Goal: Task Accomplishment & Management: Use online tool/utility

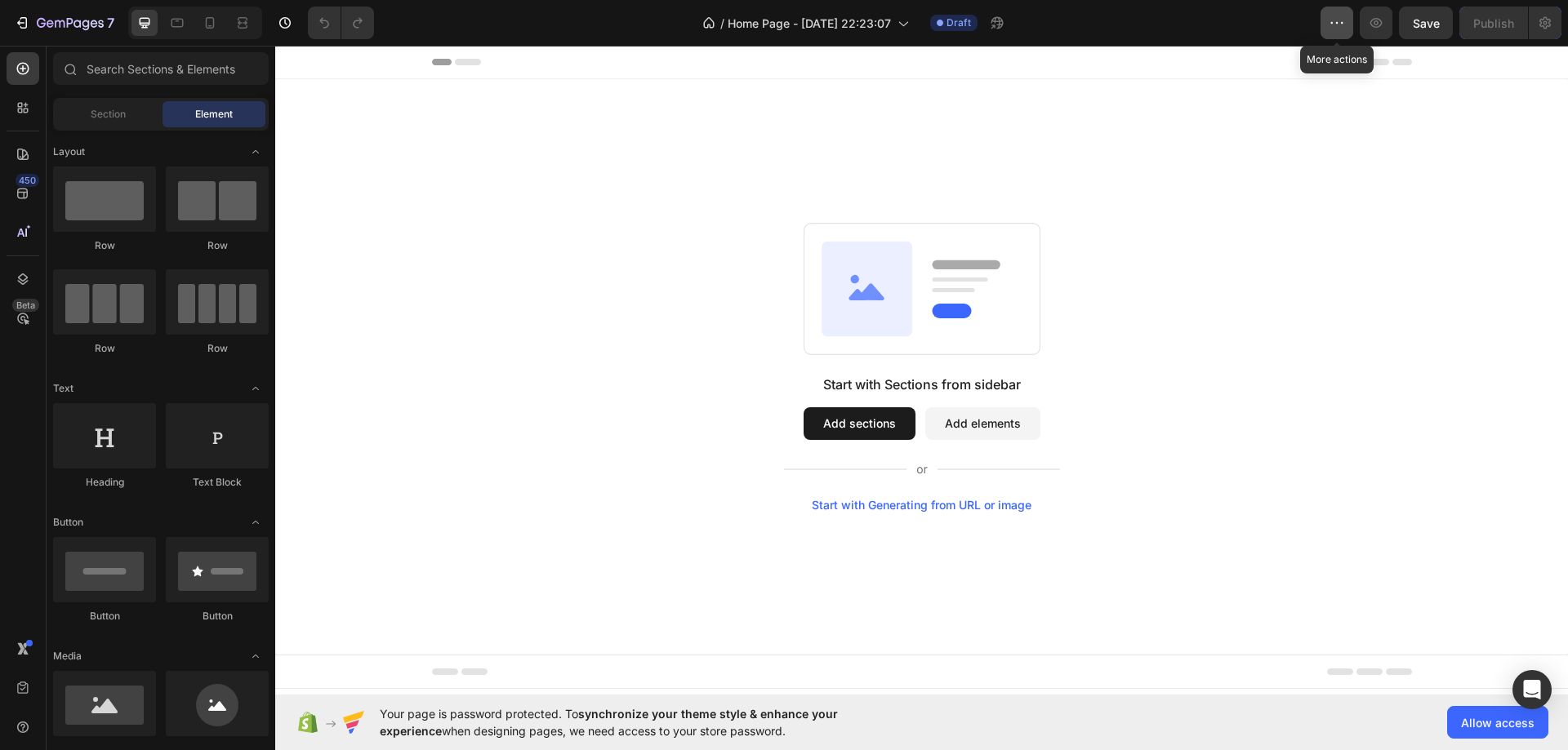
click at [1341, 21] on icon "button" at bounding box center [1337, 23] width 16 height 16
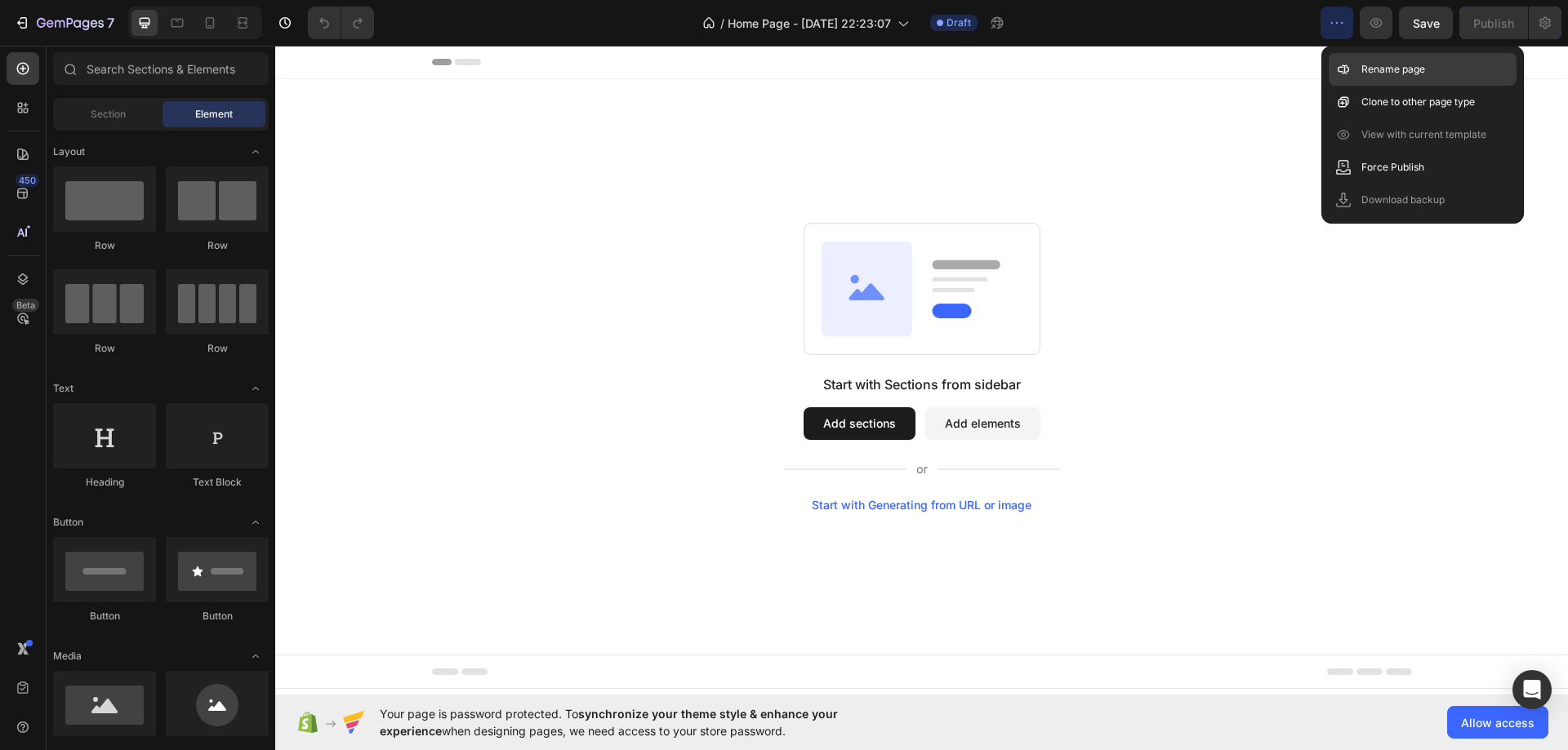
click at [1383, 73] on p "Rename page" at bounding box center [1393, 69] width 64 height 16
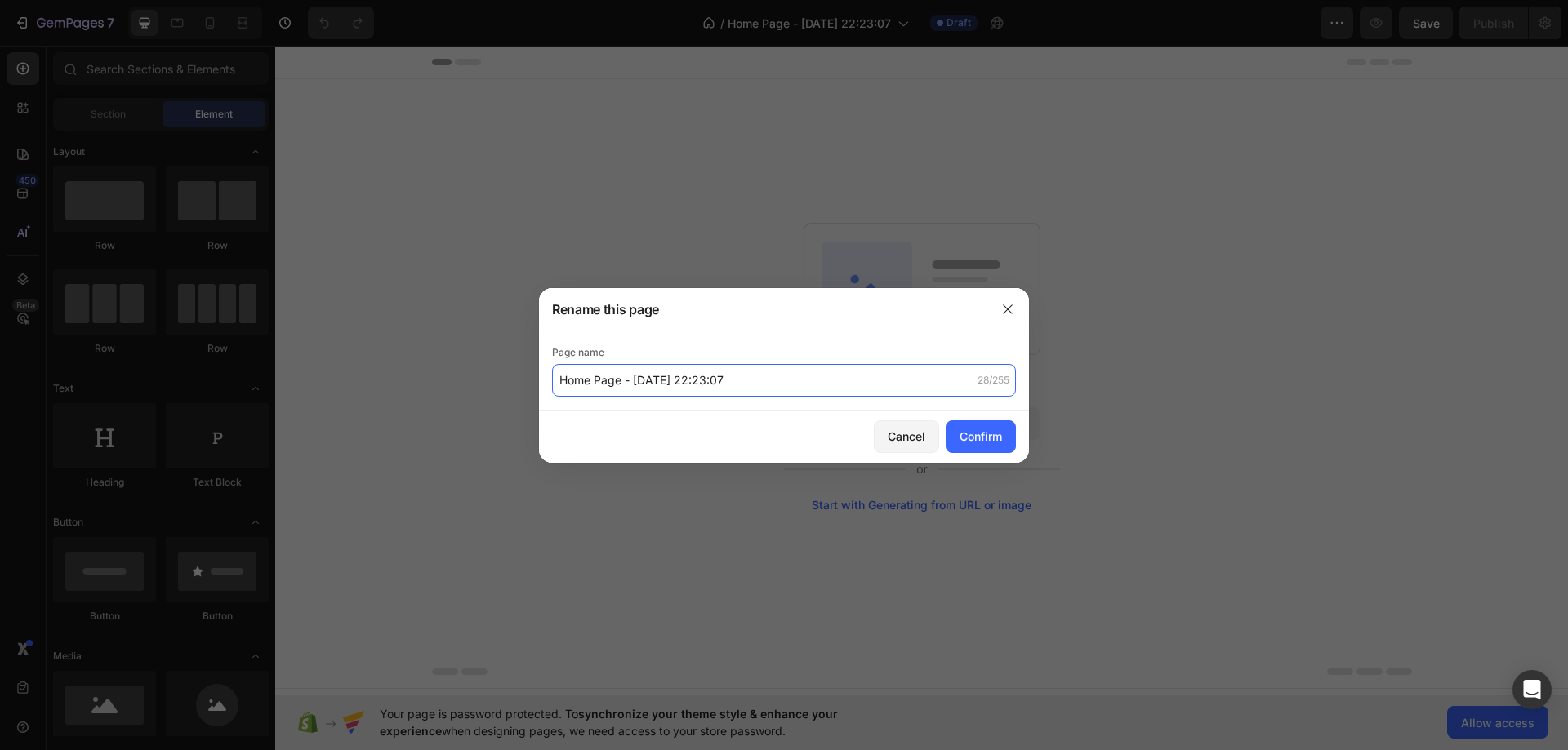
click at [803, 370] on input "Home Page - [DATE] 22:23:07" at bounding box center [784, 380] width 464 height 33
click at [790, 390] on input "Home Page - [DATE] 22:23:07" at bounding box center [784, 380] width 464 height 33
paste input "Playfair Display"
click at [585, 382] on input "[Playfair Display] Home Page" at bounding box center [784, 380] width 464 height 33
drag, startPoint x: 563, startPoint y: 380, endPoint x: 645, endPoint y: 379, distance: 82.0
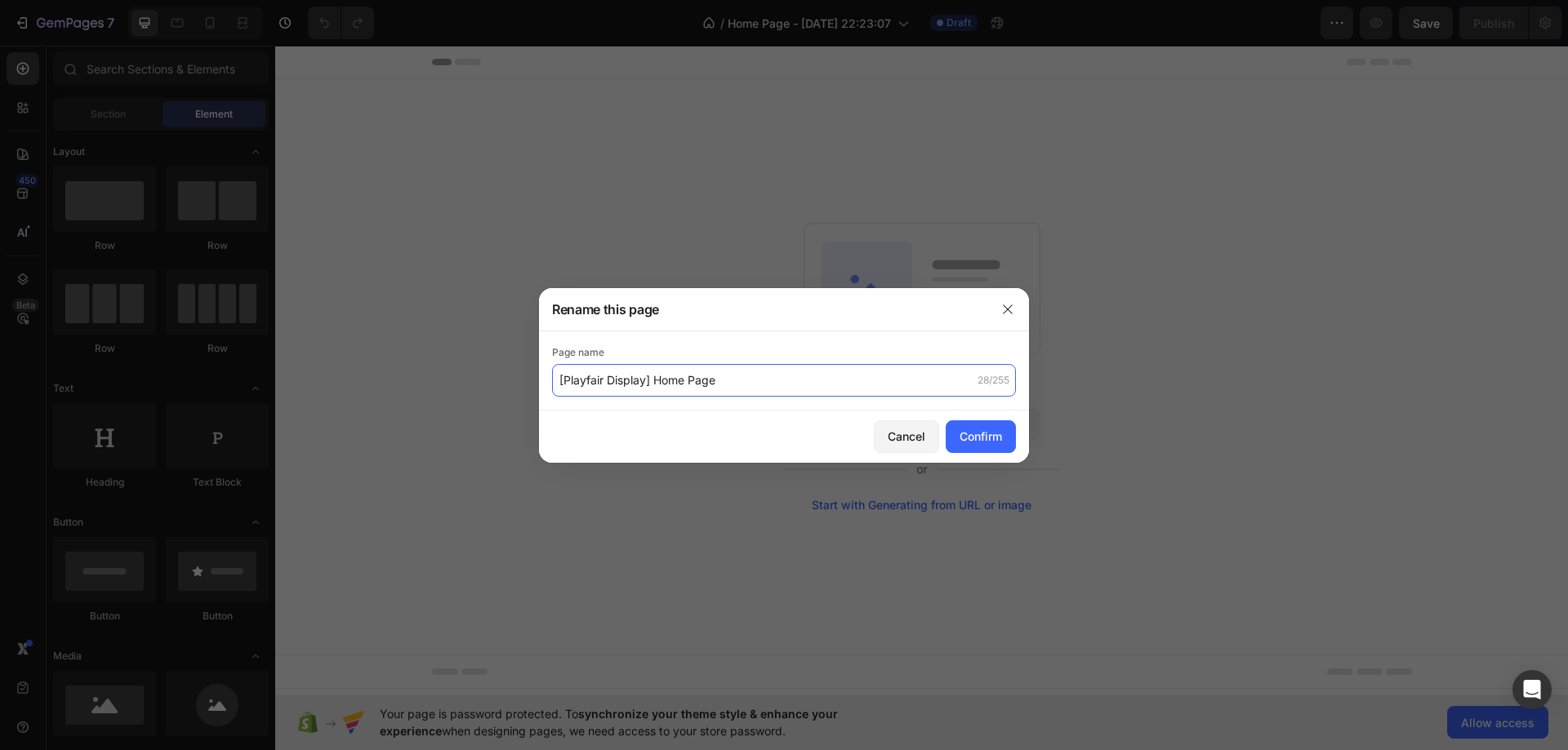
click at [645, 379] on input "[Playfair Display] Home Page" at bounding box center [784, 380] width 464 height 33
paste input "Urban Buck Calm Nights"
type input "[Urban Buck Calm Nights] Home Page"
click at [973, 437] on div "Confirm" at bounding box center [981, 436] width 43 height 17
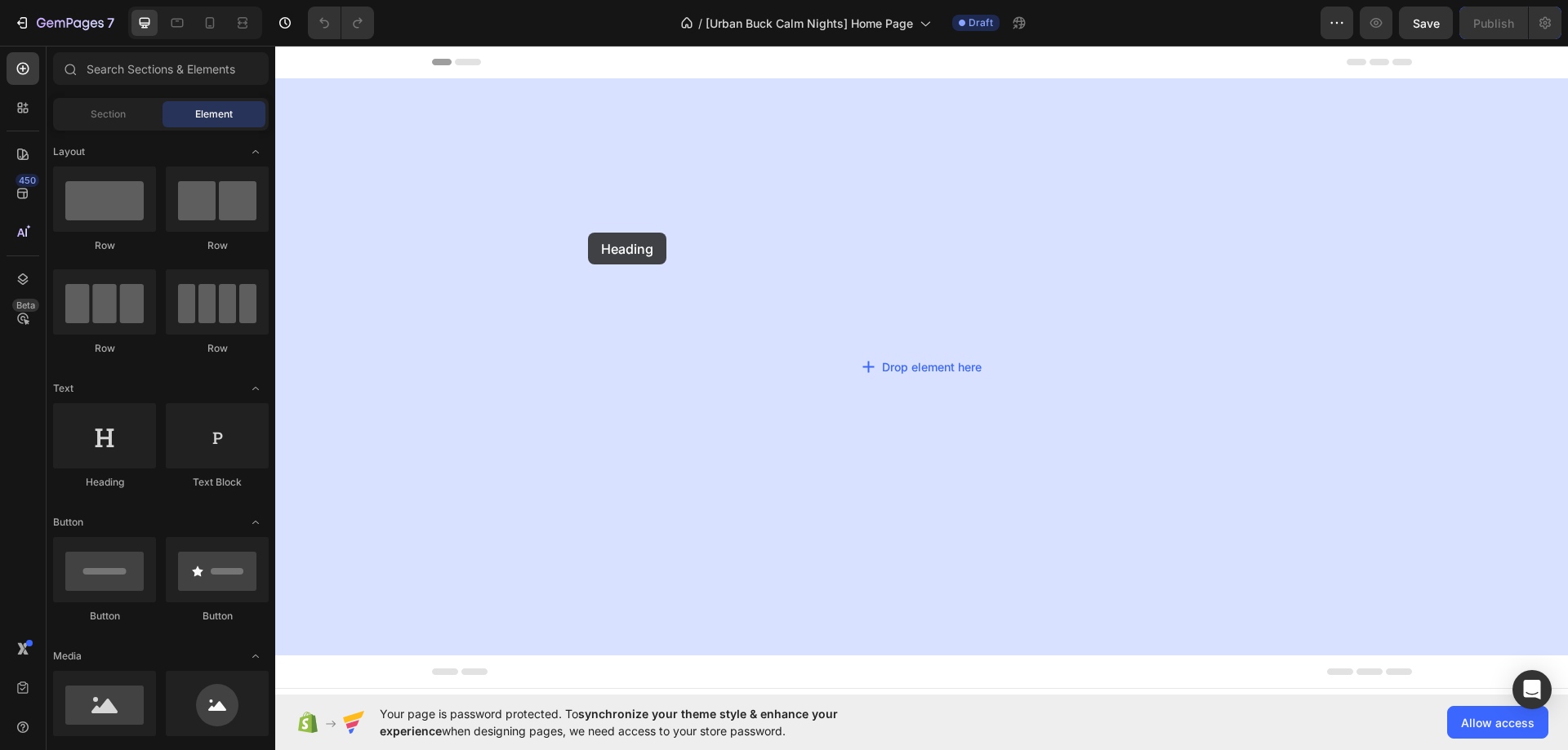
drag, startPoint x: 392, startPoint y: 479, endPoint x: 589, endPoint y: 231, distance: 316.7
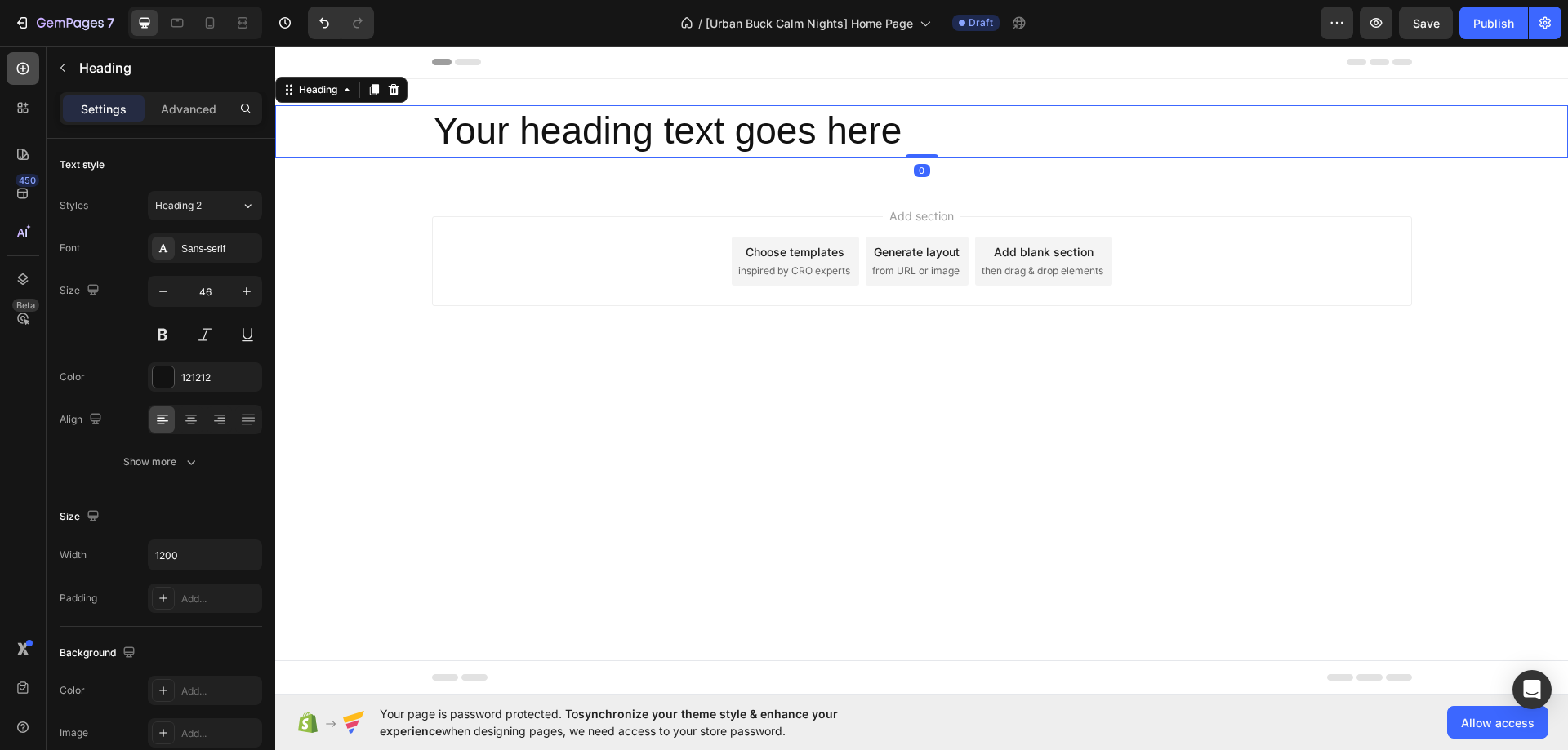
click at [20, 71] on icon at bounding box center [23, 68] width 16 height 16
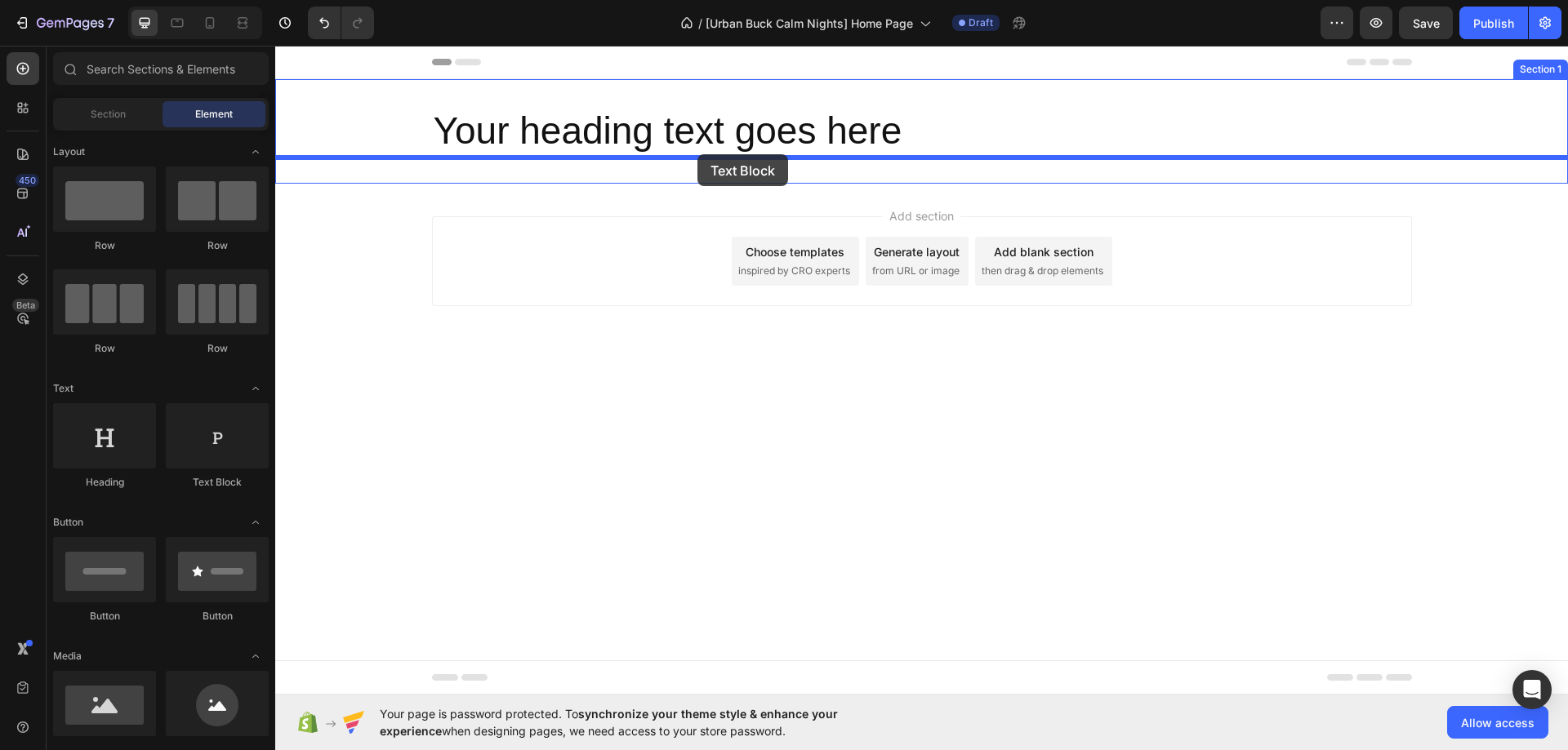
drag, startPoint x: 478, startPoint y: 463, endPoint x: 697, endPoint y: 154, distance: 378.7
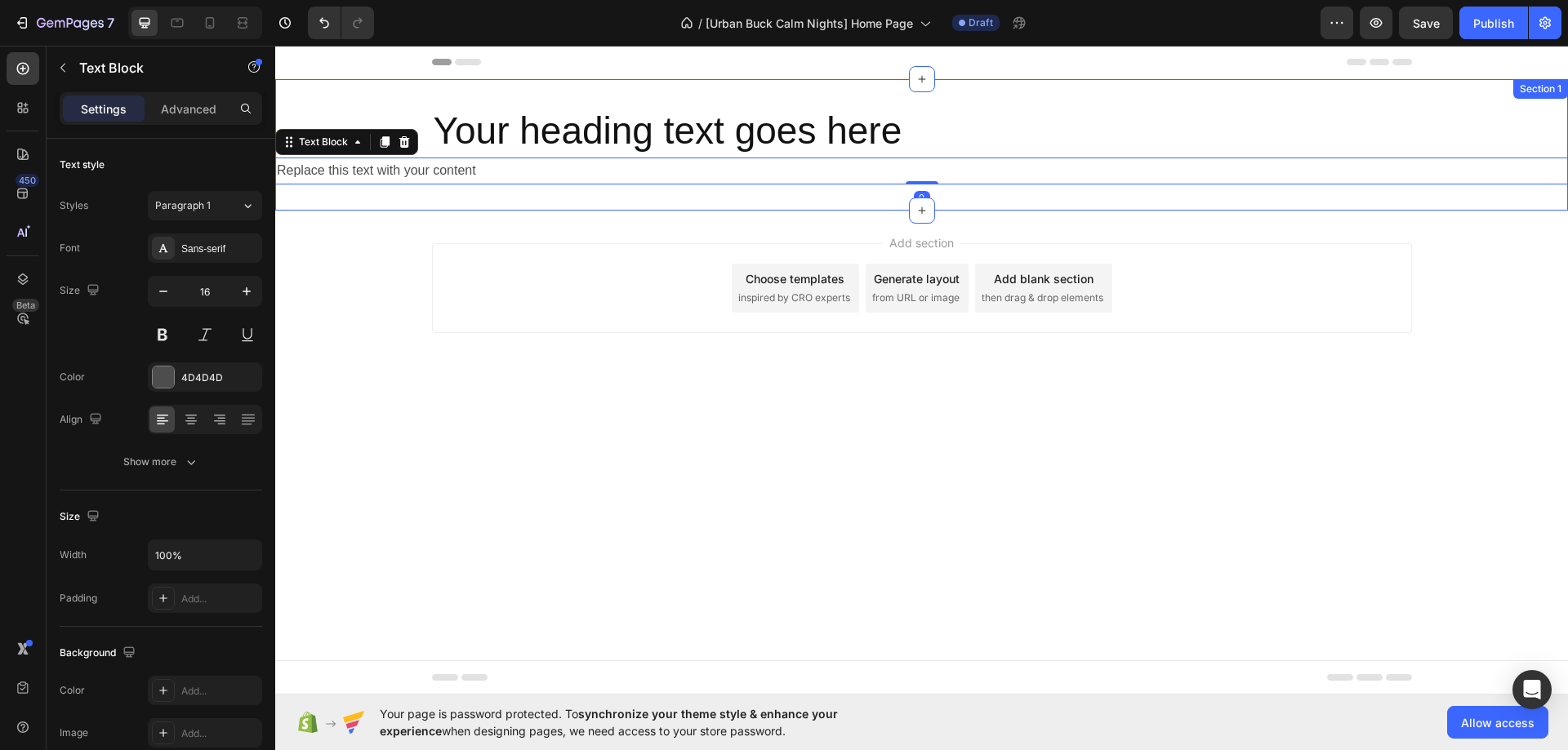
click at [605, 193] on div "Your heading text goes here Heading Replace this text with your content Text Bl…" at bounding box center [921, 144] width 1292 height 131
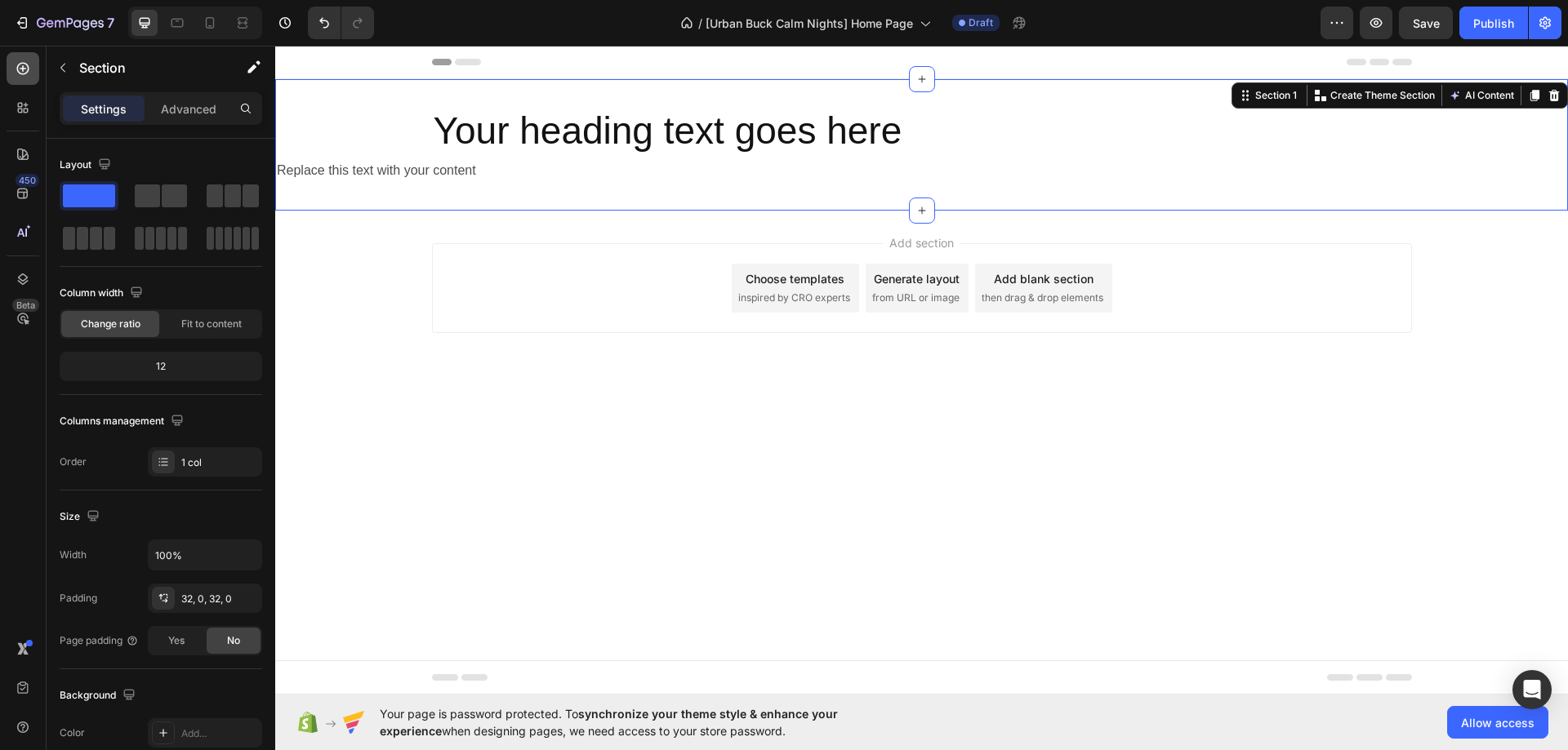
click at [27, 77] on div at bounding box center [22, 68] width 33 height 33
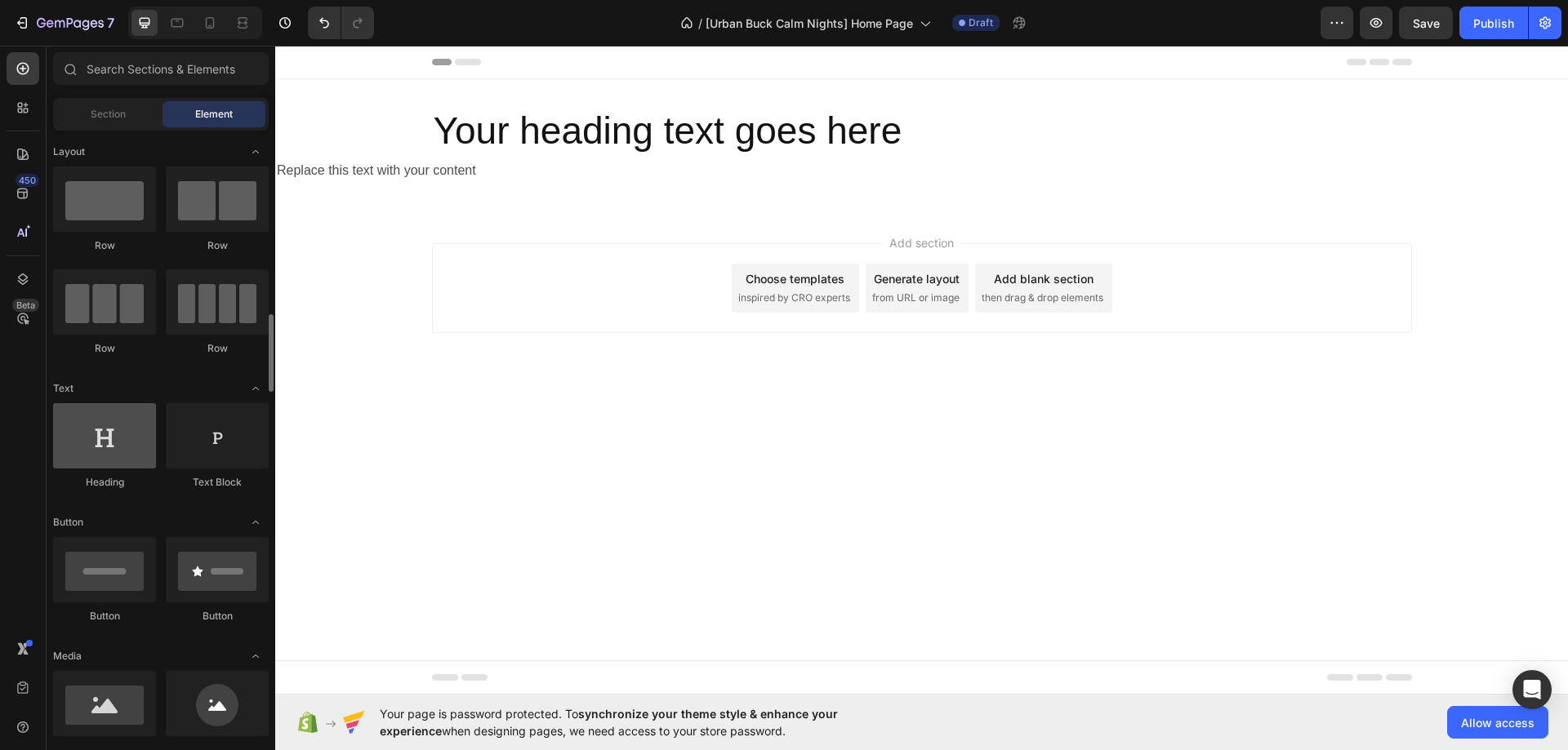
scroll to position [245, 0]
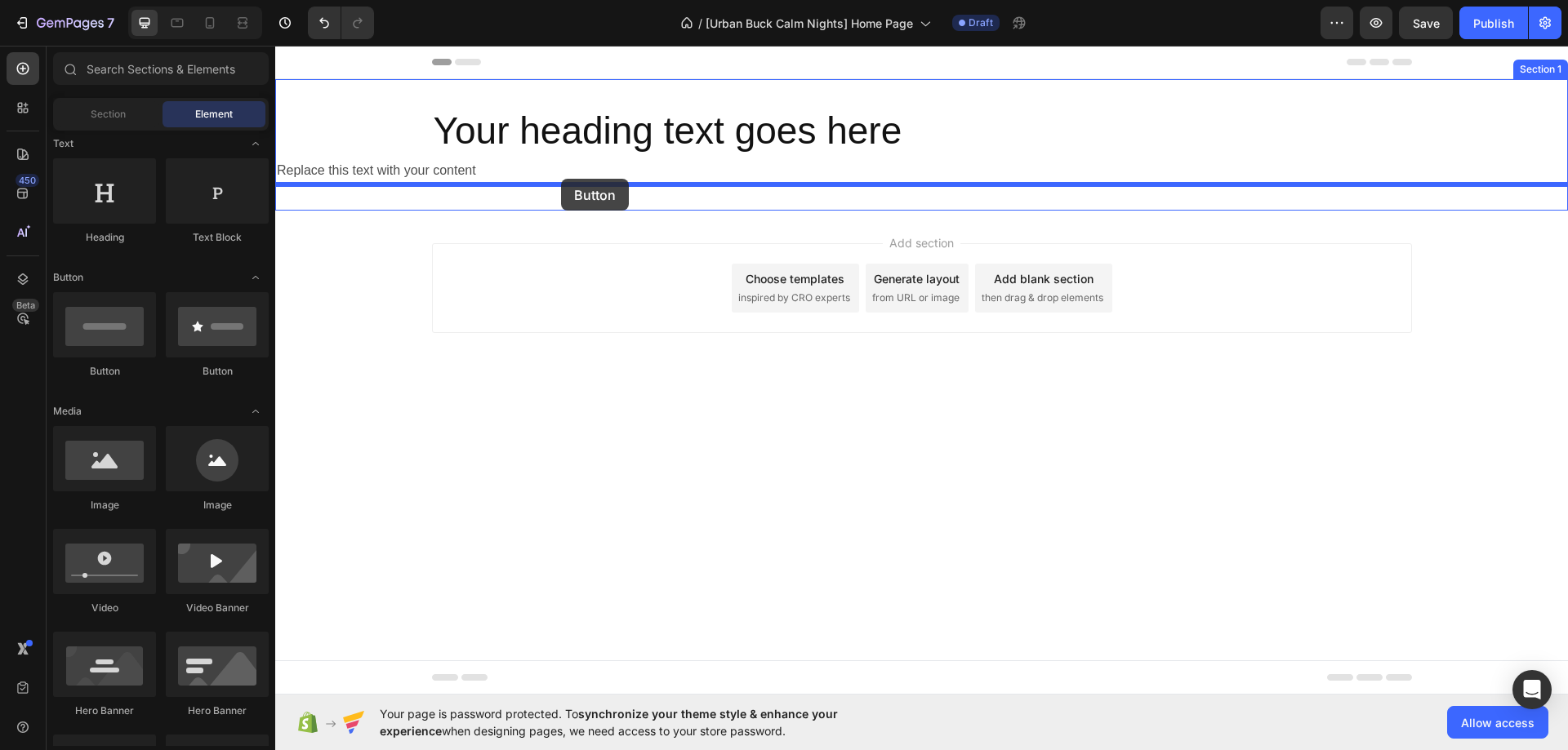
drag, startPoint x: 386, startPoint y: 390, endPoint x: 561, endPoint y: 179, distance: 274.1
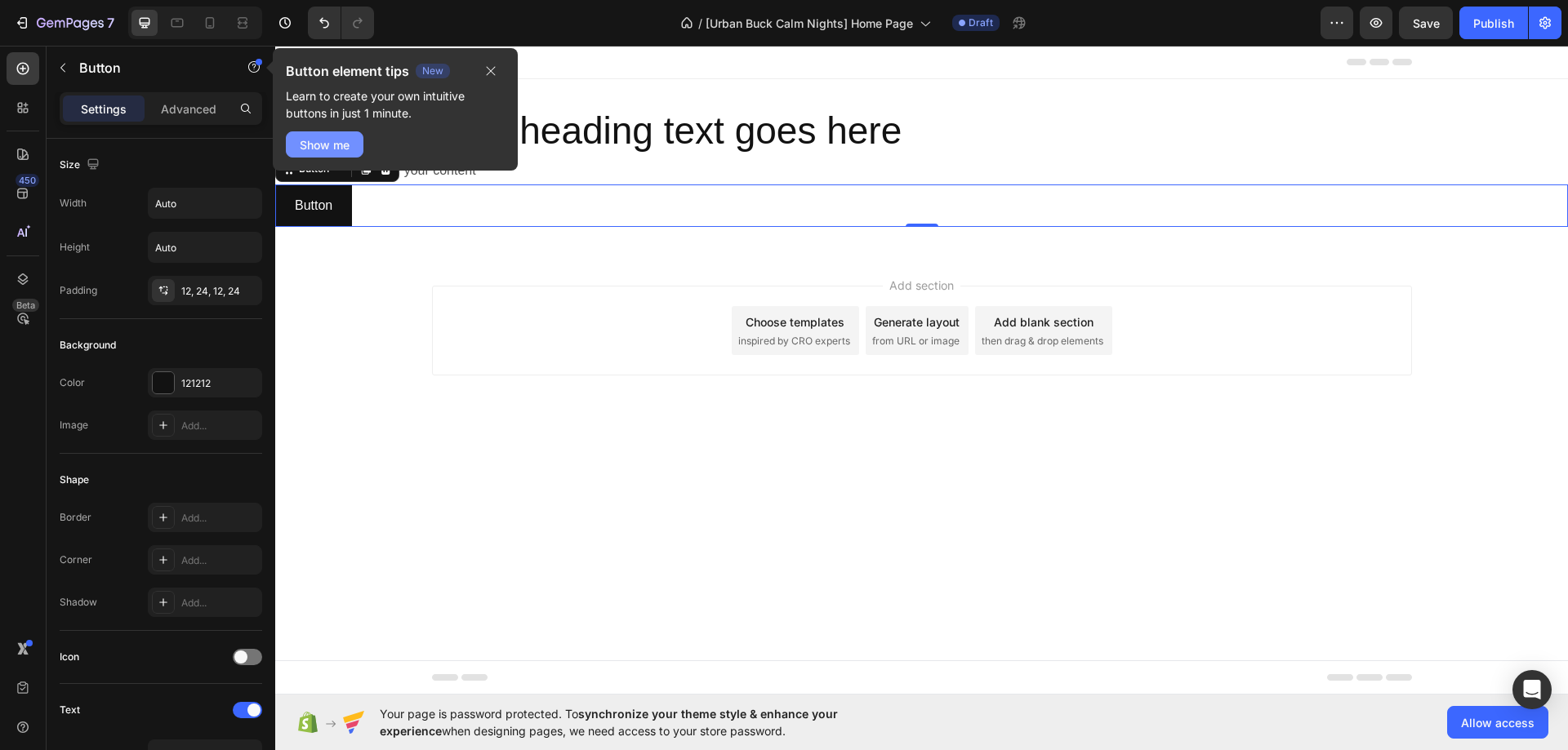
click at [345, 136] on div "Show me" at bounding box center [324, 144] width 50 height 17
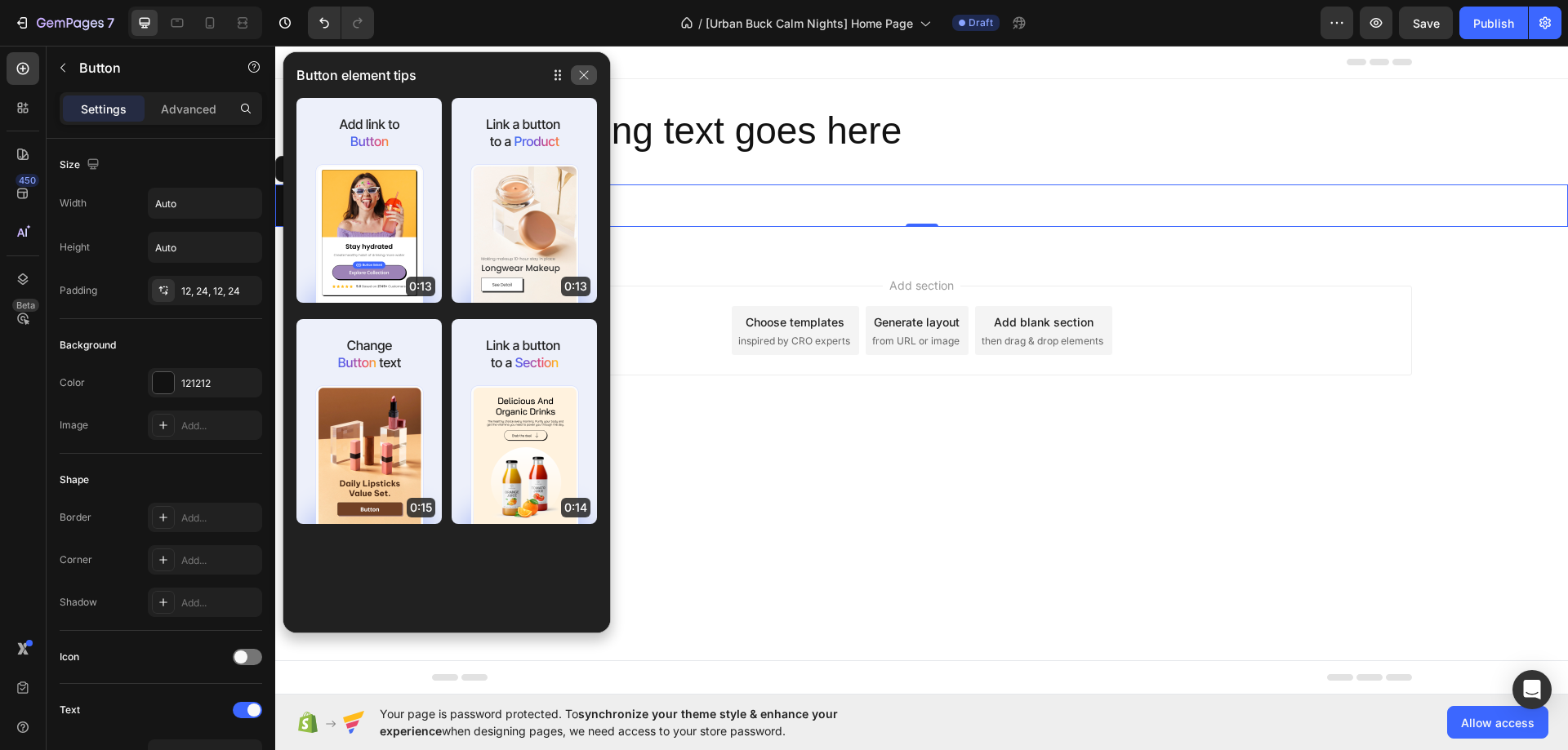
click at [586, 78] on icon "button" at bounding box center [585, 75] width 9 height 9
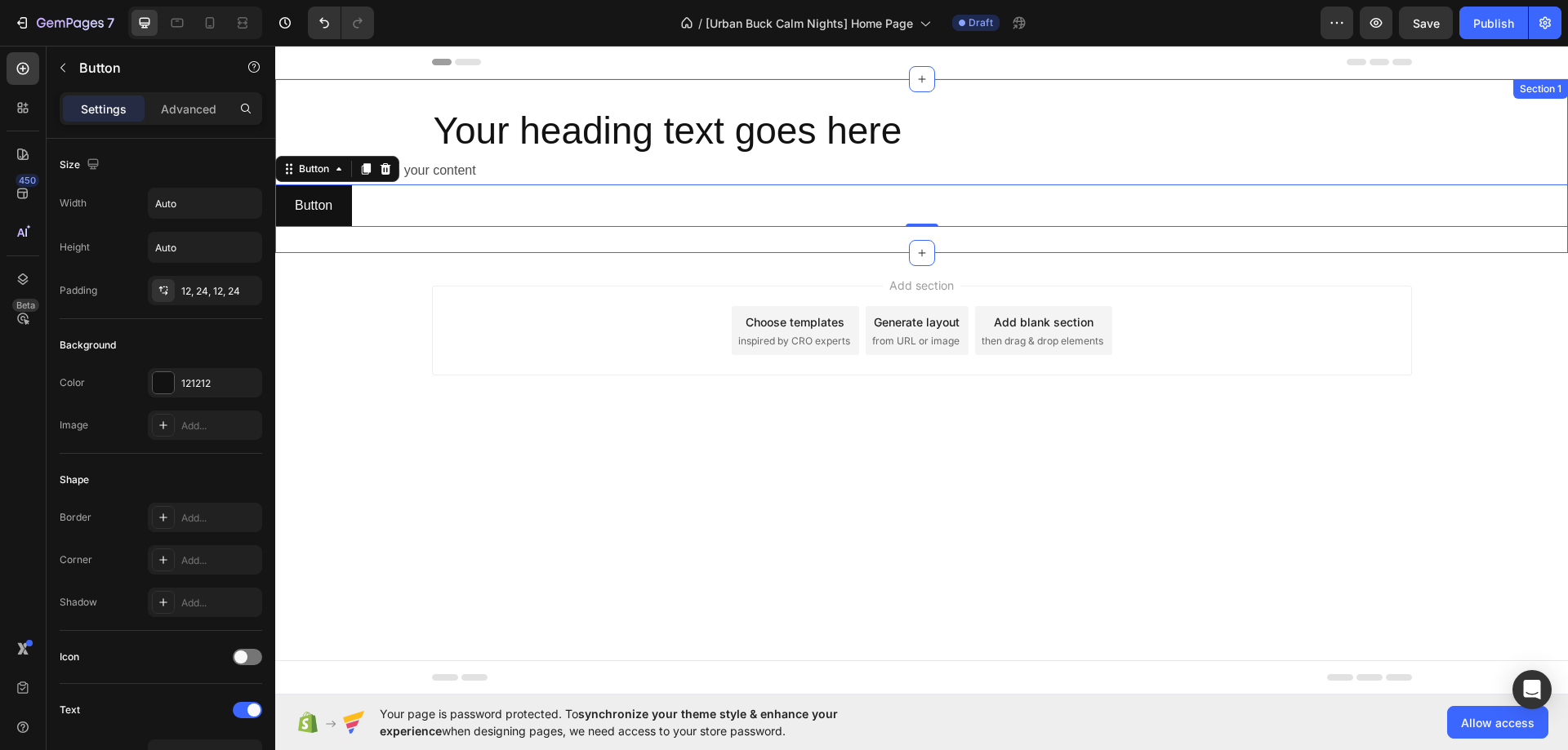
click at [545, 234] on div "Your heading text goes here Heading Replace this text with your content Text Bl…" at bounding box center [921, 166] width 1292 height 174
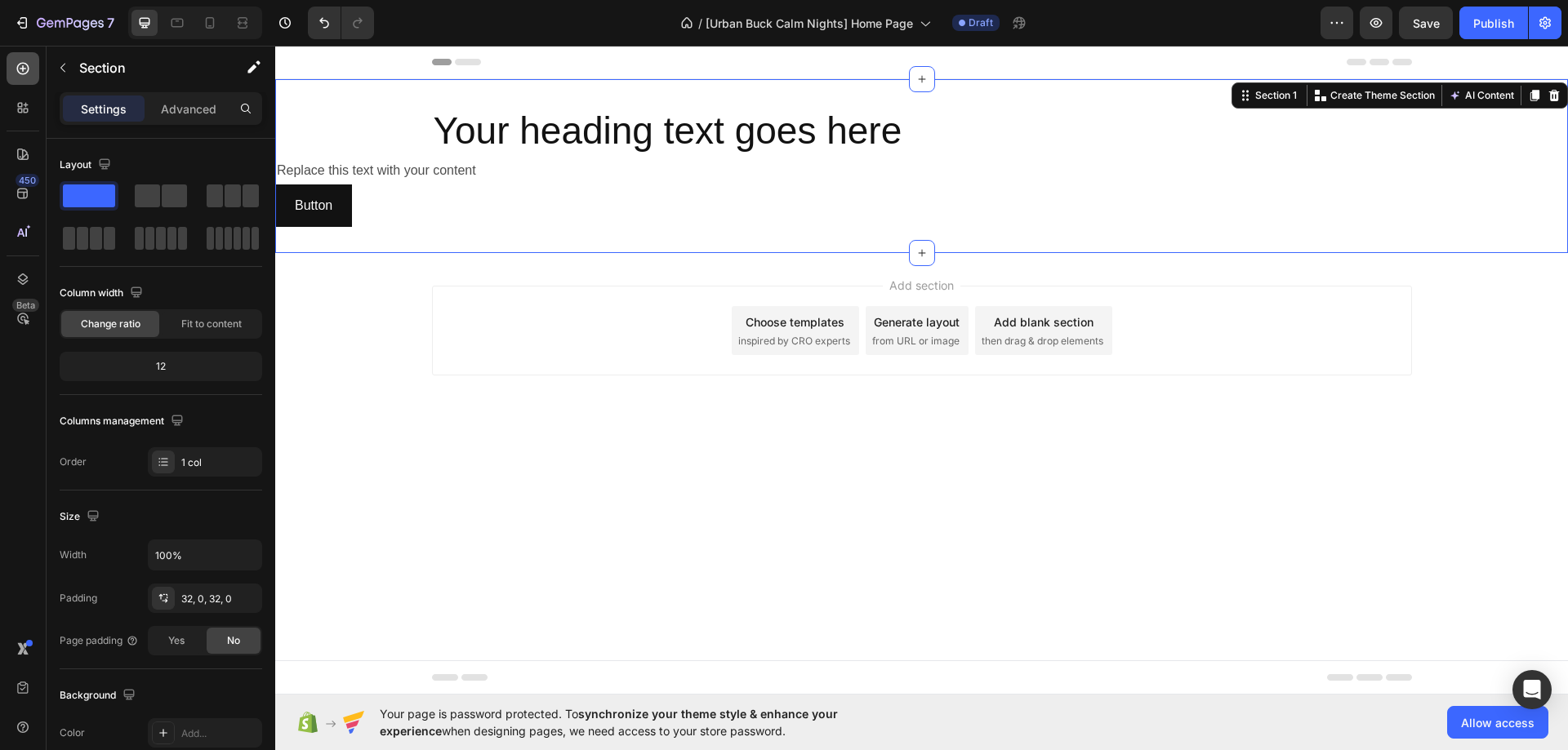
click at [24, 72] on icon at bounding box center [23, 68] width 16 height 16
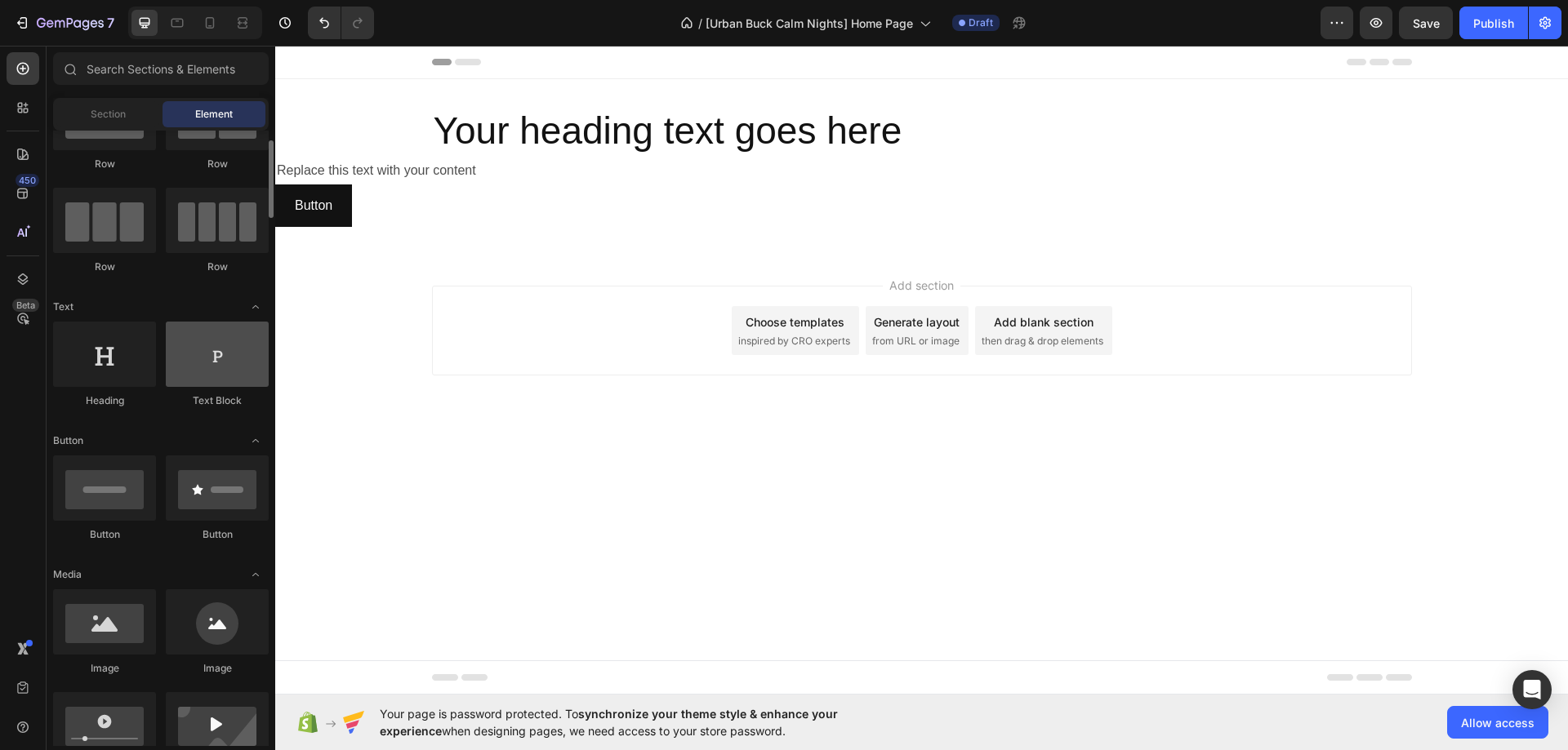
scroll to position [0, 0]
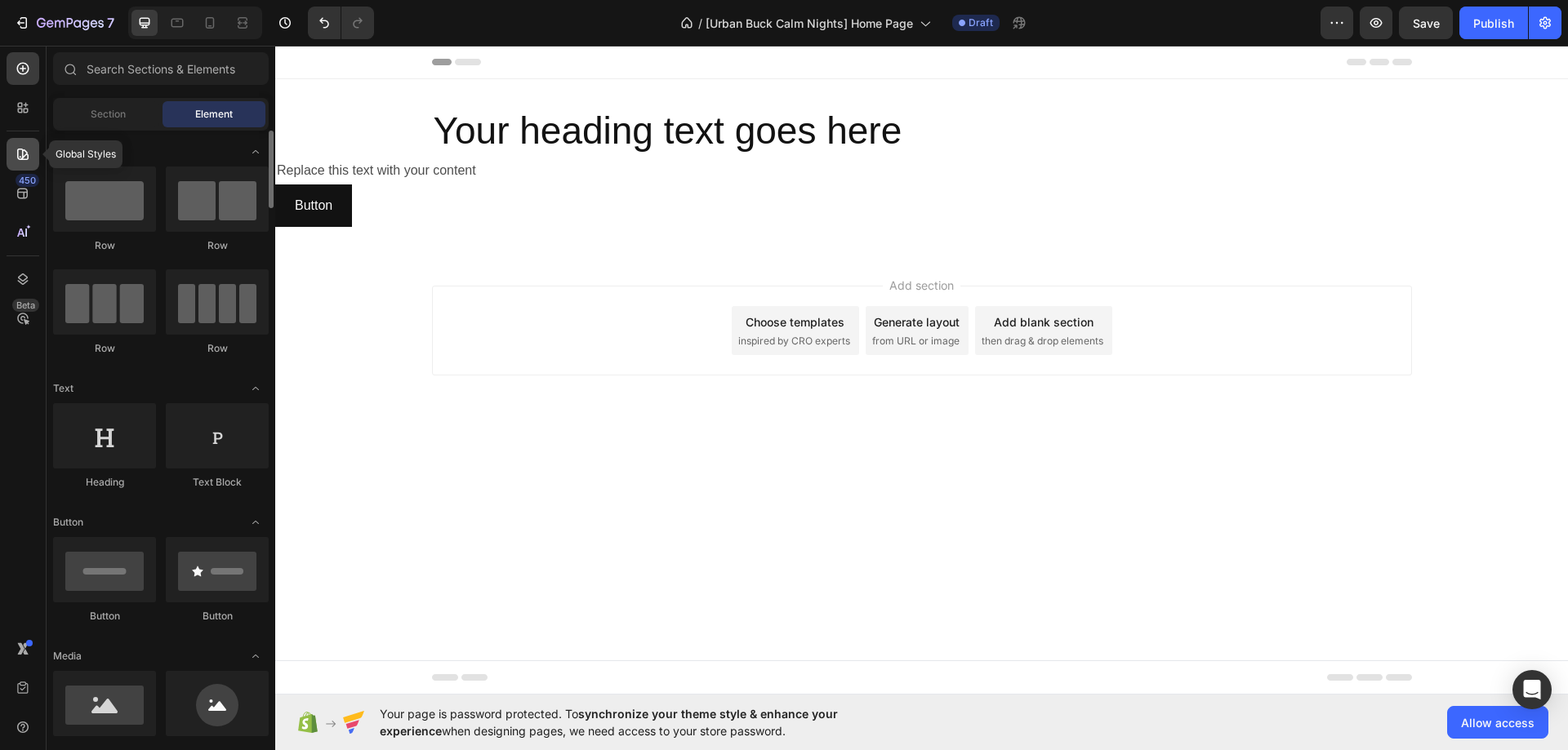
click at [25, 162] on icon at bounding box center [23, 154] width 16 height 16
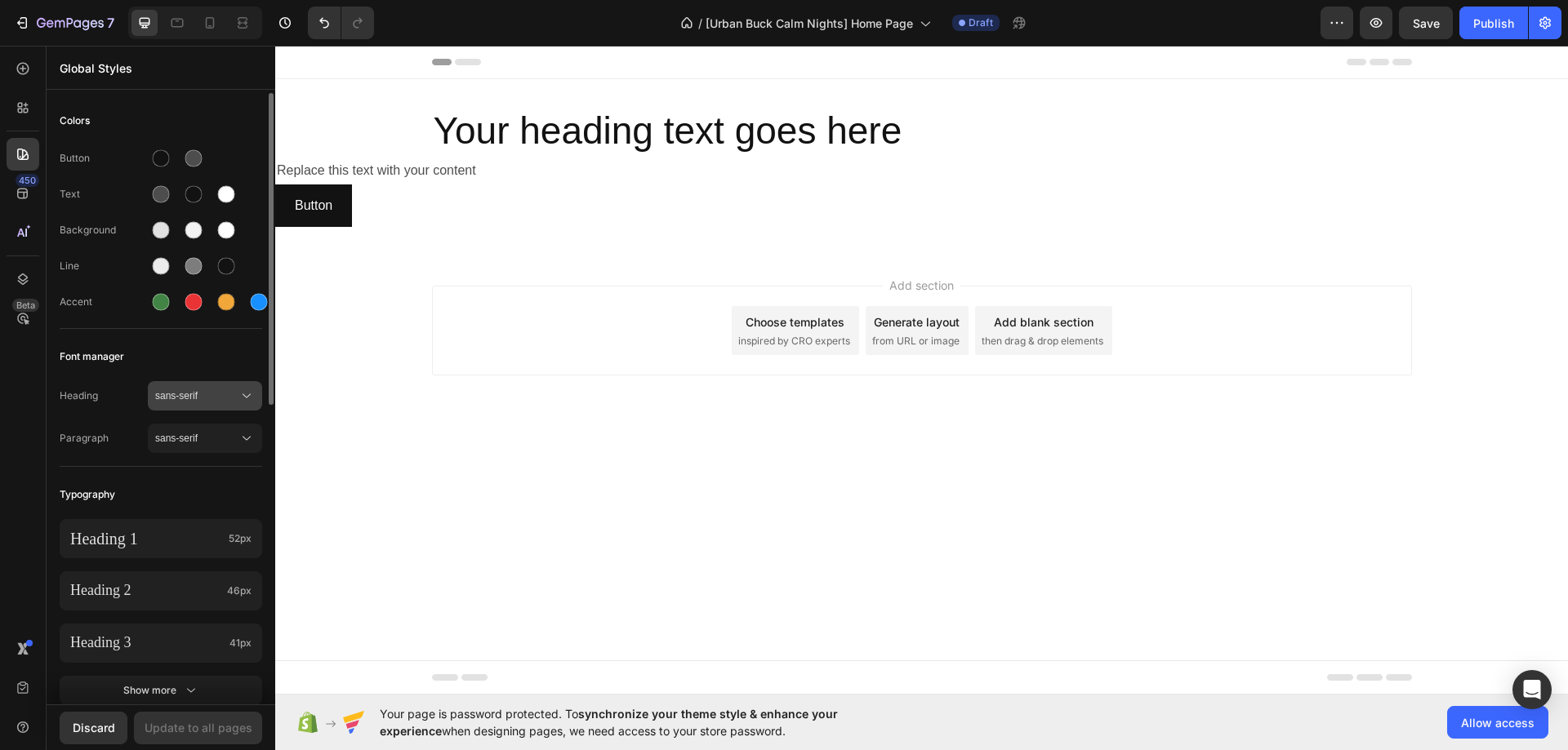
click at [203, 387] on button "sans-serif" at bounding box center [205, 396] width 114 height 29
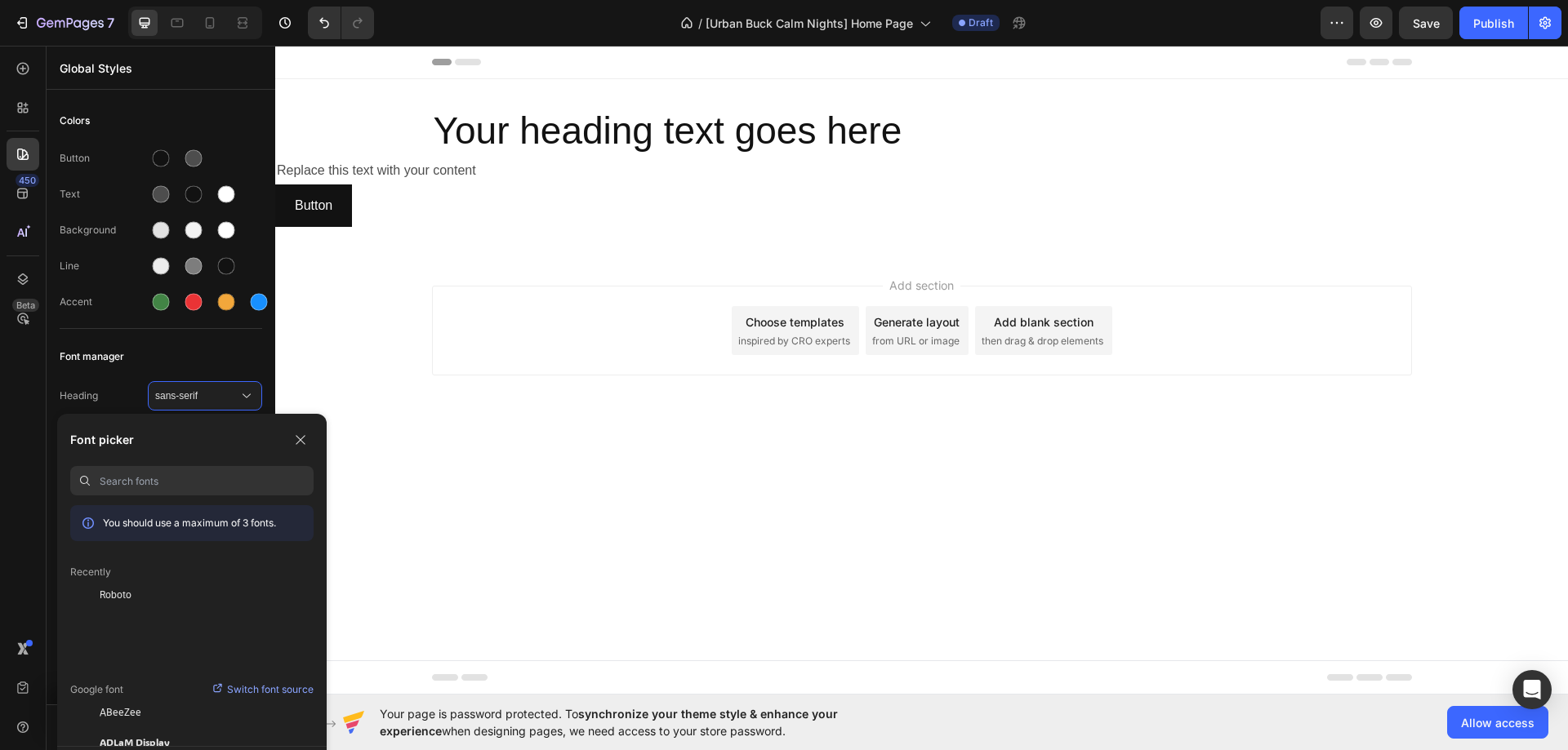
paste input "Urban Buck Calm Nights"
click at [227, 484] on input "Urban Buck Calm Nights" at bounding box center [206, 480] width 214 height 29
paste input "Playfair Display"
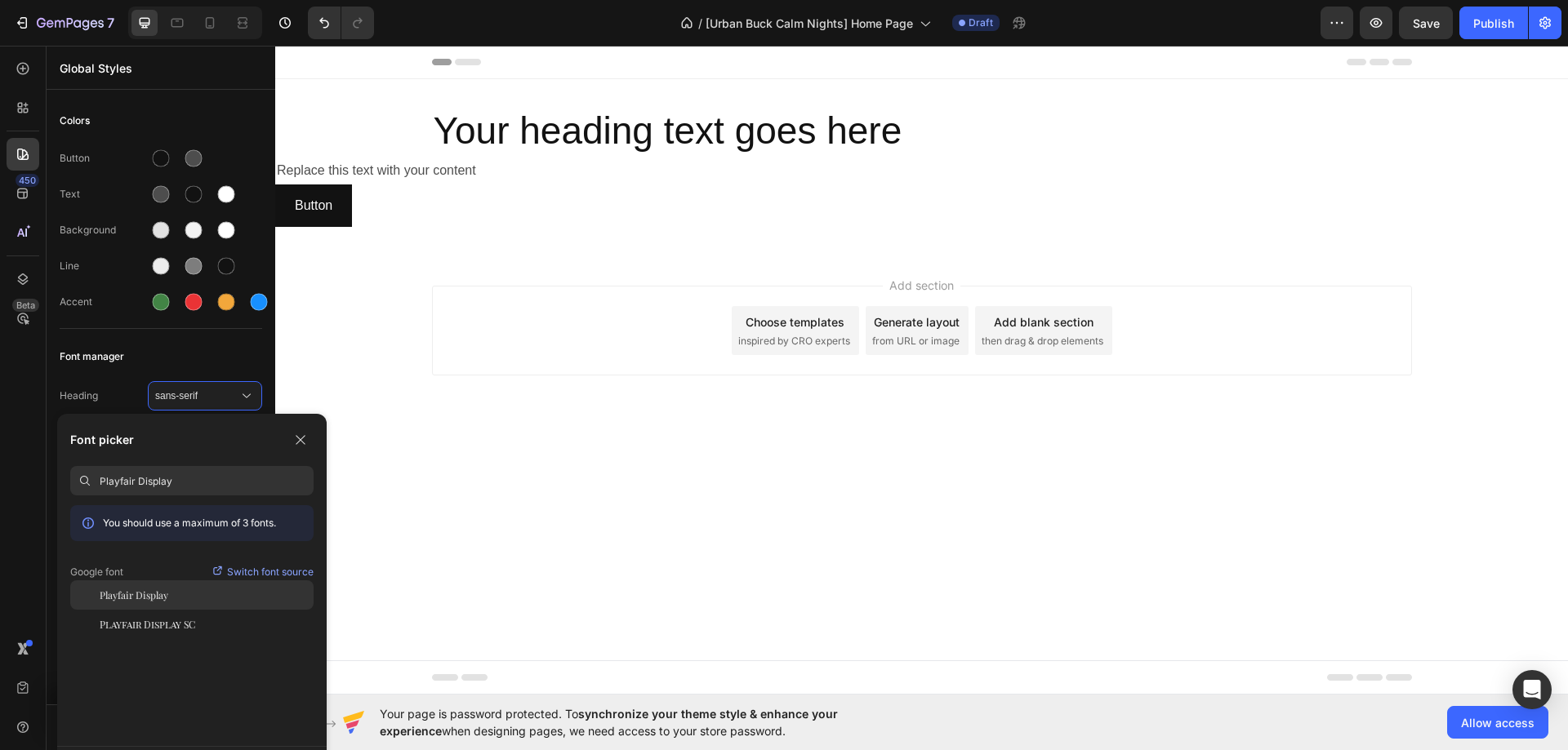
type input "Playfair Display"
click at [196, 600] on div "Playfair Display" at bounding box center [206, 595] width 214 height 15
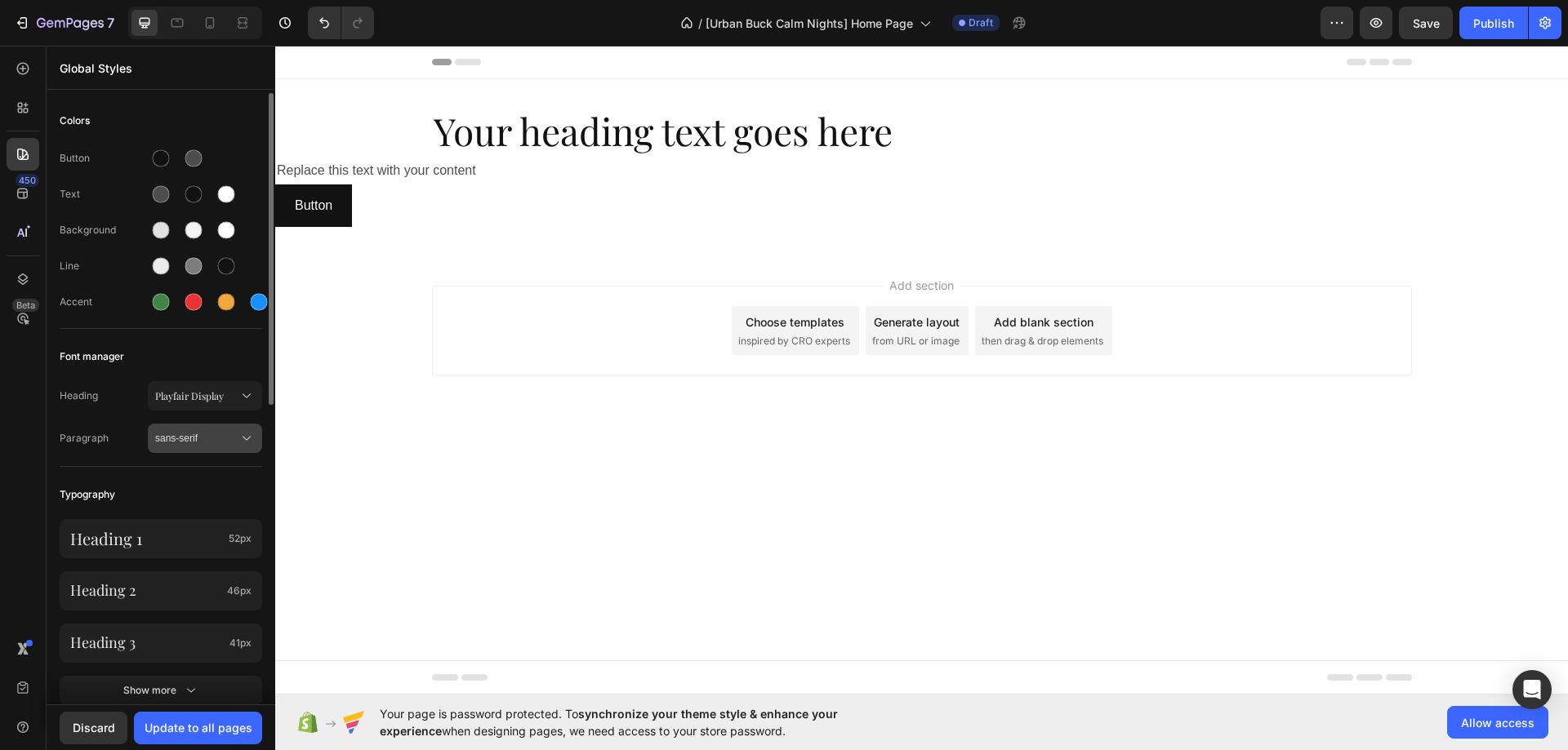
click at [197, 440] on span "sans-serif" at bounding box center [197, 438] width 83 height 15
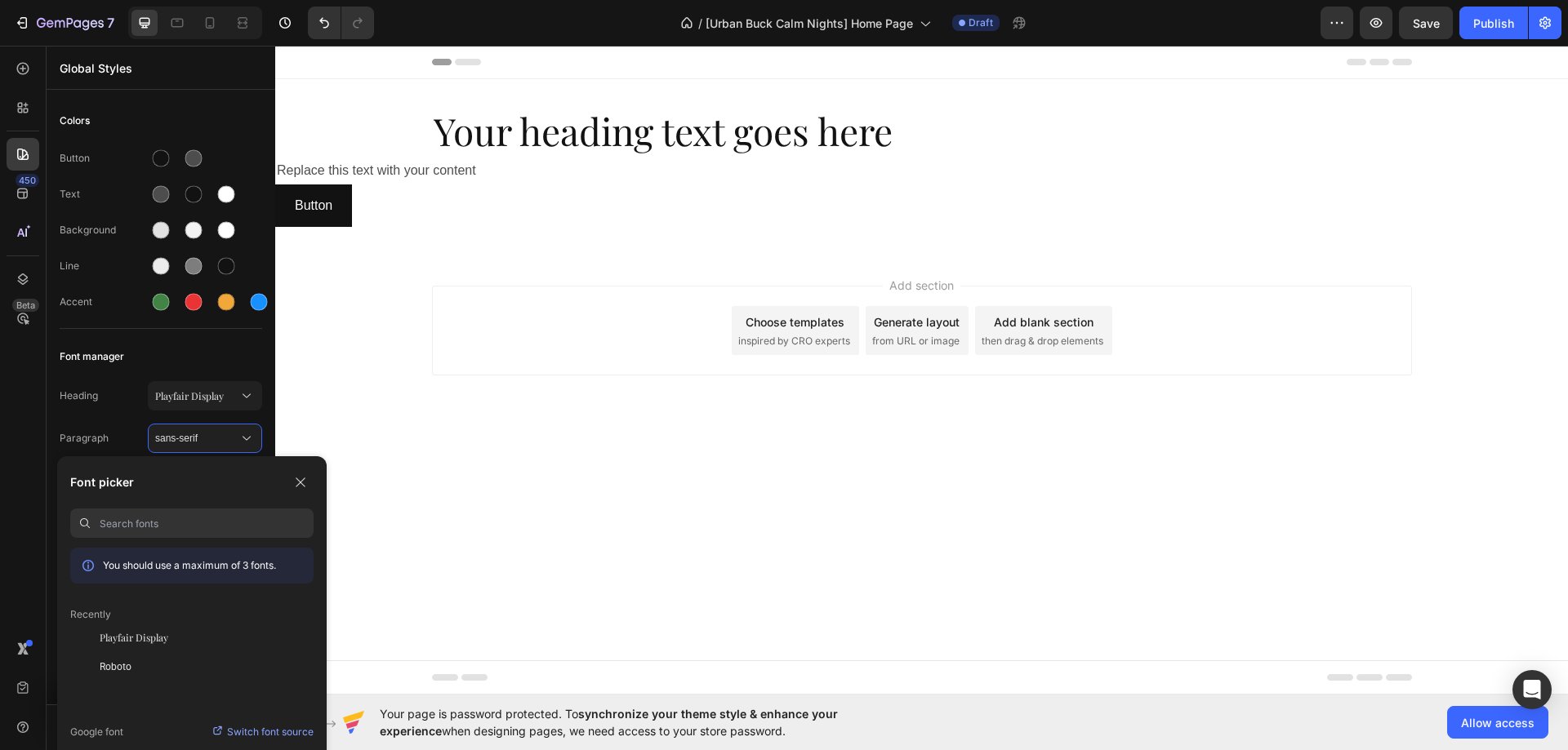
paste input "Inter"
type input "Inter"
click at [141, 633] on div "Inter" at bounding box center [206, 638] width 214 height 15
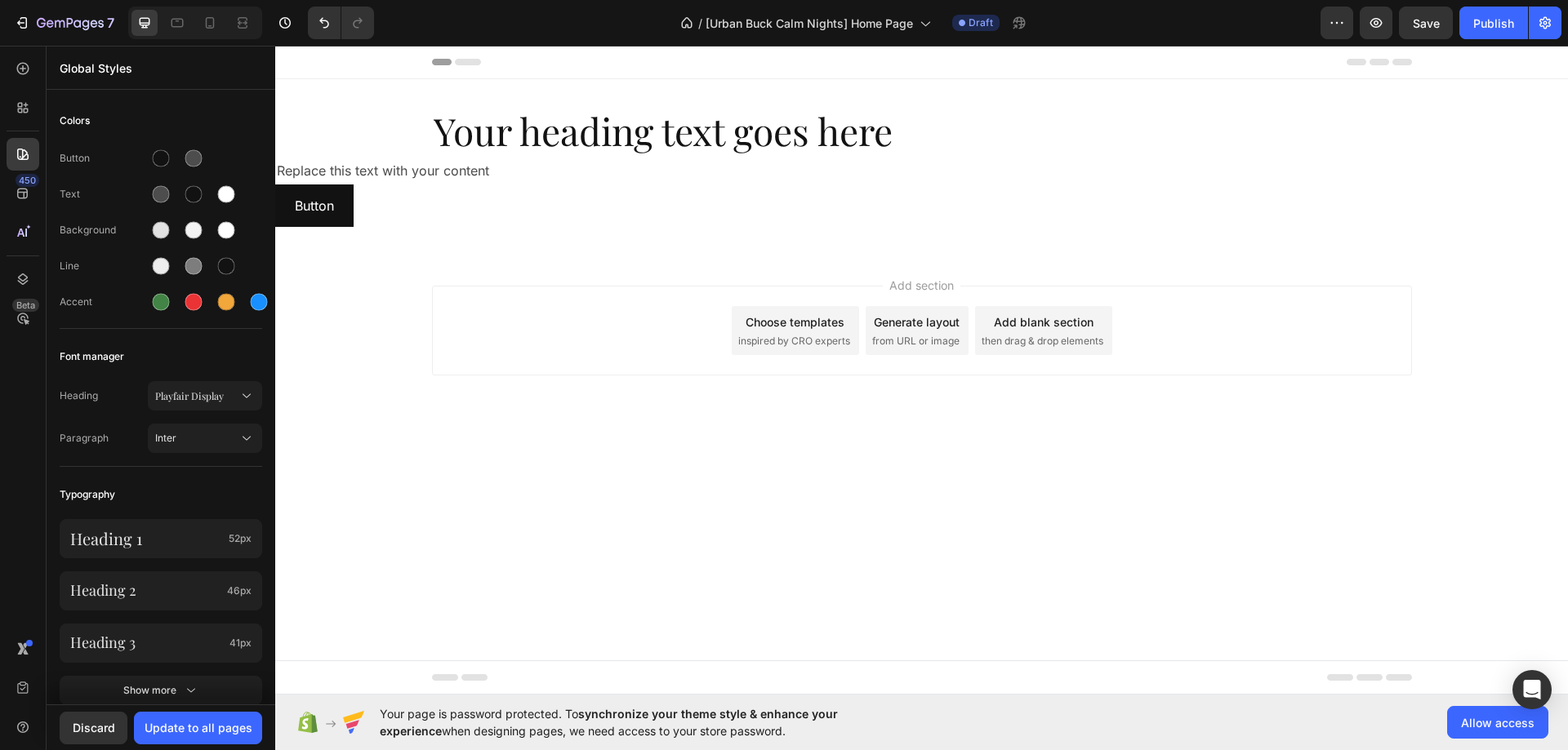
click at [35, 491] on div "450 Beta" at bounding box center [22, 342] width 33 height 580
click at [1439, 27] on span "Save" at bounding box center [1426, 23] width 27 height 14
click at [1484, 24] on div "Publish" at bounding box center [1494, 23] width 41 height 17
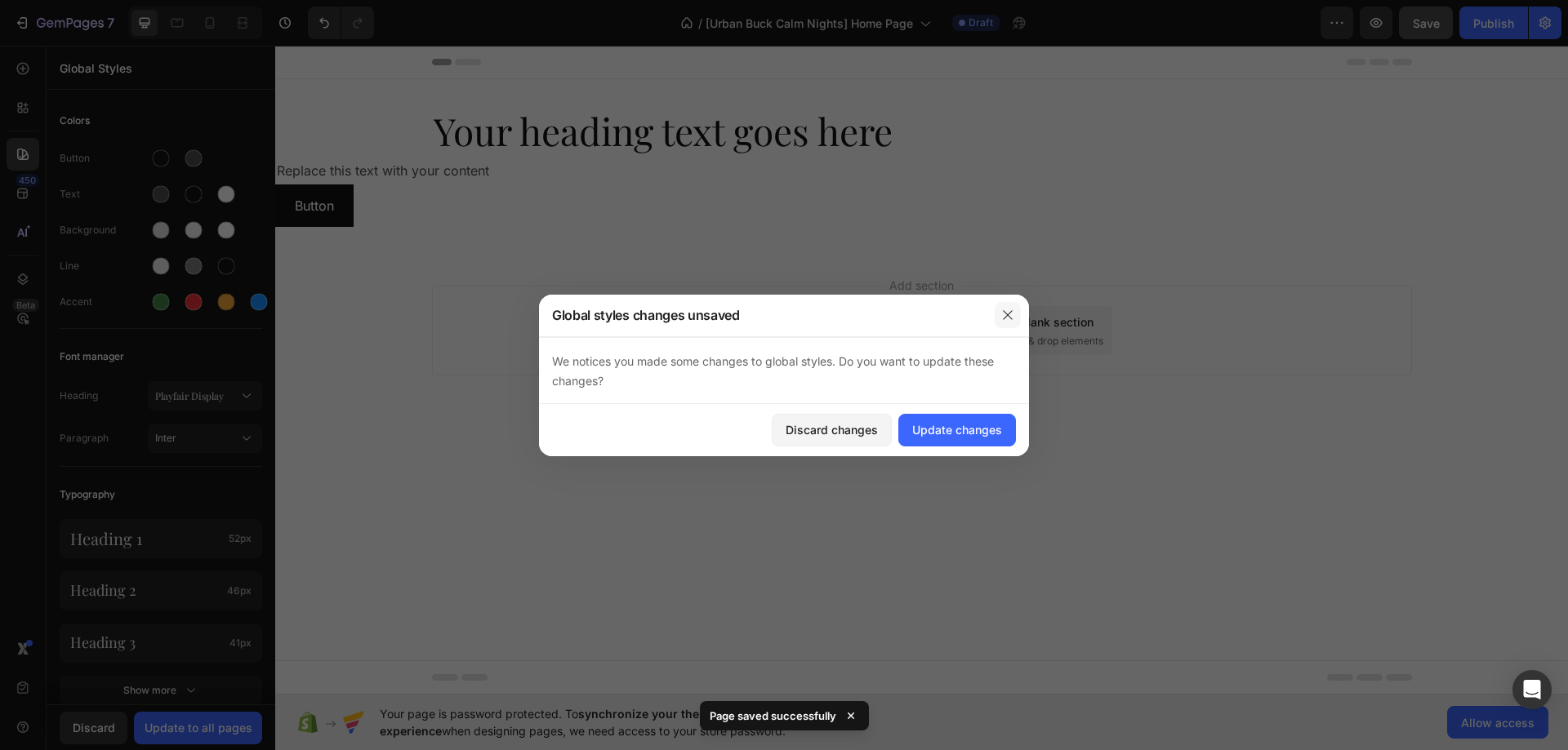
click at [999, 321] on button "button" at bounding box center [1008, 315] width 27 height 27
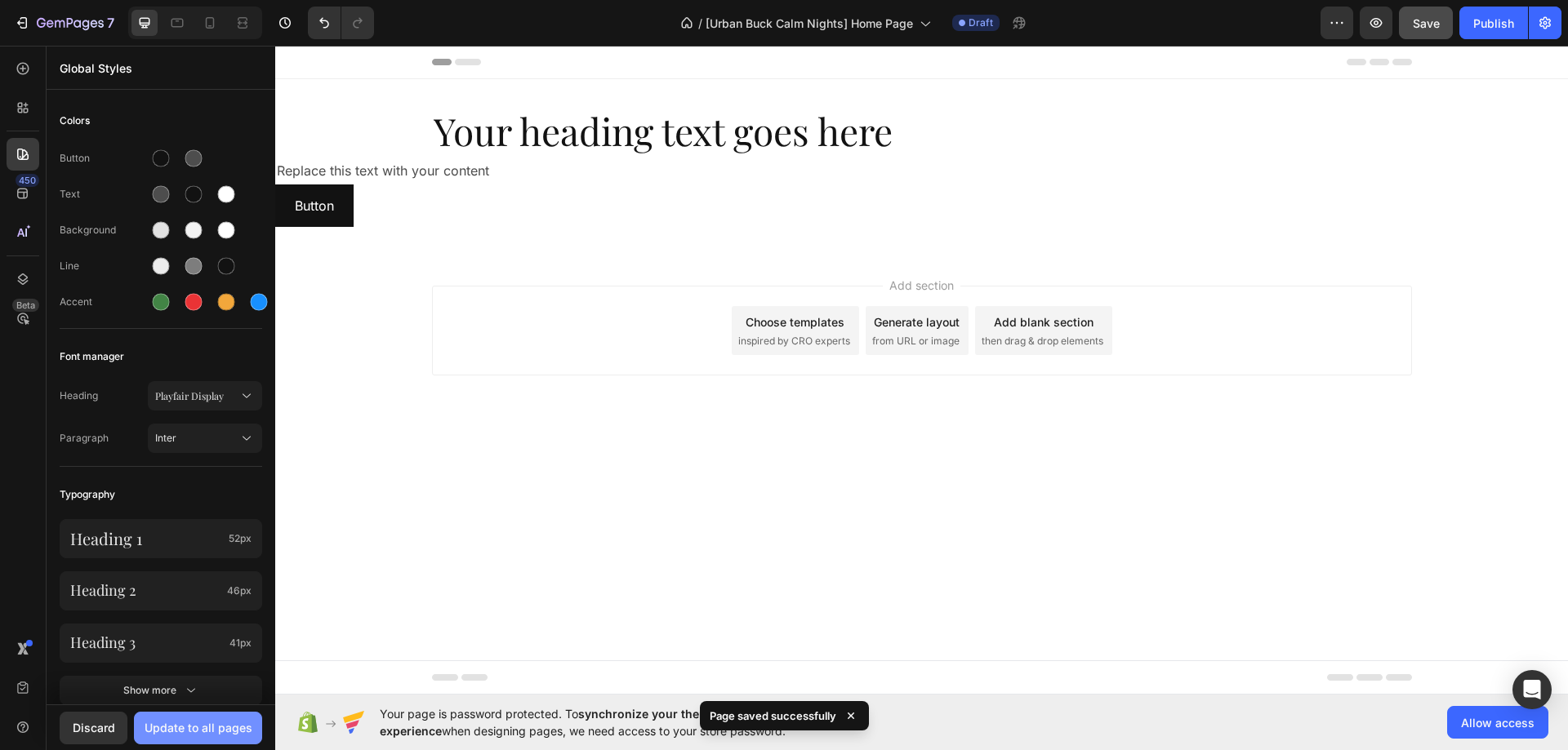
click at [215, 733] on div "Update to all pages" at bounding box center [198, 727] width 108 height 17
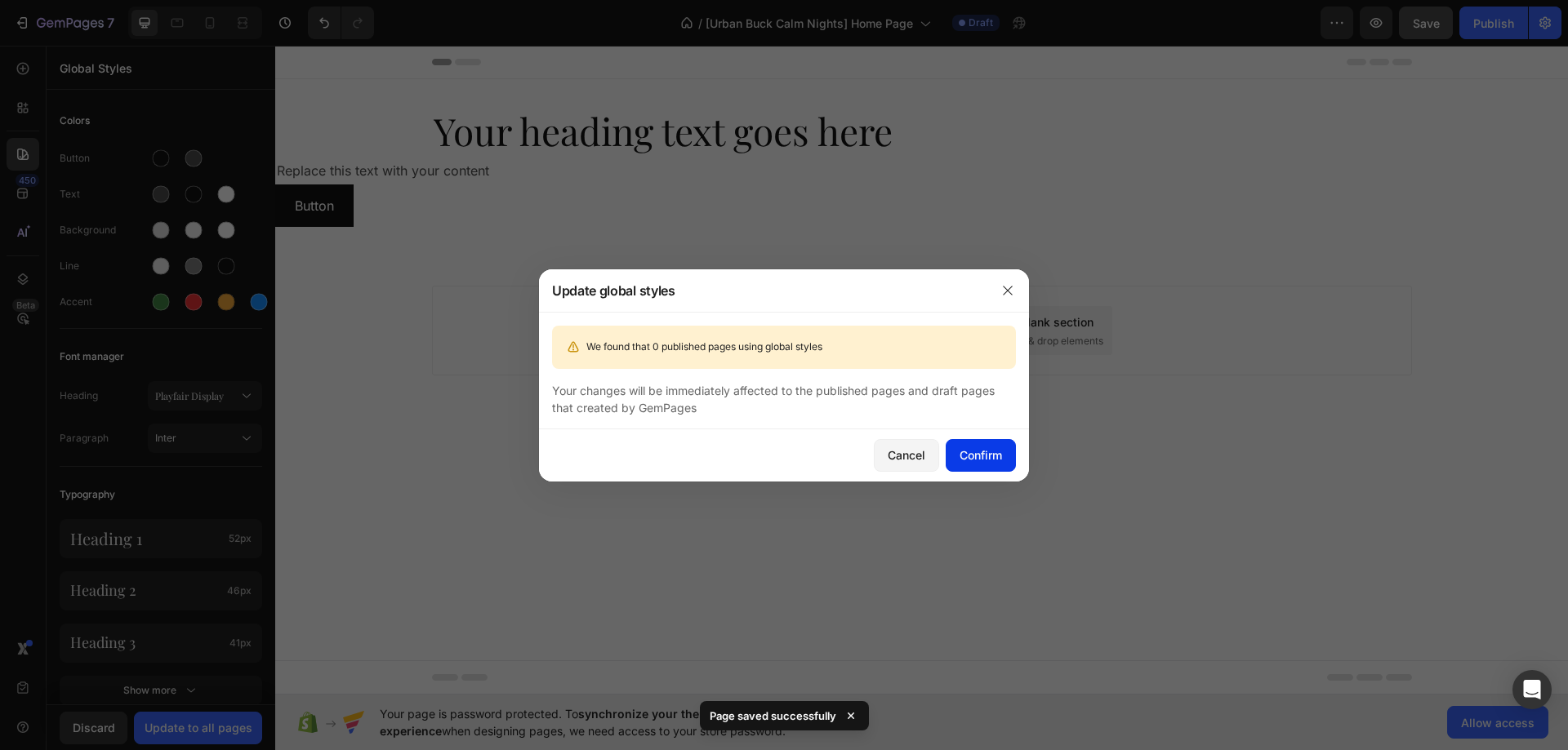
click at [1004, 458] on button "Confirm" at bounding box center [981, 455] width 70 height 33
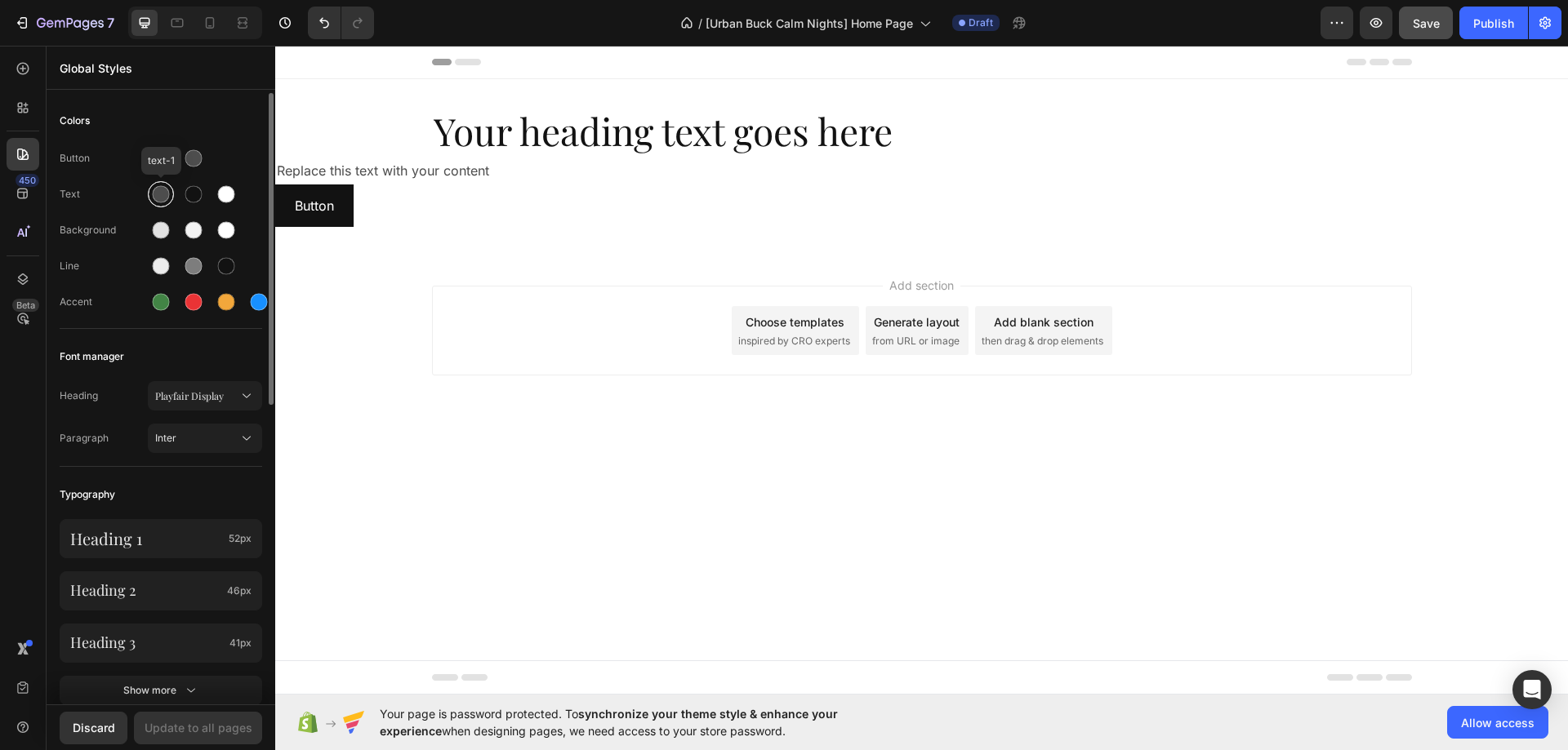
click at [160, 194] on div at bounding box center [160, 194] width 17 height 17
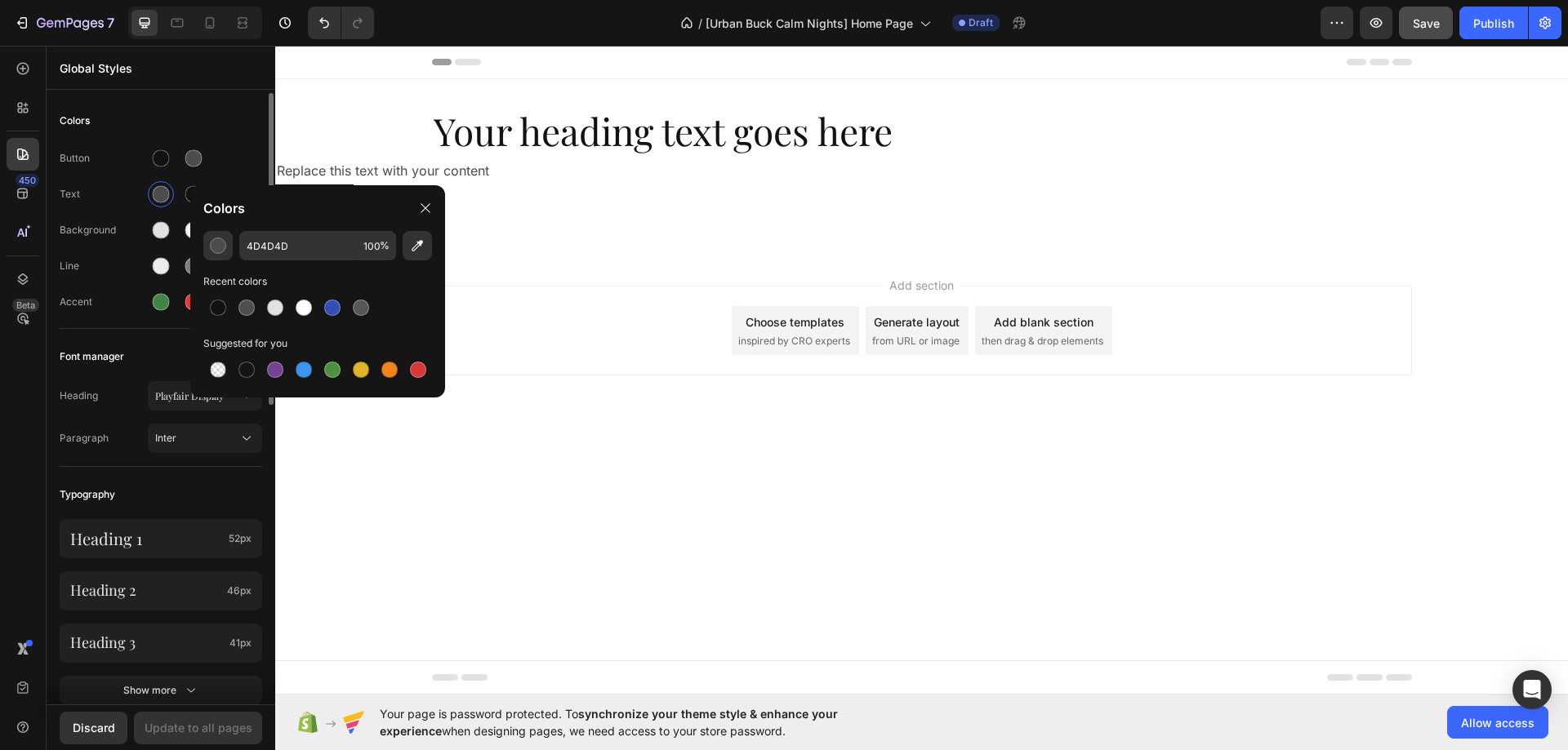
click at [128, 189] on div "Text" at bounding box center [104, 194] width 89 height 15
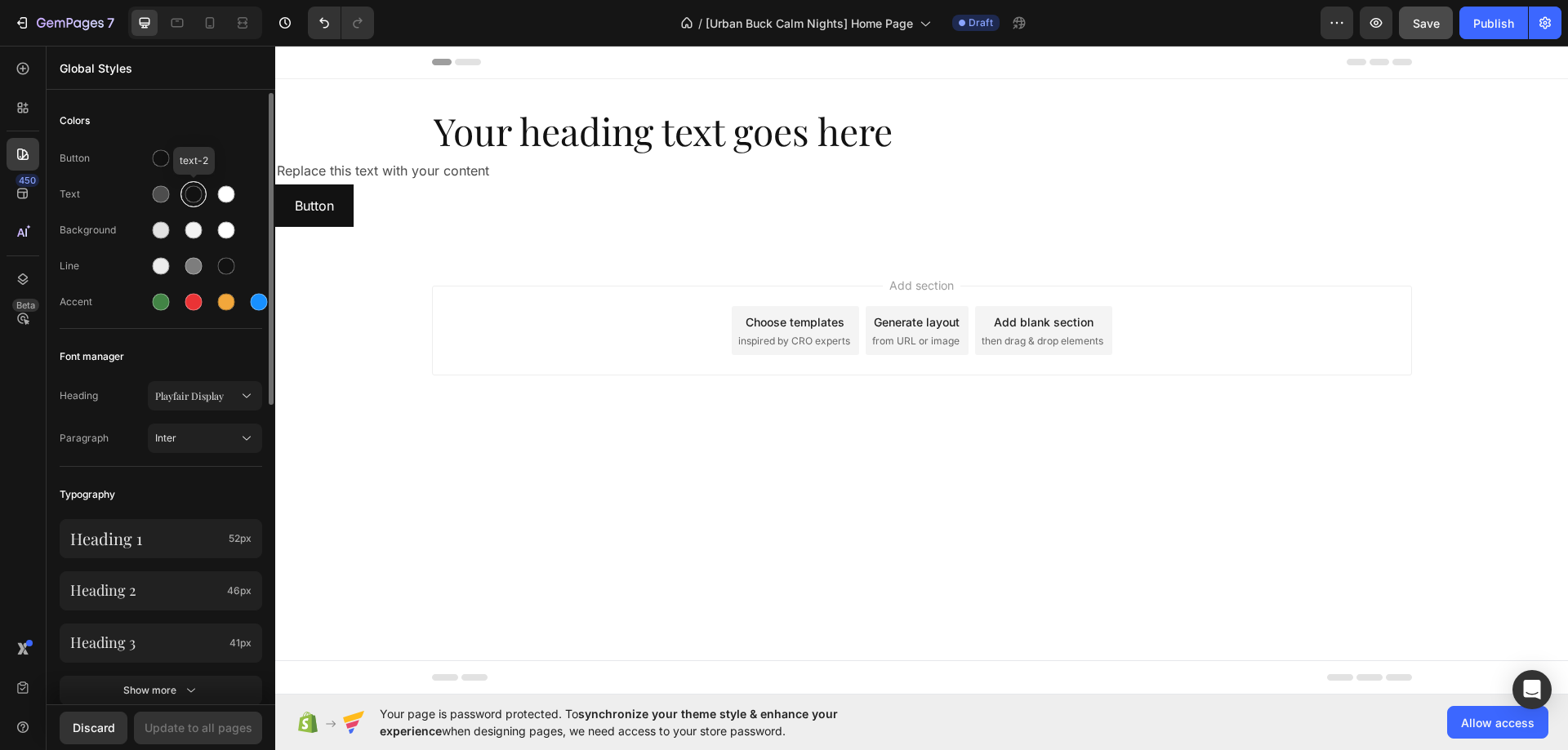
click at [182, 197] on div at bounding box center [194, 195] width 27 height 27
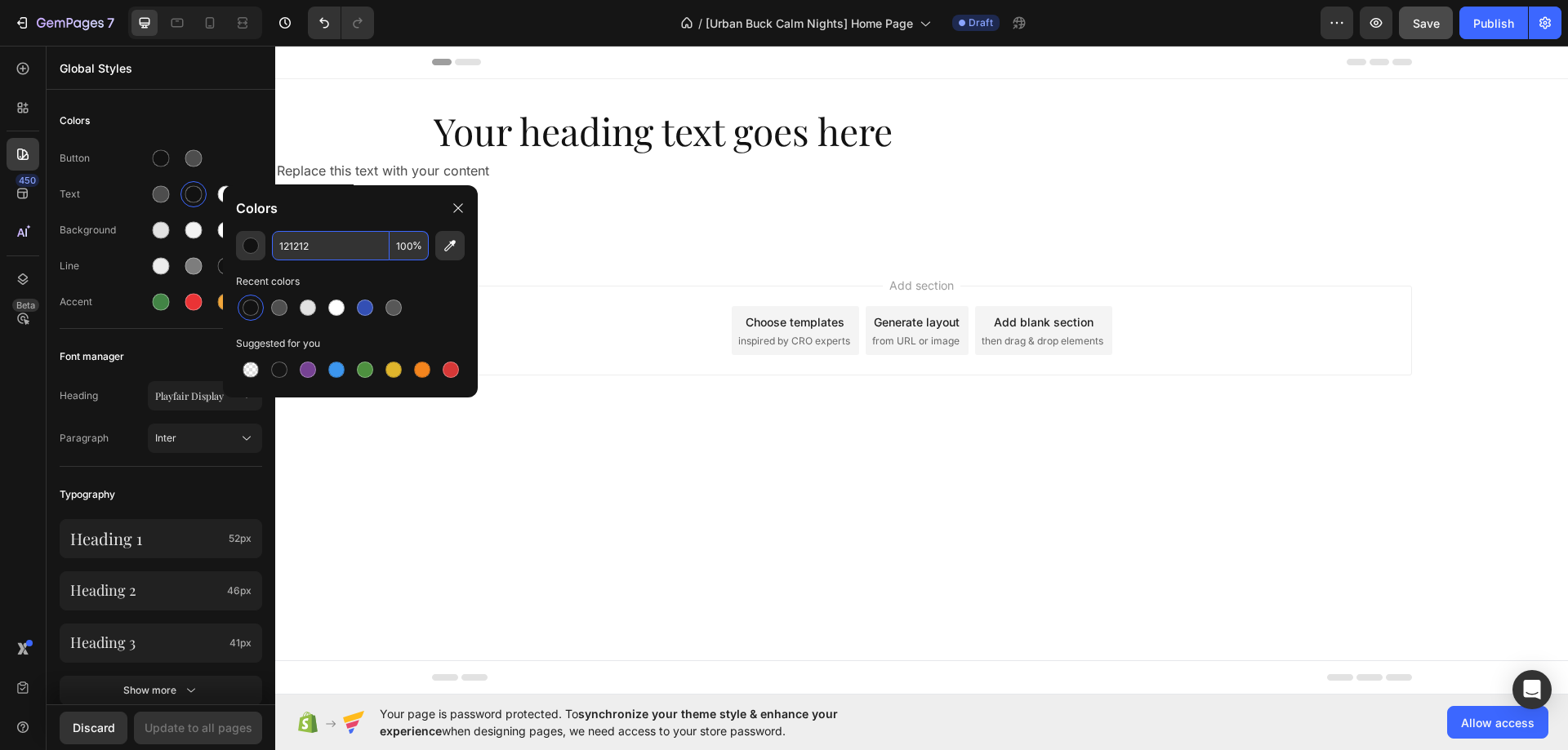
click at [336, 258] on input "121212" at bounding box center [330, 245] width 118 height 29
paste input "#27435C"
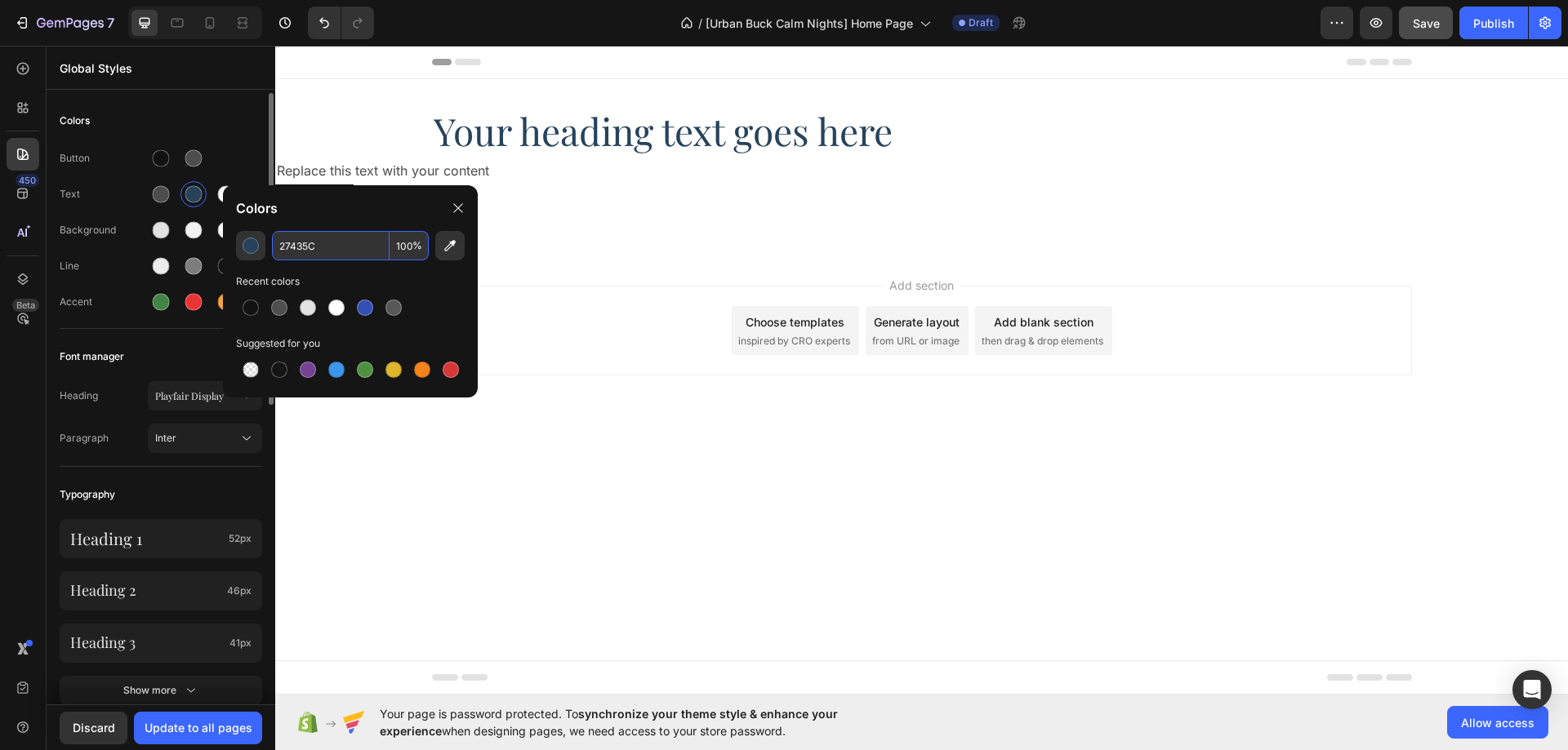
type input "27435C"
click at [117, 197] on div "Text" at bounding box center [104, 194] width 89 height 15
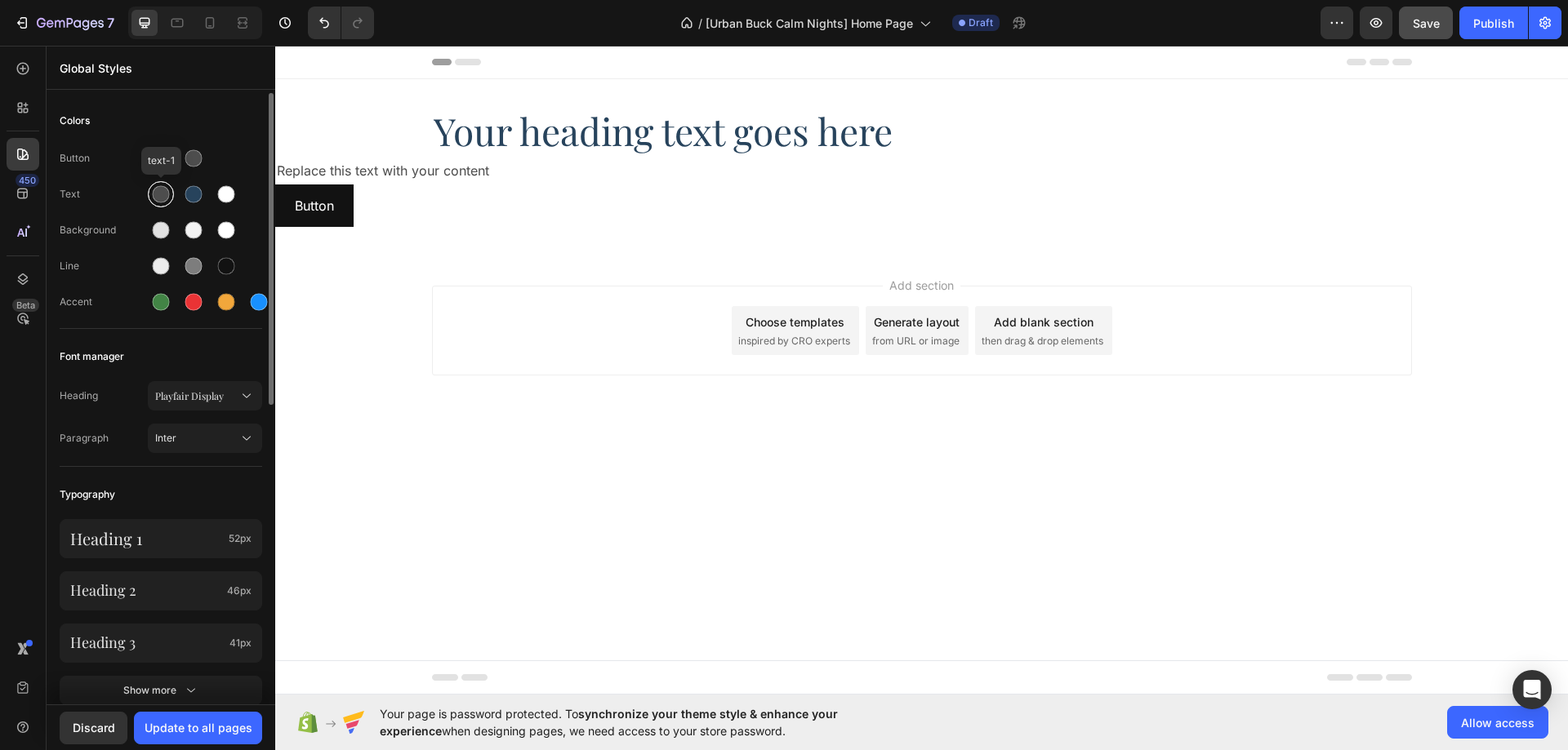
click at [159, 195] on div at bounding box center [160, 194] width 17 height 17
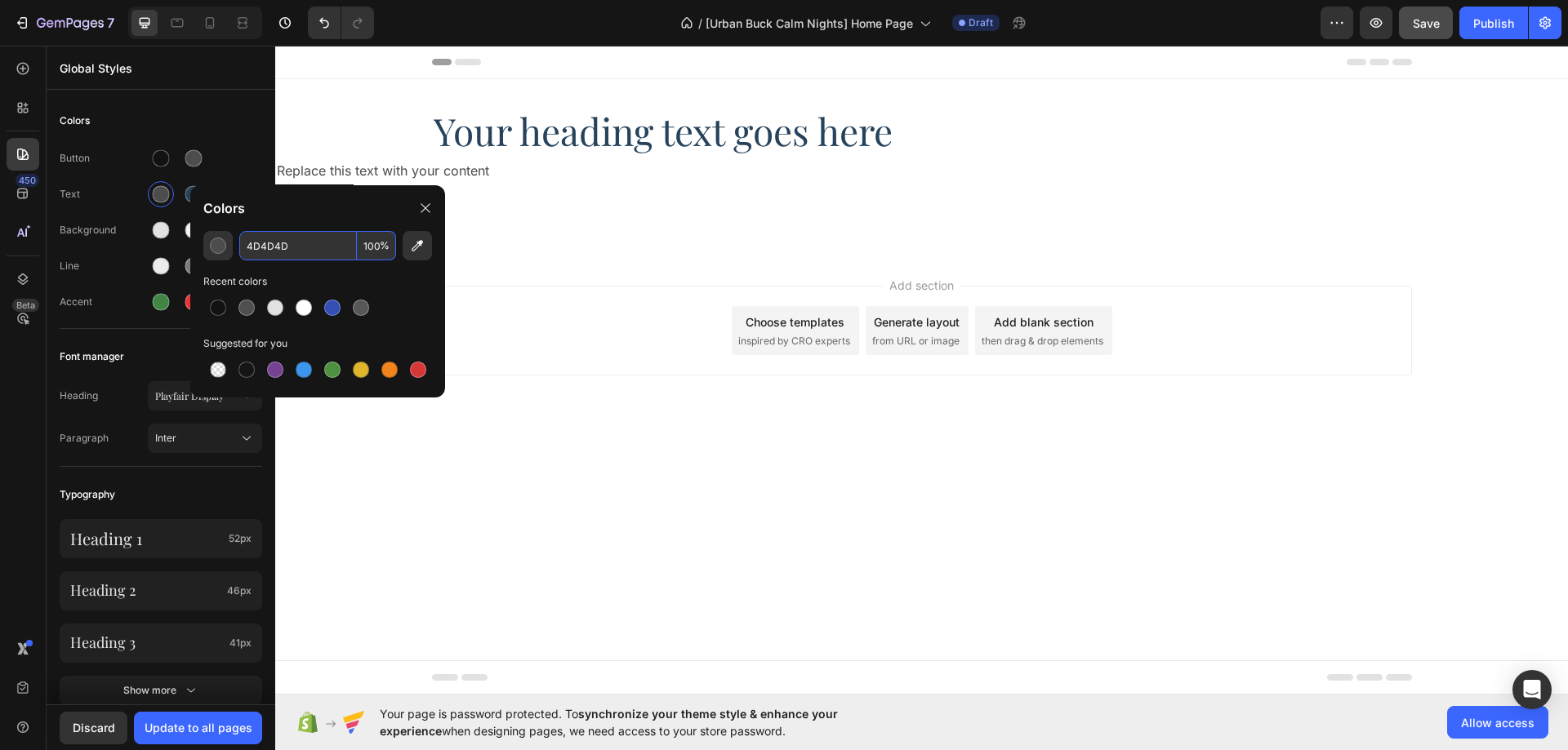
click at [288, 243] on input "4D4D4D" at bounding box center [298, 245] width 118 height 29
paste input "#27435C"
type input "27435C"
click at [117, 197] on div "Text" at bounding box center [104, 194] width 89 height 15
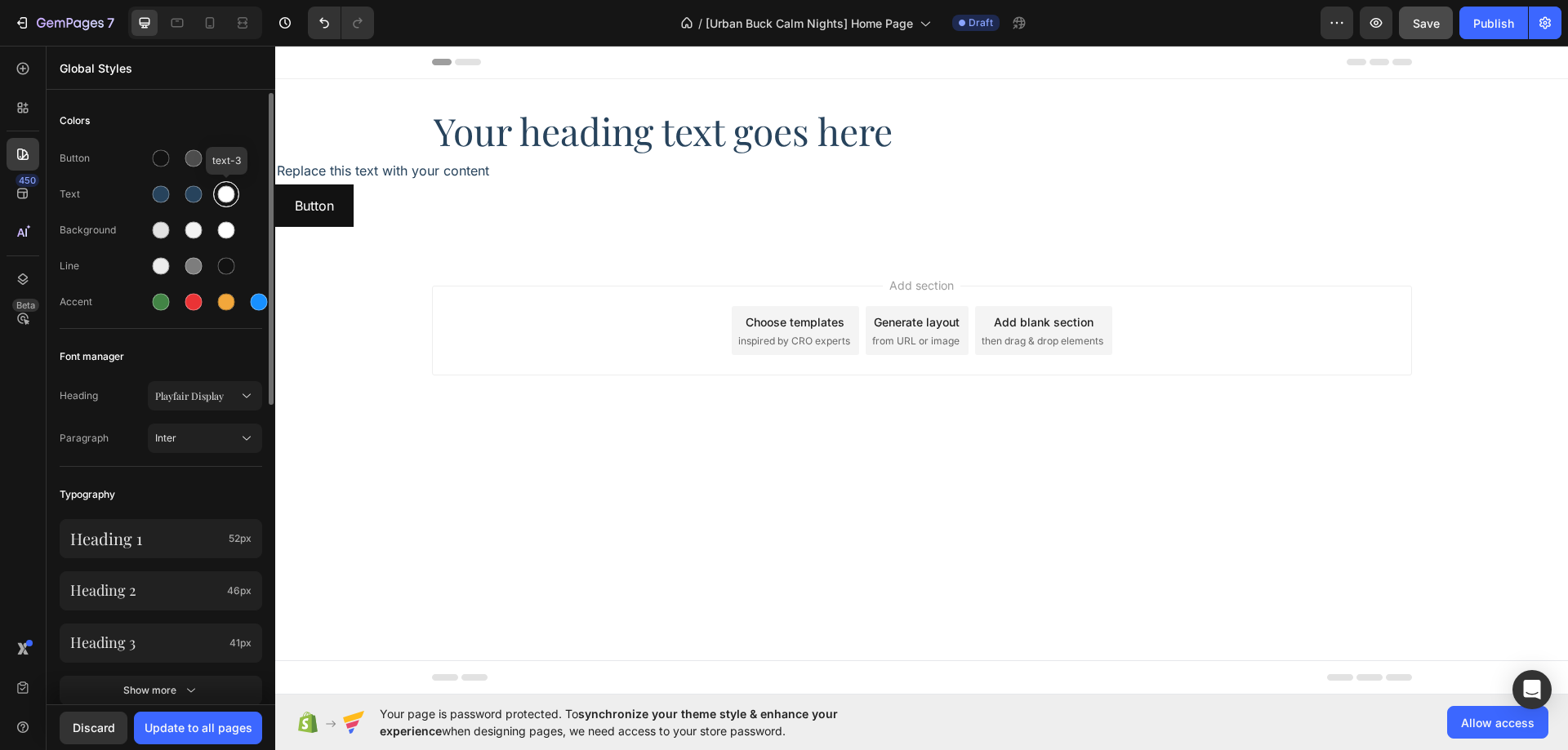
click at [235, 196] on div at bounding box center [226, 194] width 17 height 17
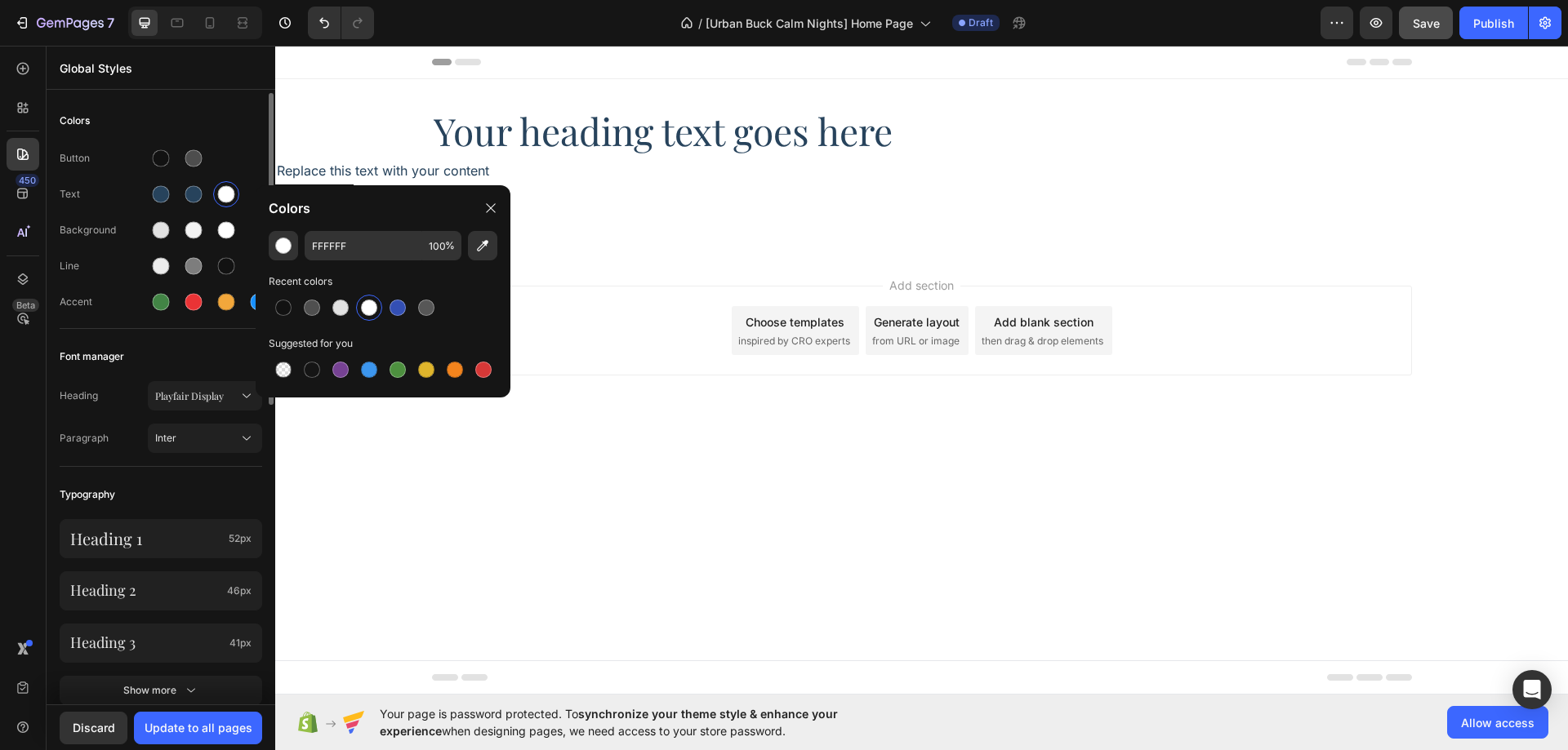
click at [254, 132] on div "Colors" at bounding box center [160, 120] width 203 height 29
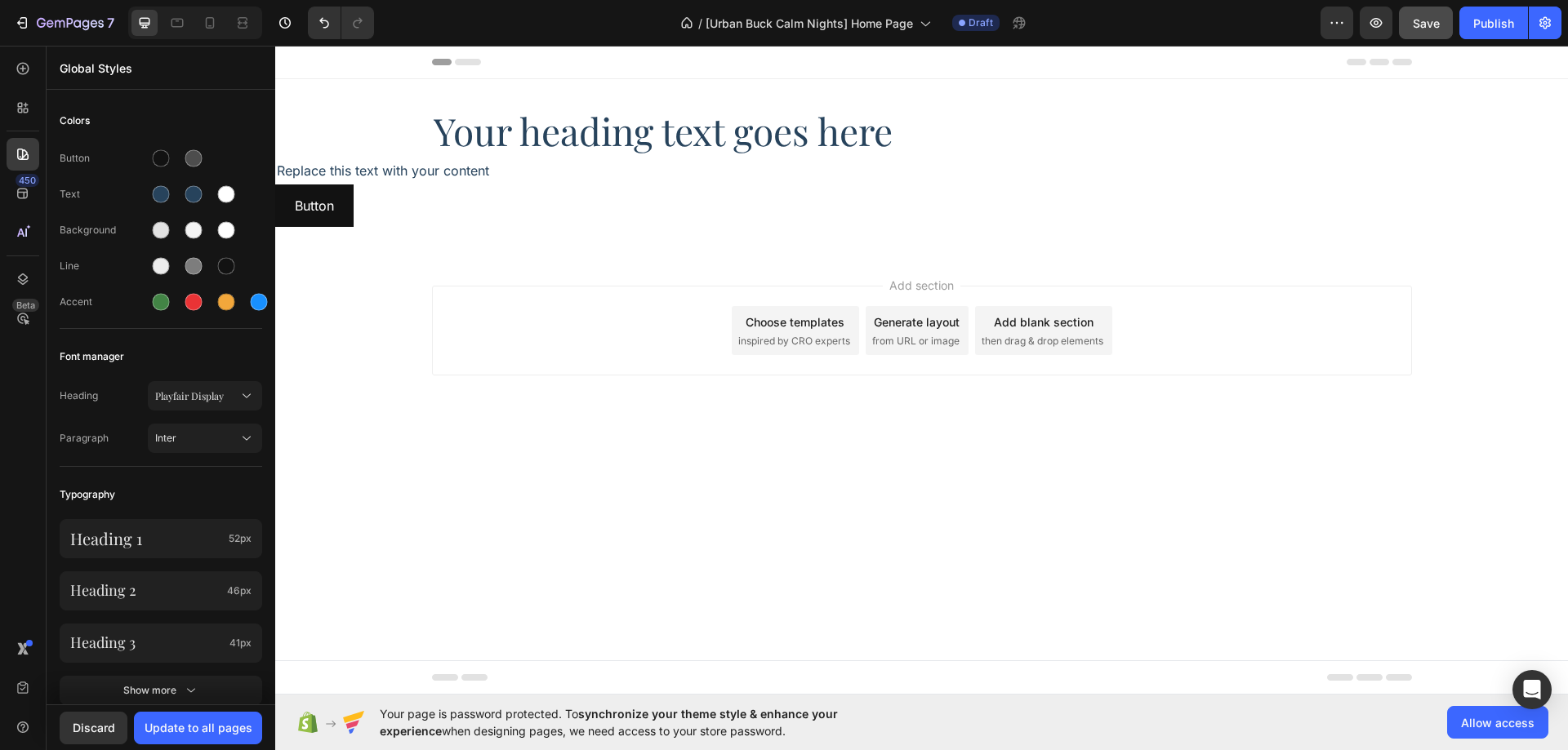
click at [212, 747] on div "Discard Update to all pages" at bounding box center [161, 728] width 229 height 46
click at [213, 737] on div "Update to all pages" at bounding box center [198, 727] width 108 height 17
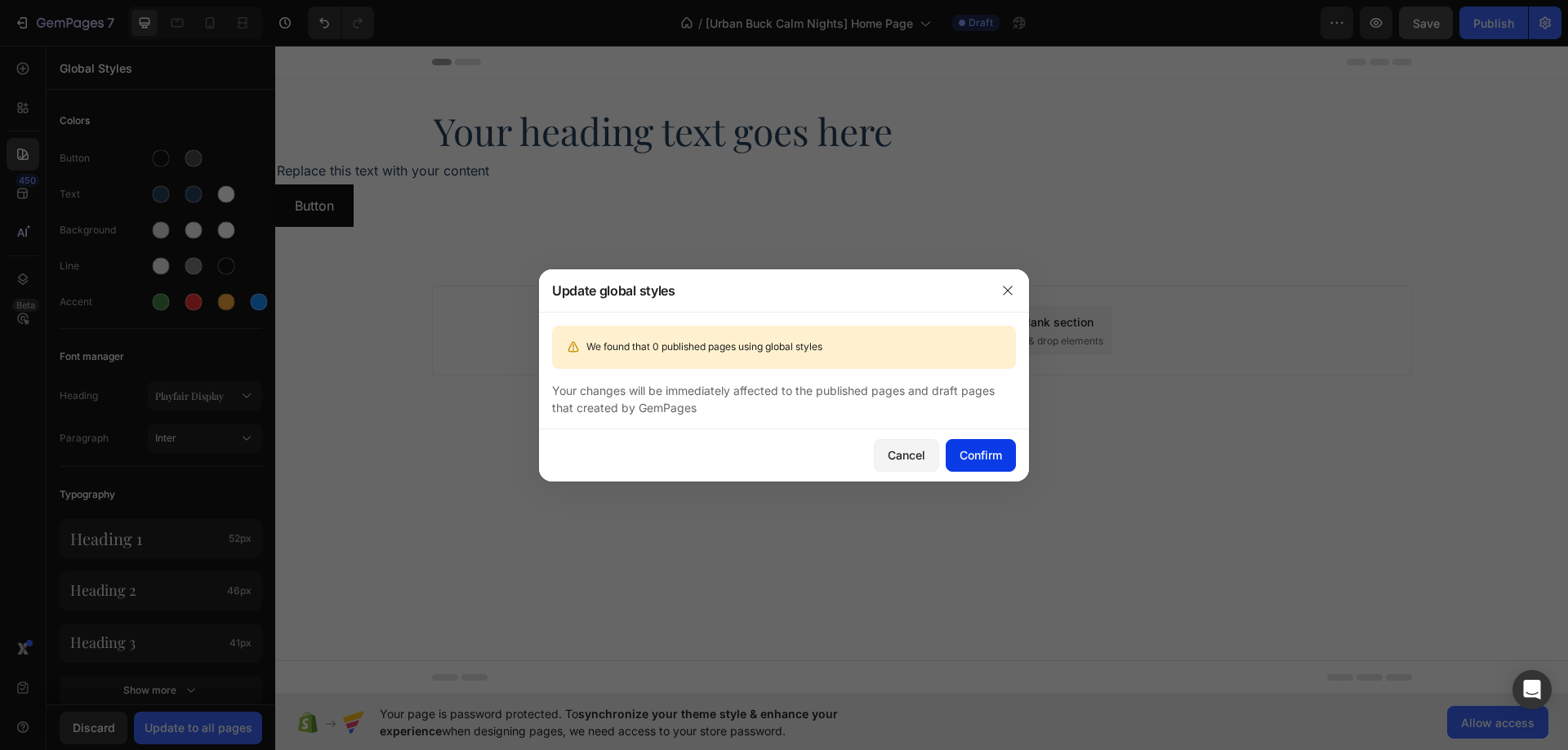
click at [978, 460] on div "Confirm" at bounding box center [981, 454] width 43 height 17
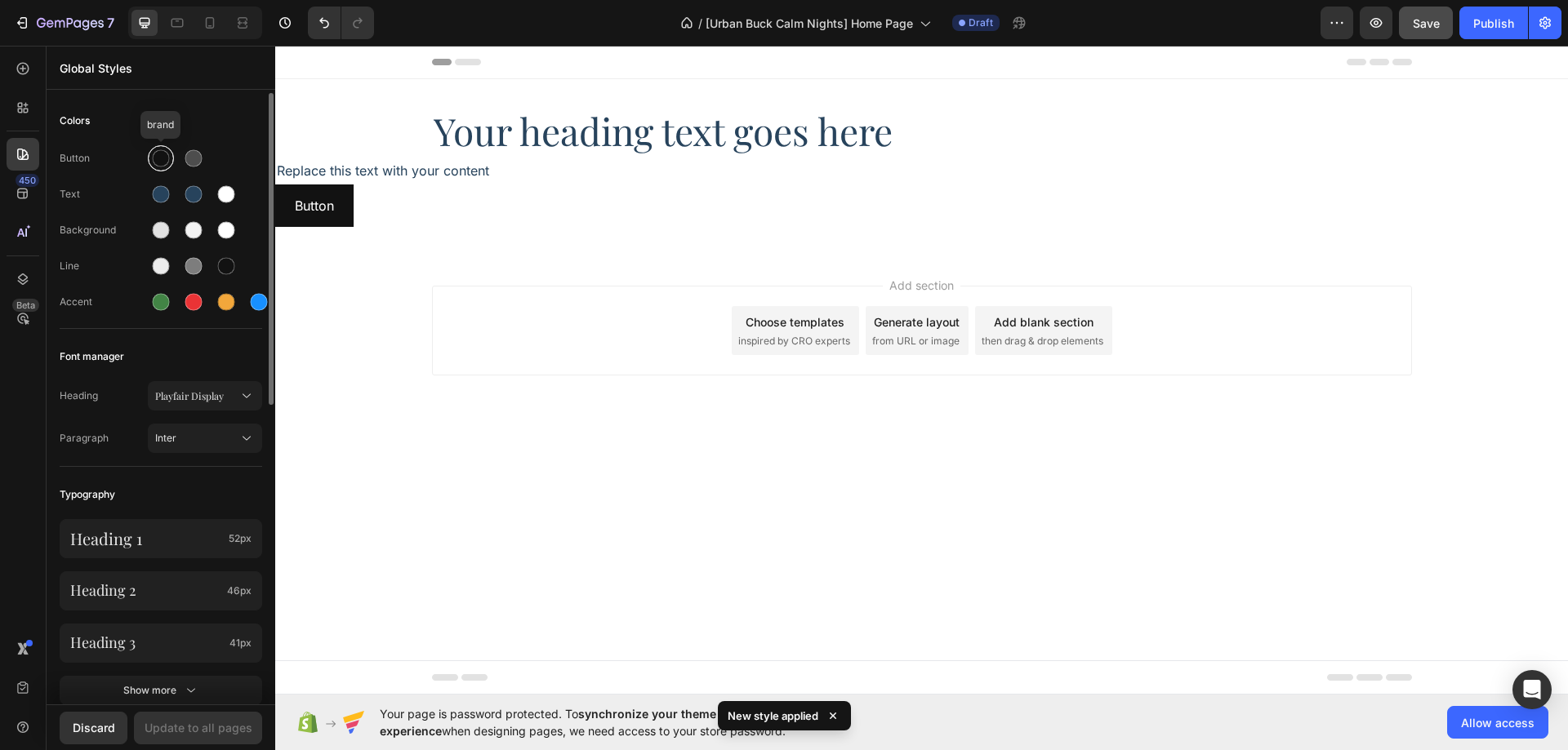
click at [159, 160] on div at bounding box center [160, 159] width 17 height 17
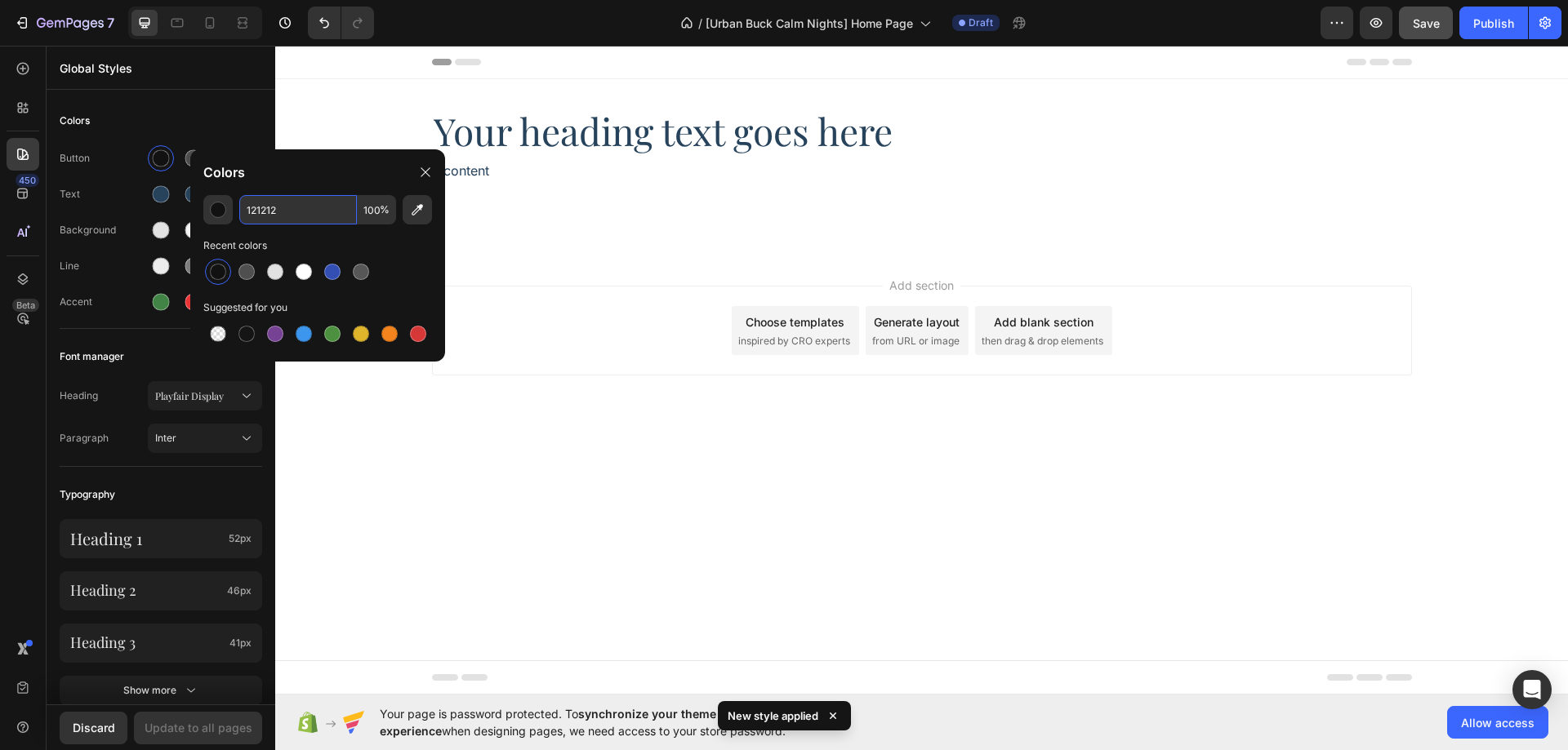
click at [293, 208] on input "121212" at bounding box center [298, 209] width 118 height 29
paste input "#ABB9A5"
type input "ABB9A5"
click at [206, 107] on div "Colors" at bounding box center [160, 120] width 203 height 29
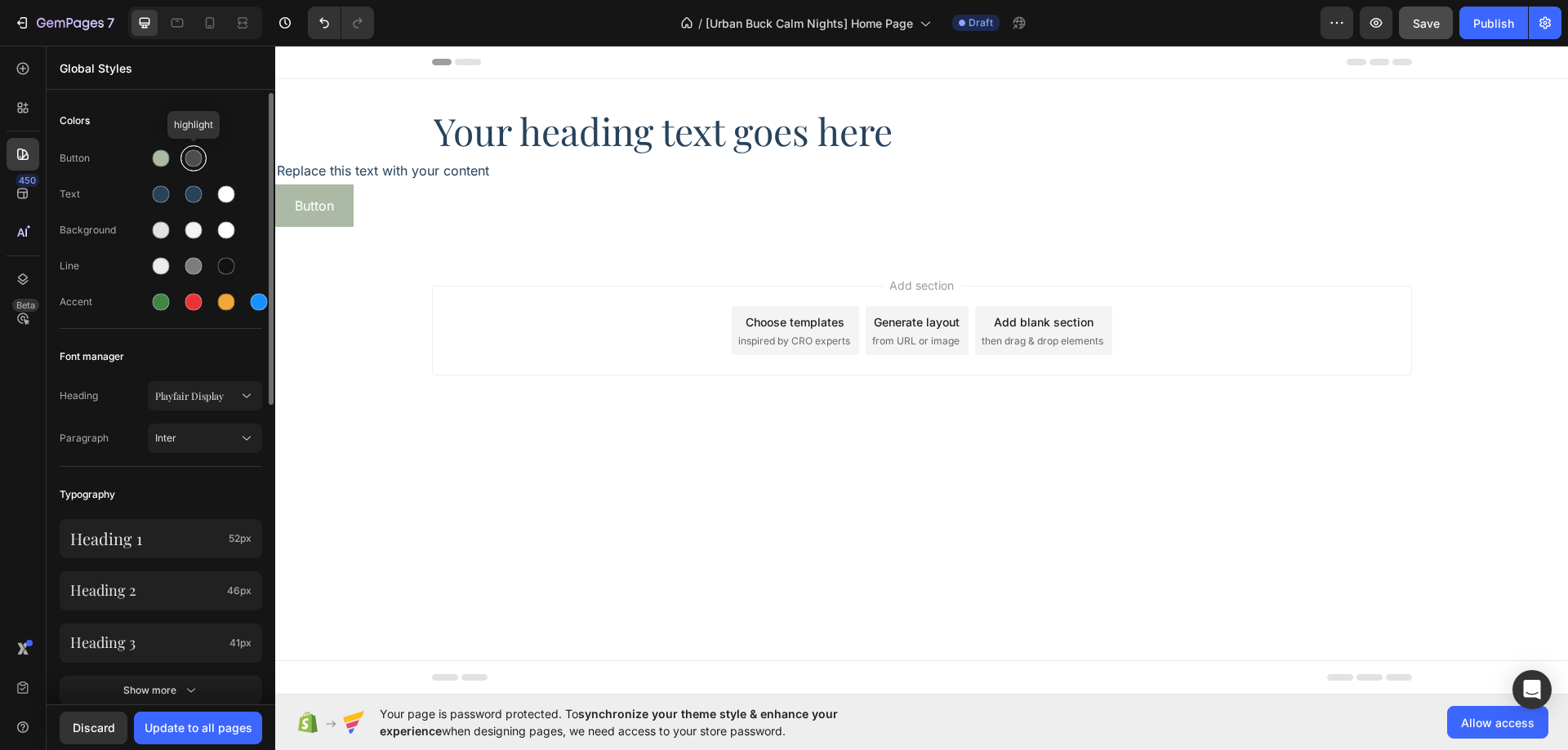
click at [197, 166] on div at bounding box center [193, 159] width 19 height 19
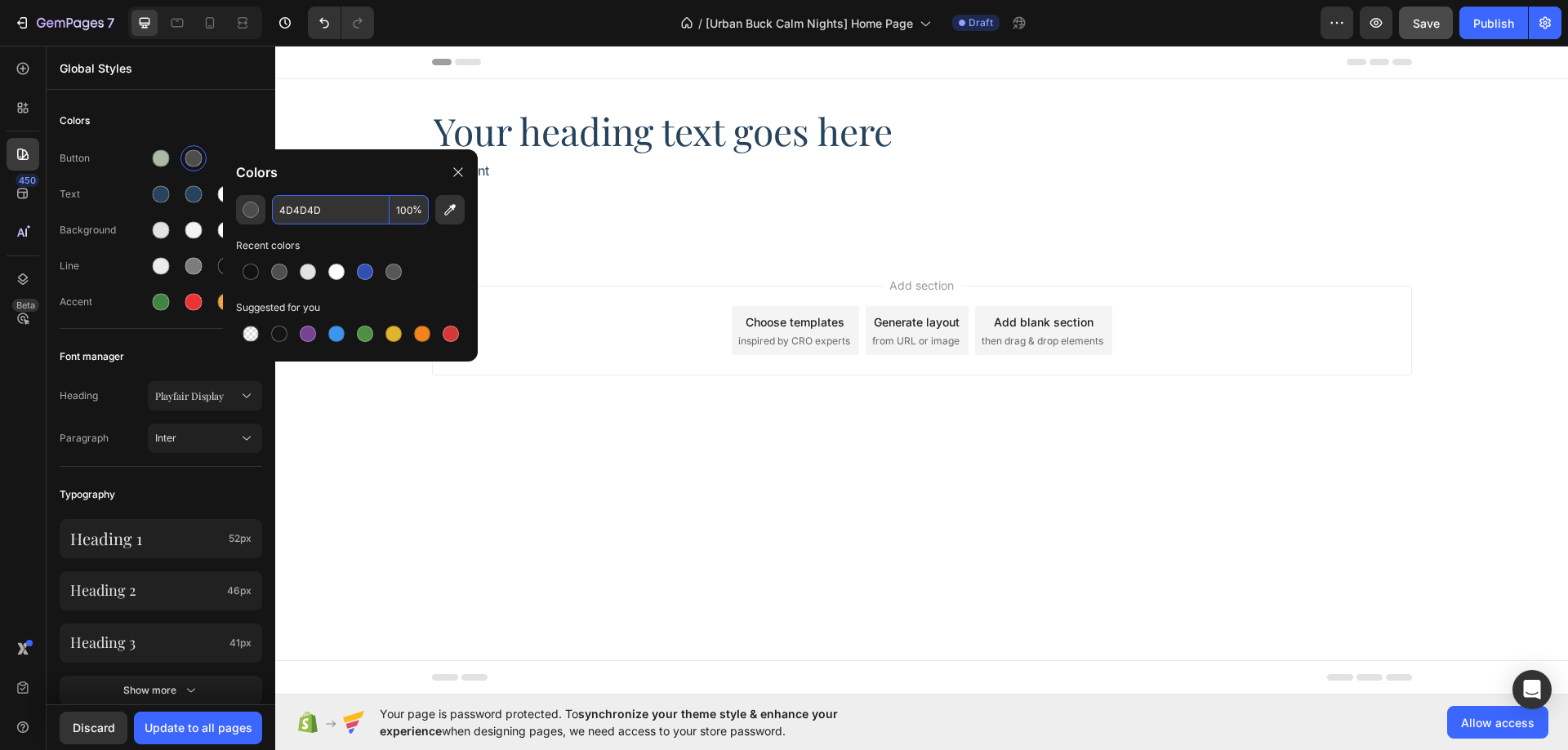
click at [315, 210] on input "4D4D4D" at bounding box center [330, 209] width 118 height 29
paste input "#BBC7C4"
type input "4D4D4D"
click at [240, 121] on div "Colors" at bounding box center [160, 120] width 203 height 29
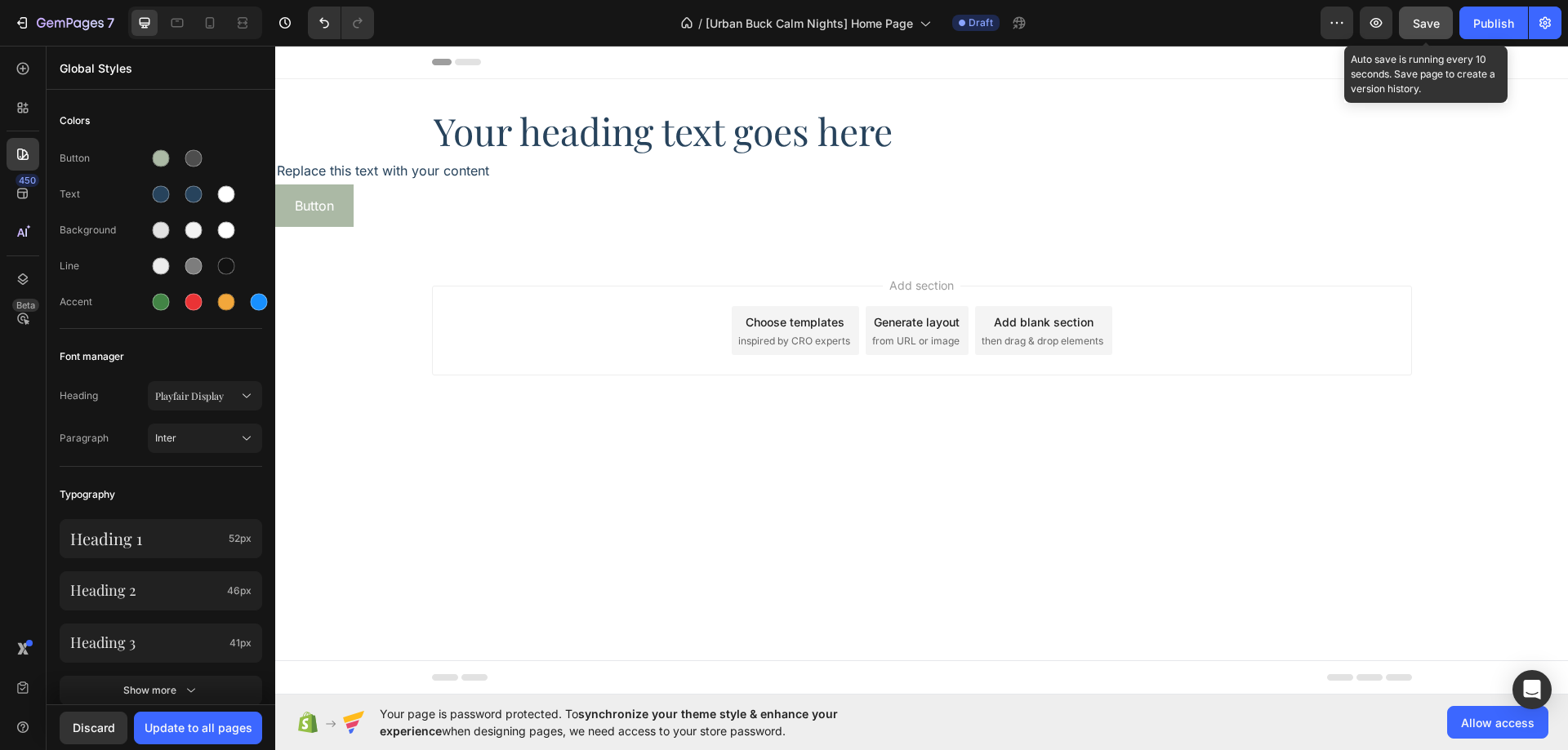
click at [1410, 20] on button "Save" at bounding box center [1425, 22] width 54 height 33
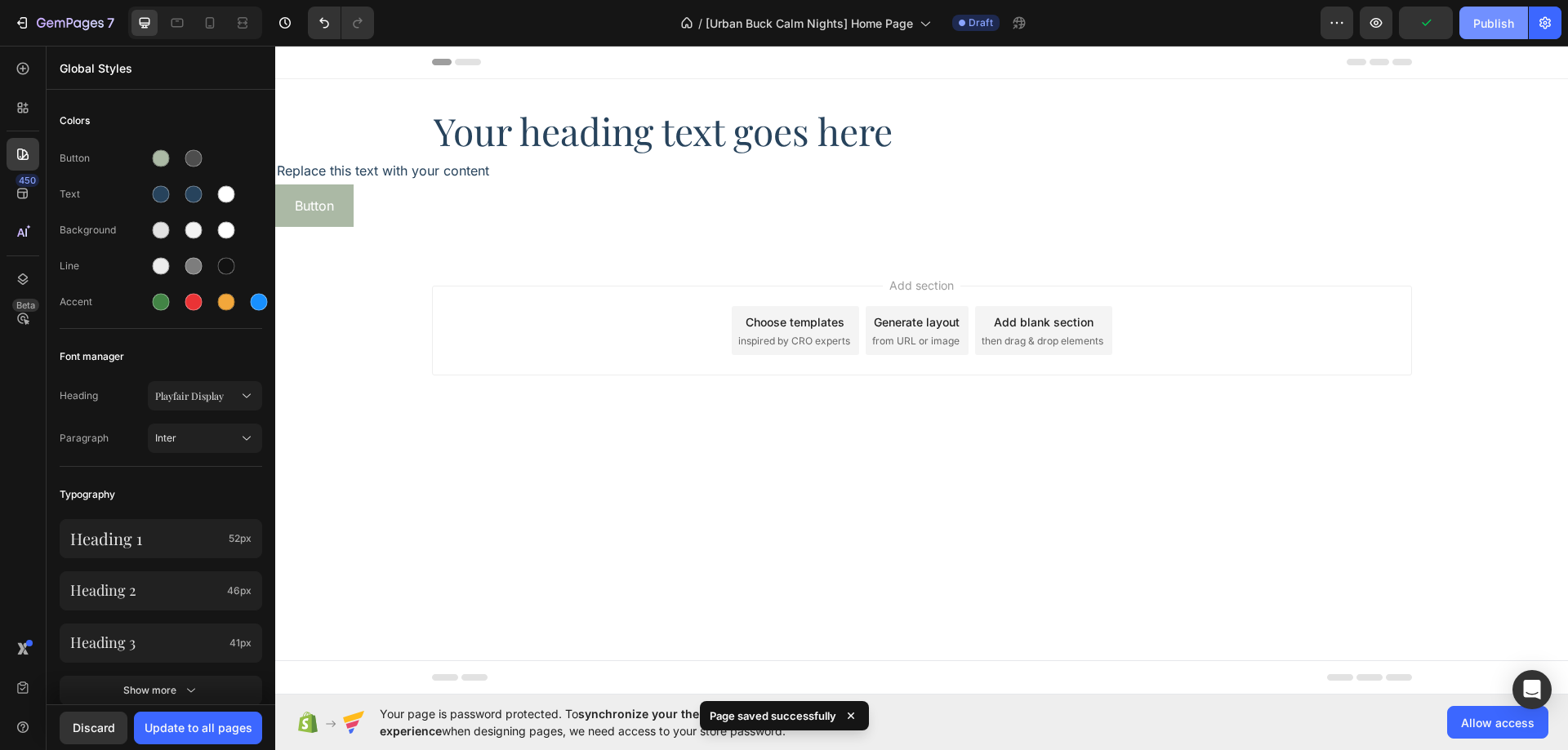
click at [1483, 28] on div "Publish" at bounding box center [1494, 23] width 41 height 17
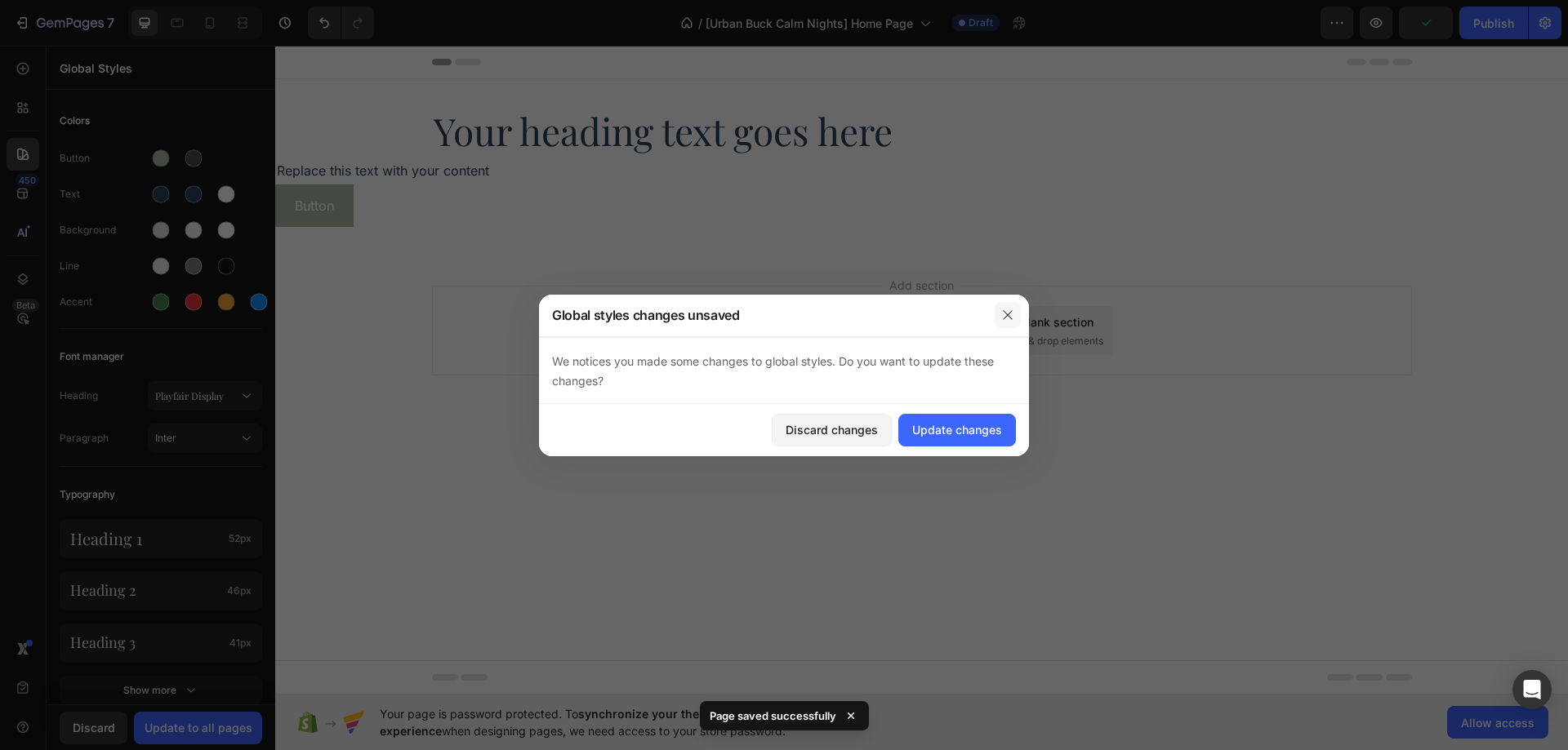
click at [1009, 321] on button "button" at bounding box center [1008, 315] width 27 height 27
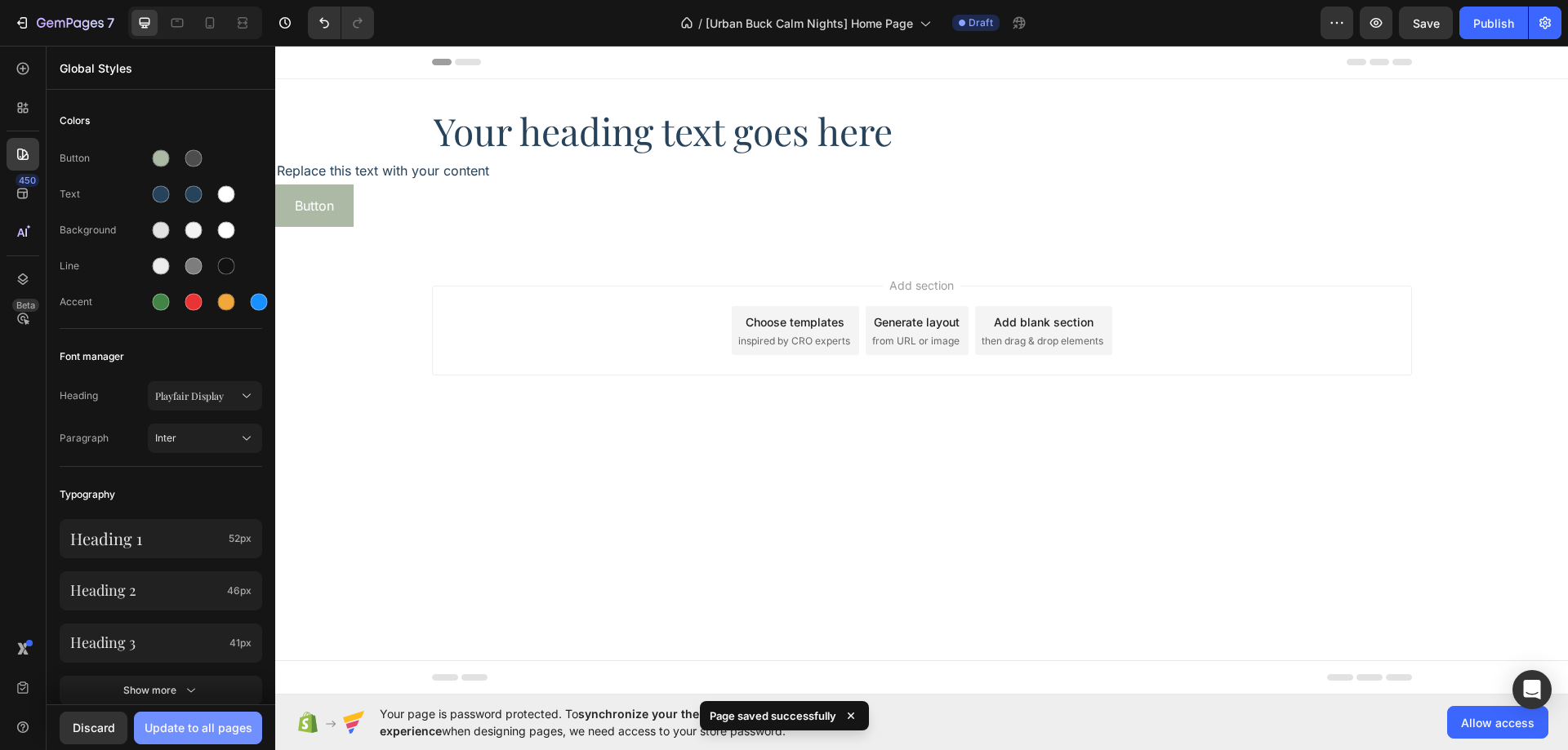
click at [182, 744] on button "Update to all pages" at bounding box center [198, 728] width 128 height 33
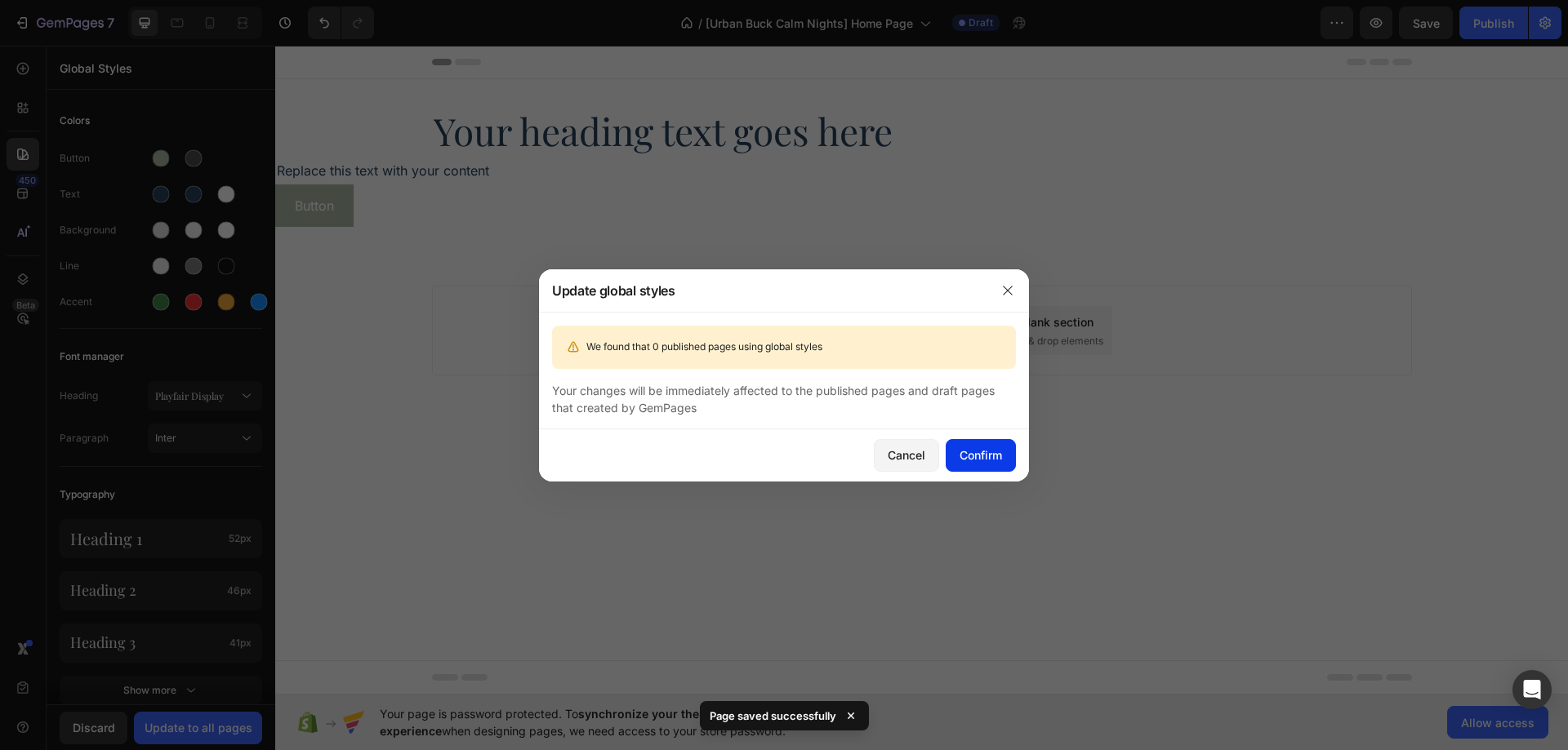
click at [978, 463] on div "Confirm" at bounding box center [981, 454] width 43 height 17
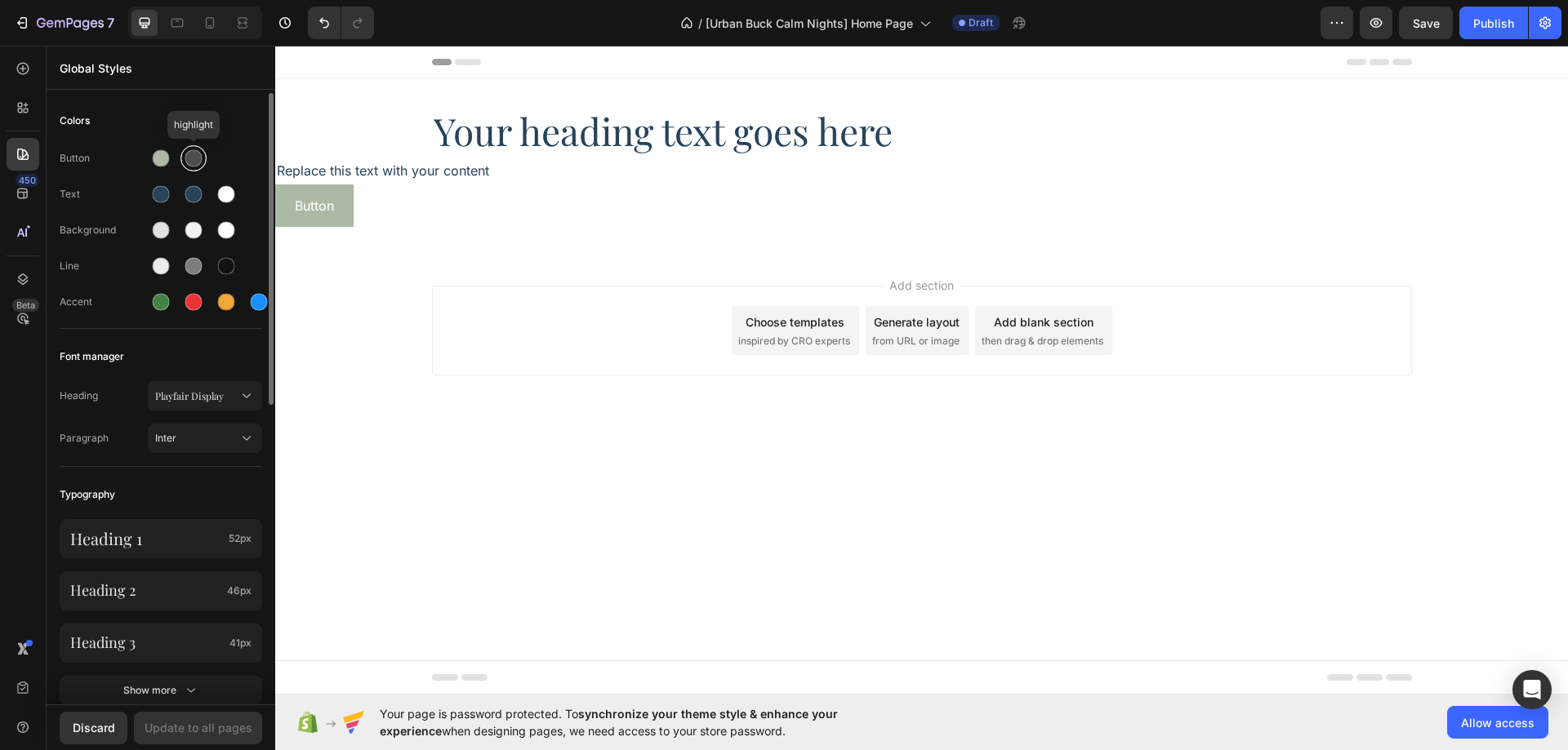
click at [195, 159] on div at bounding box center [193, 159] width 17 height 17
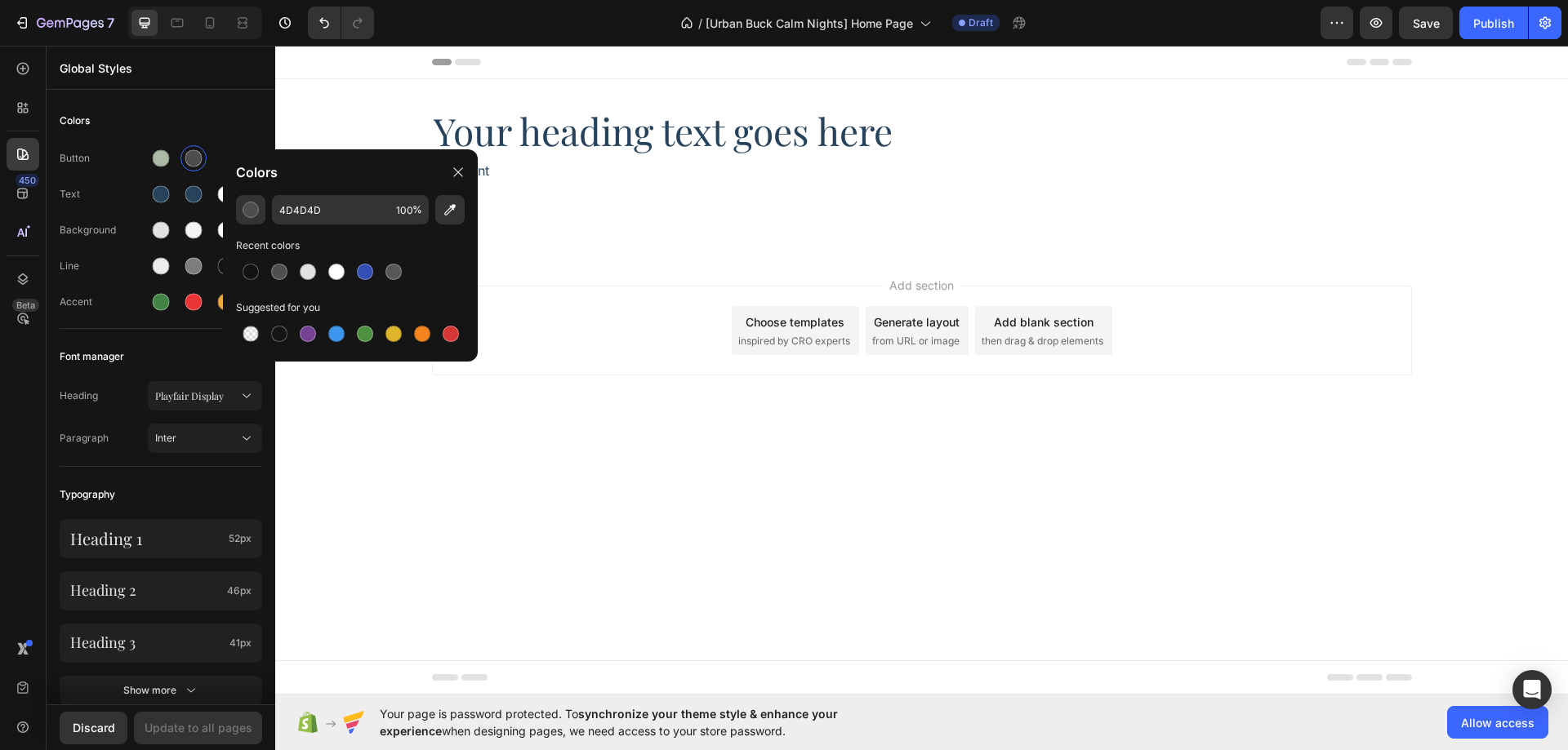
click at [338, 228] on div "4D4D4D 100 % Recent colors Suggested for you" at bounding box center [351, 271] width 255 height 153
click at [338, 213] on input "4D4D4D" at bounding box center [330, 209] width 118 height 29
paste input "#BBC7C4"
type input "BBC7C4"
click at [239, 120] on div "Colors" at bounding box center [160, 120] width 203 height 29
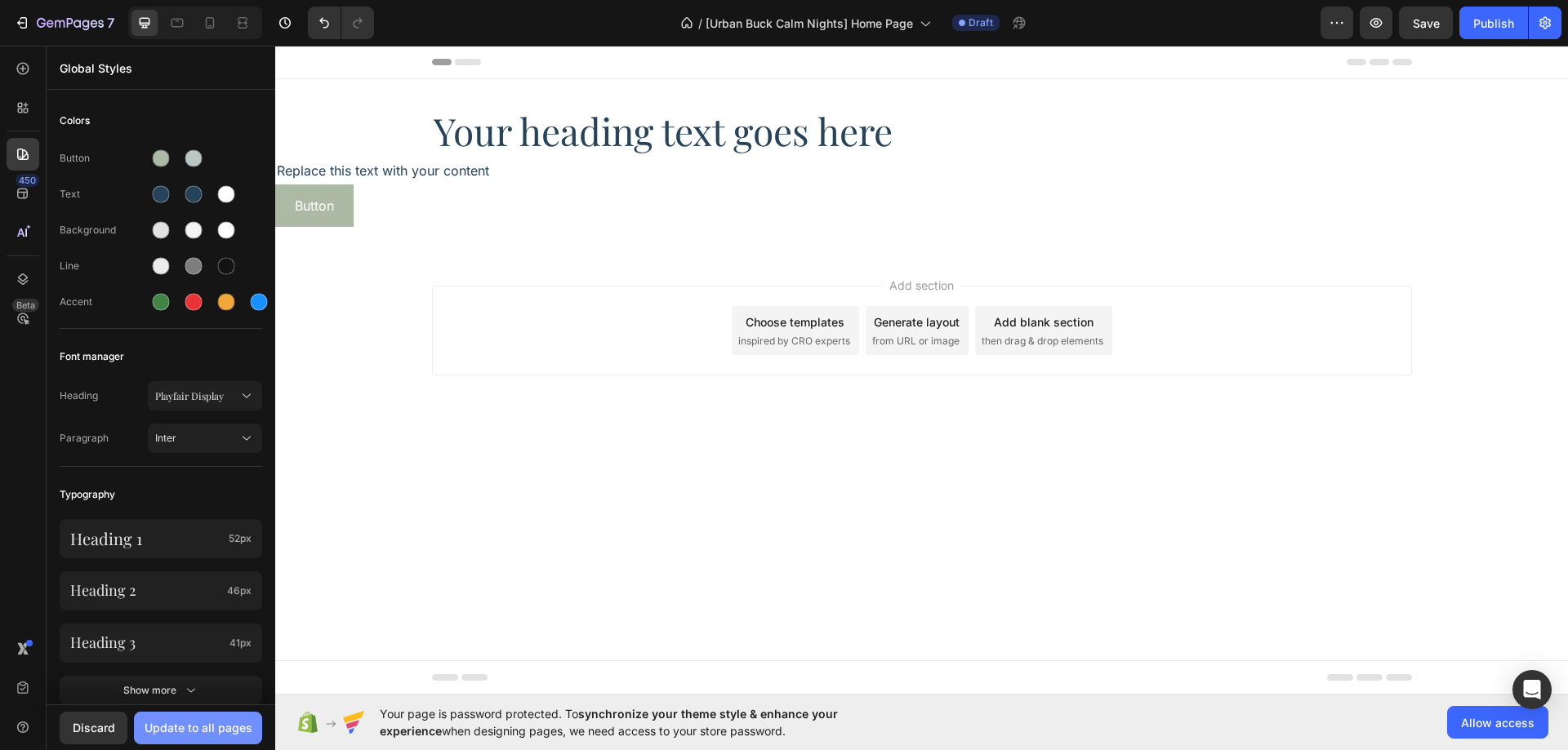
click at [212, 716] on button "Update to all pages" at bounding box center [198, 728] width 128 height 33
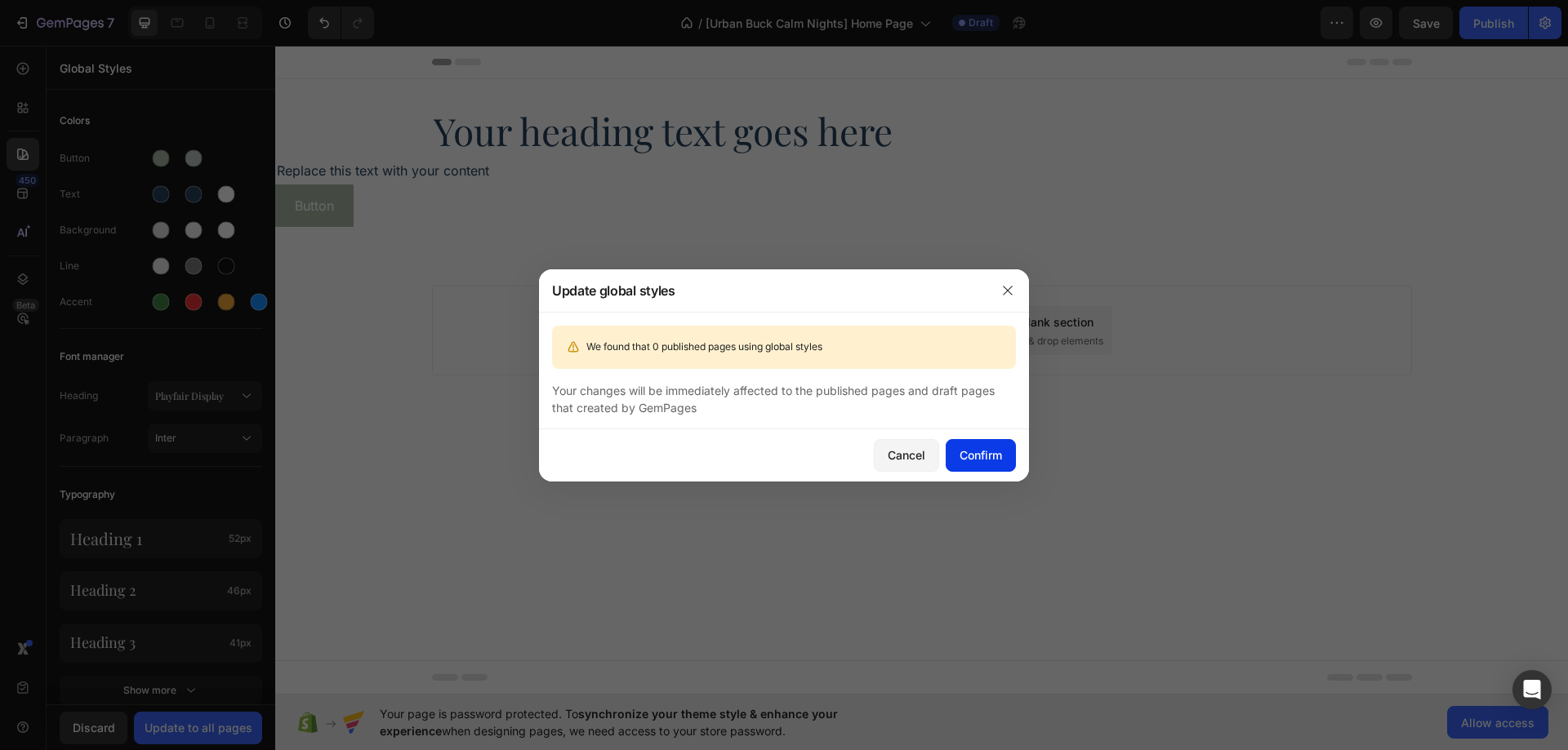
click at [987, 446] on div "Confirm" at bounding box center [981, 454] width 43 height 17
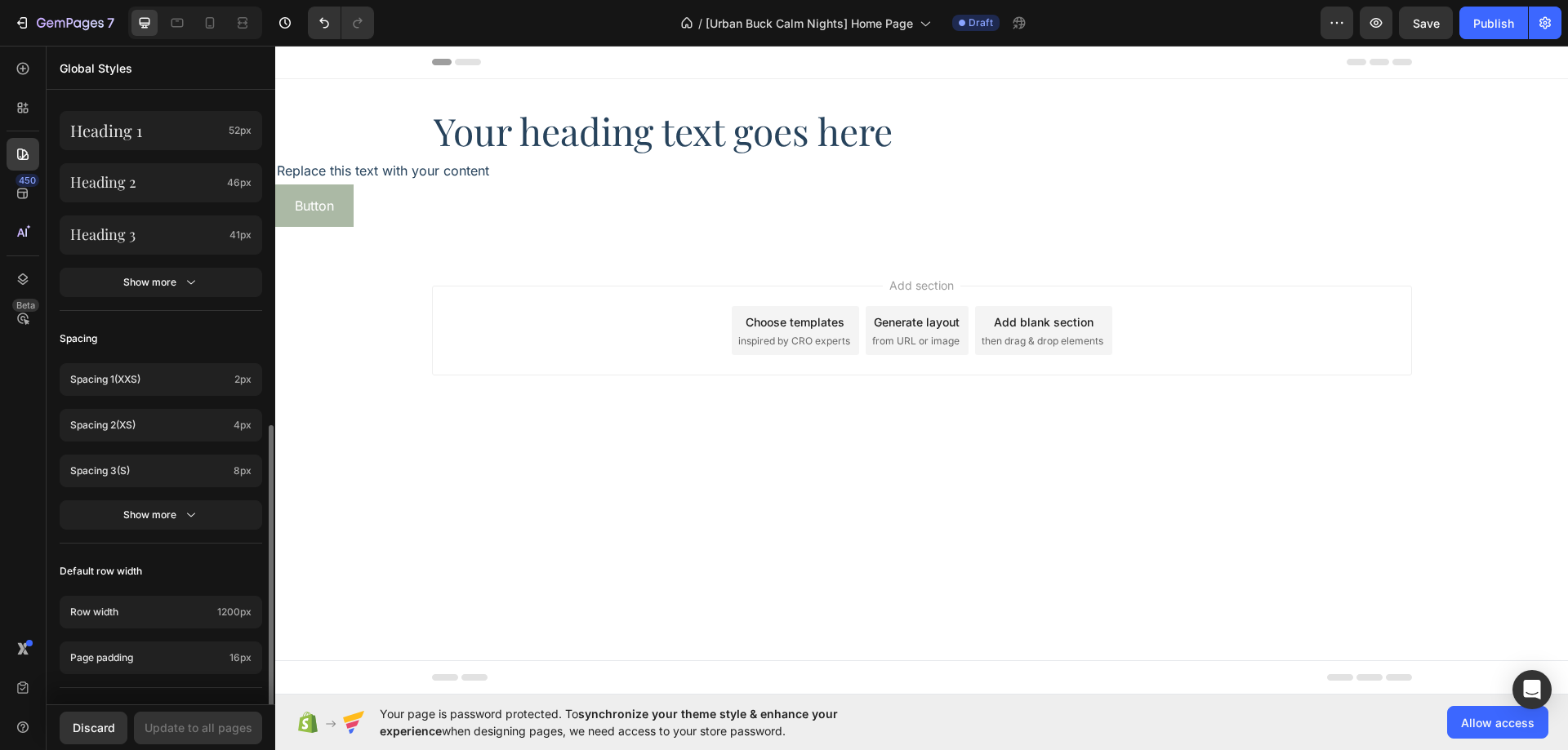
scroll to position [490, 0]
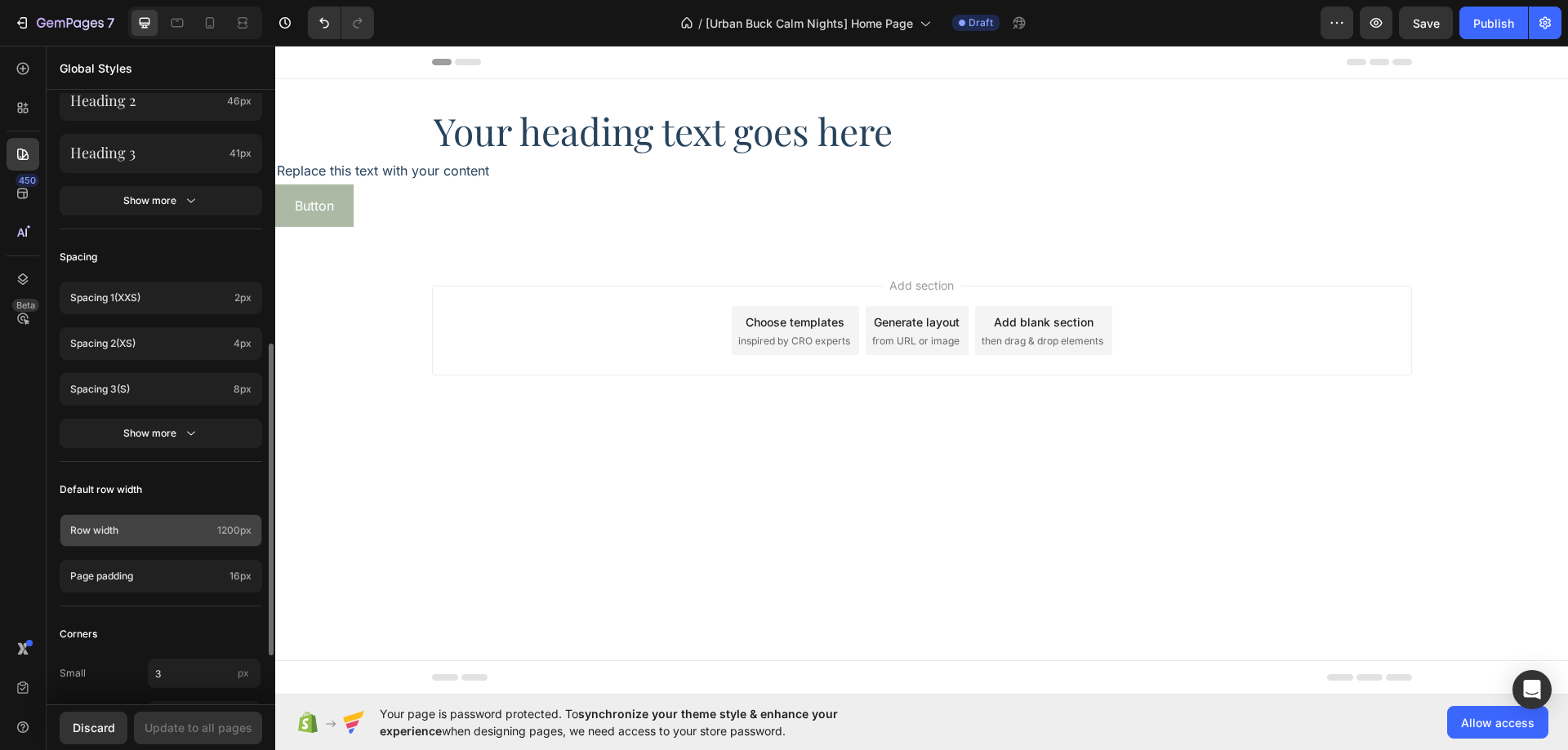
click at [210, 522] on div "Row width 1200px" at bounding box center [160, 530] width 203 height 33
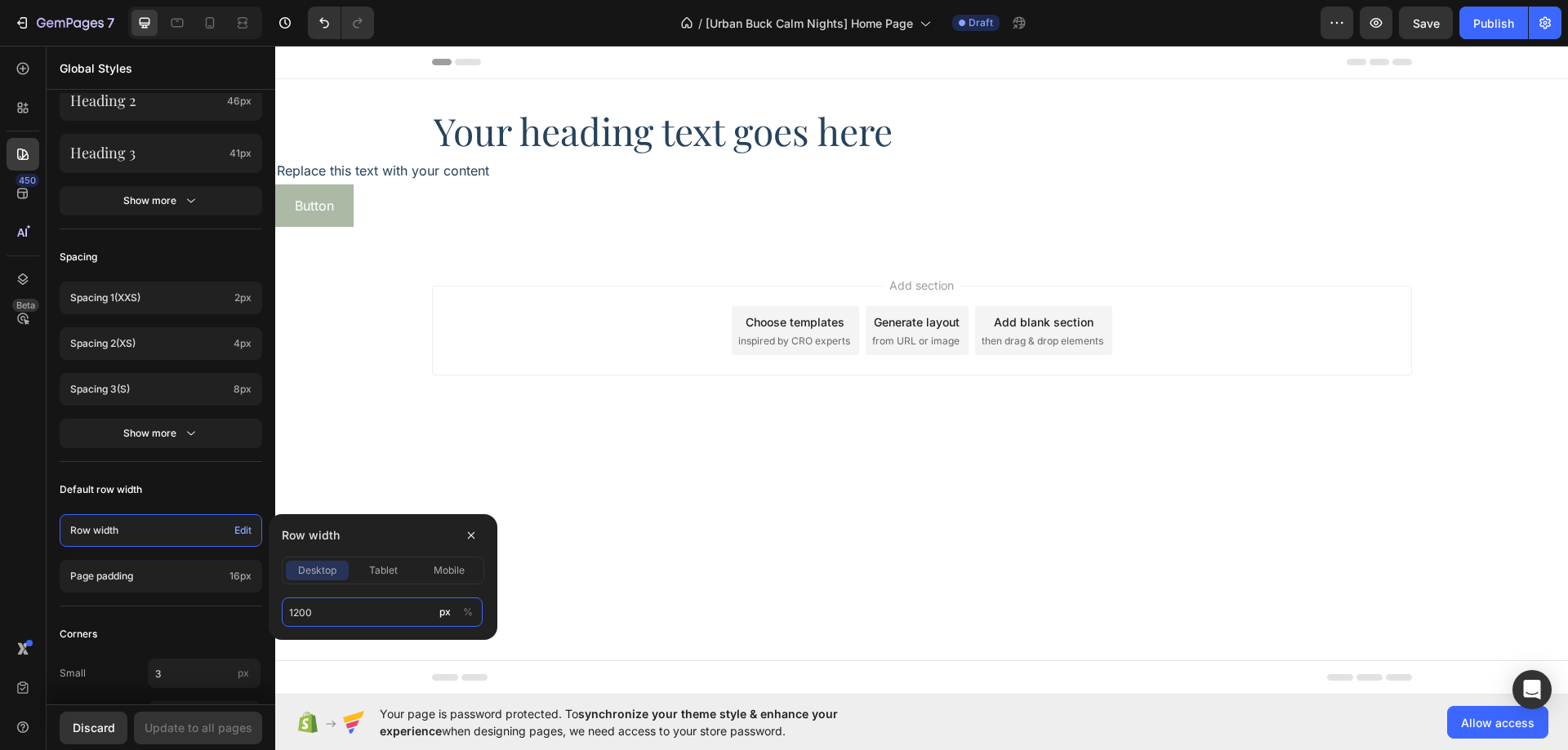
click at [354, 615] on input "1200" at bounding box center [382, 612] width 201 height 29
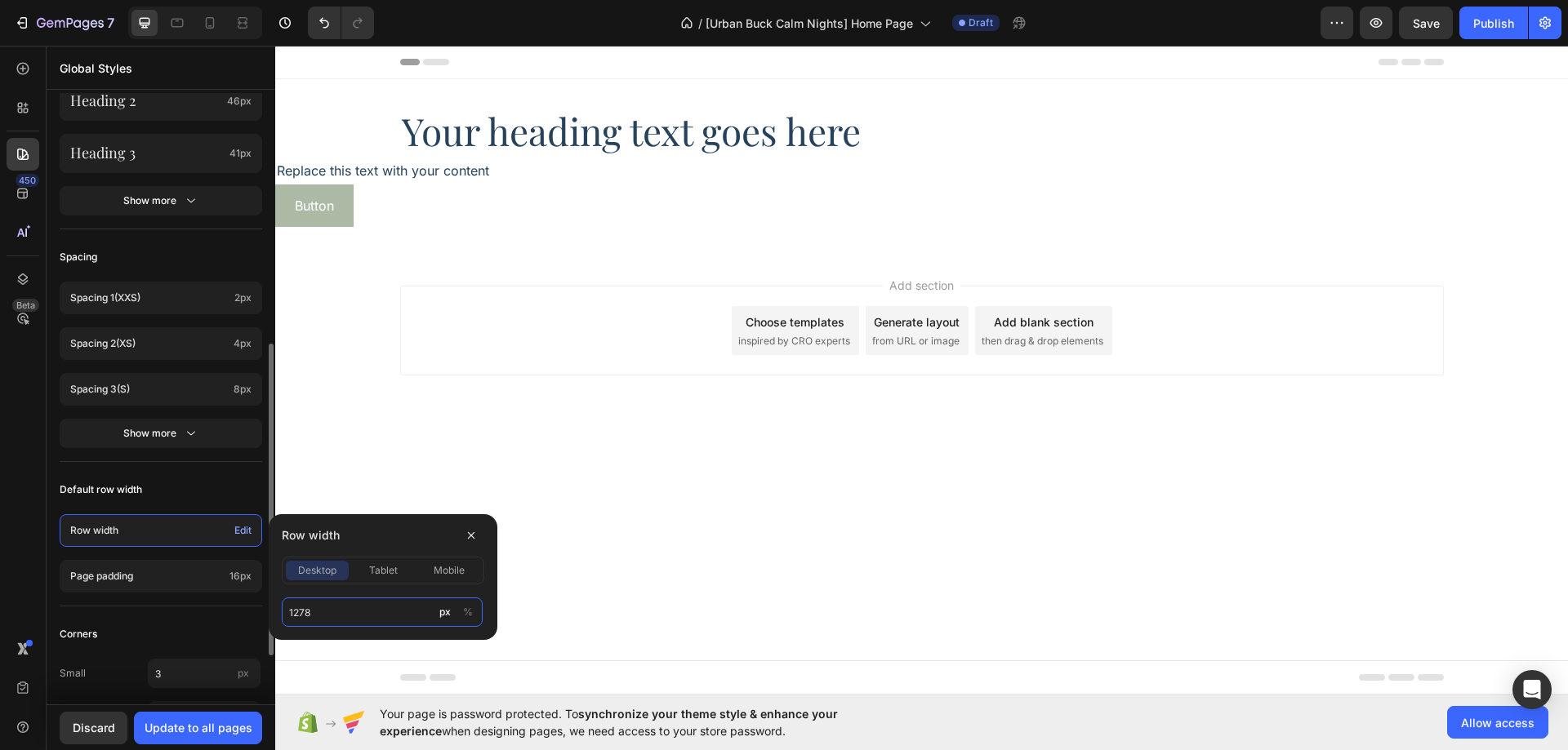
type input "1278"
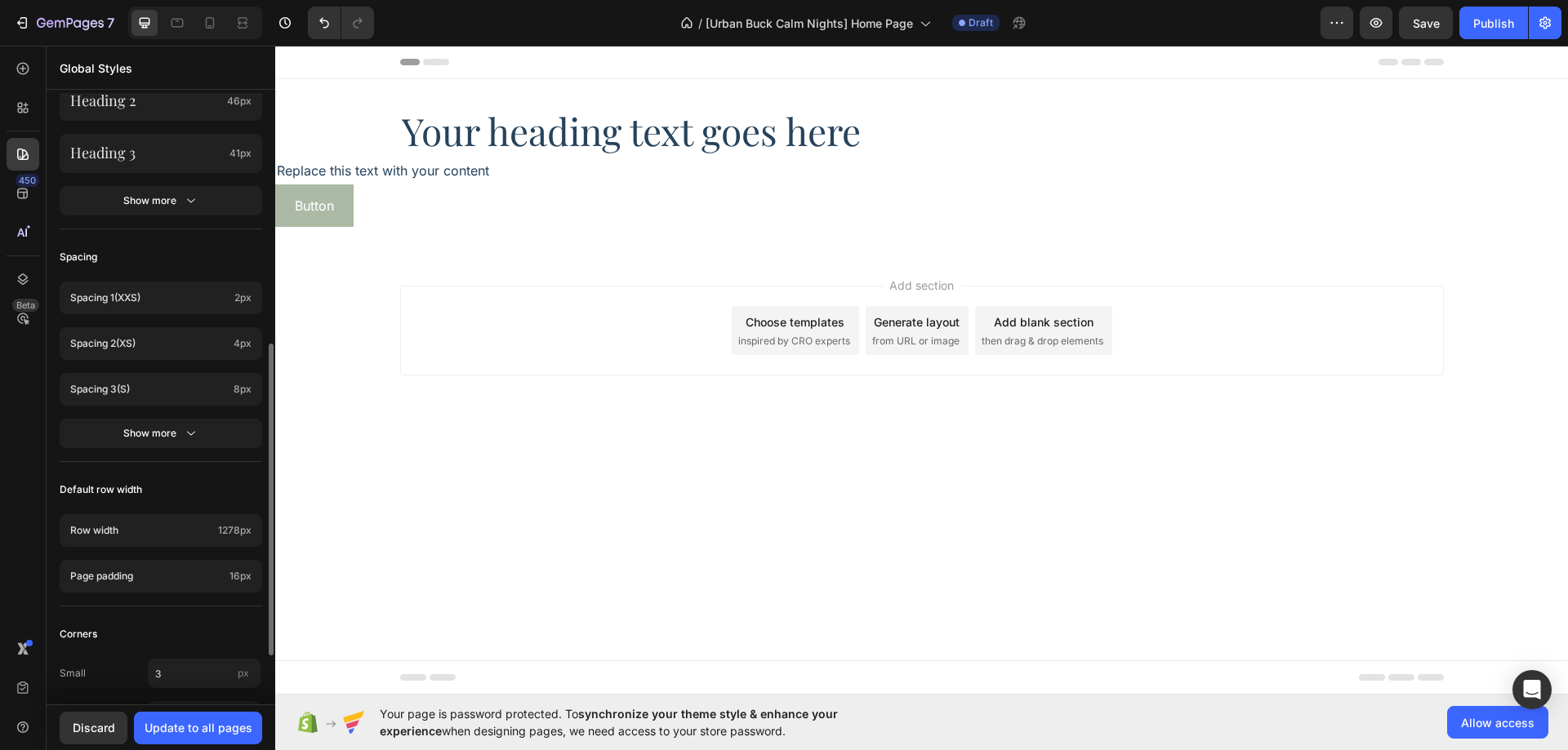
click at [214, 487] on div "Default row width" at bounding box center [160, 490] width 203 height 29
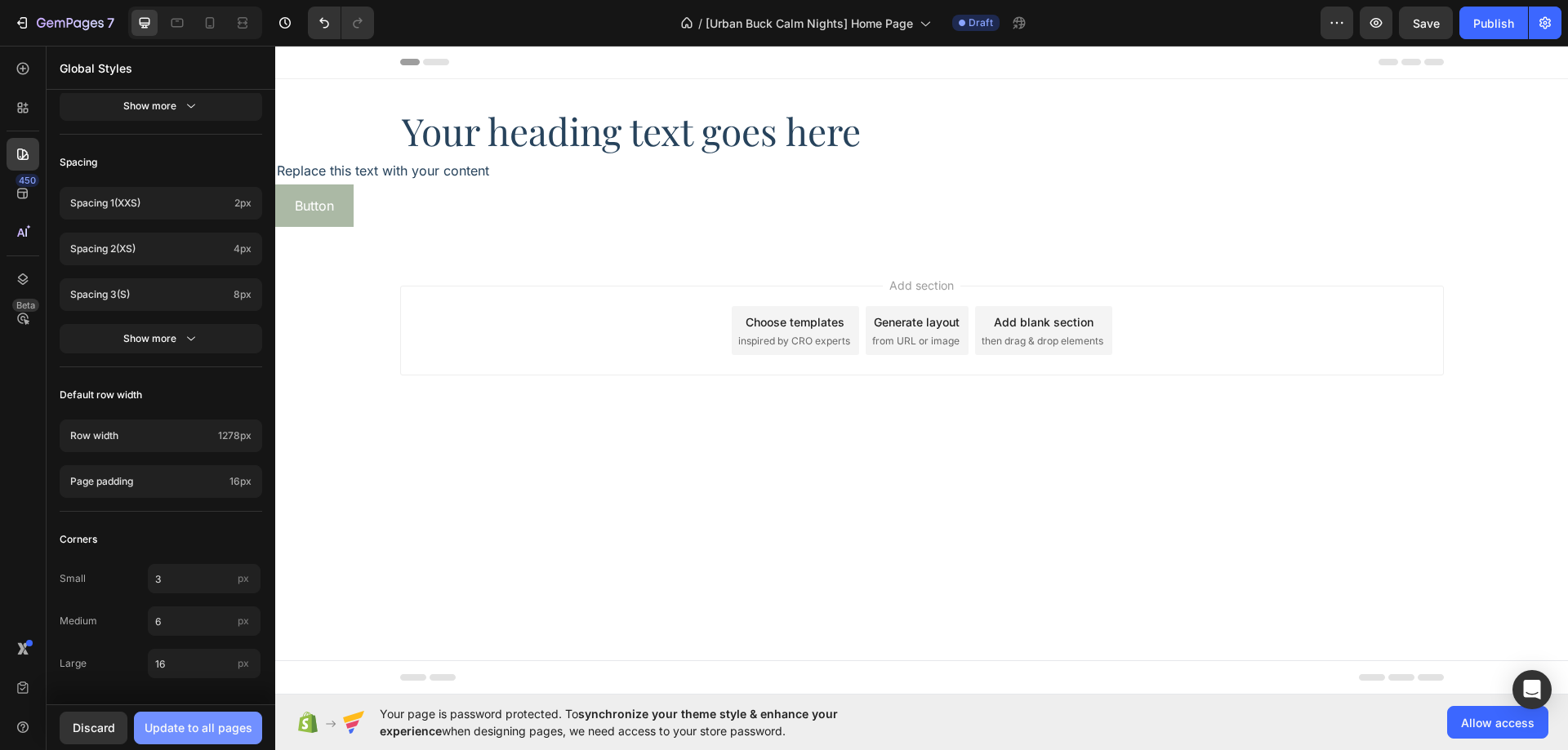
click at [197, 729] on div "Update to all pages" at bounding box center [198, 727] width 108 height 17
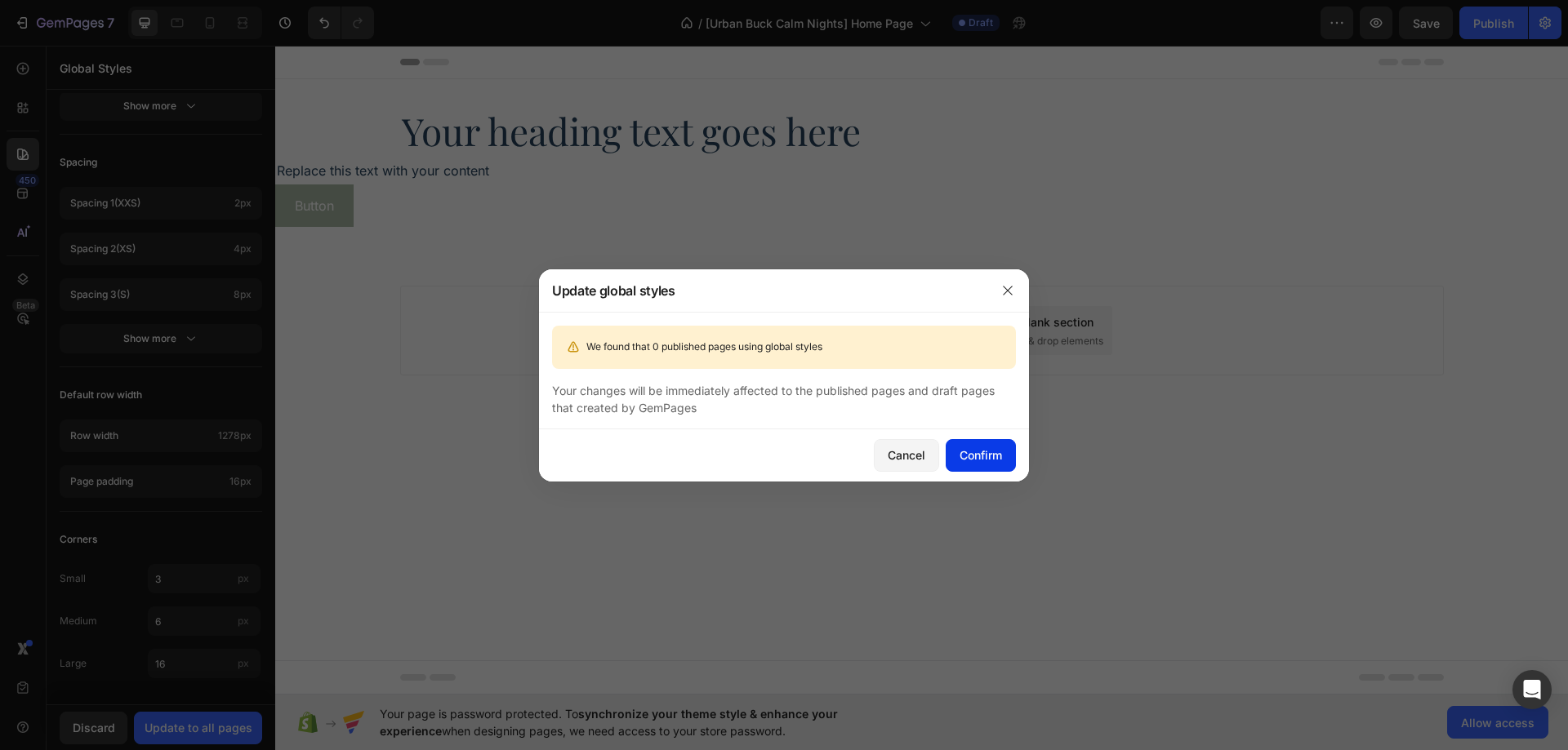
click at [962, 469] on button "Confirm" at bounding box center [981, 455] width 70 height 33
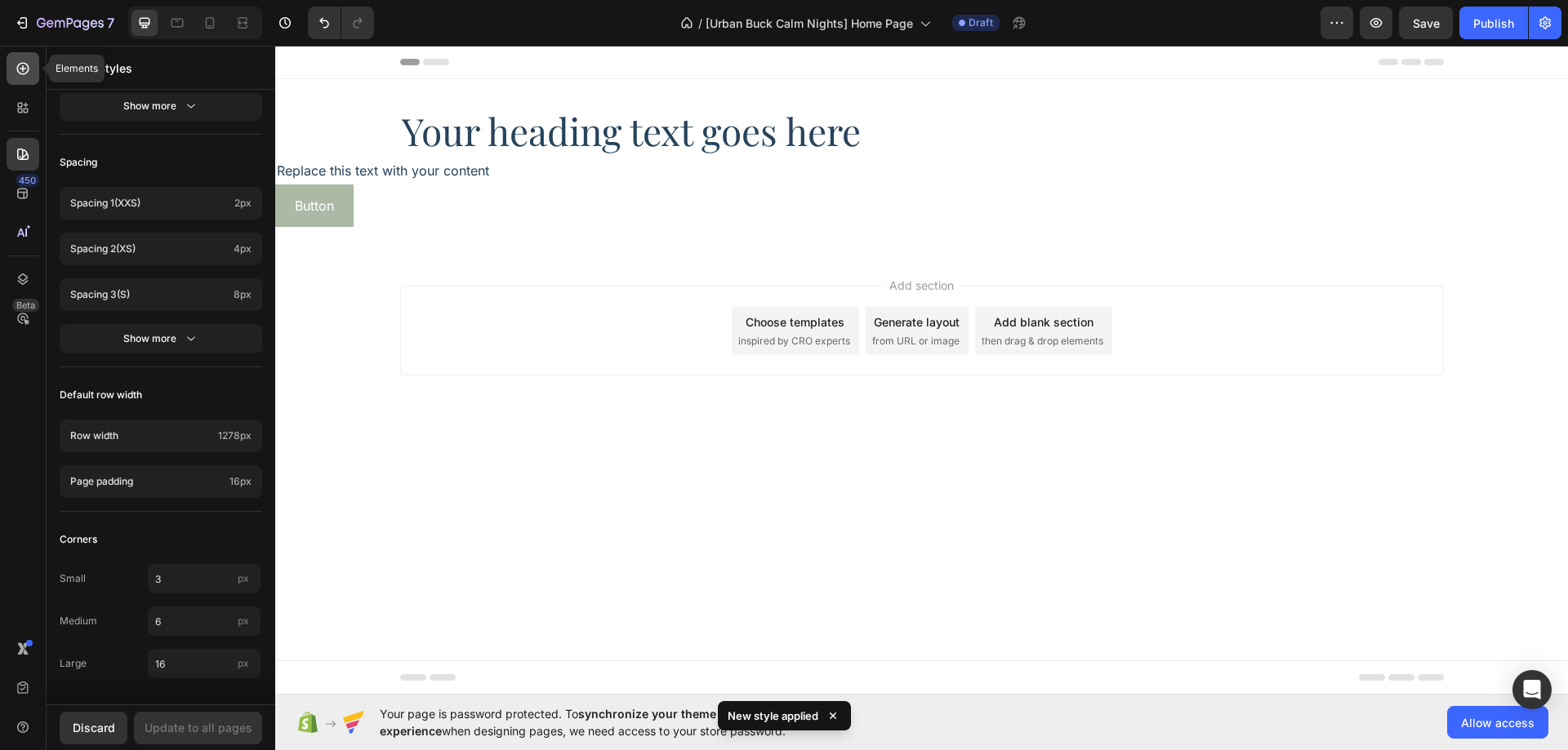
click at [32, 76] on div at bounding box center [22, 68] width 33 height 33
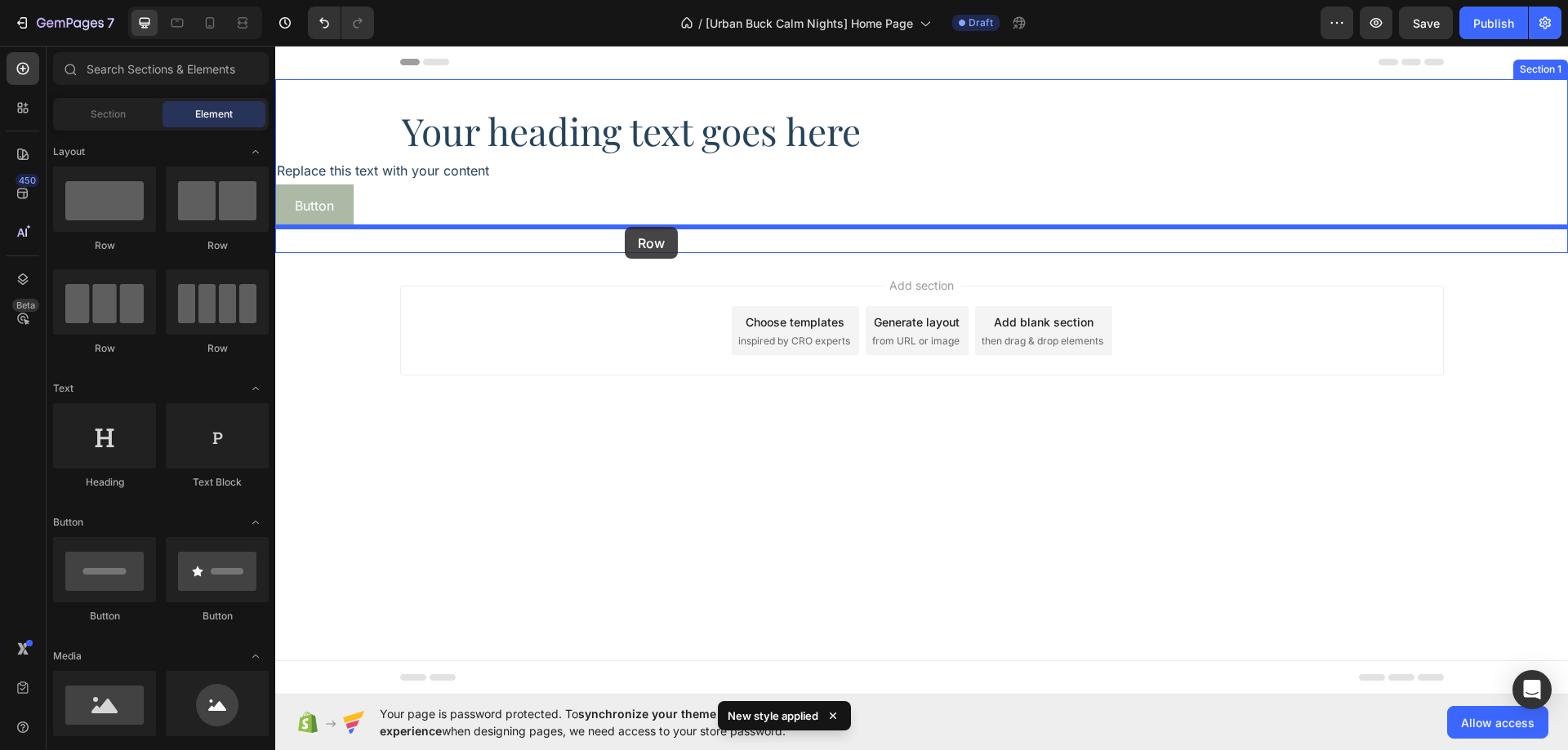
drag, startPoint x: 391, startPoint y: 253, endPoint x: 625, endPoint y: 227, distance: 235.4
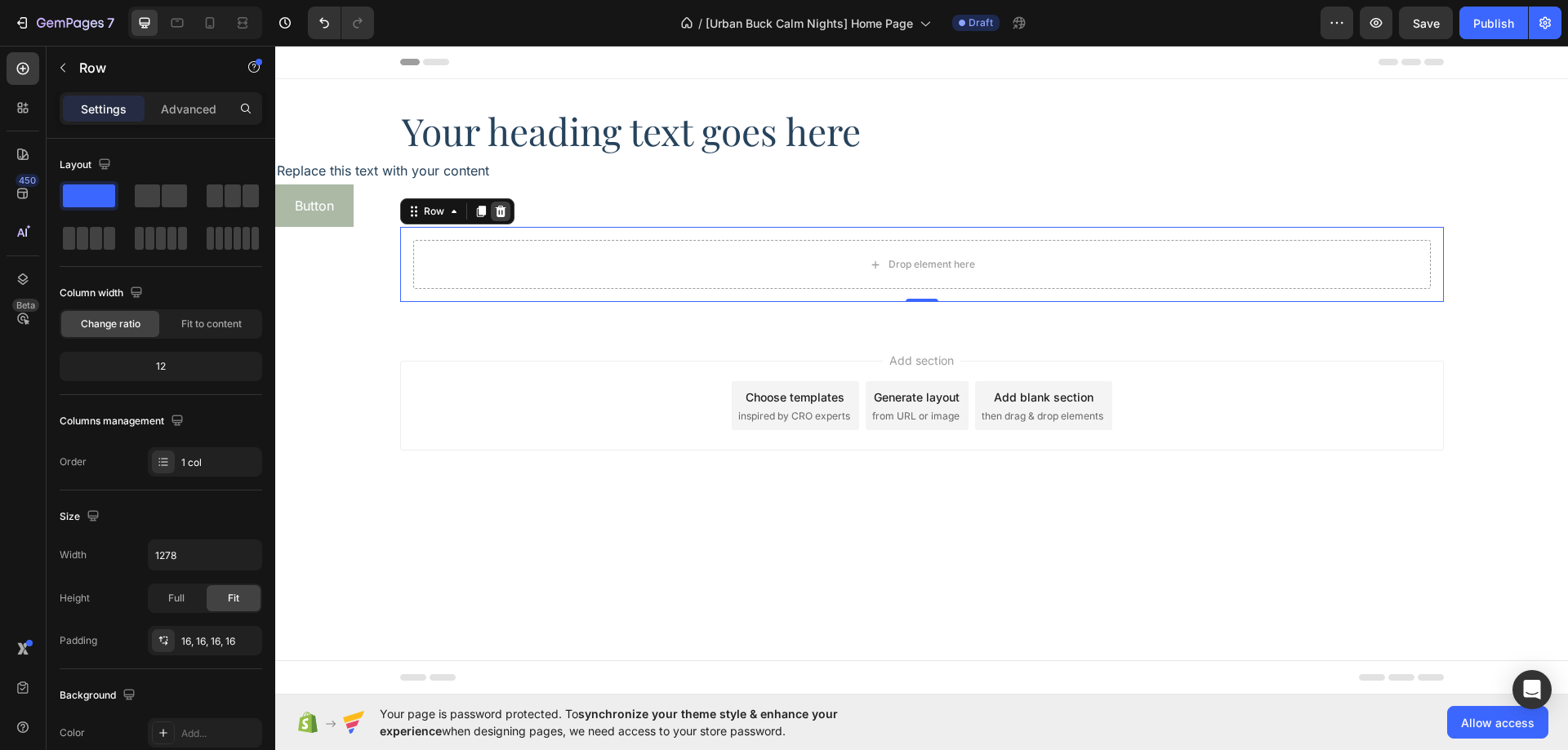
click at [505, 213] on icon at bounding box center [501, 211] width 13 height 13
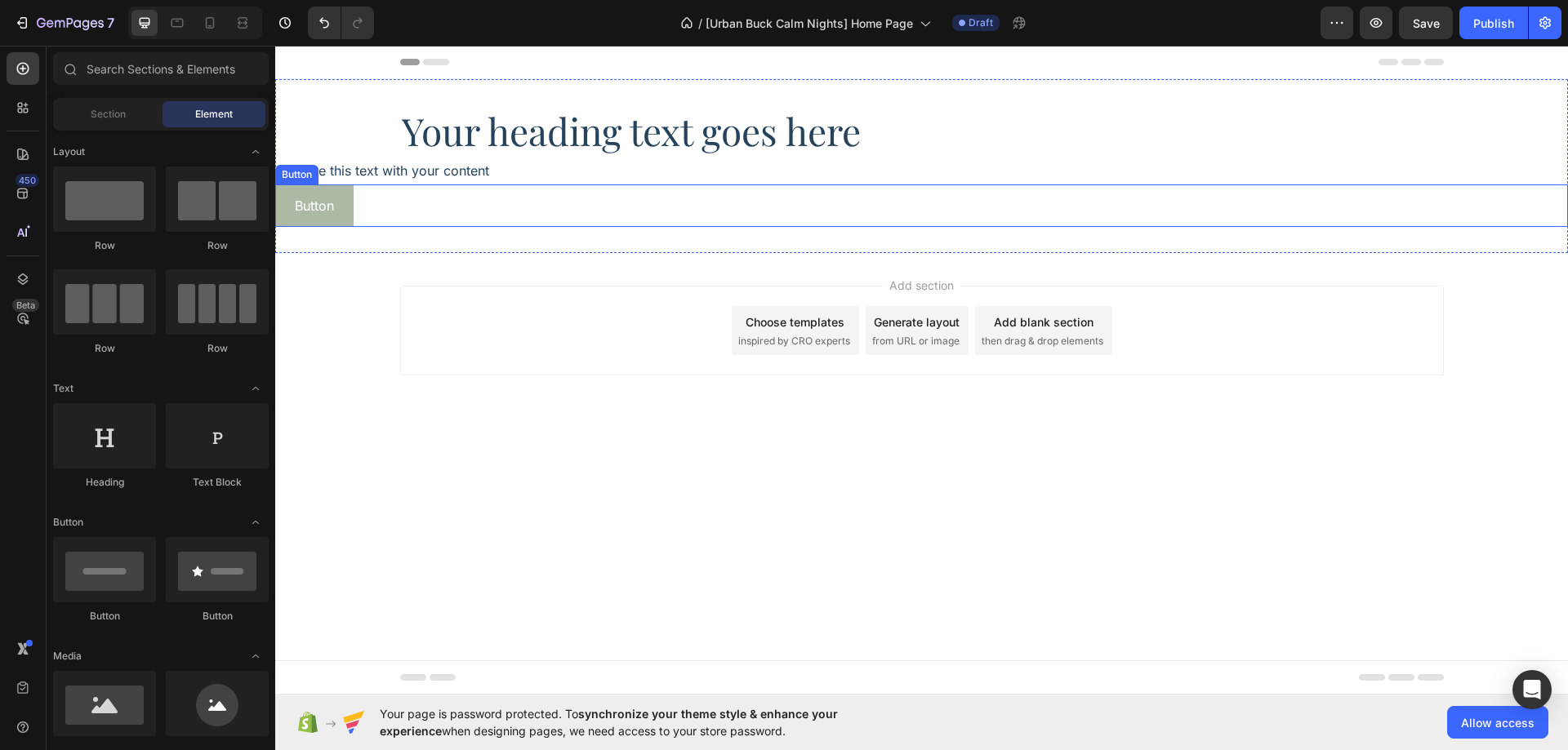
click at [496, 213] on div "Button Button" at bounding box center [921, 205] width 1292 height 43
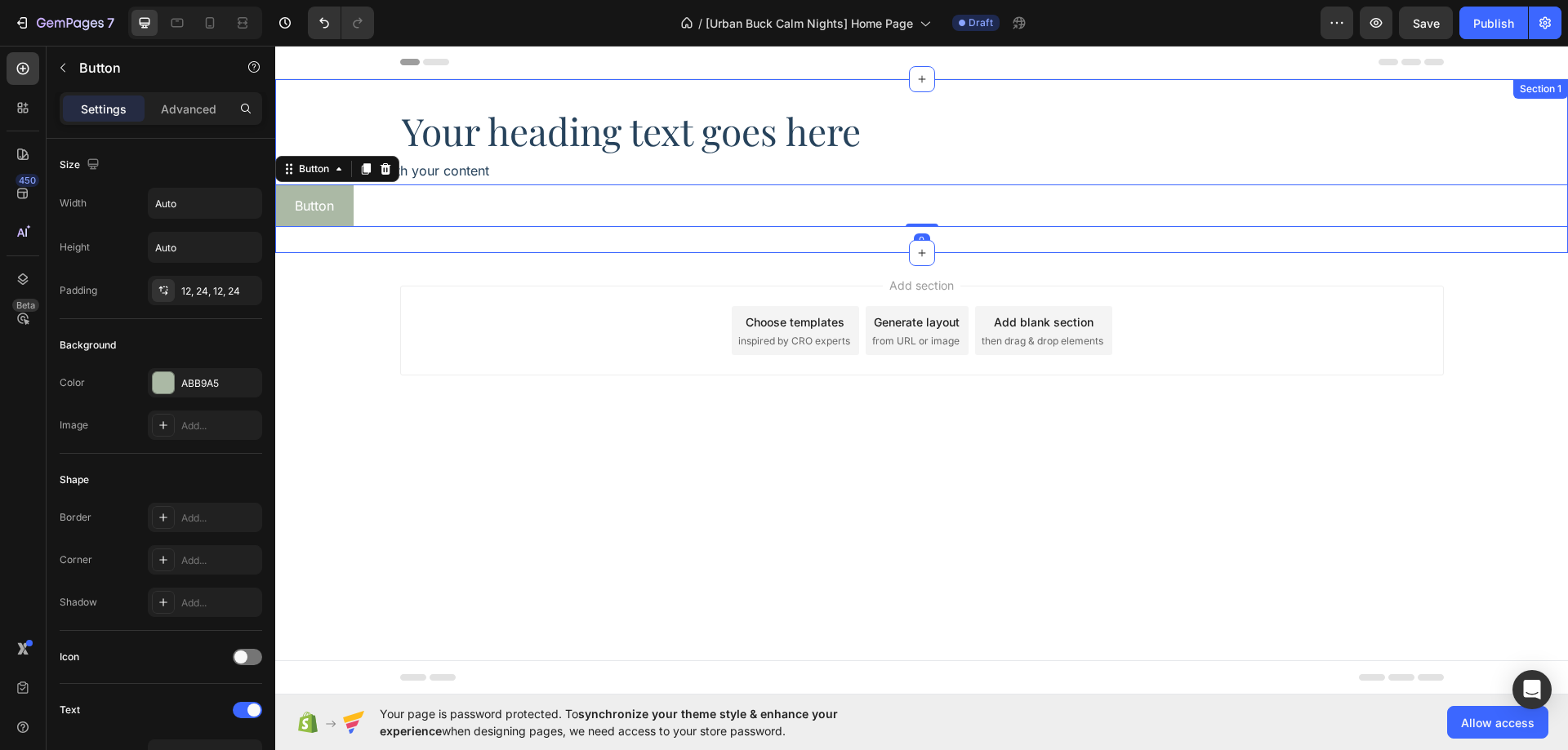
click at [480, 233] on div "Your heading text goes here Heading Replace this text with your content Text Bl…" at bounding box center [921, 166] width 1292 height 174
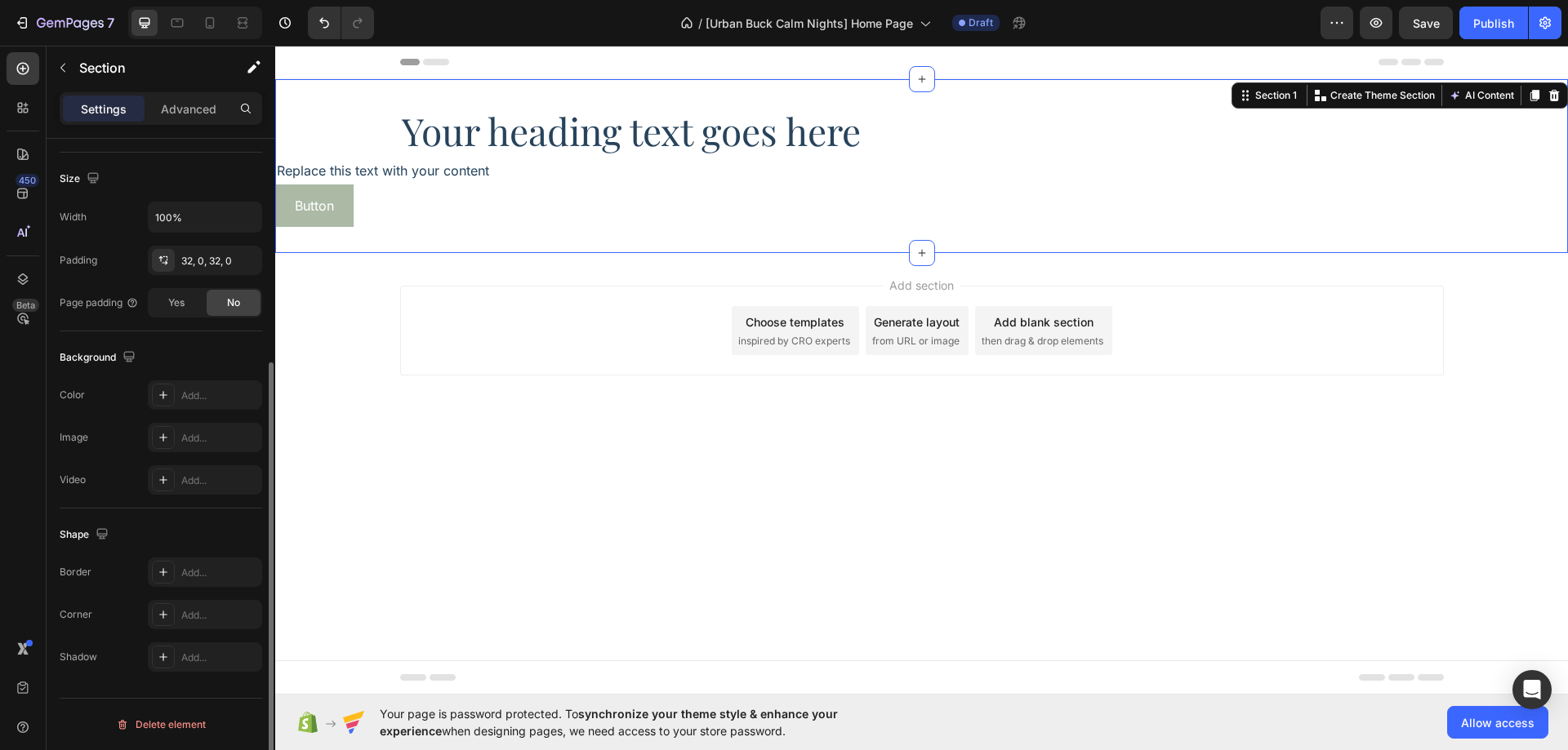
scroll to position [0, 0]
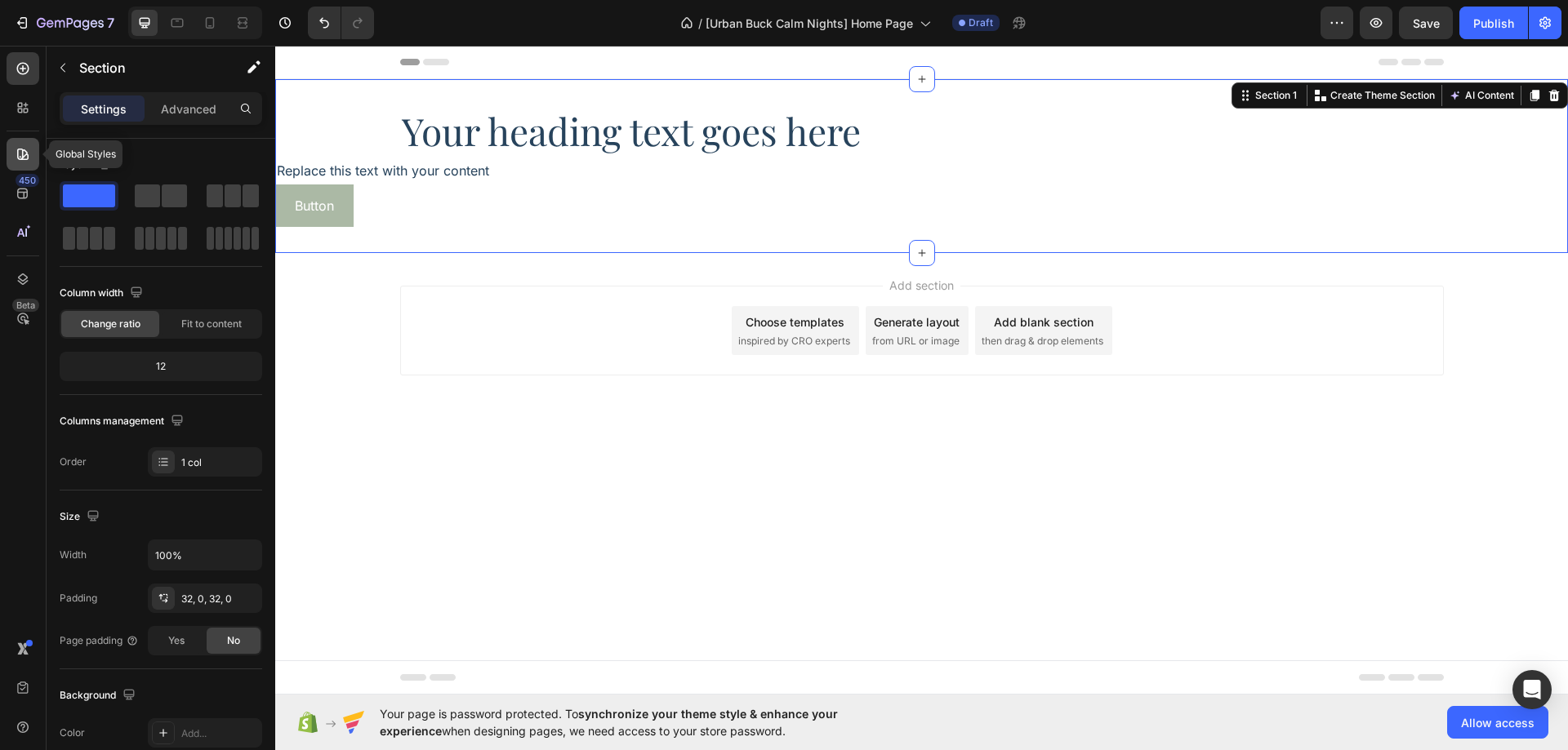
click at [27, 162] on div at bounding box center [22, 154] width 33 height 33
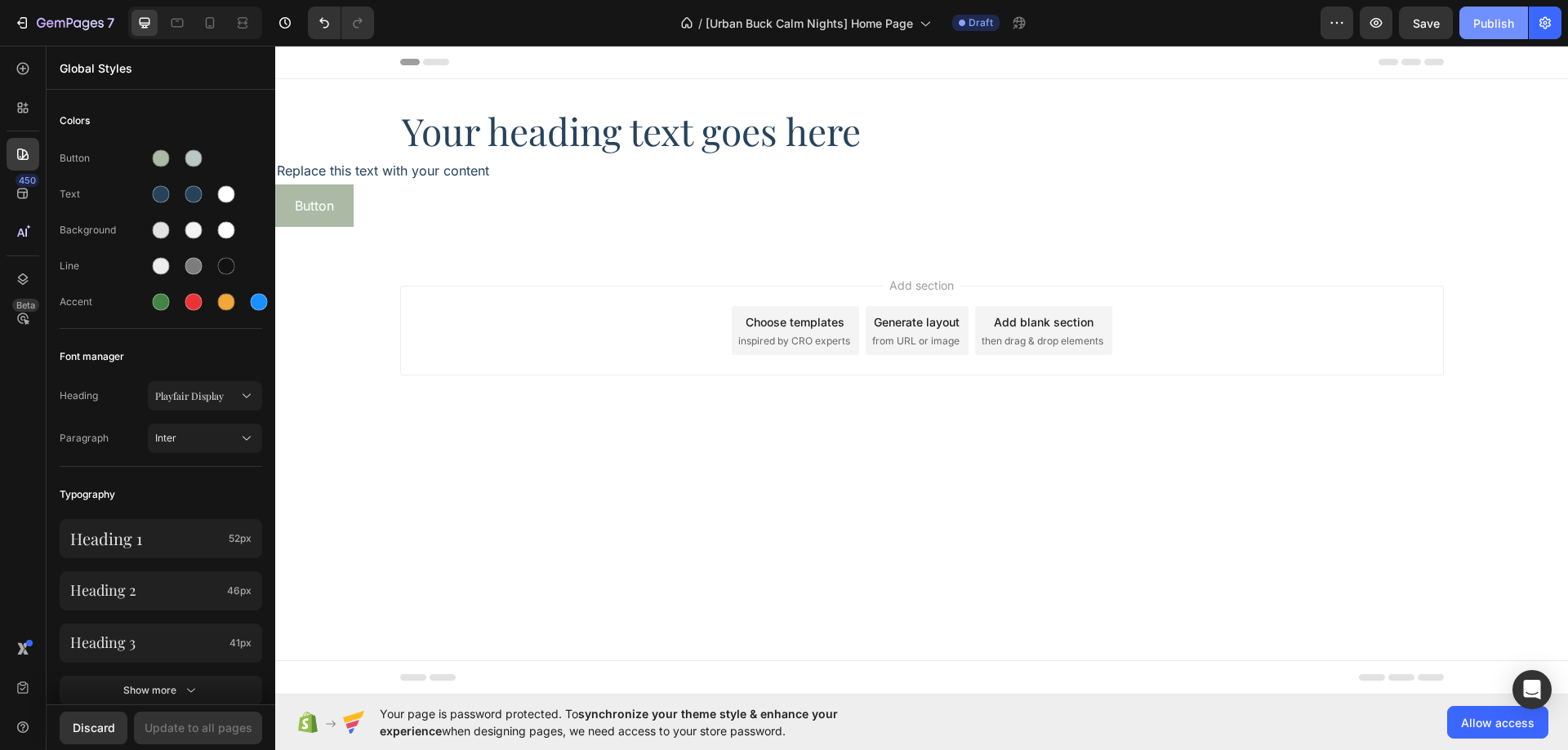
click at [1468, 23] on button "Publish" at bounding box center [1493, 22] width 68 height 33
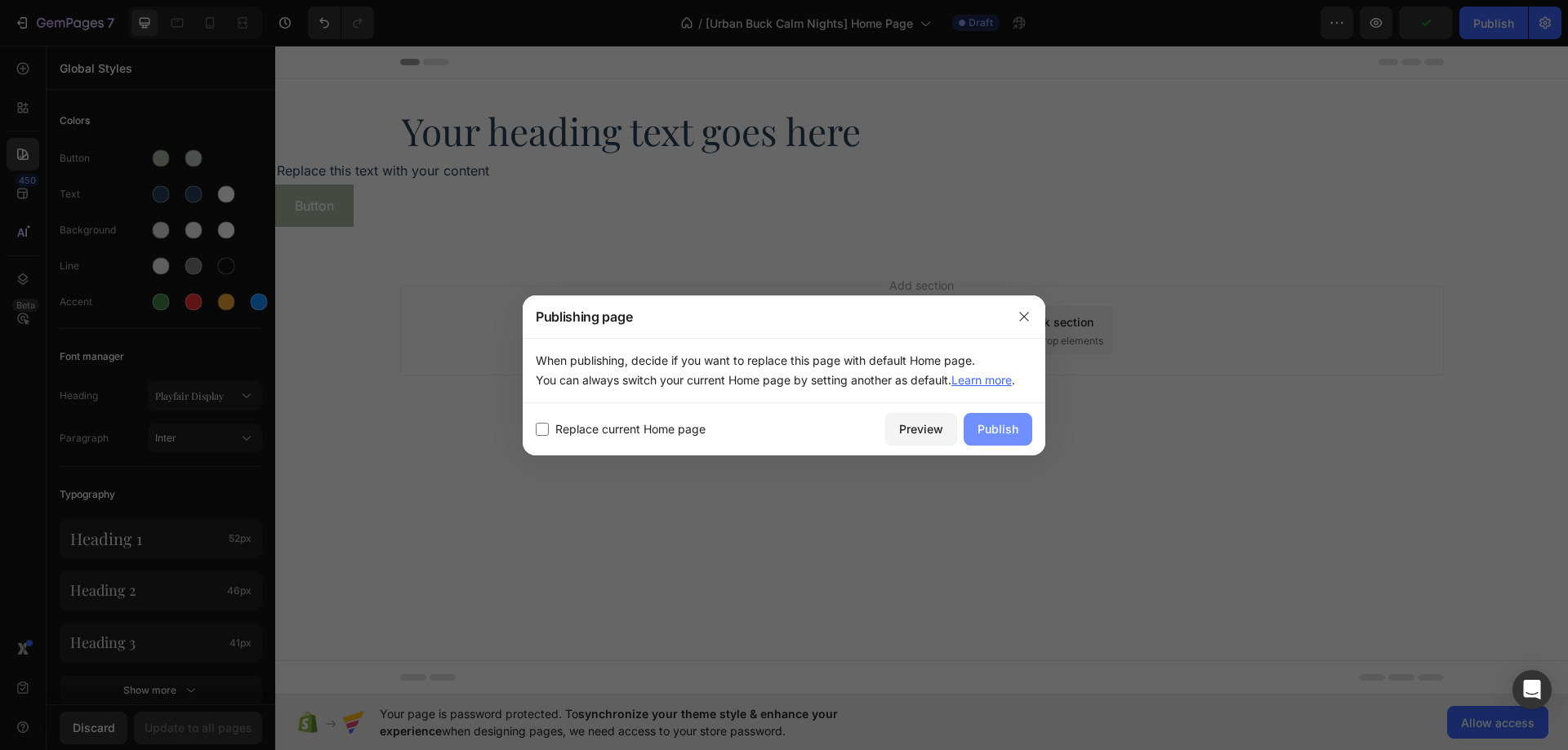
click at [1014, 423] on div "Publish" at bounding box center [998, 429] width 41 height 17
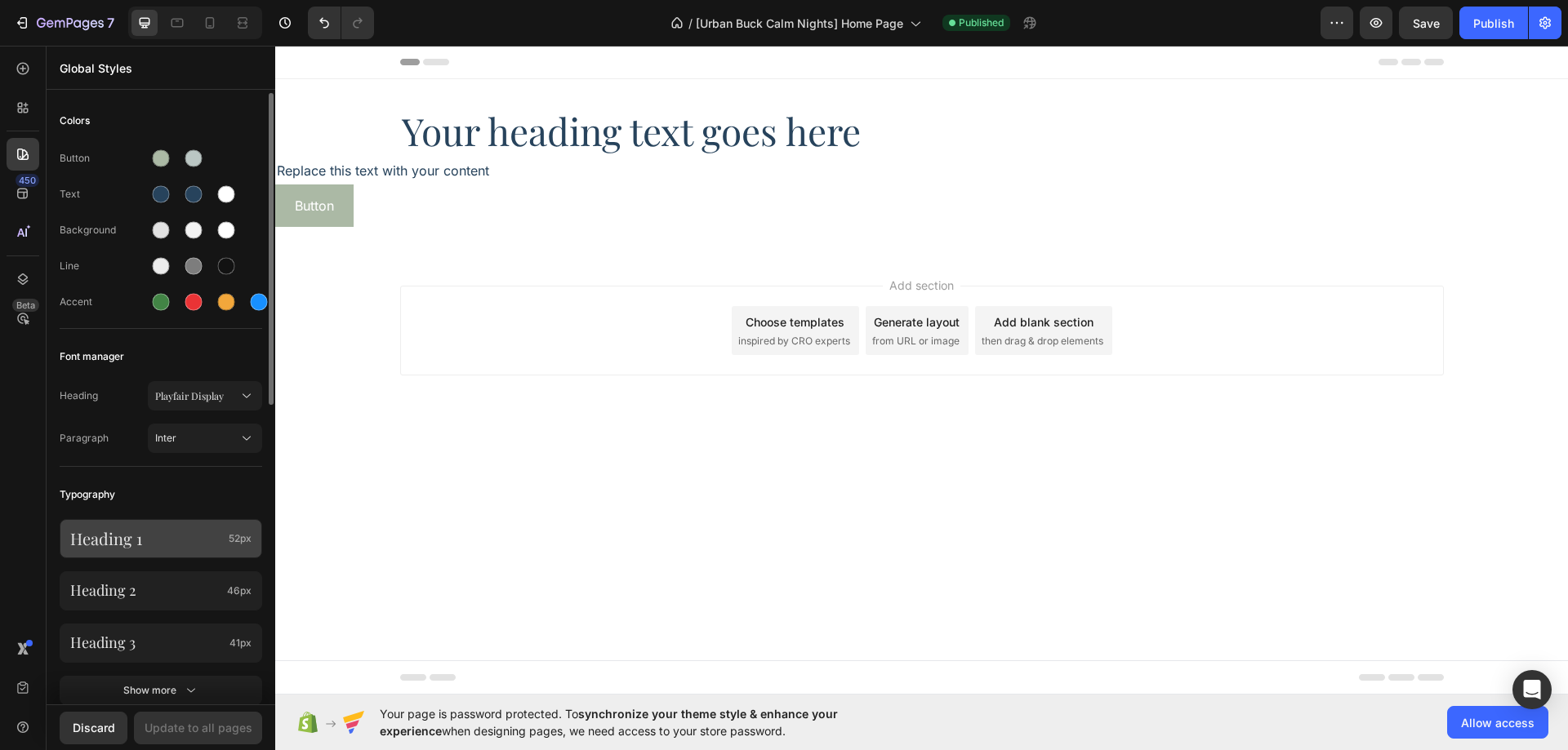
click at [173, 538] on p "Heading 1" at bounding box center [145, 538] width 151 height 21
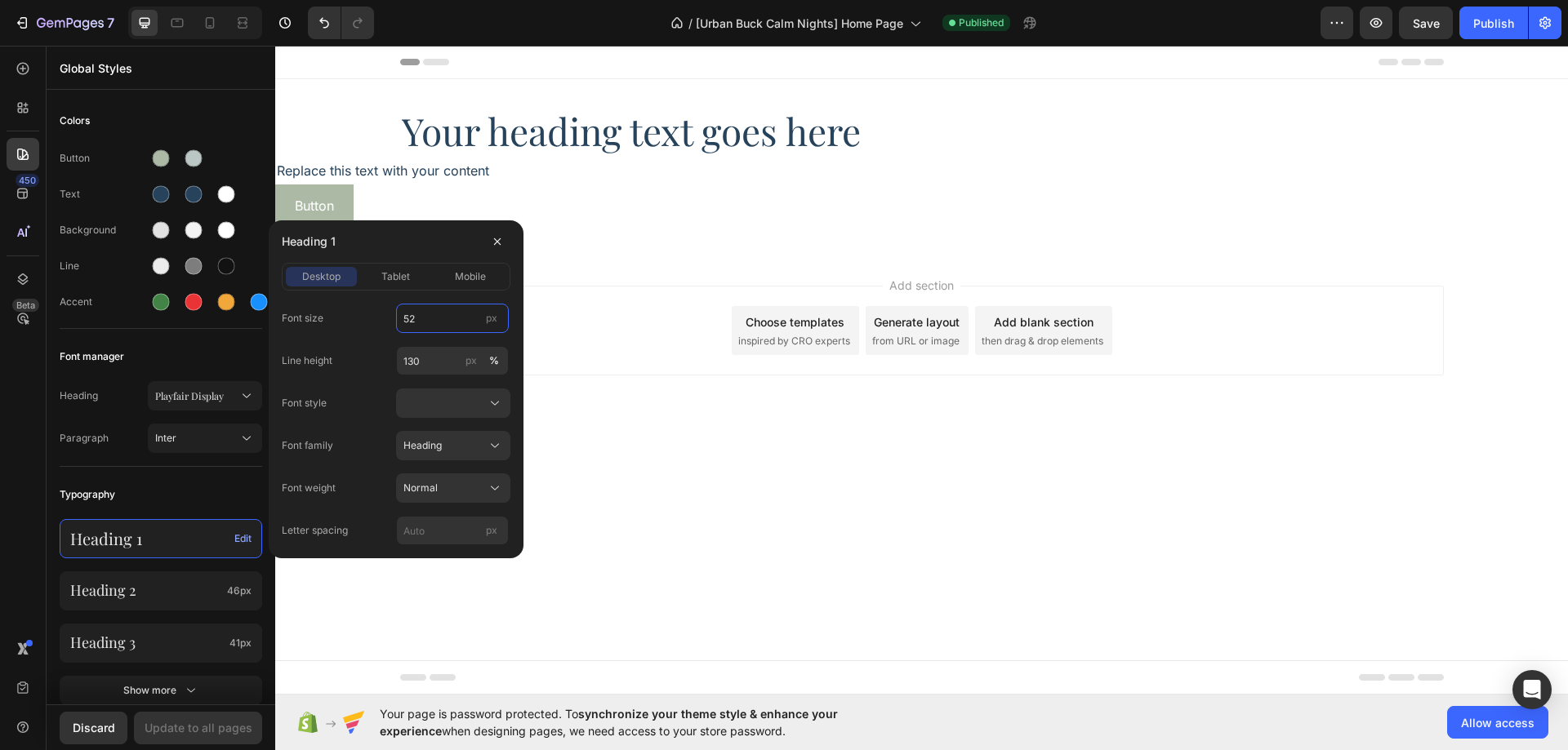
click at [422, 319] on input "52" at bounding box center [452, 318] width 113 height 29
type input "64"
click at [384, 276] on span "tablet" at bounding box center [396, 276] width 28 height 15
click at [421, 318] on input "52" at bounding box center [452, 318] width 113 height 29
type input "64"
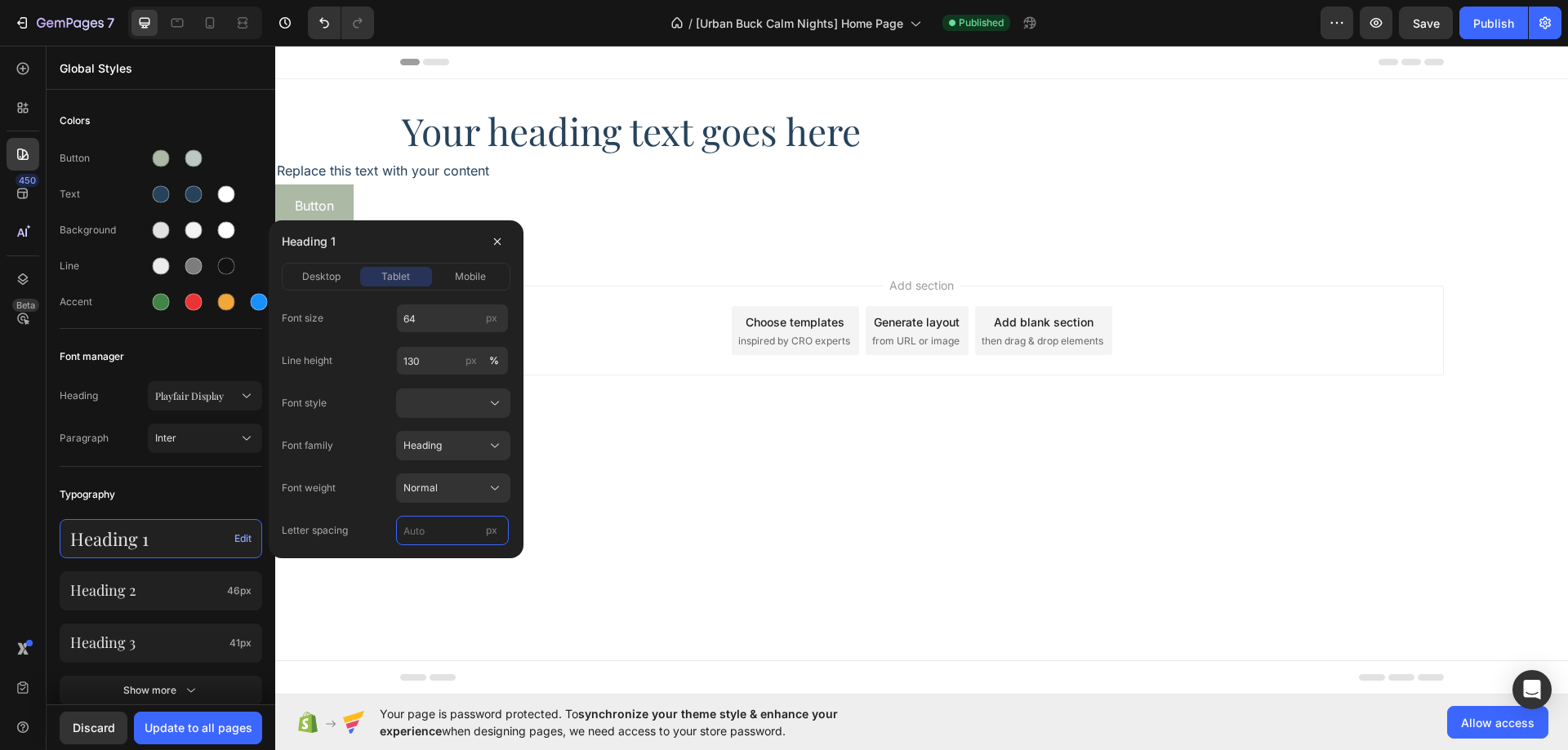
click at [407, 536] on input "px" at bounding box center [452, 530] width 113 height 29
type input "0"
click at [370, 467] on div "Font size 64 px Line height 130 px % Font style Font family Heading Font weight…" at bounding box center [396, 424] width 229 height 242
click at [319, 277] on span "desktop" at bounding box center [321, 276] width 38 height 15
click at [461, 540] on input "px" at bounding box center [452, 530] width 113 height 29
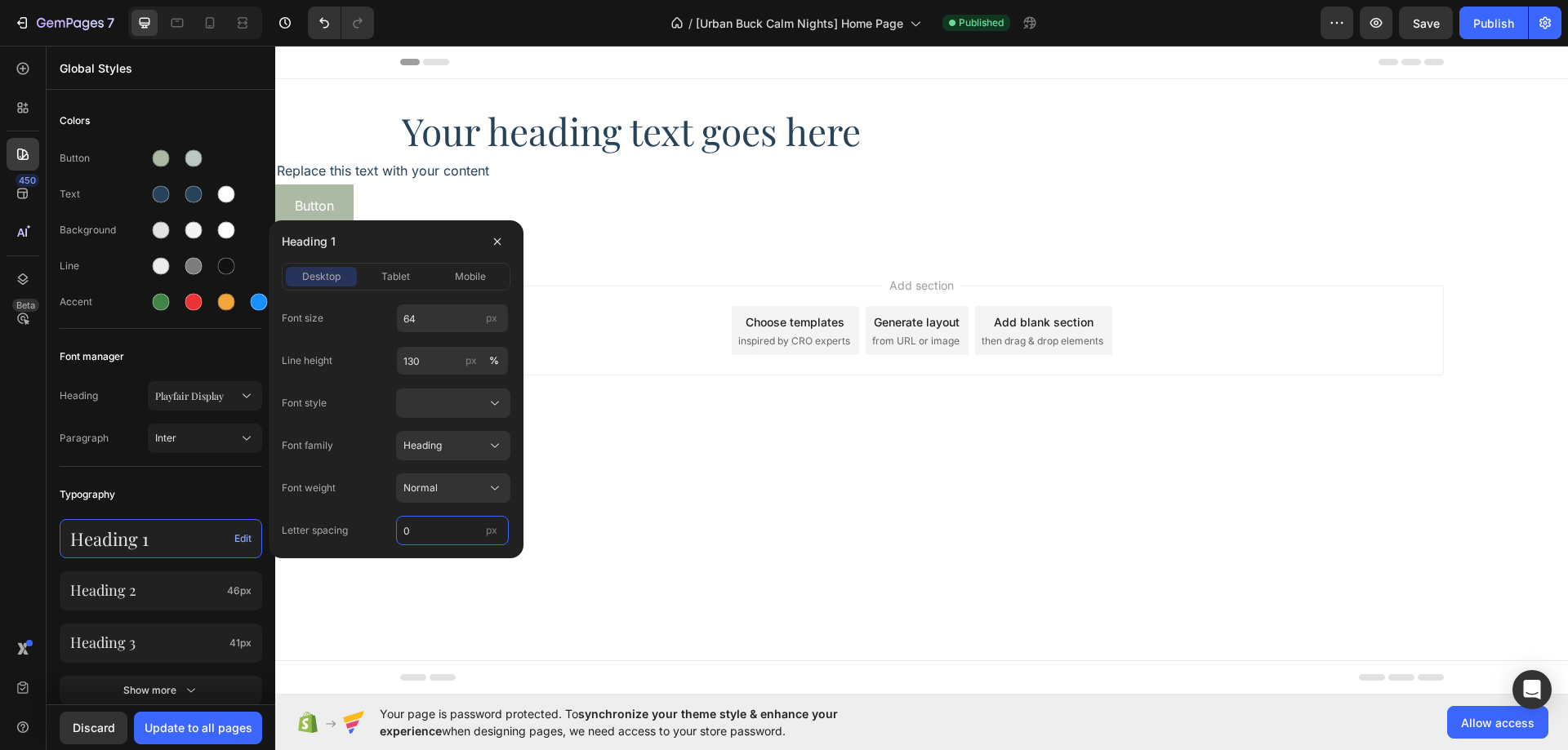
type input "0"
click at [364, 436] on div "Font family Heading" at bounding box center [396, 445] width 229 height 29
click at [470, 281] on span "mobile" at bounding box center [470, 276] width 31 height 15
click at [413, 268] on button "tablet" at bounding box center [396, 276] width 71 height 19
click at [318, 269] on span "desktop" at bounding box center [321, 276] width 38 height 15
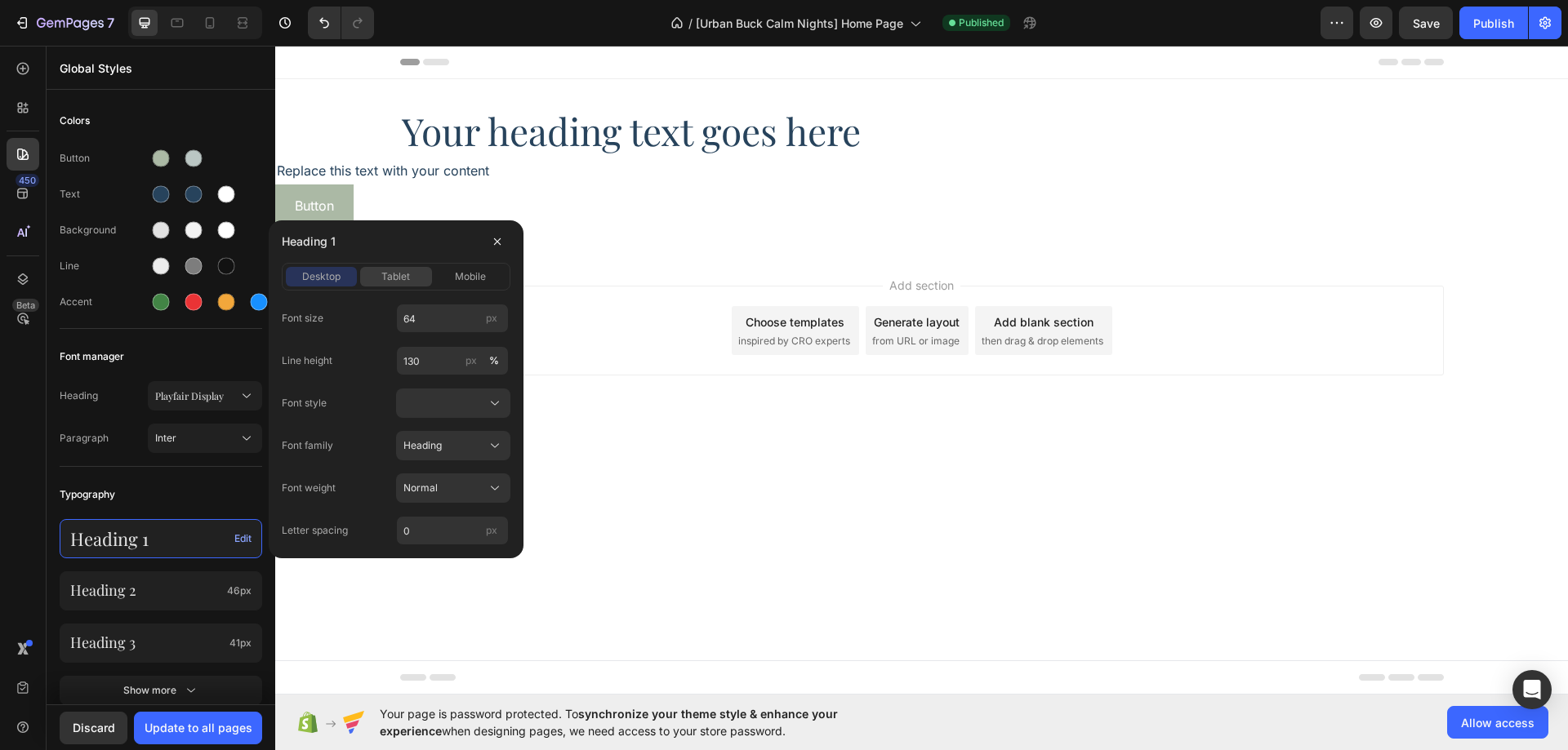
drag, startPoint x: 408, startPoint y: 270, endPoint x: 418, endPoint y: 270, distance: 10.0
click at [408, 270] on span "tablet" at bounding box center [396, 276] width 28 height 15
click at [462, 269] on span "mobile" at bounding box center [470, 276] width 31 height 15
click at [443, 313] on input "46" at bounding box center [452, 318] width 113 height 29
type input "36"
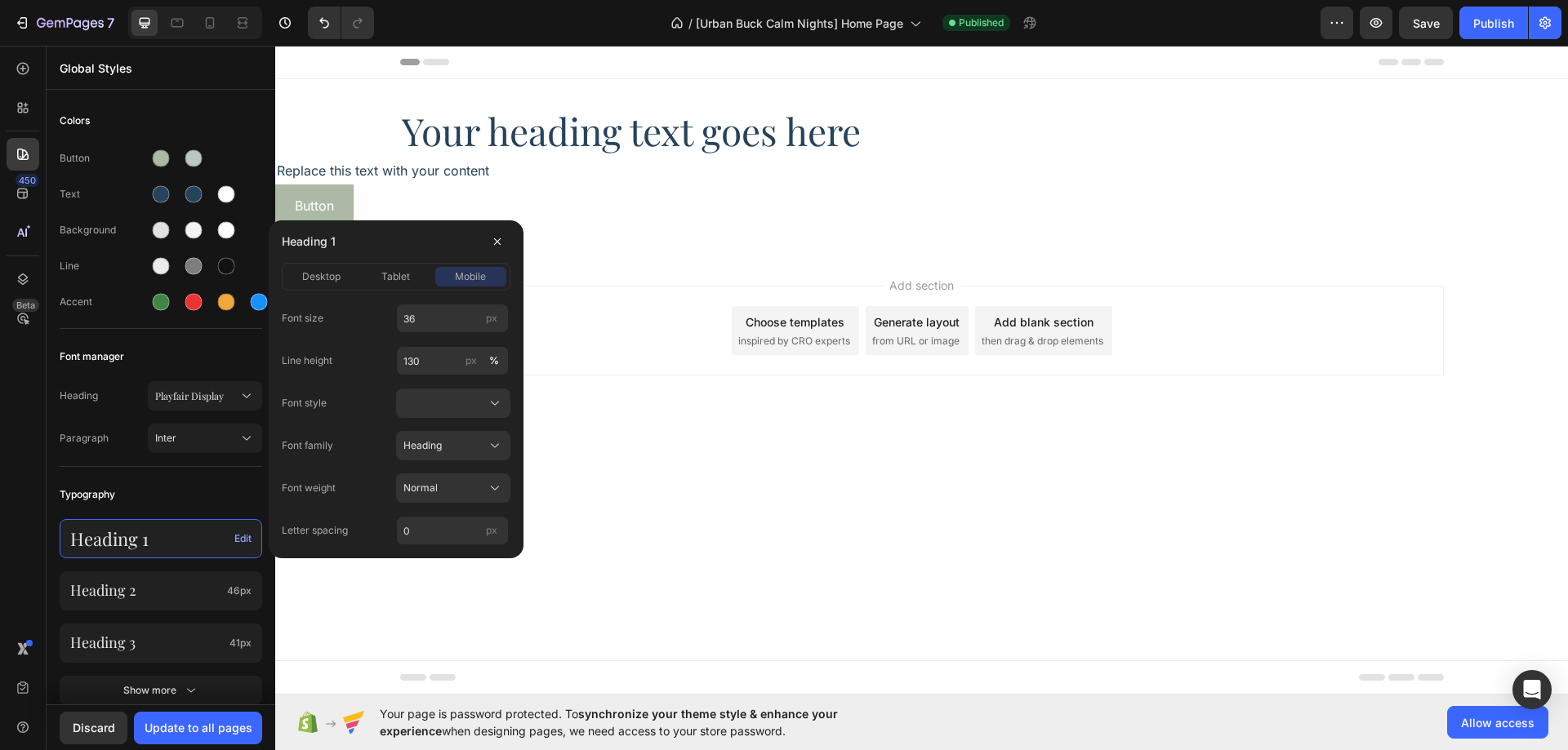
click at [379, 325] on div "Font size 36 px" at bounding box center [396, 318] width 229 height 29
click at [319, 277] on span "desktop" at bounding box center [321, 276] width 38 height 15
click at [427, 360] on input "130" at bounding box center [452, 360] width 113 height 29
type input "115"
click at [377, 373] on div "Line height 115 px %" at bounding box center [396, 360] width 229 height 29
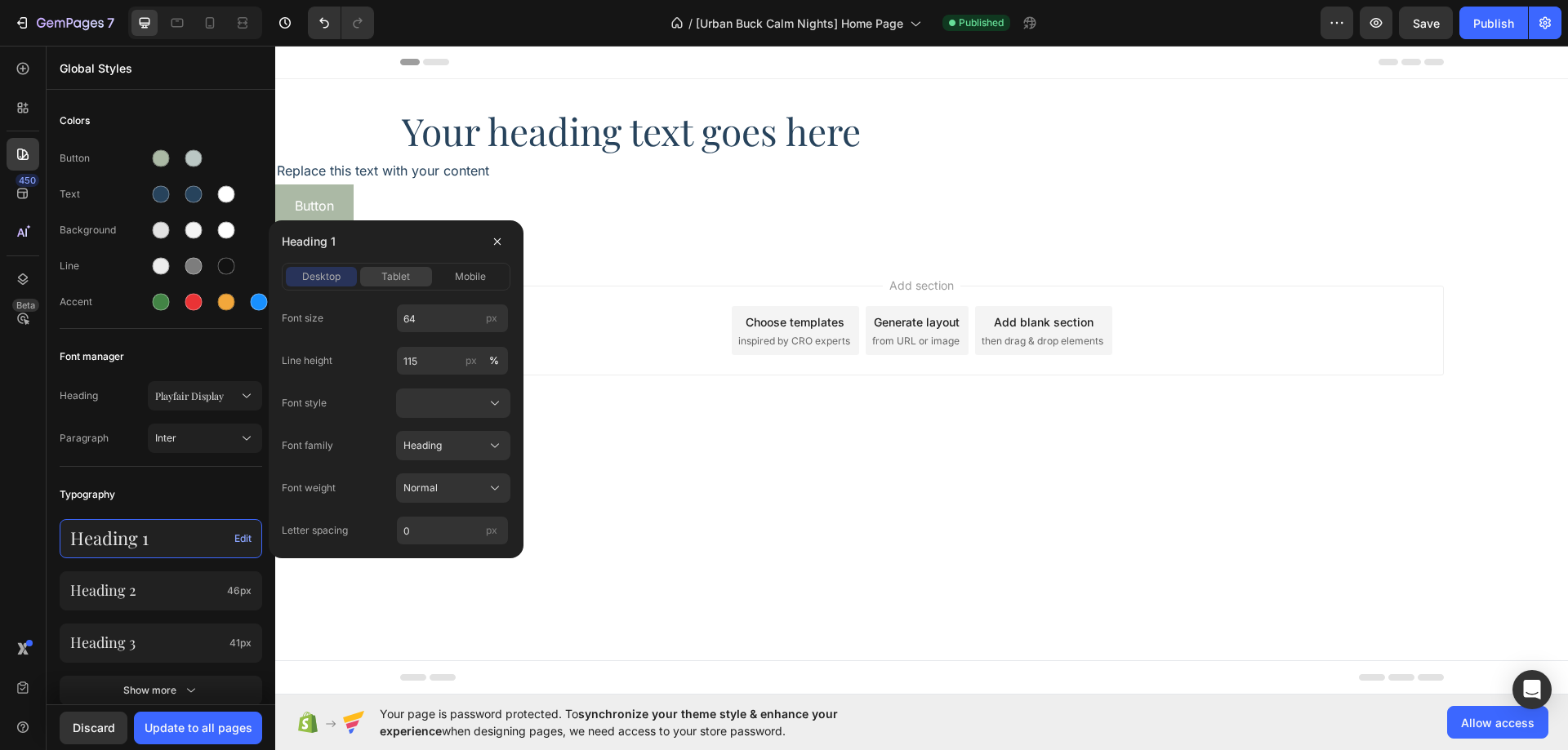
click at [385, 274] on span "tablet" at bounding box center [396, 276] width 28 height 15
click at [462, 273] on span "mobile" at bounding box center [470, 276] width 31 height 15
drag, startPoint x: 406, startPoint y: 269, endPoint x: 382, endPoint y: 272, distance: 24.2
click at [405, 269] on span "tablet" at bounding box center [396, 276] width 28 height 15
click at [349, 273] on div "desktop" at bounding box center [322, 276] width 71 height 15
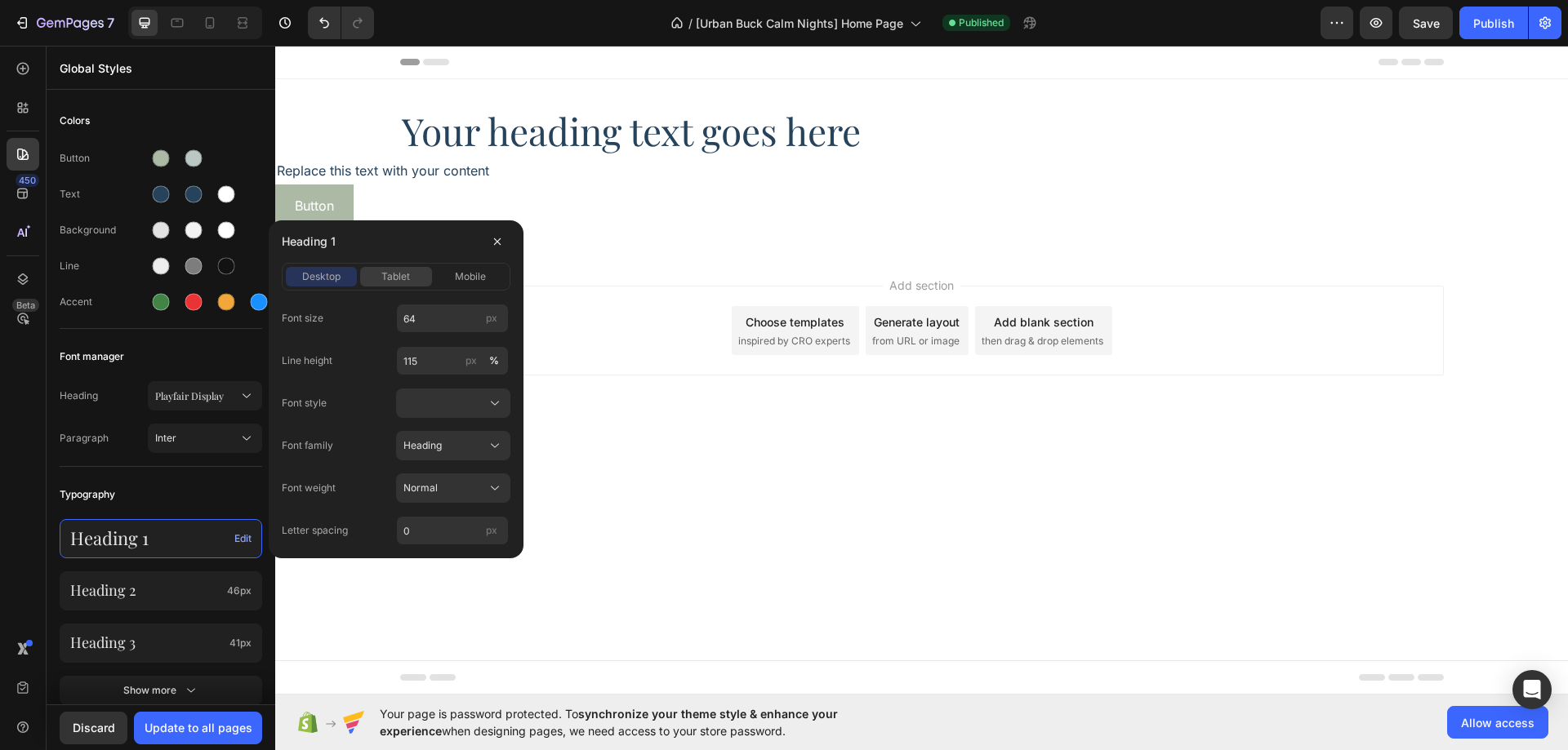
click at [393, 270] on span "tablet" at bounding box center [396, 276] width 28 height 15
click at [454, 270] on div "mobile" at bounding box center [470, 276] width 71 height 15
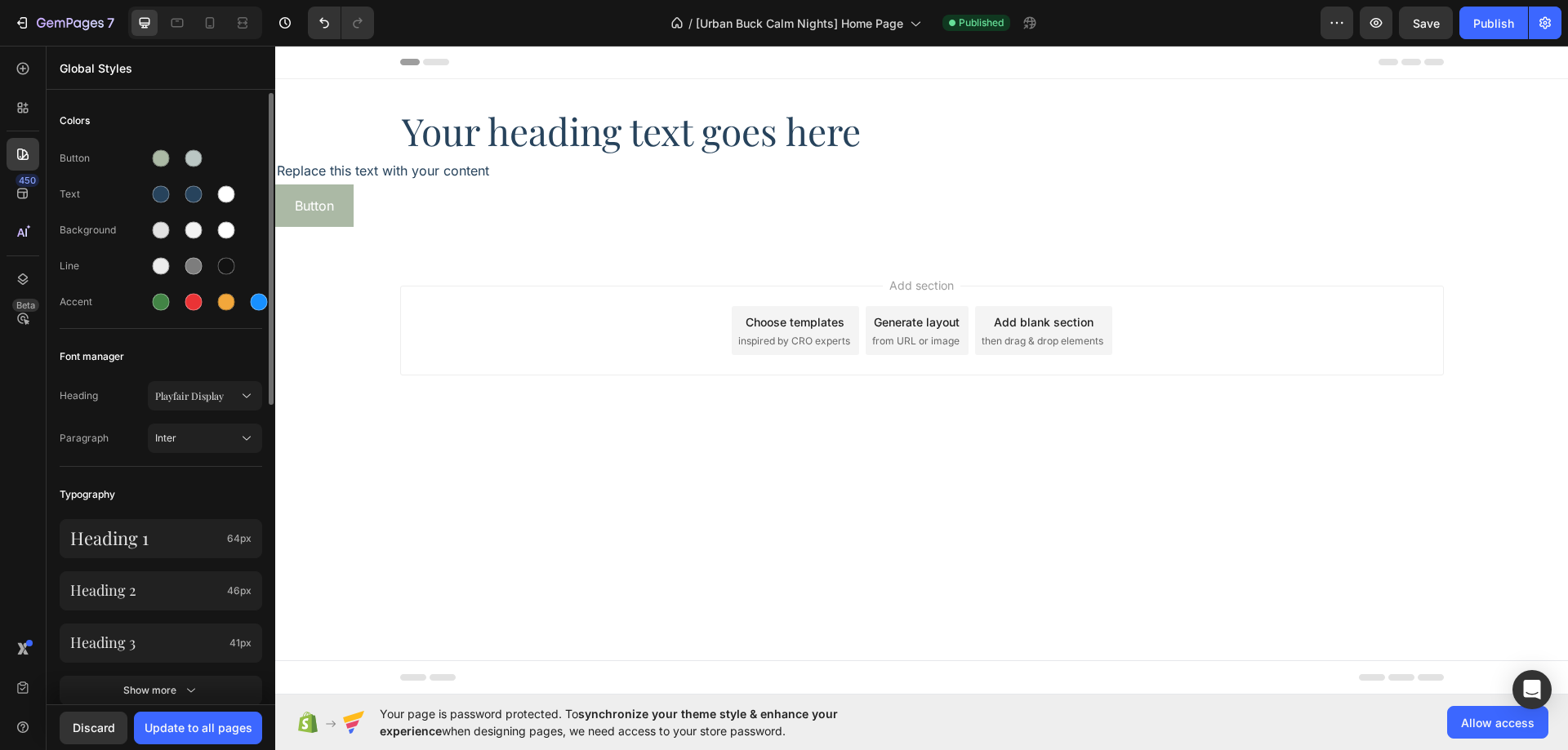
click at [186, 486] on div "Typography" at bounding box center [160, 494] width 203 height 29
click at [228, 733] on div "Update to all pages" at bounding box center [198, 727] width 108 height 17
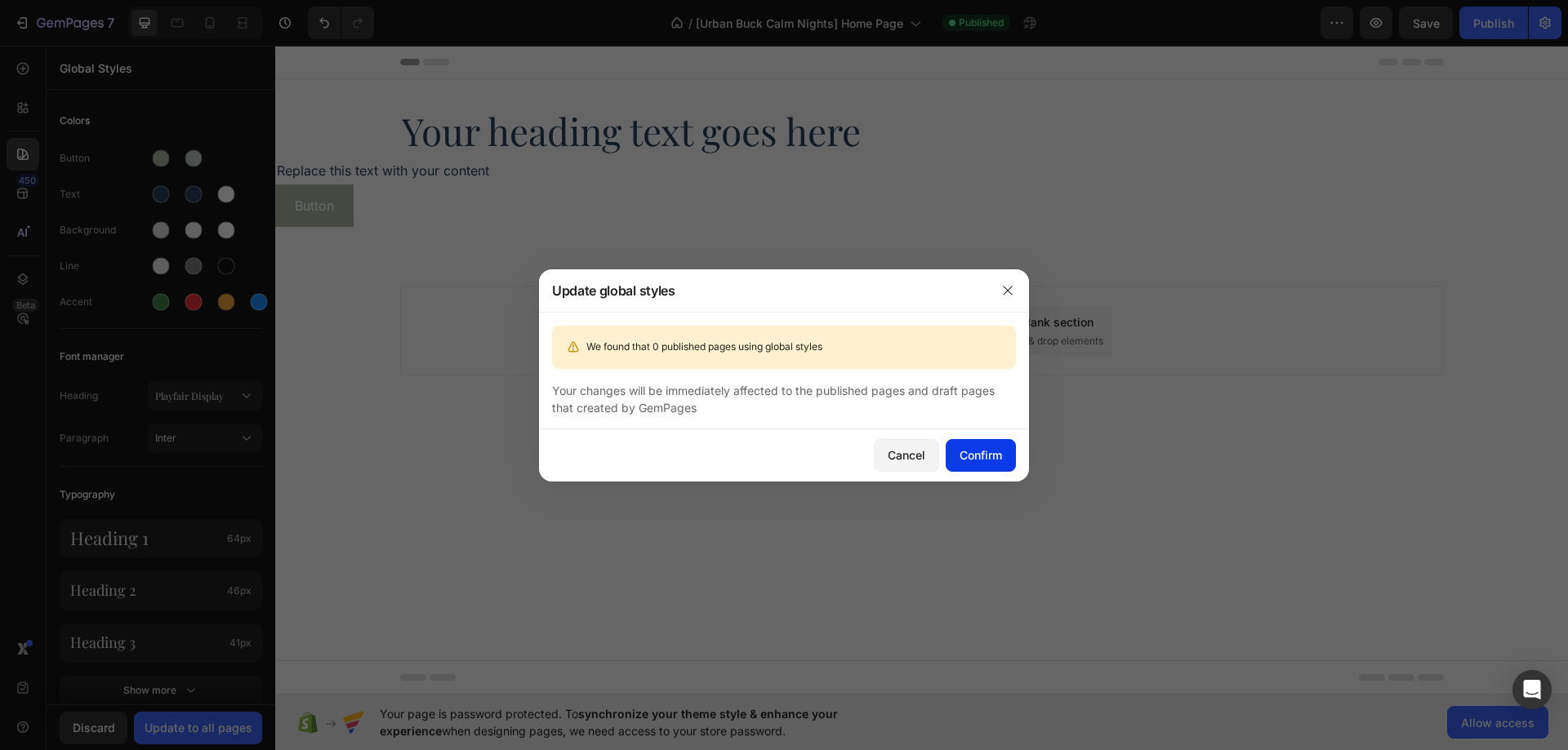
click at [966, 460] on div "Confirm" at bounding box center [981, 454] width 43 height 17
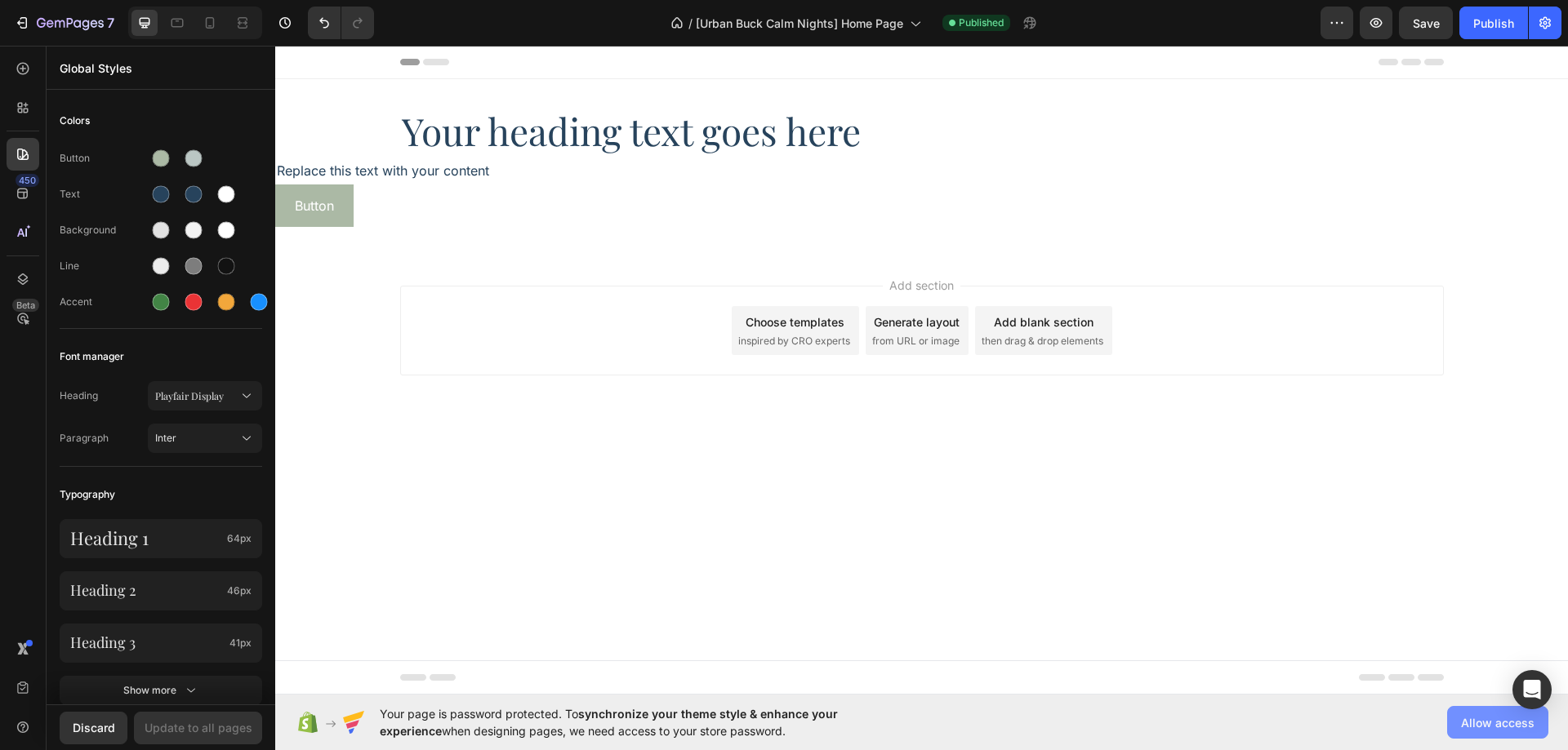
click at [1480, 724] on span "Allow access" at bounding box center [1497, 723] width 74 height 17
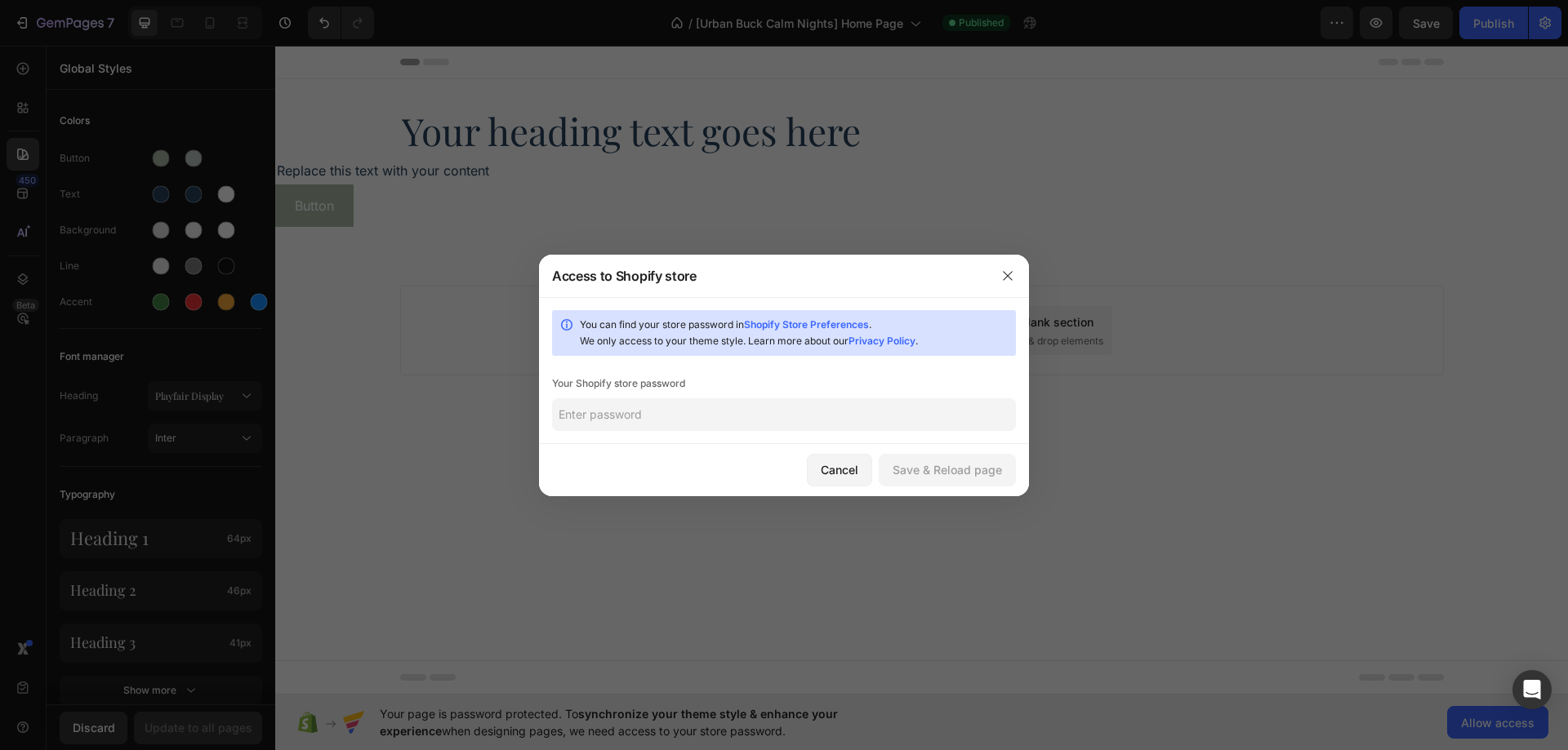
click at [762, 437] on div "You can find your store password in Shopify Store Preferences . We only access …" at bounding box center [783, 371] width 490 height 147
click at [769, 427] on input "text" at bounding box center [784, 414] width 464 height 33
type input "1"
click at [967, 468] on div "Save & Reload page" at bounding box center [948, 469] width 110 height 17
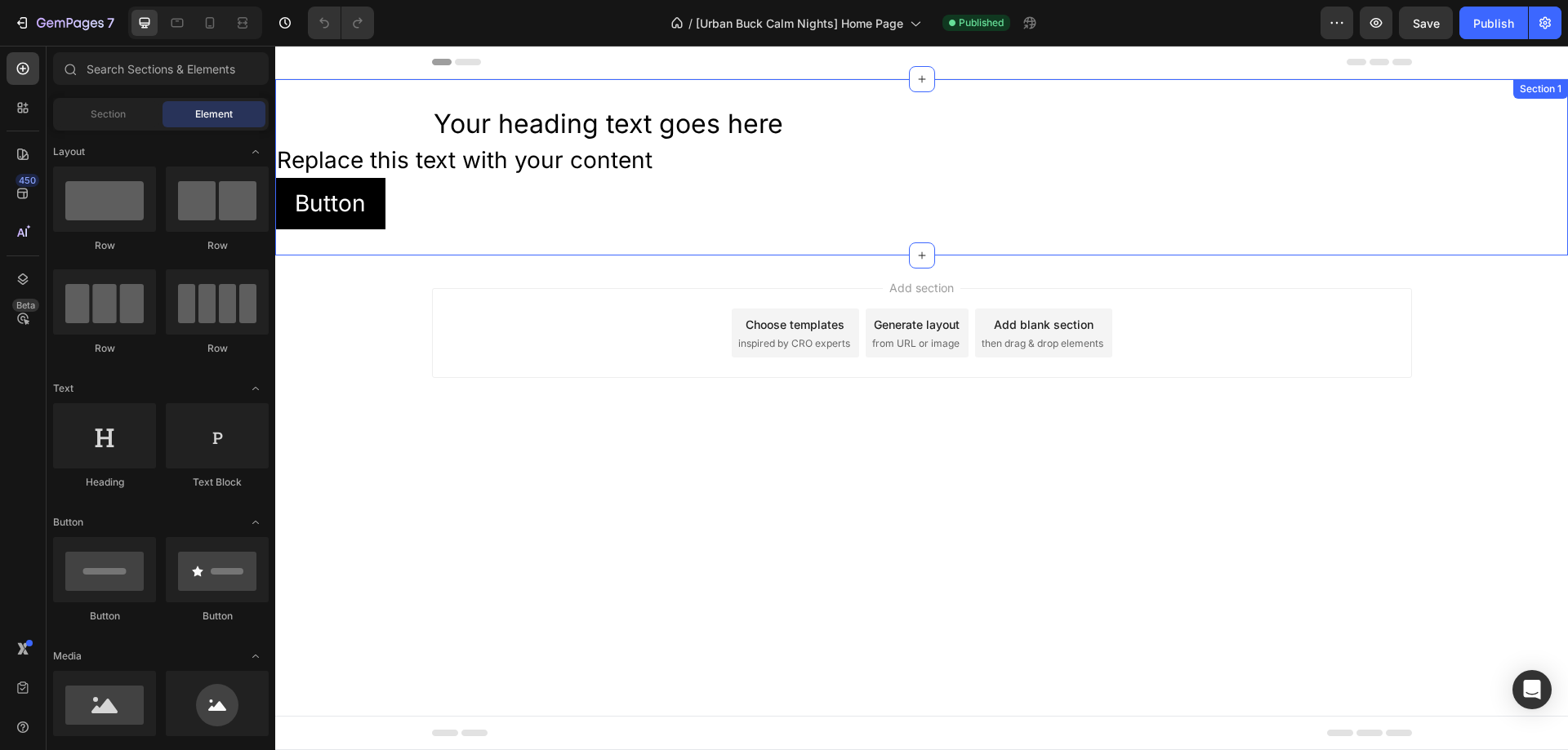
click at [616, 240] on div "Your heading text goes here Heading Replace this text with your content Text Bl…" at bounding box center [921, 166] width 1292 height 176
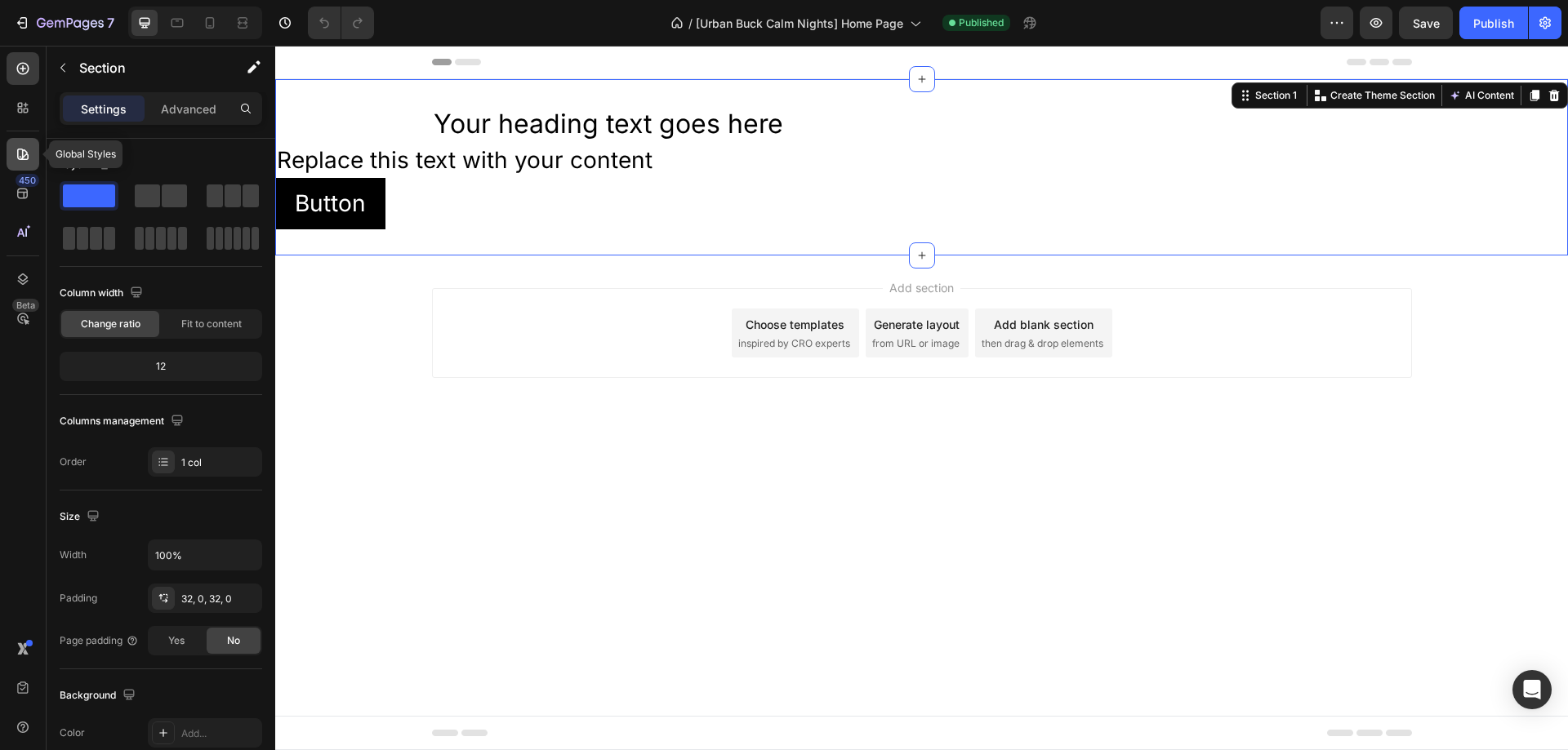
click at [32, 154] on div at bounding box center [22, 154] width 33 height 33
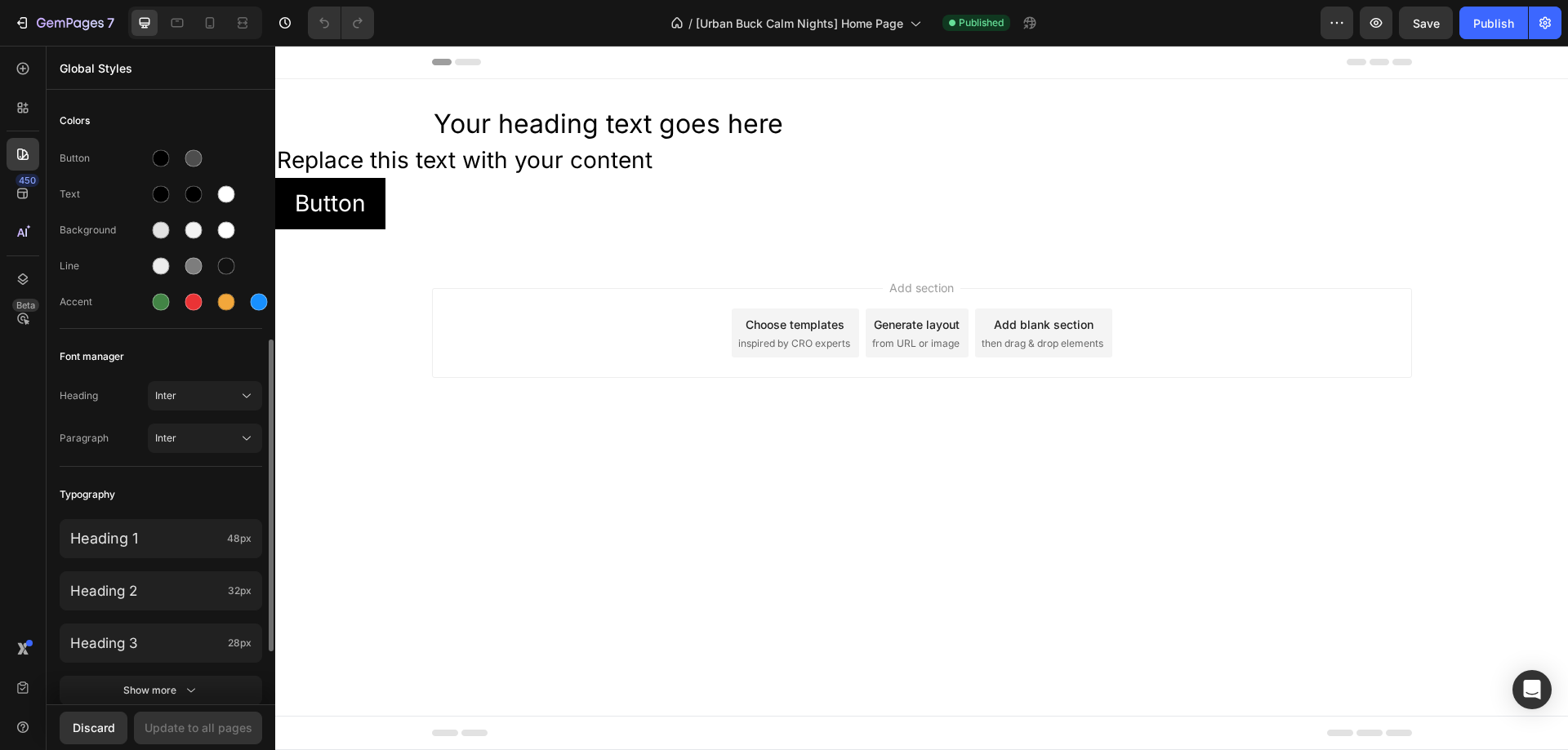
scroll to position [163, 0]
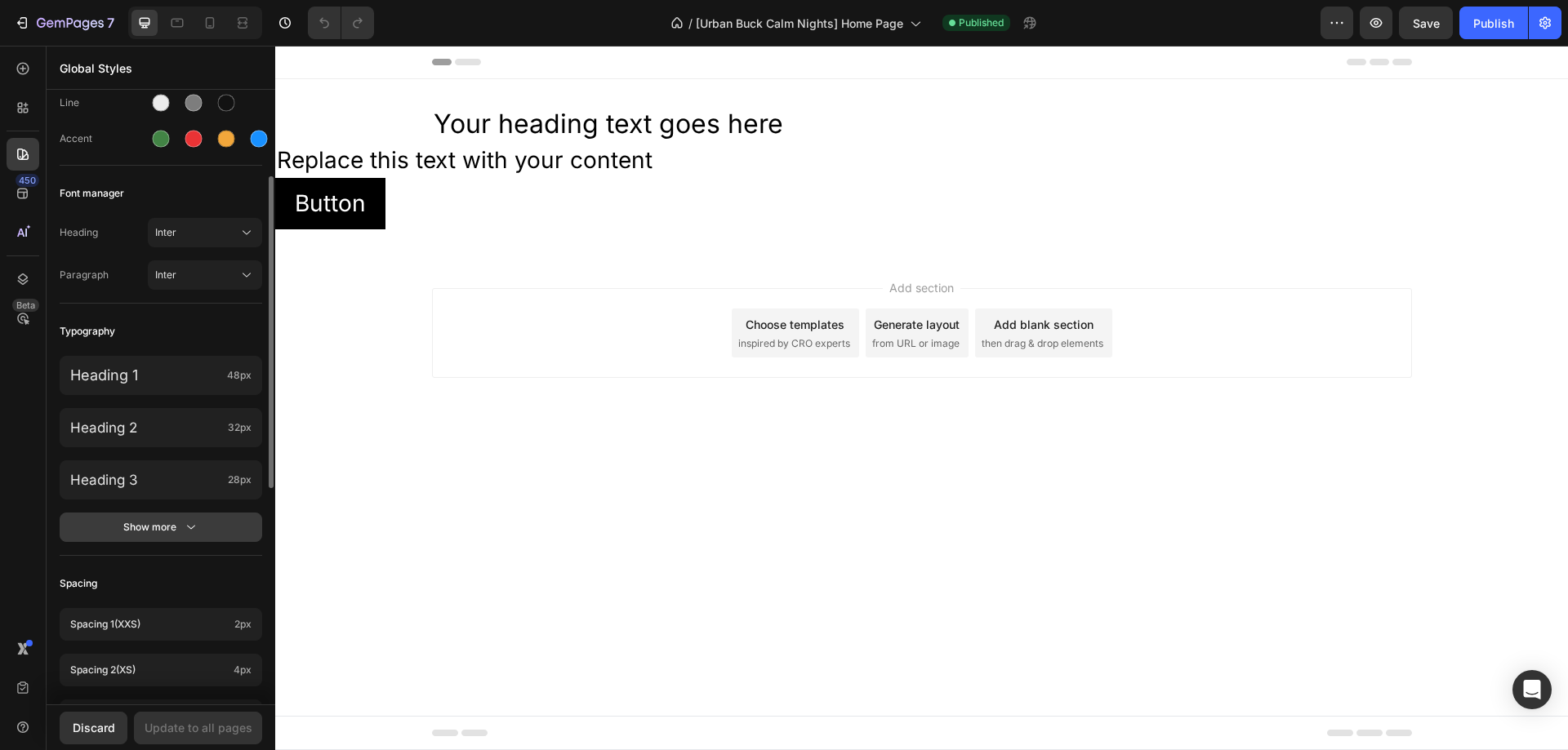
click at [213, 536] on button "Show more" at bounding box center [160, 527] width 203 height 29
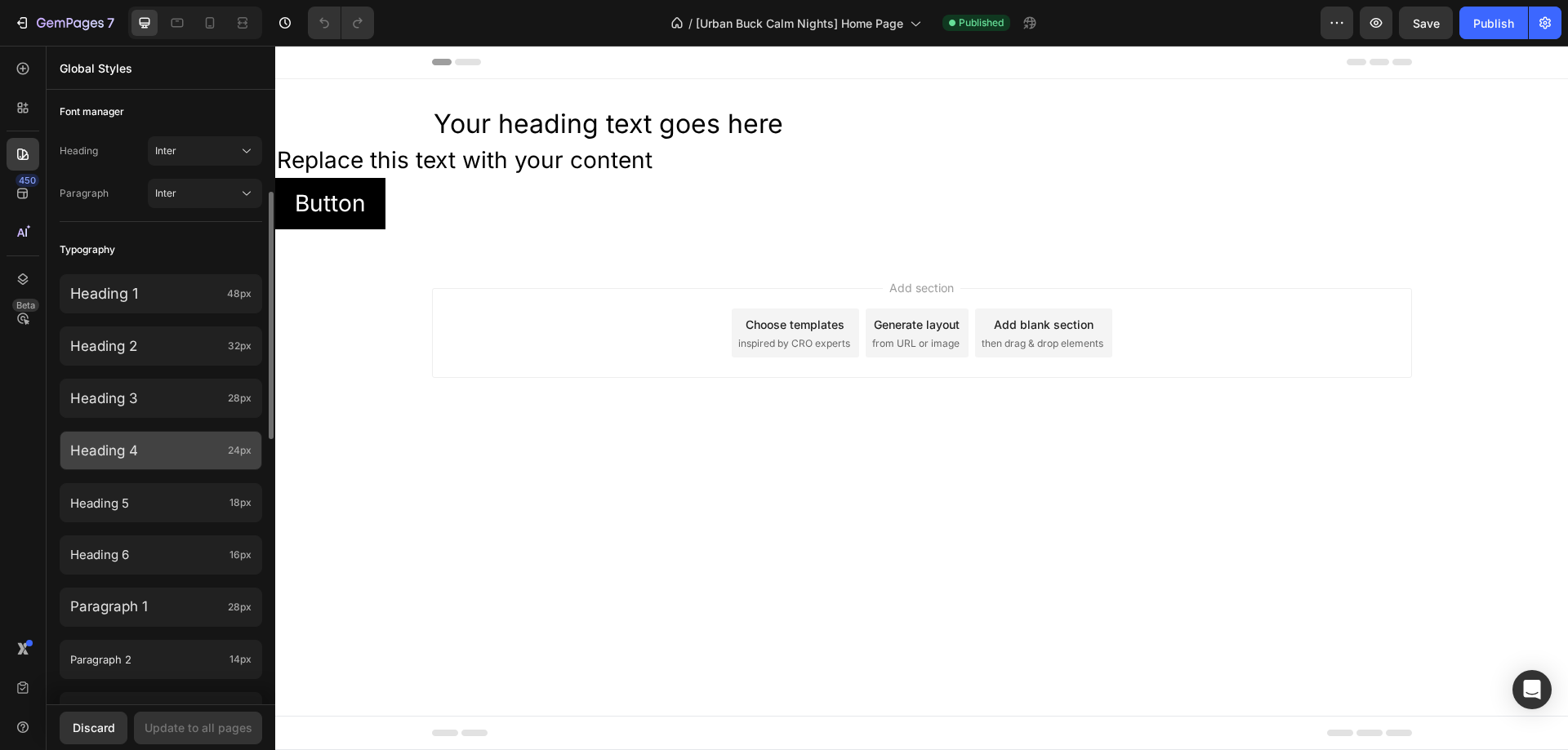
scroll to position [327, 0]
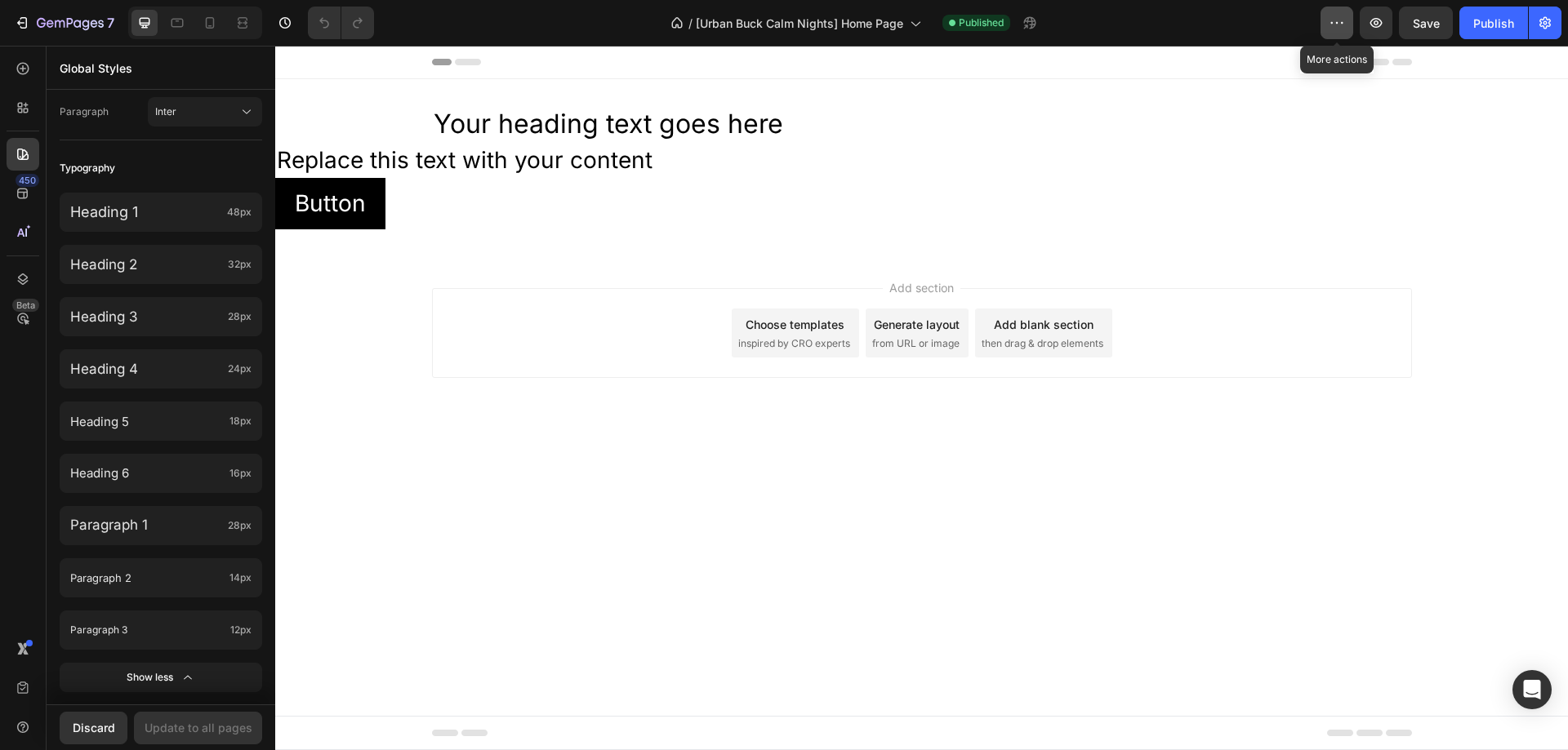
click at [1334, 27] on icon "button" at bounding box center [1337, 23] width 16 height 16
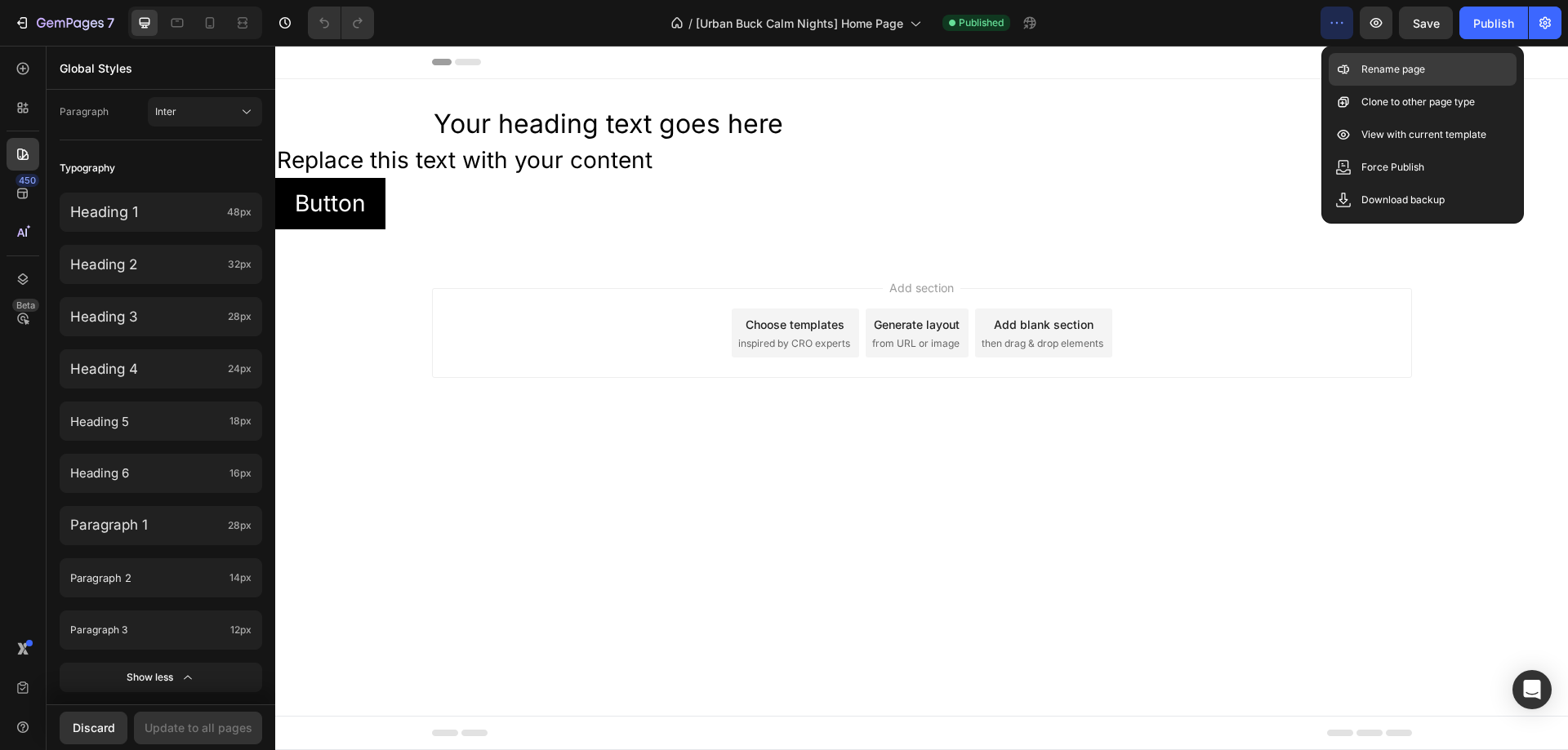
click at [1420, 77] on p "Rename page" at bounding box center [1393, 69] width 64 height 16
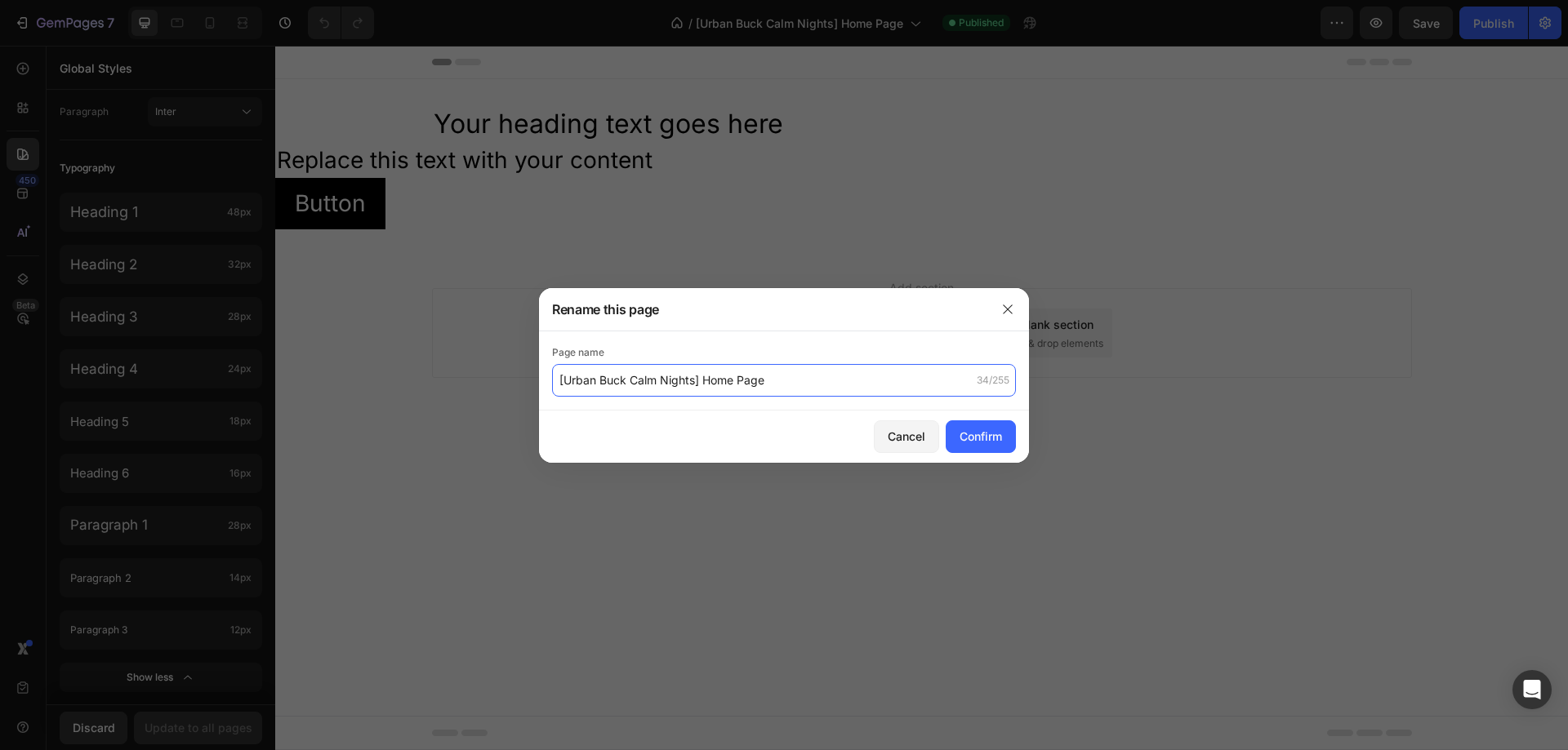
click at [776, 391] on input "[Urban Buck Calm Nights] Home Page" at bounding box center [784, 380] width 464 height 33
click at [1018, 305] on button "button" at bounding box center [1008, 310] width 27 height 27
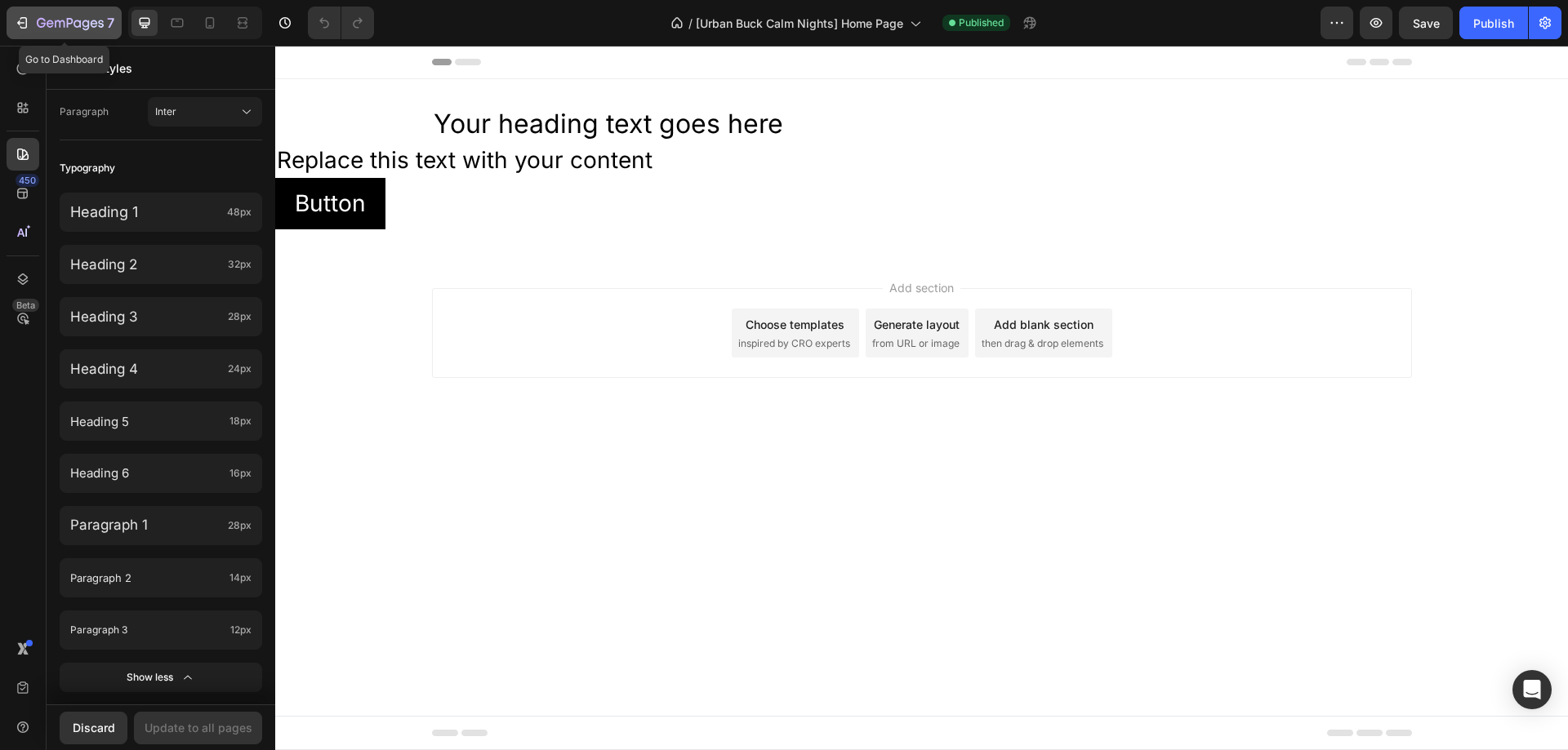
click at [101, 26] on icon "button" at bounding box center [70, 24] width 67 height 14
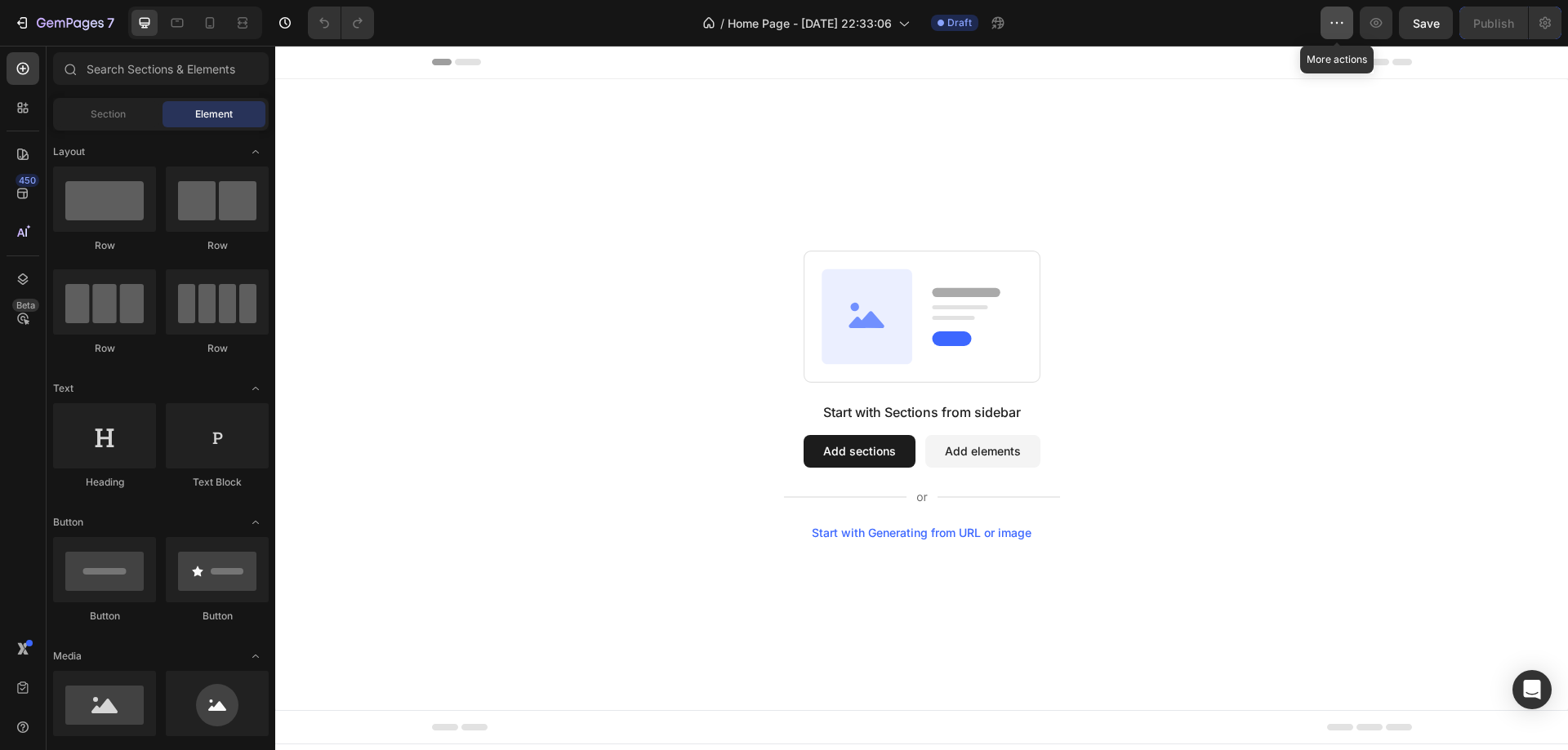
click at [1323, 32] on button "button" at bounding box center [1337, 22] width 33 height 33
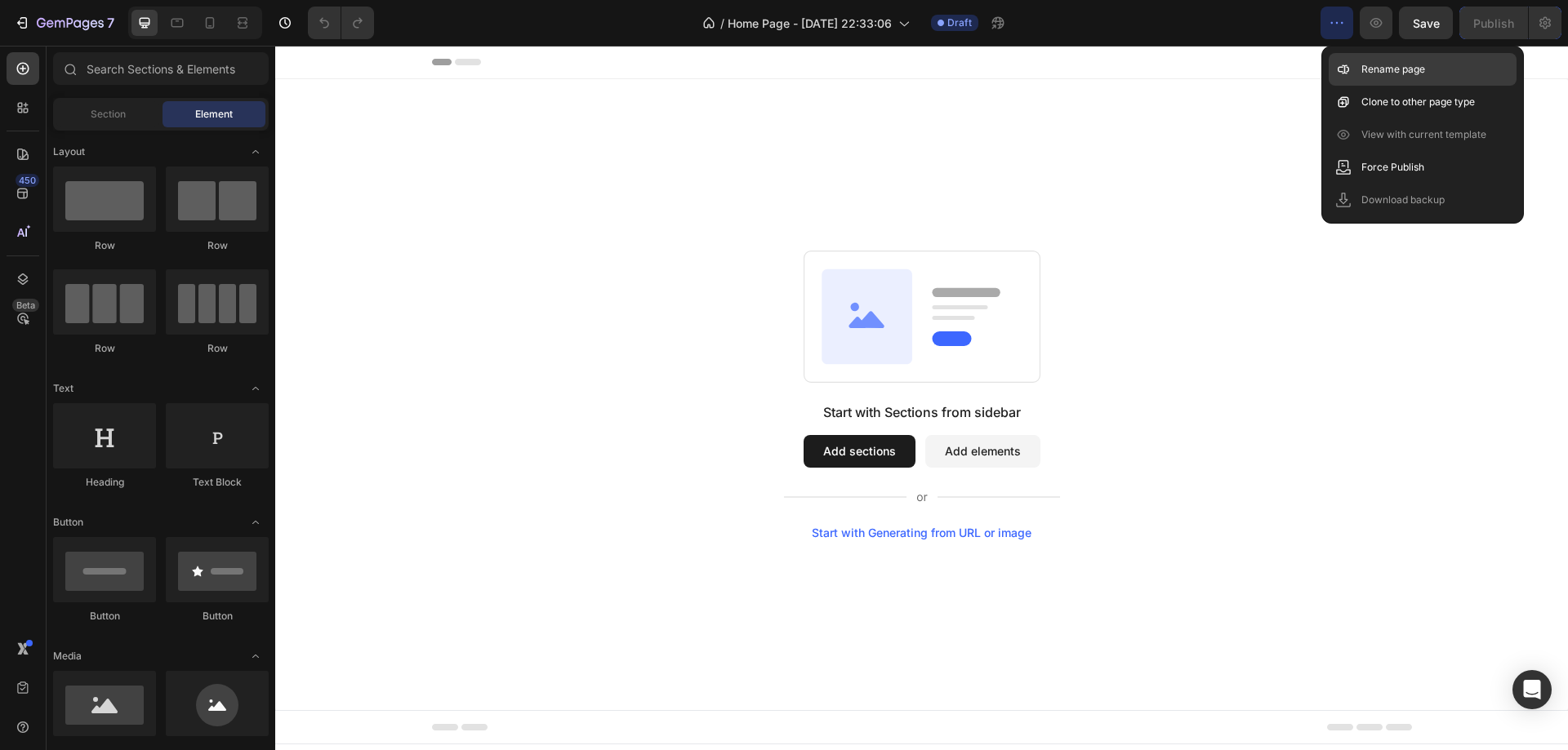
click at [1406, 77] on p "Rename page" at bounding box center [1393, 69] width 64 height 16
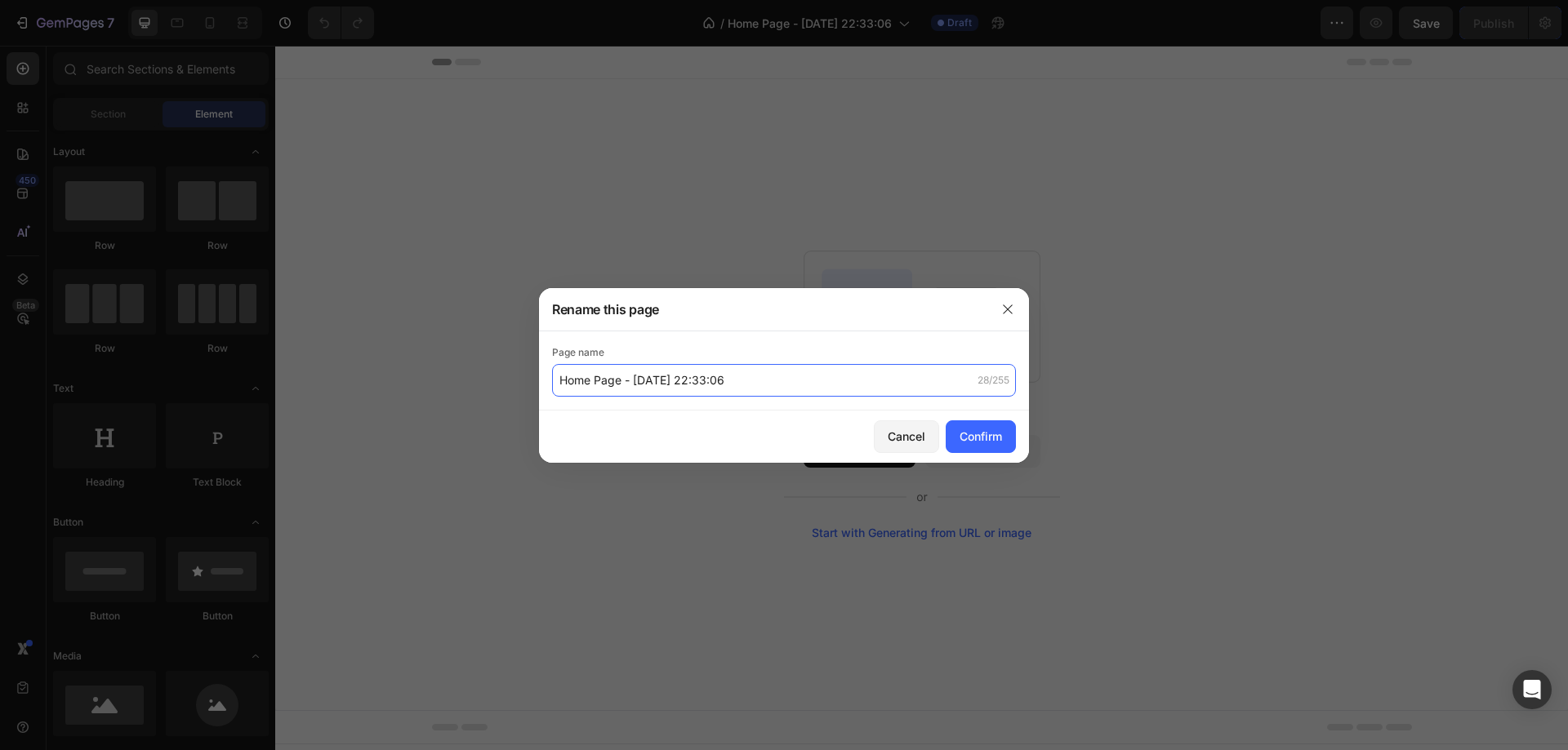
click at [853, 389] on input "Home Page - Aug 26, 22:33:06" at bounding box center [784, 380] width 464 height 33
paste input "[Urban Buck Calm Nights] Home Page"
type input "[Urban Buck Calm Nights] Home Page"
click at [1005, 439] on button "Confirm" at bounding box center [981, 437] width 70 height 33
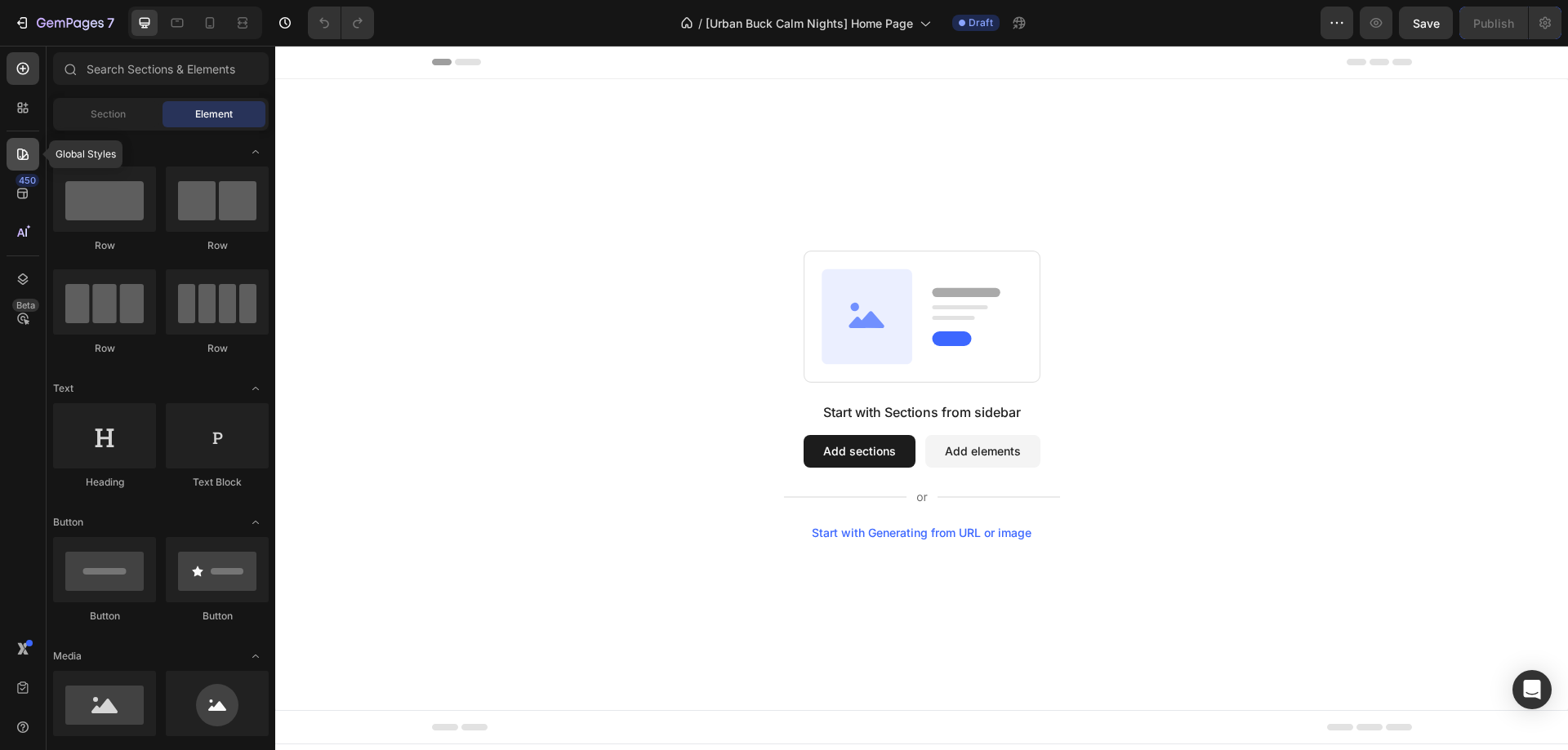
click at [31, 162] on div at bounding box center [22, 154] width 33 height 33
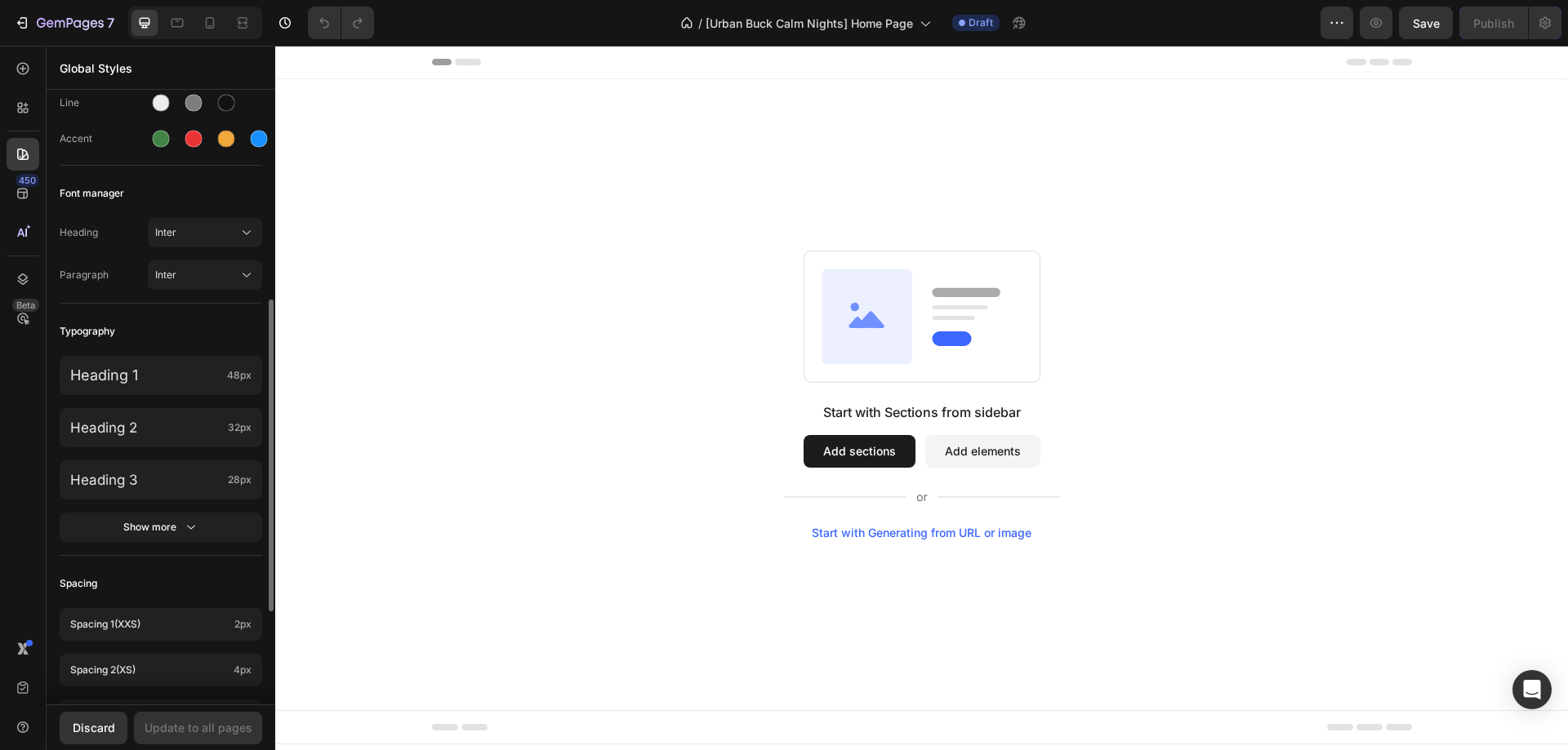
scroll to position [245, 0]
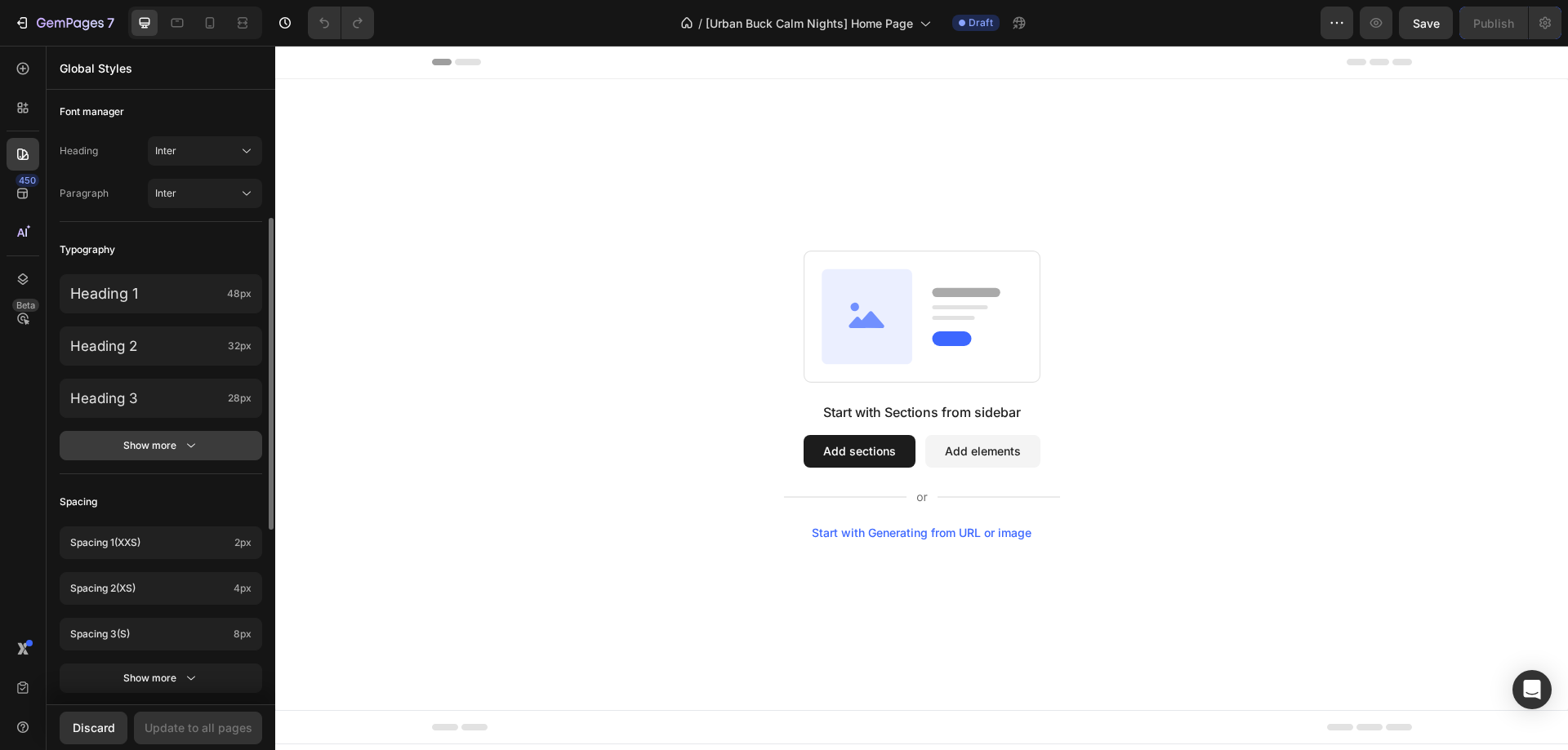
click at [144, 445] on div "Show more" at bounding box center [161, 445] width 76 height 16
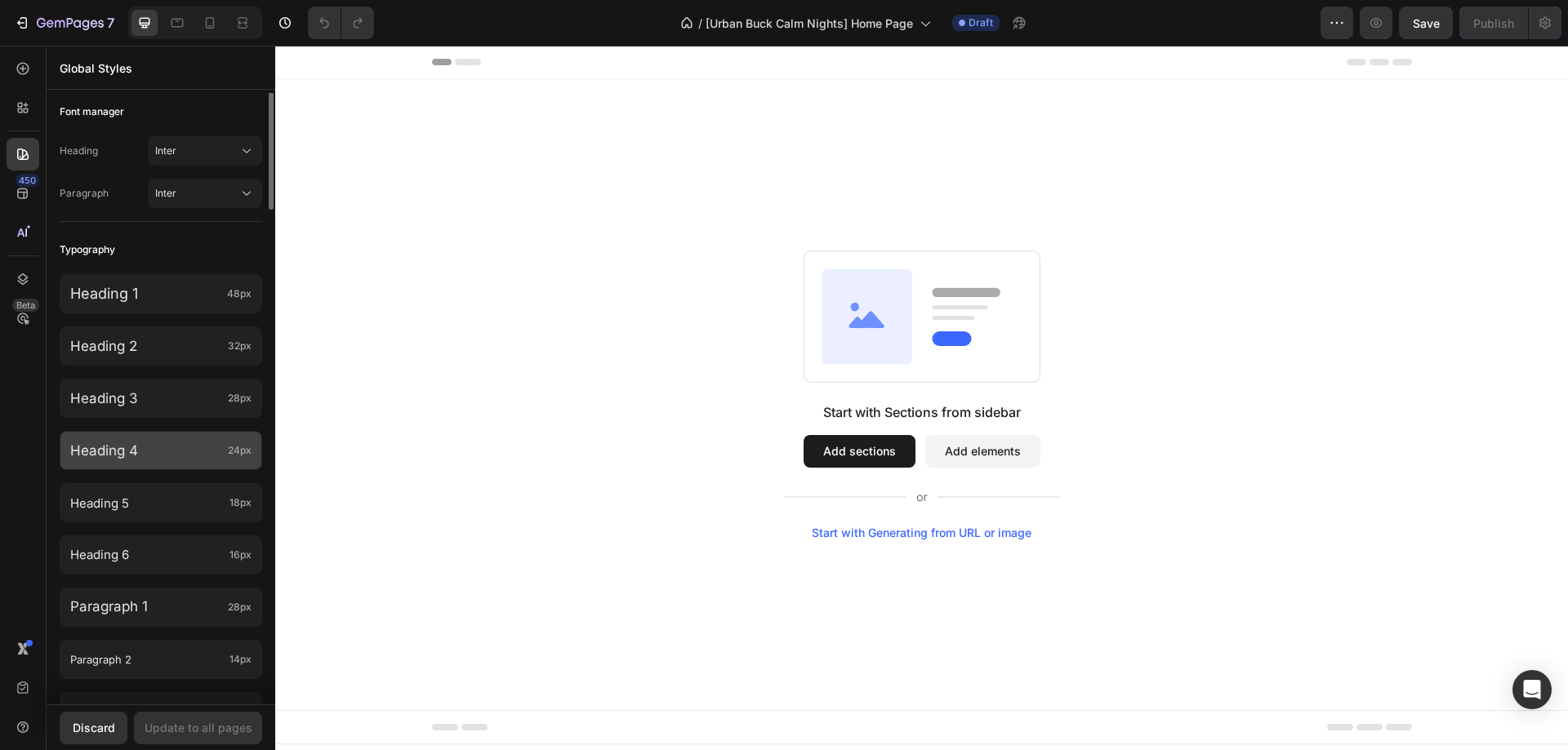
scroll to position [81, 0]
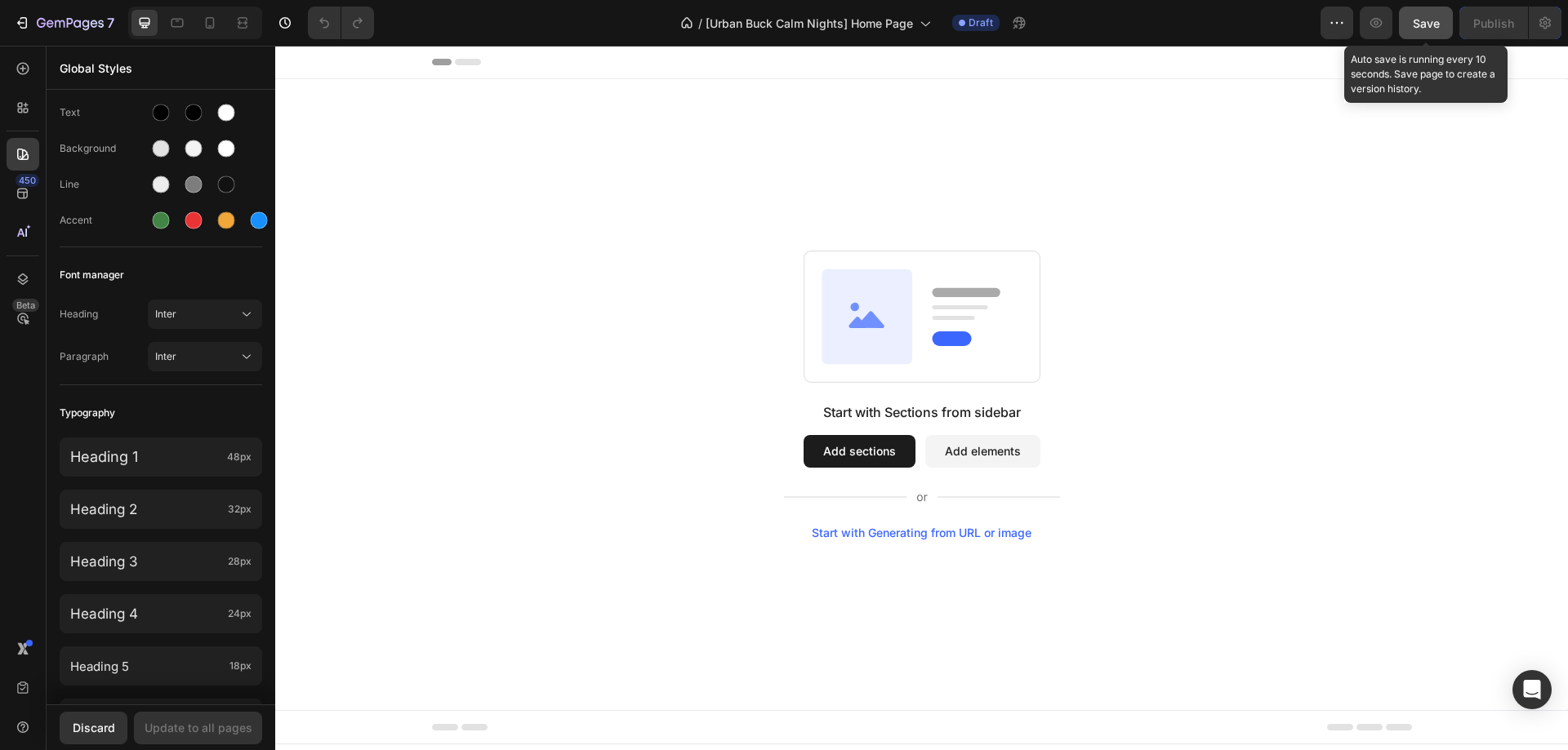
click at [1428, 19] on span "Save" at bounding box center [1426, 23] width 27 height 14
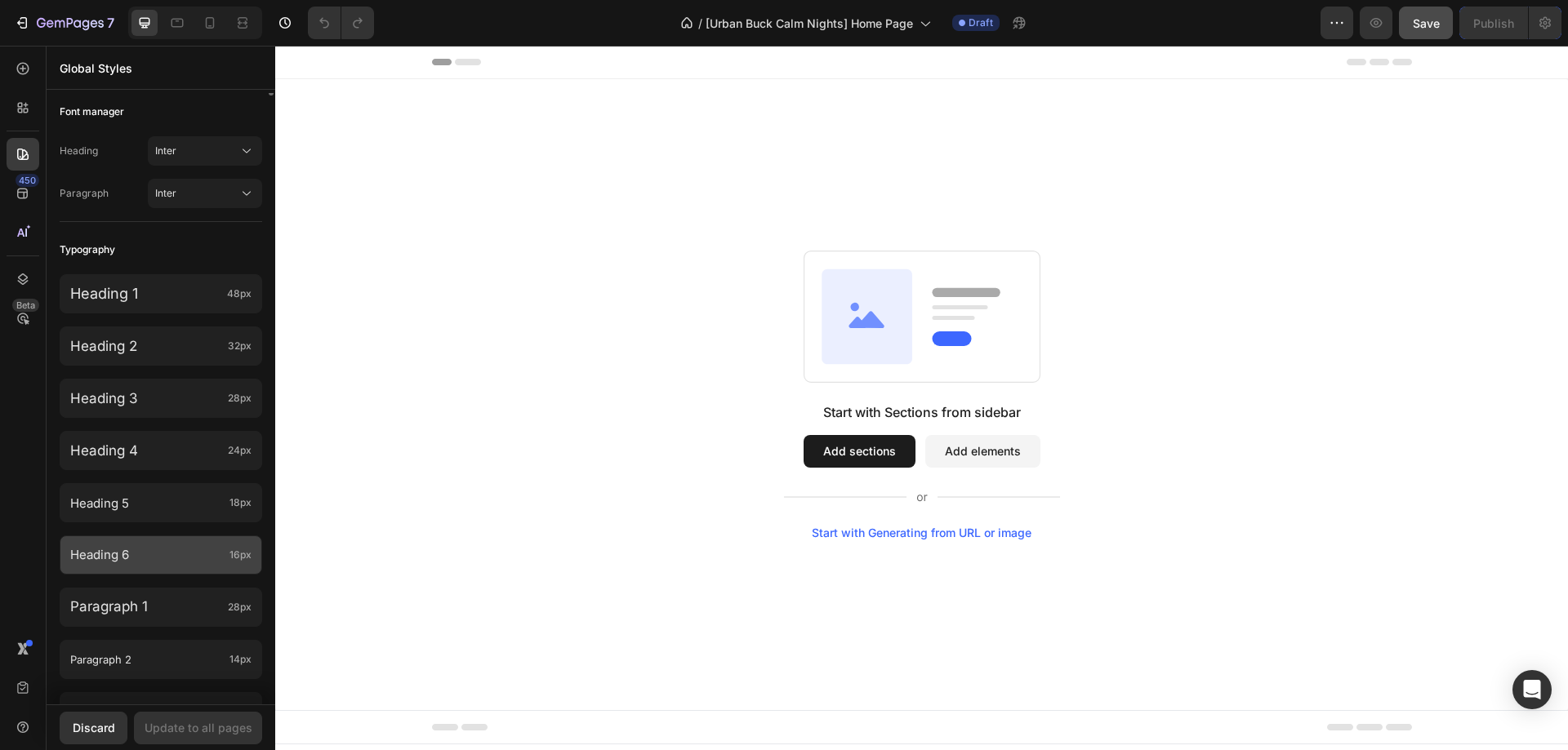
scroll to position [0, 0]
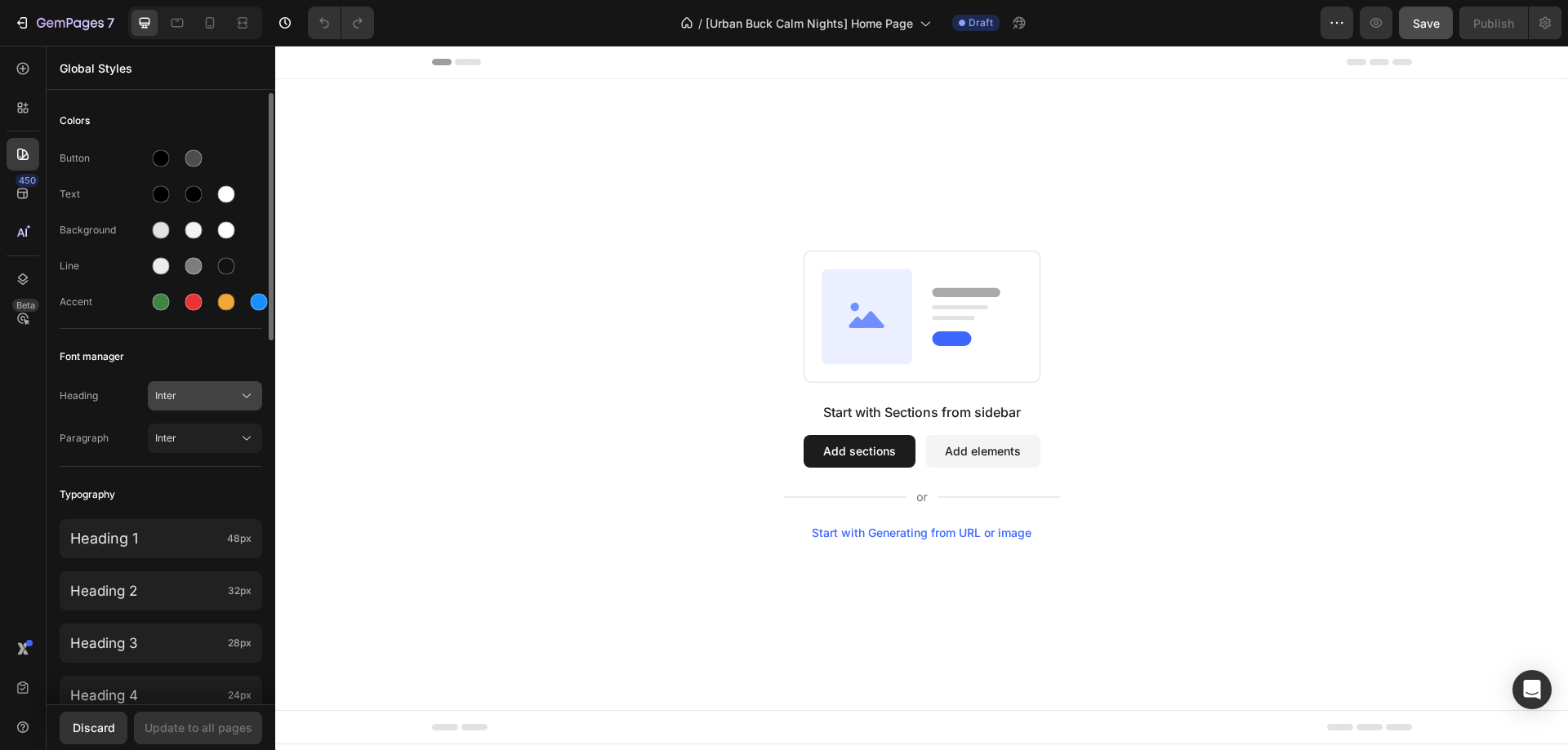
click at [196, 389] on span "Inter" at bounding box center [197, 396] width 83 height 15
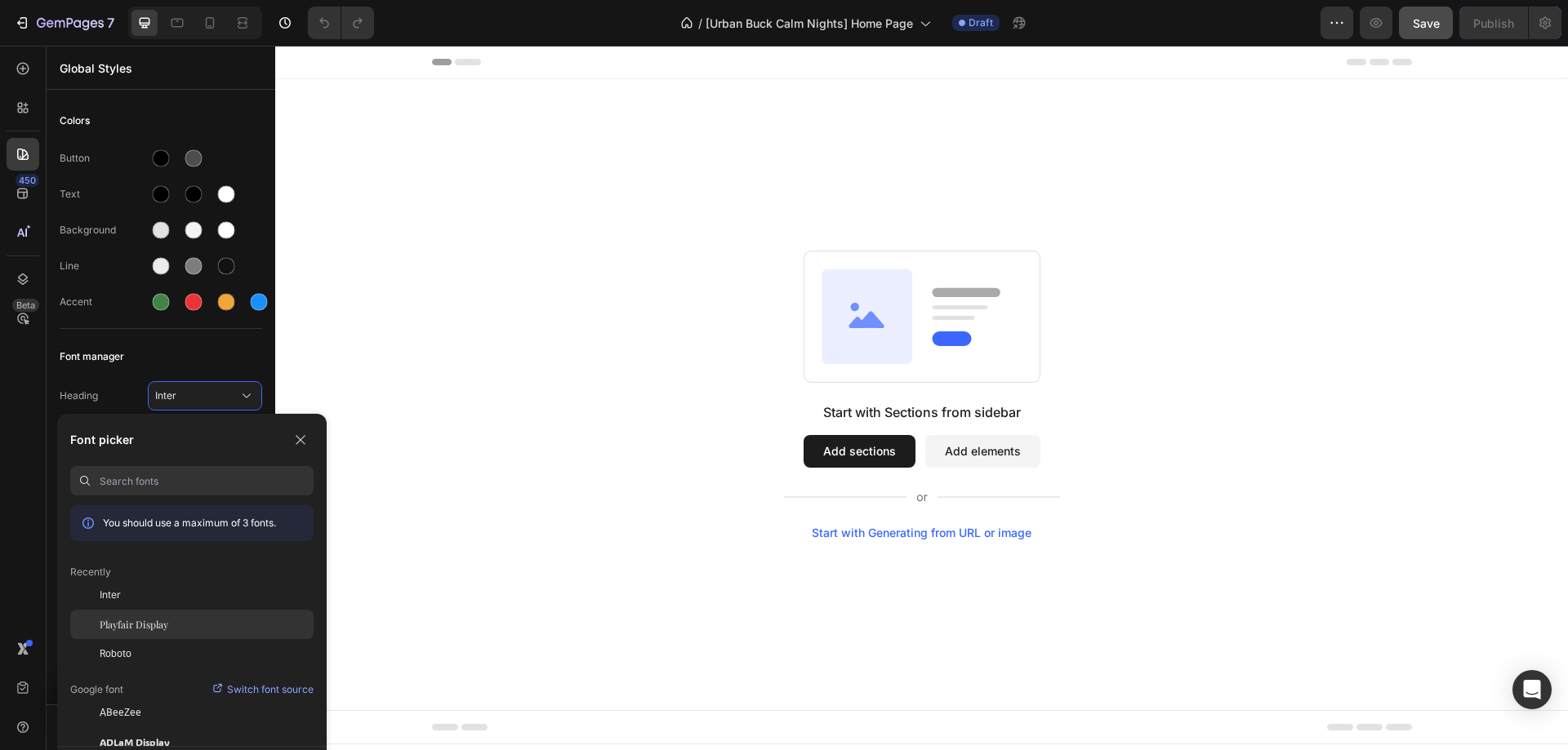
click at [160, 615] on div "Playfair Display" at bounding box center [191, 624] width 244 height 29
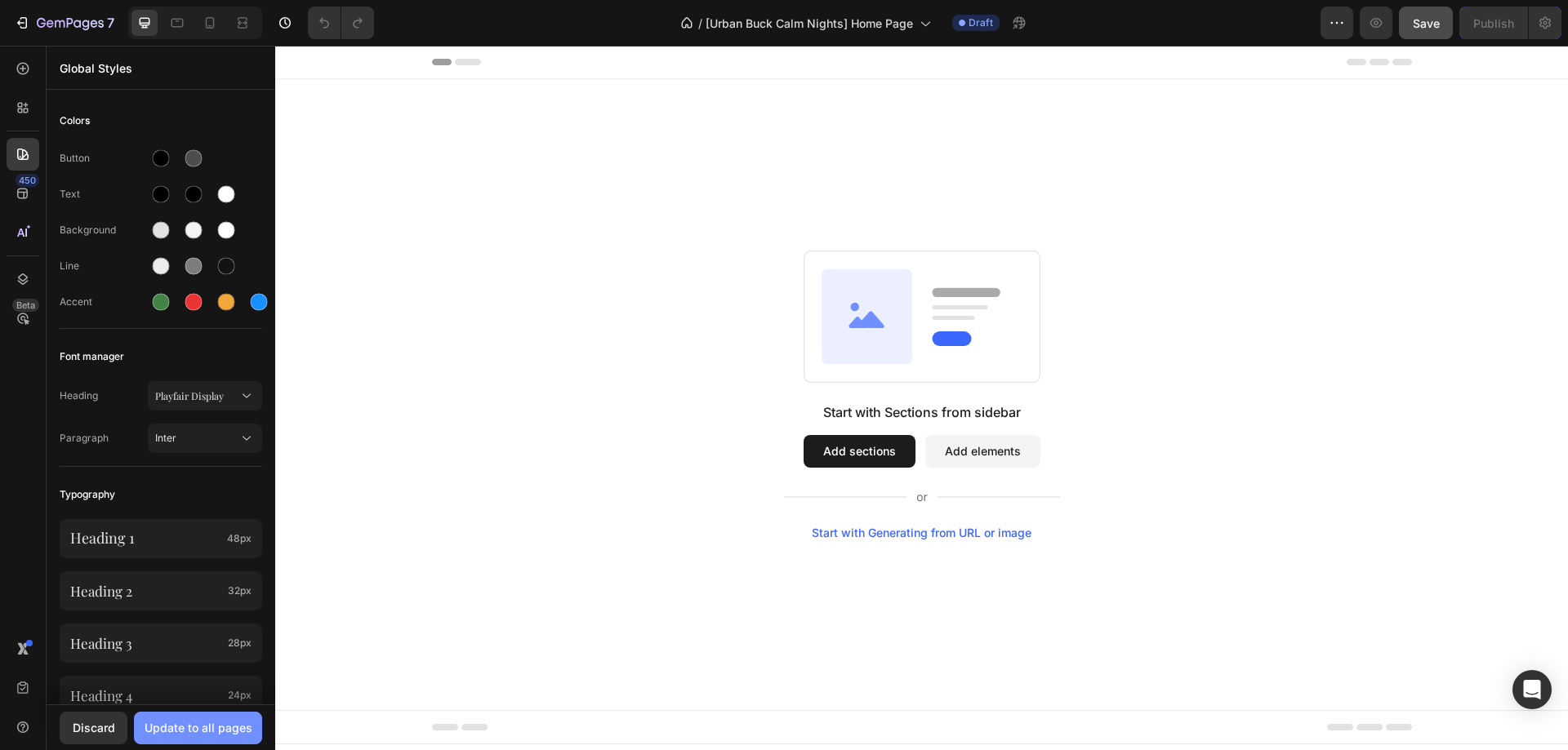
click at [204, 738] on button "Update to all pages" at bounding box center [198, 728] width 128 height 33
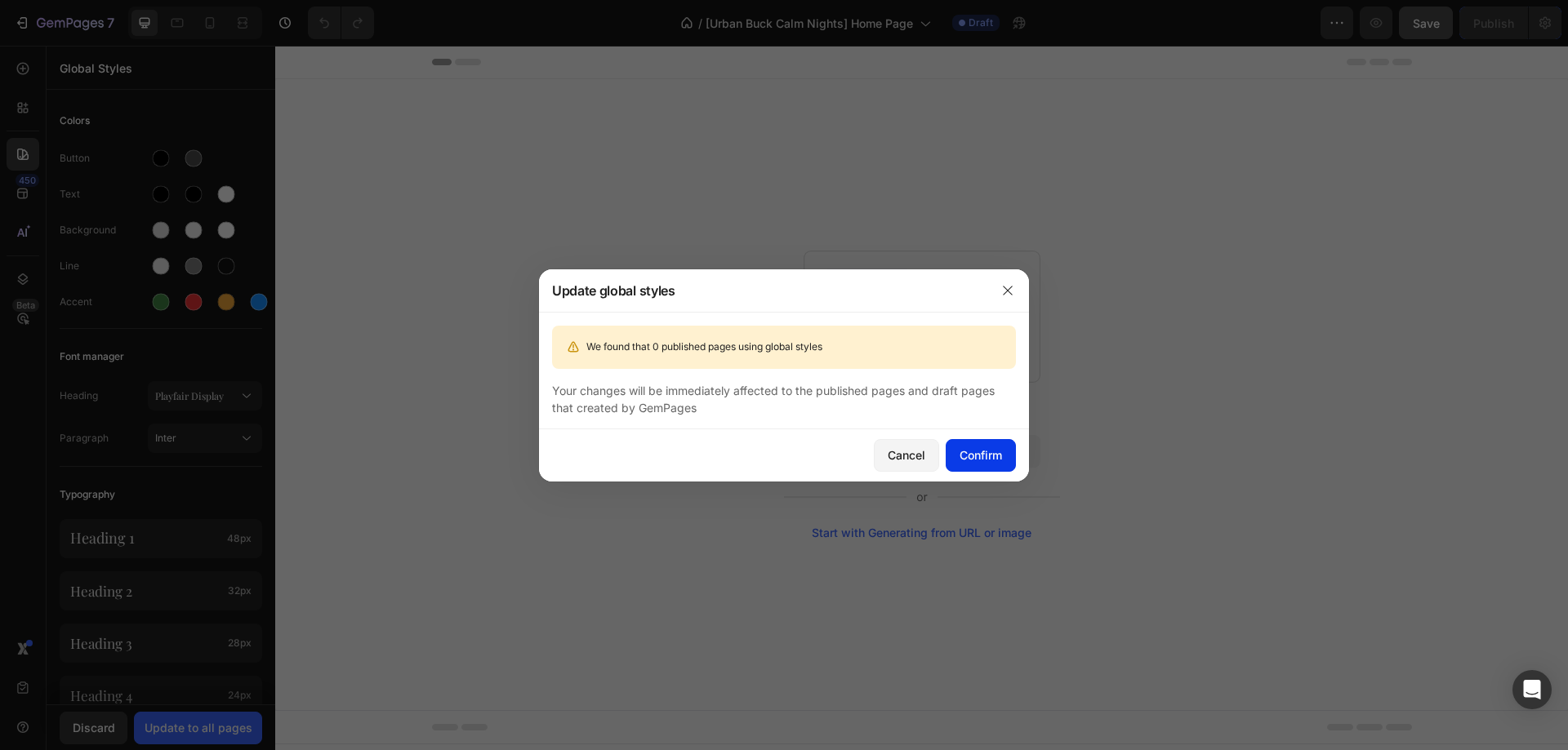
click at [968, 457] on div "Confirm" at bounding box center [981, 454] width 43 height 17
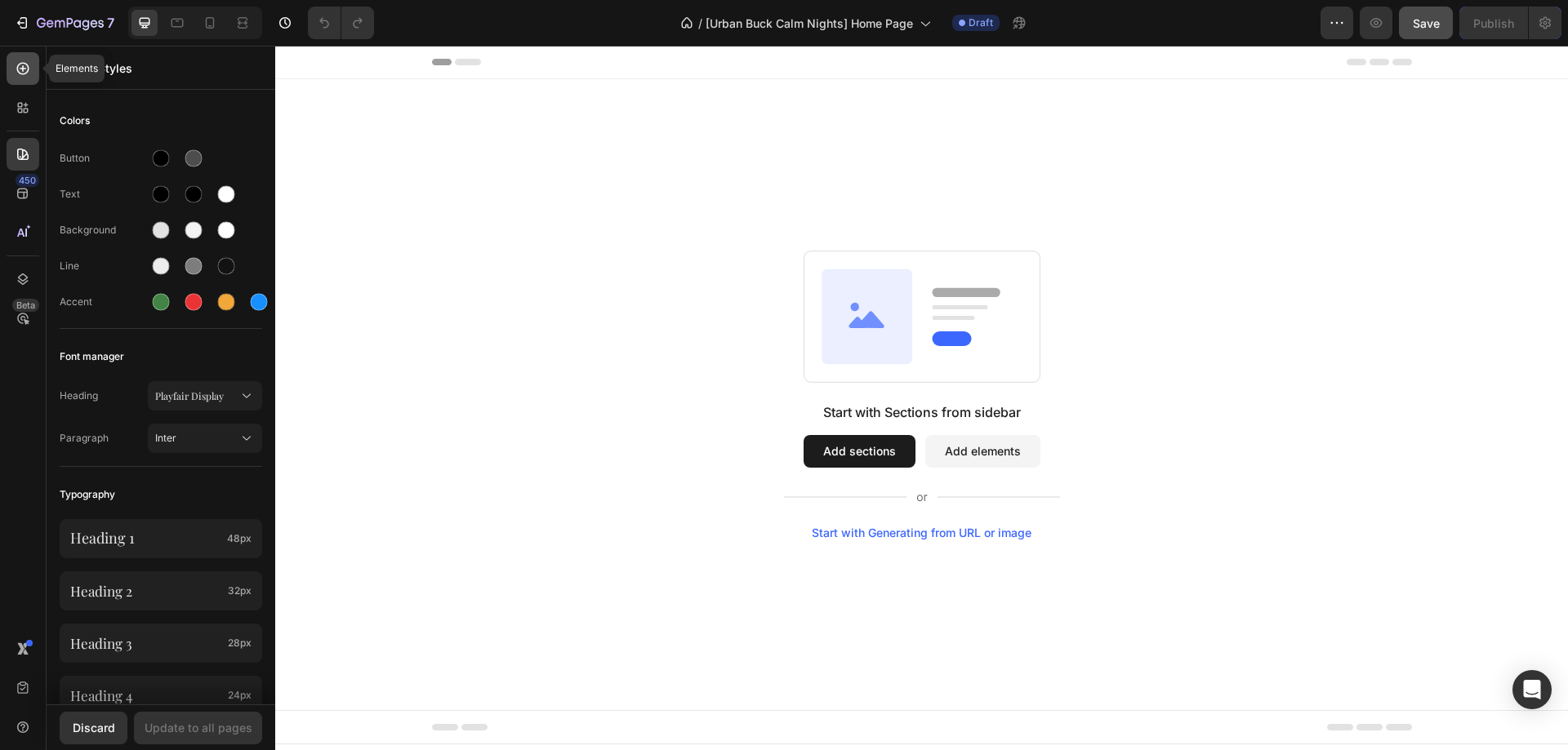
click at [33, 72] on div at bounding box center [22, 68] width 33 height 33
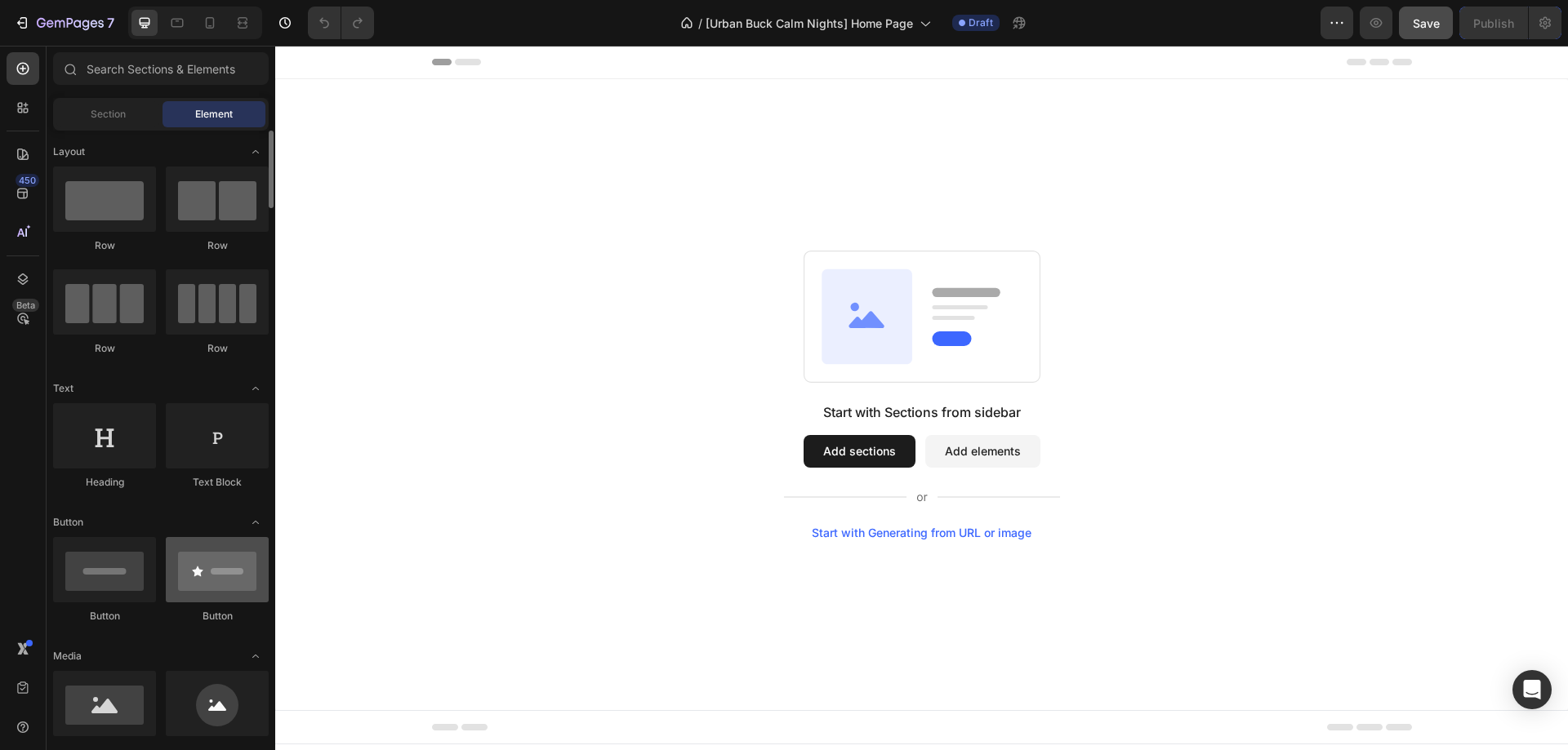
scroll to position [163, 0]
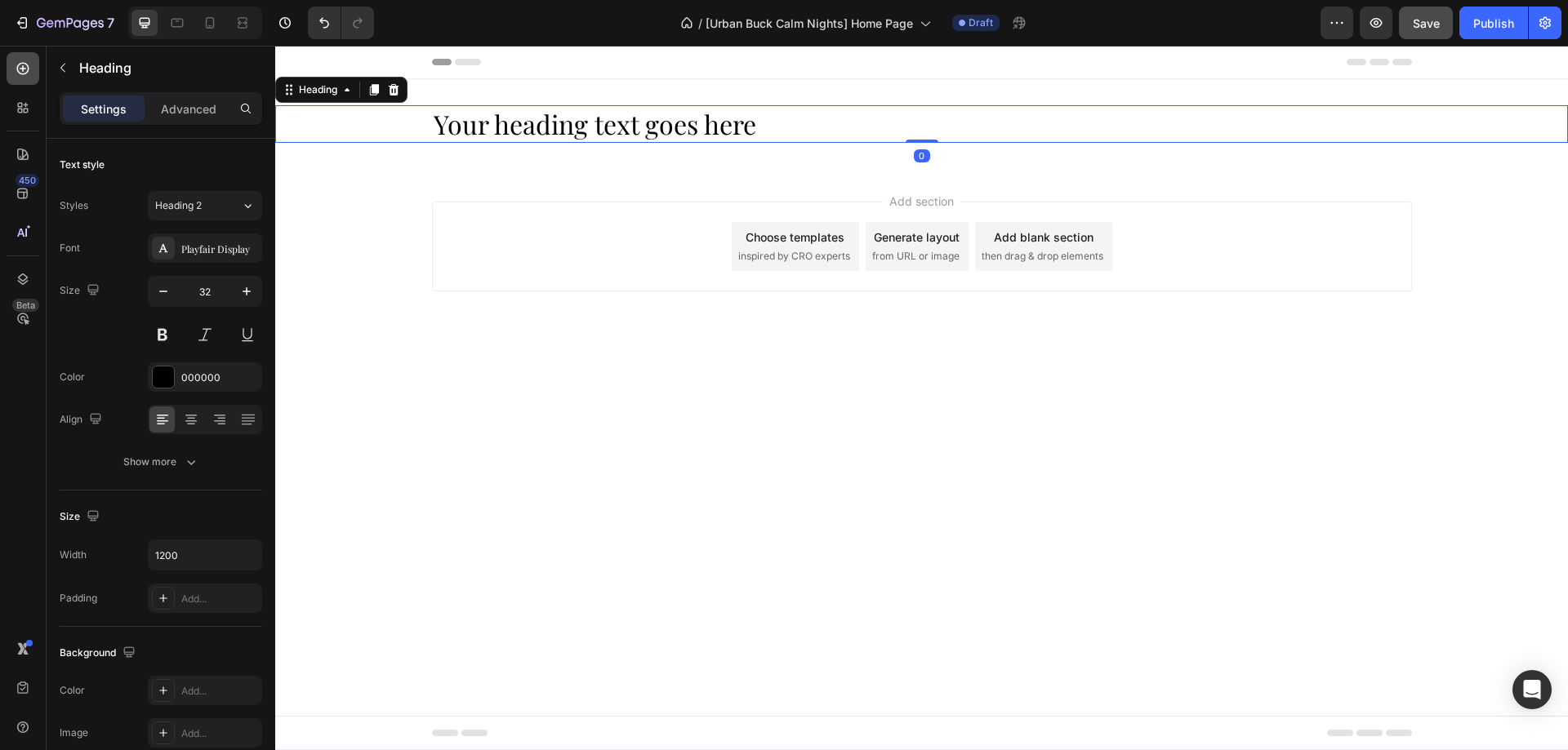
click at [22, 68] on icon at bounding box center [23, 69] width 12 height 12
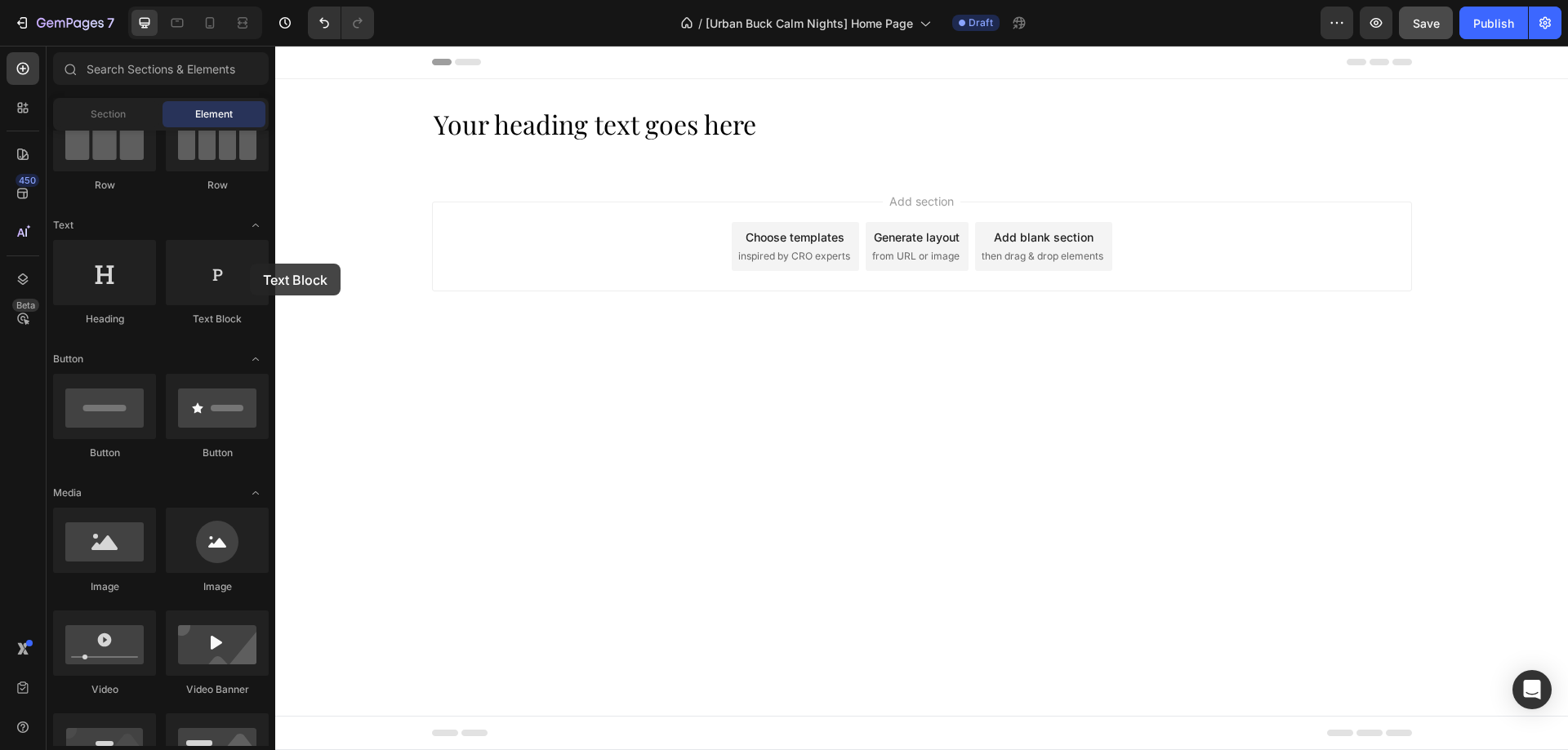
drag, startPoint x: 501, startPoint y: 308, endPoint x: 611, endPoint y: 215, distance: 144.0
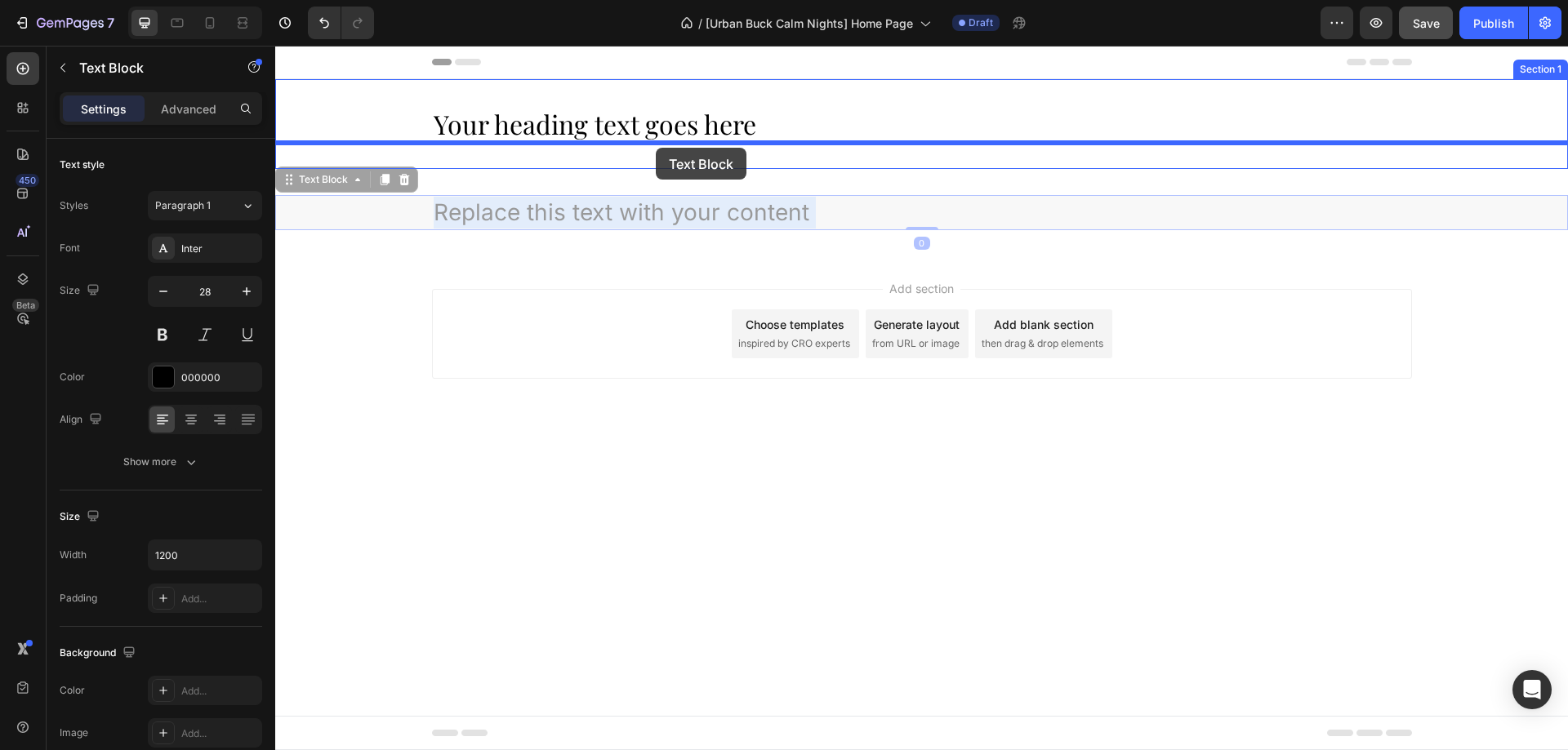
drag, startPoint x: 605, startPoint y: 209, endPoint x: 658, endPoint y: 145, distance: 83.1
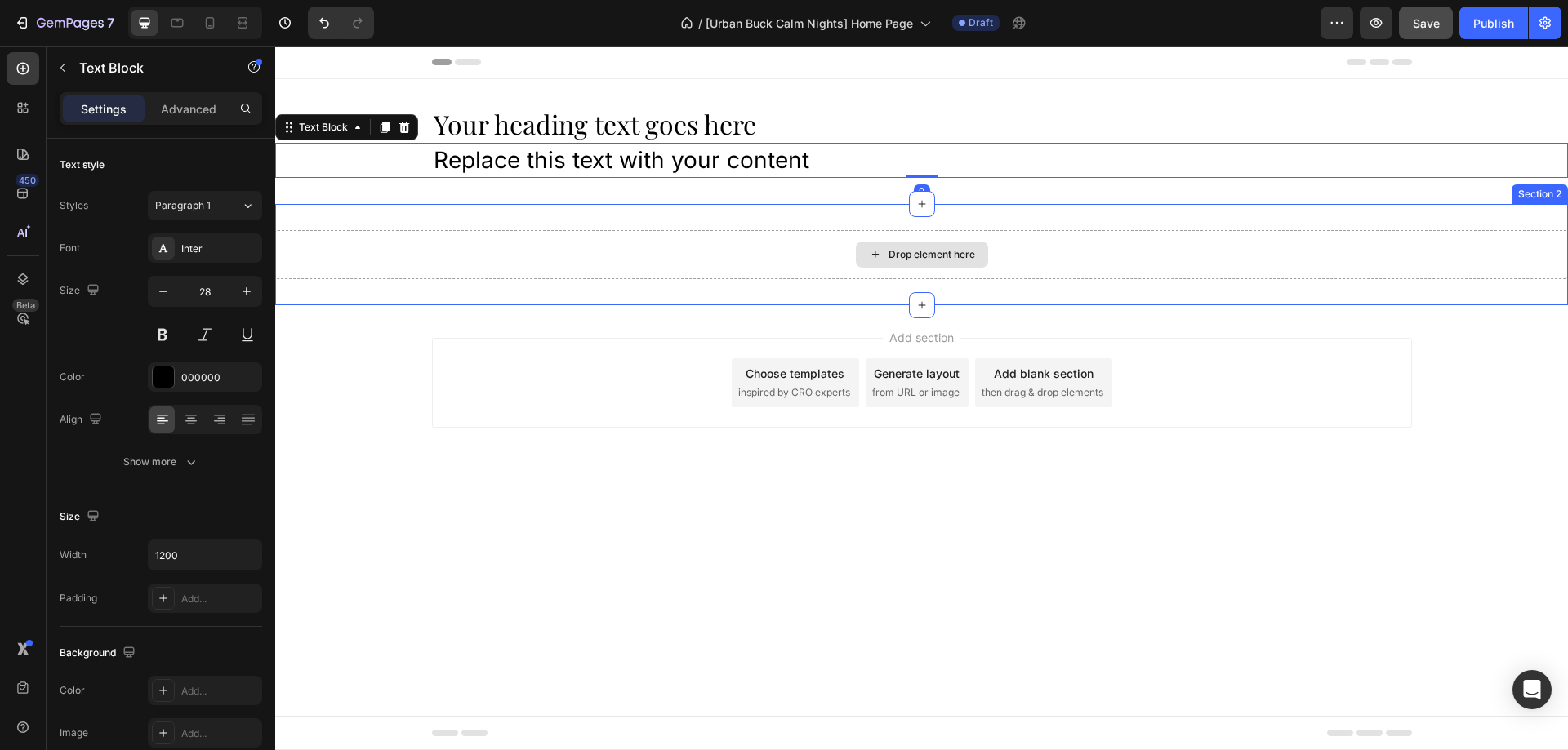
click at [643, 230] on div "Drop element here" at bounding box center [921, 254] width 1292 height 49
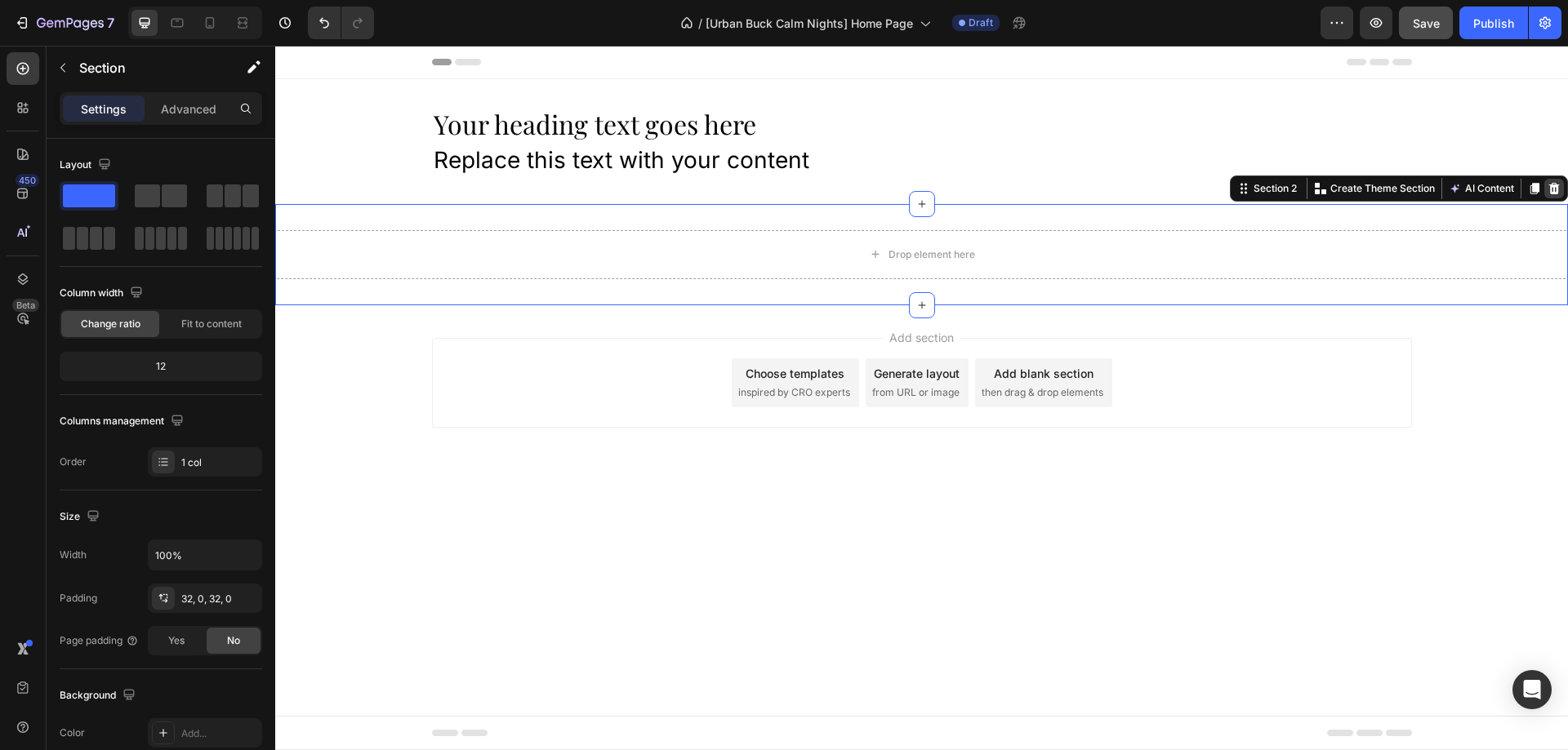
click at [1556, 187] on icon at bounding box center [1554, 189] width 13 height 13
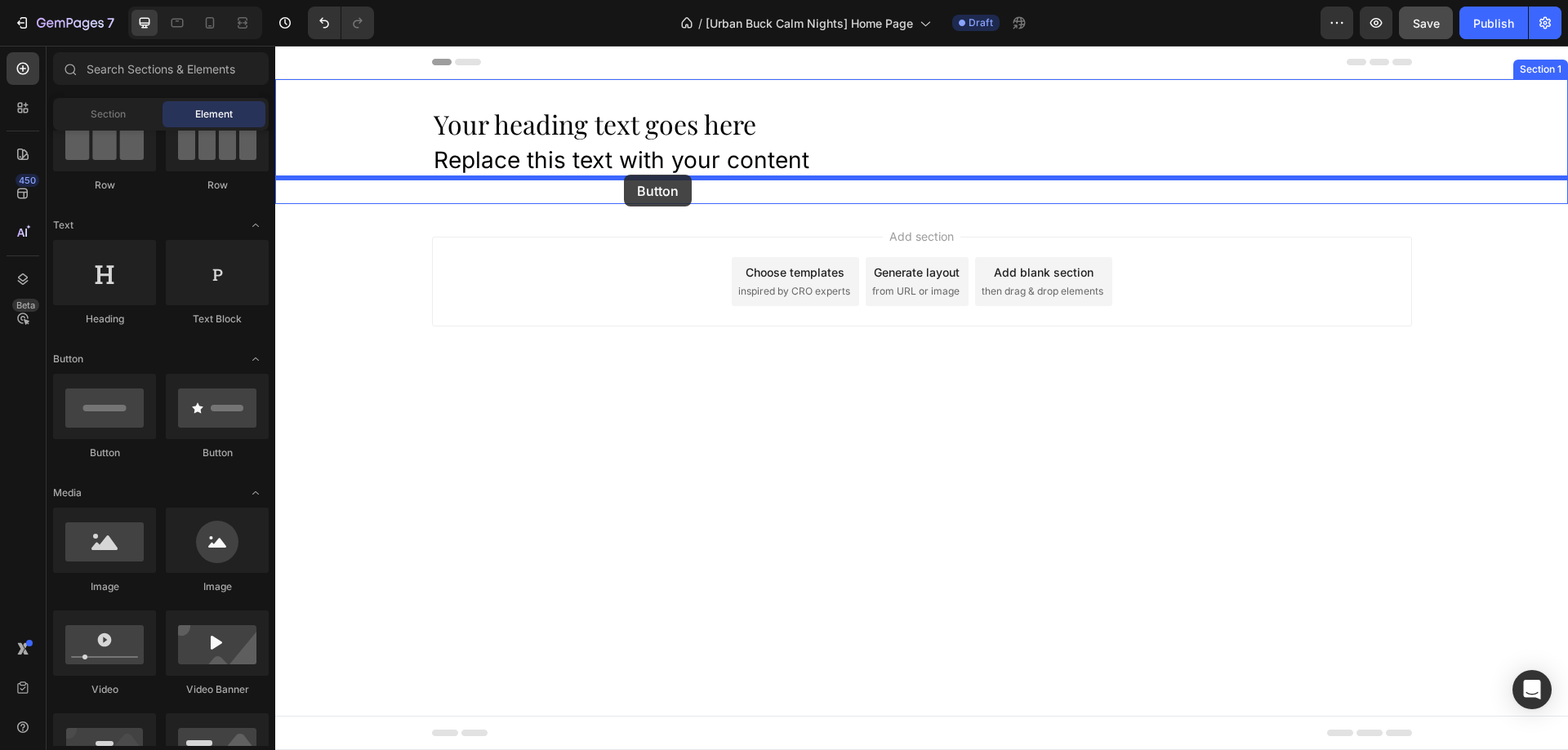
drag, startPoint x: 392, startPoint y: 434, endPoint x: 624, endPoint y: 174, distance: 348.5
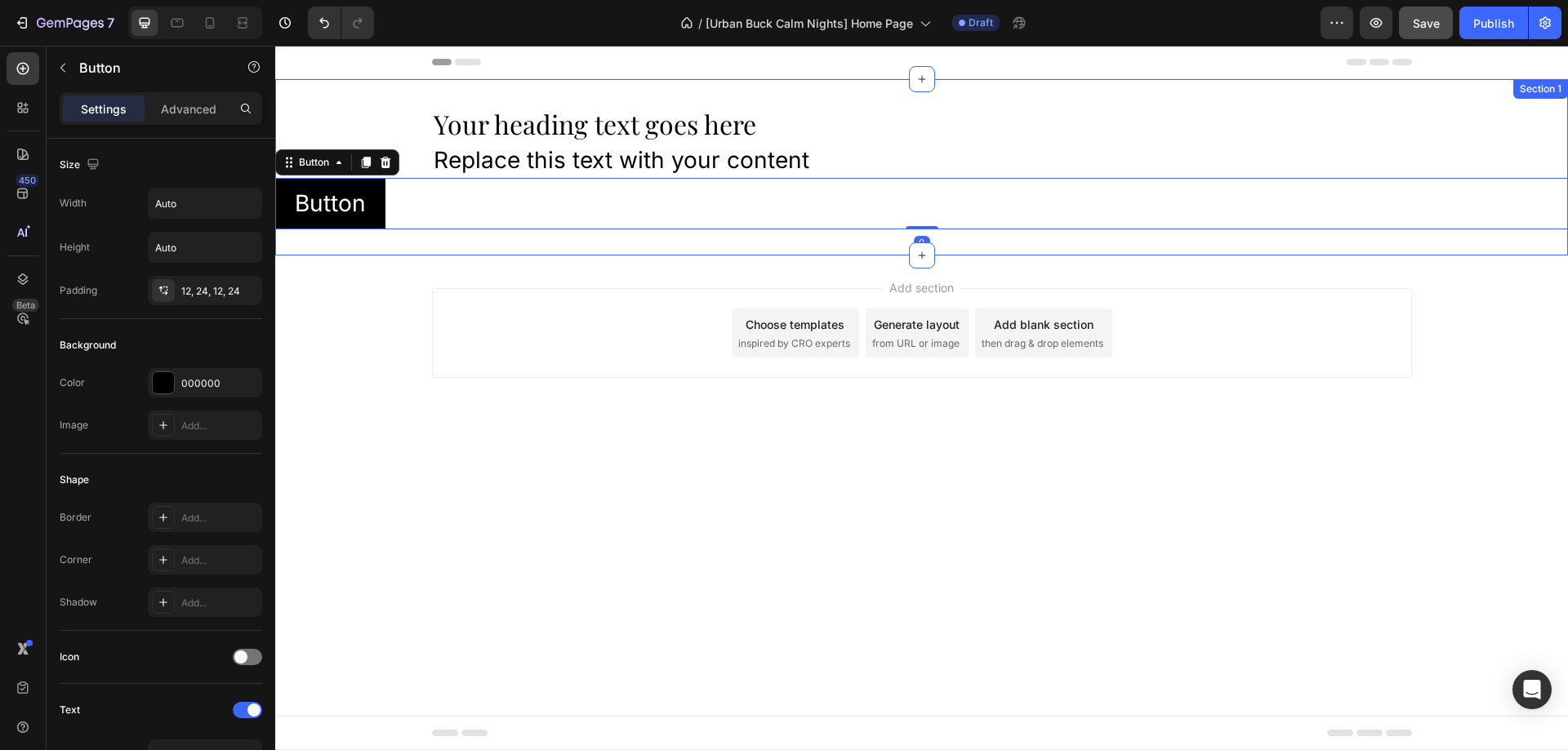
click at [508, 238] on div "Your heading text goes here Heading Replace this text with your content Text Bl…" at bounding box center [921, 166] width 1292 height 176
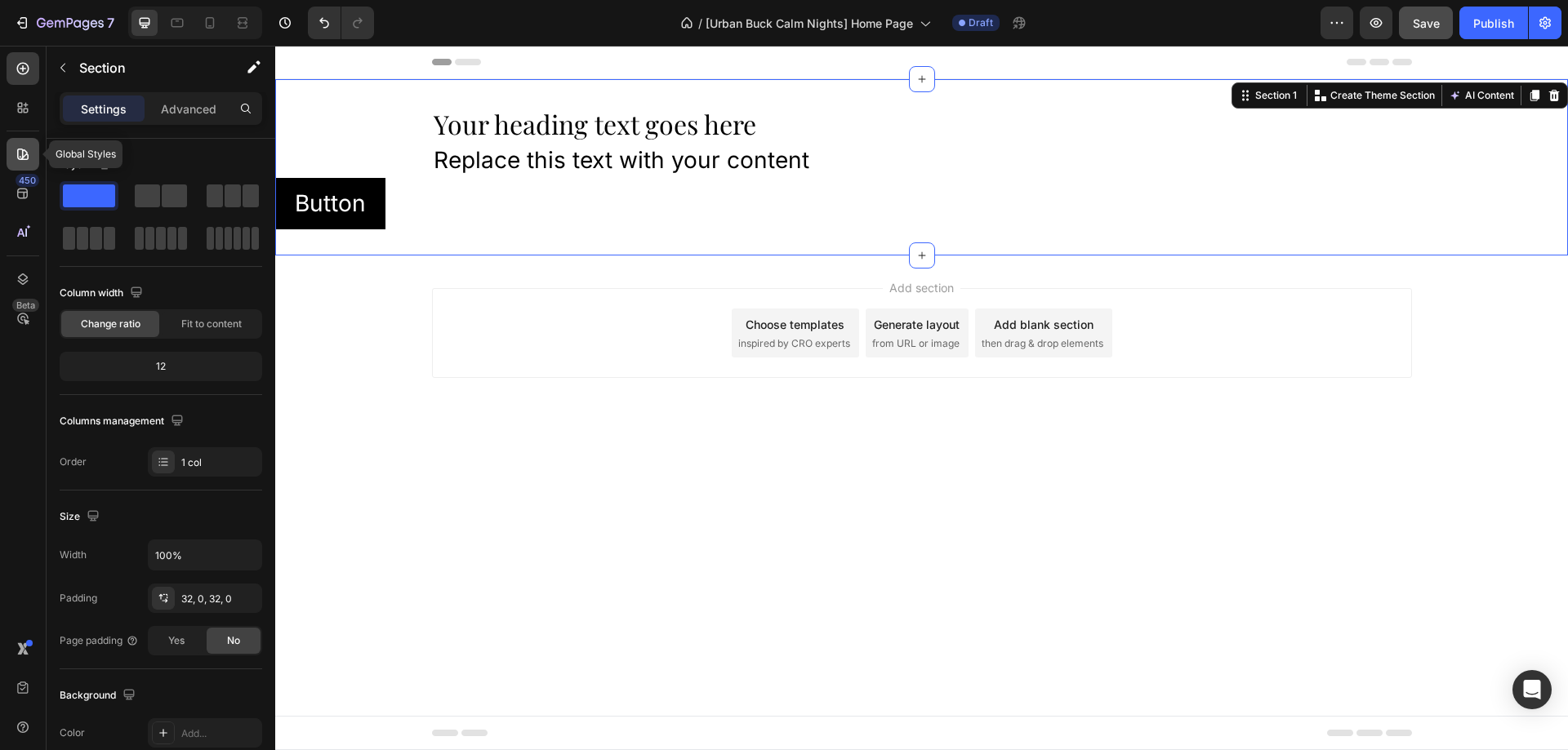
click at [19, 151] on icon at bounding box center [23, 154] width 16 height 16
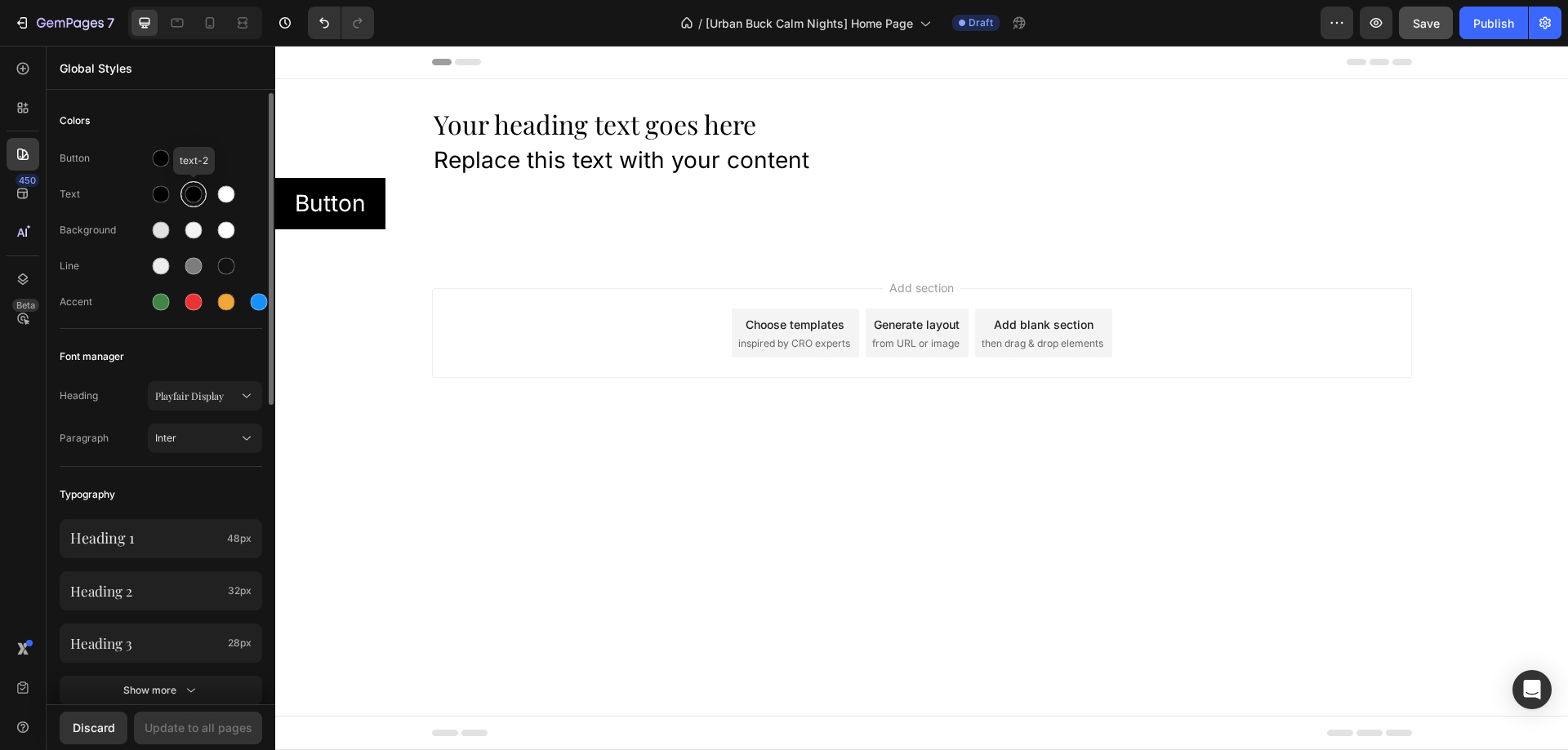
click at [189, 194] on div at bounding box center [193, 194] width 17 height 17
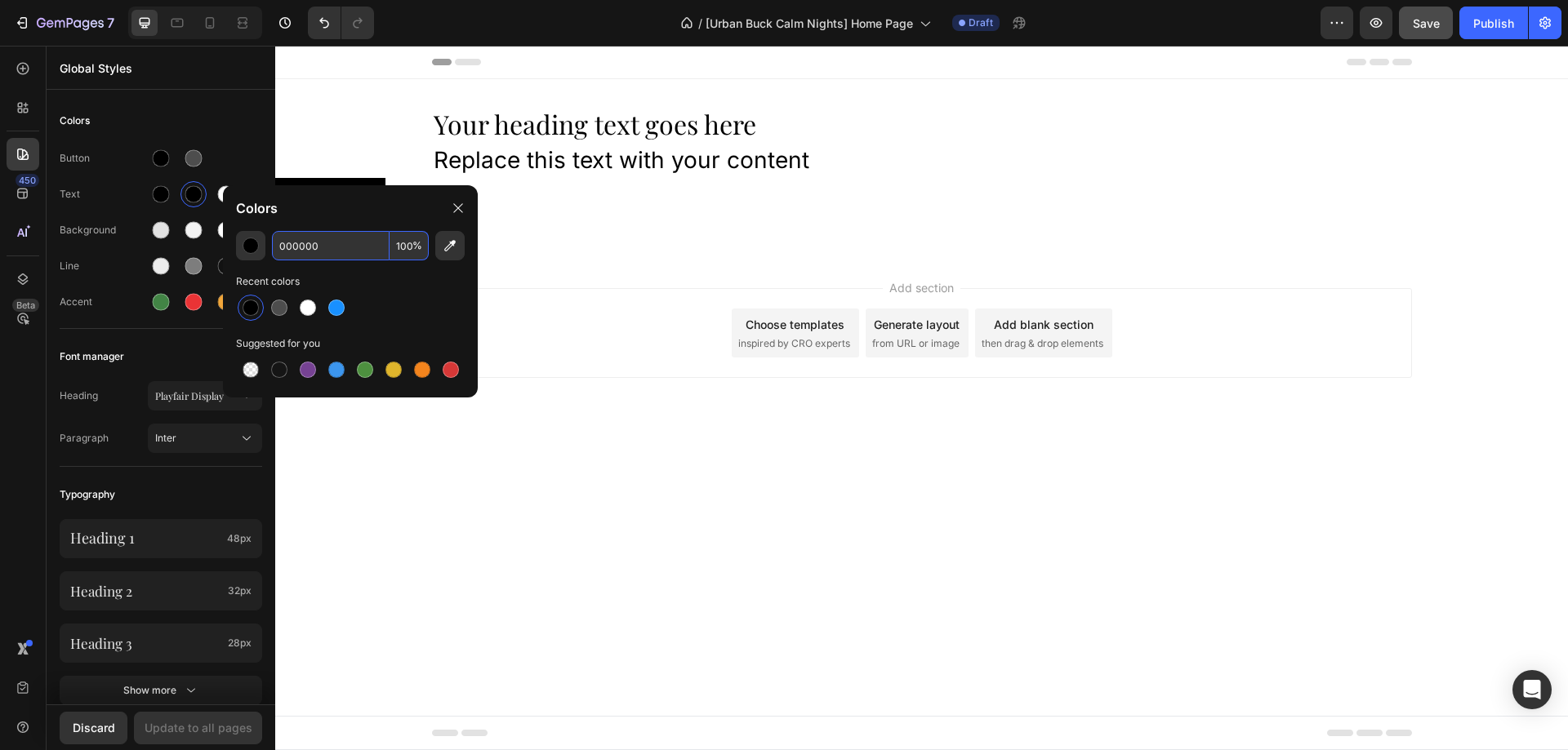
click at [320, 246] on input "000000" at bounding box center [330, 245] width 118 height 29
paste input "#27435C"
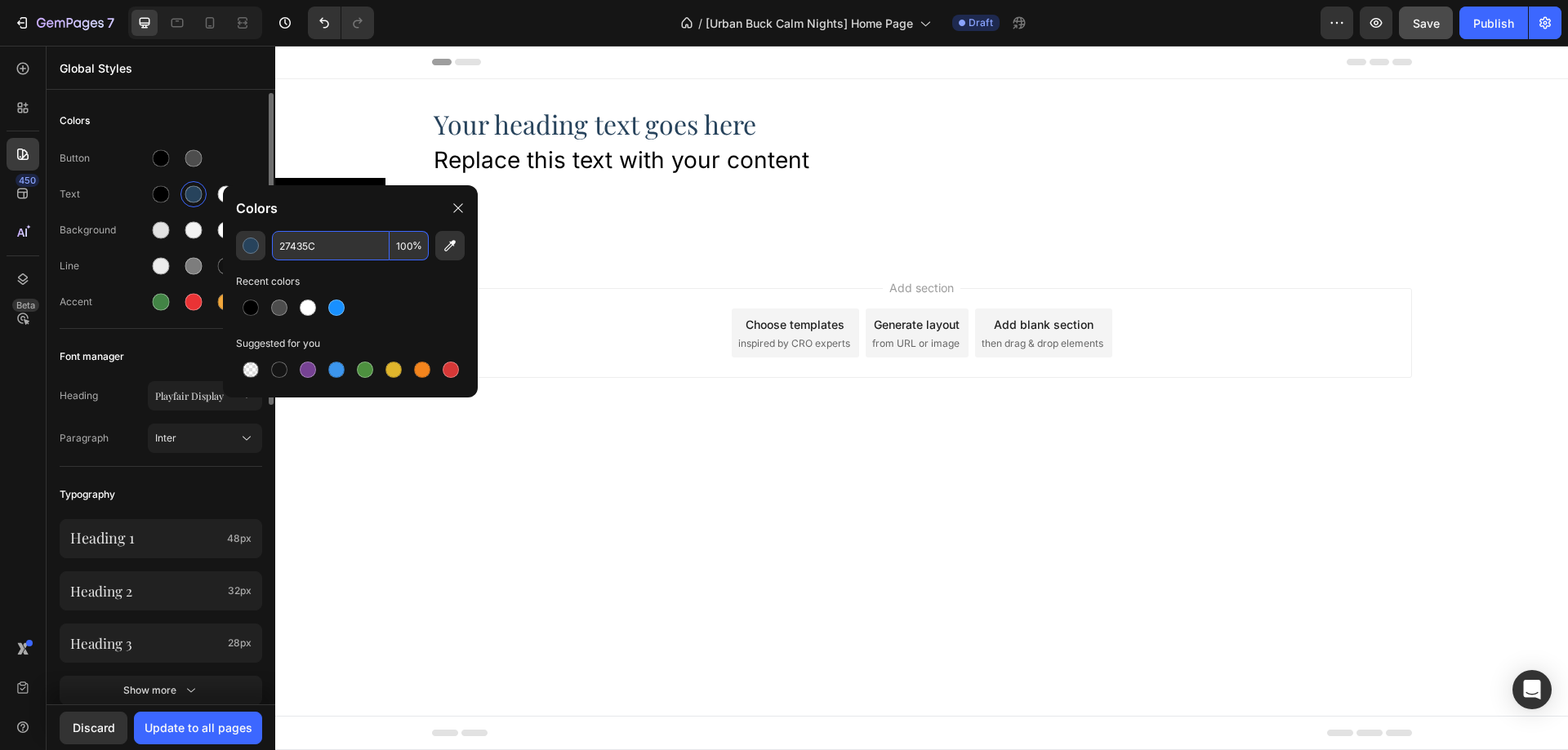
type input "27435C"
click at [120, 189] on div "Text" at bounding box center [104, 194] width 89 height 15
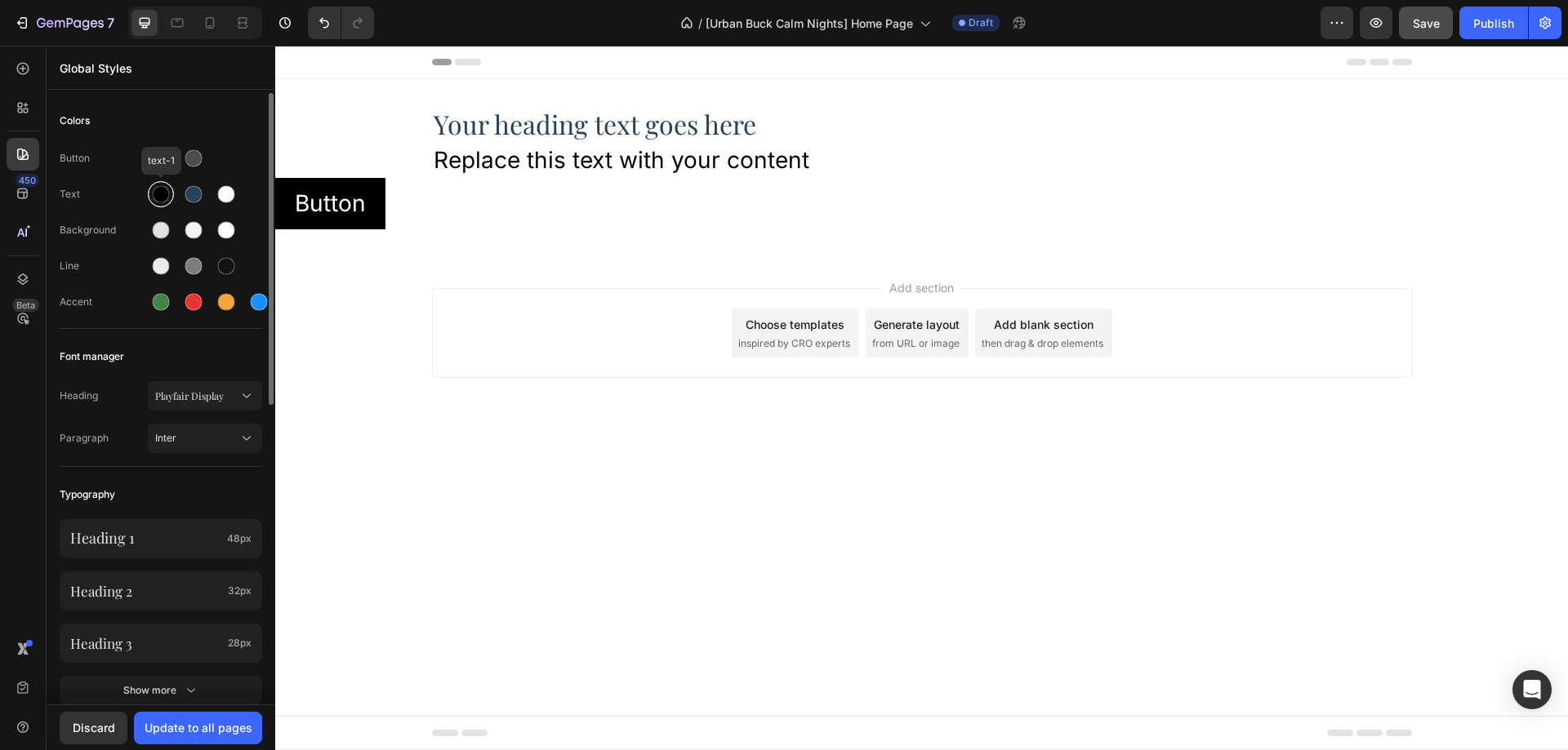
click at [158, 194] on div at bounding box center [160, 194] width 17 height 17
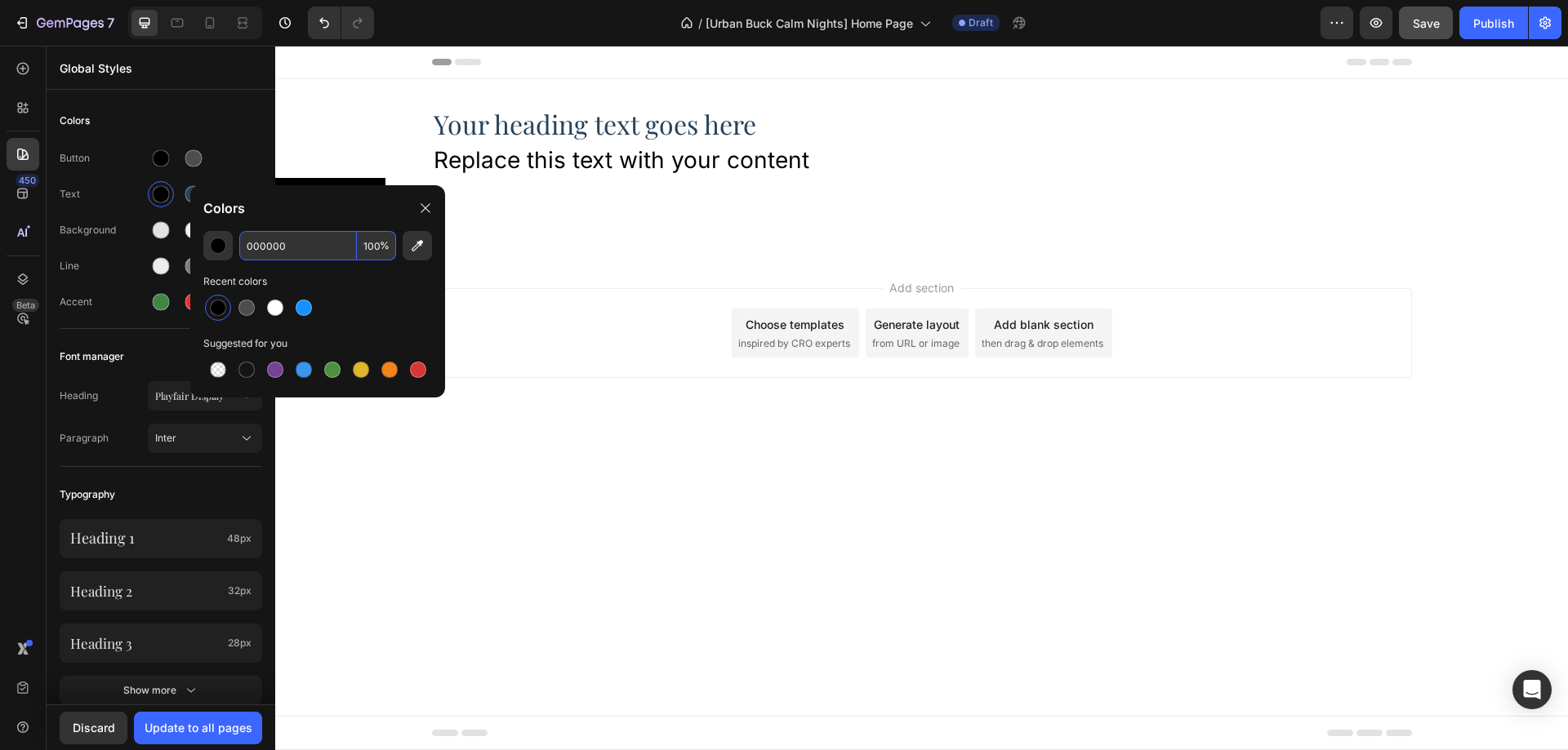
click at [293, 244] on input "000000" at bounding box center [298, 245] width 118 height 29
paste input "#27435C"
type input "27435C"
click at [116, 195] on div "Text" at bounding box center [104, 194] width 89 height 15
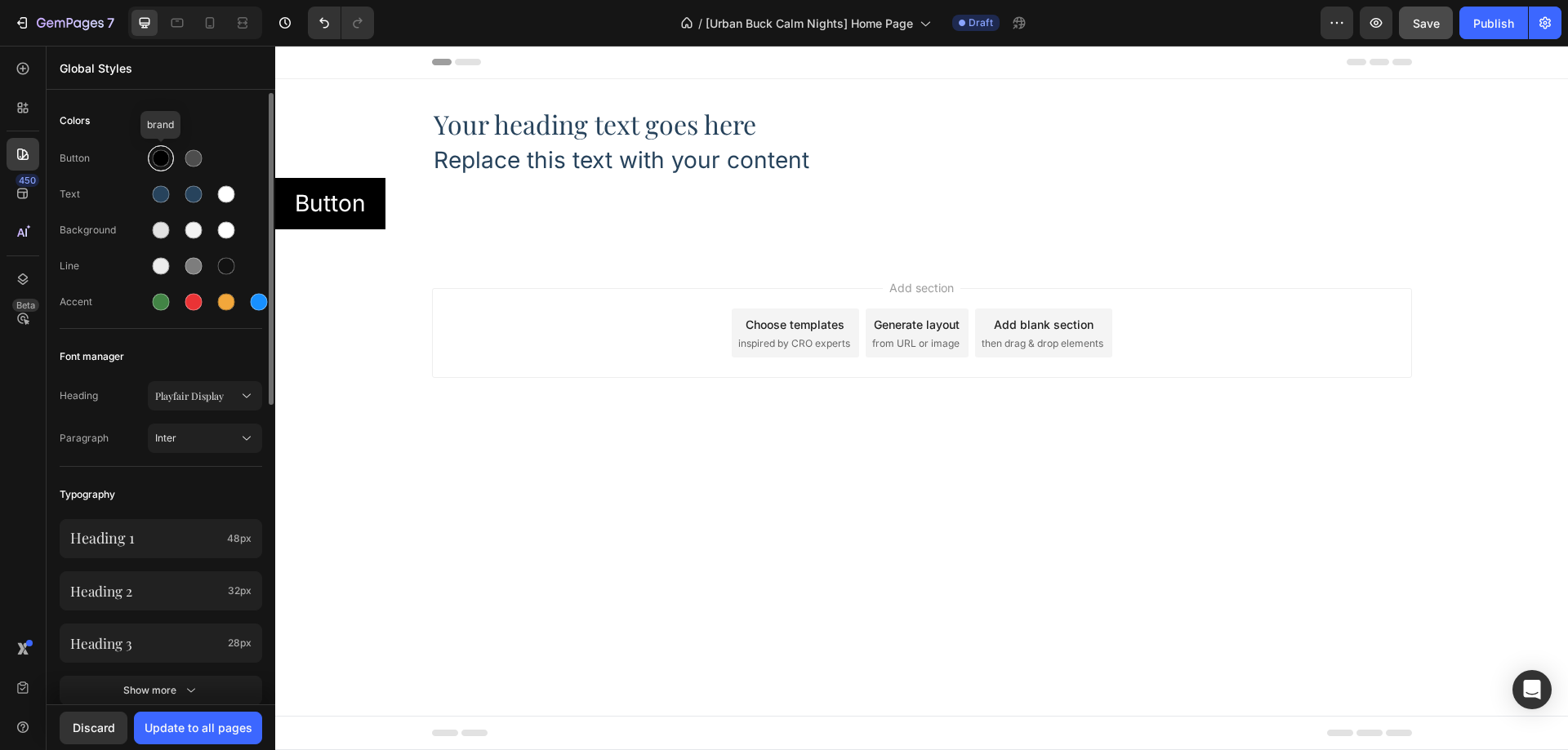
click at [163, 161] on div at bounding box center [160, 159] width 17 height 17
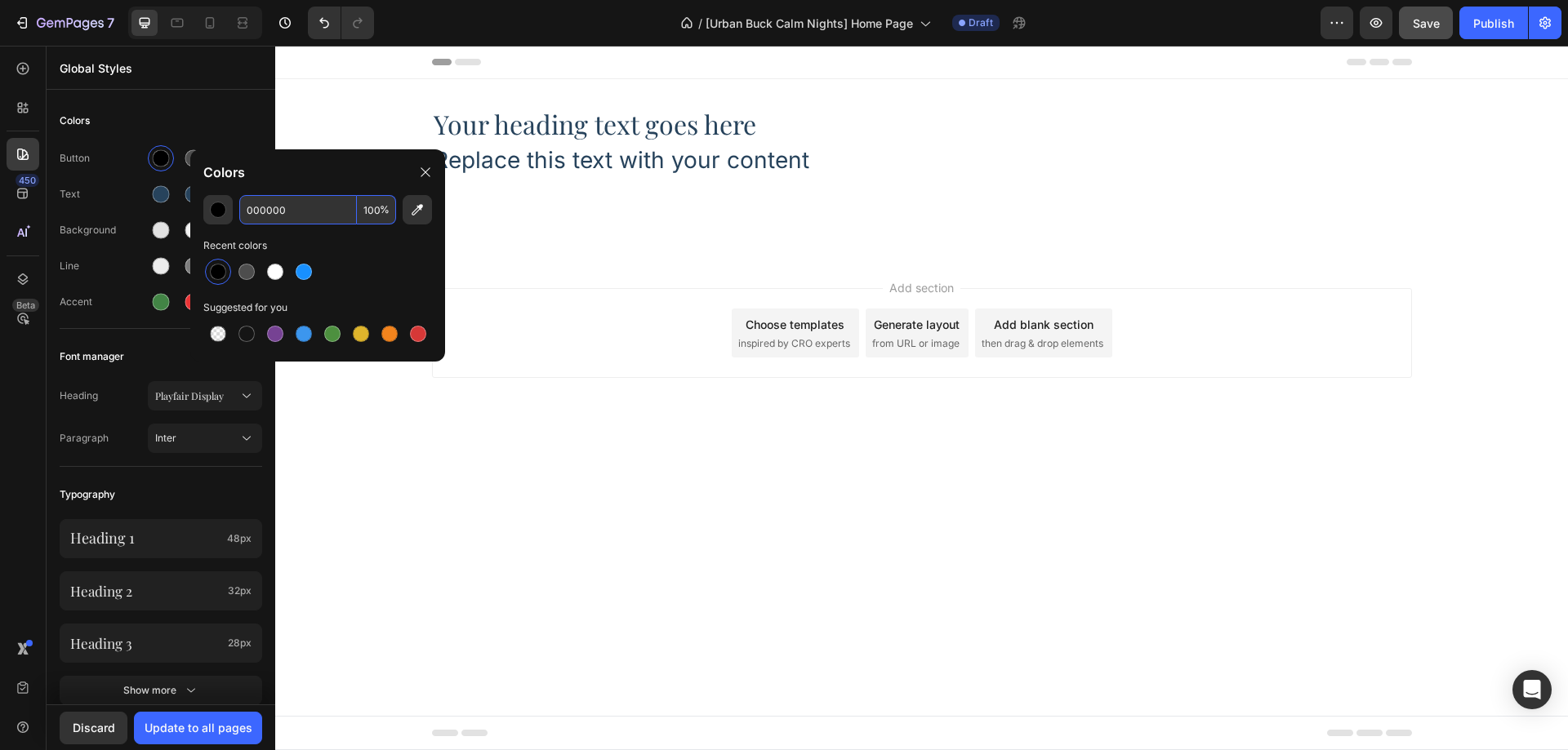
click at [293, 204] on input "000000" at bounding box center [298, 209] width 118 height 29
paste input "ABB9A5"
type input "ABB9A5"
click at [132, 178] on div "Button Text Background Line Accent" at bounding box center [160, 232] width 203 height 193
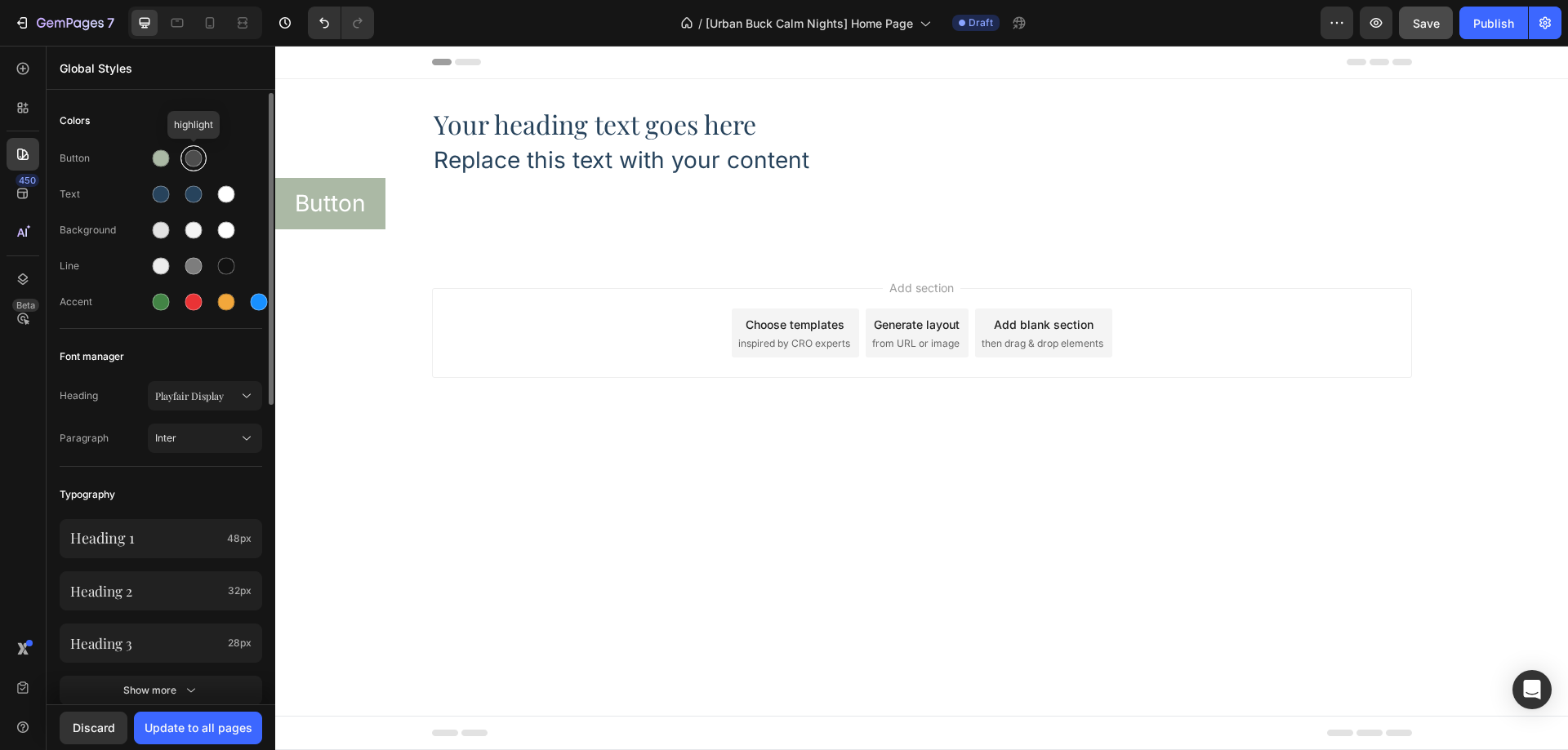
click at [194, 161] on div at bounding box center [193, 159] width 17 height 17
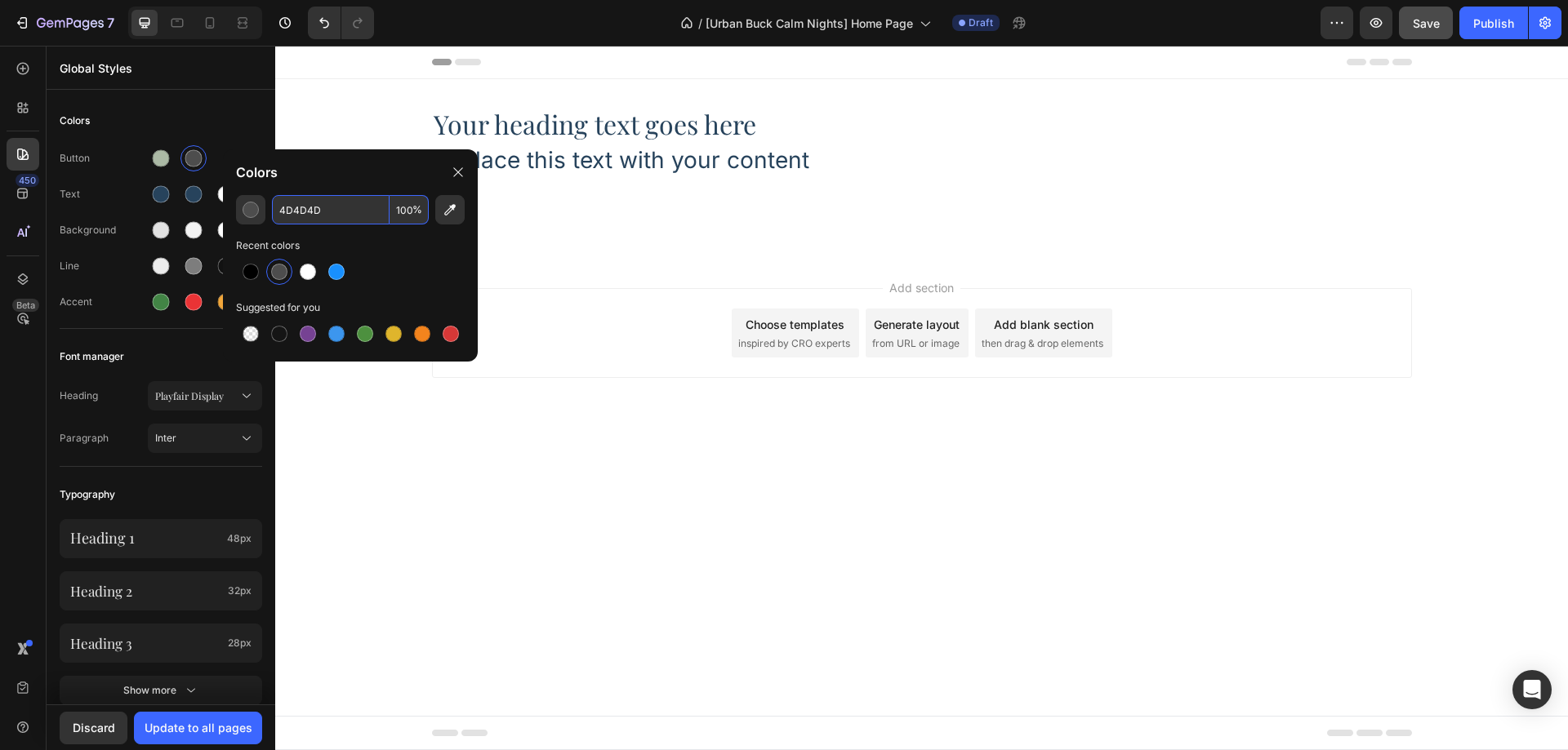
click at [306, 205] on input "4D4D4D" at bounding box center [330, 209] width 118 height 29
paste input "BBC7C4"
type input "BBC7C4"
click at [126, 174] on div "Button Text Background Line Accent" at bounding box center [160, 232] width 203 height 193
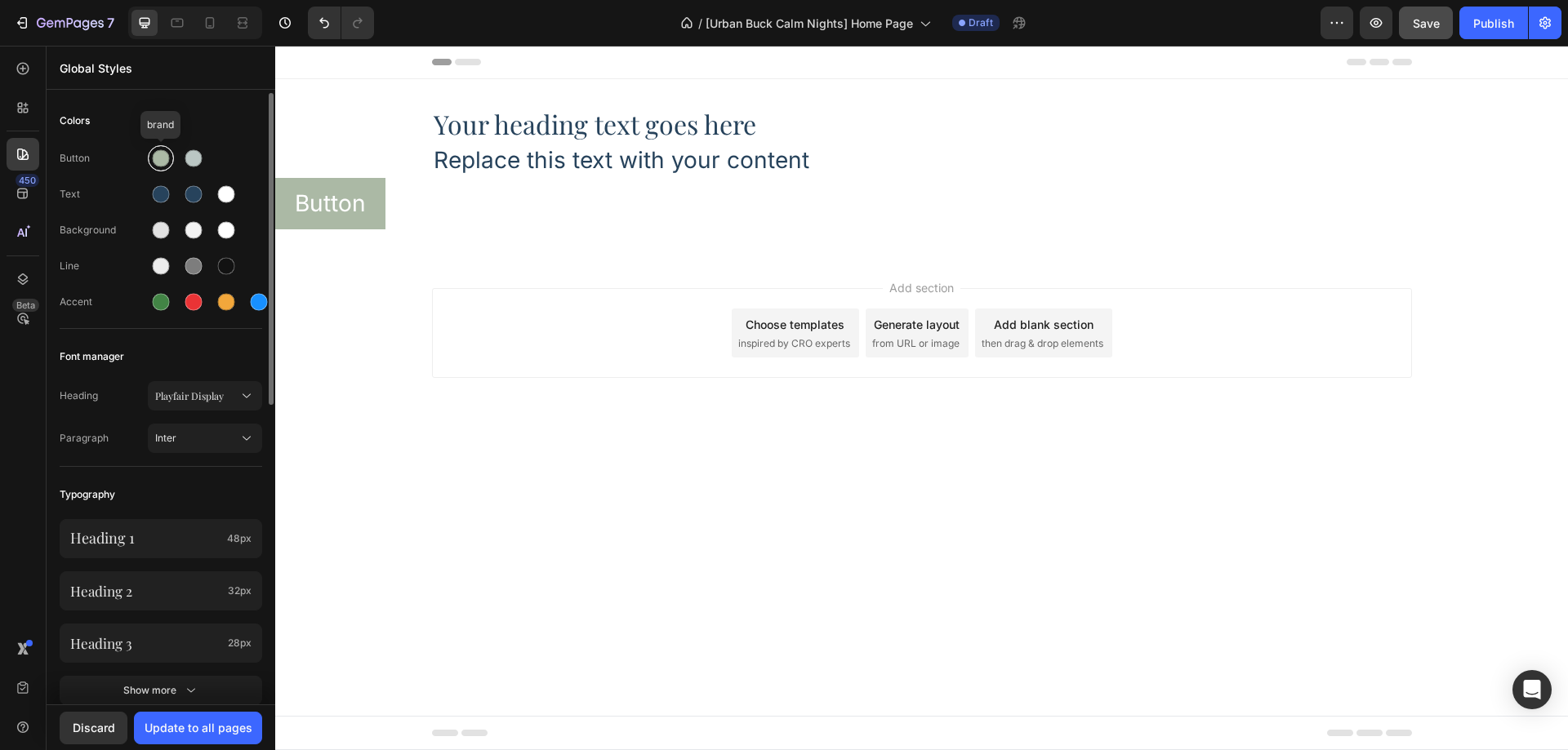
click at [162, 157] on div at bounding box center [160, 159] width 17 height 17
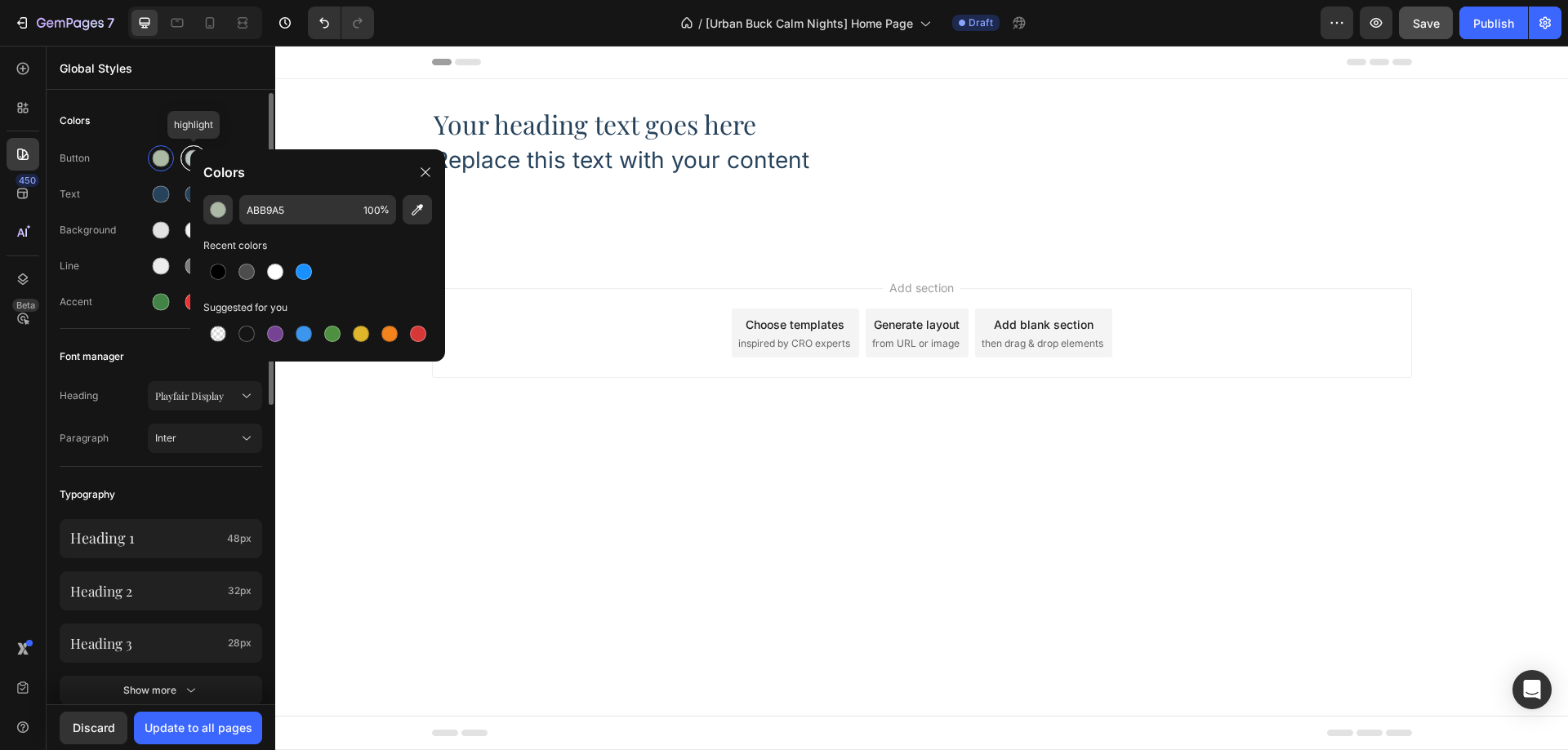
click at [185, 155] on div at bounding box center [193, 159] width 17 height 17
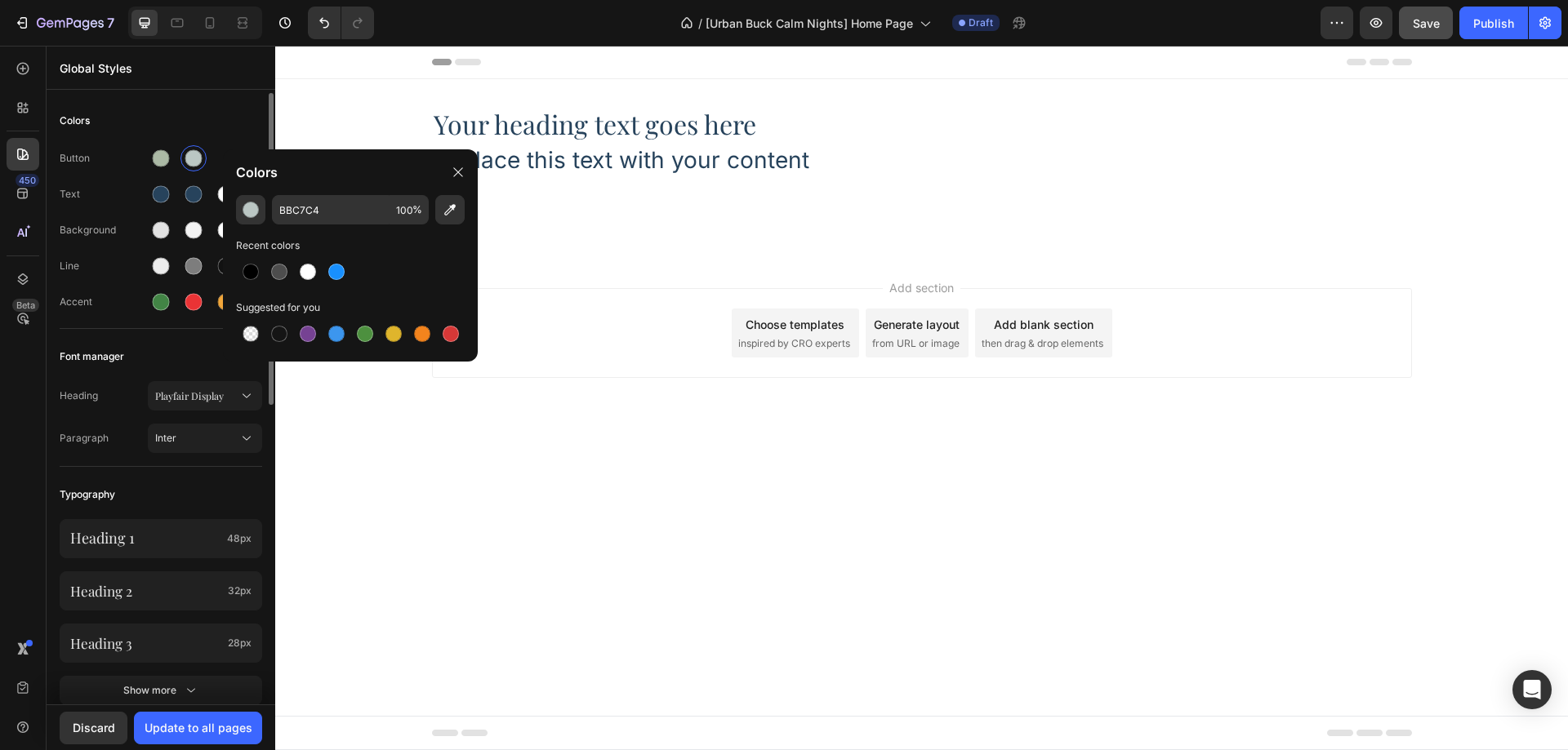
click at [208, 129] on div "Colors" at bounding box center [160, 120] width 203 height 29
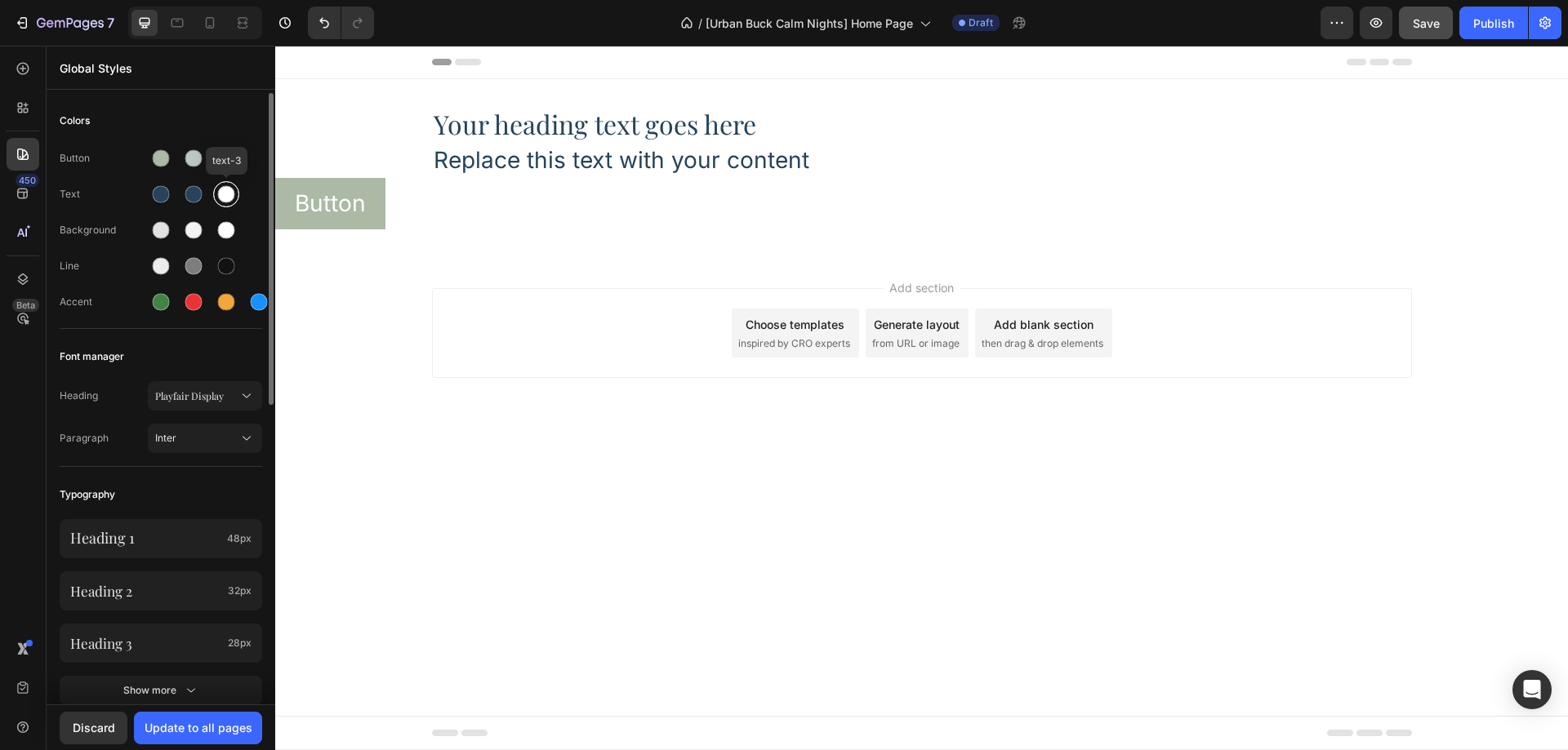
click at [231, 190] on div at bounding box center [226, 194] width 17 height 17
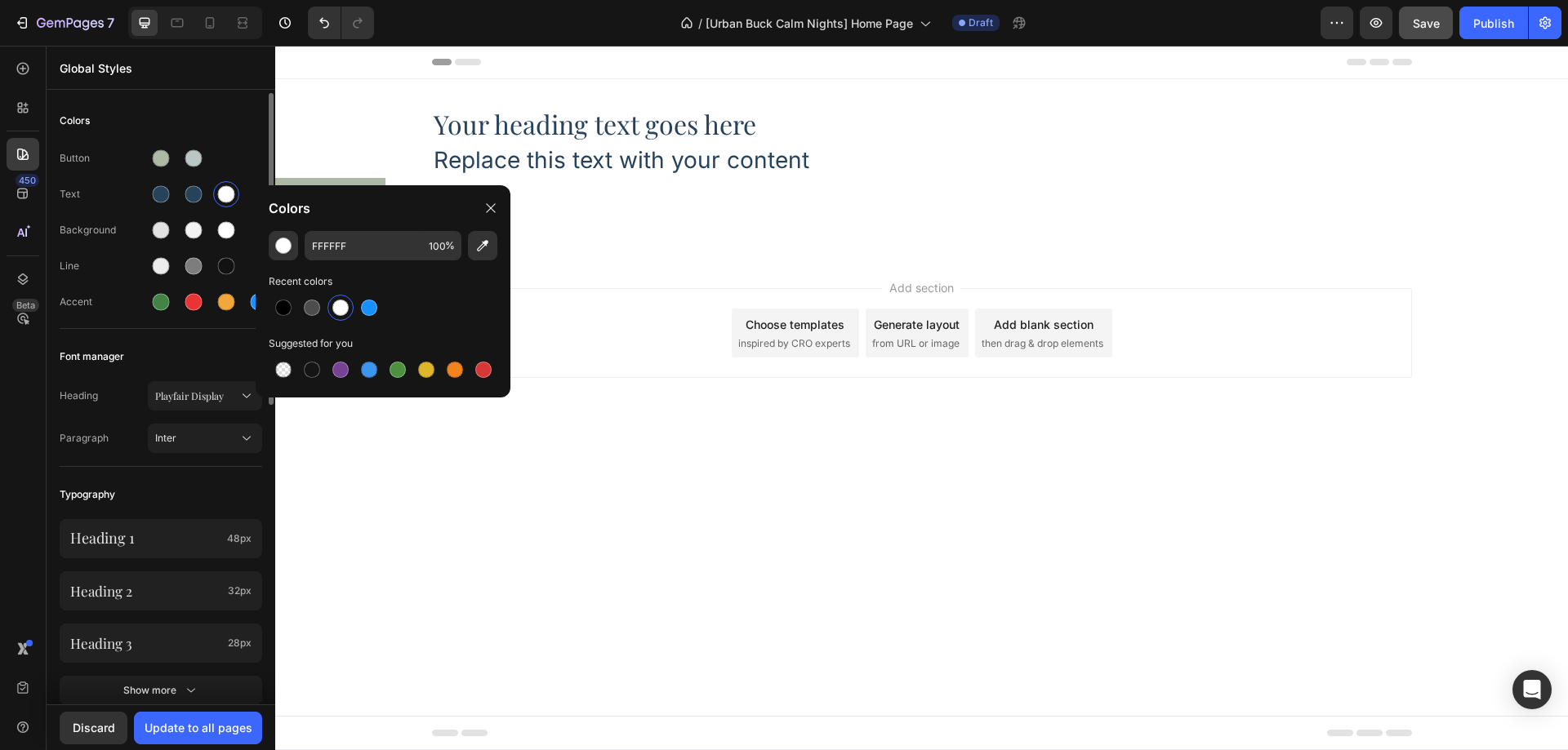
click at [246, 140] on div "Button Text Background Line Accent" at bounding box center [160, 232] width 203 height 193
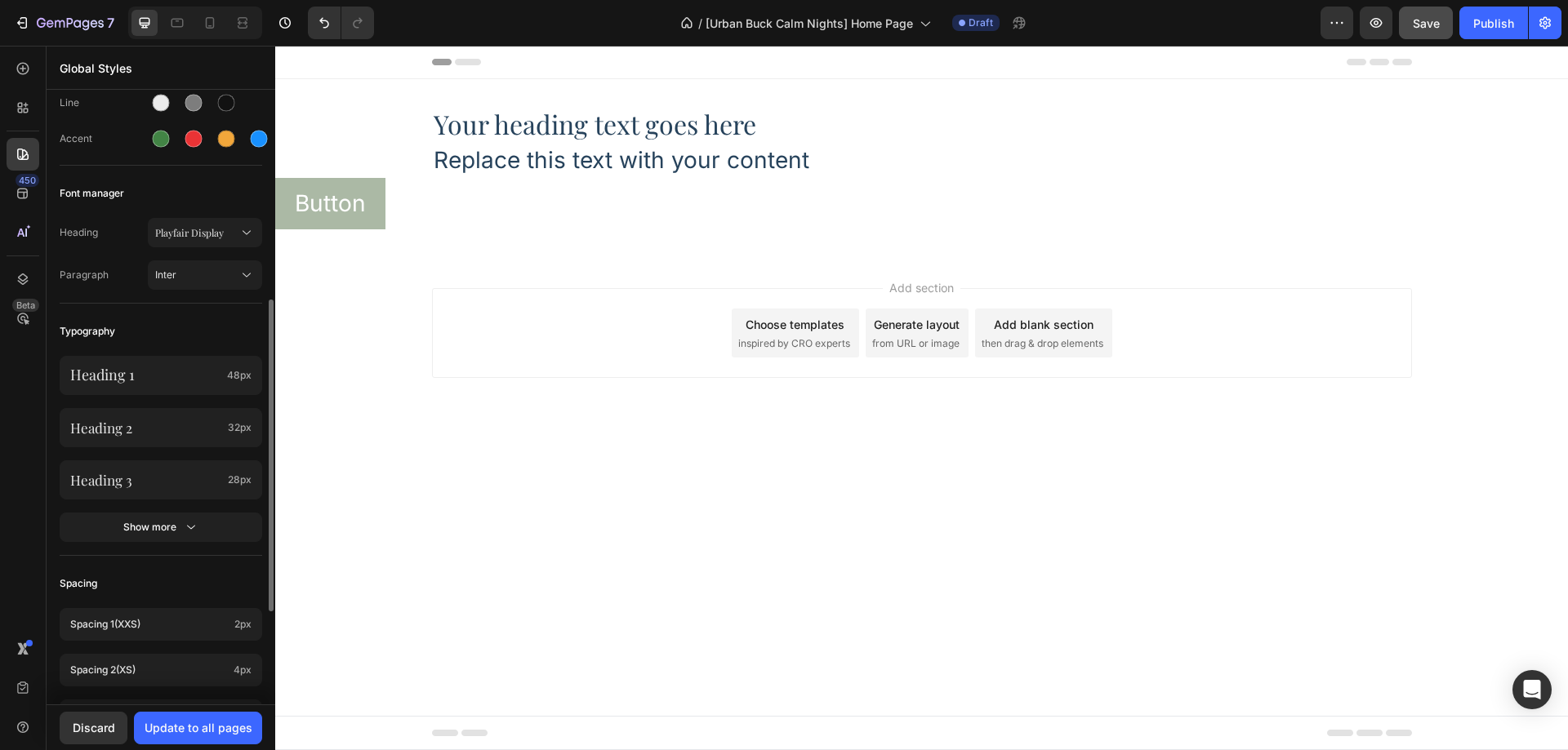
scroll to position [245, 0]
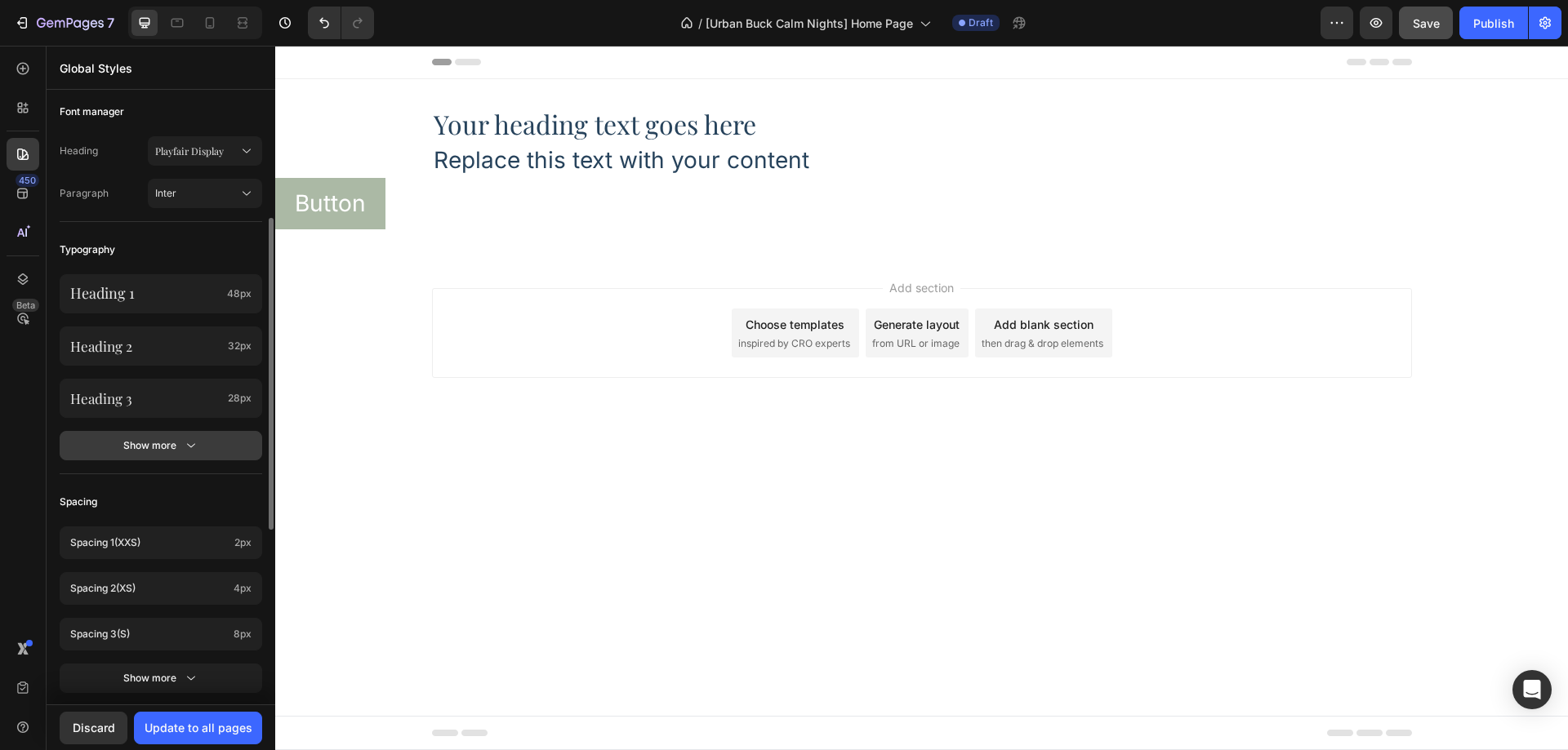
click at [165, 452] on div "Show more" at bounding box center [161, 445] width 76 height 16
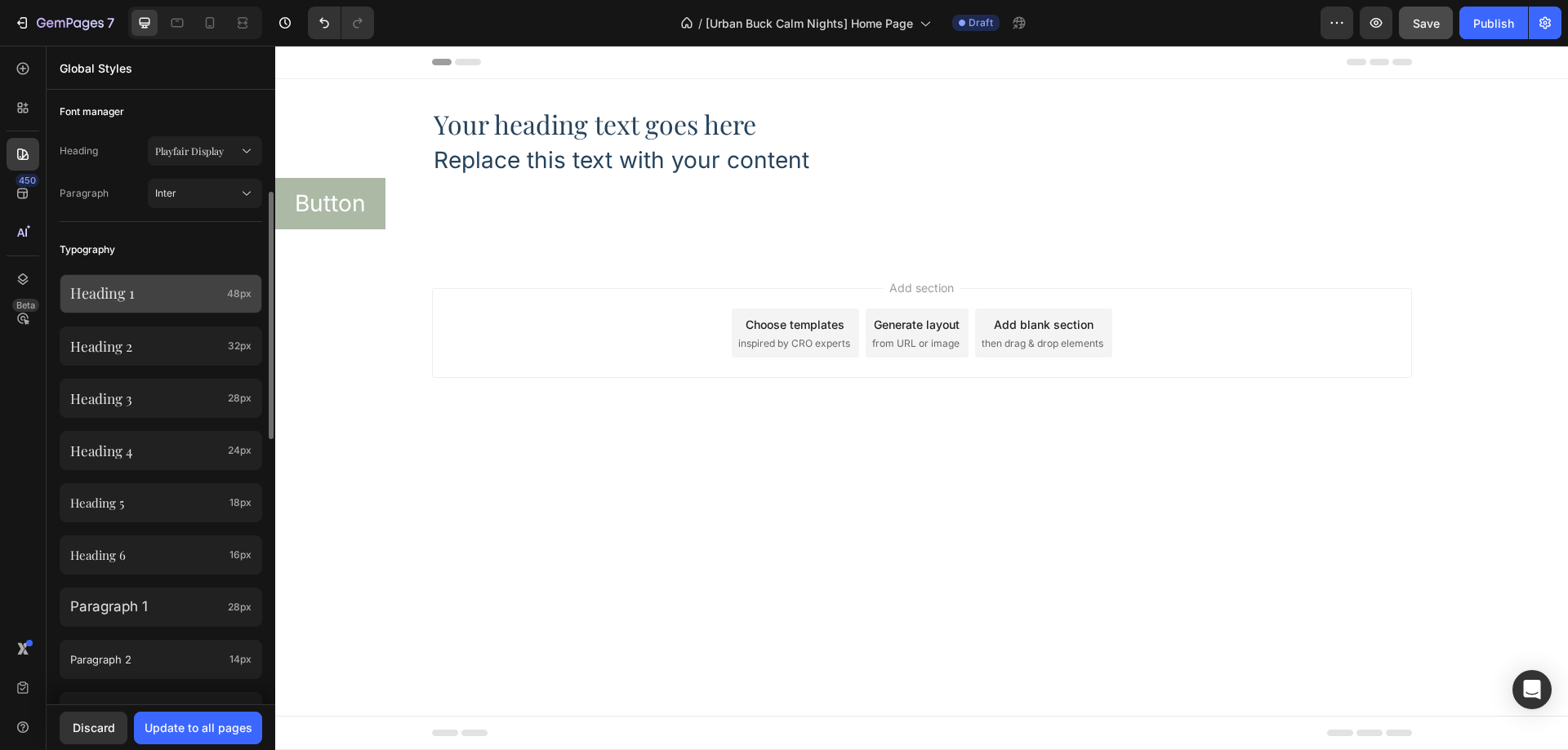
click at [193, 312] on div "Heading 1 48px" at bounding box center [160, 294] width 203 height 39
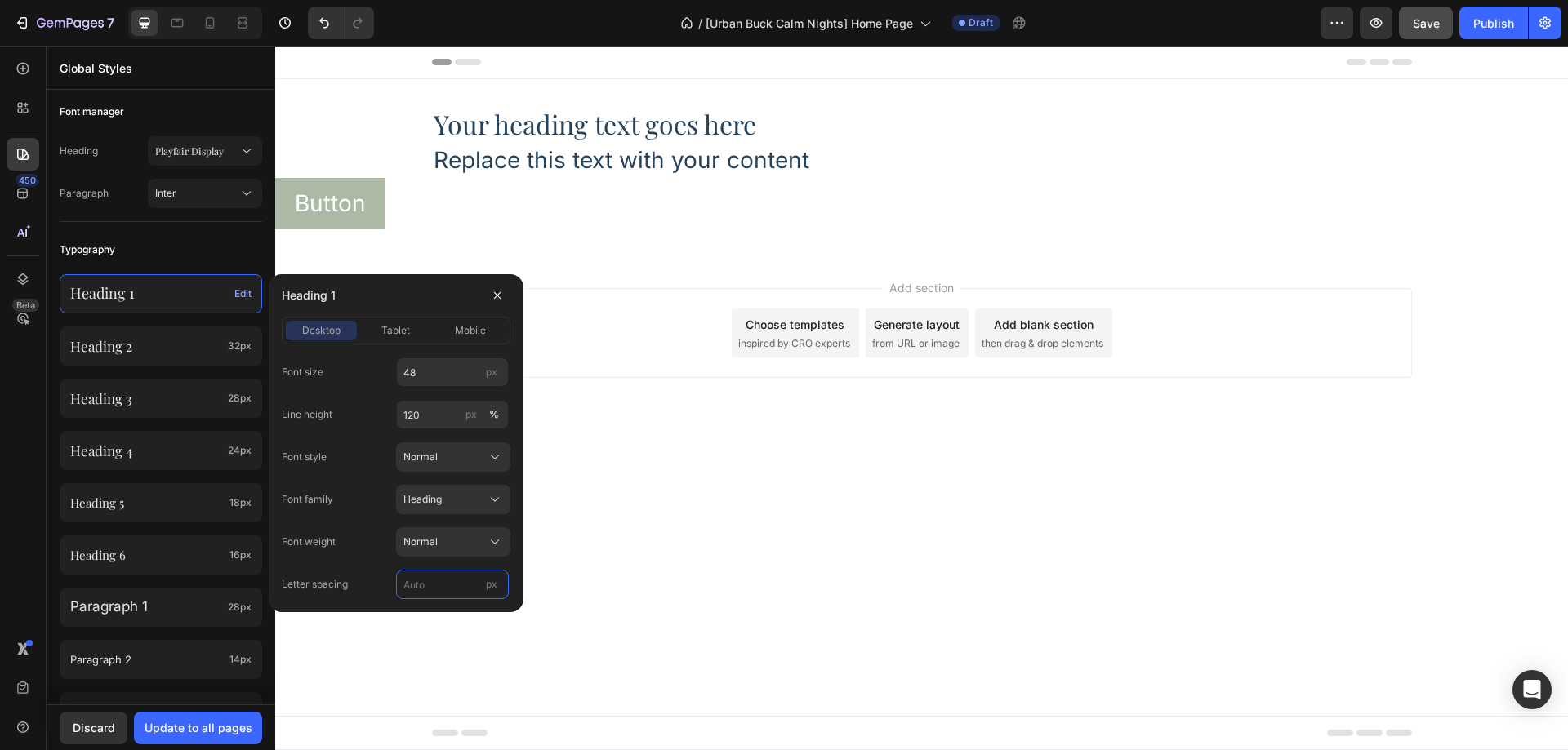
click at [424, 581] on input "px" at bounding box center [452, 584] width 113 height 29
type input "0"
click at [435, 377] on input "48" at bounding box center [452, 372] width 113 height 29
type input "64"
click at [445, 418] on input "120" at bounding box center [452, 414] width 113 height 29
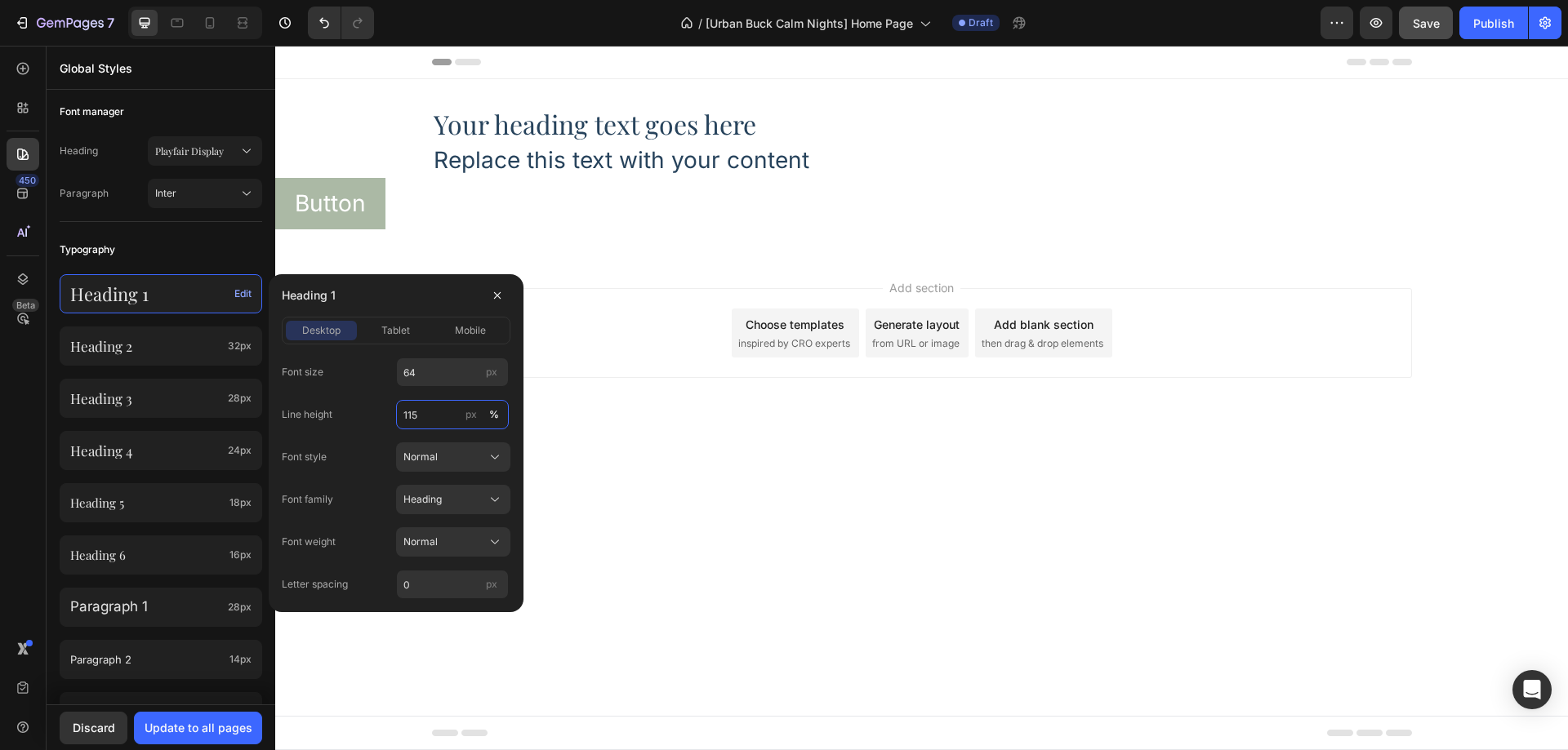
type input "115"
click at [375, 386] on div "Font size 64 px" at bounding box center [396, 372] width 229 height 29
click at [387, 329] on span "tablet" at bounding box center [396, 330] width 28 height 15
click at [437, 364] on input "38" at bounding box center [452, 372] width 113 height 29
type input "64"
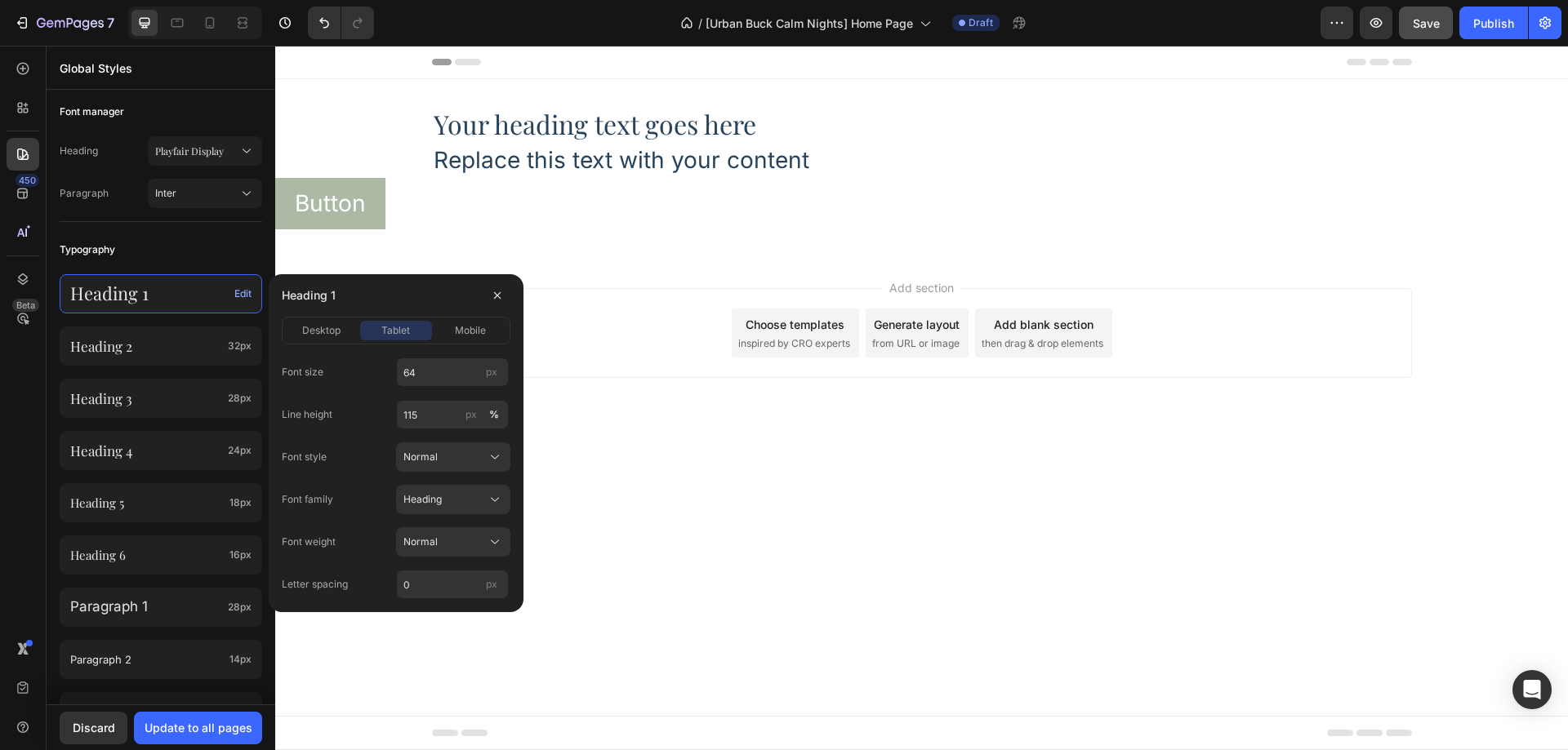
click at [361, 372] on div "Font size 64 px" at bounding box center [396, 372] width 229 height 29
click at [473, 329] on span "mobile" at bounding box center [470, 330] width 31 height 15
click at [449, 375] on input "36" at bounding box center [452, 372] width 113 height 29
click at [371, 372] on div "Font size 36 px" at bounding box center [396, 372] width 229 height 29
click at [327, 340] on button "desktop" at bounding box center [322, 330] width 71 height 19
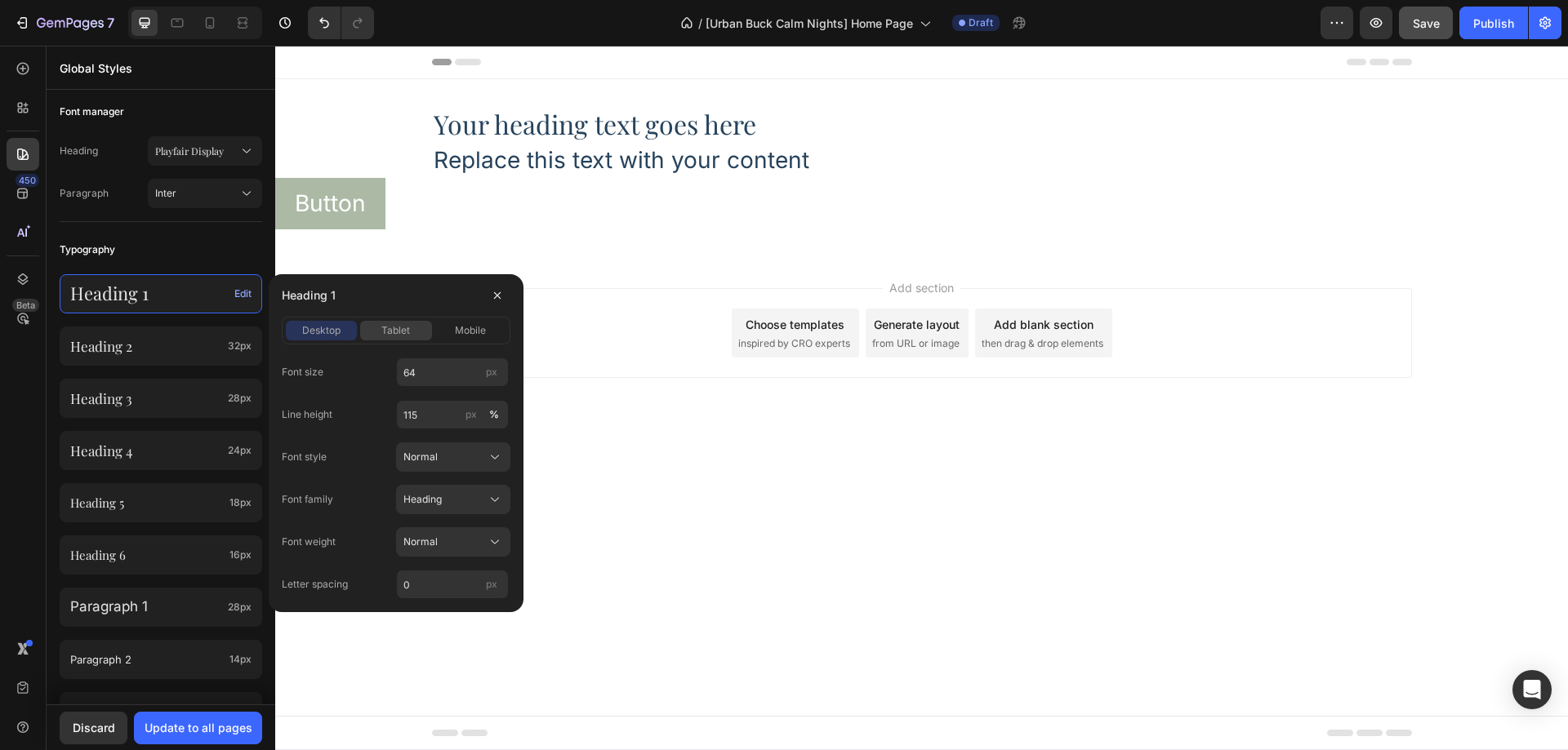
click at [413, 338] on button "tablet" at bounding box center [396, 330] width 71 height 19
click at [460, 336] on span "mobile" at bounding box center [470, 330] width 31 height 15
drag, startPoint x: 418, startPoint y: 336, endPoint x: 343, endPoint y: 329, distance: 75.3
click at [417, 336] on div "tablet" at bounding box center [396, 330] width 71 height 15
click at [331, 328] on span "desktop" at bounding box center [321, 330] width 38 height 15
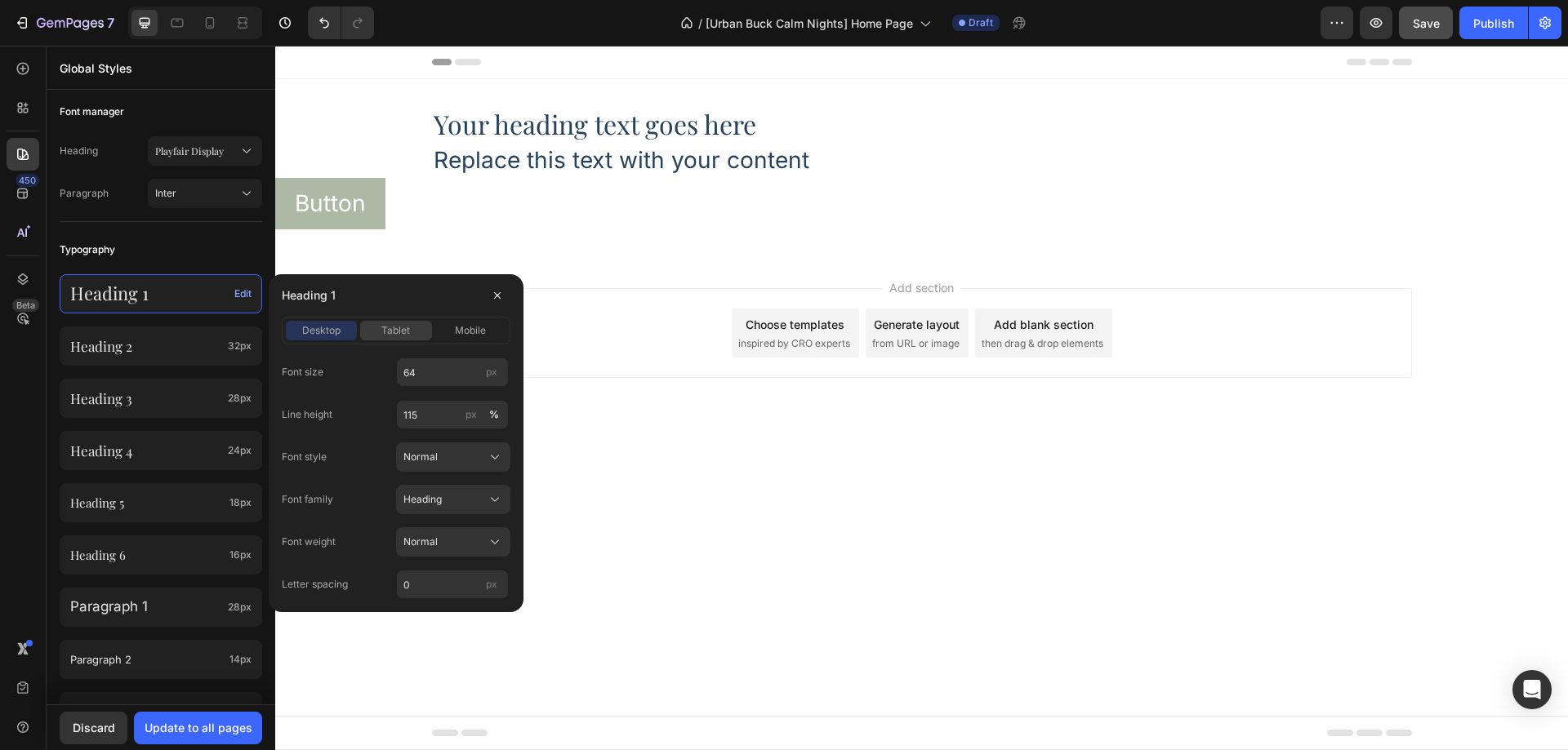
click at [373, 331] on div "tablet" at bounding box center [396, 330] width 71 height 15
click at [214, 731] on div "Update to all pages" at bounding box center [198, 727] width 108 height 17
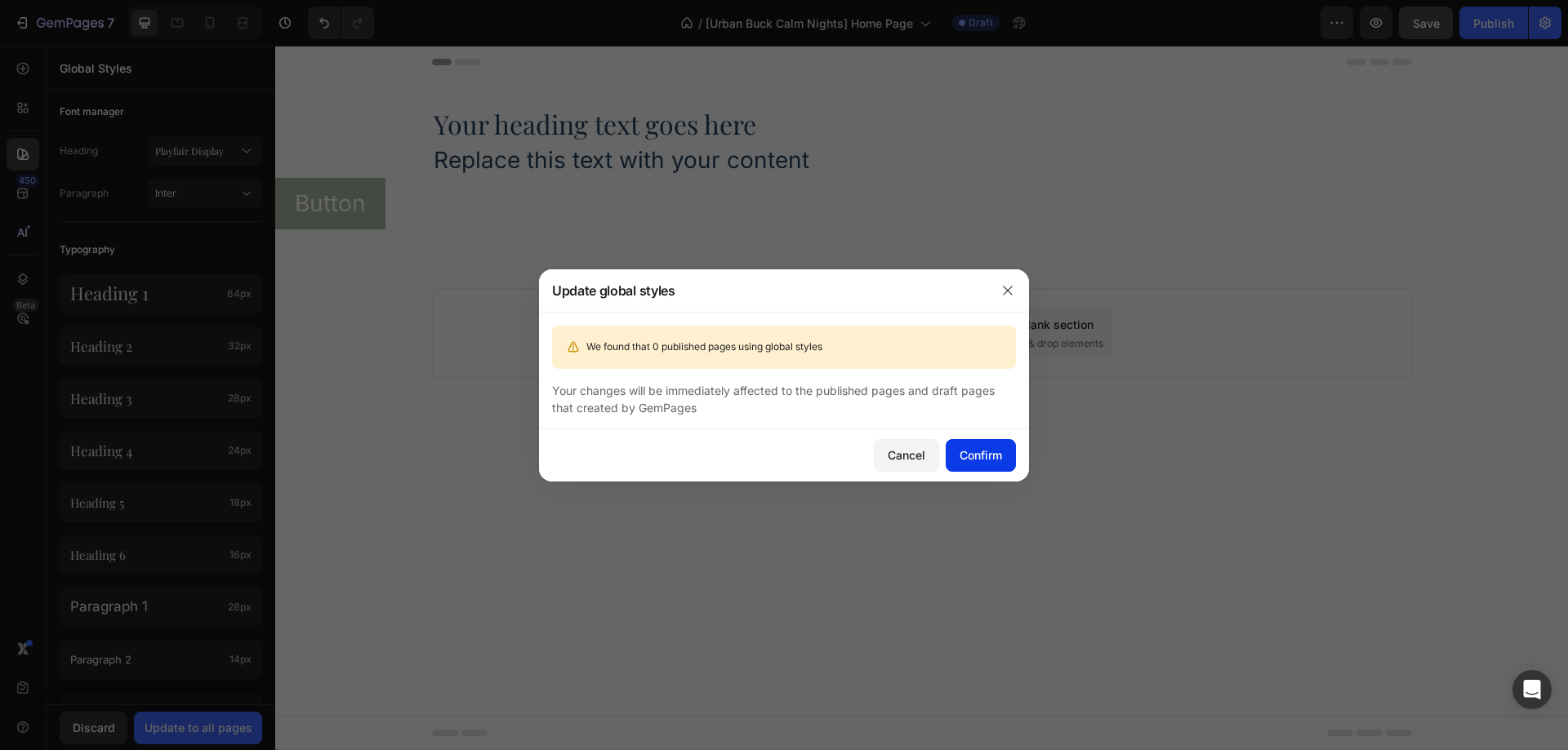
click at [979, 449] on div "Confirm" at bounding box center [981, 454] width 43 height 17
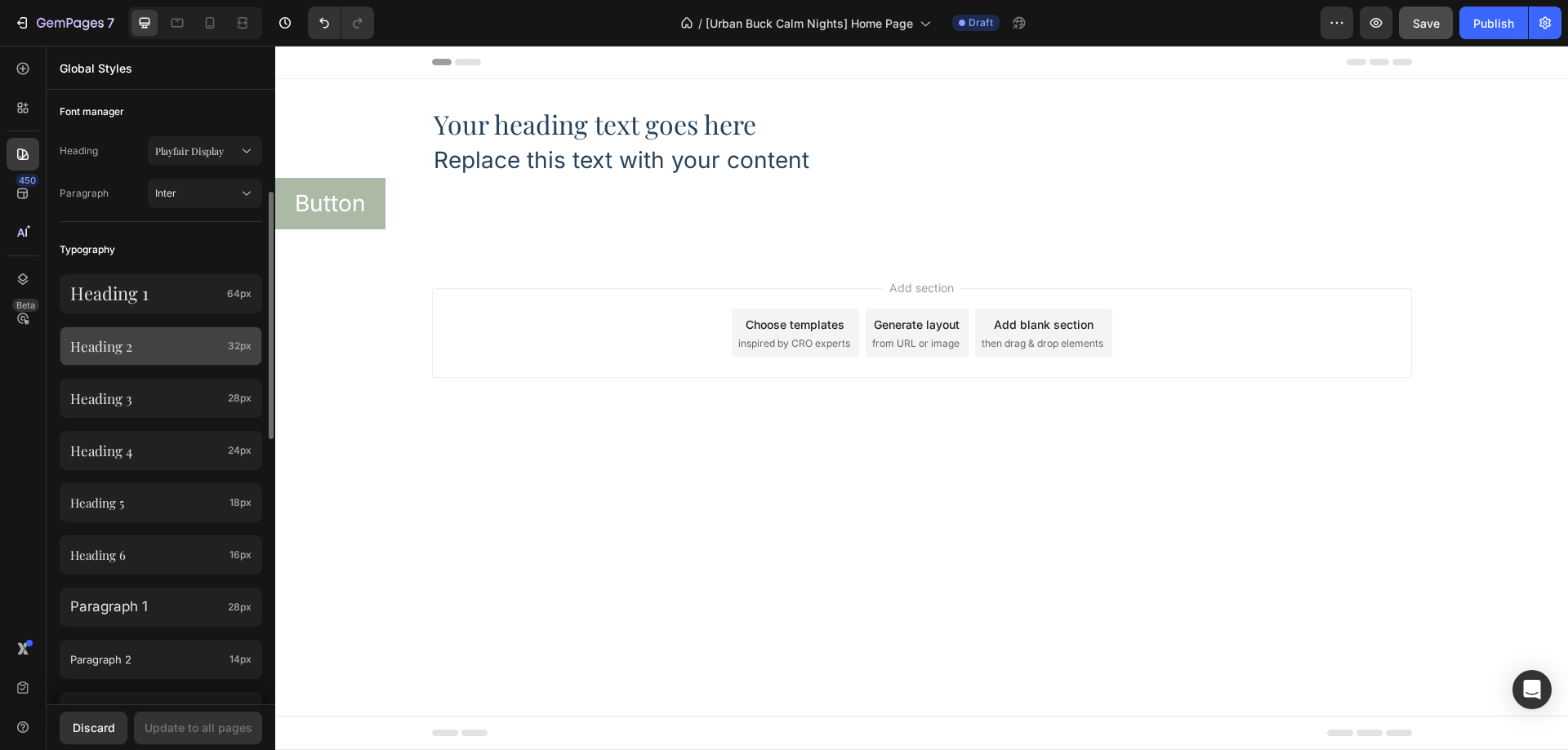
click at [198, 351] on p "Heading 2" at bounding box center [145, 346] width 151 height 18
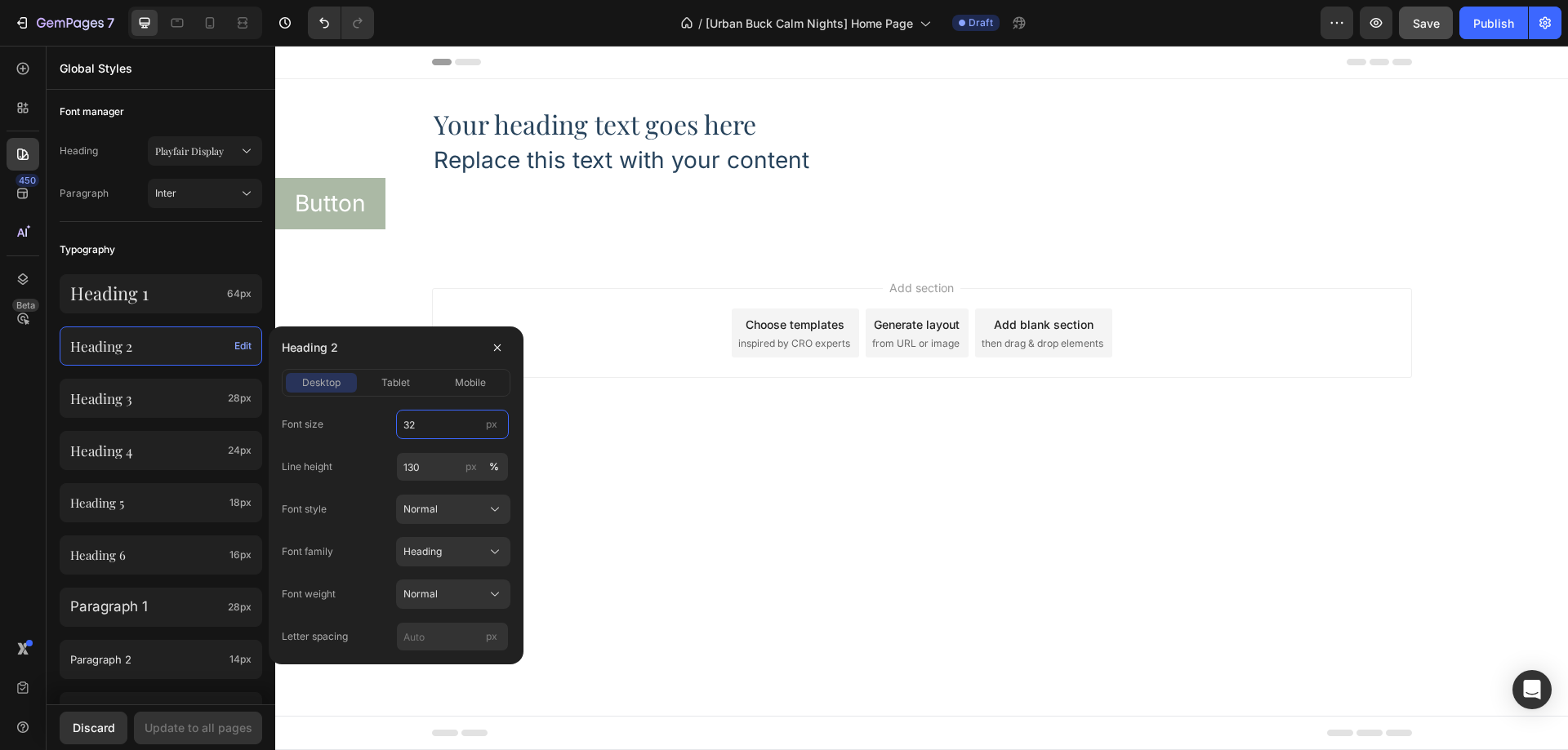
click at [452, 414] on input "32" at bounding box center [452, 424] width 113 height 29
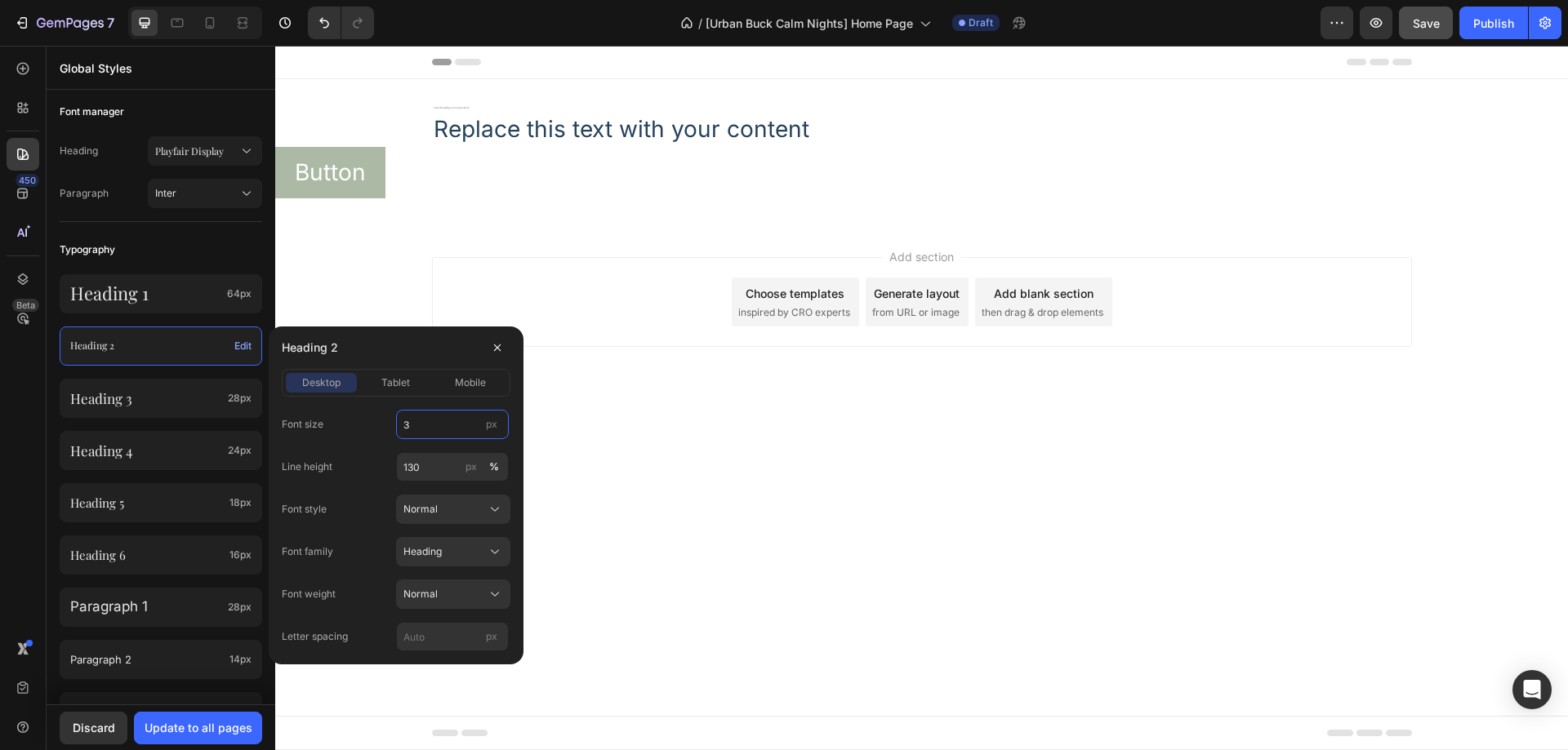
type input "36"
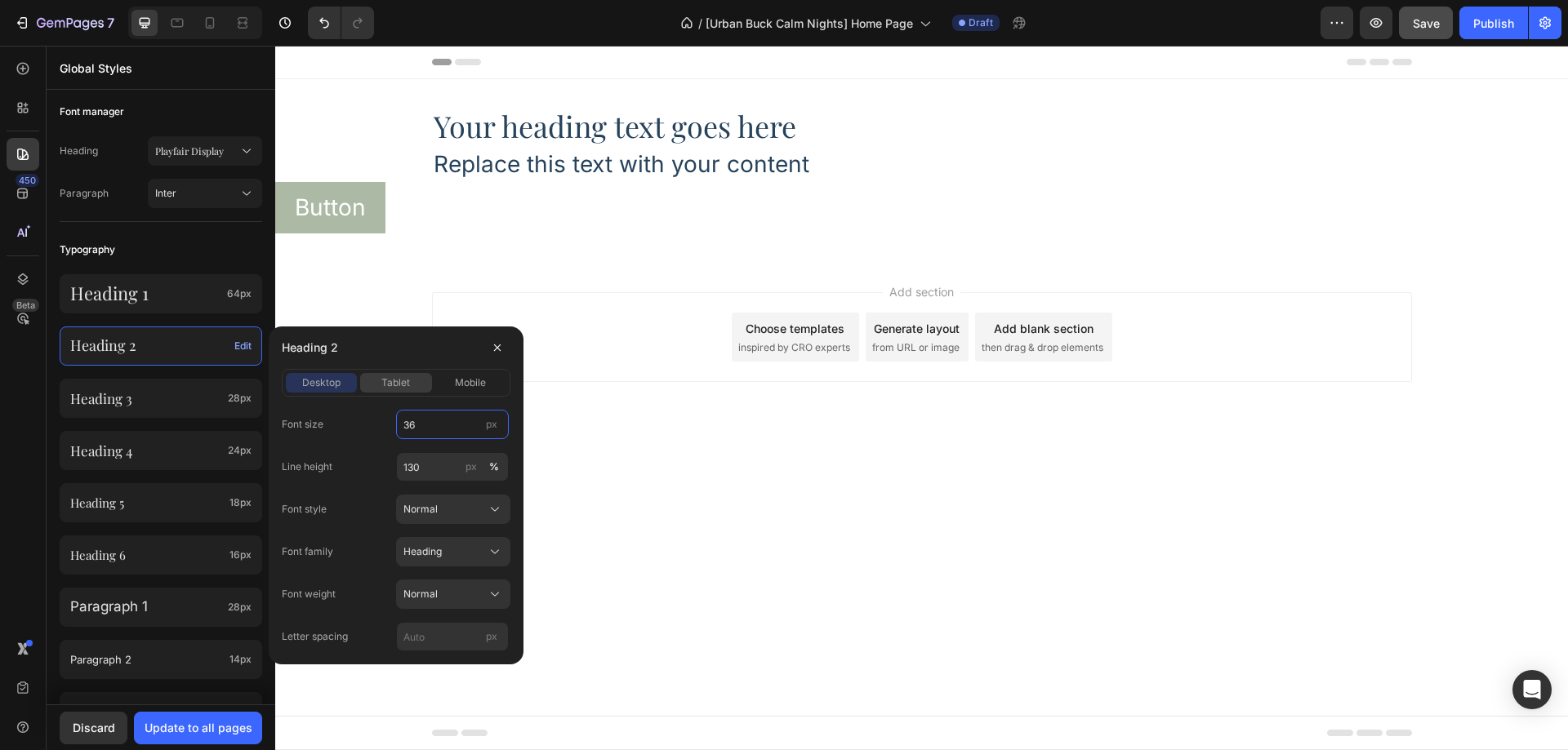
click at [392, 391] on button "tablet" at bounding box center [396, 383] width 71 height 19
click at [423, 414] on input "26" at bounding box center [452, 424] width 113 height 29
type input "36"
click at [382, 424] on div "Font size 36 px" at bounding box center [396, 424] width 229 height 29
click at [463, 386] on span "mobile" at bounding box center [470, 383] width 31 height 15
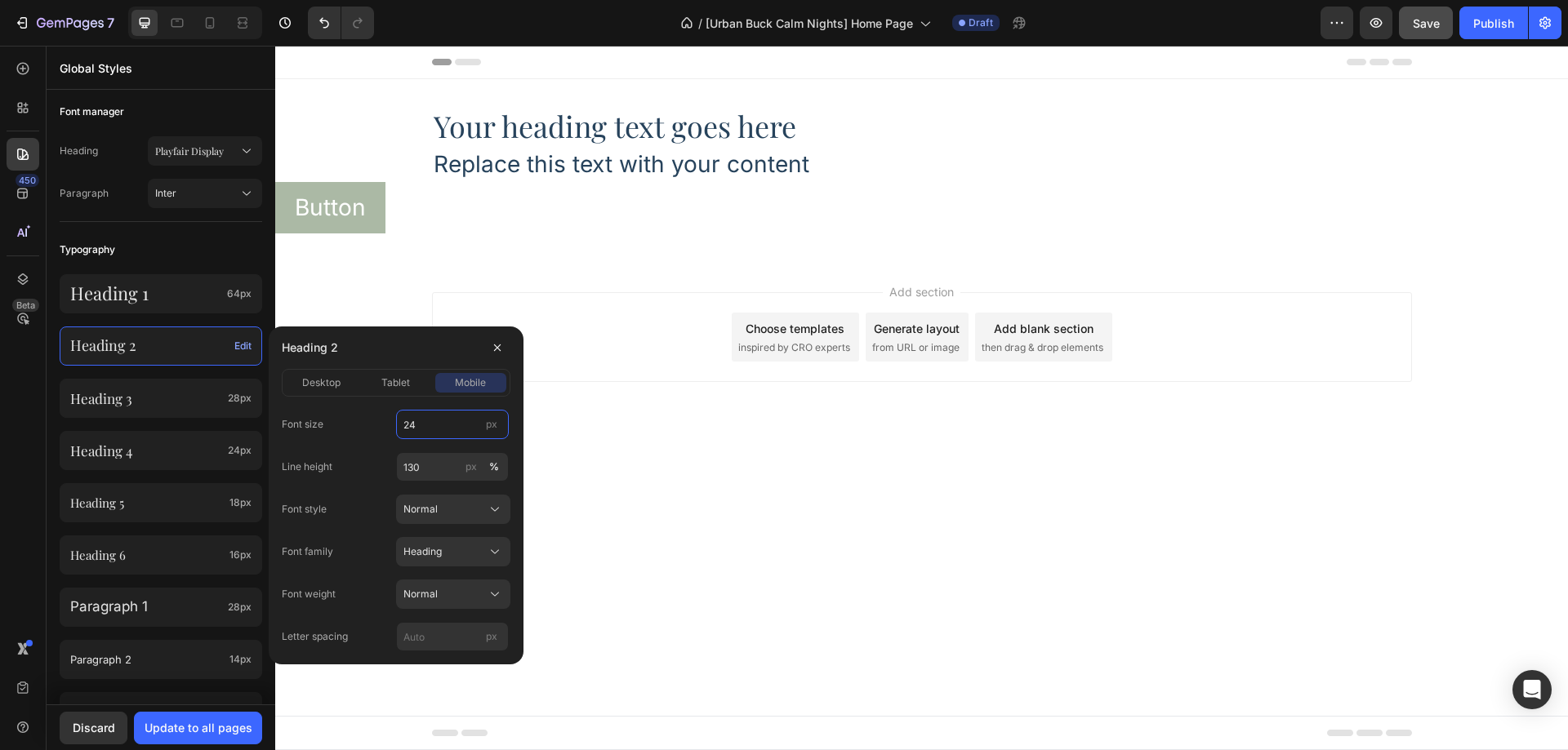
click at [431, 419] on input "24" at bounding box center [452, 424] width 113 height 29
type input "36"
click at [389, 428] on div "Font size 36 px" at bounding box center [396, 424] width 229 height 29
click at [331, 386] on span "desktop" at bounding box center [321, 383] width 38 height 15
click at [437, 628] on input "px" at bounding box center [452, 637] width 113 height 29
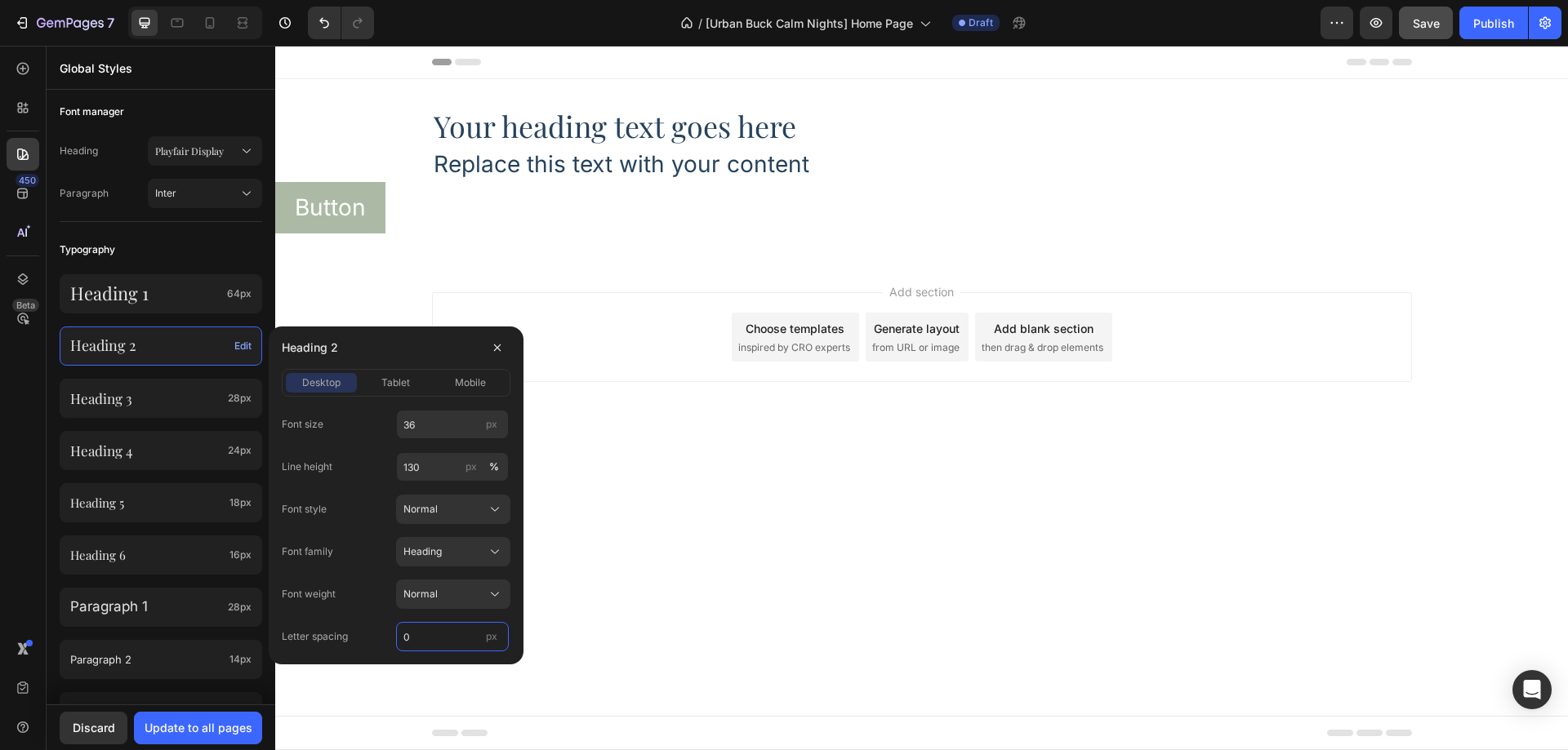
type input "0"
click at [367, 491] on div "Font size 36 px Line height 130 px % Font style Normal Font family Heading Font…" at bounding box center [396, 530] width 229 height 242
click at [399, 384] on span "tablet" at bounding box center [396, 383] width 28 height 15
click at [456, 383] on span "mobile" at bounding box center [470, 383] width 31 height 15
click at [423, 382] on div "tablet" at bounding box center [396, 383] width 71 height 15
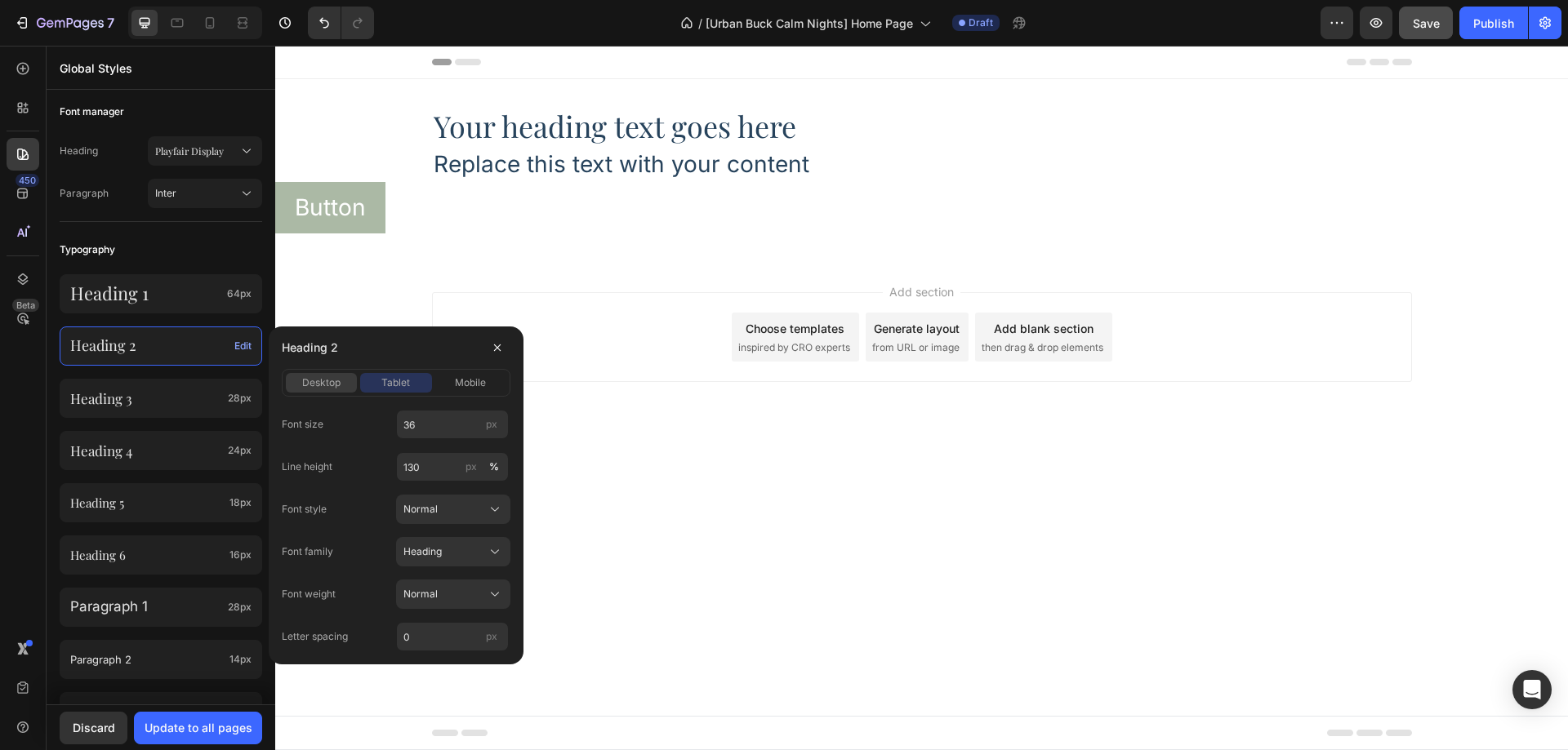
click at [340, 376] on span "desktop" at bounding box center [321, 383] width 38 height 15
click at [364, 401] on div "Font size 36 px Line height 130 px % Font style Normal Font family Heading Font…" at bounding box center [396, 524] width 229 height 255
click at [434, 473] on input "130" at bounding box center [452, 467] width 113 height 29
type input "120"
click at [379, 459] on div "Line height 120 px %" at bounding box center [396, 467] width 229 height 29
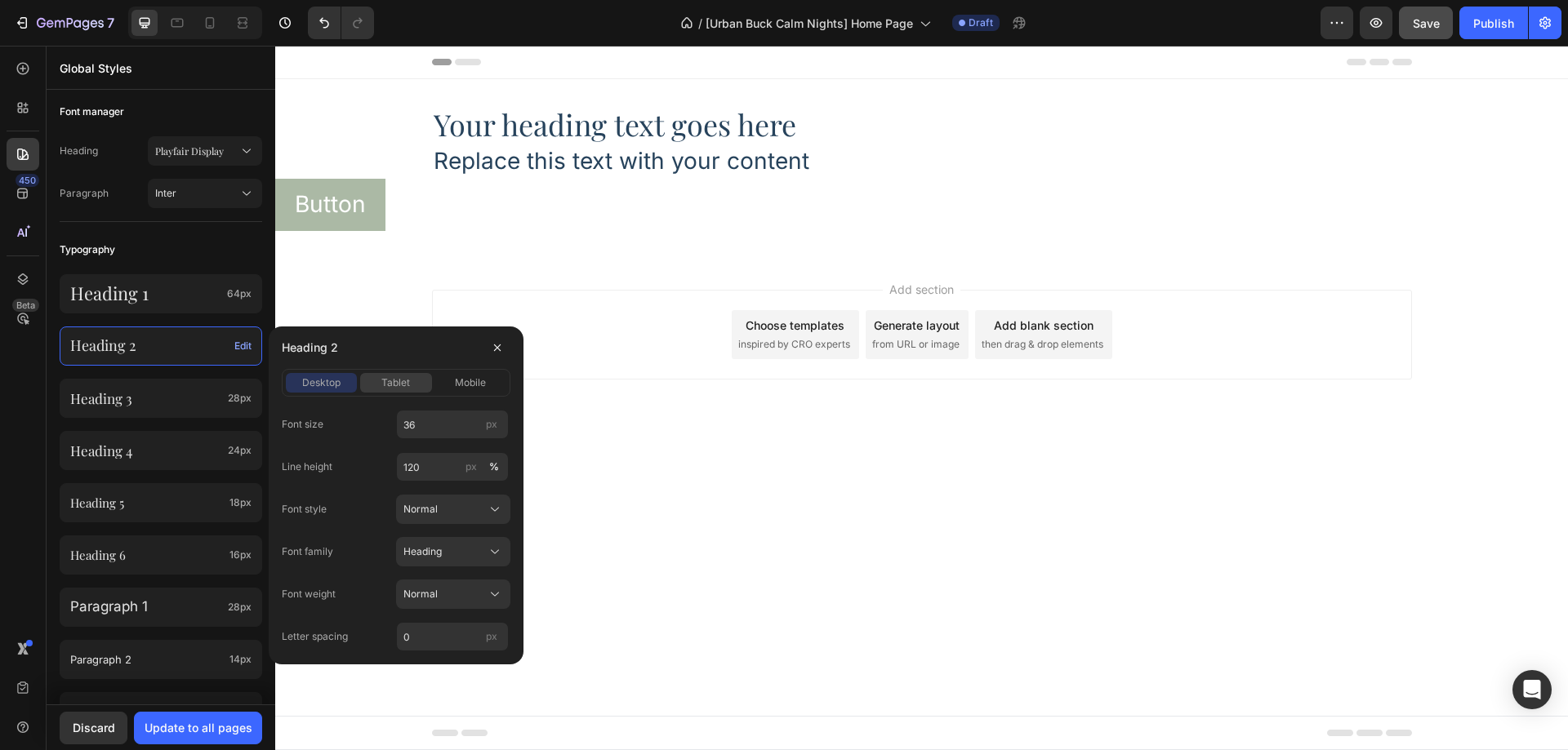
click at [392, 385] on span "tablet" at bounding box center [396, 383] width 28 height 15
click at [462, 386] on span "mobile" at bounding box center [470, 383] width 31 height 15
click at [408, 381] on span "tablet" at bounding box center [396, 383] width 28 height 15
click at [332, 381] on span "desktop" at bounding box center [321, 383] width 38 height 15
click at [375, 378] on div "tablet" at bounding box center [396, 383] width 71 height 15
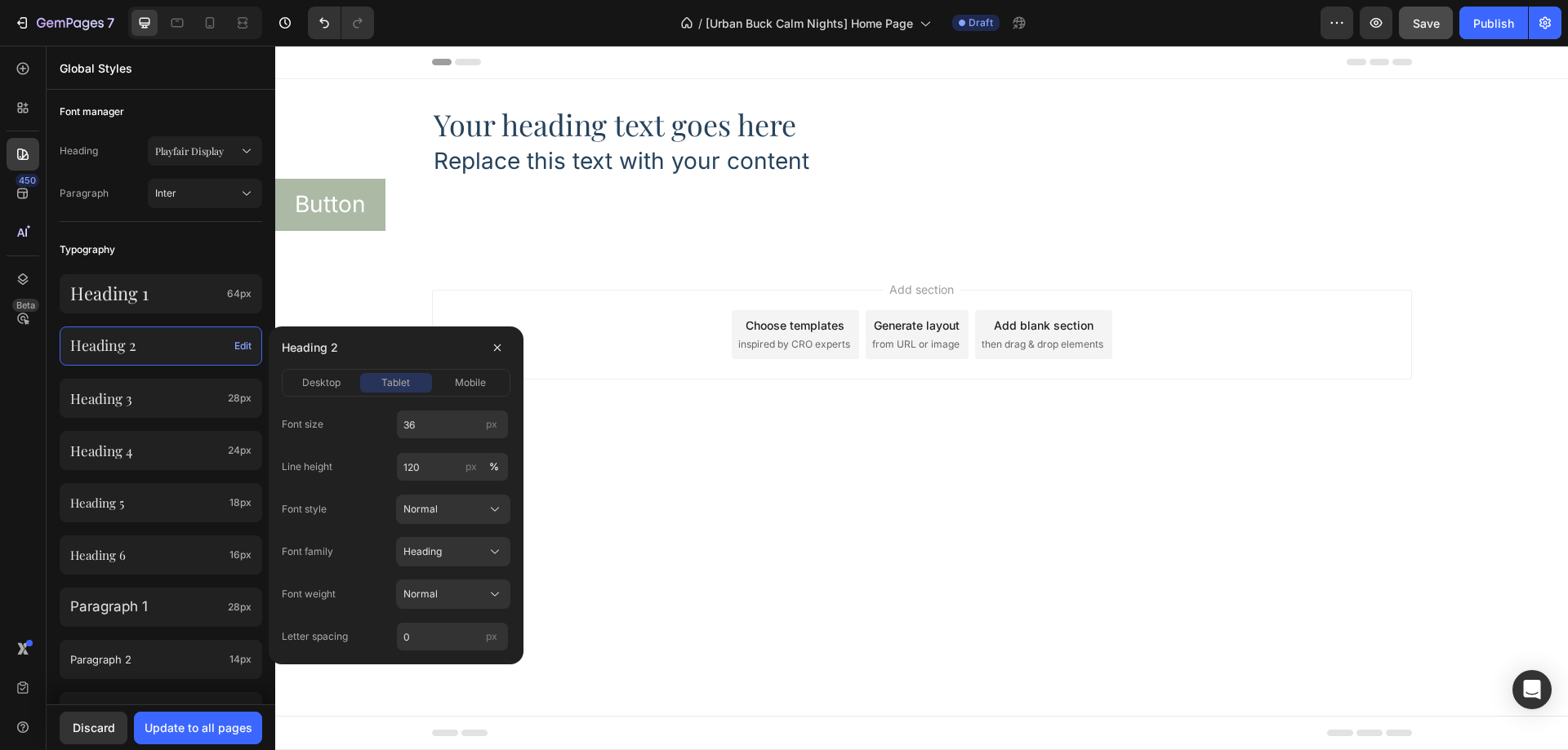
click at [431, 383] on div "tablet" at bounding box center [396, 383] width 71 height 15
click at [451, 385] on div "mobile" at bounding box center [470, 383] width 71 height 15
click at [381, 388] on div "tablet" at bounding box center [396, 383] width 71 height 15
click at [330, 387] on span "desktop" at bounding box center [321, 383] width 38 height 15
click at [198, 729] on div "Update to all pages" at bounding box center [198, 727] width 108 height 17
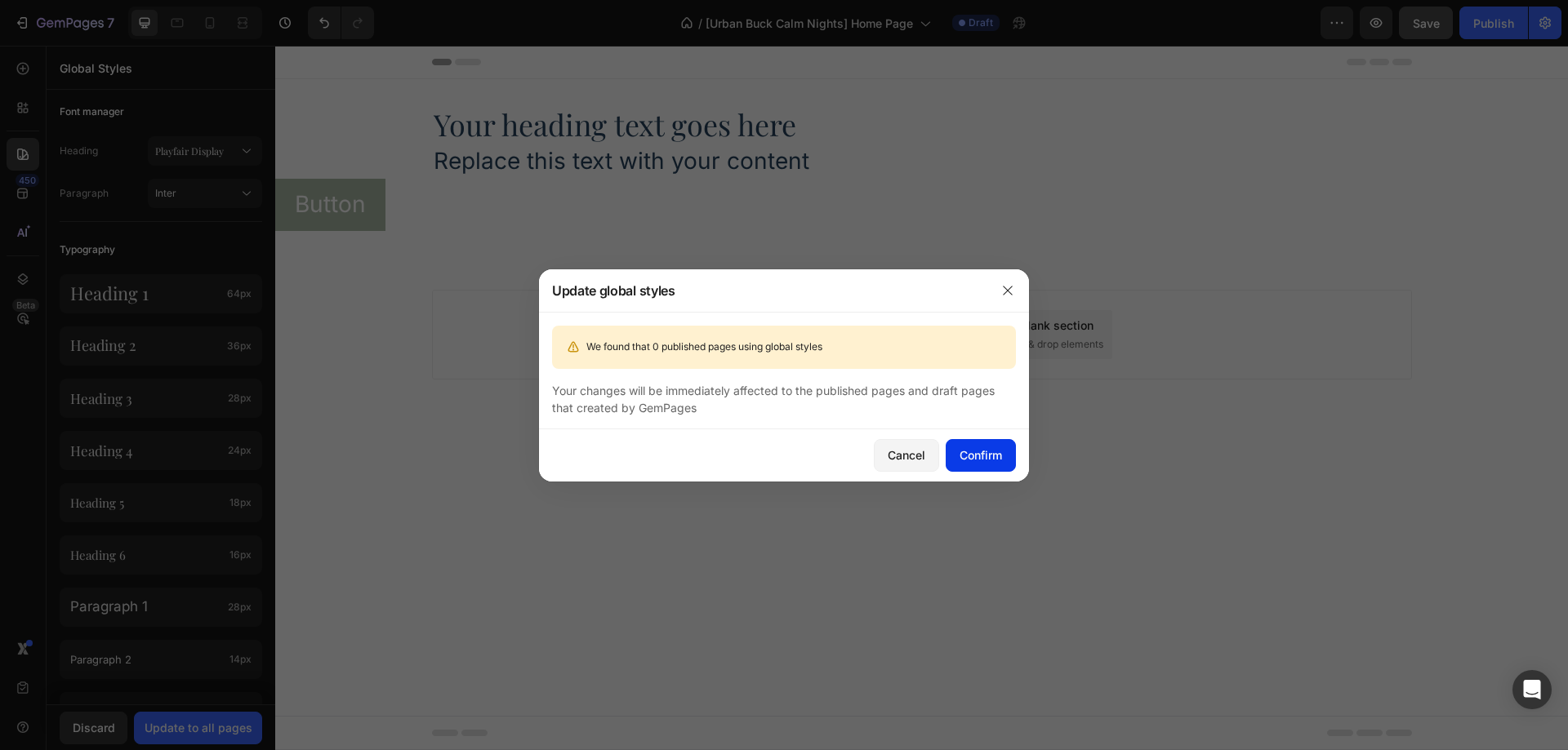
click at [997, 457] on div "Confirm" at bounding box center [981, 454] width 43 height 17
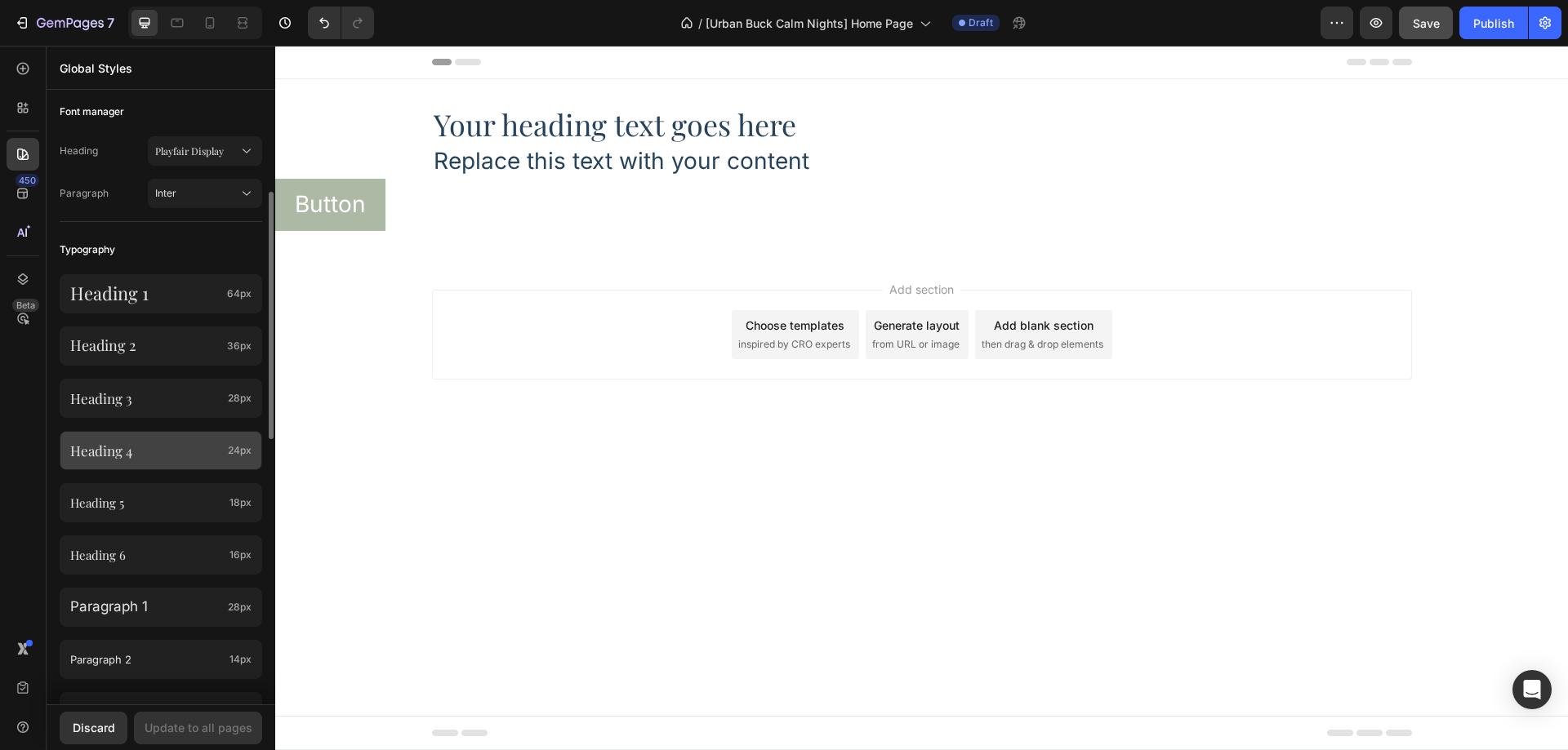
click at [177, 448] on p "Heading 4" at bounding box center [145, 451] width 151 height 16
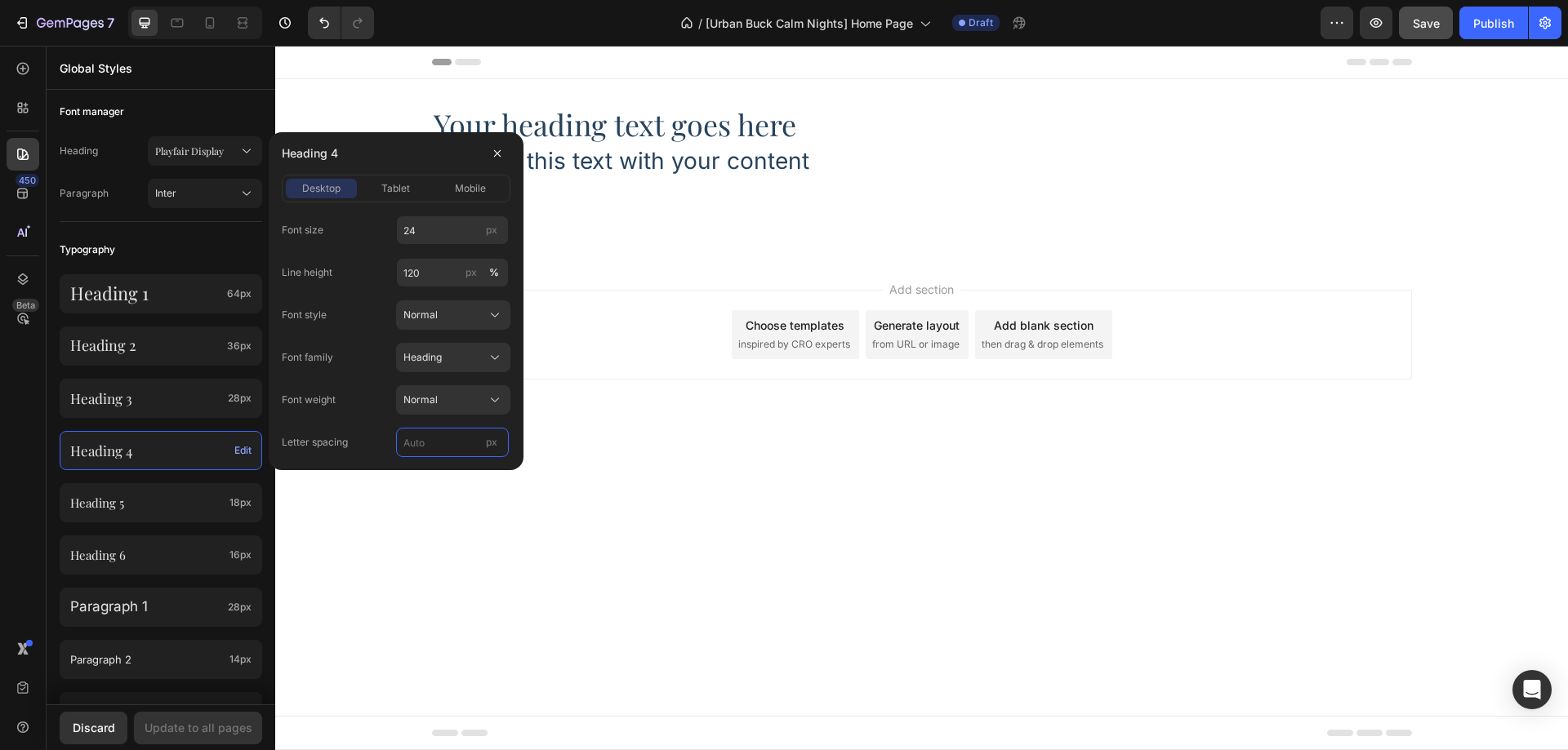
click at [410, 434] on input "px" at bounding box center [452, 442] width 113 height 29
type input "0"
click at [375, 334] on div "Font size 24 px Line height 120 px % Font style Normal Font family Heading Font…" at bounding box center [396, 336] width 229 height 242
click at [382, 197] on button "tablet" at bounding box center [396, 189] width 71 height 19
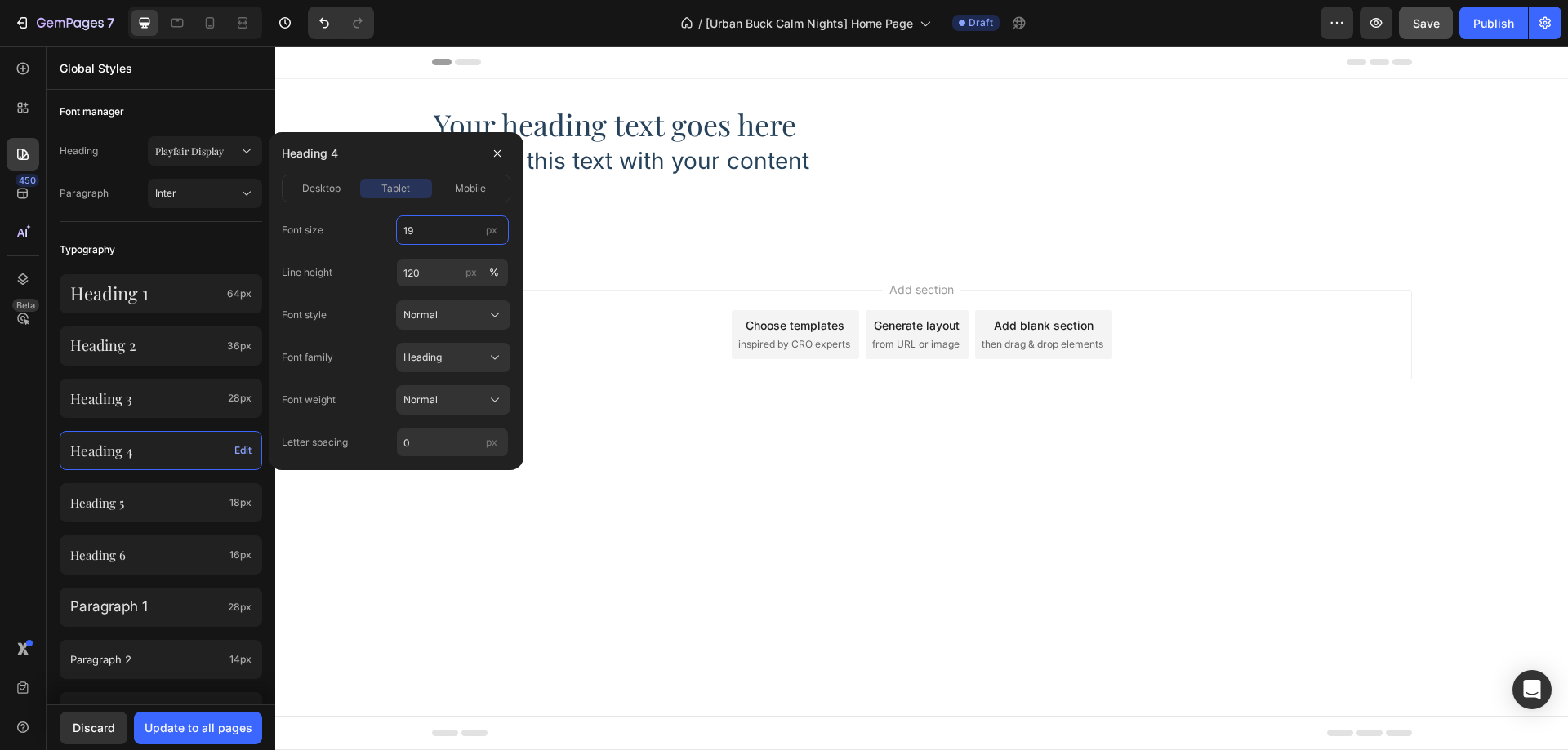
click at [428, 223] on input "19" at bounding box center [452, 229] width 113 height 29
type input "24"
click at [381, 240] on div "Font size 24 px" at bounding box center [396, 229] width 229 height 29
click at [467, 189] on span "mobile" at bounding box center [470, 189] width 31 height 15
click at [435, 220] on input "18" at bounding box center [452, 229] width 113 height 29
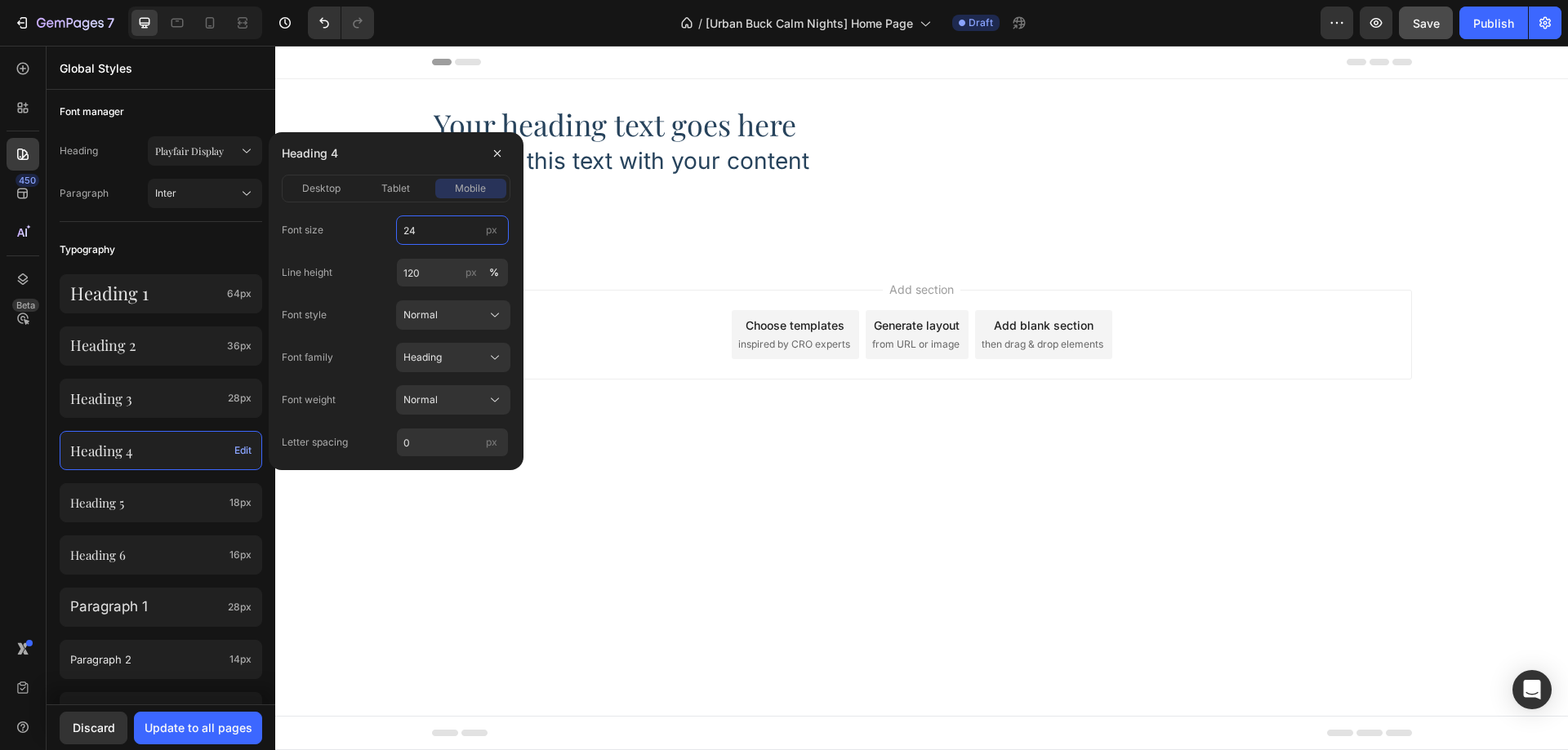
type input "24"
click at [379, 227] on div "Font size 24 px" at bounding box center [396, 229] width 229 height 29
click at [329, 189] on span "desktop" at bounding box center [321, 189] width 38 height 15
click at [246, 723] on div "Update to all pages" at bounding box center [198, 727] width 108 height 17
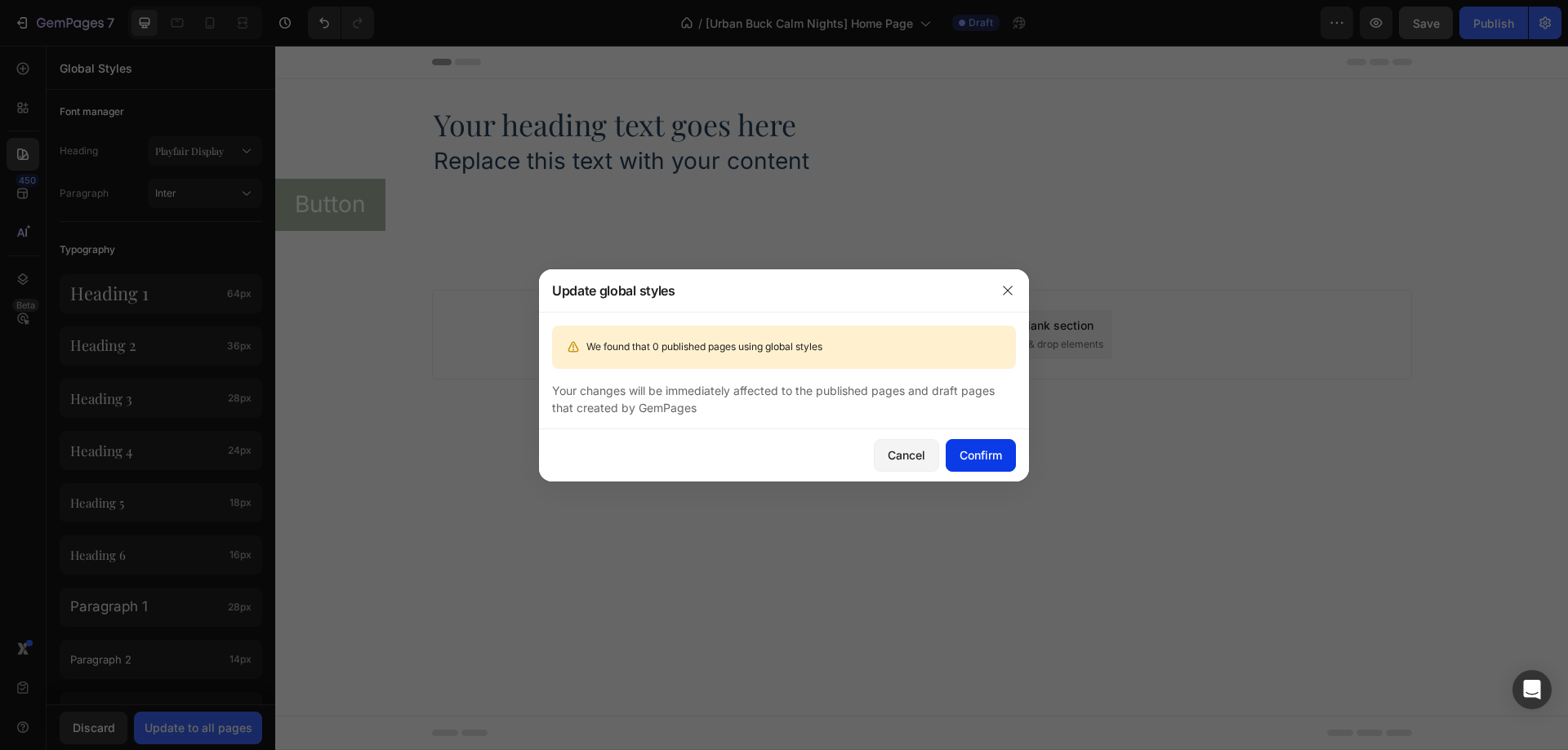
click at [990, 456] on div "Confirm" at bounding box center [981, 454] width 43 height 17
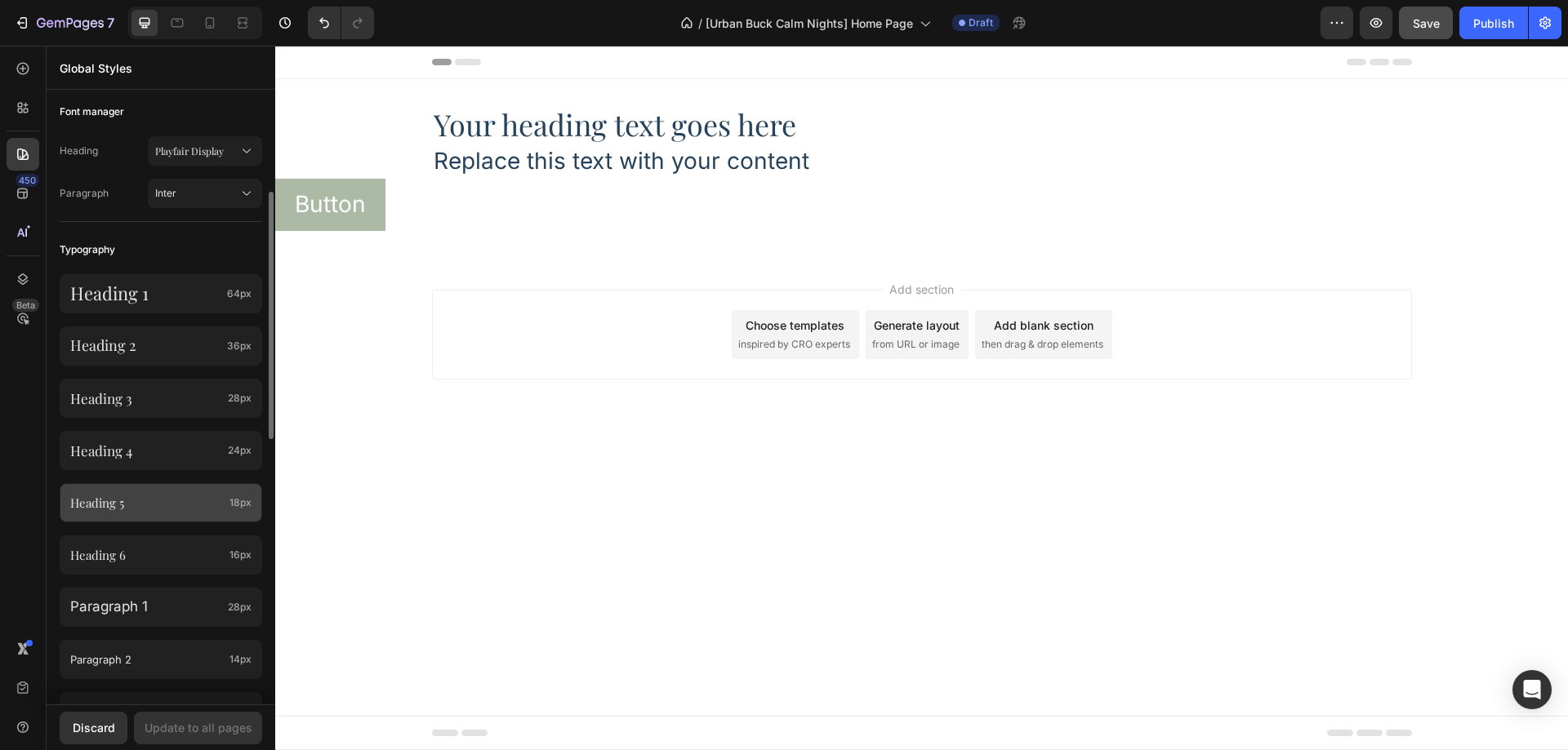
click at [199, 498] on p "Heading 5" at bounding box center [146, 503] width 152 height 17
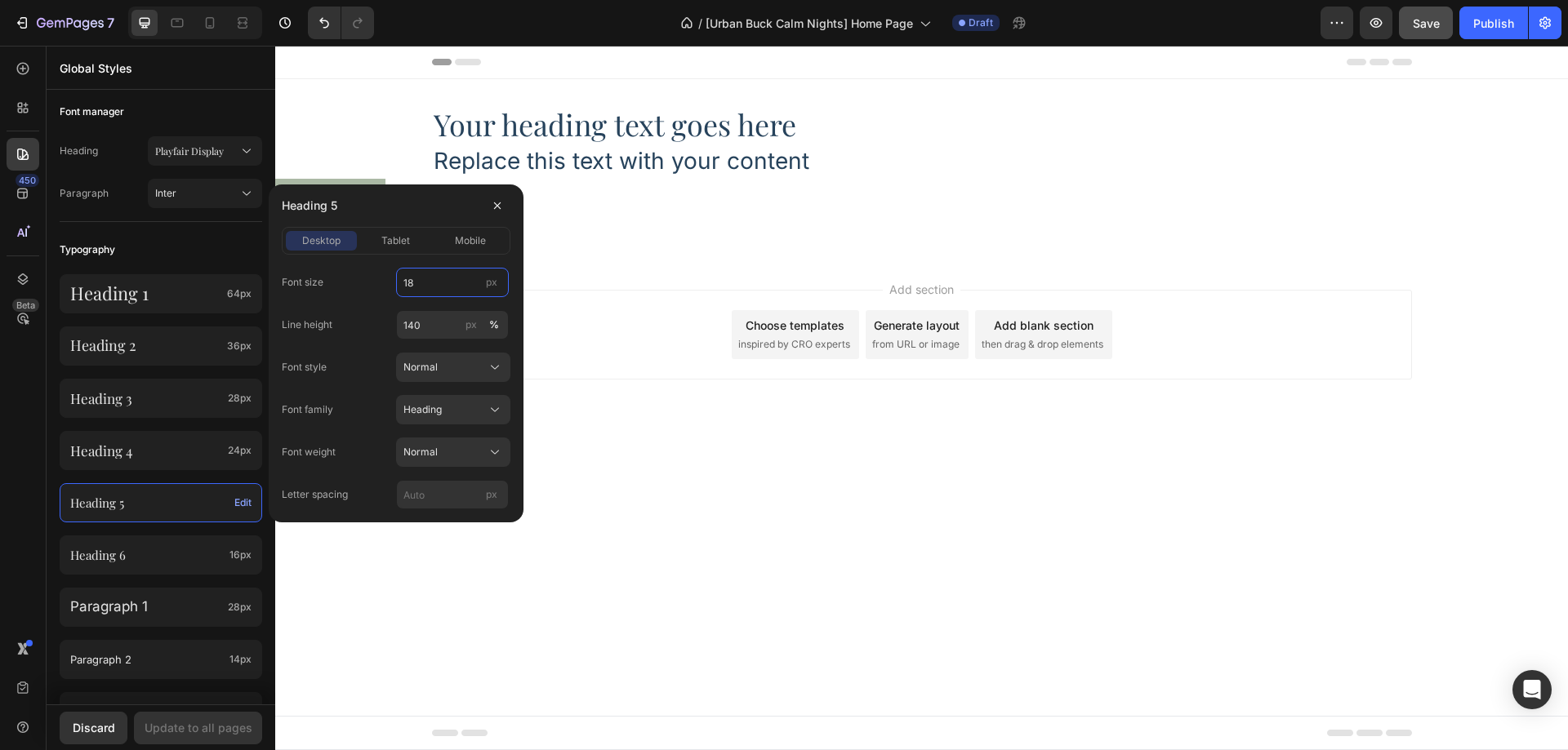
click at [438, 293] on input "18" at bounding box center [452, 282] width 113 height 29
type input "20"
click at [405, 244] on span "tablet" at bounding box center [396, 241] width 28 height 15
click at [415, 275] on input "14" at bounding box center [452, 282] width 113 height 29
type input "20"
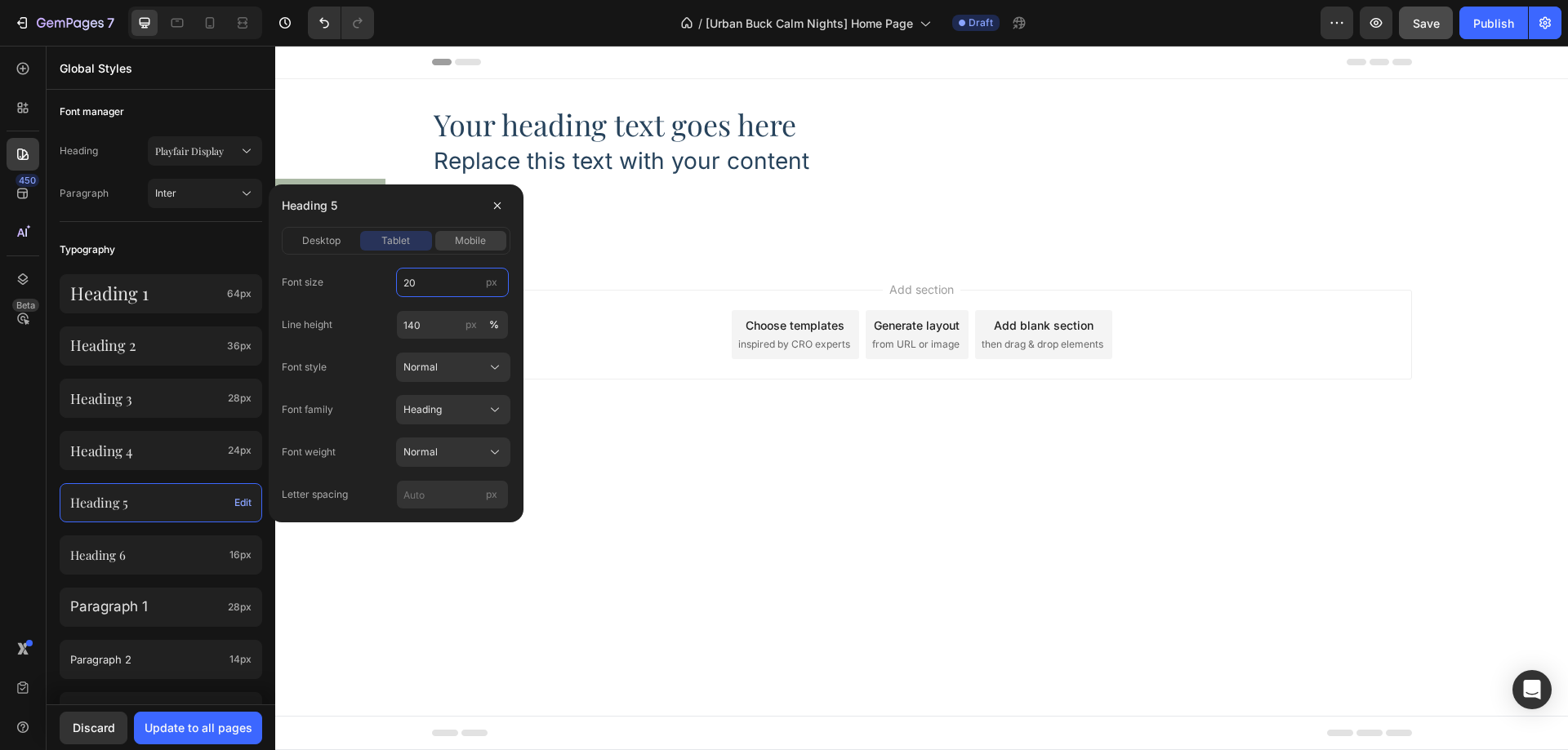
click at [458, 250] on button "mobile" at bounding box center [470, 241] width 71 height 19
click at [435, 286] on input "14" at bounding box center [452, 282] width 113 height 29
type input "20"
click at [345, 243] on div "desktop" at bounding box center [322, 241] width 71 height 15
click at [438, 318] on input "140" at bounding box center [452, 324] width 113 height 29
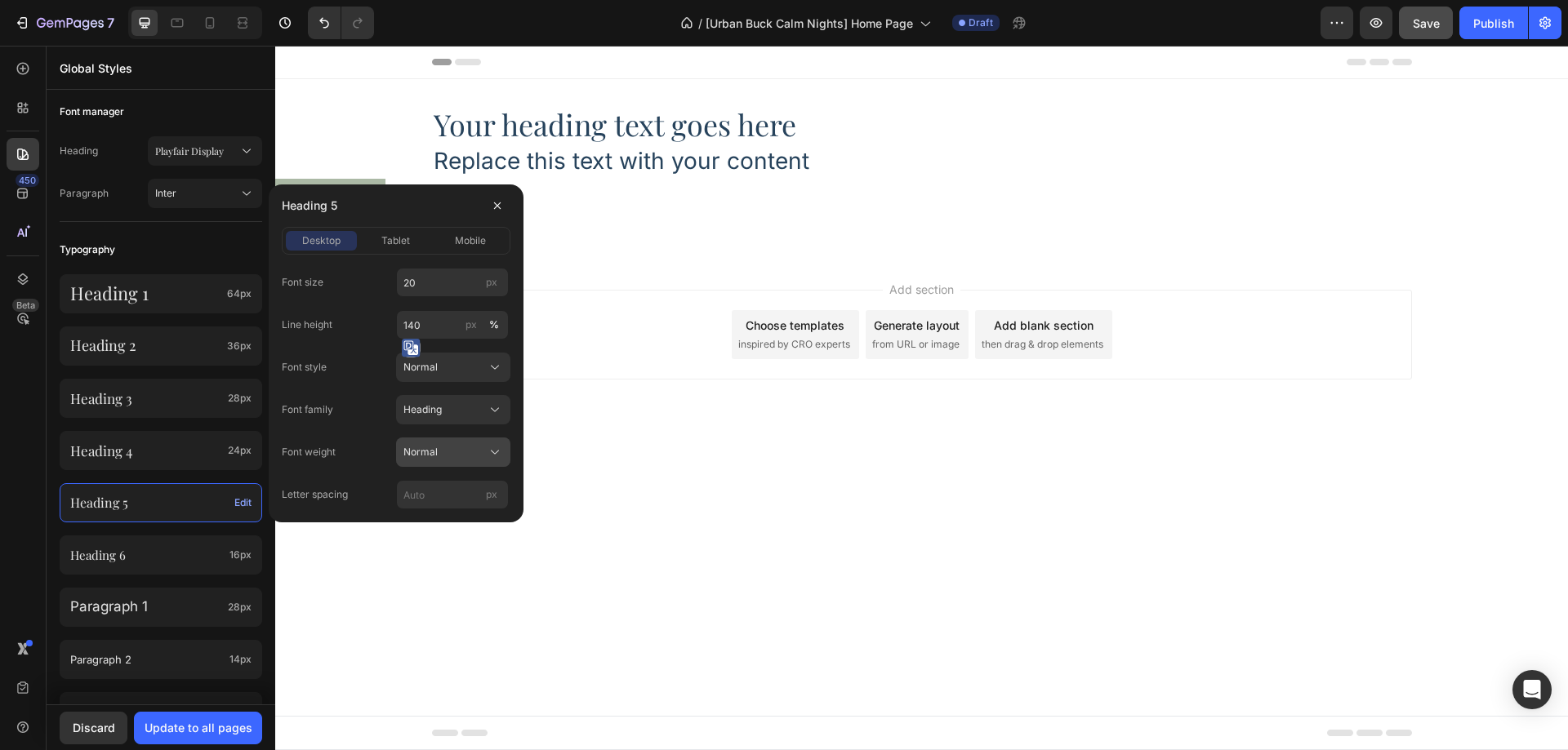
click at [428, 452] on span "Normal" at bounding box center [420, 452] width 35 height 15
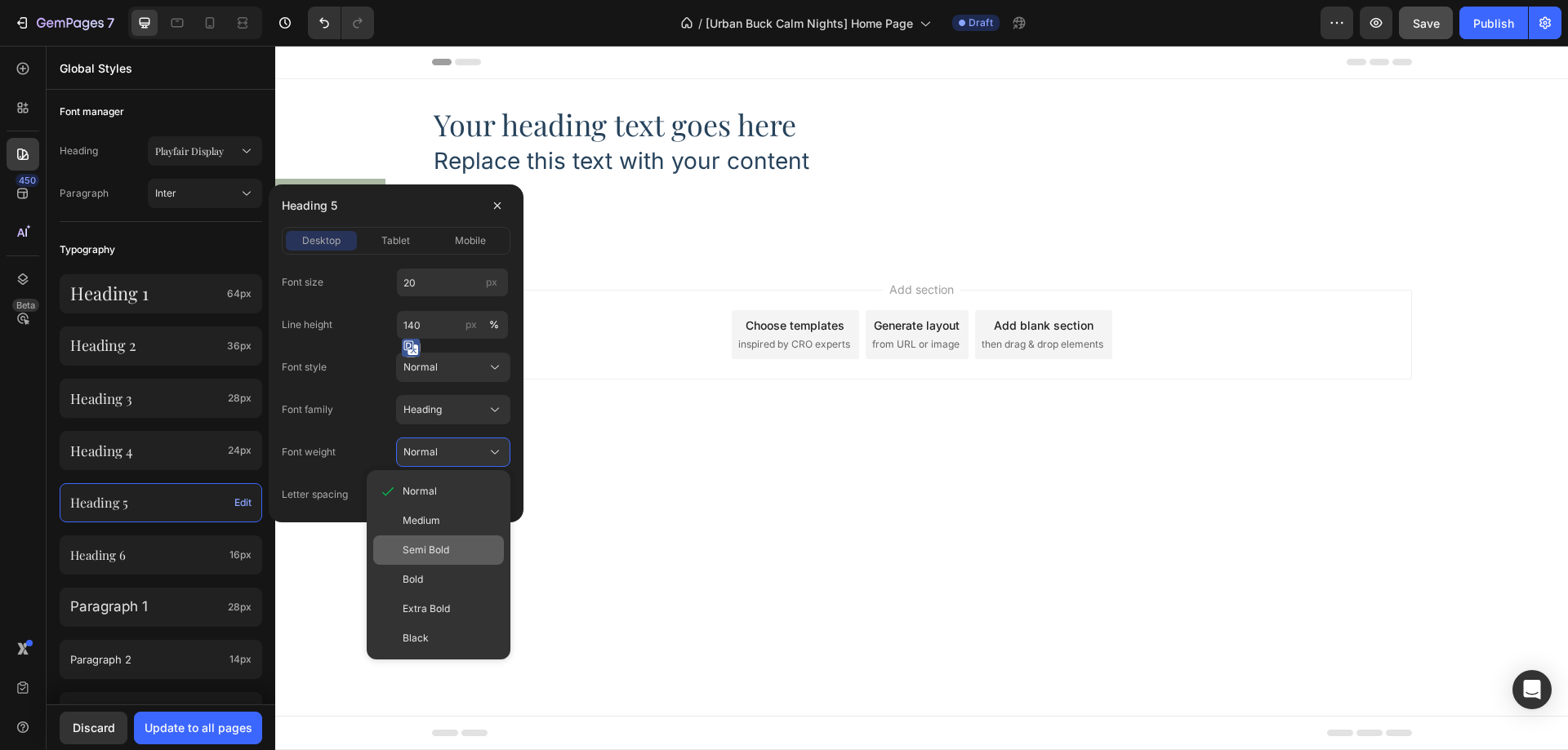
click at [445, 556] on span "Semi Bold" at bounding box center [426, 550] width 47 height 15
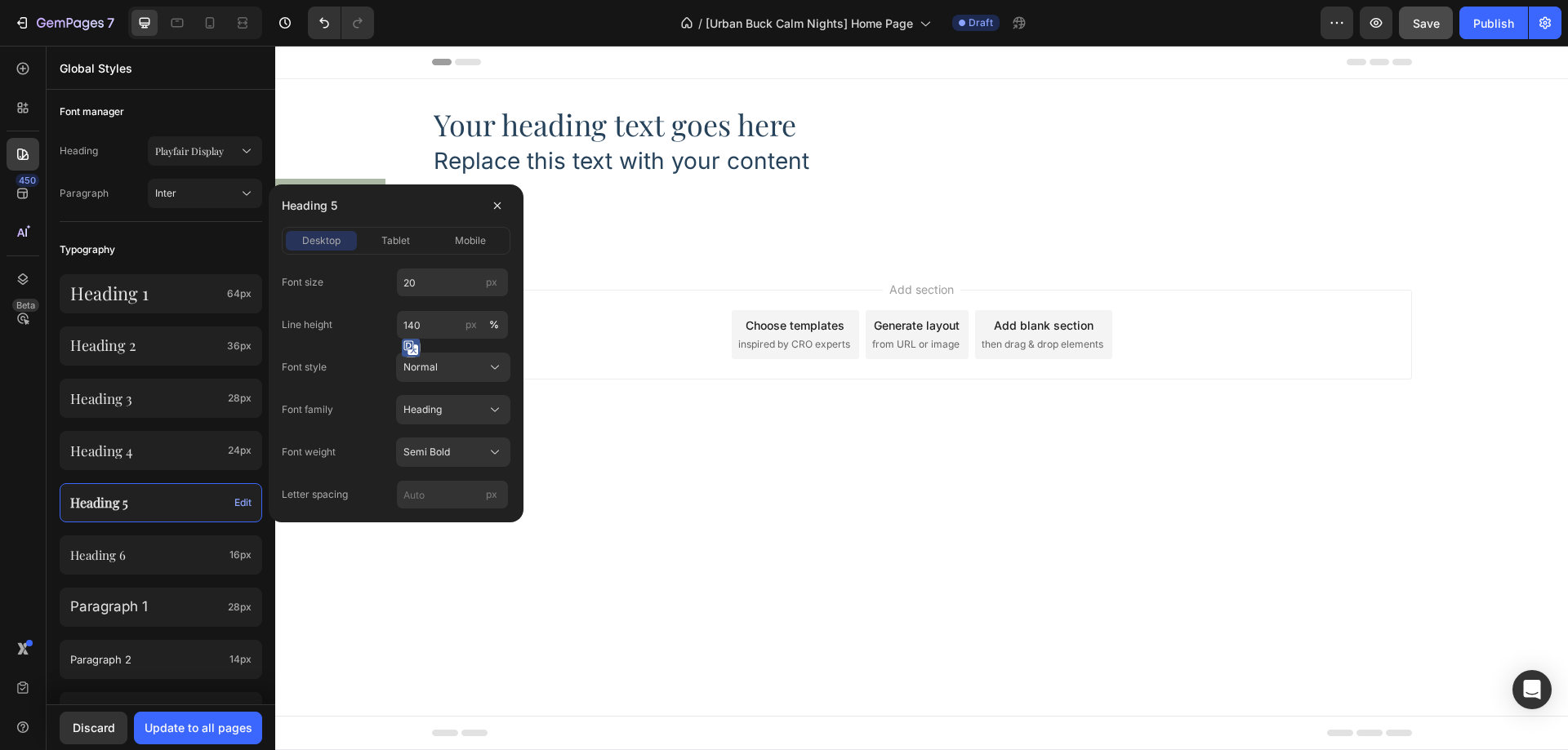
click at [359, 398] on div "Font family Heading" at bounding box center [396, 409] width 229 height 29
click at [393, 246] on span "tablet" at bounding box center [396, 241] width 28 height 15
click at [446, 236] on div "mobile" at bounding box center [470, 241] width 71 height 15
click at [397, 237] on span "tablet" at bounding box center [396, 241] width 28 height 15
click at [321, 236] on span "desktop" at bounding box center [321, 241] width 38 height 15
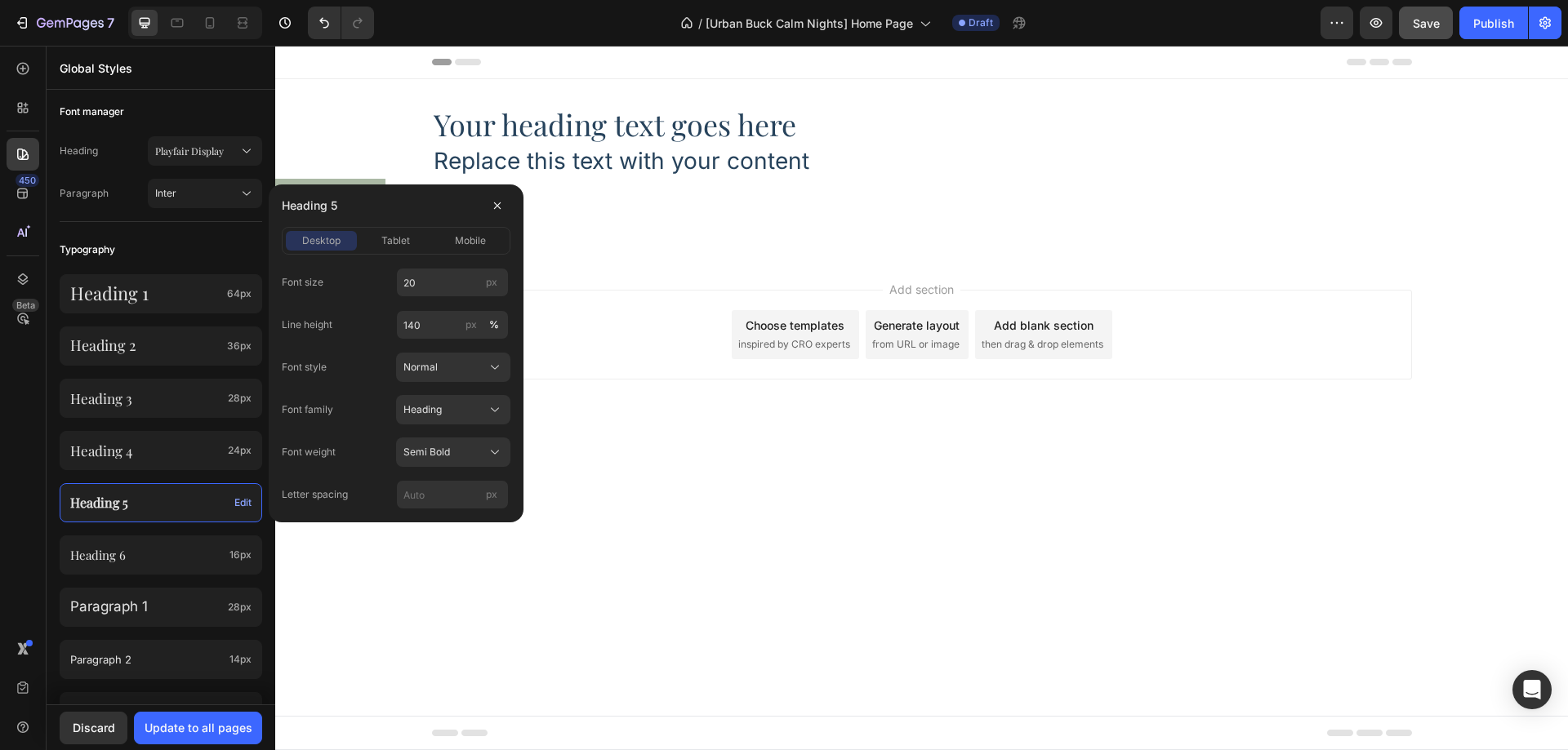
click at [419, 477] on div "Font size 20 px Line height 140 px % Font style Normal Font family Heading Font…" at bounding box center [396, 388] width 229 height 242
click at [419, 487] on input "px" at bounding box center [452, 494] width 113 height 29
type input "0"
click at [374, 402] on div "Font family Heading" at bounding box center [396, 409] width 229 height 29
click at [437, 321] on input "140" at bounding box center [452, 324] width 113 height 29
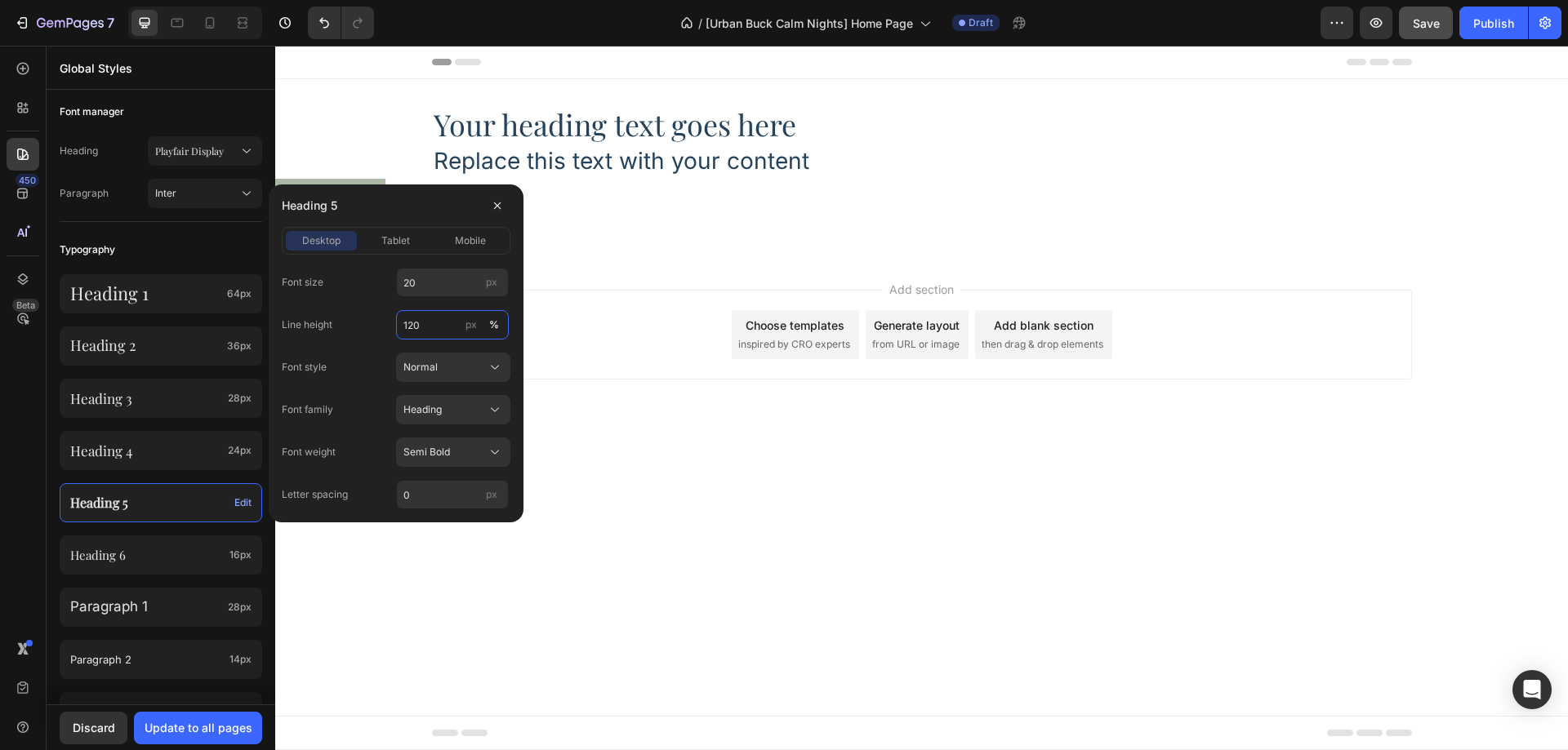
type input "120"
click at [379, 365] on div "Font style Normal" at bounding box center [396, 367] width 229 height 29
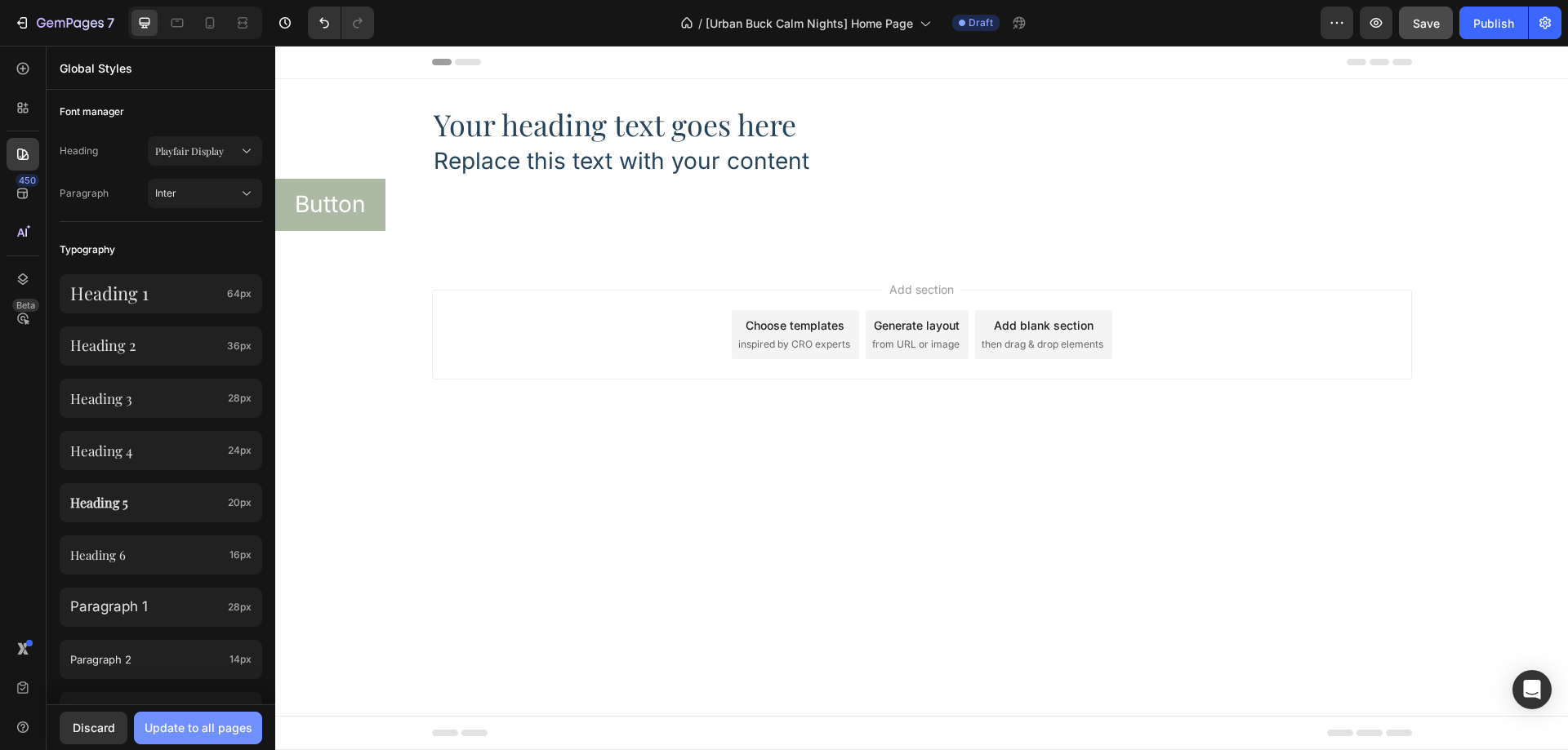
click at [195, 726] on div "Update to all pages" at bounding box center [198, 727] width 108 height 17
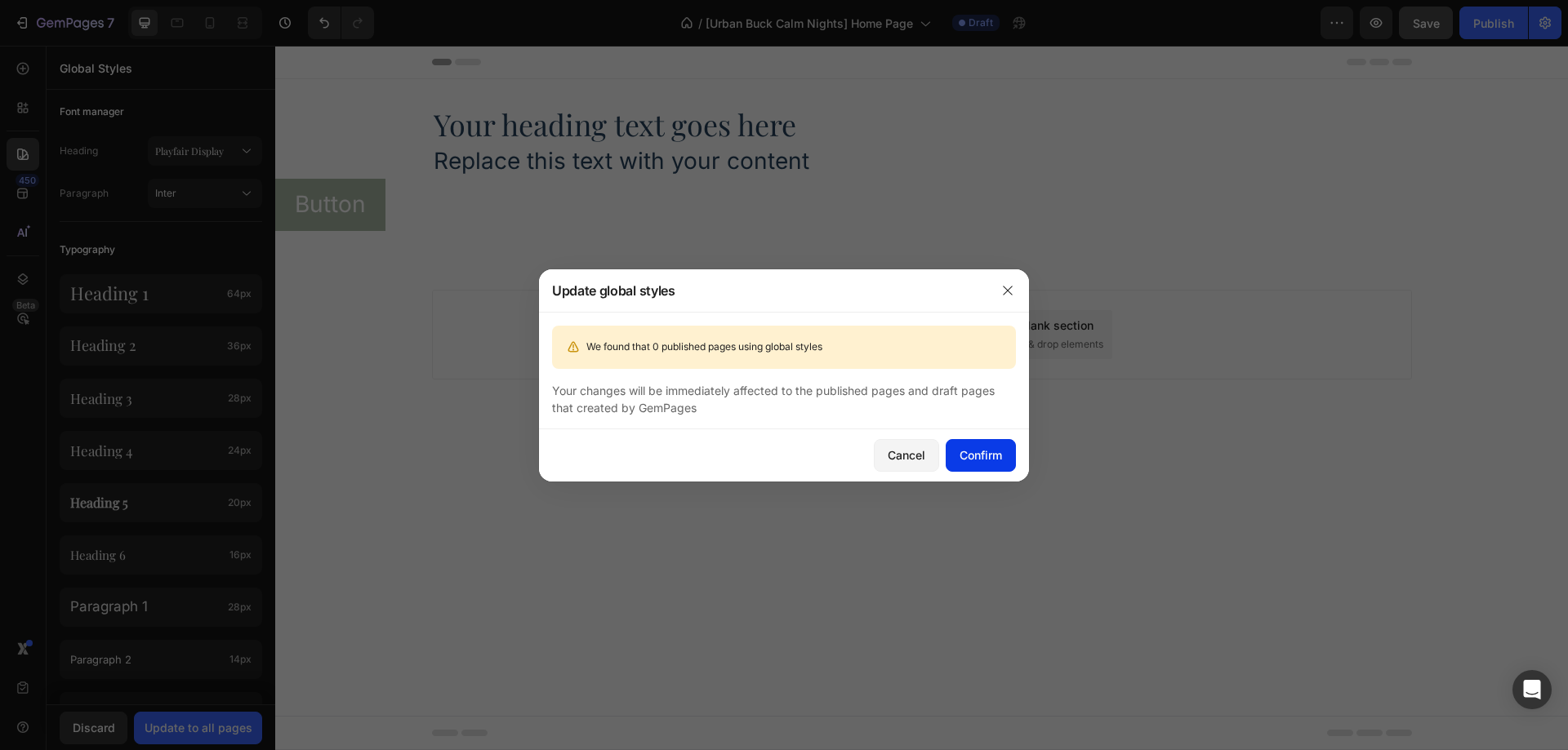
click at [973, 457] on div "Confirm" at bounding box center [981, 454] width 43 height 17
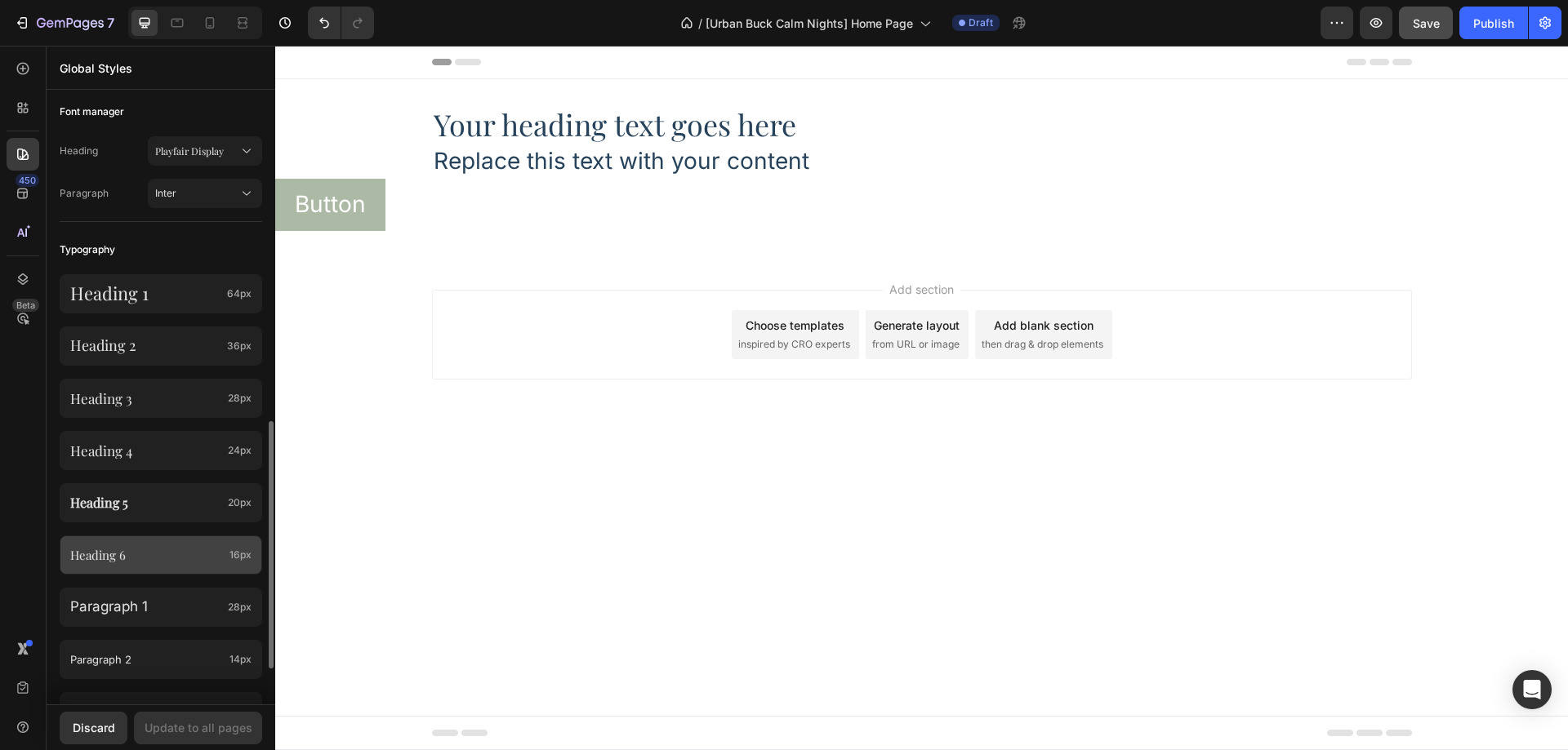
scroll to position [408, 0]
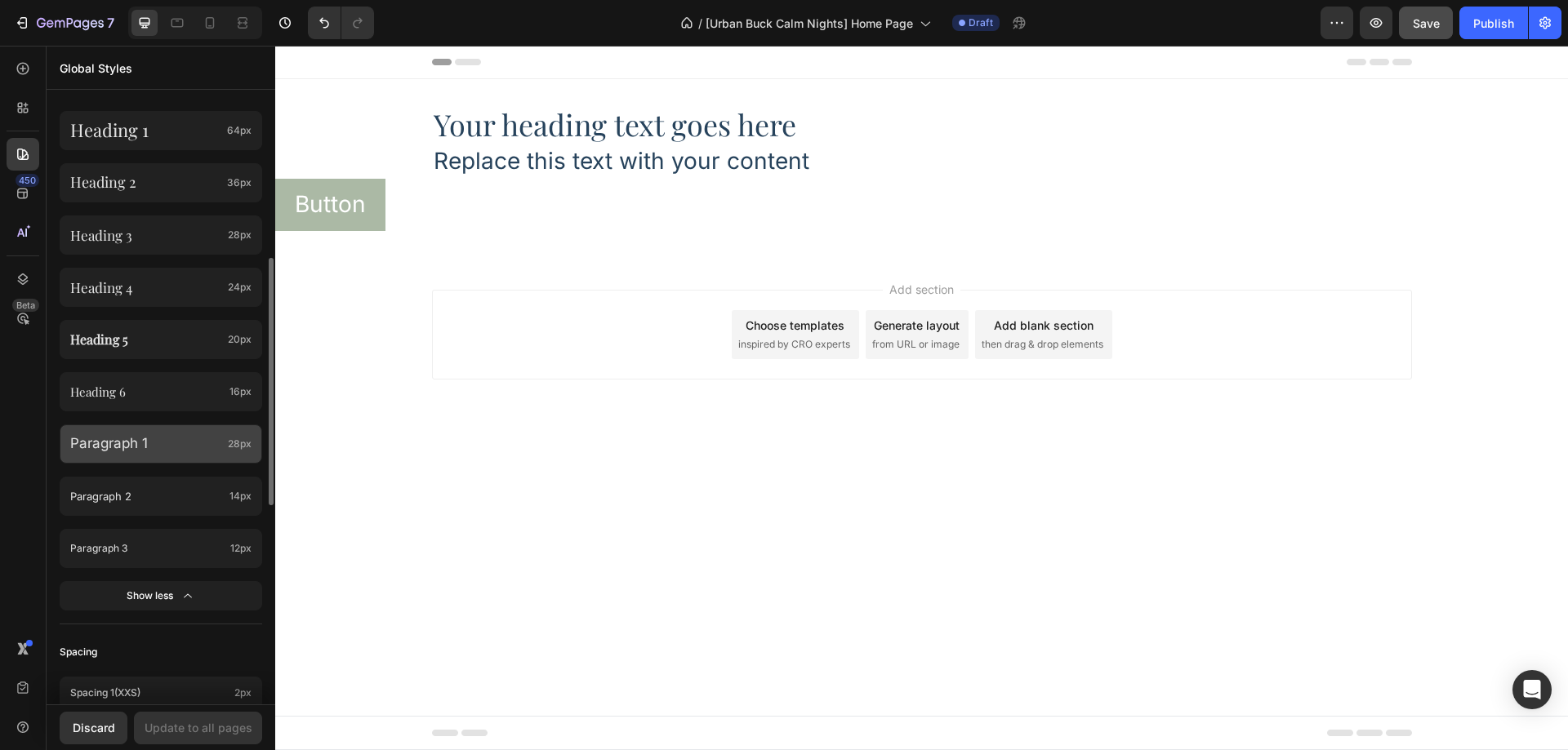
click at [210, 449] on p "Paragraph 1" at bounding box center [145, 444] width 151 height 19
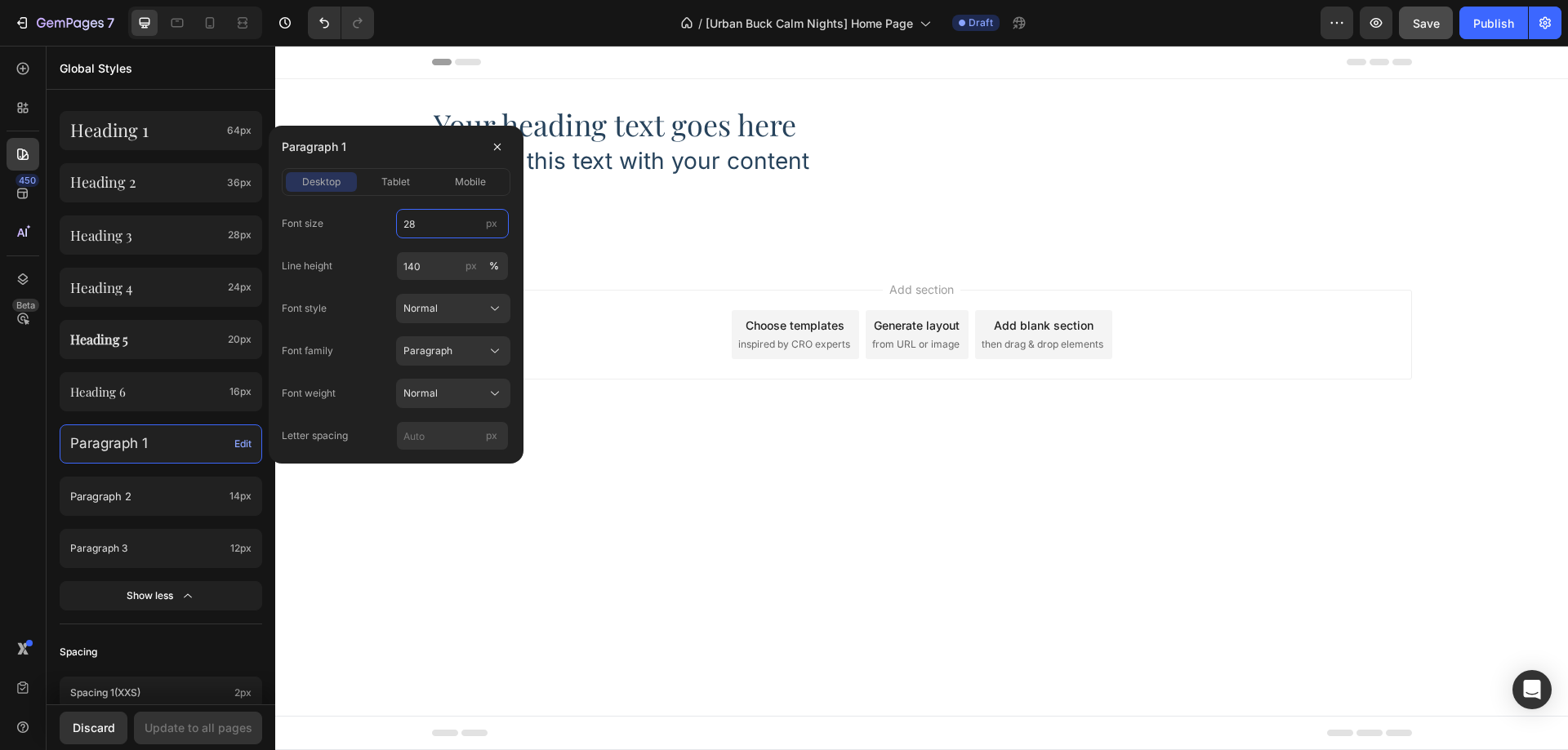
click at [422, 216] on input "28" at bounding box center [452, 223] width 113 height 29
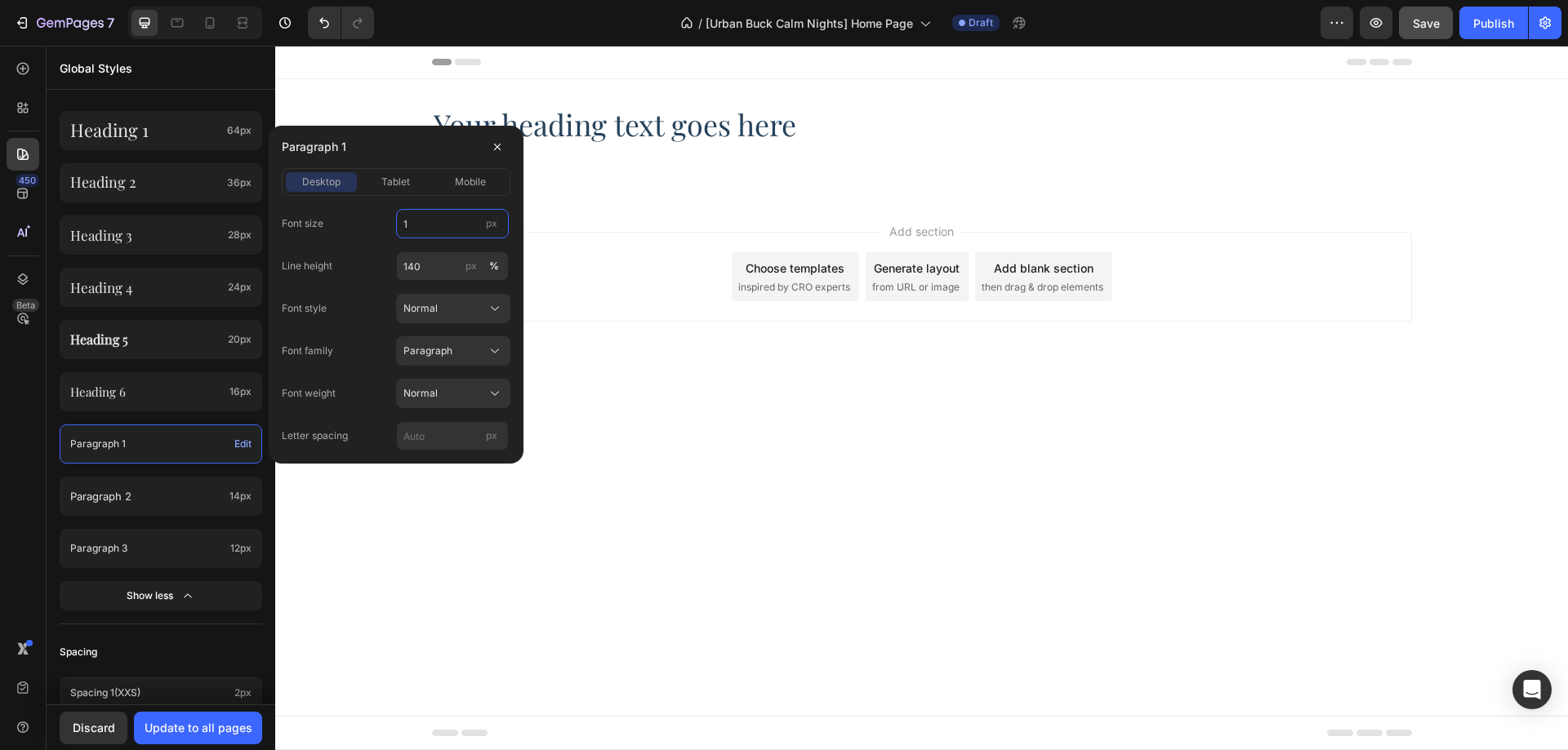
type input "16"
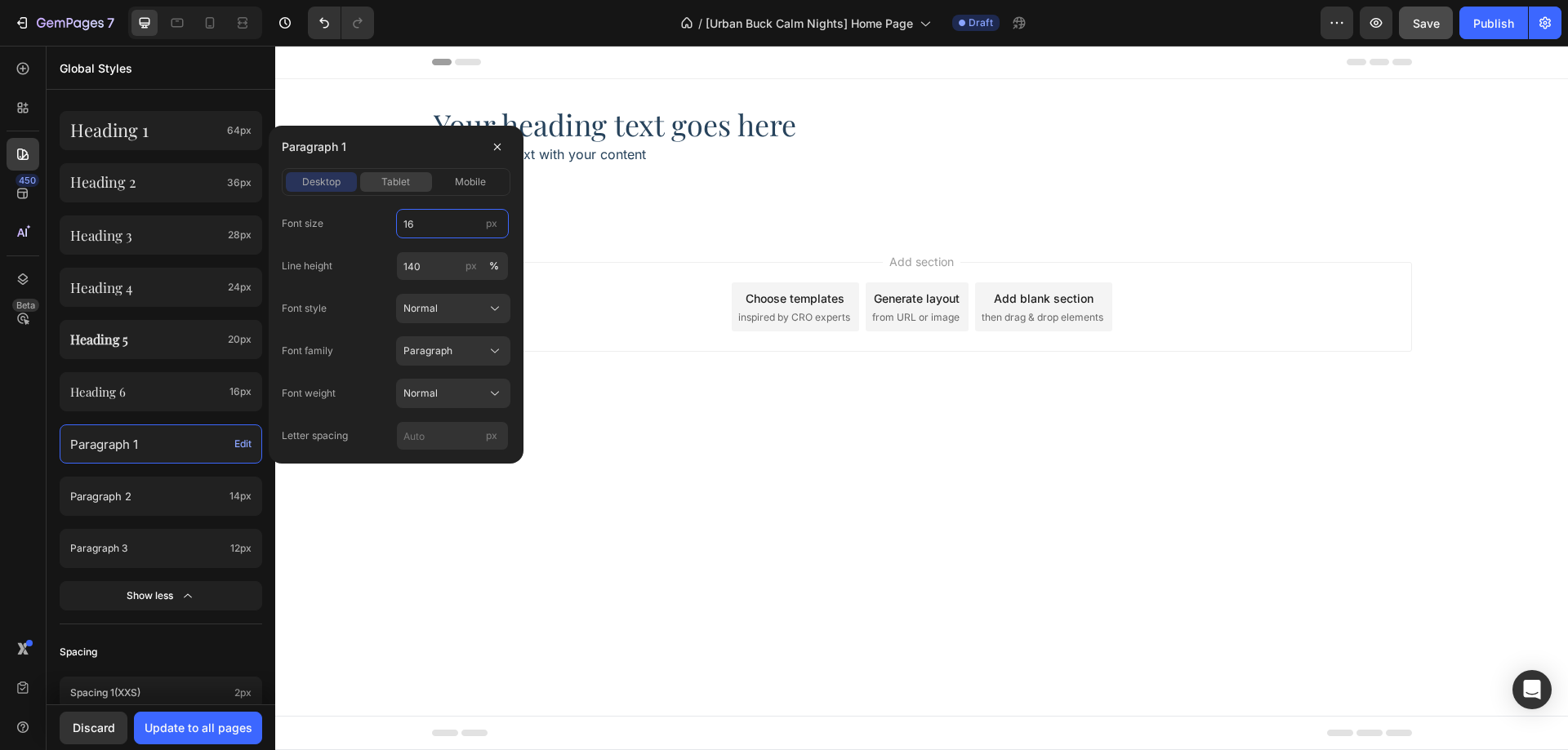
click at [396, 184] on span "tablet" at bounding box center [396, 182] width 28 height 15
click at [423, 213] on input "22" at bounding box center [452, 223] width 113 height 29
type input "16"
click at [455, 176] on span "mobile" at bounding box center [470, 182] width 31 height 15
click at [440, 213] on input "21" at bounding box center [452, 223] width 113 height 29
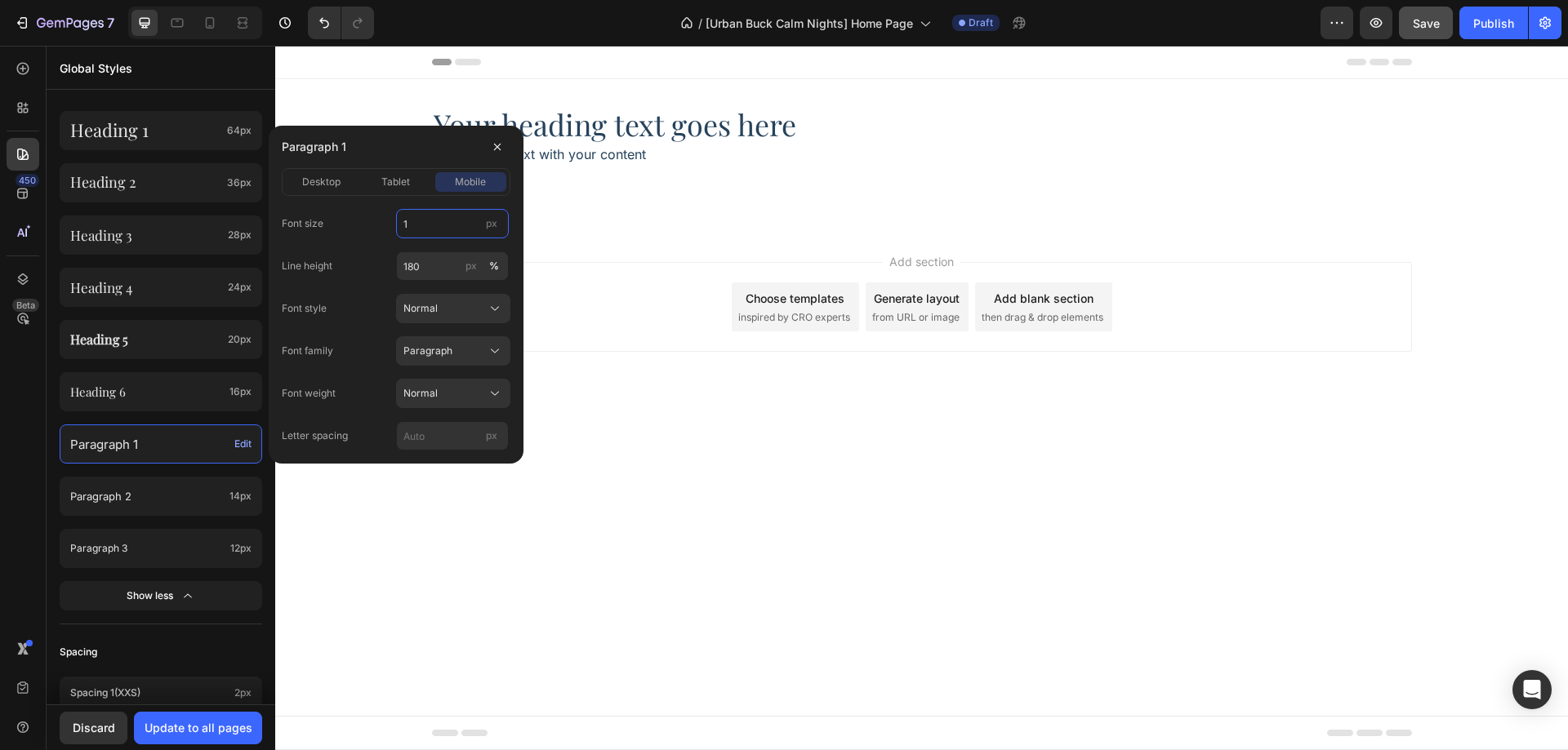
type input "16"
click at [329, 182] on span "desktop" at bounding box center [321, 182] width 38 height 15
click at [432, 259] on input "140" at bounding box center [452, 266] width 113 height 29
type input "150"
click at [408, 183] on span "tablet" at bounding box center [396, 182] width 28 height 15
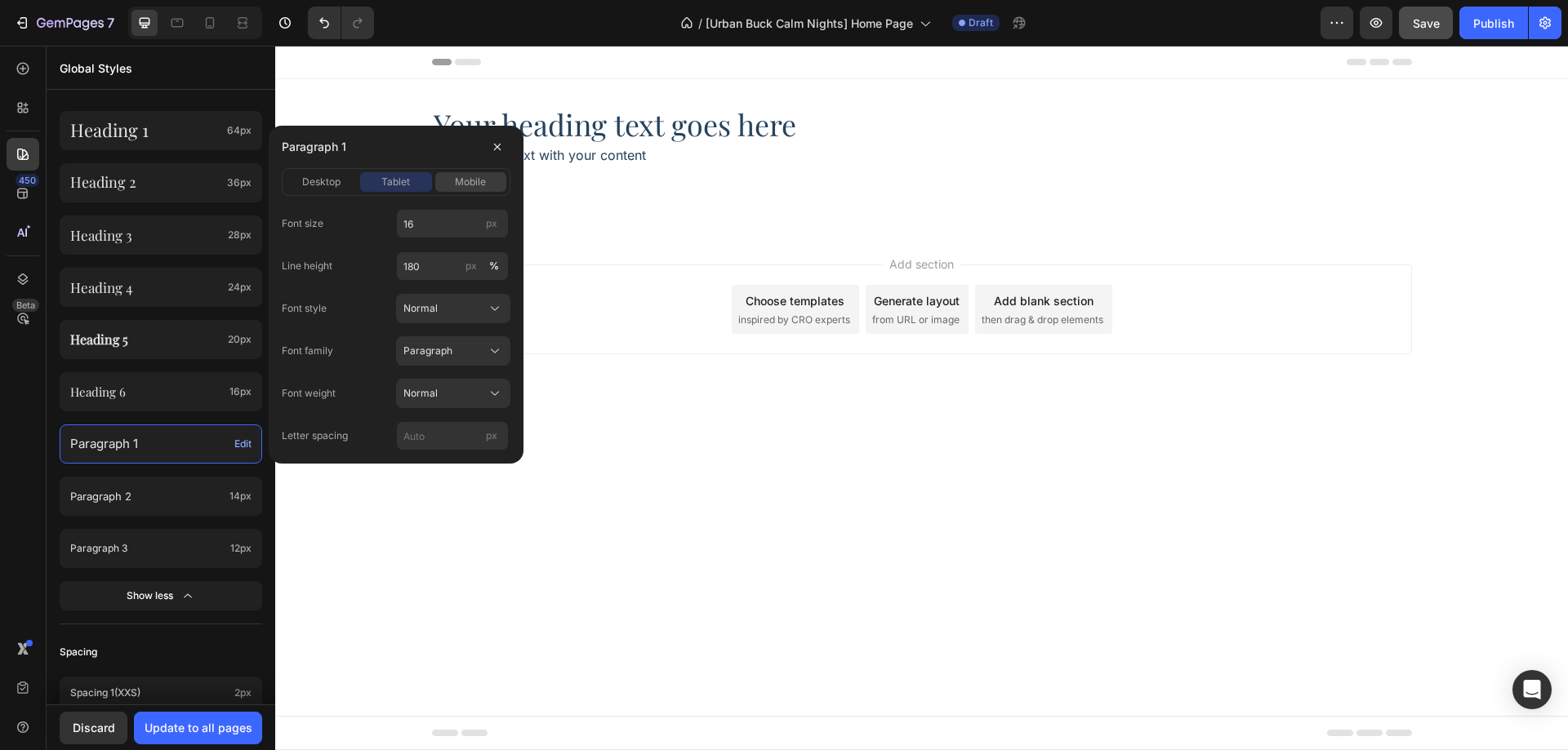
click at [464, 185] on span "mobile" at bounding box center [470, 182] width 31 height 15
click at [408, 190] on button "tablet" at bounding box center [396, 182] width 71 height 19
click at [431, 265] on input "180" at bounding box center [452, 266] width 113 height 29
type input "150"
click at [462, 185] on span "mobile" at bounding box center [470, 182] width 31 height 15
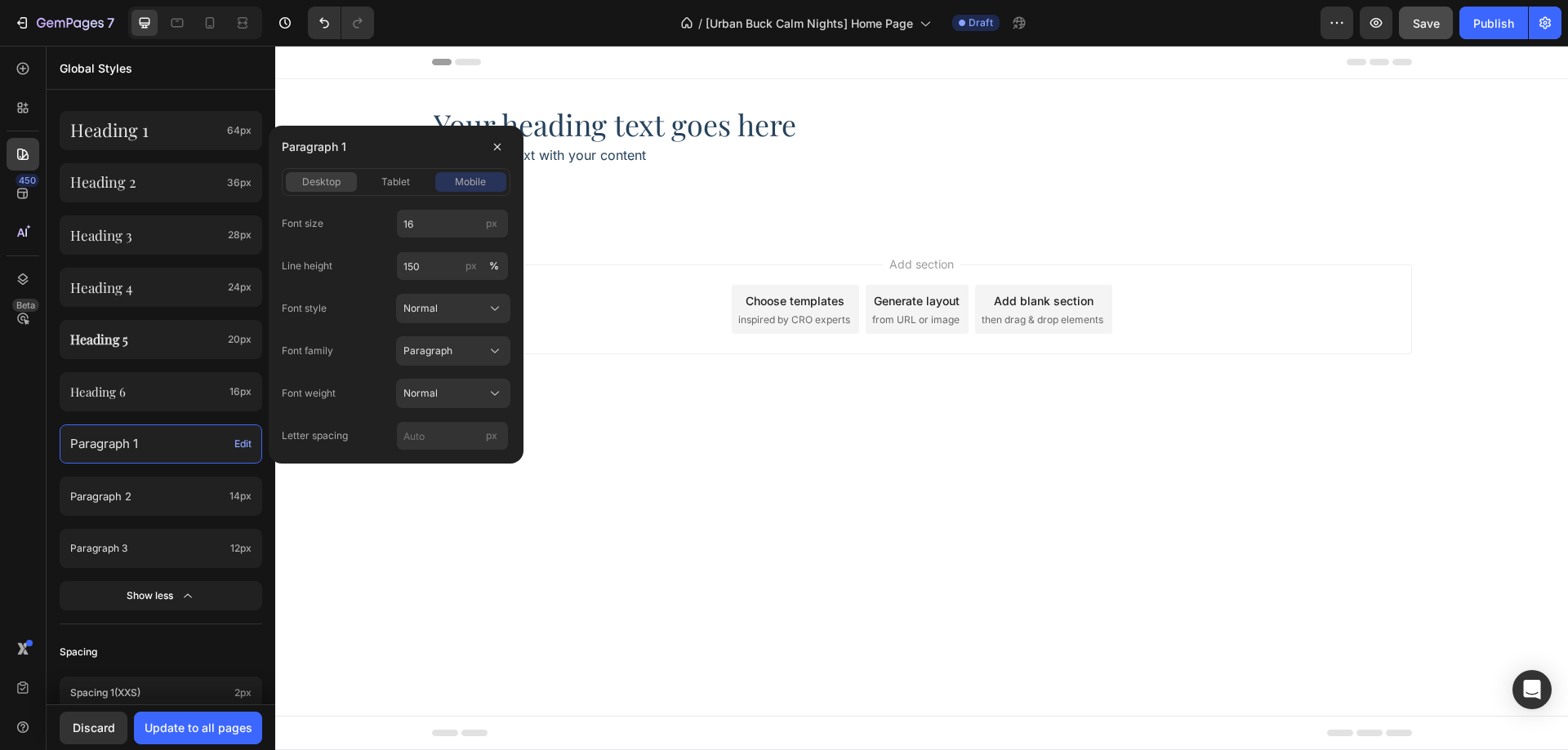
click at [336, 184] on span "desktop" at bounding box center [321, 182] width 38 height 15
click at [395, 182] on span "tablet" at bounding box center [396, 182] width 28 height 15
click at [467, 181] on span "mobile" at bounding box center [470, 182] width 31 height 15
click at [387, 186] on span "tablet" at bounding box center [396, 182] width 28 height 15
click at [341, 185] on div "desktop" at bounding box center [322, 182] width 71 height 15
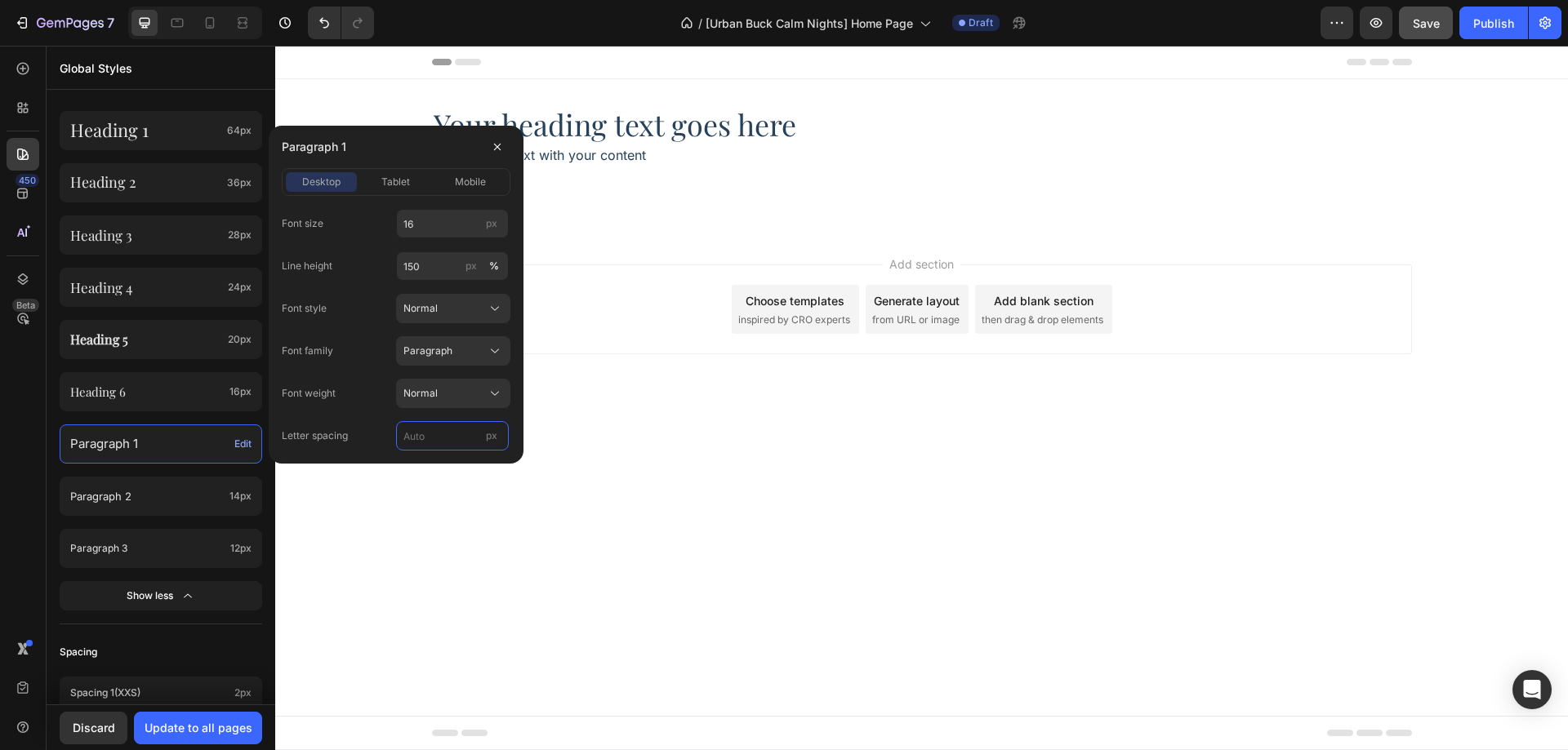
click at [429, 437] on input "px" at bounding box center [452, 436] width 113 height 29
type input "0"
click at [365, 344] on div "Font family Paragraph" at bounding box center [396, 351] width 229 height 29
click at [184, 718] on button "Update to all pages" at bounding box center [198, 728] width 128 height 33
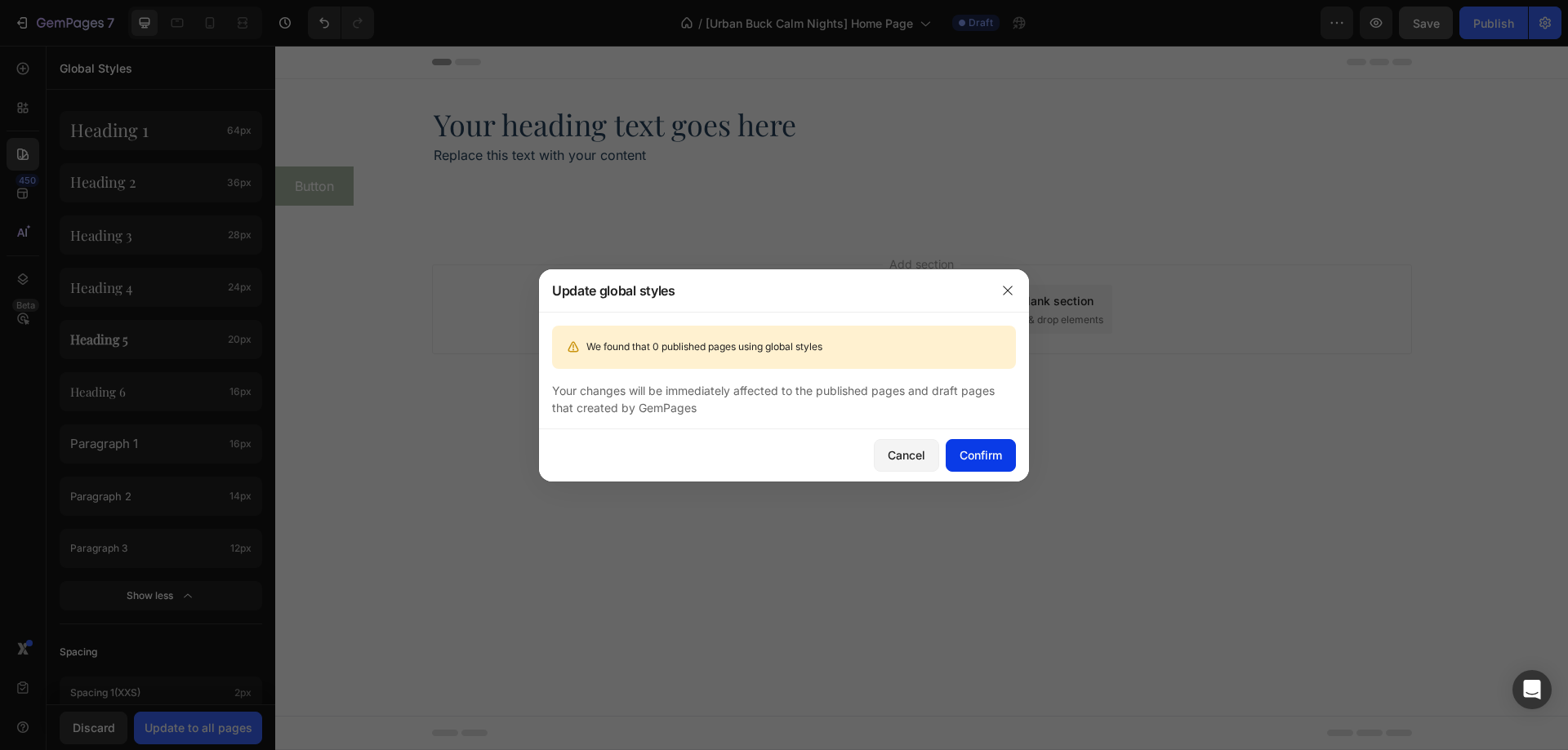
click at [997, 460] on div "Confirm" at bounding box center [981, 454] width 43 height 17
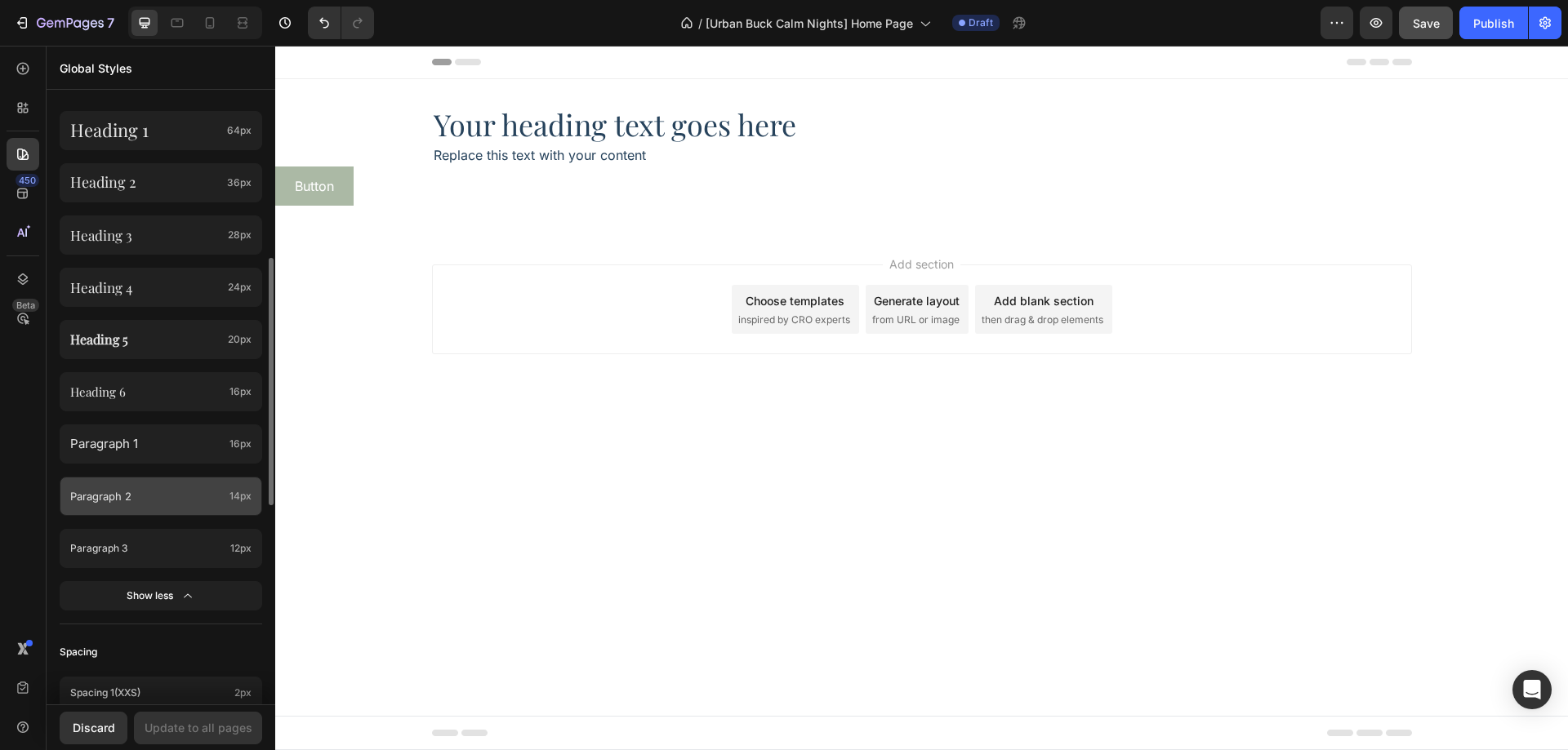
click at [180, 503] on p "Paragraph 2" at bounding box center [146, 496] width 152 height 15
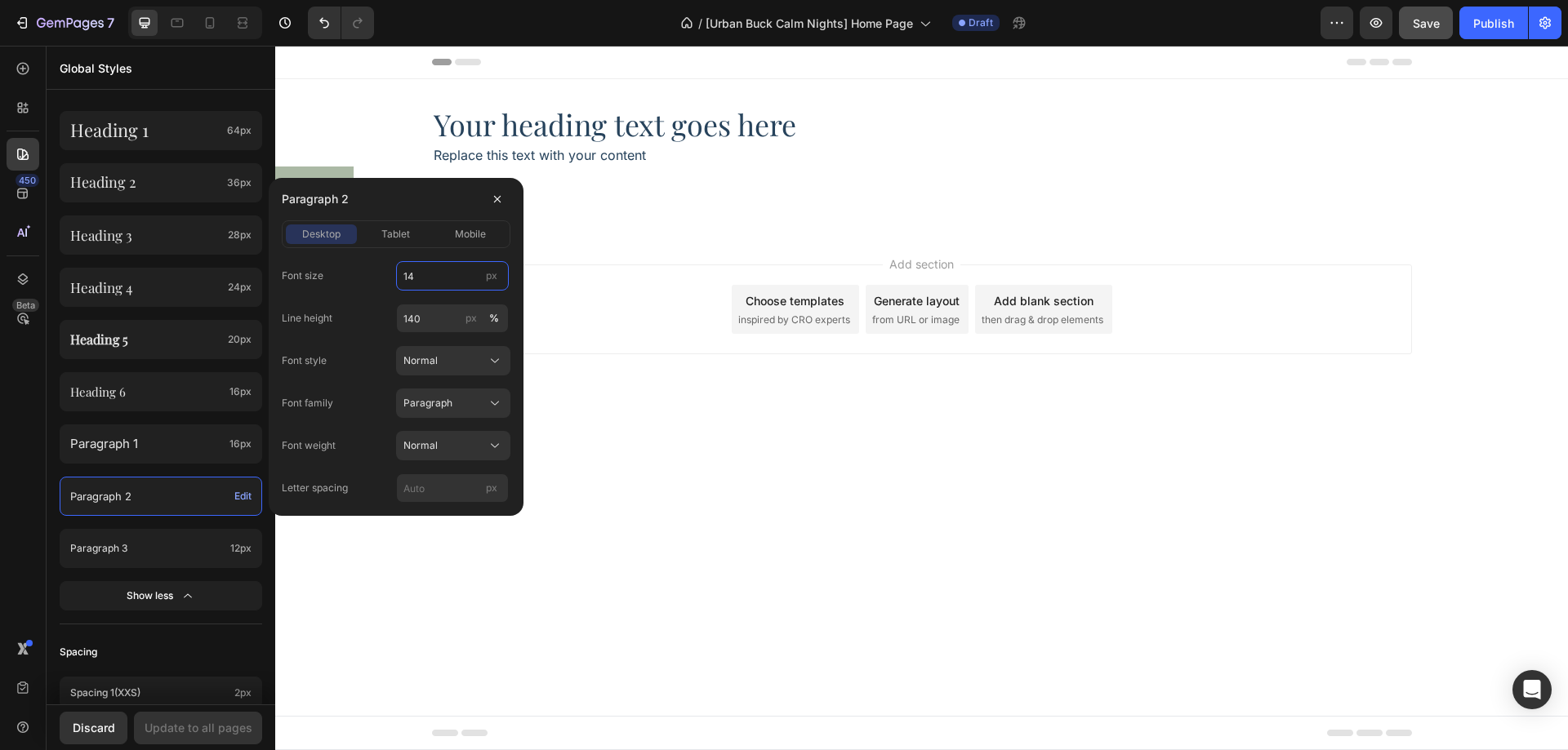
click at [441, 288] on input "14" at bounding box center [452, 275] width 113 height 29
type input "12"
click at [409, 246] on div "desktop tablet mobile" at bounding box center [396, 234] width 229 height 27
click at [394, 228] on span "tablet" at bounding box center [396, 234] width 28 height 15
click at [410, 264] on input "14" at bounding box center [452, 275] width 113 height 29
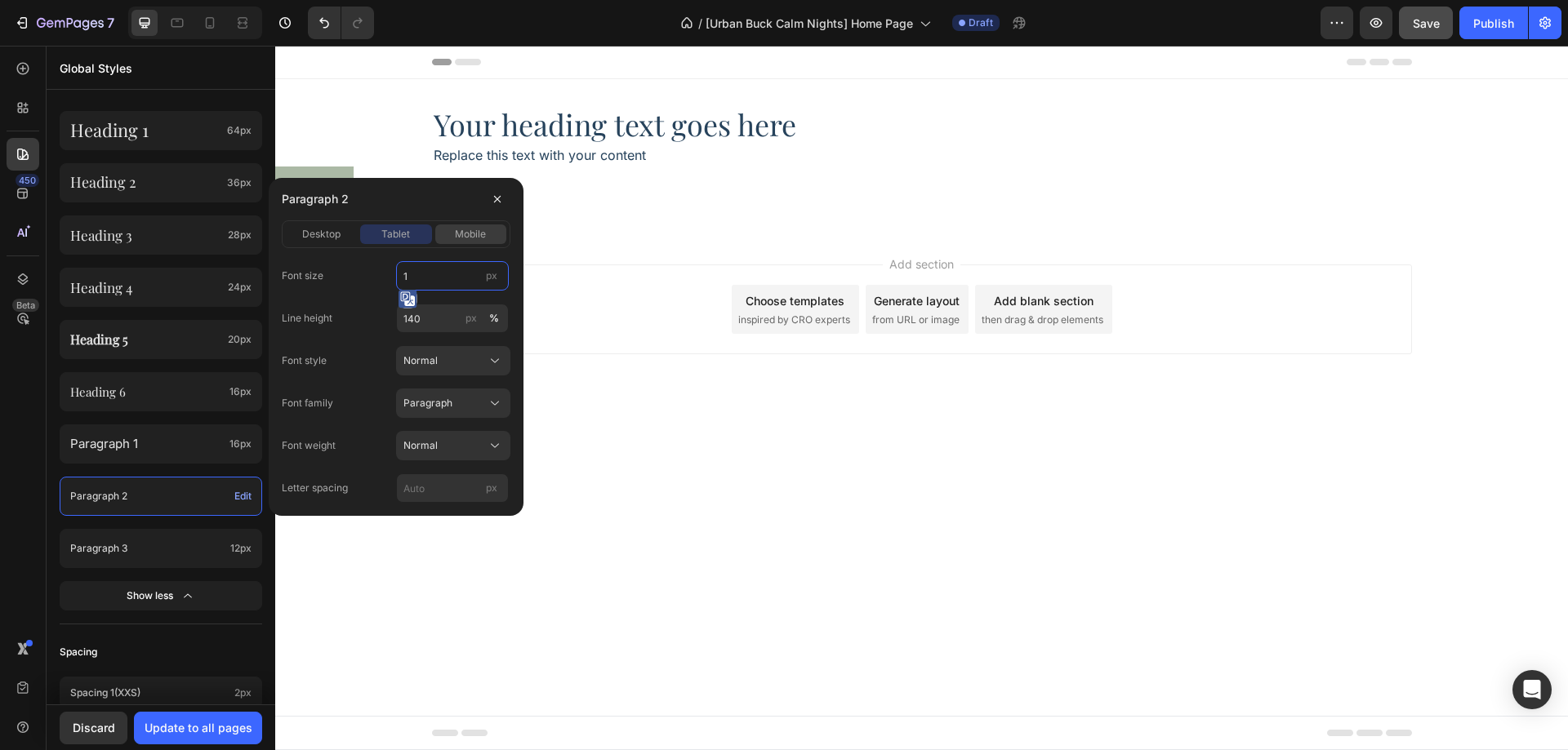
type input "12"
click at [469, 231] on span "mobile" at bounding box center [470, 234] width 31 height 15
click at [434, 269] on input "14" at bounding box center [452, 275] width 113 height 29
type input "12"
click at [322, 229] on span "desktop" at bounding box center [321, 234] width 38 height 15
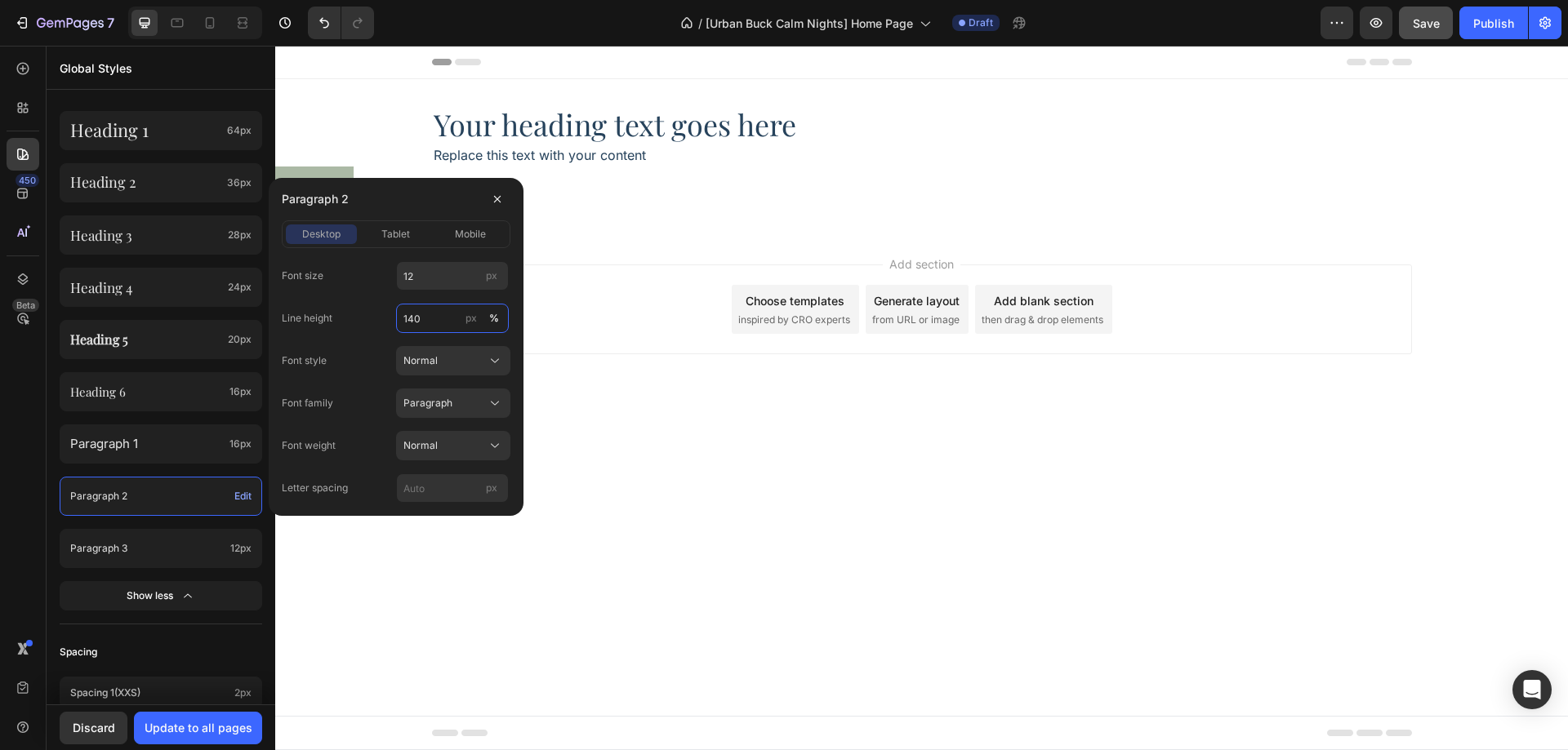
click at [415, 319] on input "140" at bounding box center [452, 318] width 113 height 29
type input "120"
click at [403, 236] on span "tablet" at bounding box center [396, 234] width 28 height 15
click at [470, 232] on span "mobile" at bounding box center [470, 234] width 31 height 15
click at [321, 236] on span "desktop" at bounding box center [321, 234] width 38 height 15
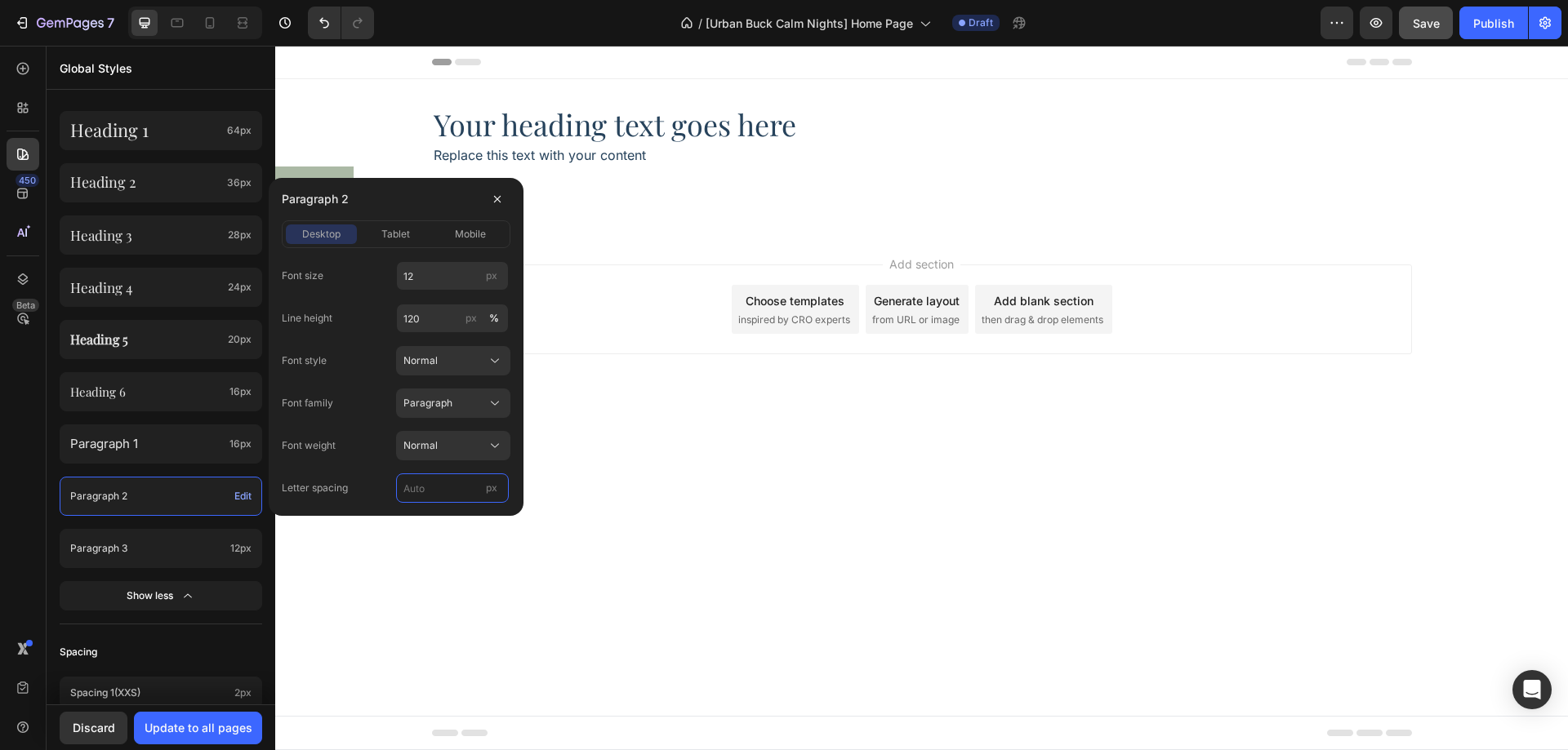
click at [408, 482] on input "px" at bounding box center [452, 488] width 113 height 29
type input "0"
click at [356, 375] on div "Font size 12 px Line height 120 px % Font style Normal Font family Paragraph Fo…" at bounding box center [396, 382] width 229 height 242
click at [394, 238] on span "tablet" at bounding box center [396, 234] width 28 height 15
click at [458, 234] on span "mobile" at bounding box center [470, 234] width 31 height 15
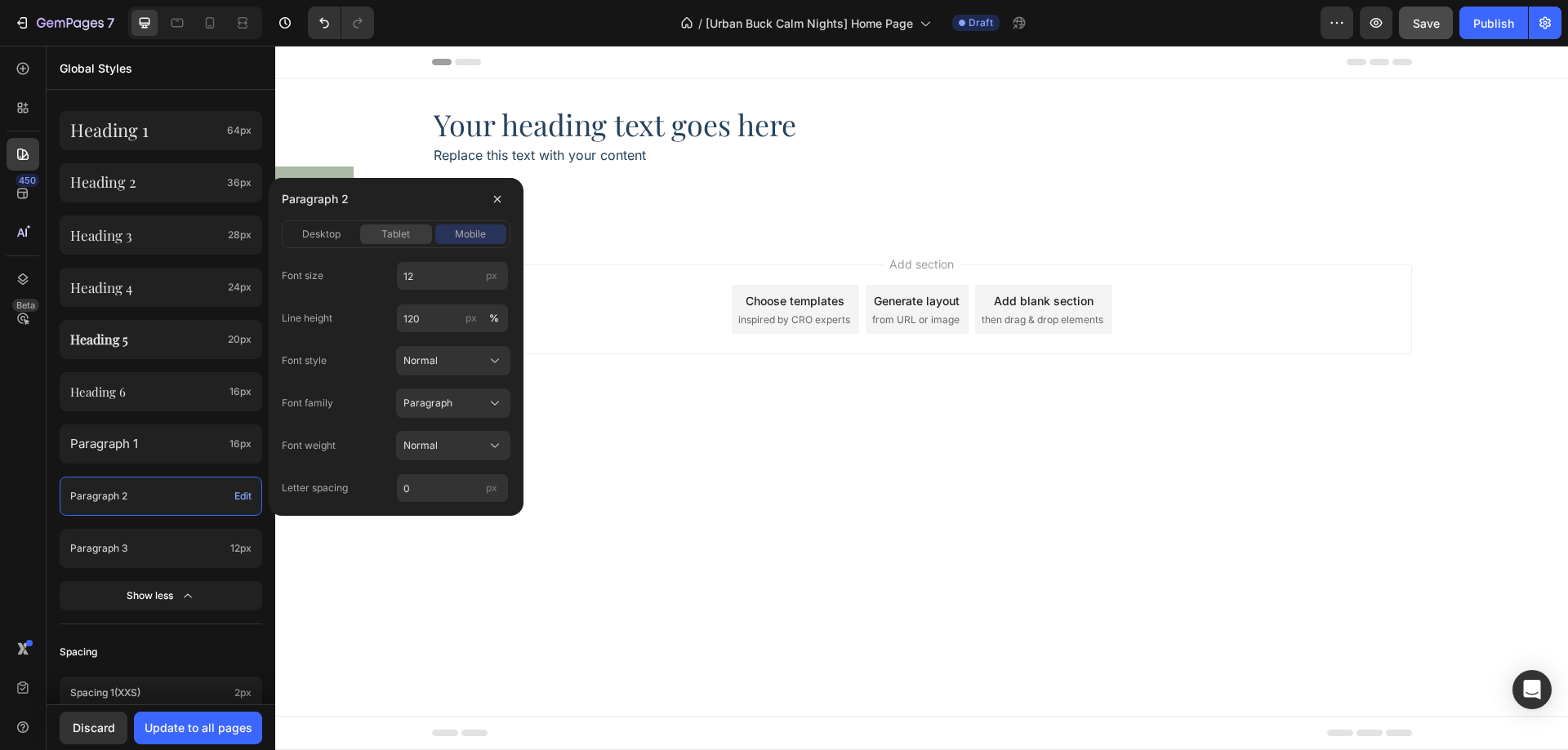
drag, startPoint x: 385, startPoint y: 232, endPoint x: 322, endPoint y: 235, distance: 63.1
click at [382, 232] on span "tablet" at bounding box center [396, 234] width 28 height 15
click at [322, 235] on span "desktop" at bounding box center [321, 234] width 38 height 15
click at [364, 269] on div "Font size 12 px" at bounding box center [396, 275] width 229 height 29
click at [254, 724] on button "Update to all pages" at bounding box center [198, 728] width 128 height 33
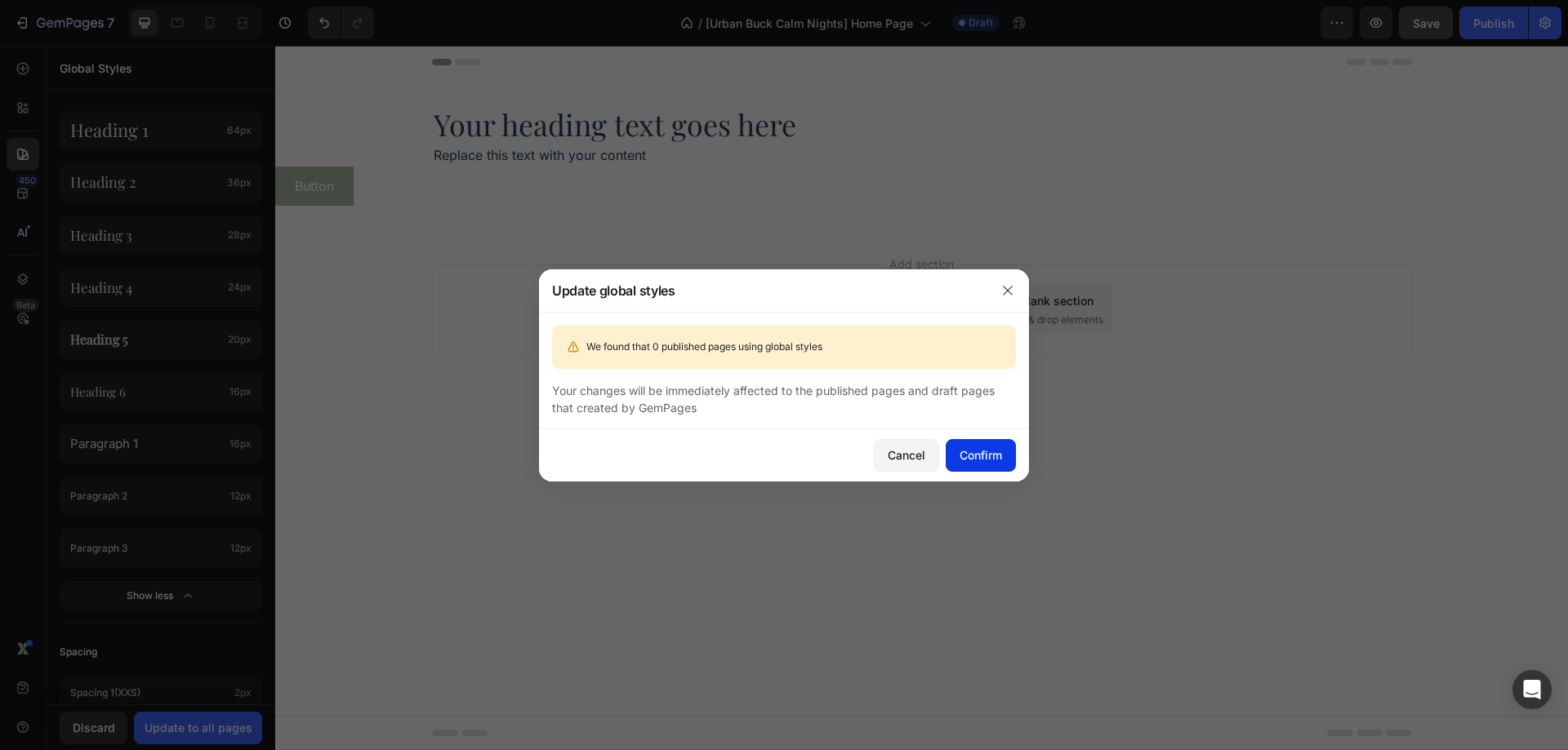
click at [967, 460] on div "Confirm" at bounding box center [981, 454] width 43 height 17
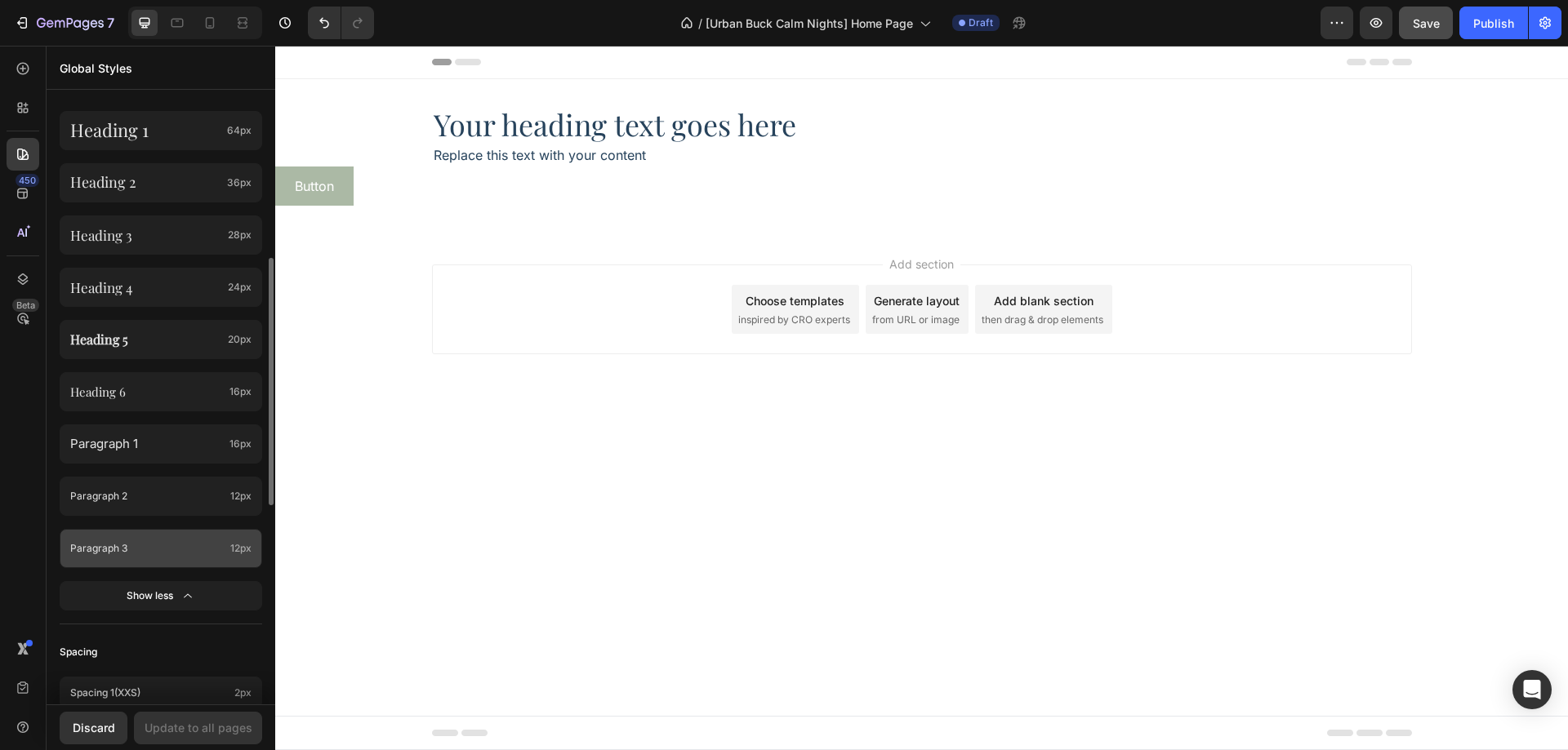
click at [241, 564] on div "Paragraph 3 12px" at bounding box center [160, 548] width 203 height 39
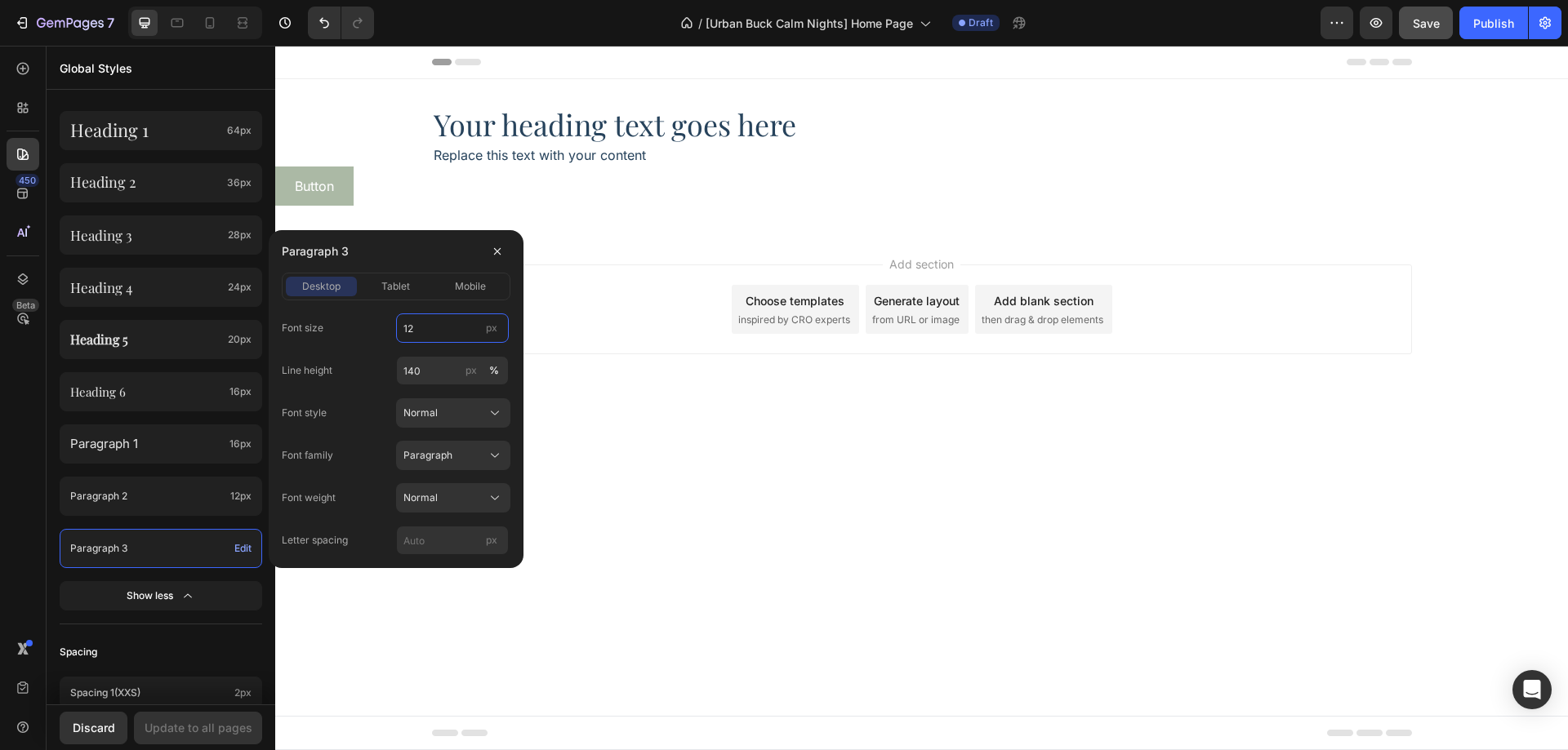
click at [415, 329] on input "12" at bounding box center [452, 328] width 113 height 29
type input "10"
click at [408, 288] on span "tablet" at bounding box center [396, 286] width 28 height 15
click at [432, 331] on input "14" at bounding box center [452, 328] width 113 height 29
type input "10"
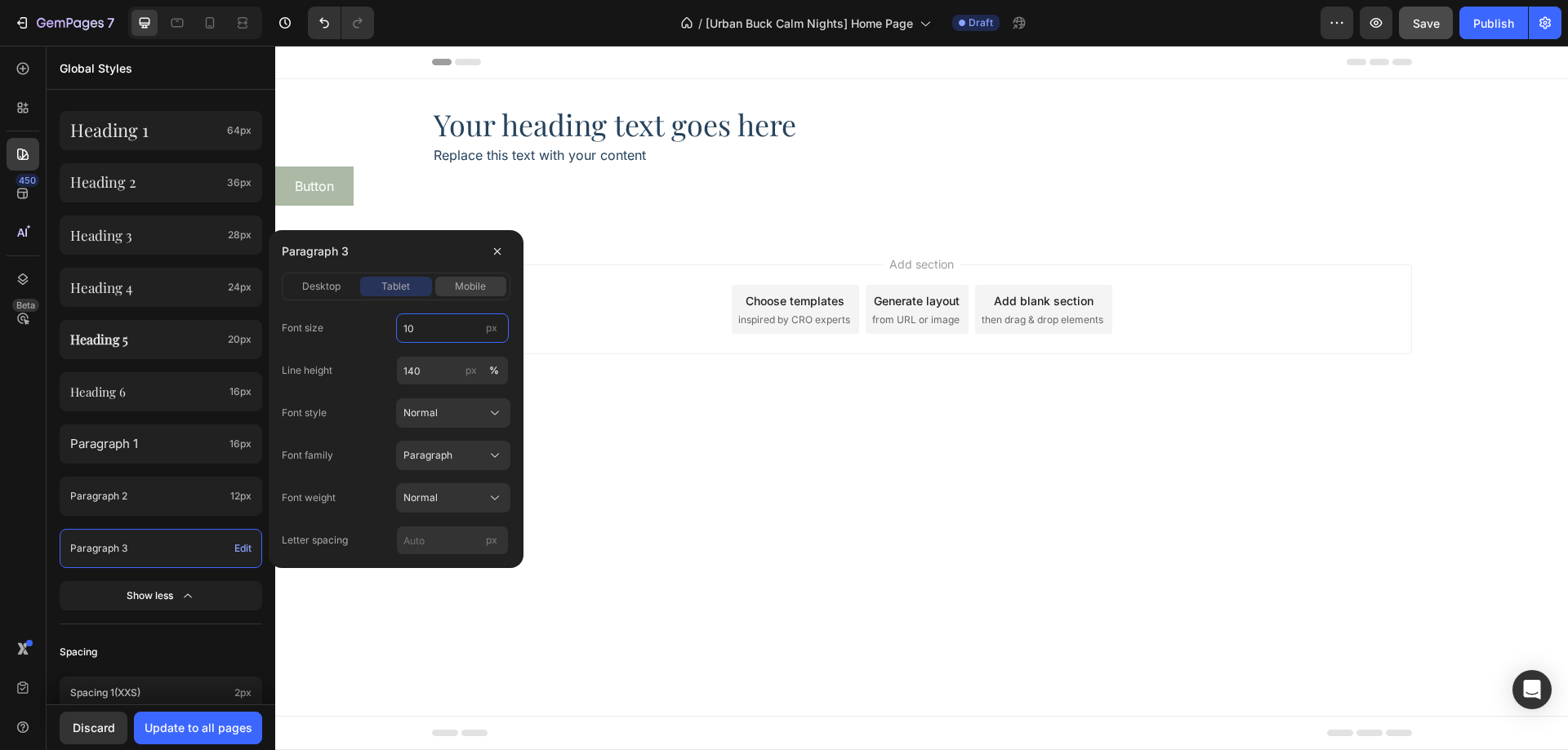
click at [469, 291] on span "mobile" at bounding box center [470, 286] width 31 height 15
click at [441, 328] on input "14" at bounding box center [452, 328] width 113 height 29
type input "10"
click at [325, 275] on div "desktop tablet mobile" at bounding box center [396, 286] width 229 height 27
click at [326, 281] on span "desktop" at bounding box center [321, 286] width 38 height 15
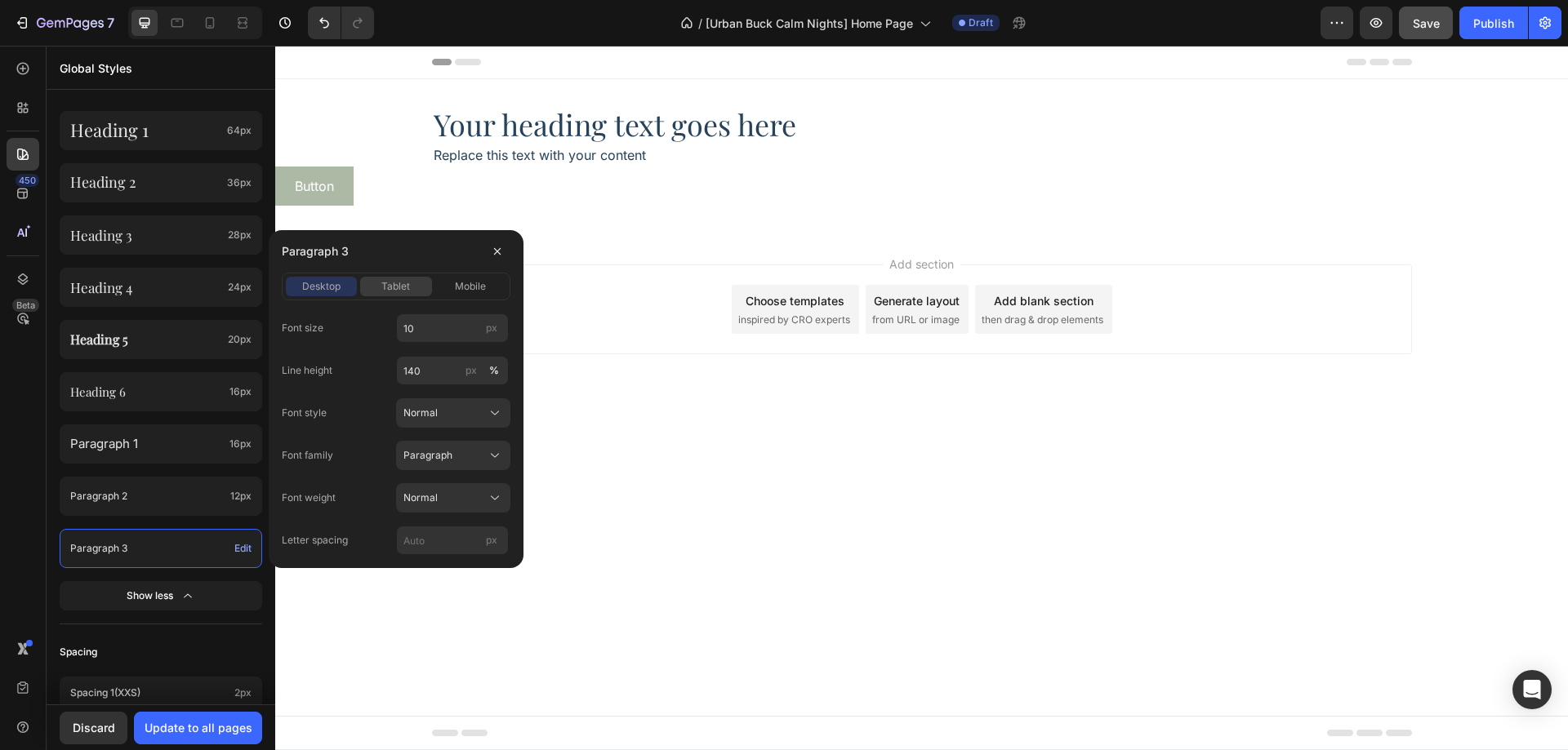
click at [386, 282] on span "tablet" at bounding box center [396, 286] width 28 height 15
click at [451, 290] on div "mobile" at bounding box center [470, 286] width 71 height 15
drag, startPoint x: 415, startPoint y: 288, endPoint x: 402, endPoint y: 288, distance: 13.0
click at [413, 288] on div "tablet" at bounding box center [396, 286] width 71 height 15
click at [316, 284] on span "desktop" at bounding box center [321, 286] width 38 height 15
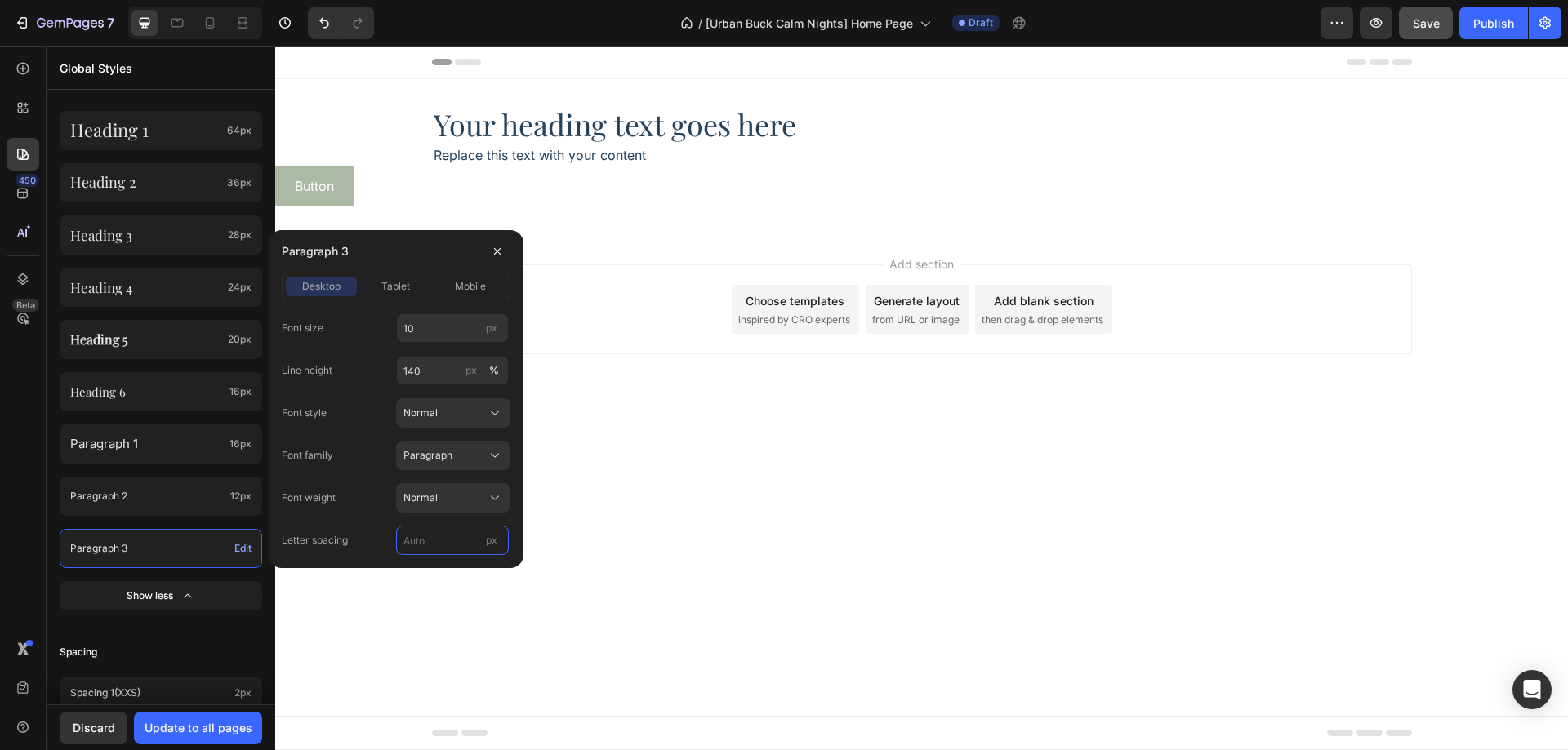
click at [437, 545] on input "px" at bounding box center [452, 540] width 113 height 29
type input "0"
click at [365, 460] on div "Font family Paragraph" at bounding box center [396, 455] width 229 height 29
click at [432, 362] on input "140" at bounding box center [452, 370] width 113 height 29
type input "150"
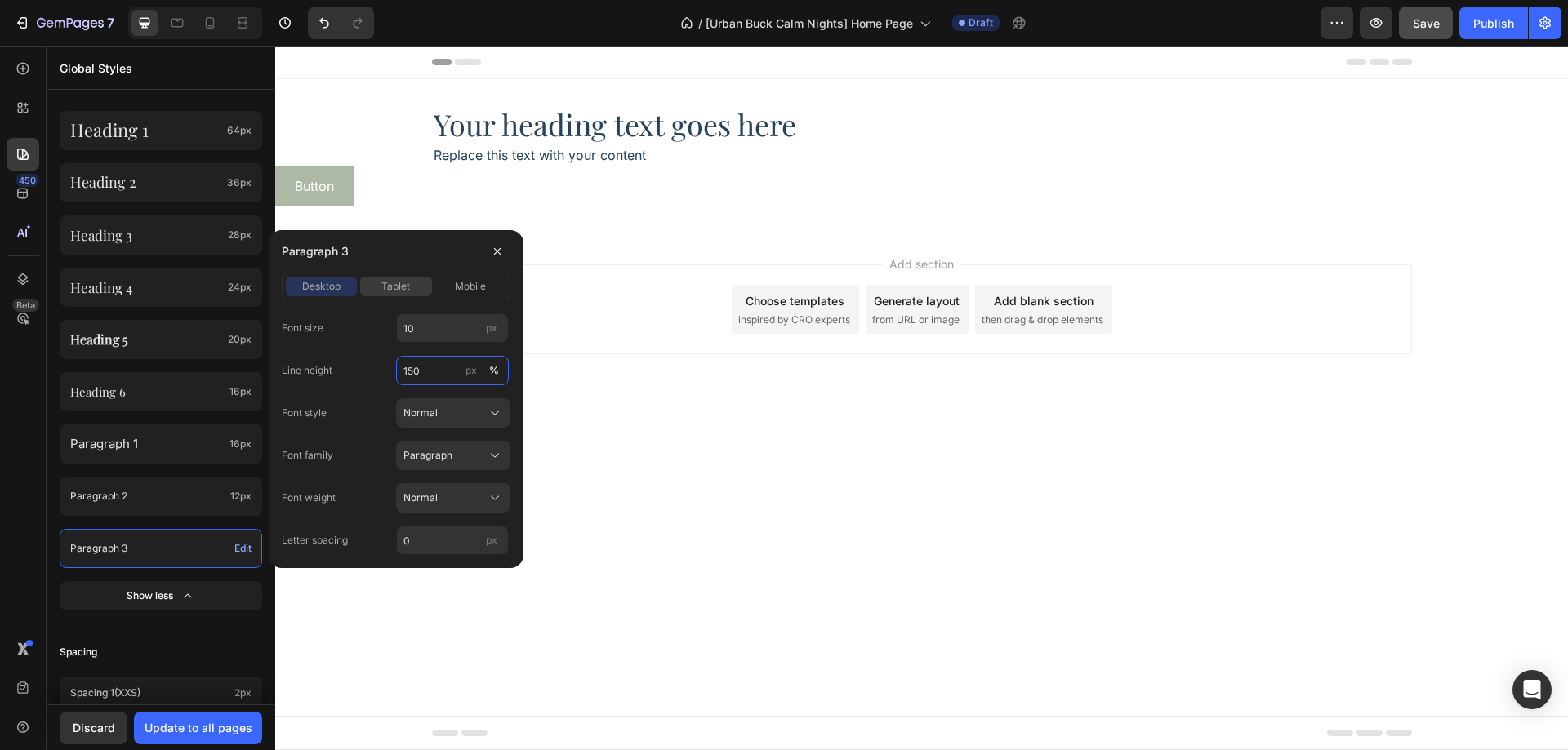
click at [408, 296] on button "tablet" at bounding box center [396, 287] width 71 height 19
drag, startPoint x: 457, startPoint y: 281, endPoint x: 422, endPoint y: 286, distance: 35.4
click at [457, 280] on span "mobile" at bounding box center [470, 286] width 31 height 15
click at [405, 286] on span "tablet" at bounding box center [396, 286] width 28 height 15
click at [338, 289] on span "desktop" at bounding box center [321, 286] width 38 height 15
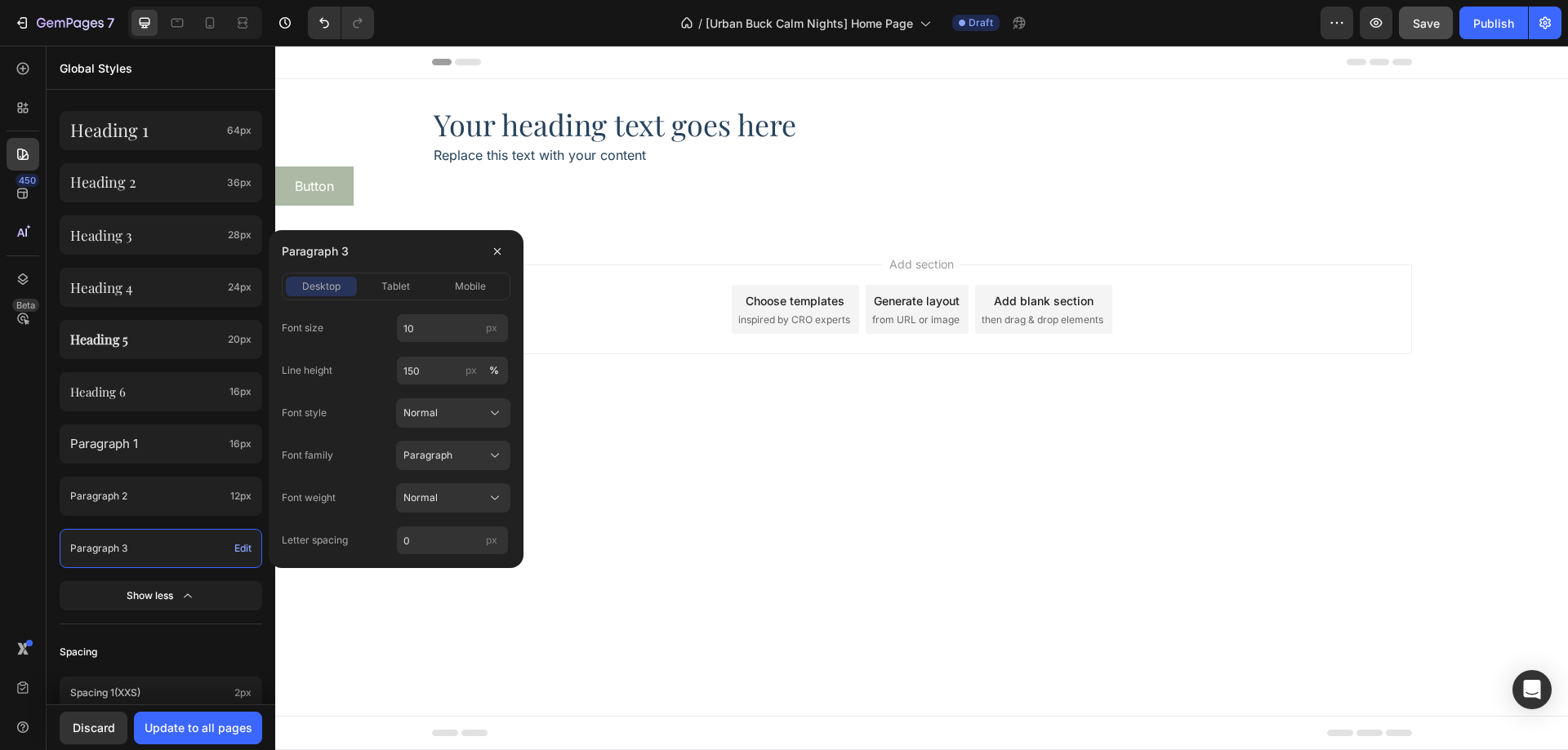
click at [37, 579] on div "450 Beta" at bounding box center [22, 342] width 33 height 580
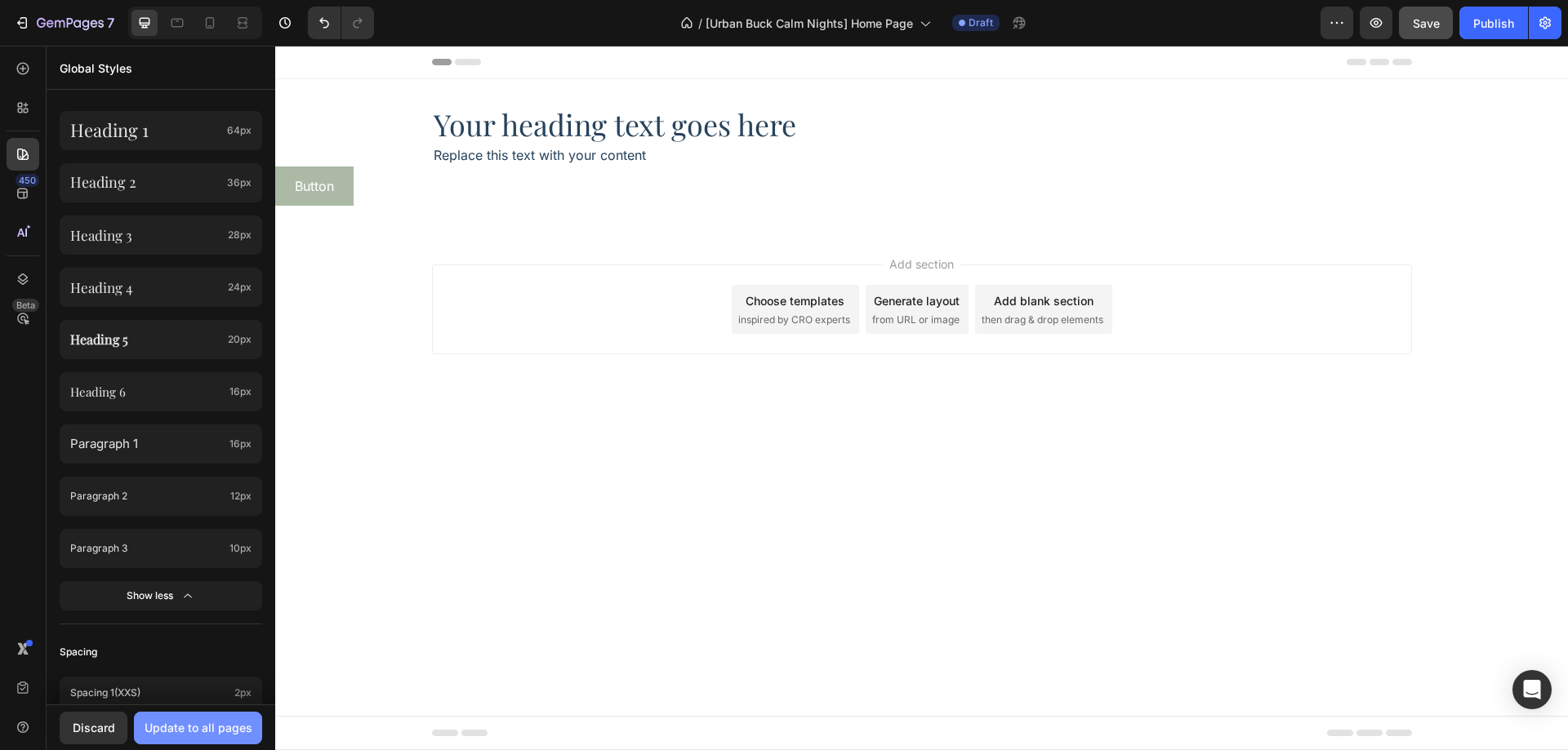
click at [166, 724] on div "Update to all pages" at bounding box center [198, 727] width 108 height 17
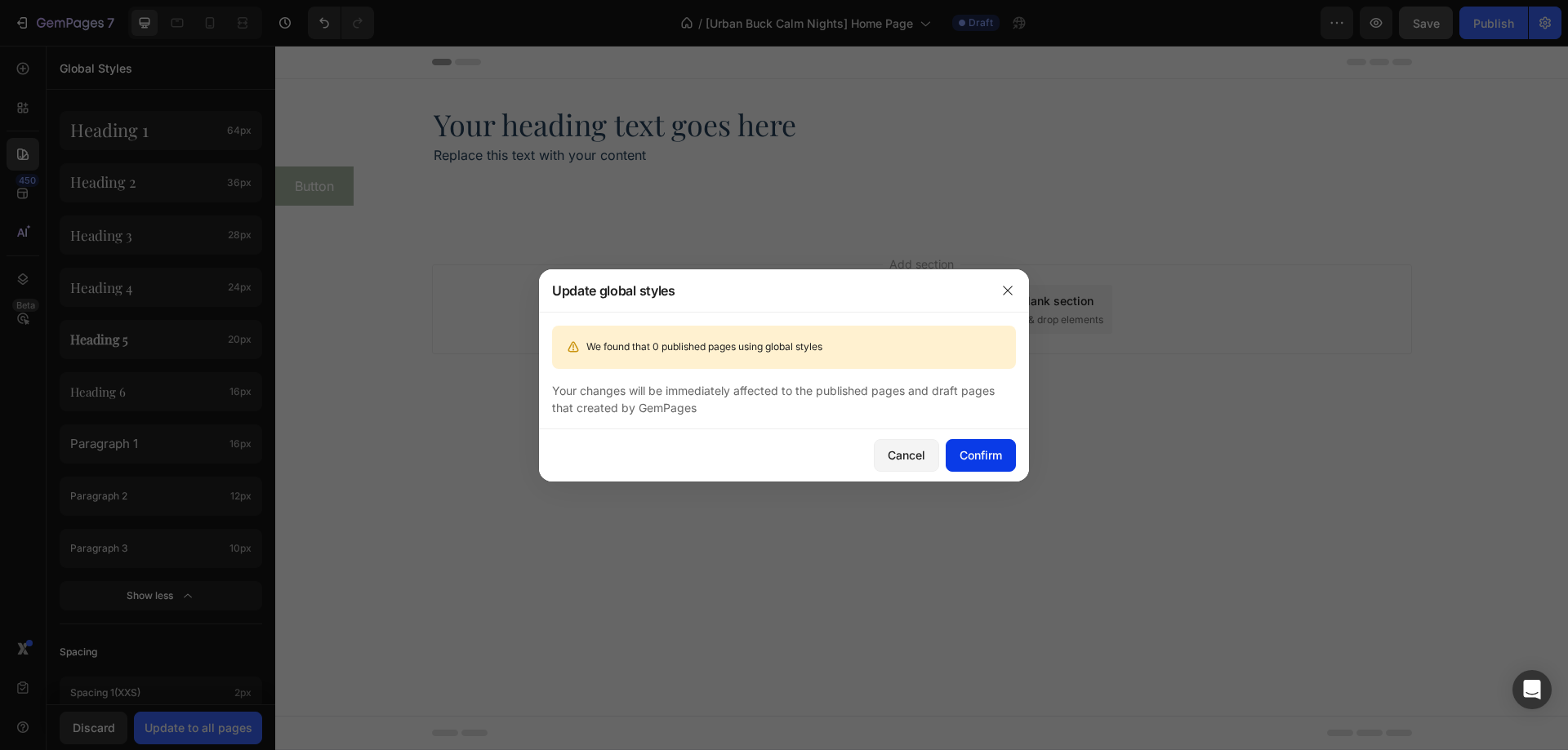
click at [978, 460] on div "Confirm" at bounding box center [981, 454] width 43 height 17
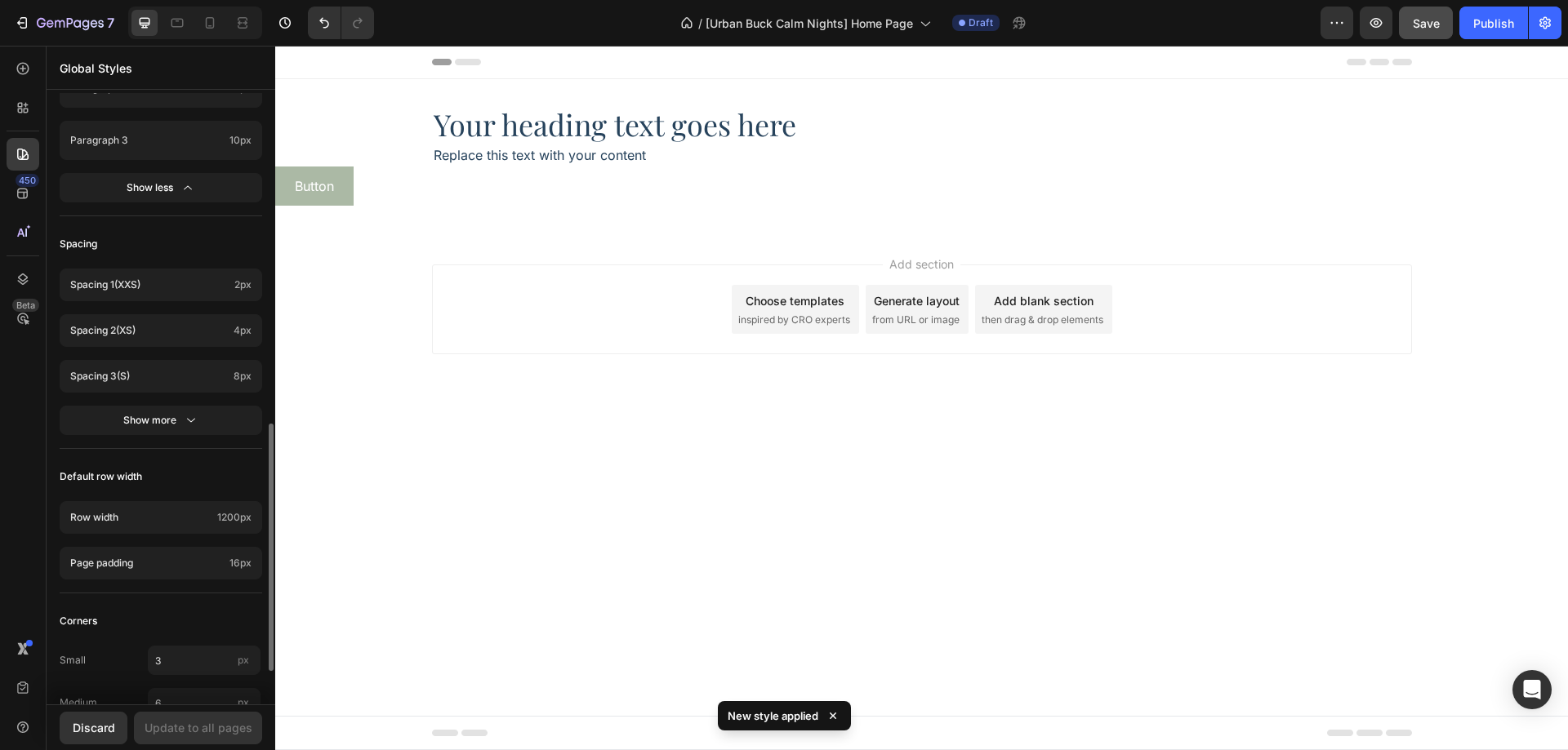
scroll to position [898, 0]
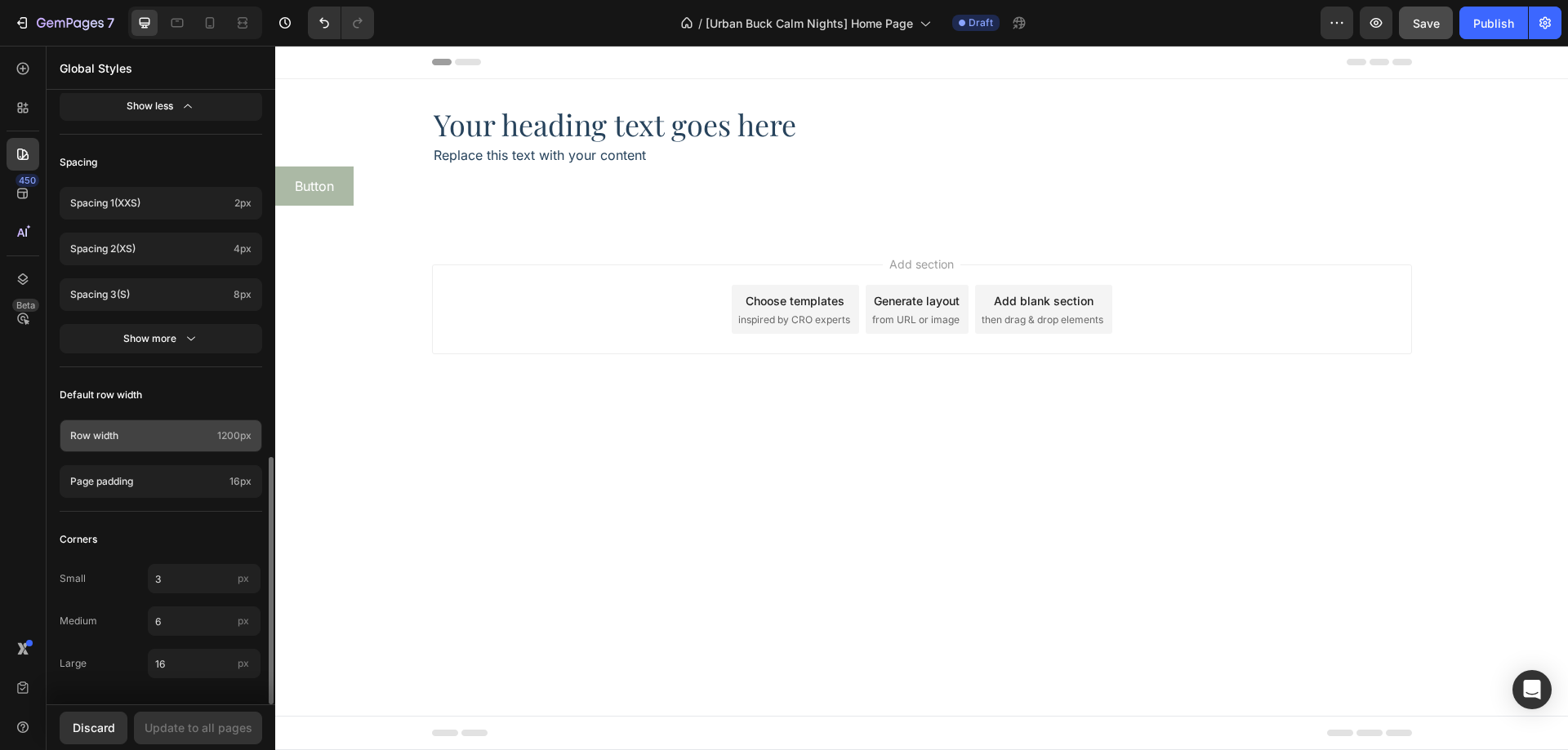
click at [211, 438] on p "Row width" at bounding box center [140, 436] width 141 height 15
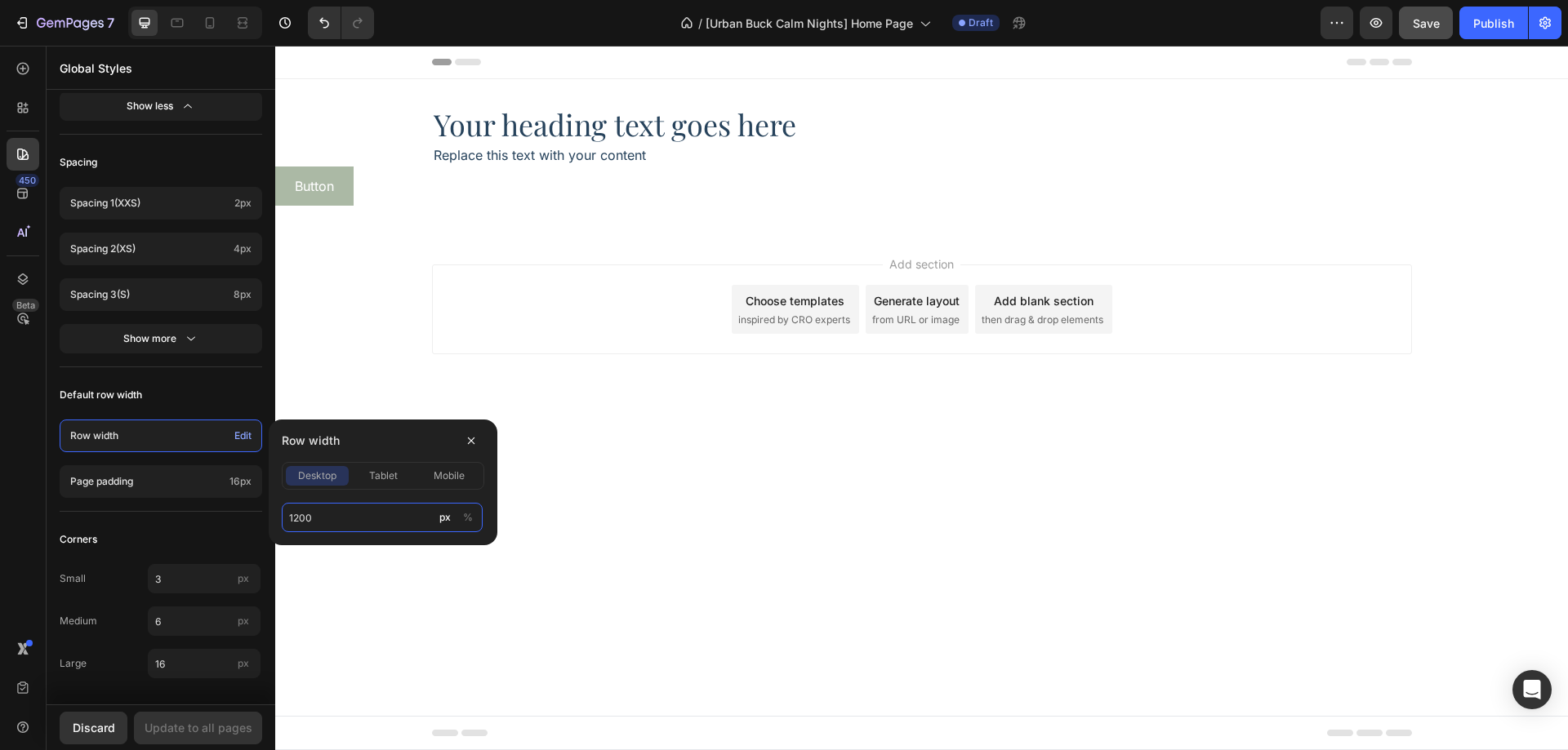
click at [330, 510] on input "1200" at bounding box center [382, 517] width 201 height 29
type input "1280"
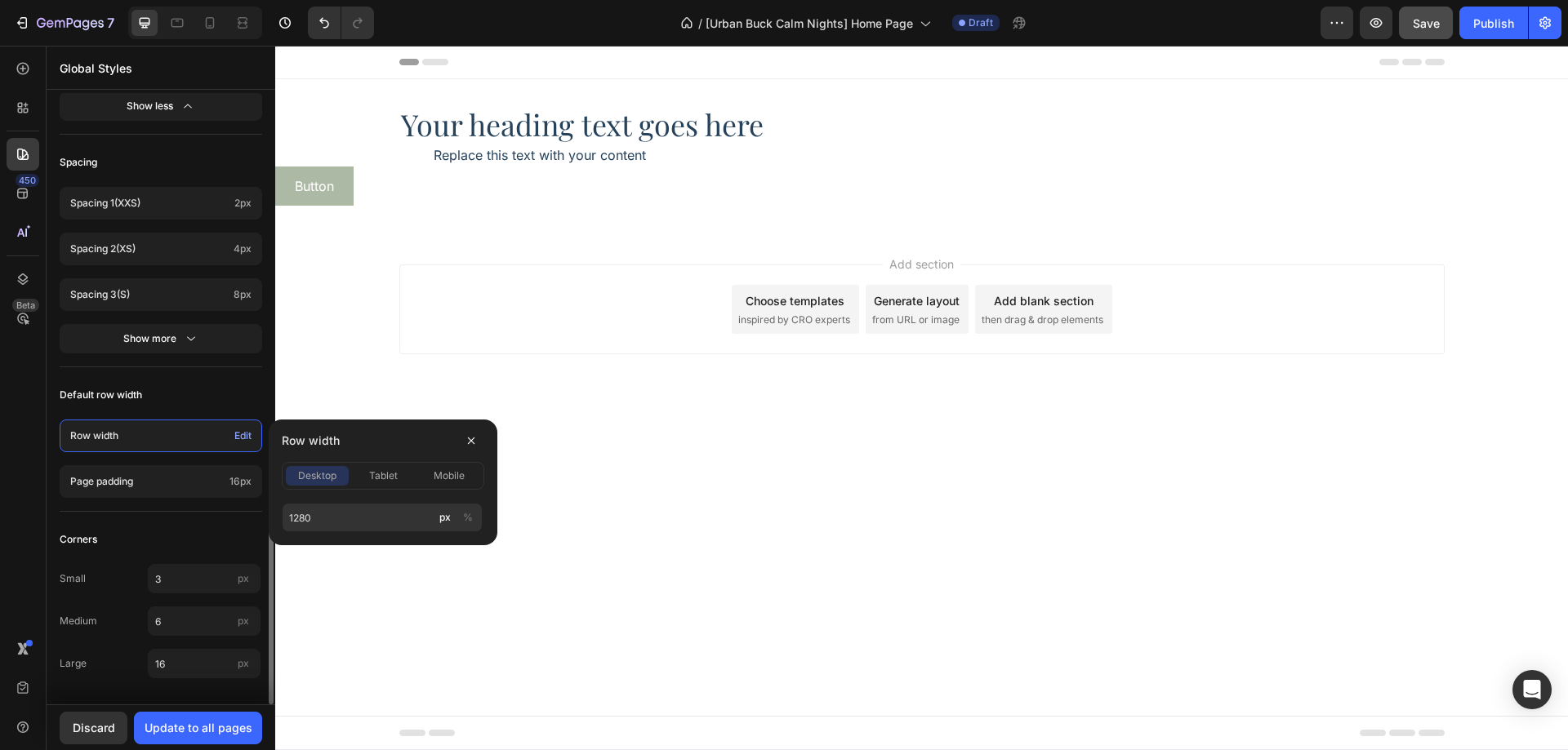
click at [235, 391] on div "Default row width" at bounding box center [160, 395] width 203 height 29
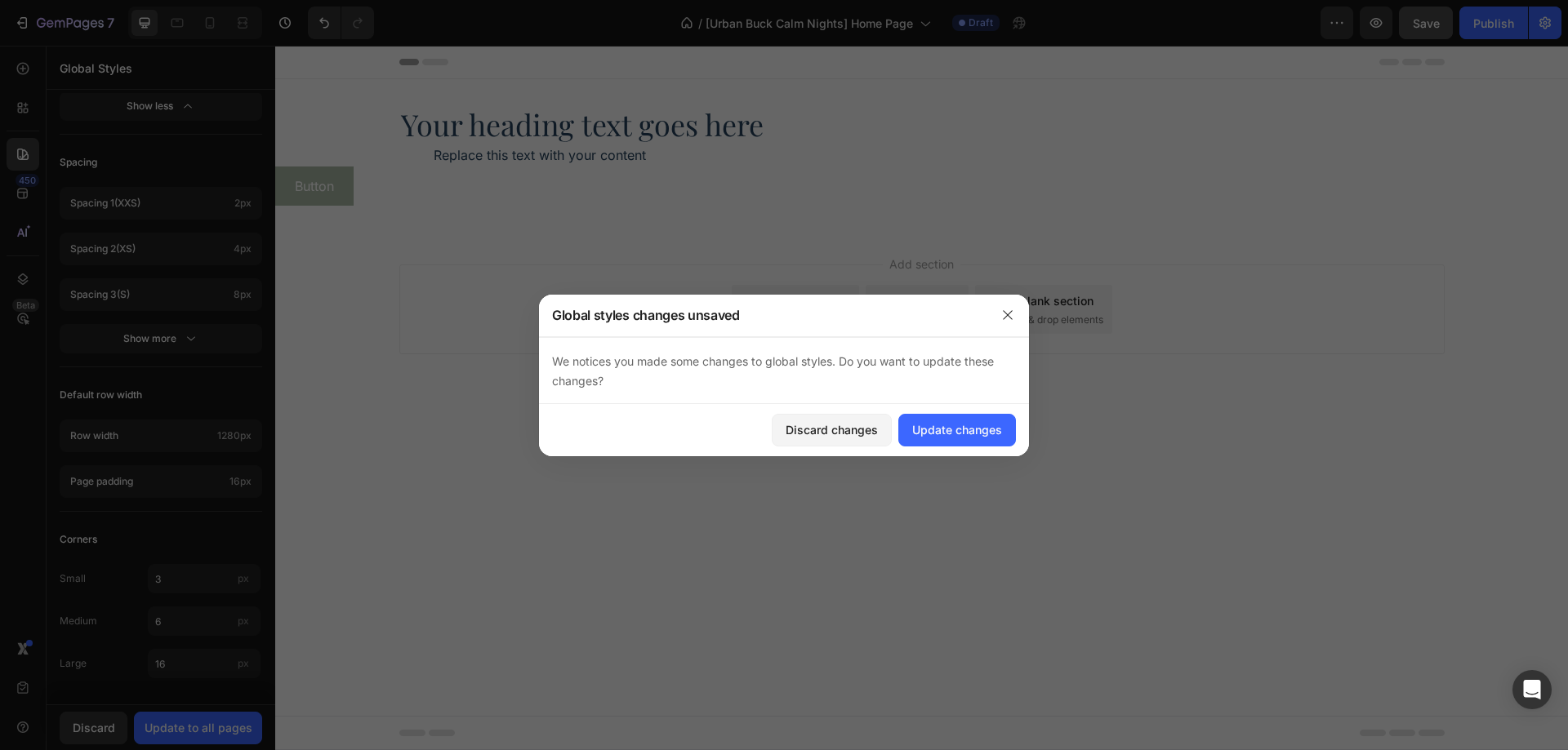
click at [383, 268] on div "Add section Choose templates inspired by CRO experts Generate layout from URL o…" at bounding box center [921, 332] width 1292 height 201
click at [949, 437] on div "Update changes" at bounding box center [957, 429] width 89 height 17
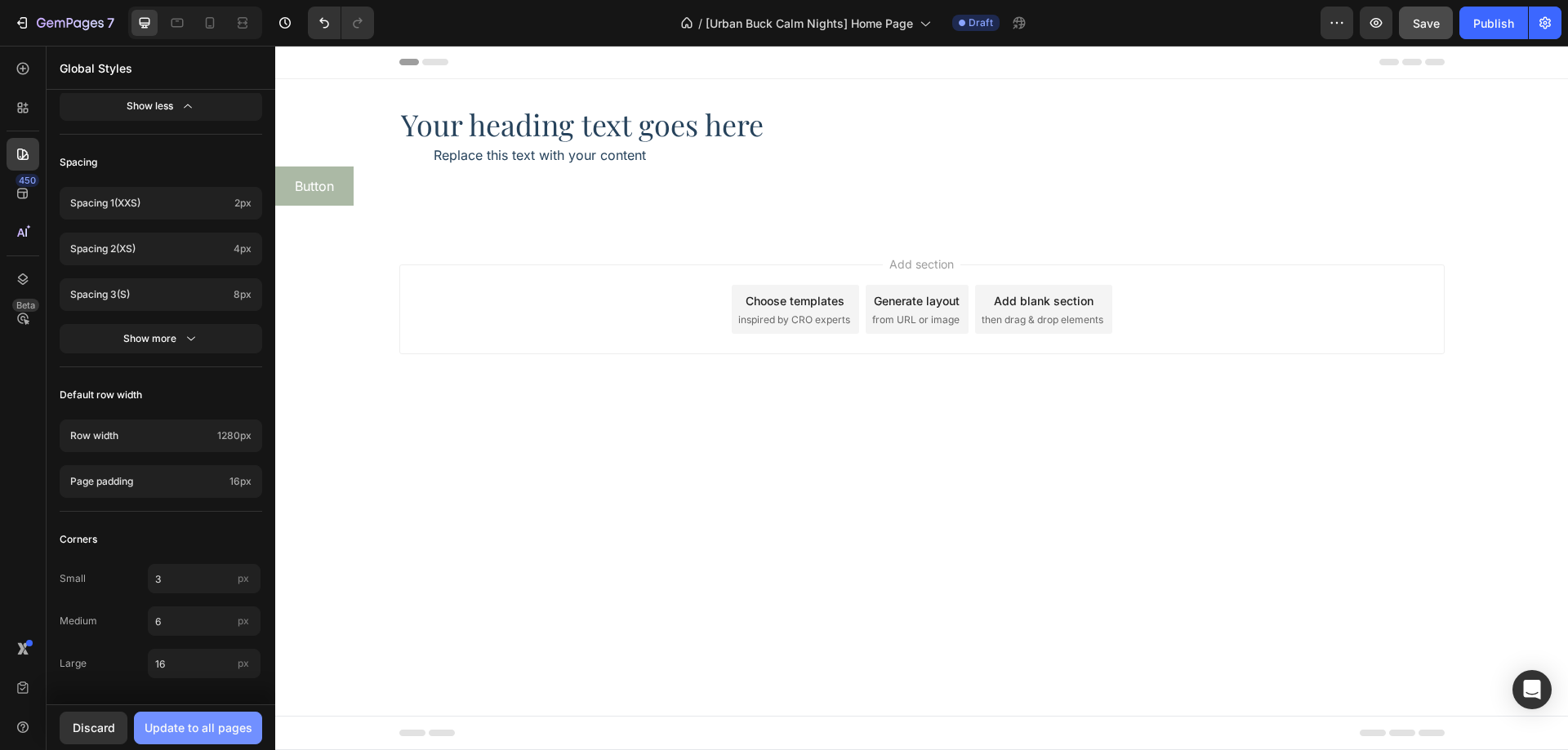
click at [221, 731] on div "Update to all pages" at bounding box center [198, 727] width 108 height 17
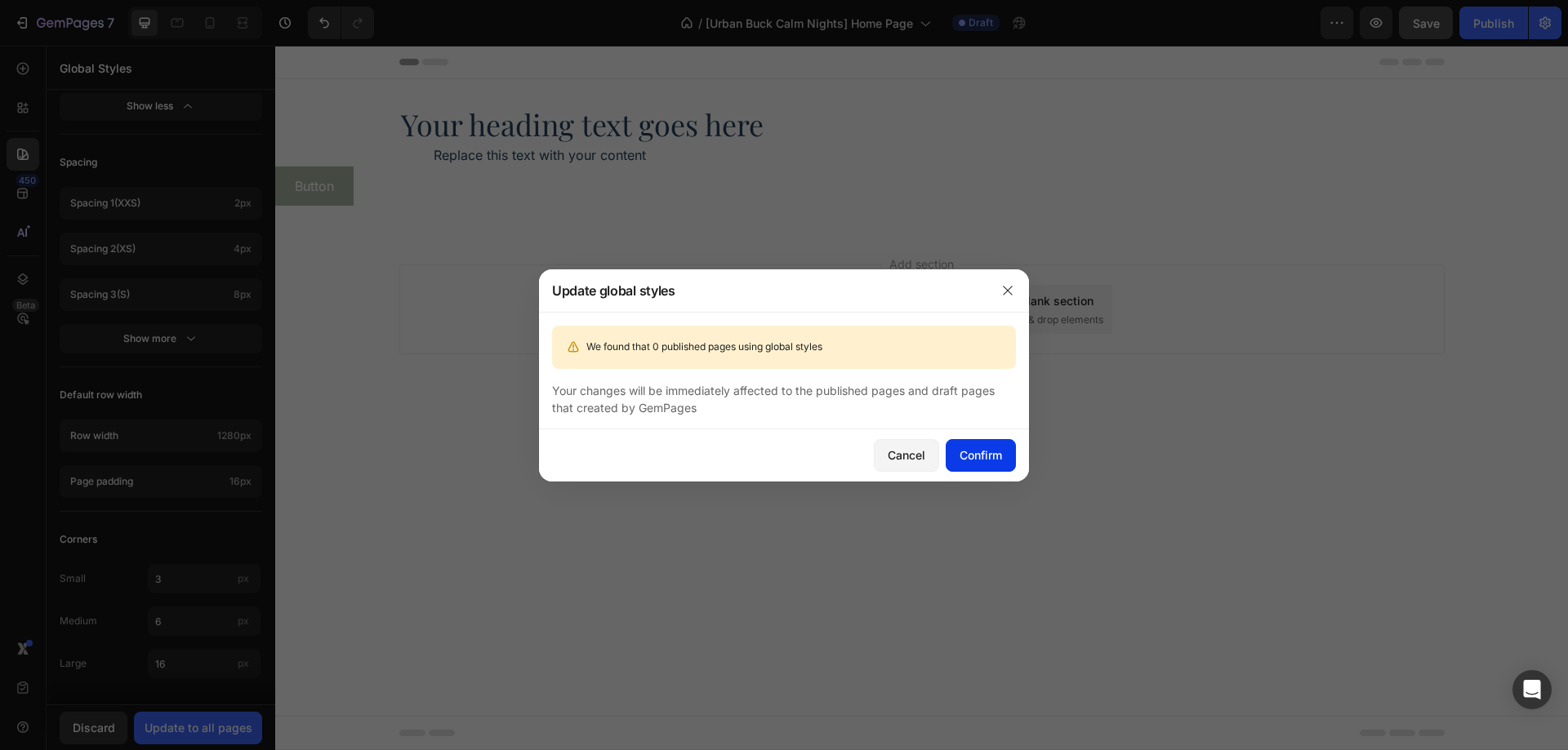
click at [989, 450] on div "Confirm" at bounding box center [981, 454] width 43 height 17
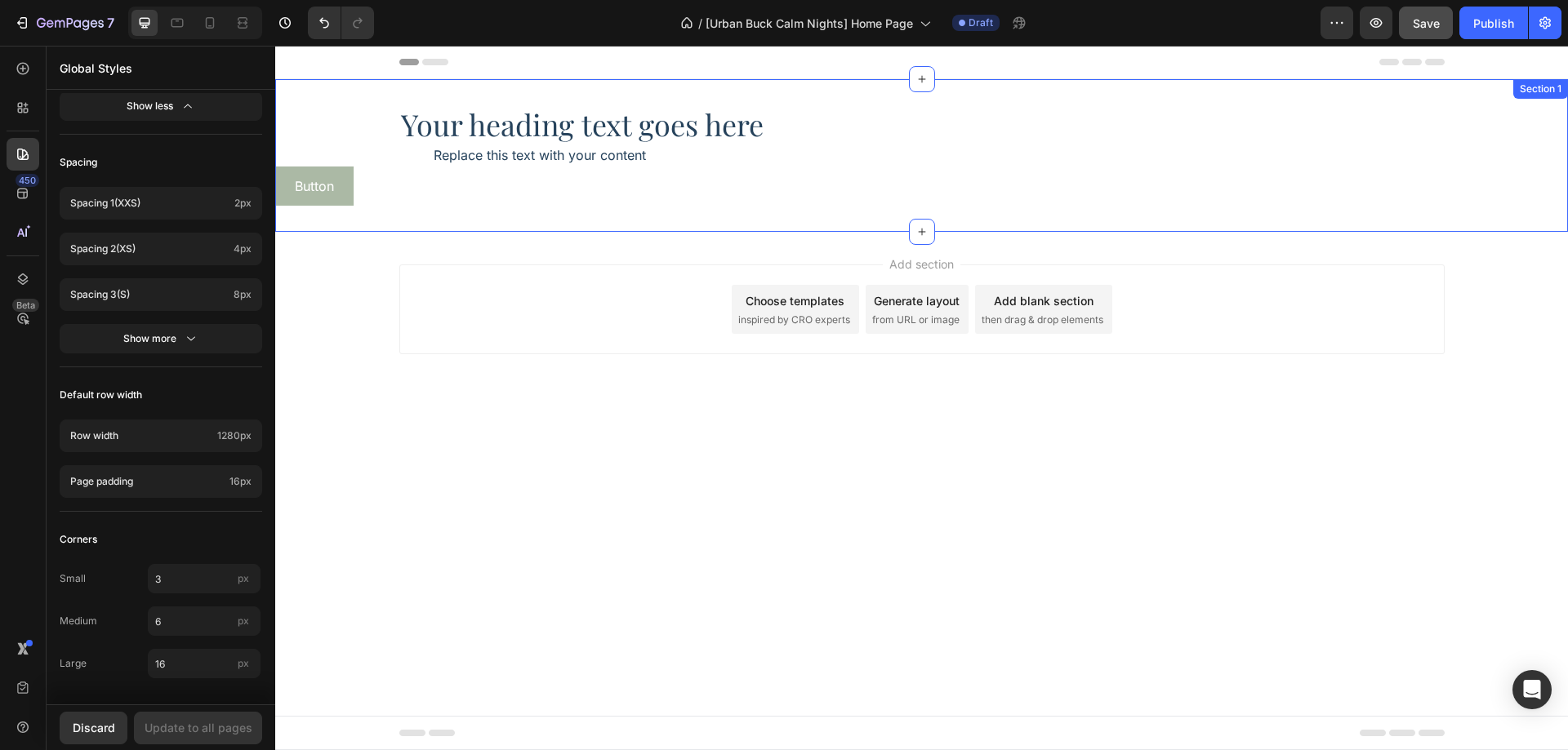
click at [586, 220] on div "Your heading text goes here Heading Replace this text with your content Text Bl…" at bounding box center [921, 155] width 1292 height 152
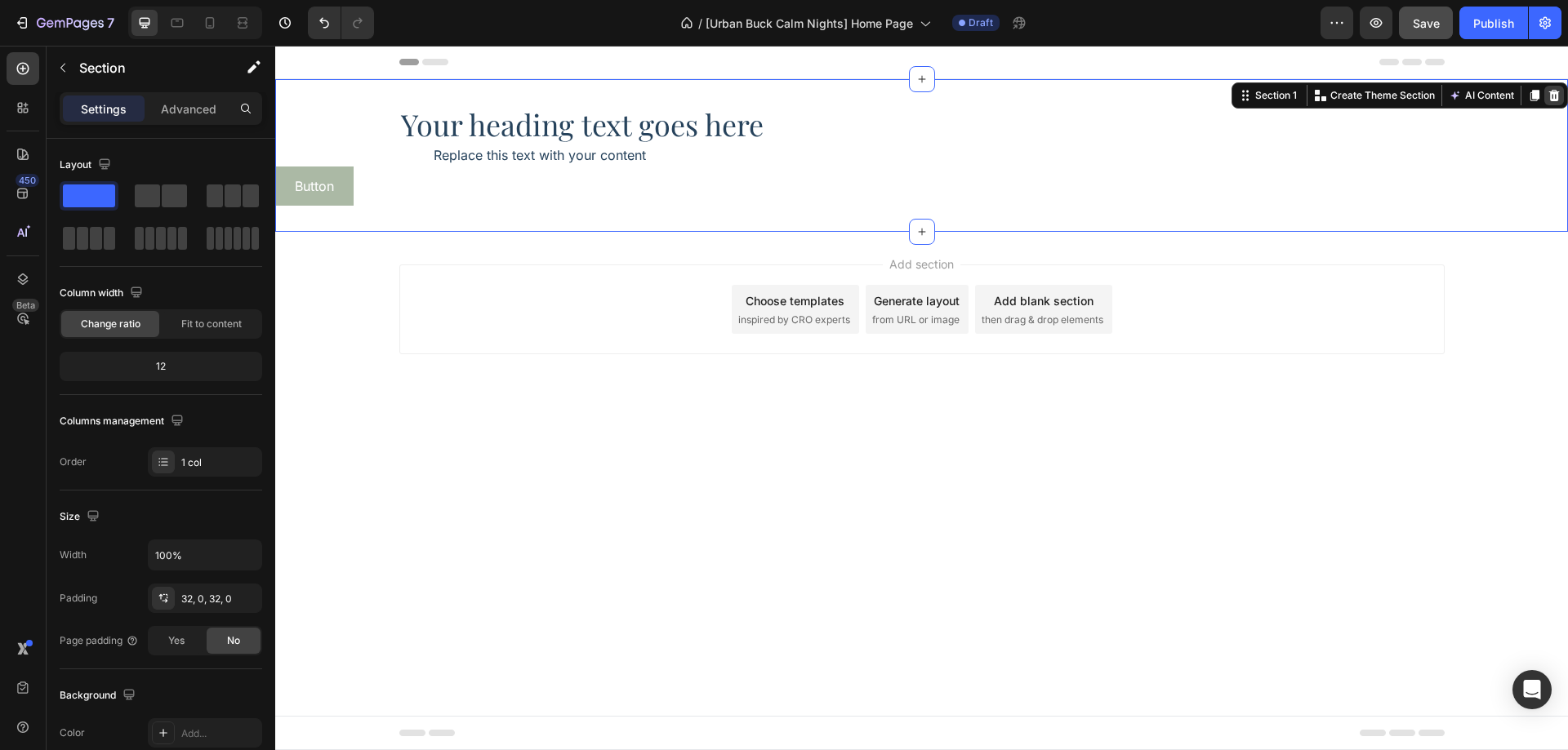
click at [1556, 93] on icon at bounding box center [1555, 95] width 11 height 12
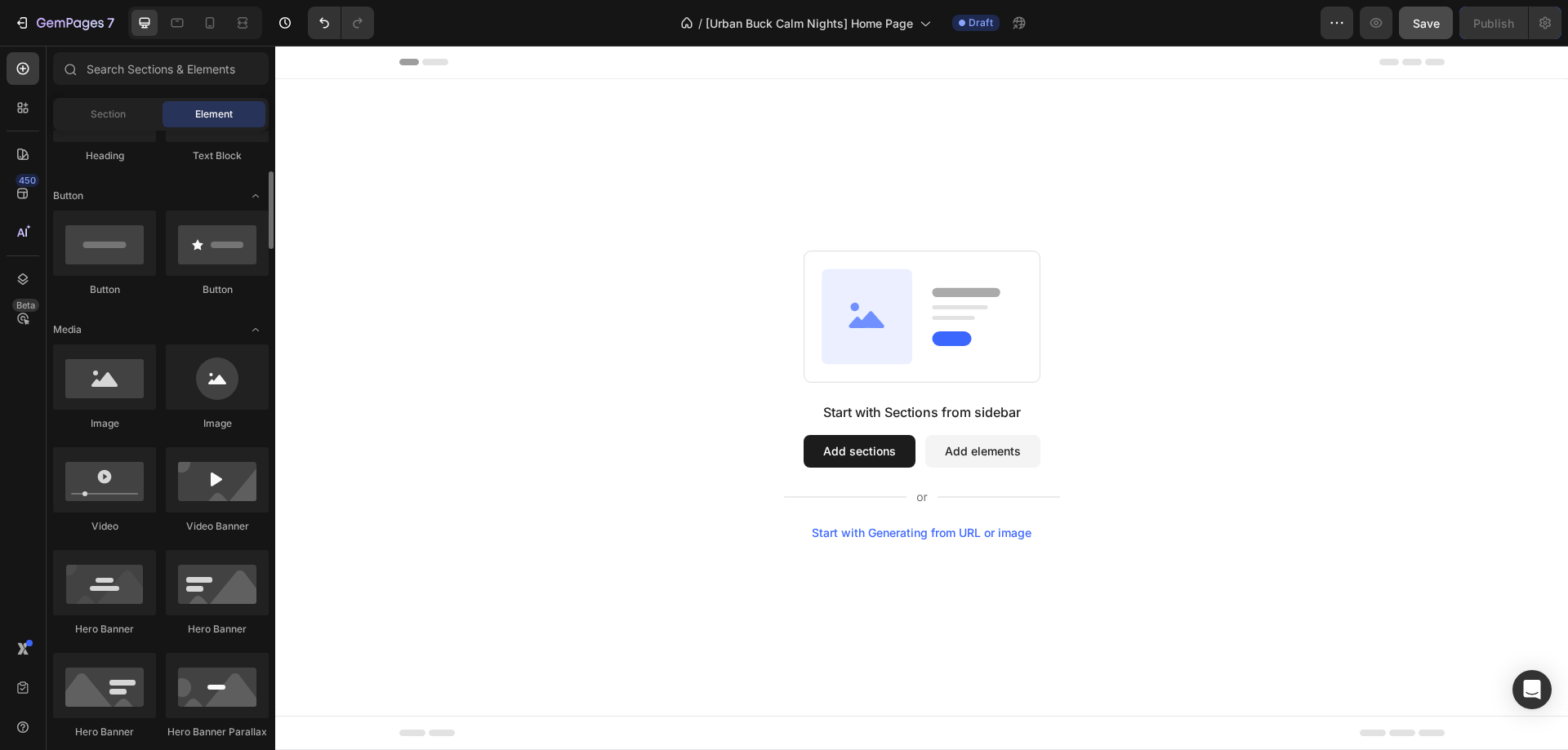
scroll to position [490, 0]
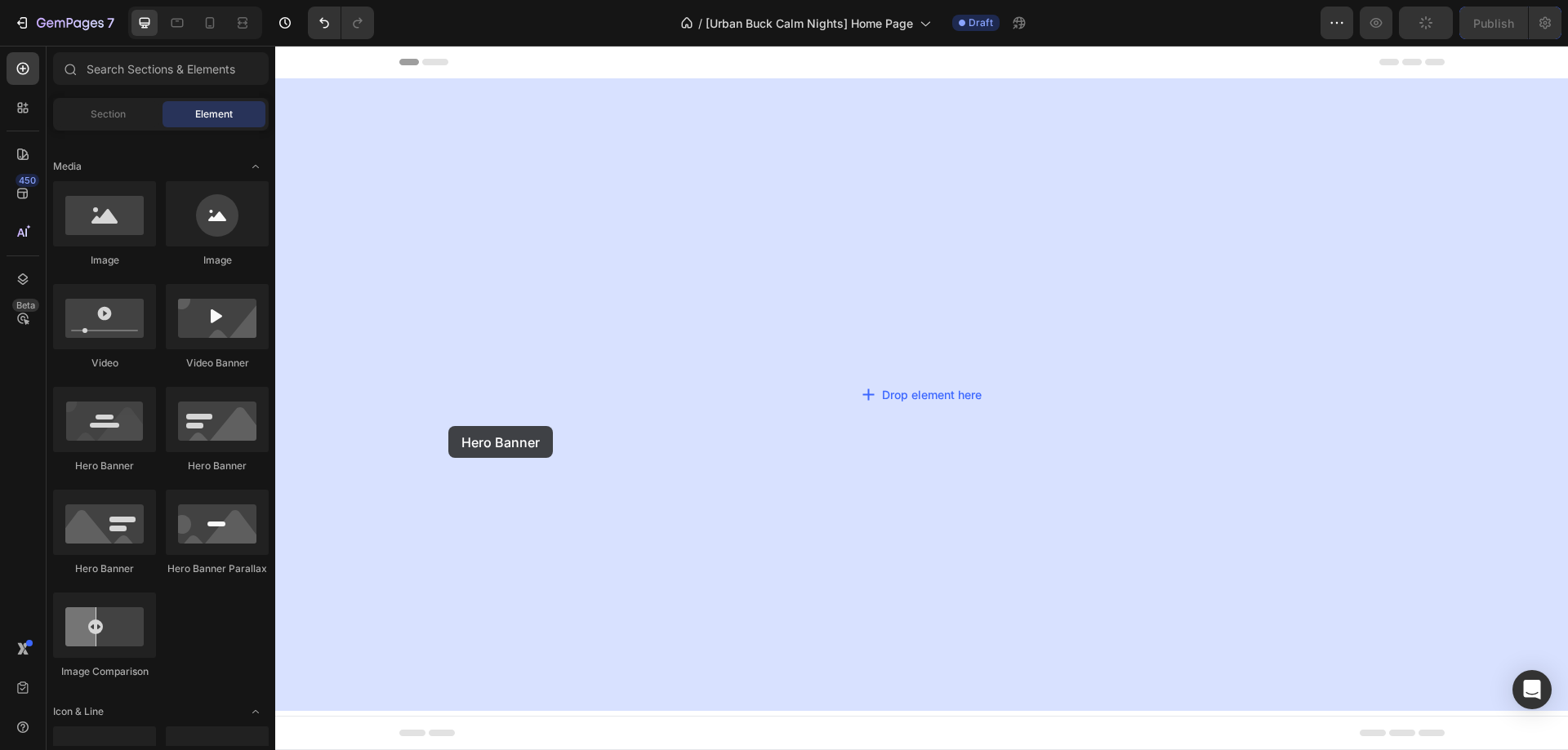
drag, startPoint x: 394, startPoint y: 491, endPoint x: 448, endPoint y: 426, distance: 84.5
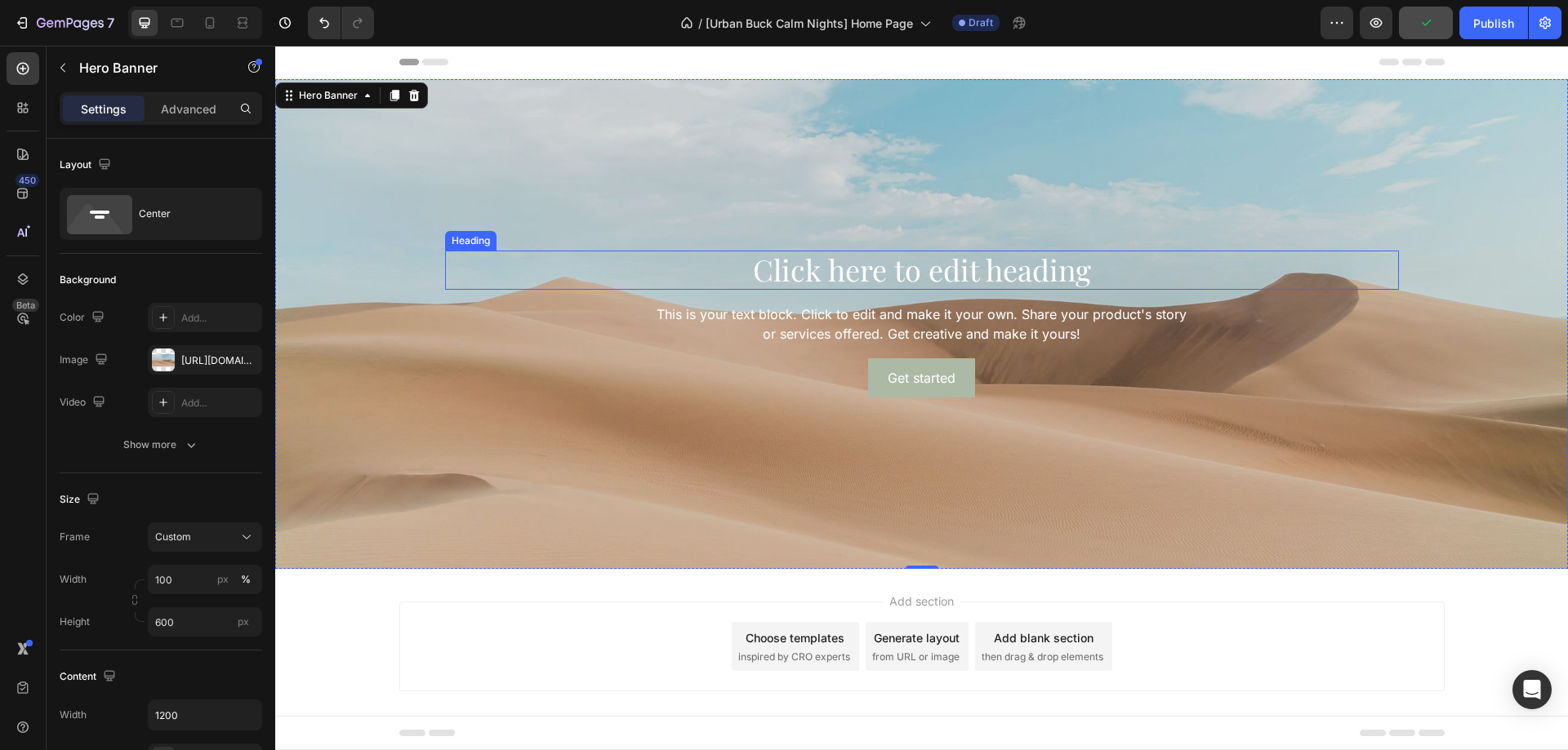
click at [1042, 270] on h2 "Click here to edit heading" at bounding box center [921, 269] width 954 height 38
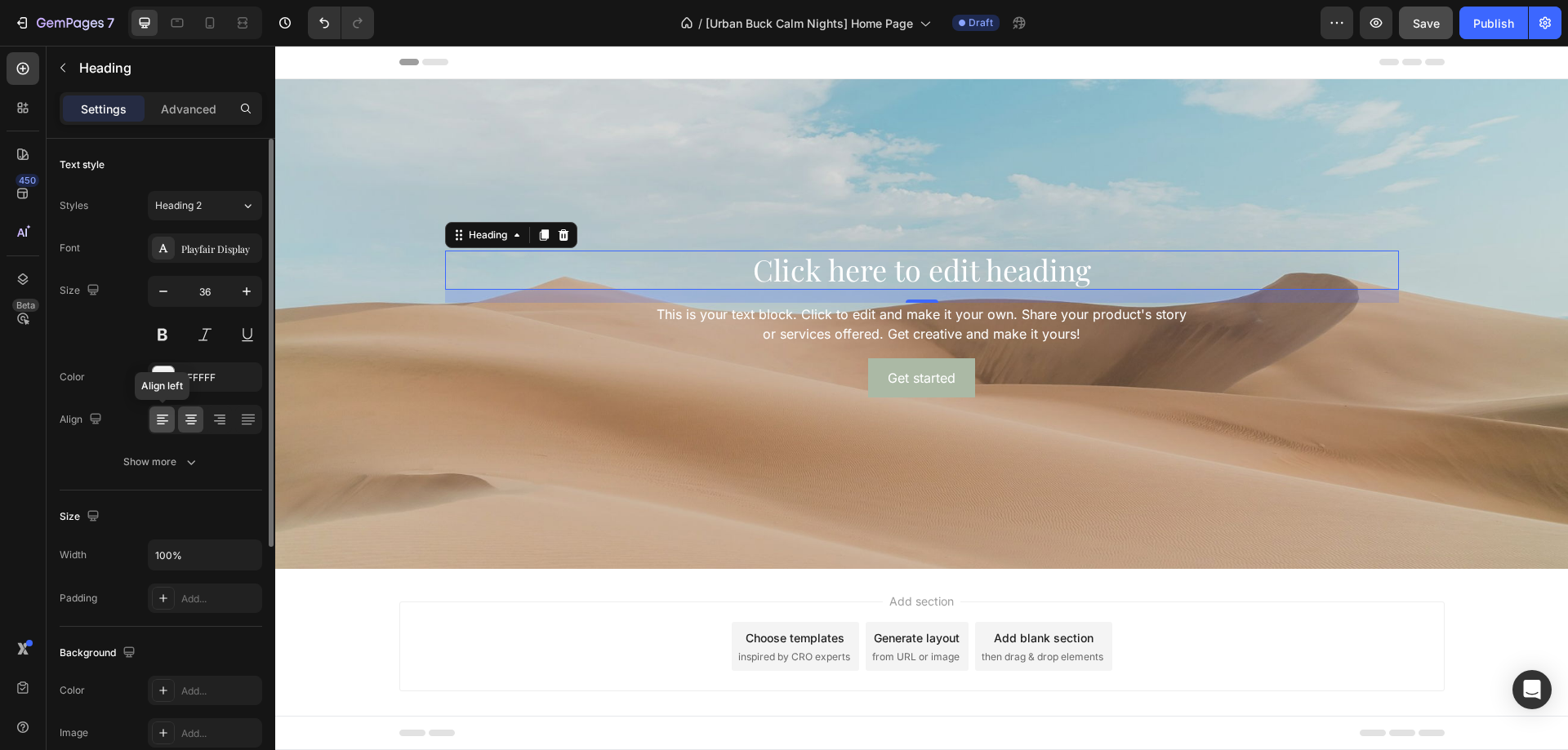
click at [169, 427] on icon at bounding box center [162, 420] width 16 height 16
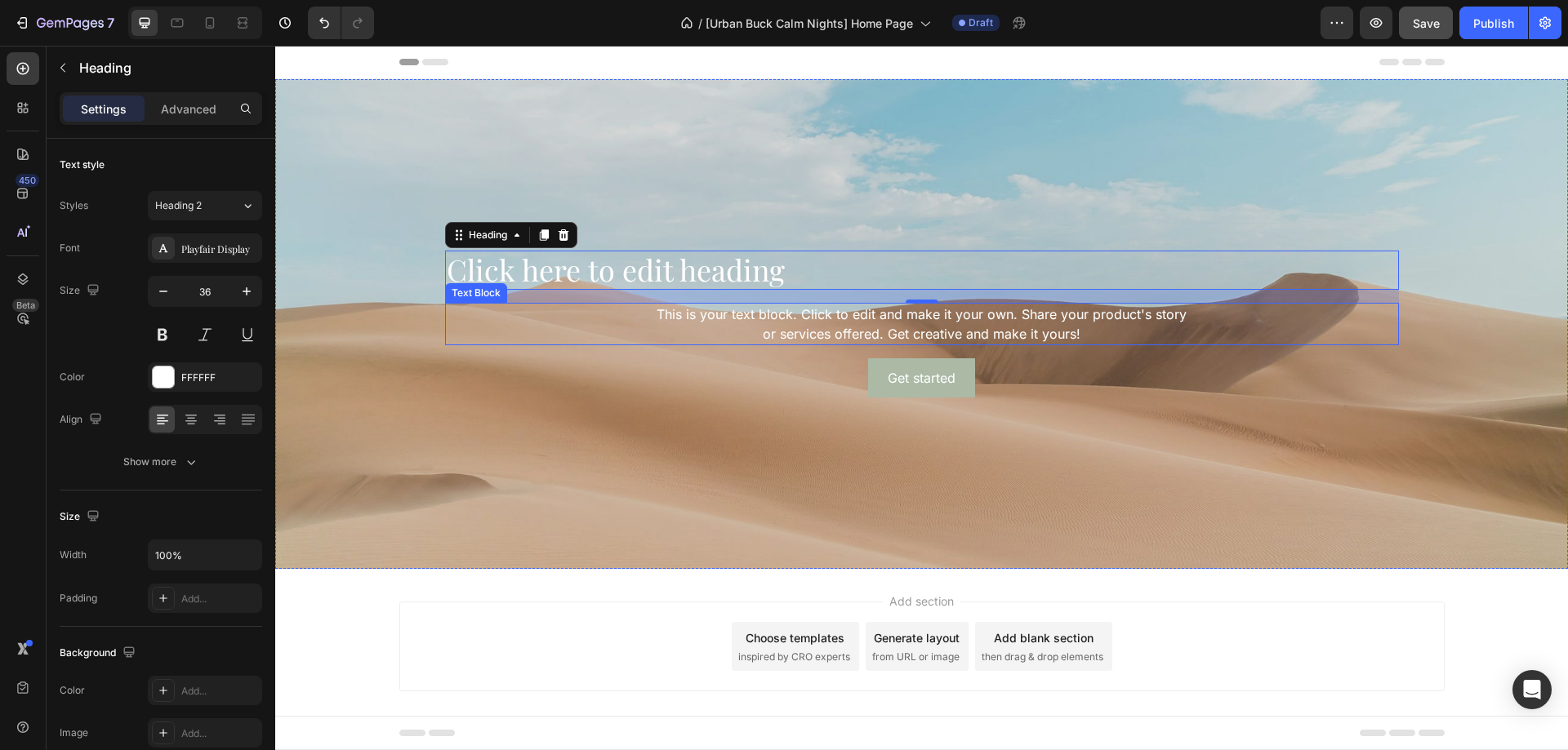
click at [676, 330] on div "This is your text block. Click to edit and make it your own. Share your product…" at bounding box center [921, 324] width 954 height 43
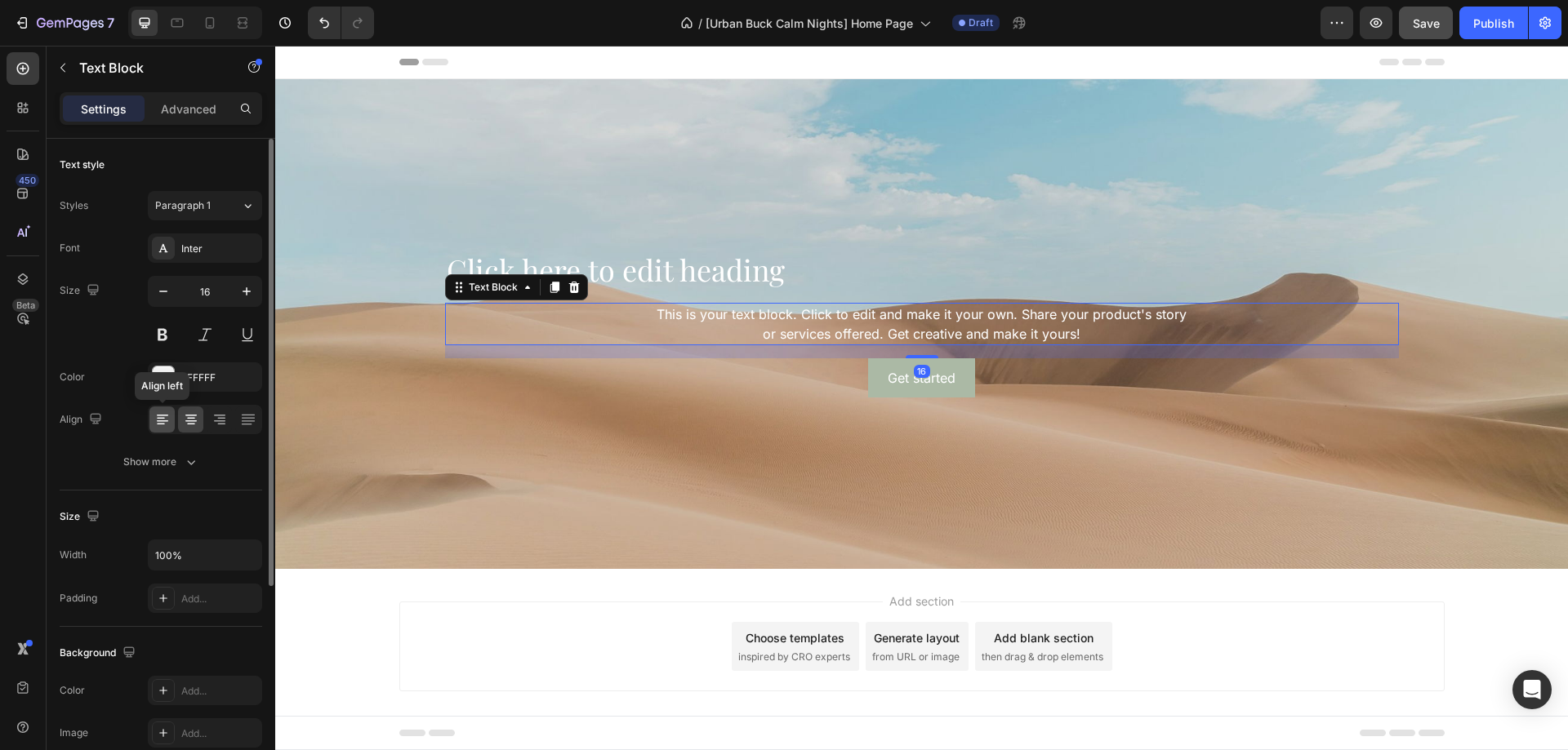
click at [163, 421] on icon at bounding box center [162, 421] width 12 height 2
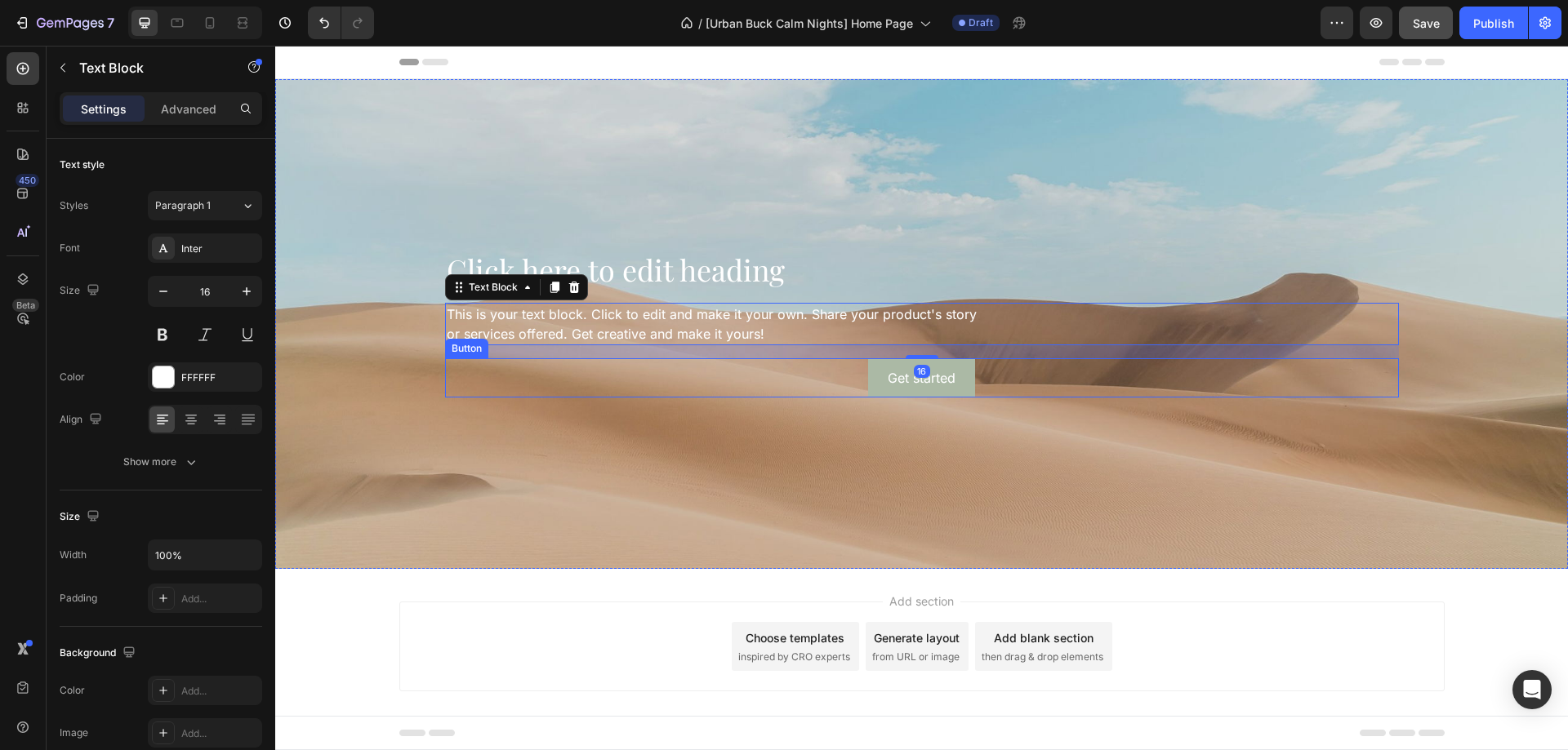
click at [692, 379] on div "Get started Button" at bounding box center [921, 378] width 954 height 39
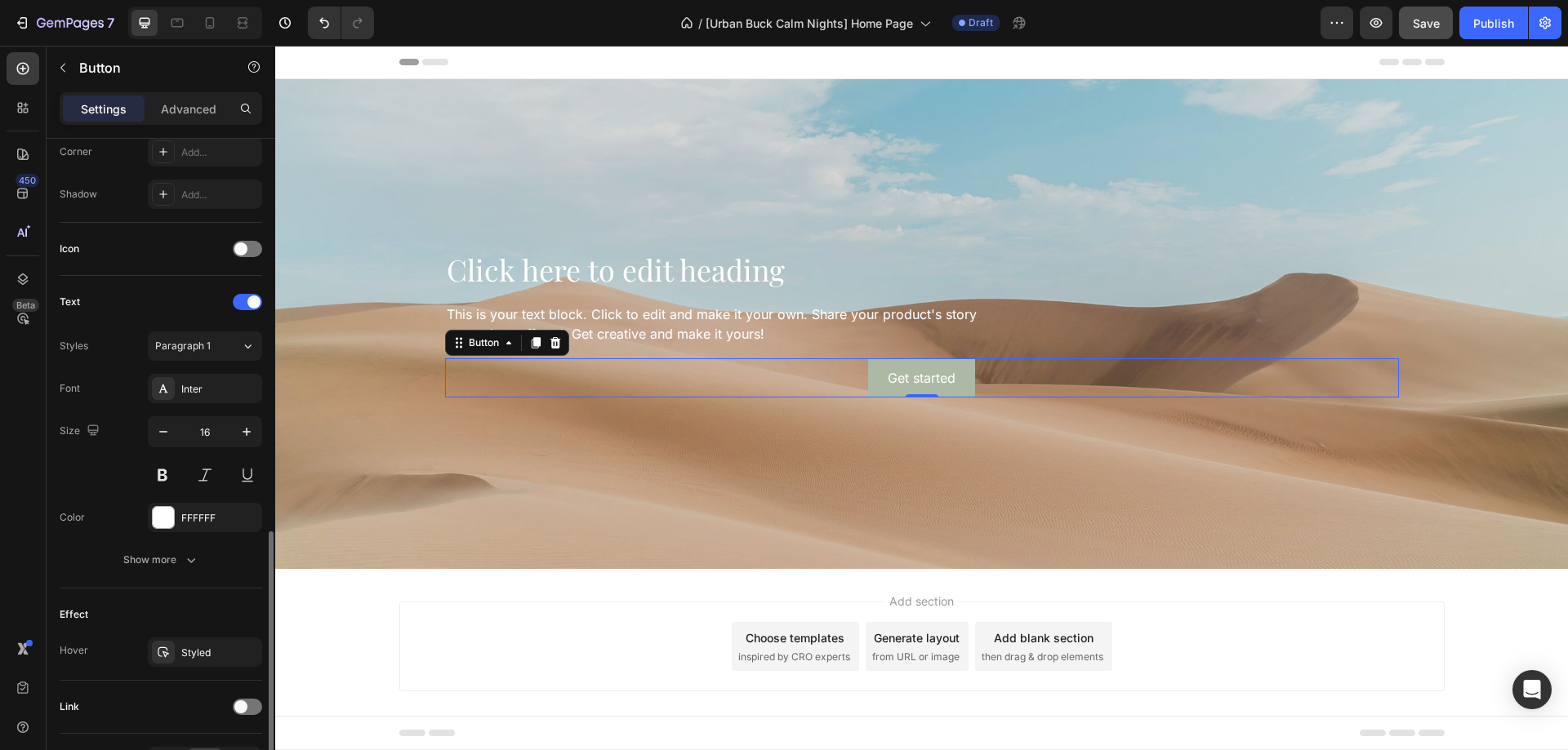
scroll to position [513, 0]
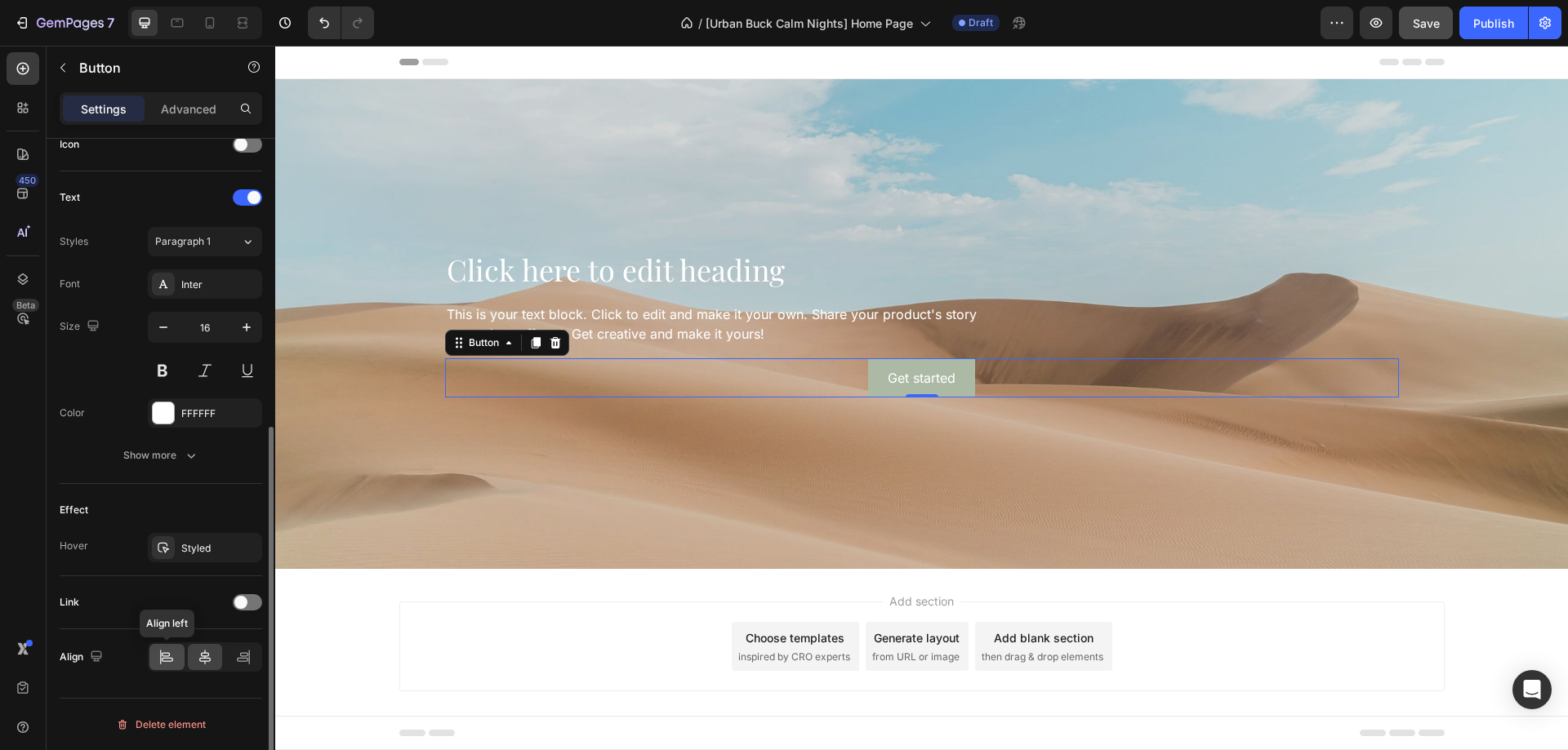
click at [161, 649] on icon at bounding box center [167, 657] width 16 height 16
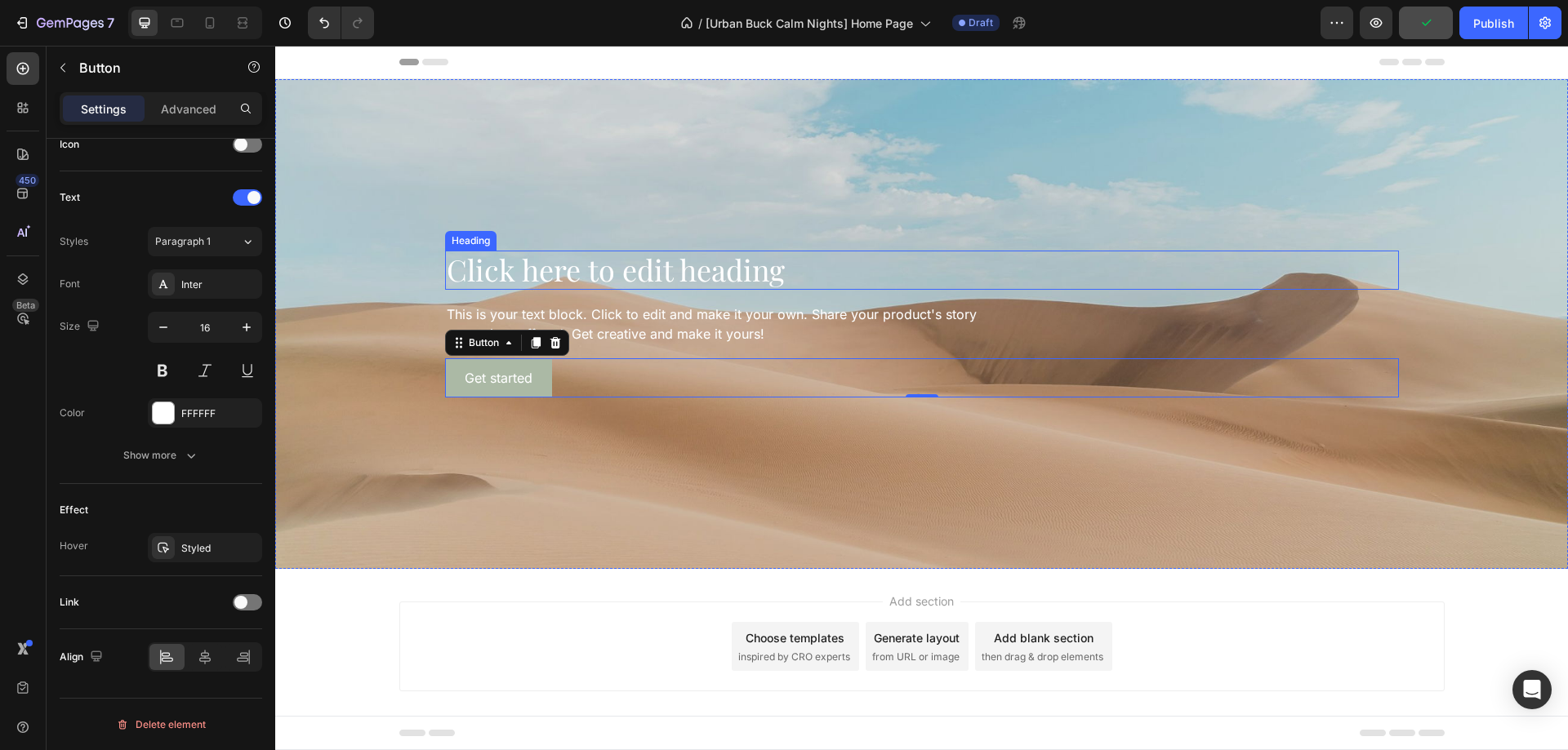
click at [675, 270] on h2 "Click here to edit heading" at bounding box center [921, 269] width 954 height 38
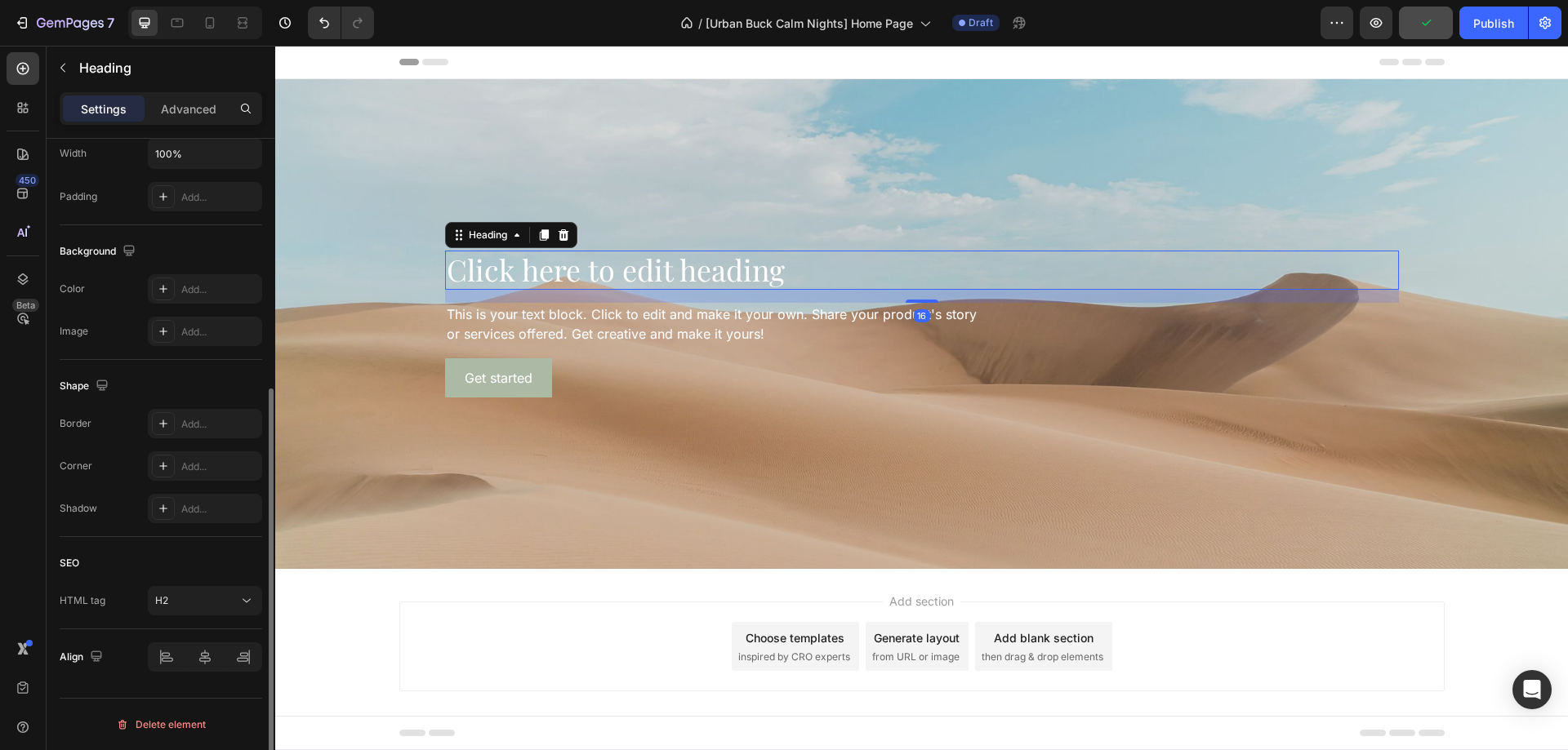
scroll to position [0, 0]
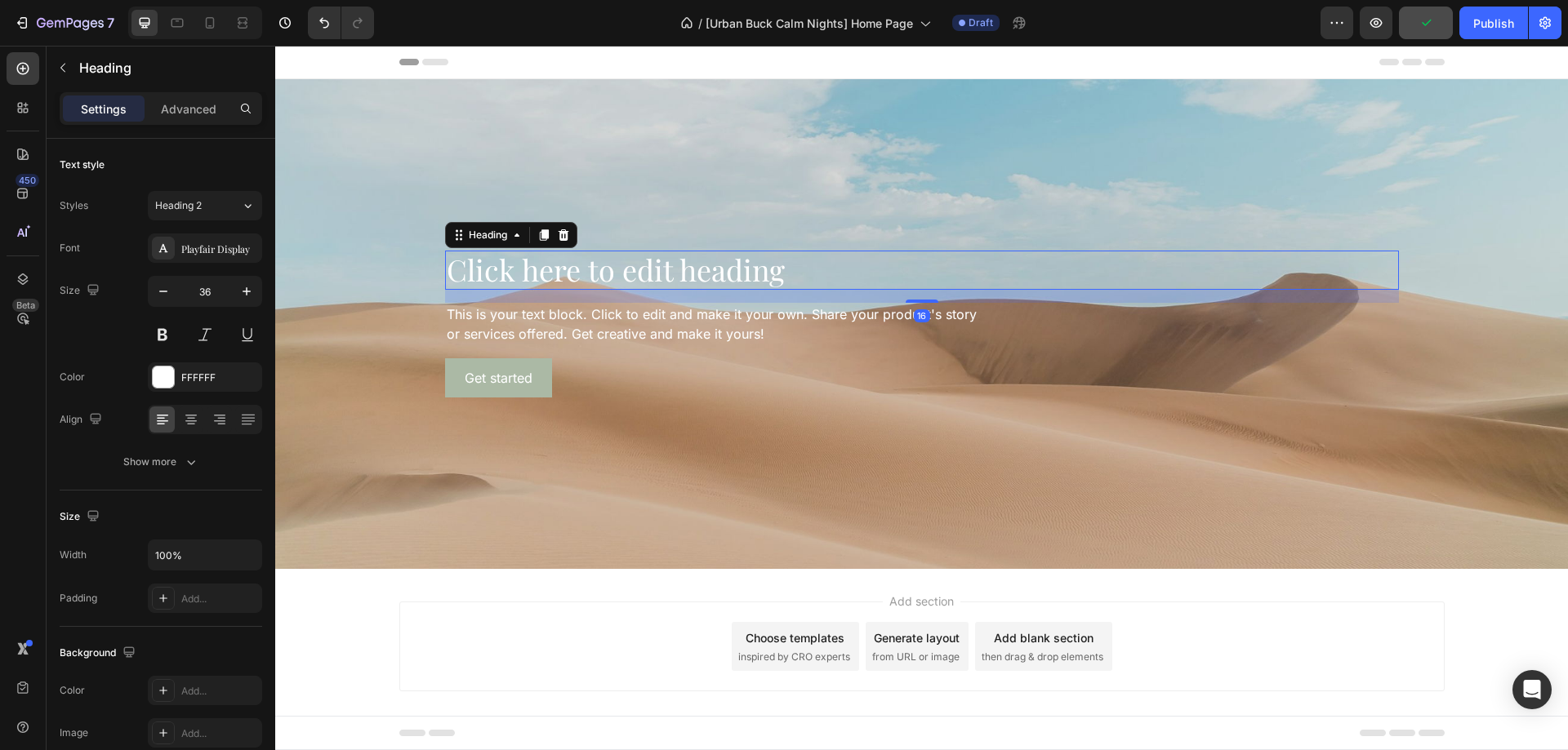
click at [675, 270] on h2 "Click here to edit heading" at bounding box center [921, 269] width 954 height 38
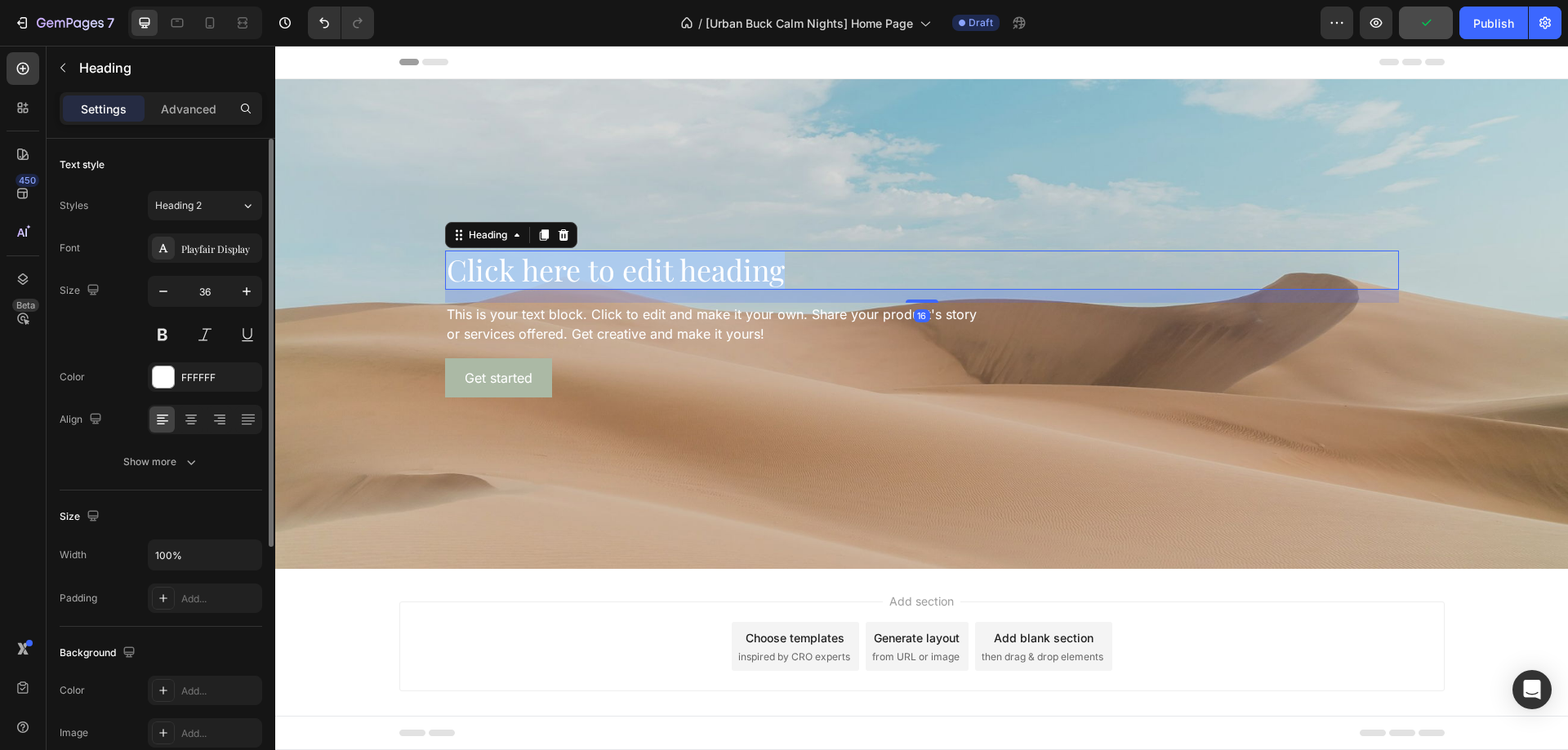
click at [675, 270] on p "Click here to edit heading" at bounding box center [921, 270] width 951 height 35
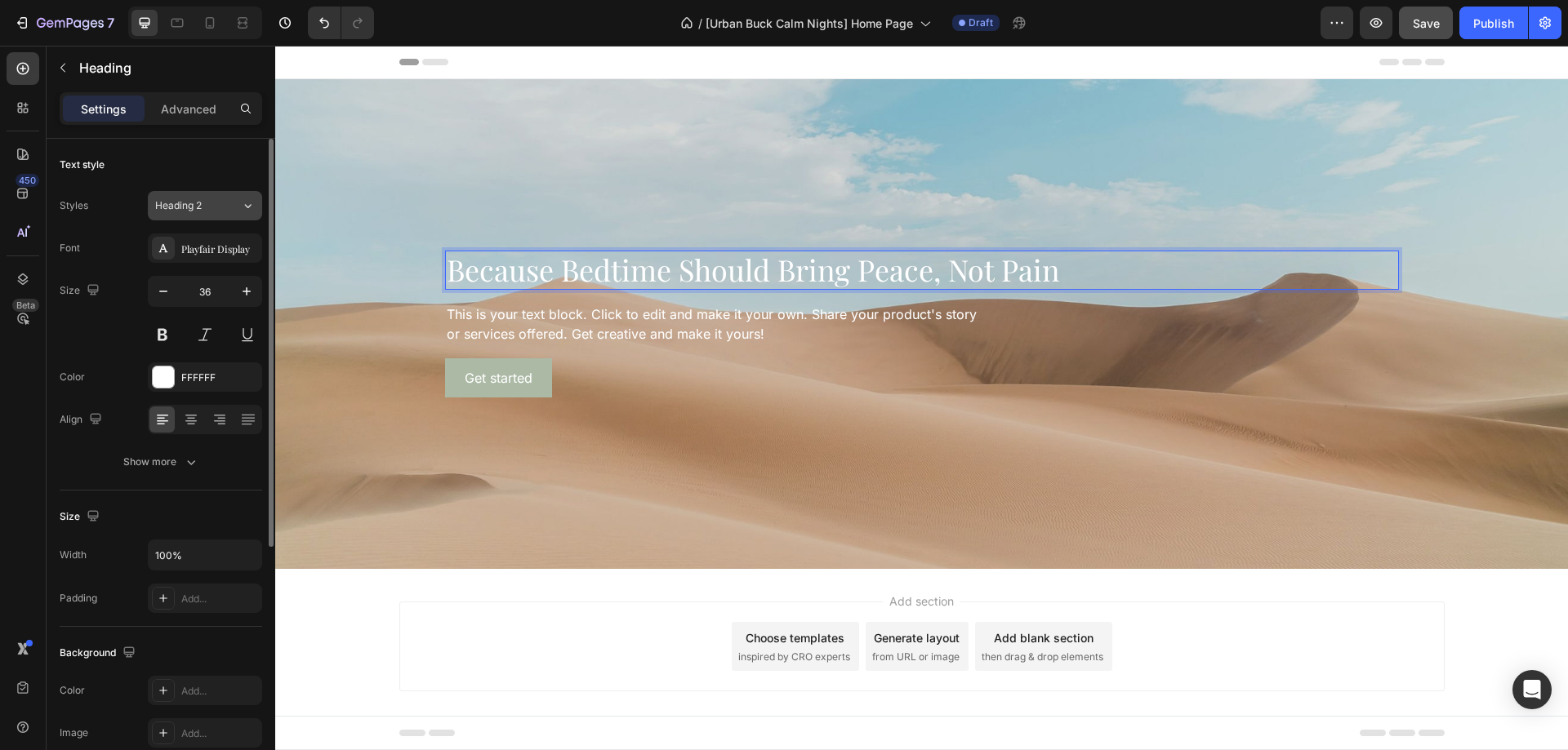
click at [189, 206] on span "Heading 2" at bounding box center [178, 205] width 47 height 15
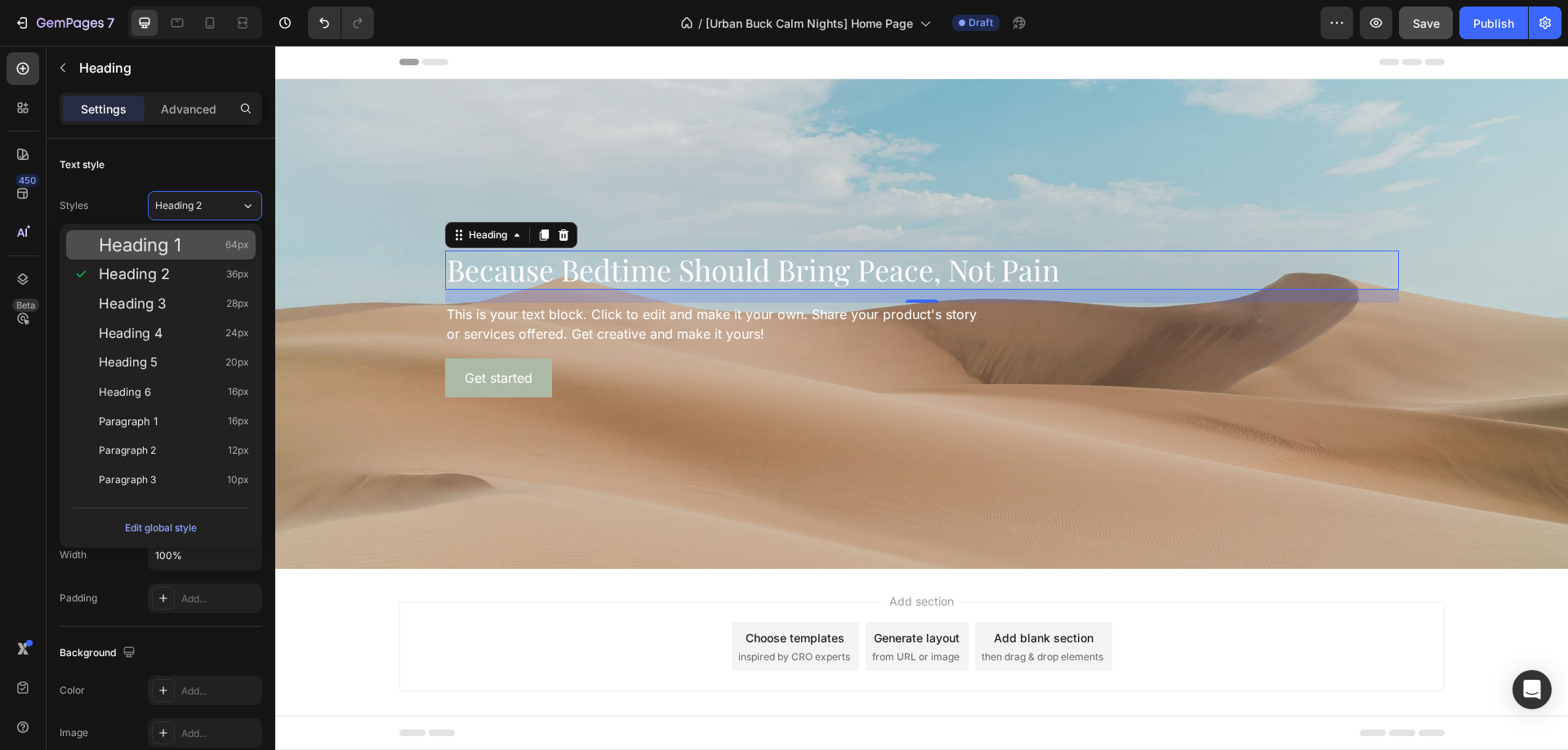
click at [190, 245] on div "Heading 1 64px" at bounding box center [175, 244] width 151 height 16
type input "64"
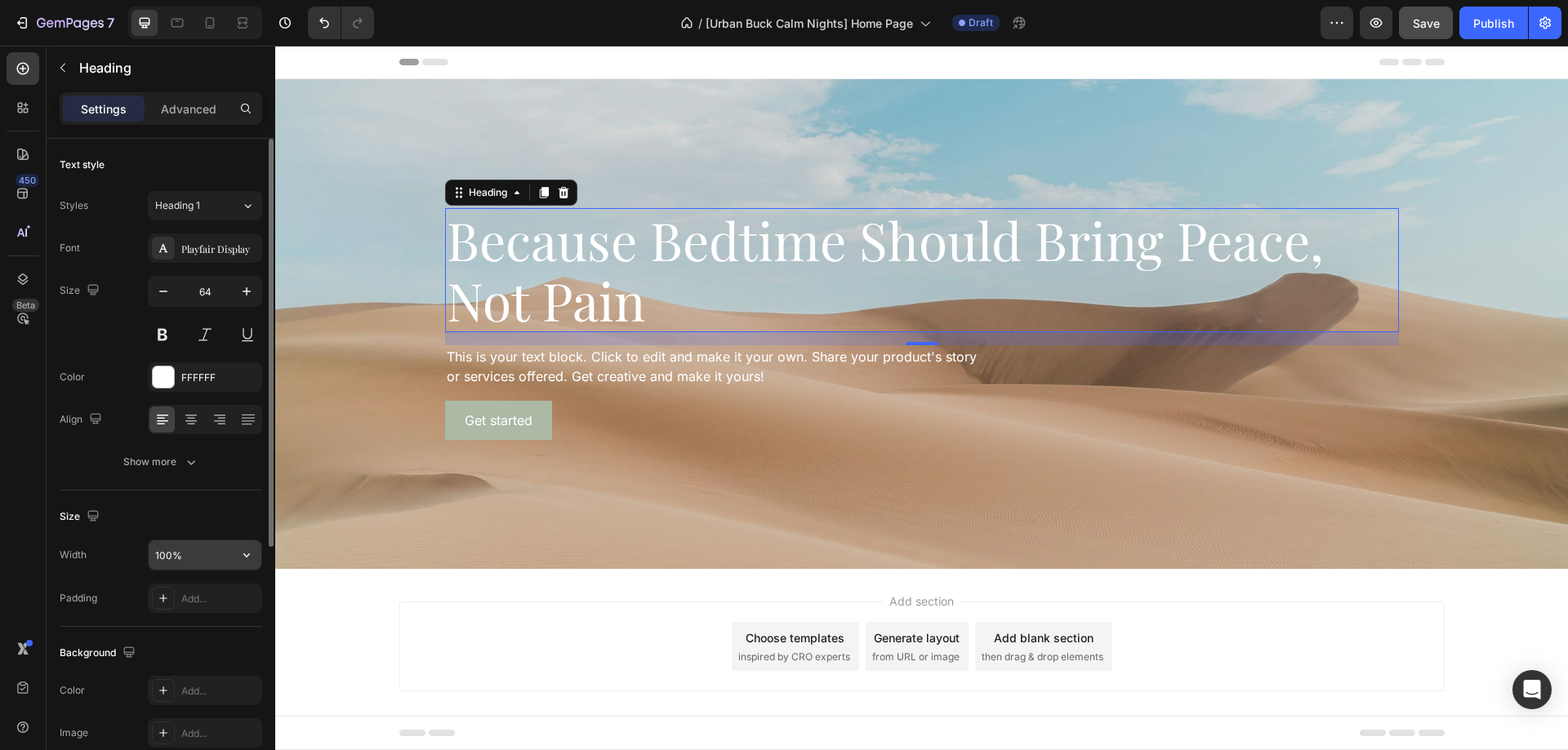
click at [175, 558] on input "100%" at bounding box center [205, 554] width 113 height 29
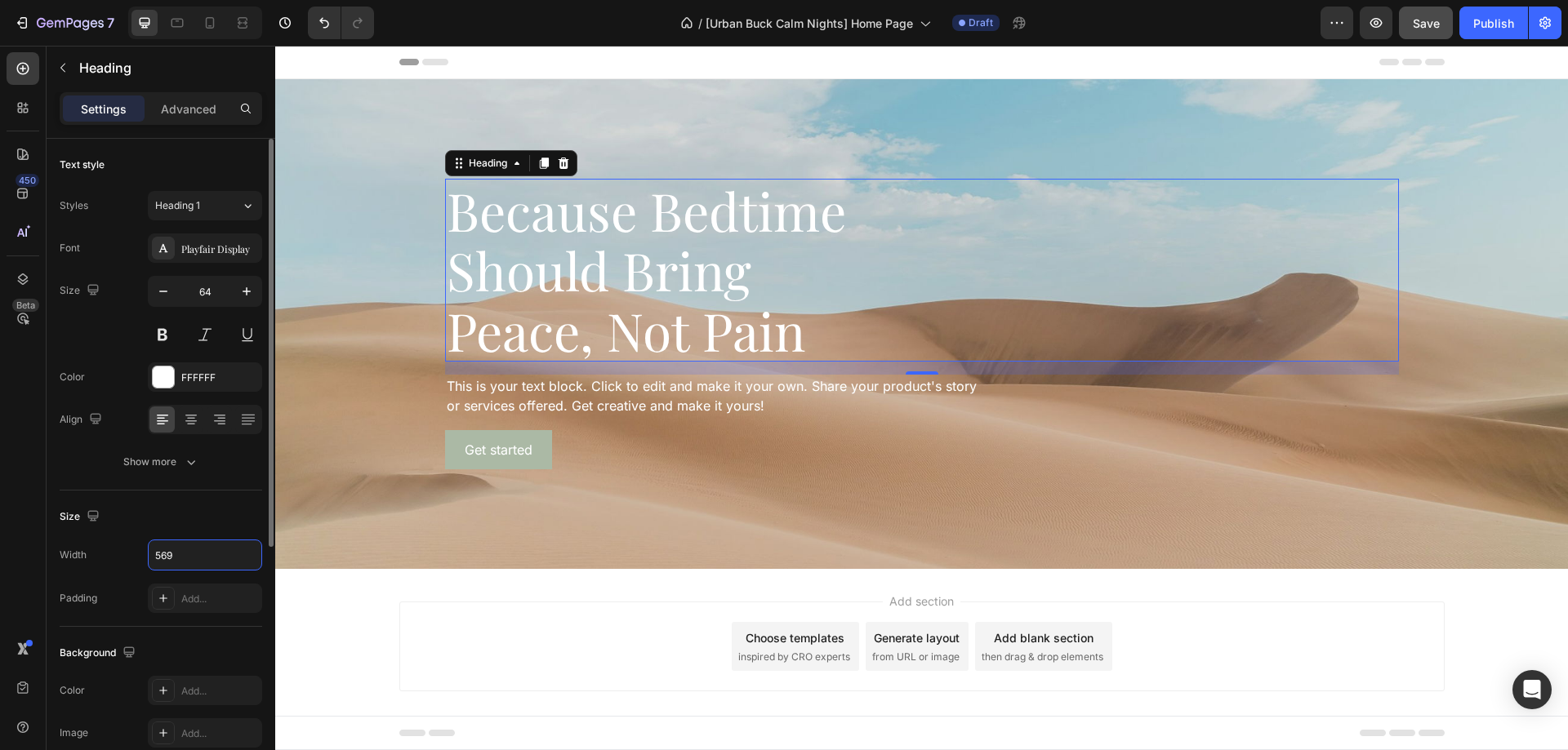
type input "569"
click at [172, 518] on div "Size" at bounding box center [160, 517] width 203 height 27
click at [187, 205] on span "Heading 1" at bounding box center [177, 205] width 45 height 15
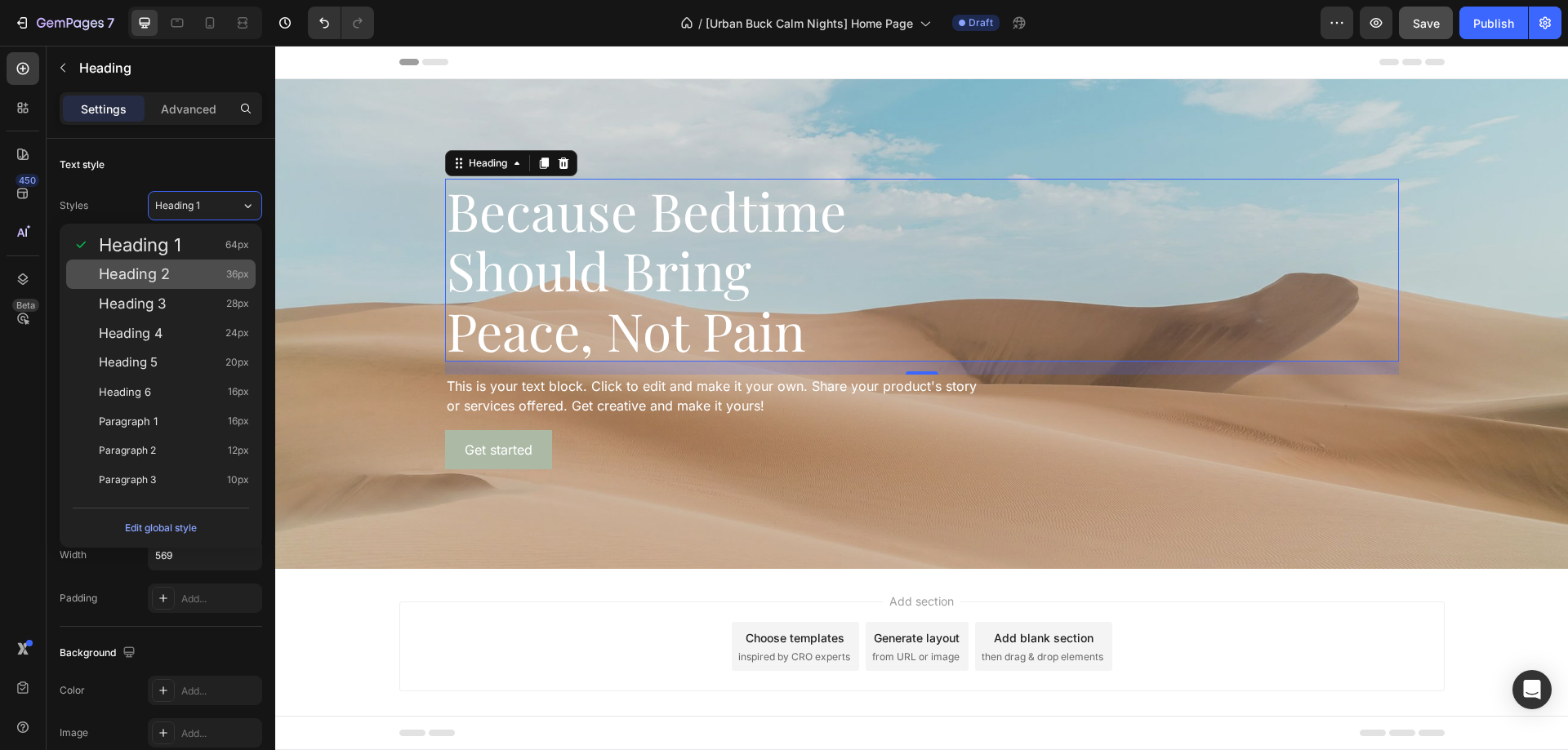
click at [207, 266] on div "Heading 2 36px" at bounding box center [161, 274] width 190 height 29
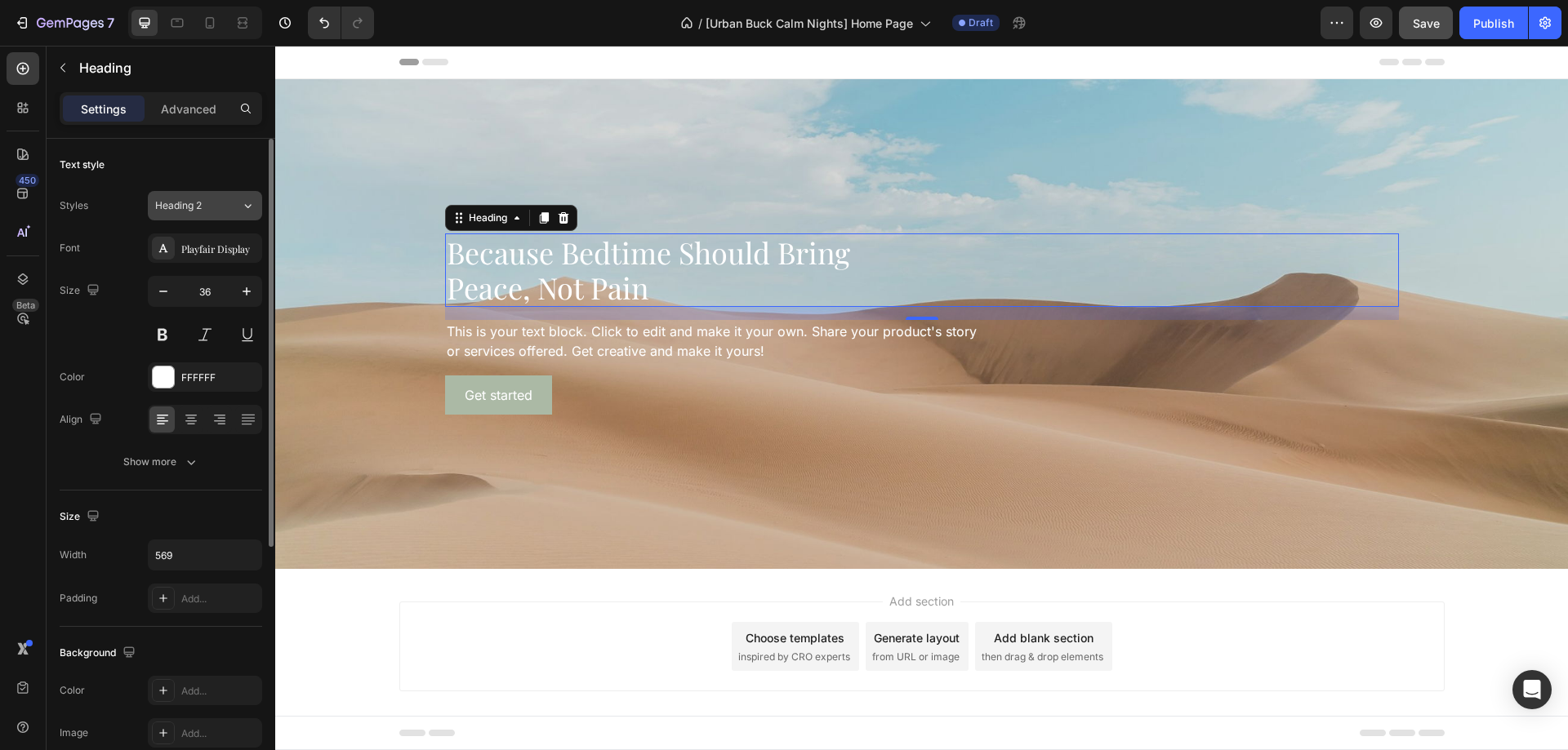
click at [213, 208] on div "Heading 2" at bounding box center [188, 205] width 66 height 15
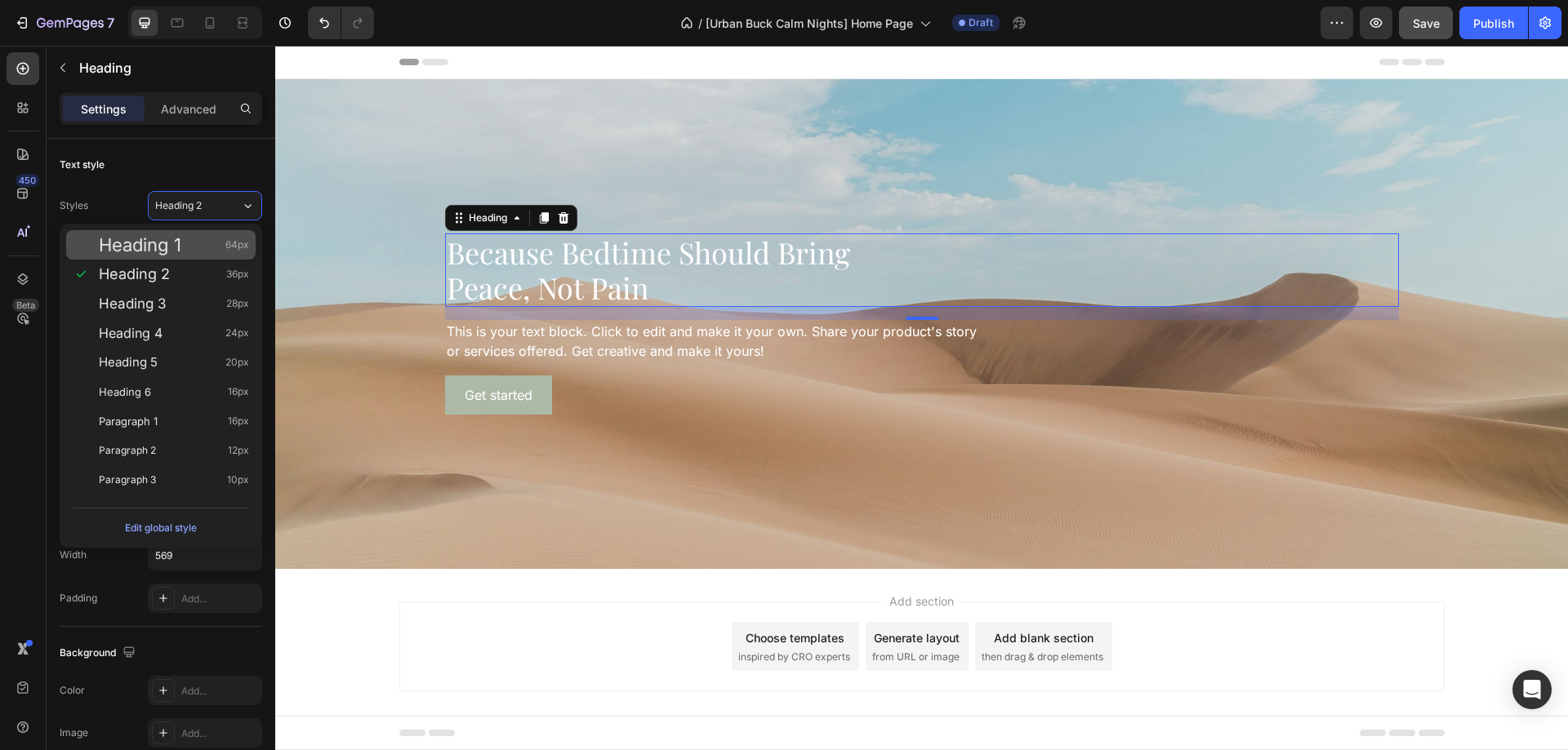
click at [206, 243] on div "Heading 1 64px" at bounding box center [175, 244] width 151 height 16
type input "64"
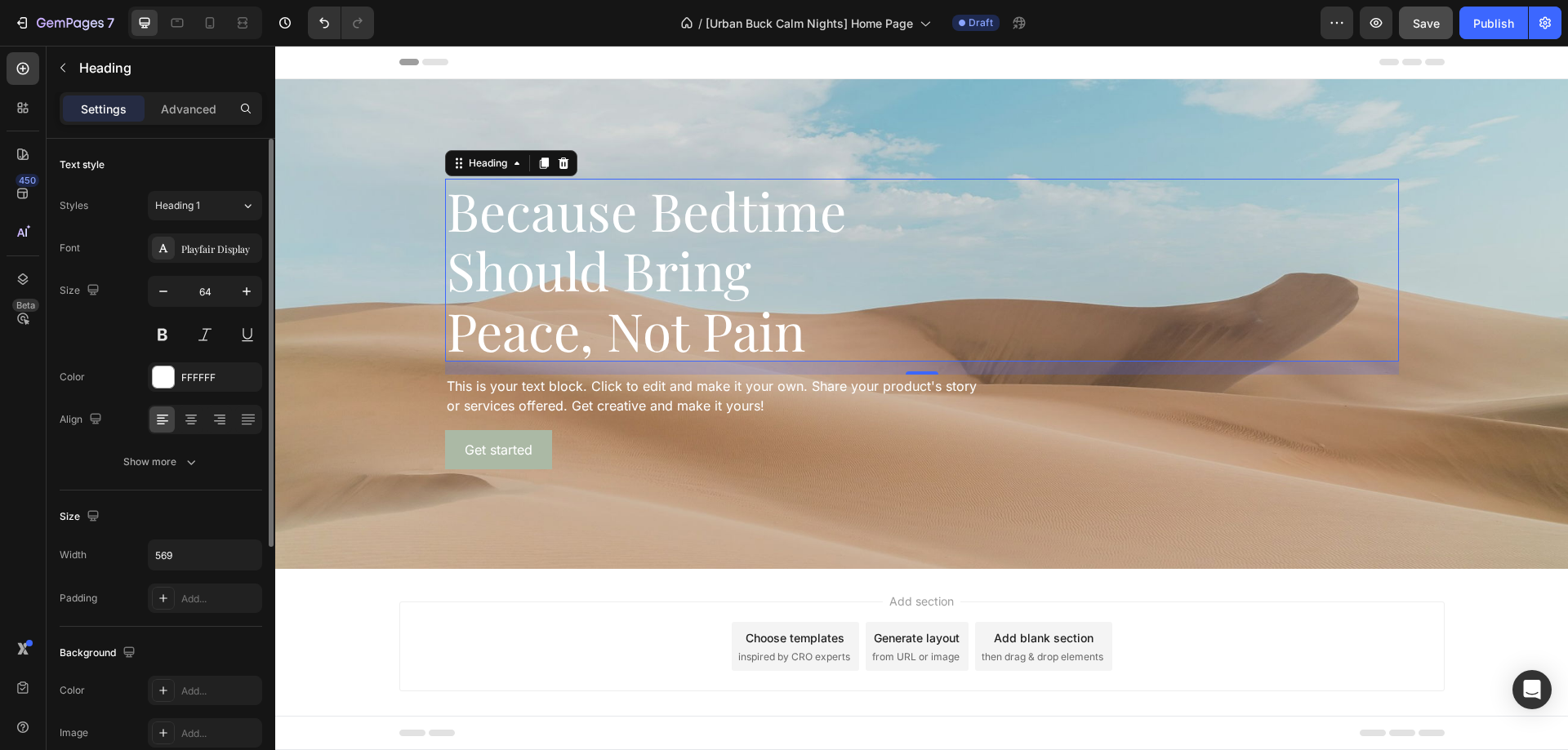
click at [199, 168] on div "Text style" at bounding box center [160, 165] width 203 height 27
click at [389, 315] on div "Background Image" at bounding box center [921, 323] width 1292 height 490
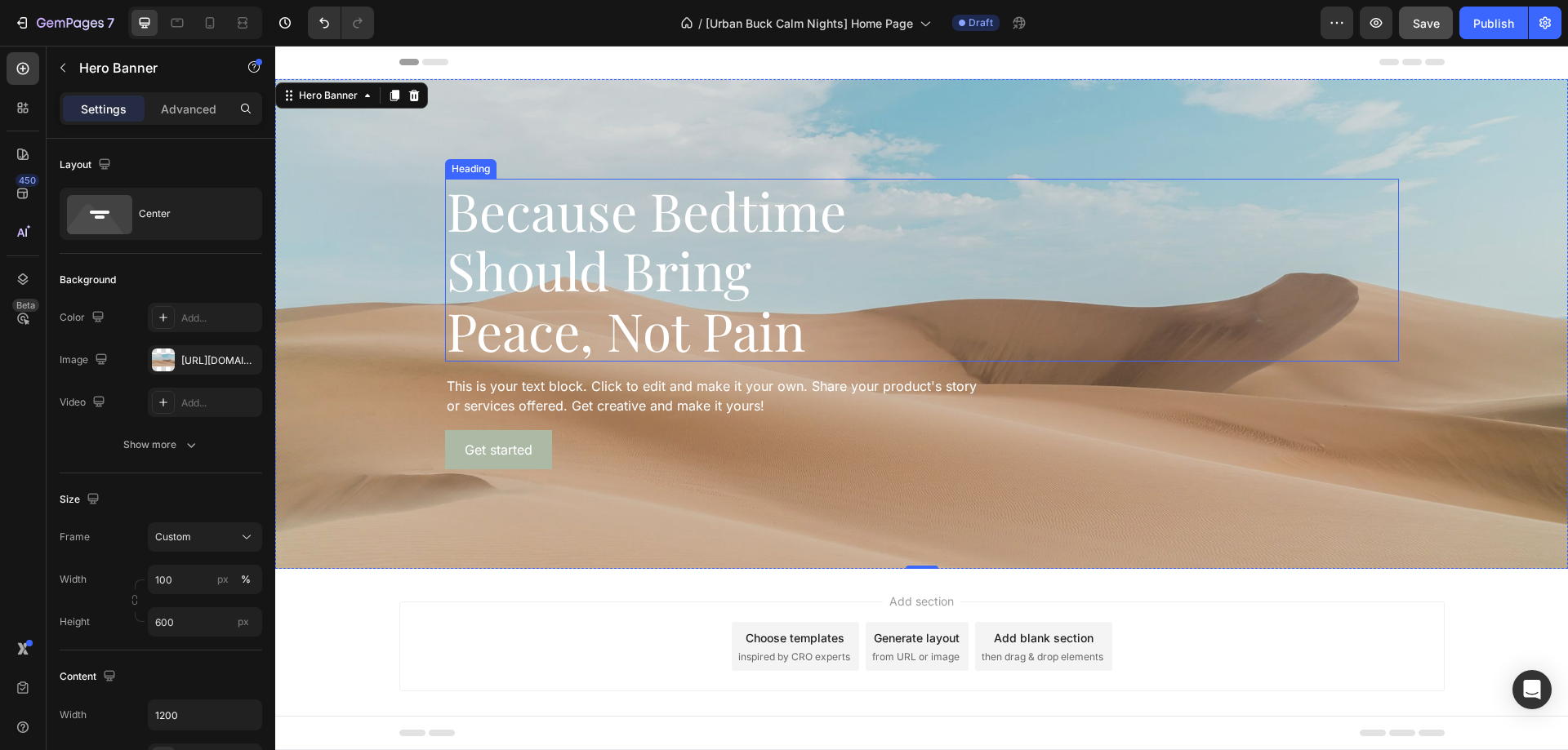
click at [772, 316] on p "Because Bedtime Should Bring Peace, Not Pain" at bounding box center [677, 271] width 462 height 181
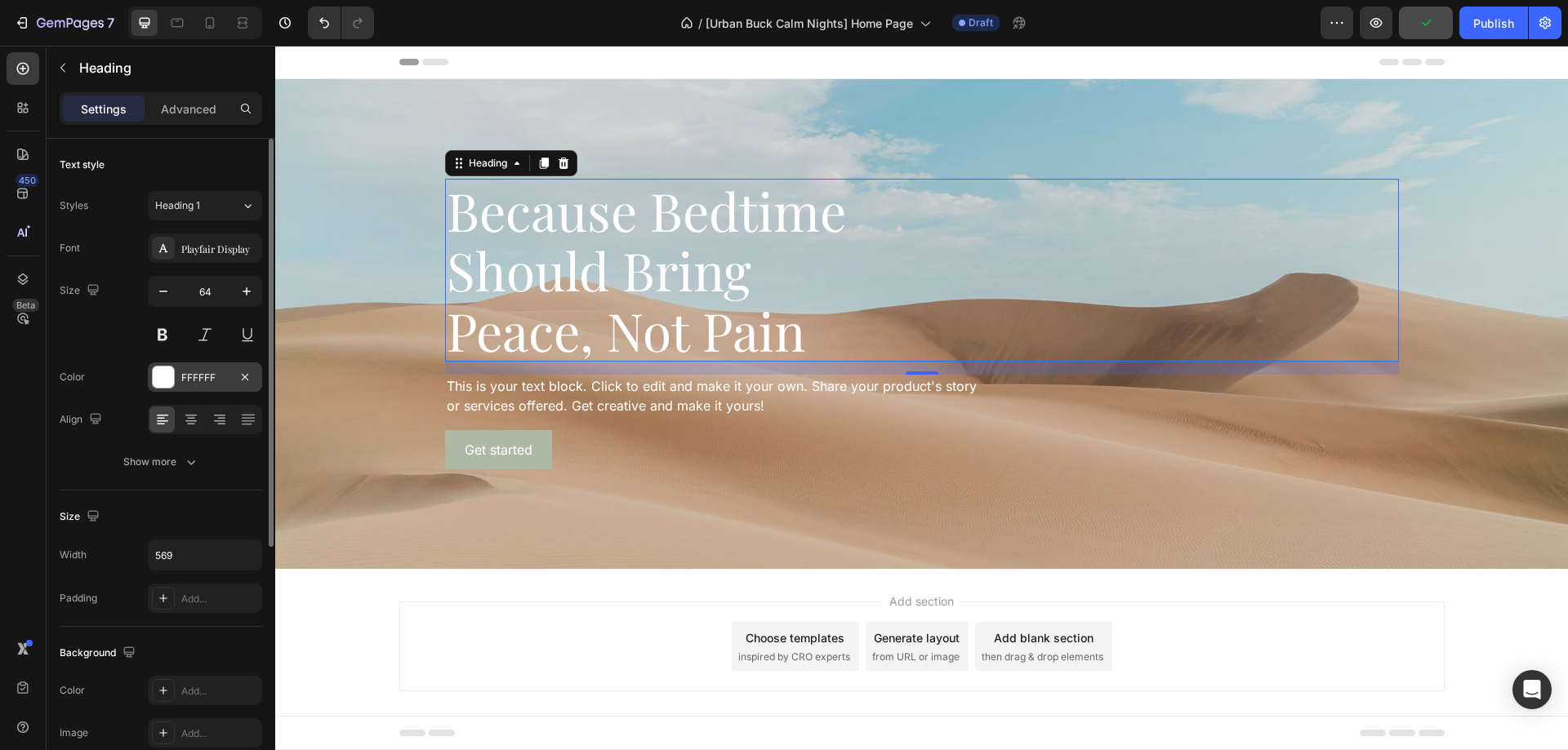
click at [211, 378] on div "FFFFFF" at bounding box center [205, 378] width 47 height 15
click at [105, 334] on div "Size 64" at bounding box center [160, 313] width 203 height 73
click at [191, 201] on span "Heading 1" at bounding box center [177, 205] width 45 height 15
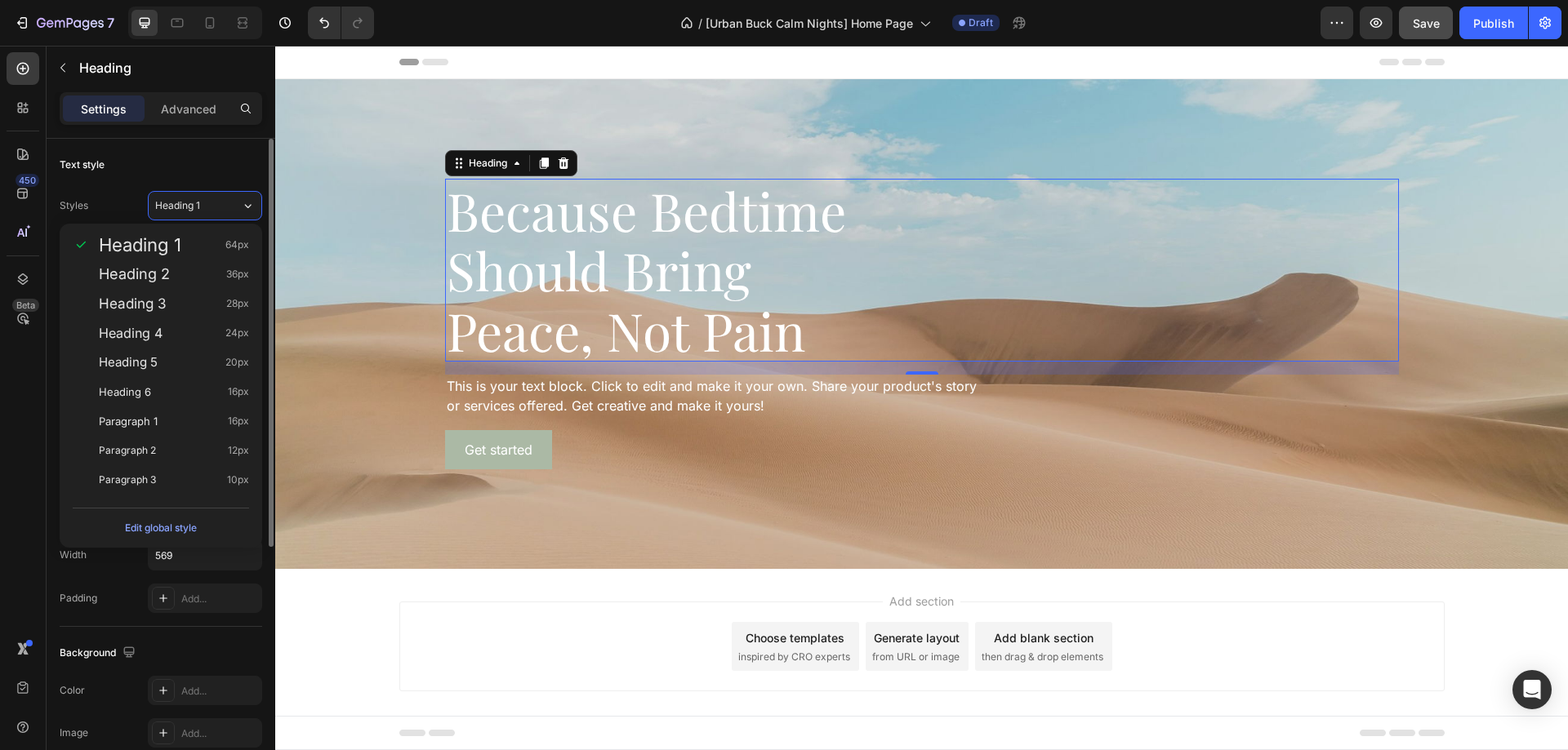
click at [194, 164] on div "Text style" at bounding box center [160, 165] width 203 height 27
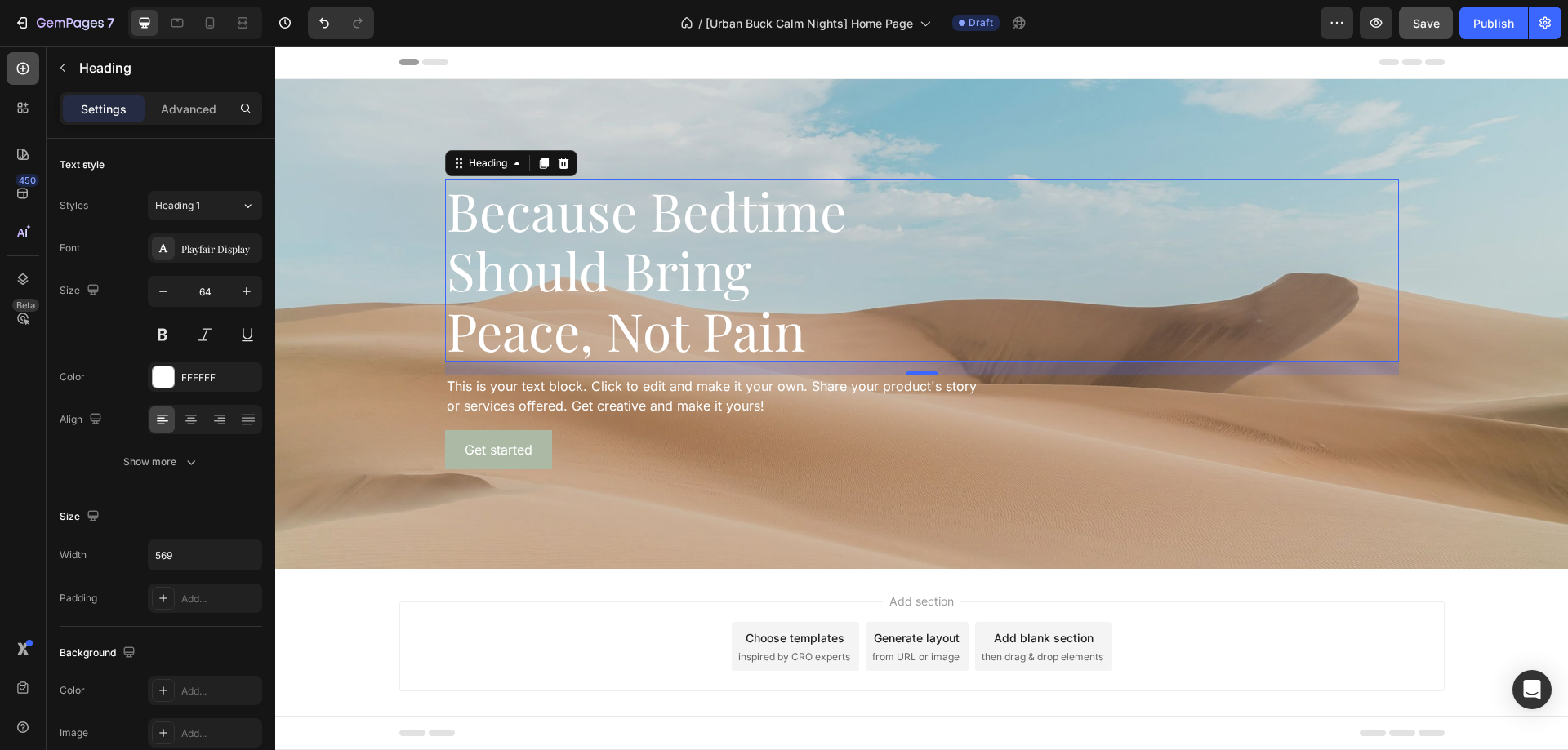
click at [24, 61] on icon at bounding box center [23, 68] width 16 height 16
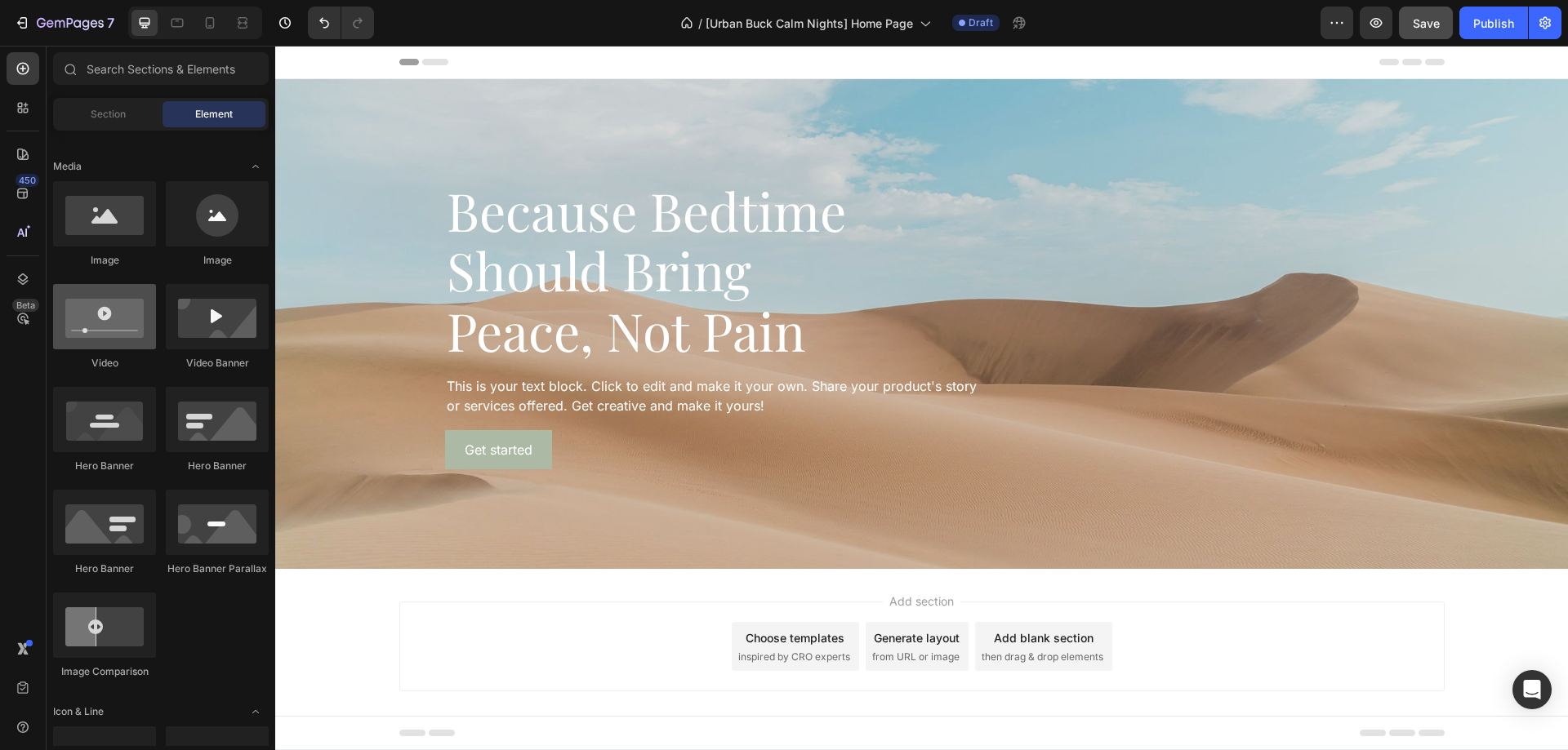
scroll to position [245, 0]
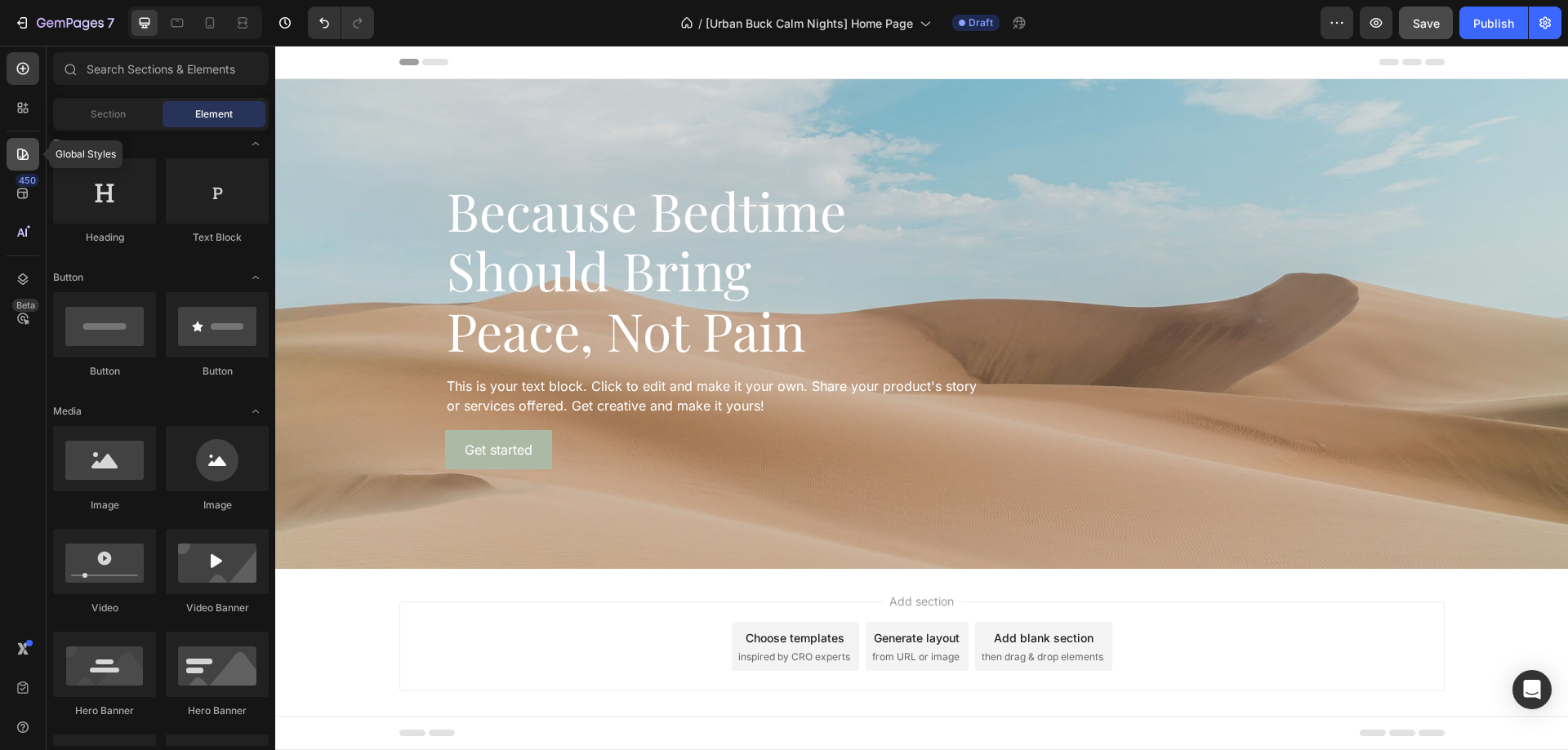
click at [16, 162] on icon at bounding box center [23, 154] width 16 height 16
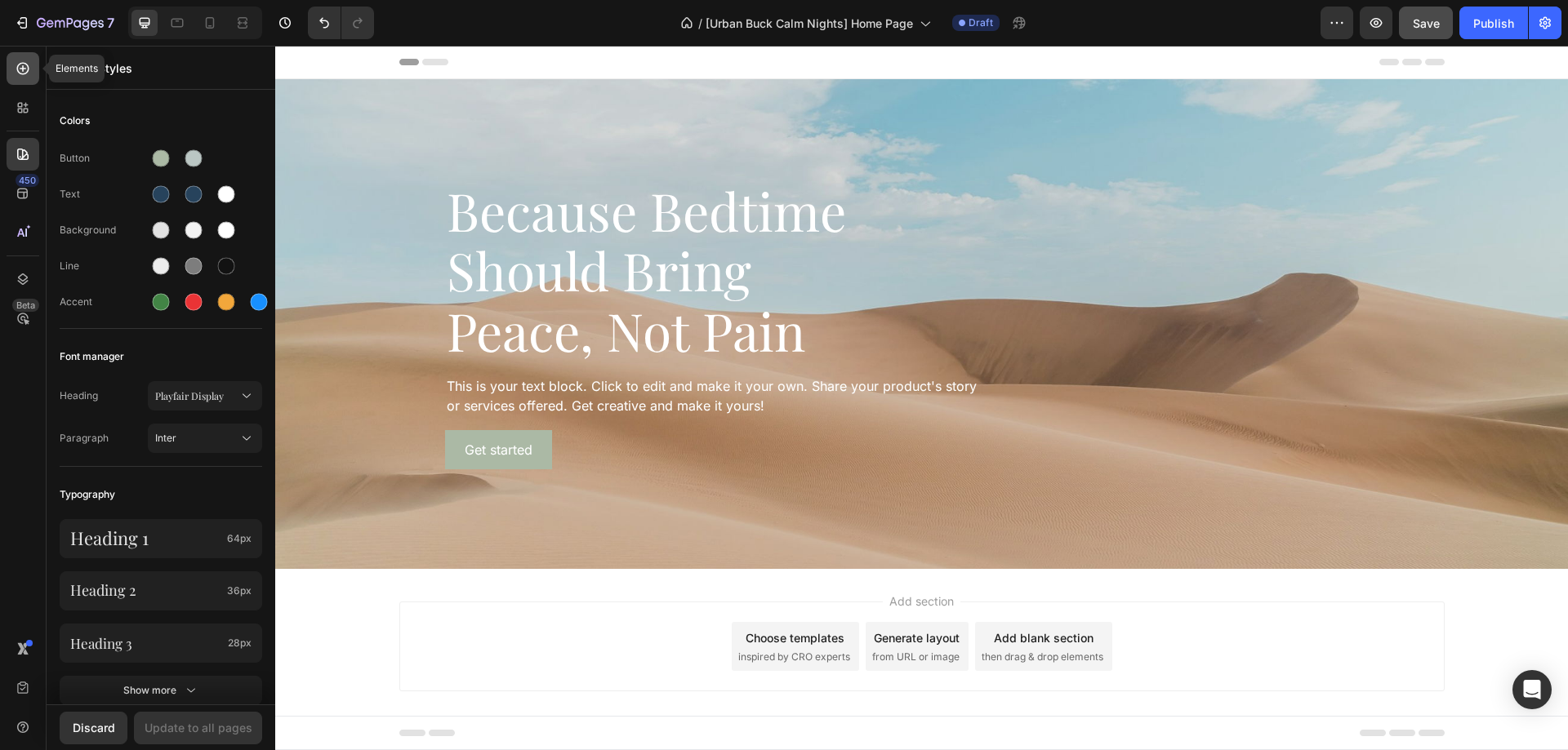
click at [19, 66] on icon at bounding box center [23, 69] width 12 height 12
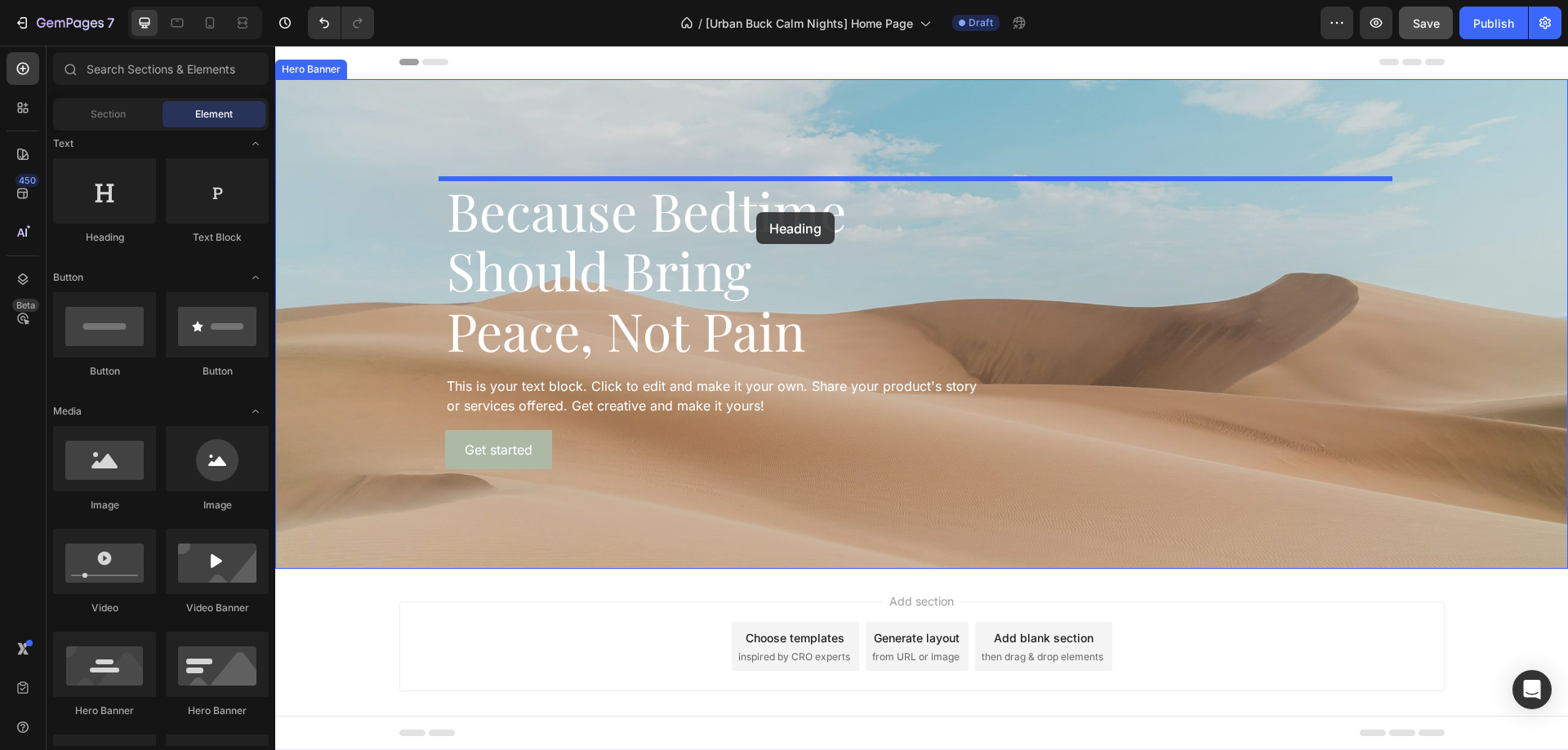
drag, startPoint x: 382, startPoint y: 236, endPoint x: 757, endPoint y: 213, distance: 375.7
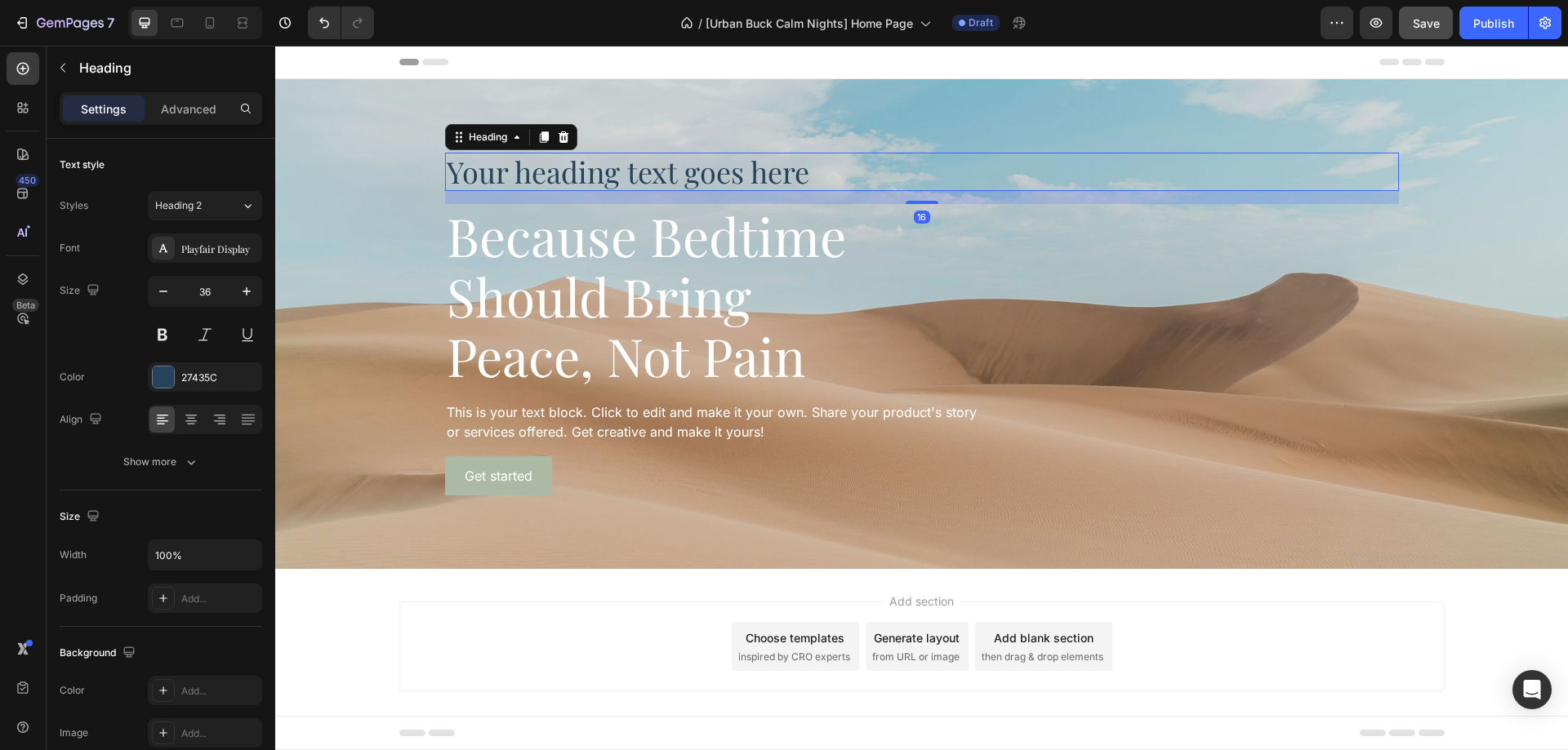
click at [714, 182] on h2 "Your heading text goes here" at bounding box center [921, 171] width 954 height 38
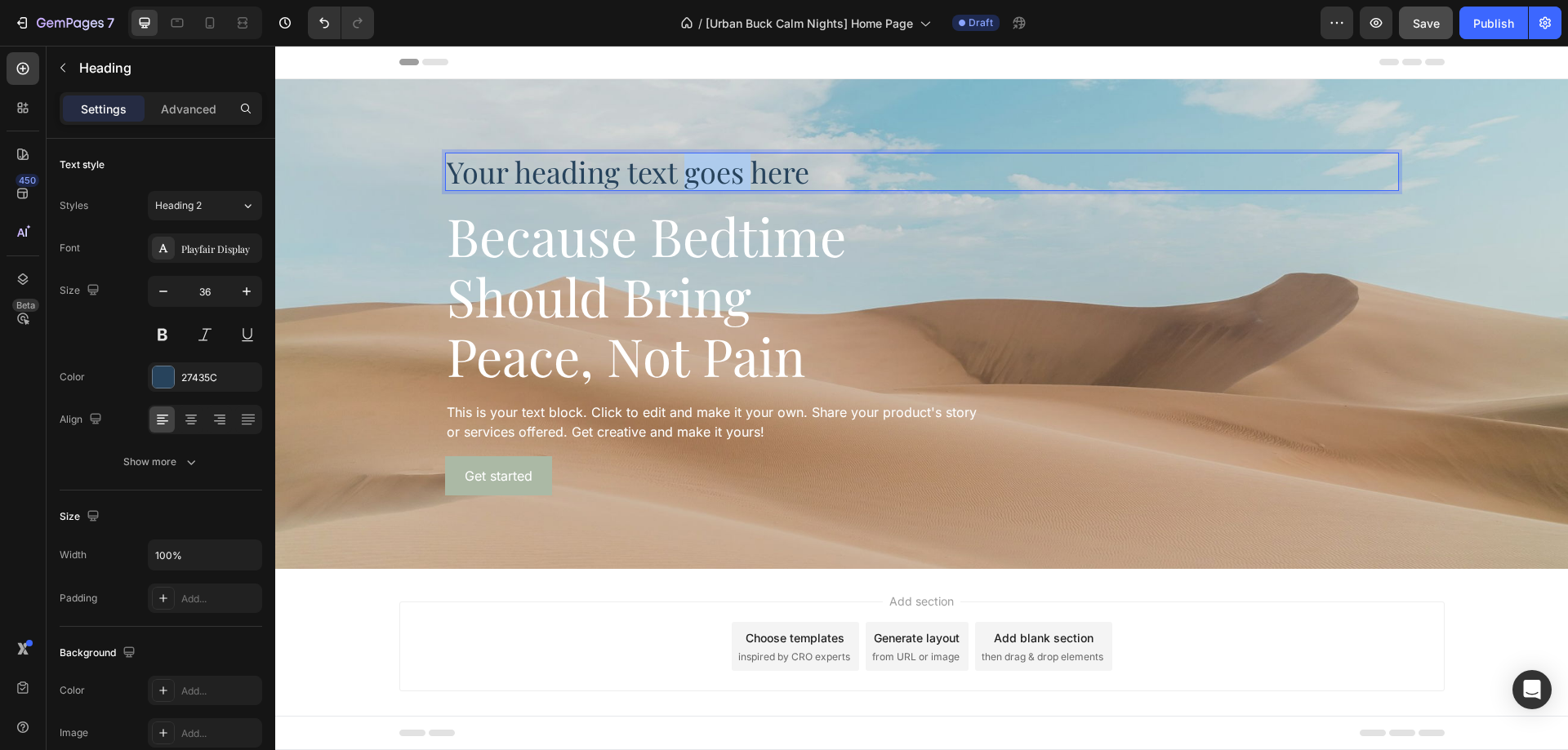
click at [714, 182] on p "Your heading text goes here" at bounding box center [921, 172] width 951 height 35
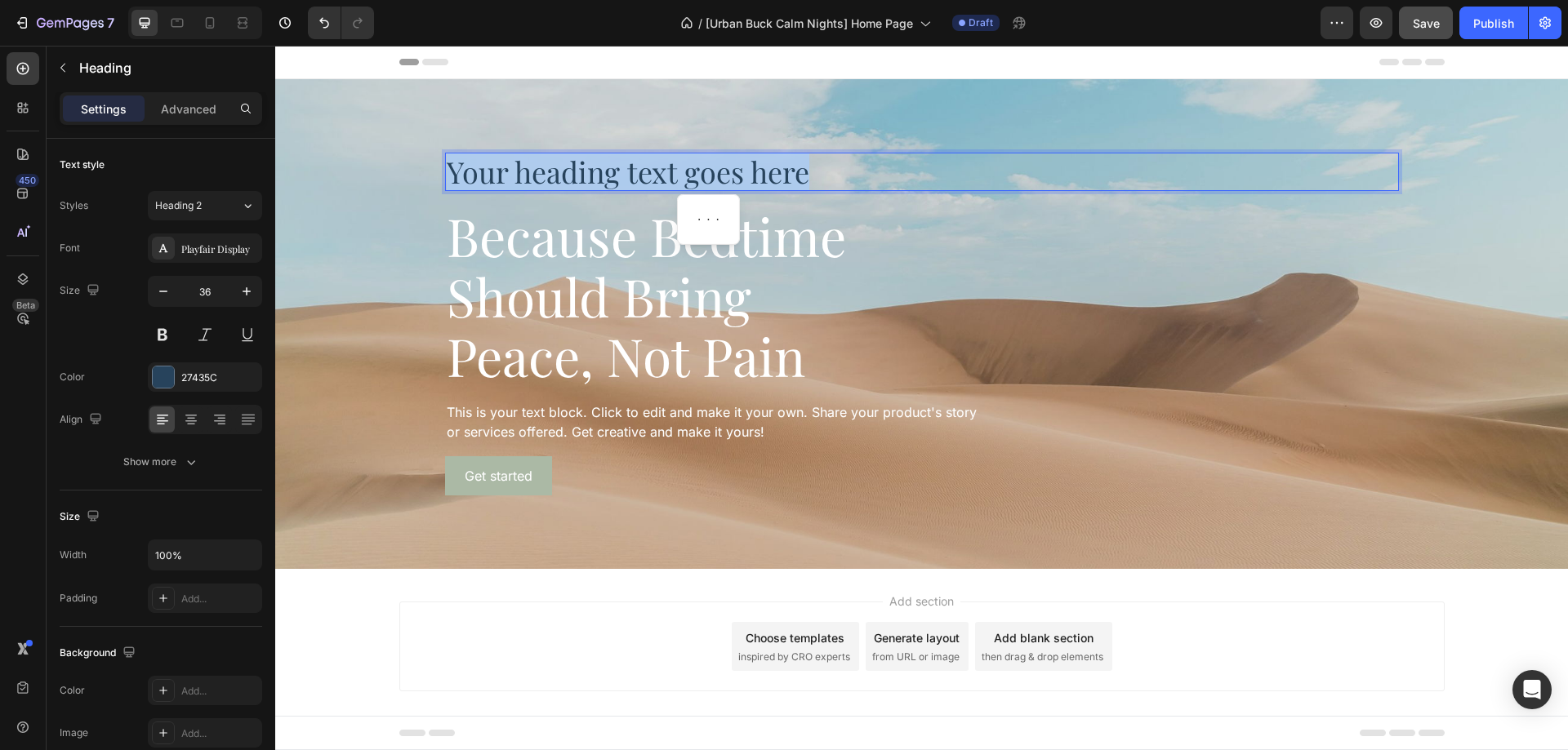
click at [714, 182] on p "Your heading text goes here" at bounding box center [921, 172] width 951 height 35
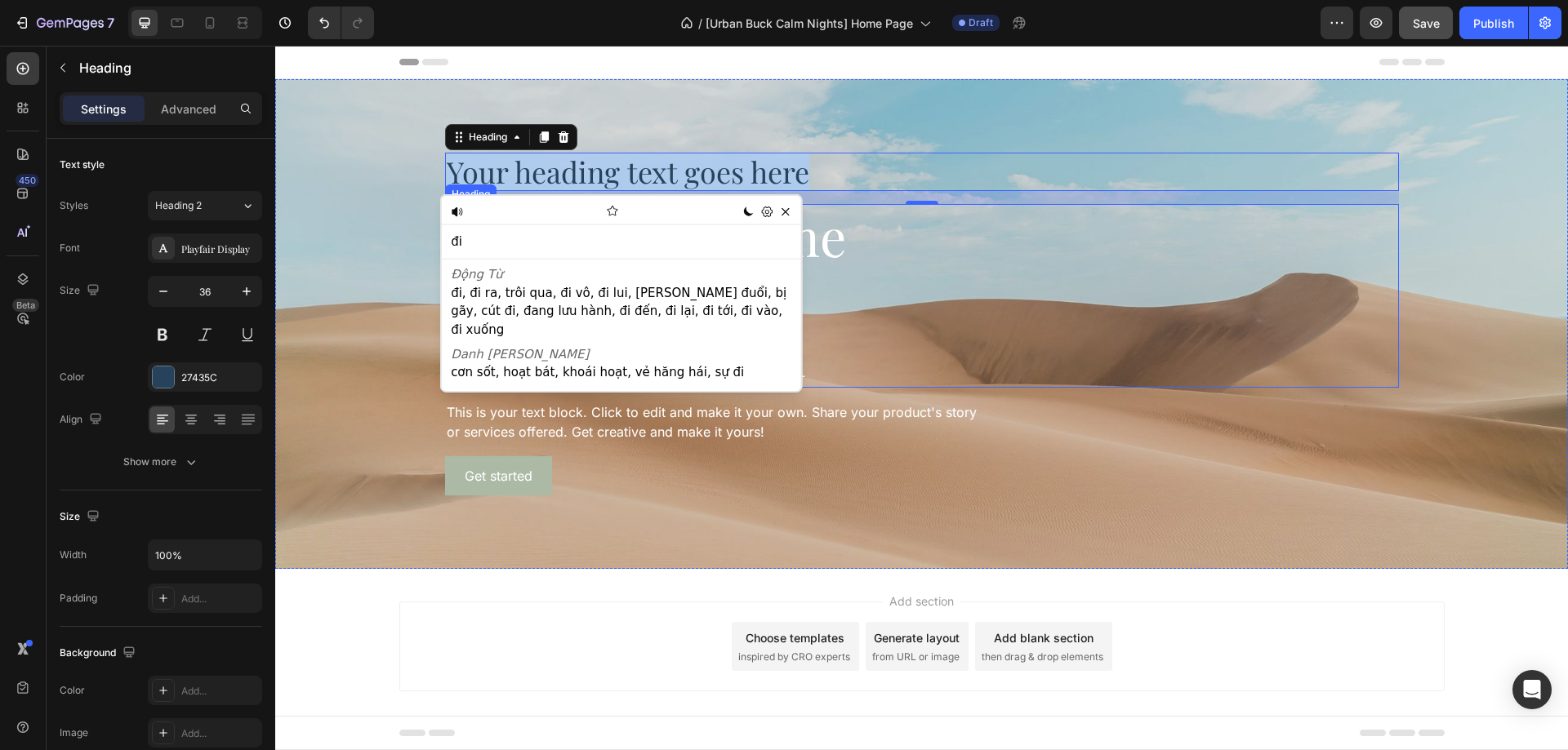
click at [964, 305] on div "Because Bedtime Should Bring Peace, Not Pain" at bounding box center [921, 295] width 954 height 183
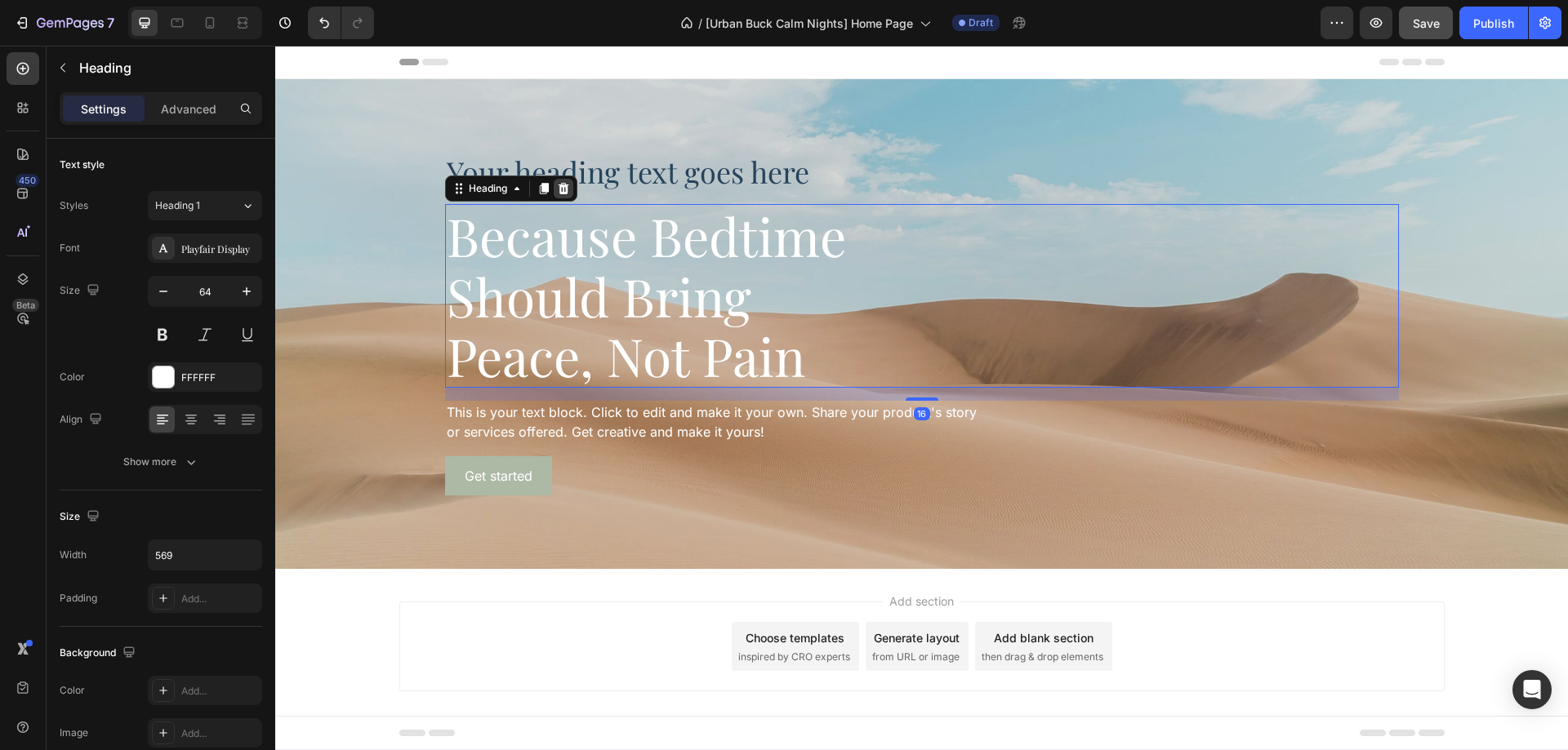
click at [563, 194] on icon at bounding box center [563, 189] width 13 height 13
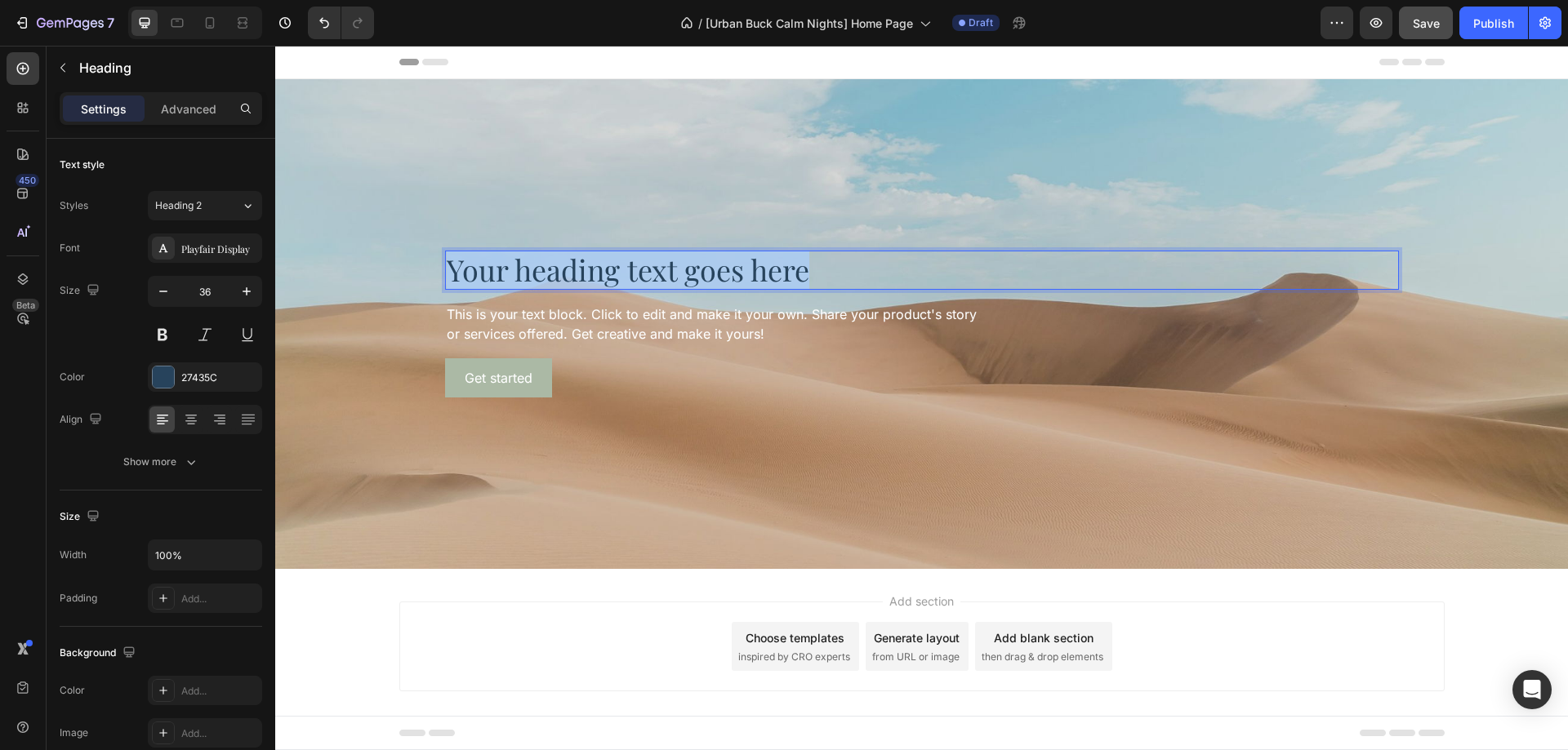
click at [630, 265] on p "Your heading text goes here" at bounding box center [921, 270] width 951 height 35
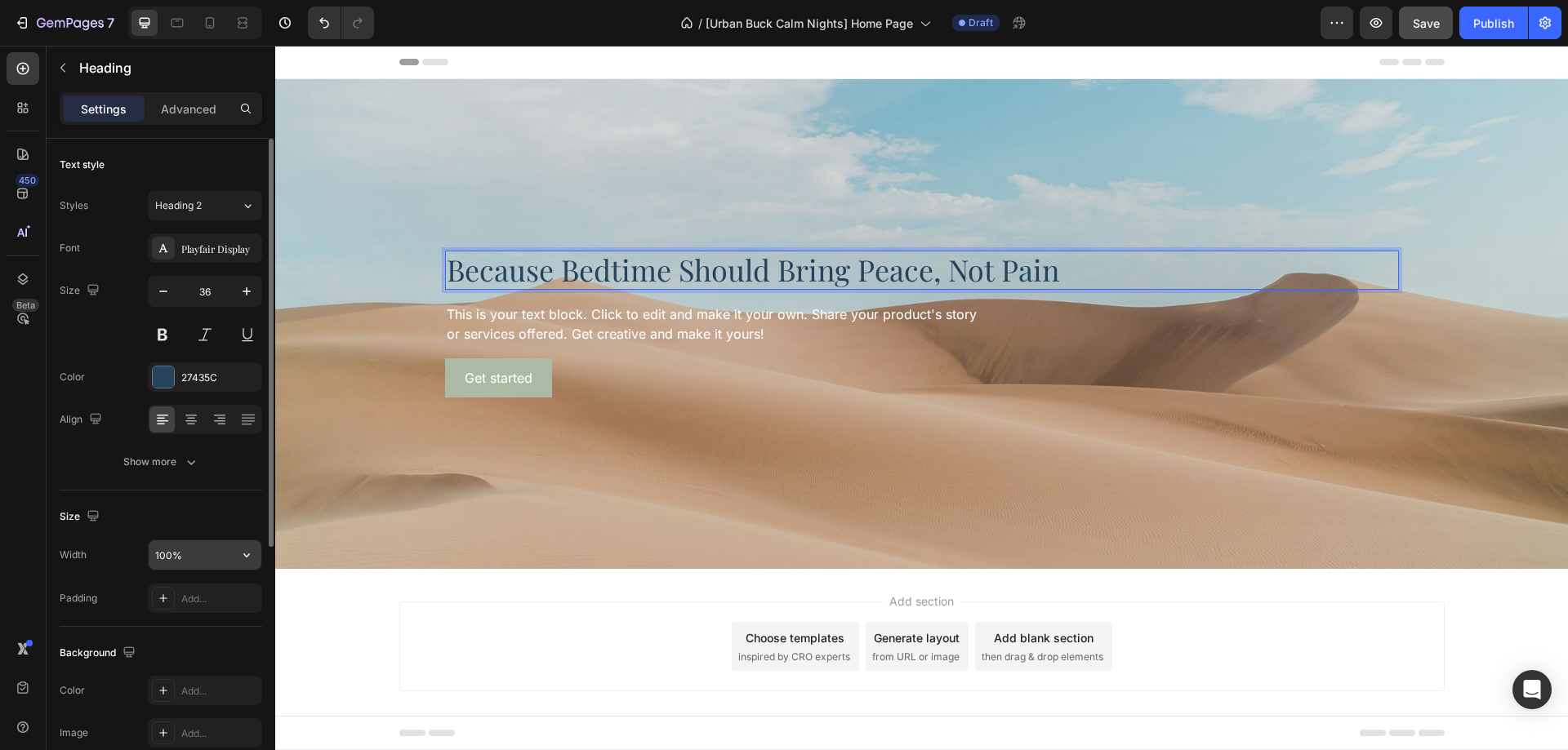
click at [169, 561] on input "100%" at bounding box center [205, 554] width 113 height 29
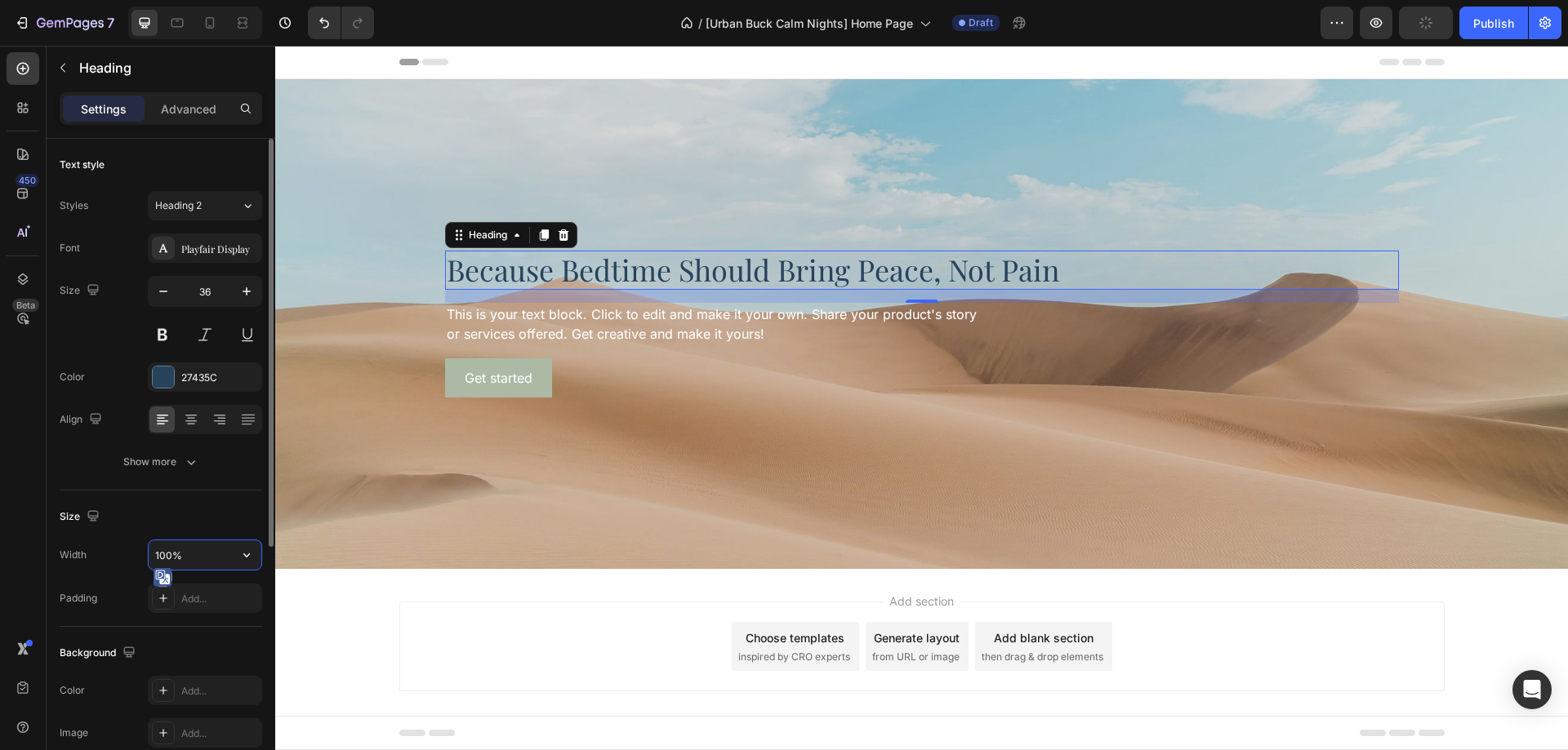
click at [169, 561] on input "100%" at bounding box center [205, 554] width 113 height 29
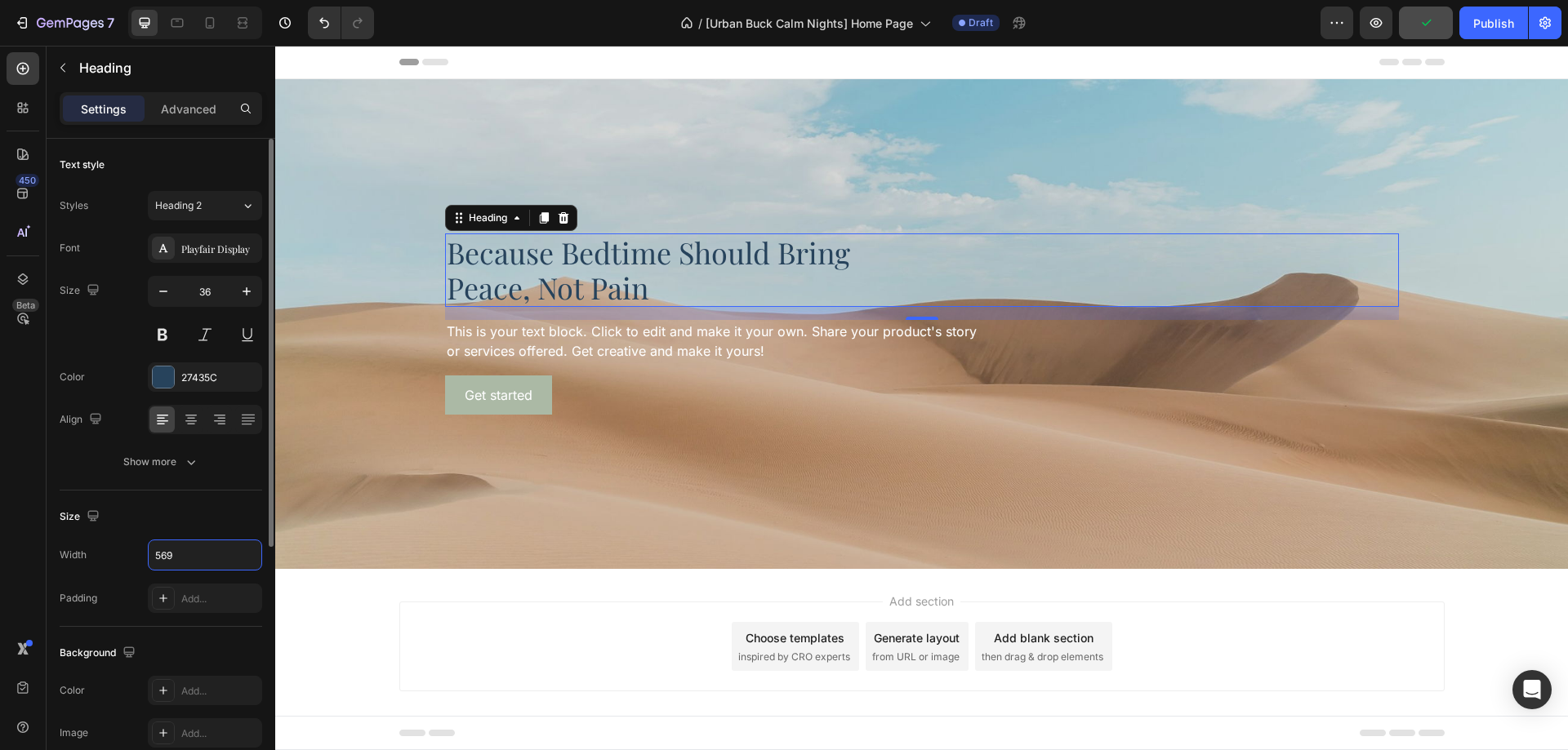
type input "569"
click at [181, 525] on div "Size" at bounding box center [160, 517] width 203 height 27
click at [207, 213] on div "Heading 2" at bounding box center [188, 205] width 66 height 15
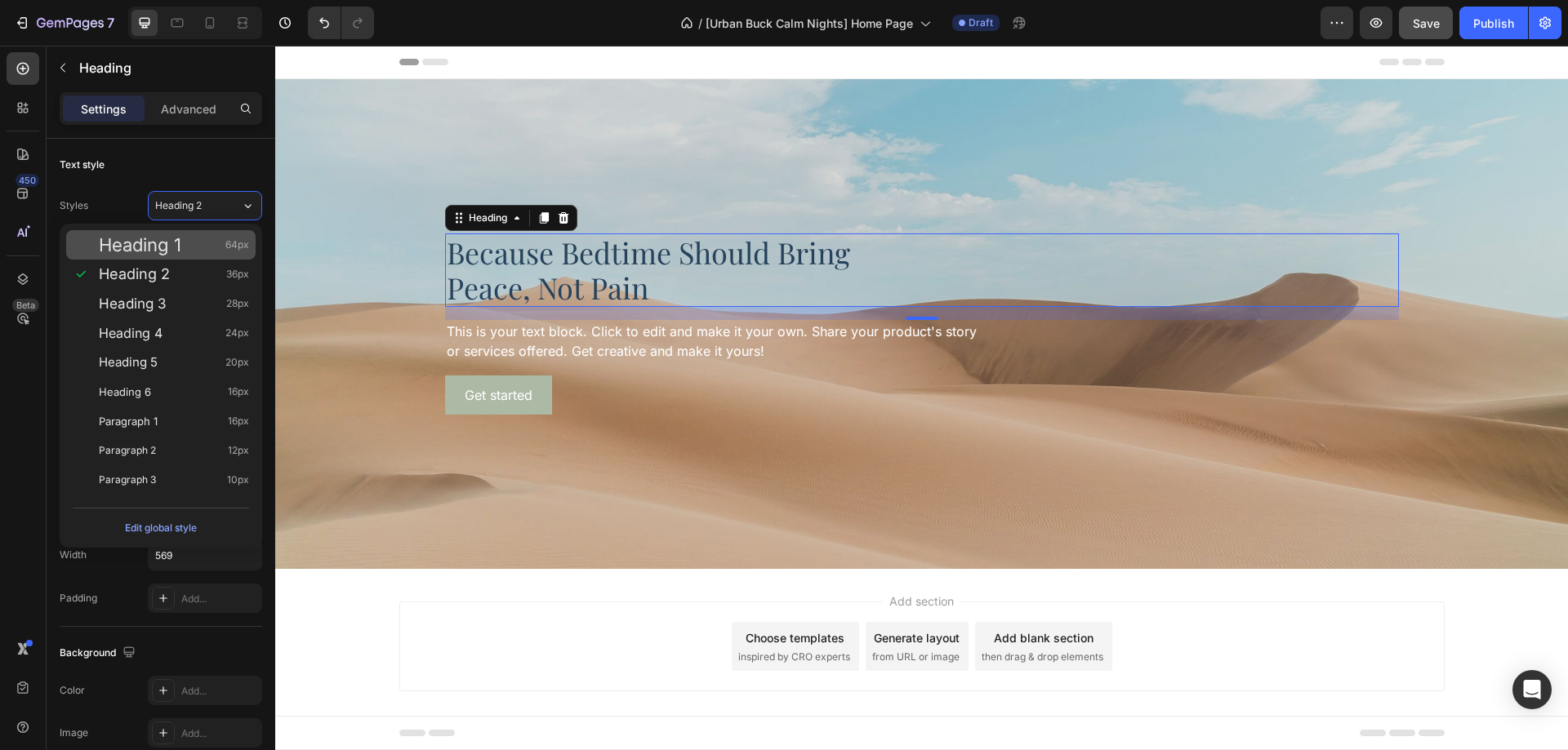
click at [207, 236] on div "Heading 1 64px" at bounding box center [161, 244] width 190 height 29
type input "64"
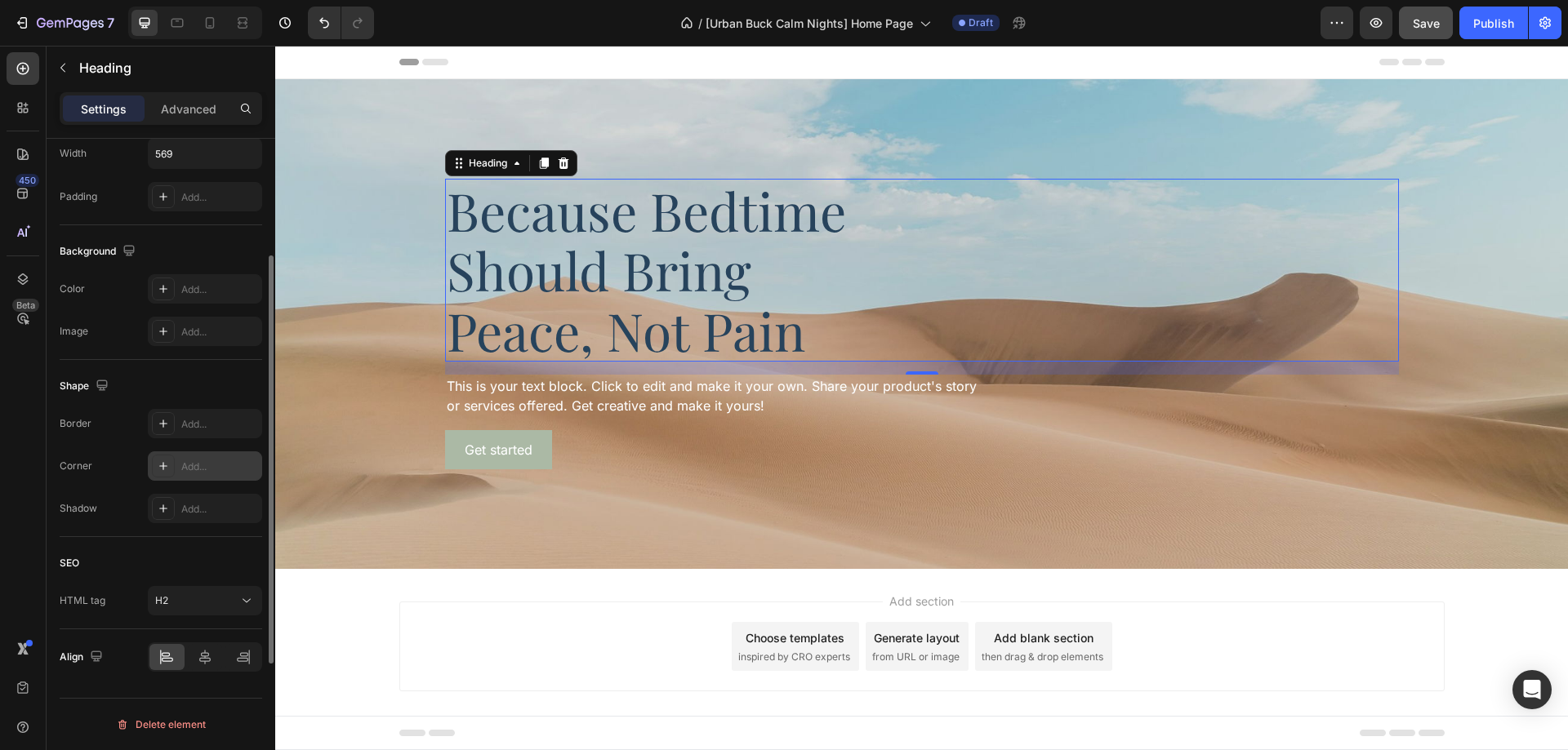
scroll to position [238, 0]
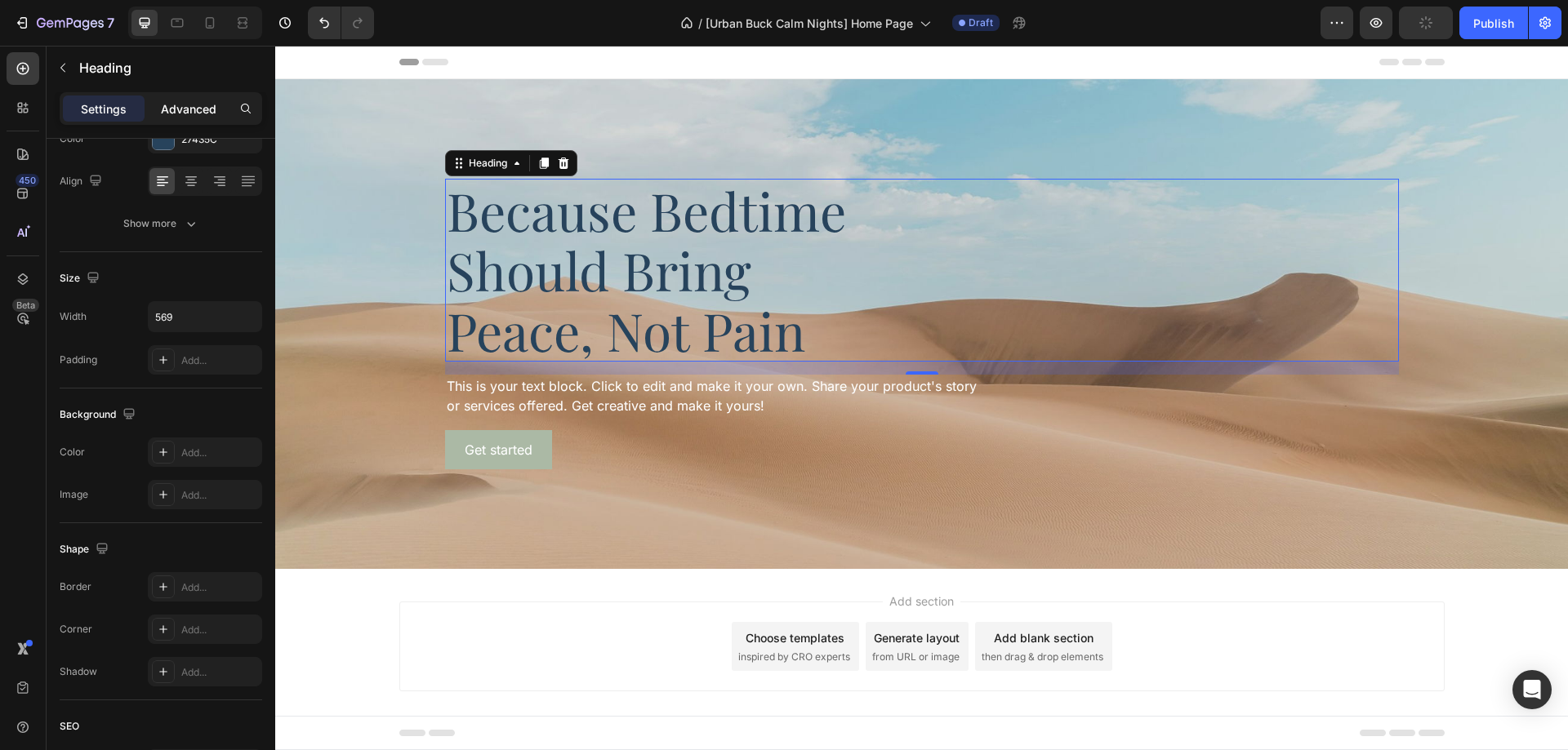
click at [198, 114] on p "Advanced" at bounding box center [189, 108] width 56 height 17
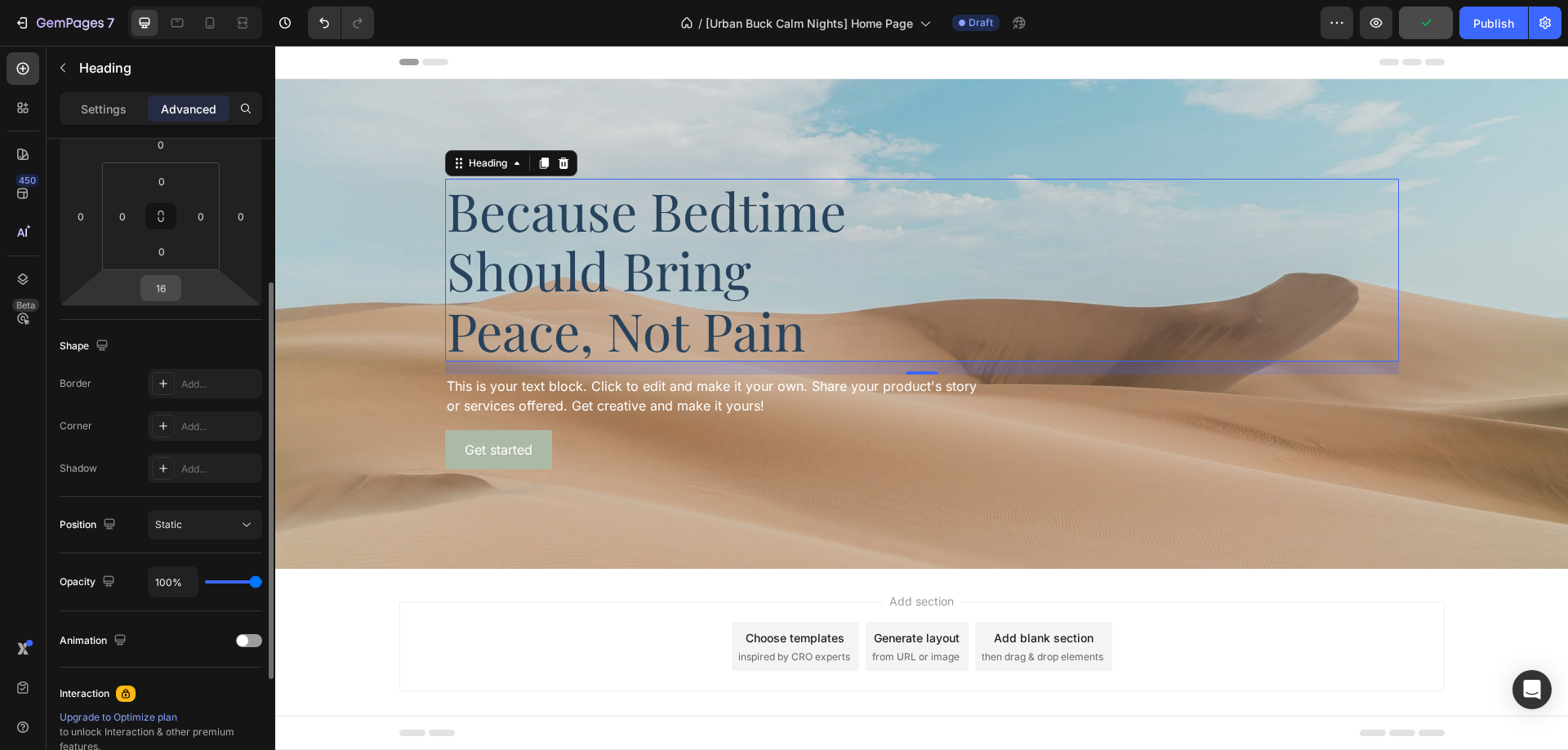
click at [167, 294] on input "16" at bounding box center [160, 289] width 33 height 25
type input "20"
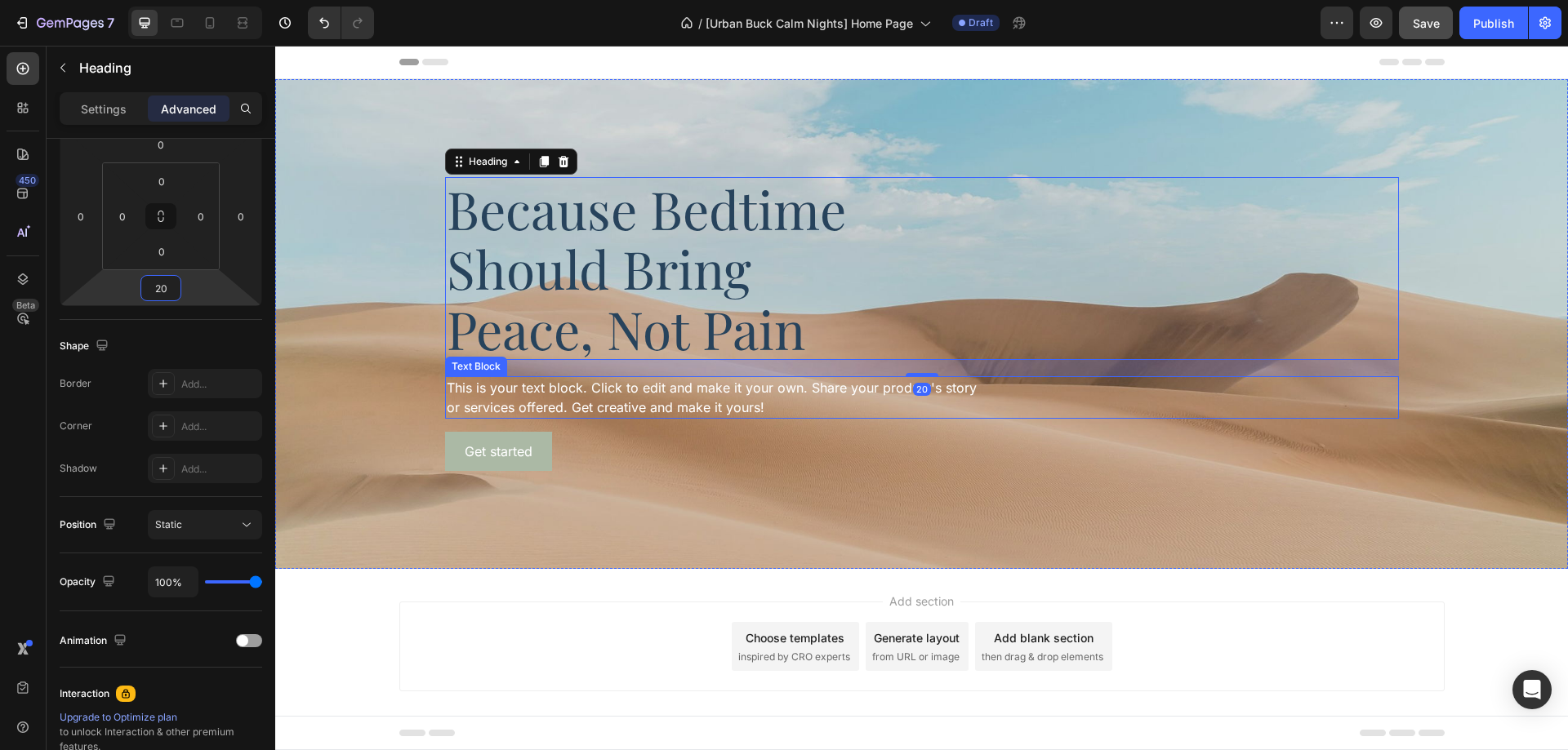
click at [660, 397] on div "This is your text block. Click to edit and make it your own. Share your product…" at bounding box center [921, 398] width 954 height 43
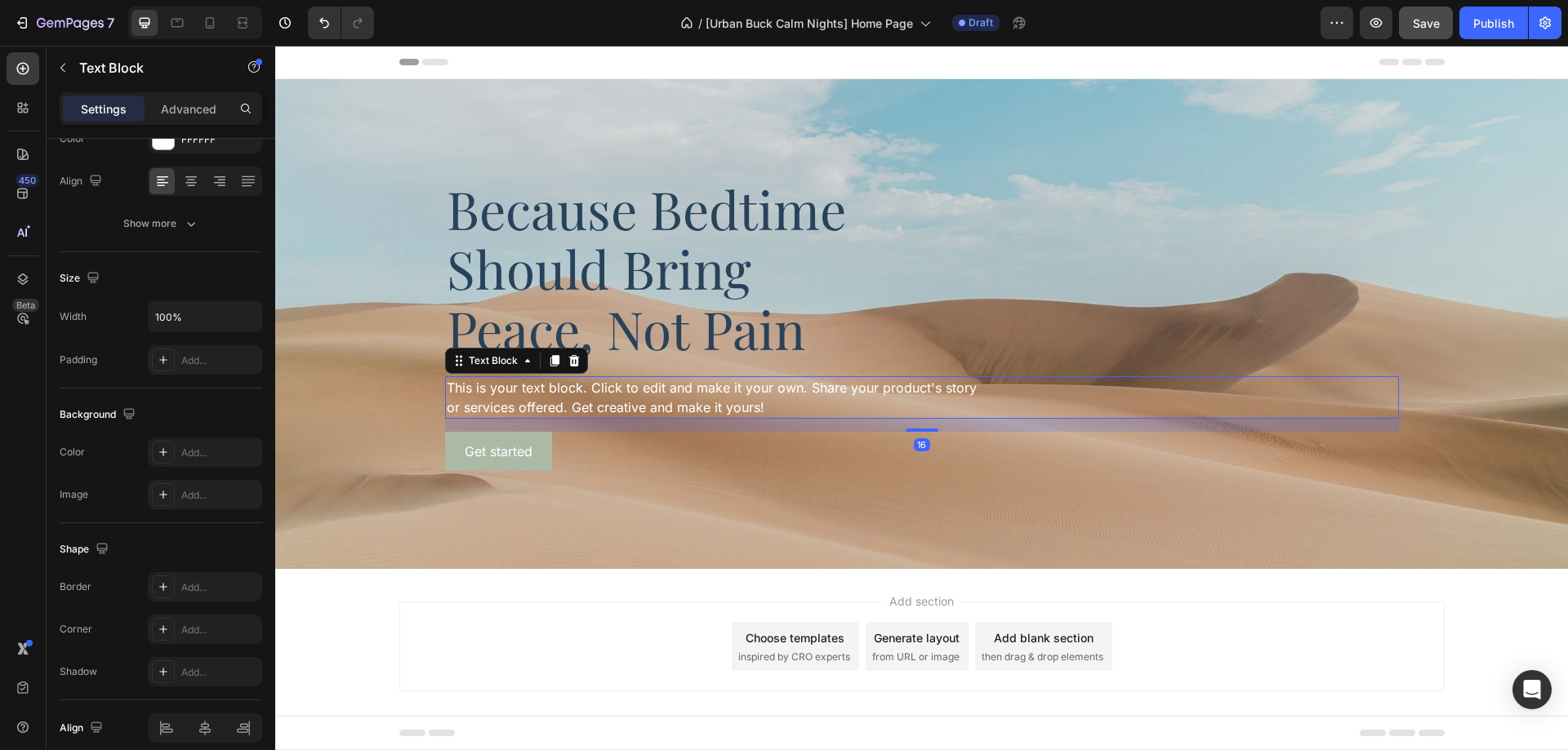
scroll to position [0, 0]
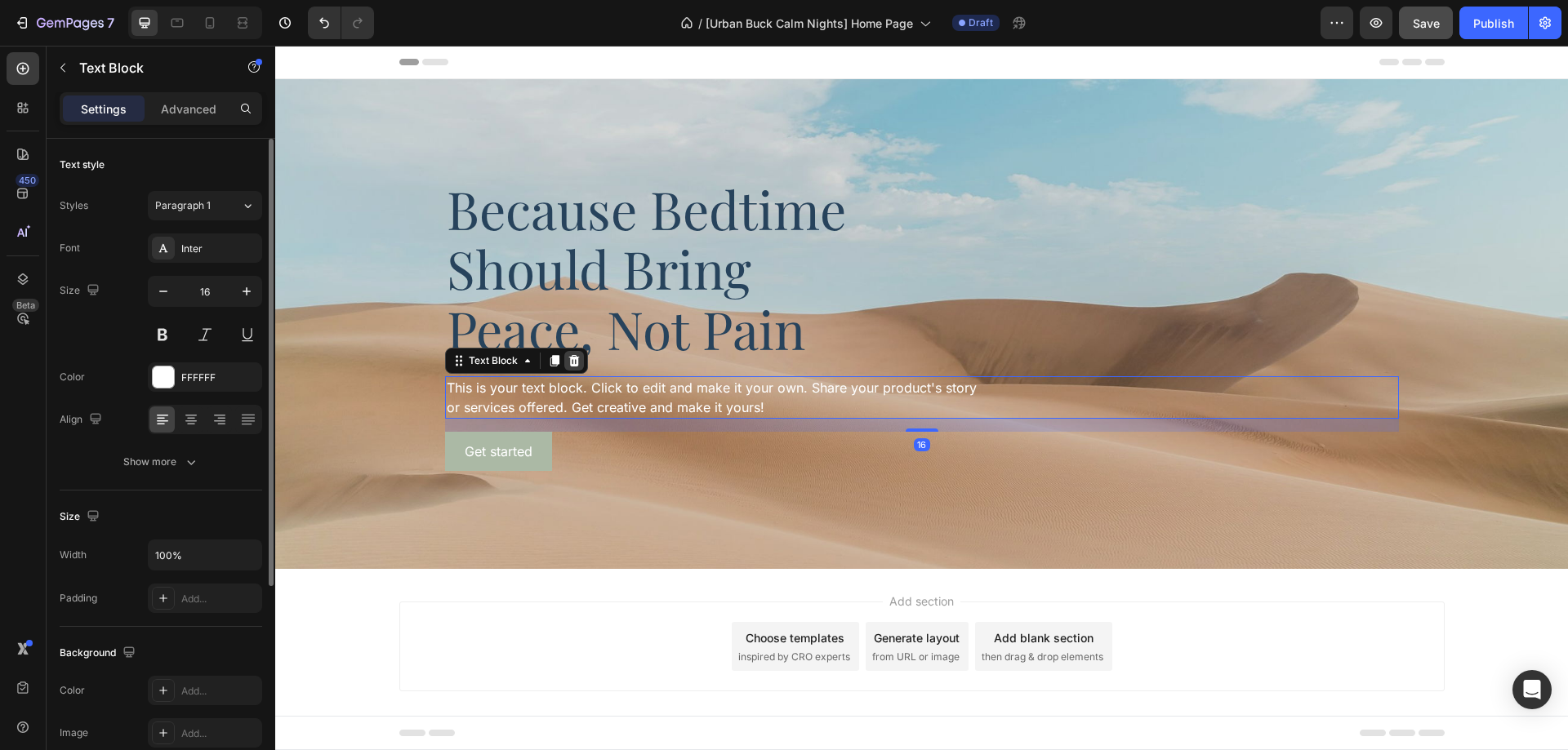
click at [568, 361] on icon at bounding box center [574, 360] width 13 height 13
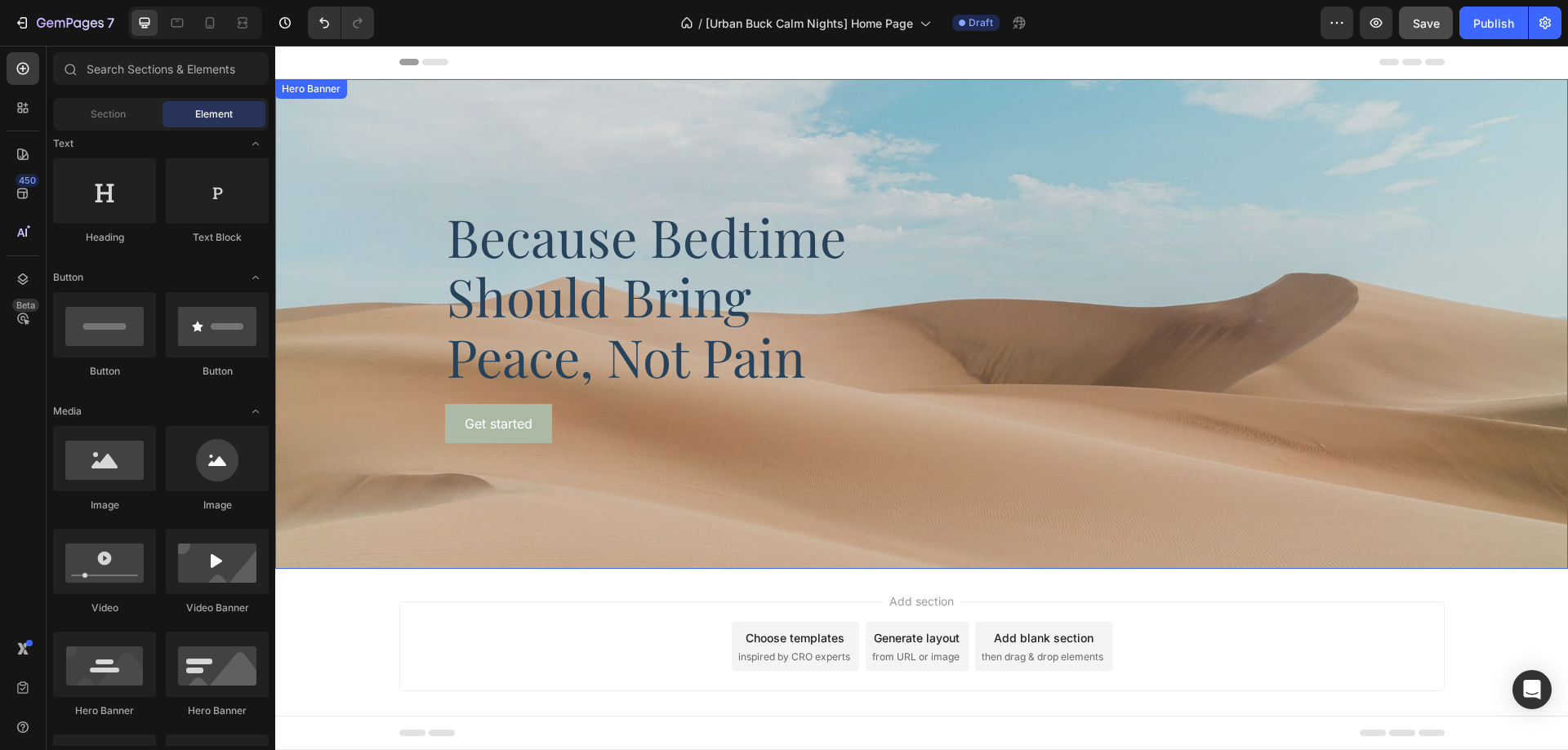
click at [563, 408] on div "Get started Button" at bounding box center [921, 423] width 954 height 39
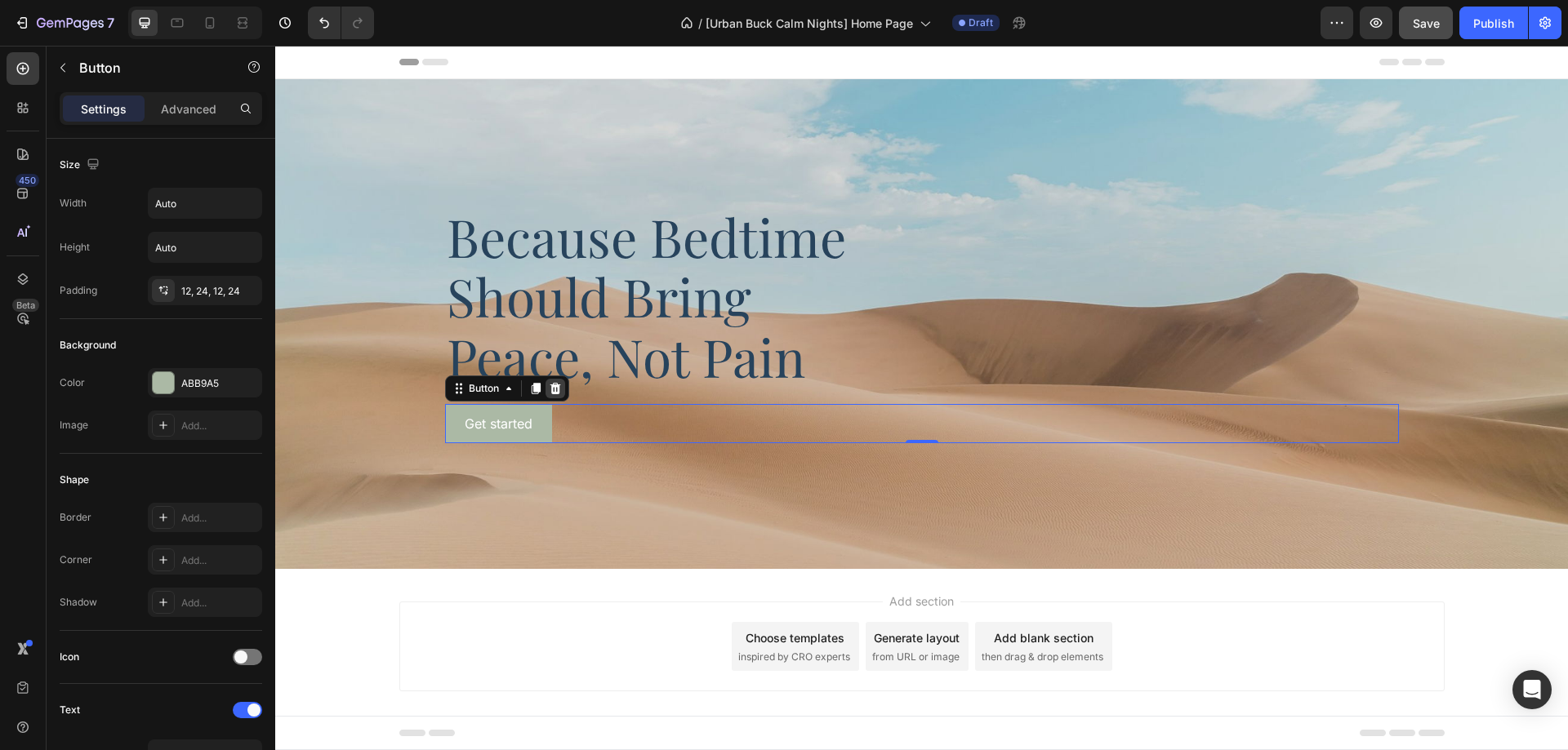
click at [555, 388] on icon at bounding box center [555, 388] width 13 height 13
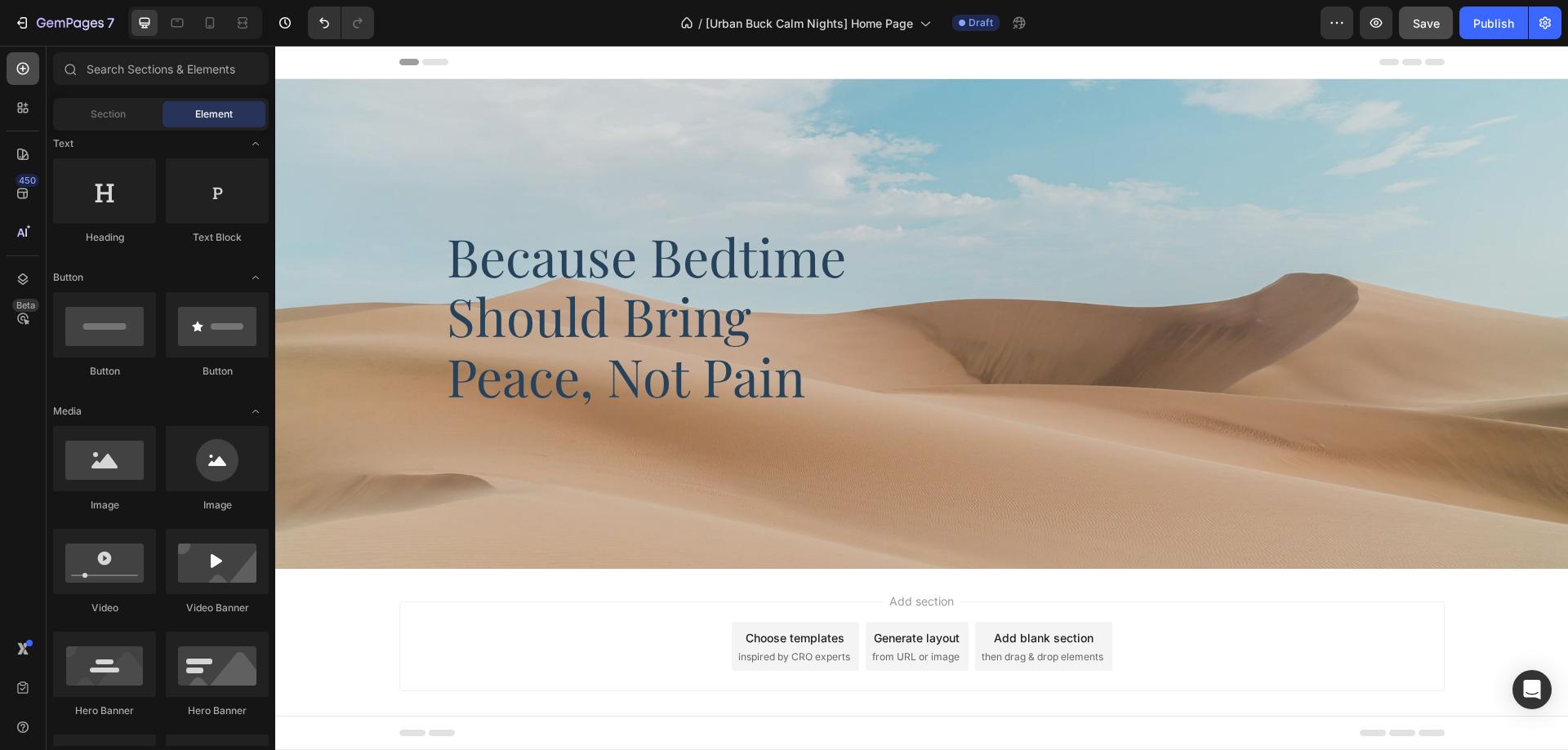
click at [26, 83] on div at bounding box center [22, 68] width 33 height 33
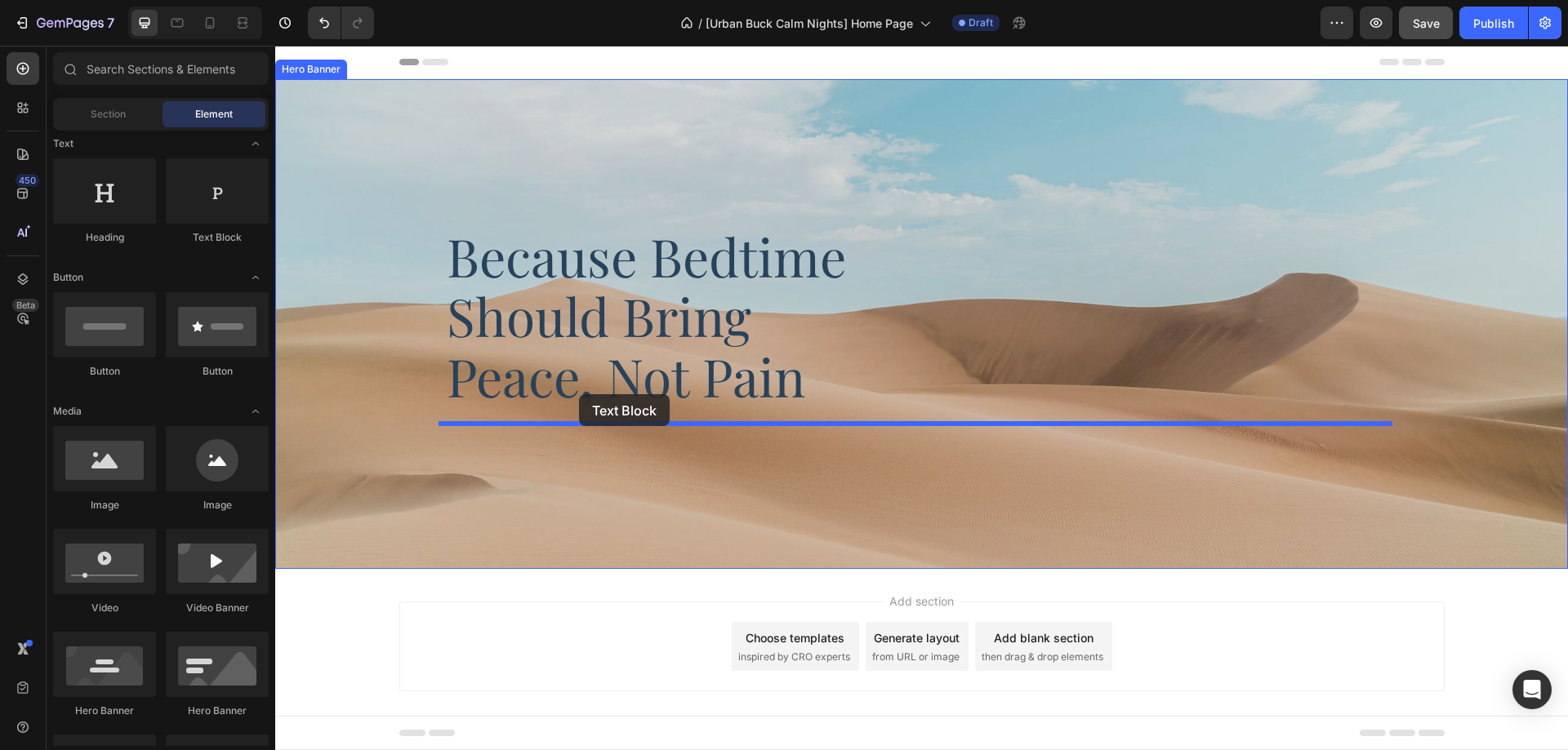
drag, startPoint x: 480, startPoint y: 256, endPoint x: 579, endPoint y: 394, distance: 169.8
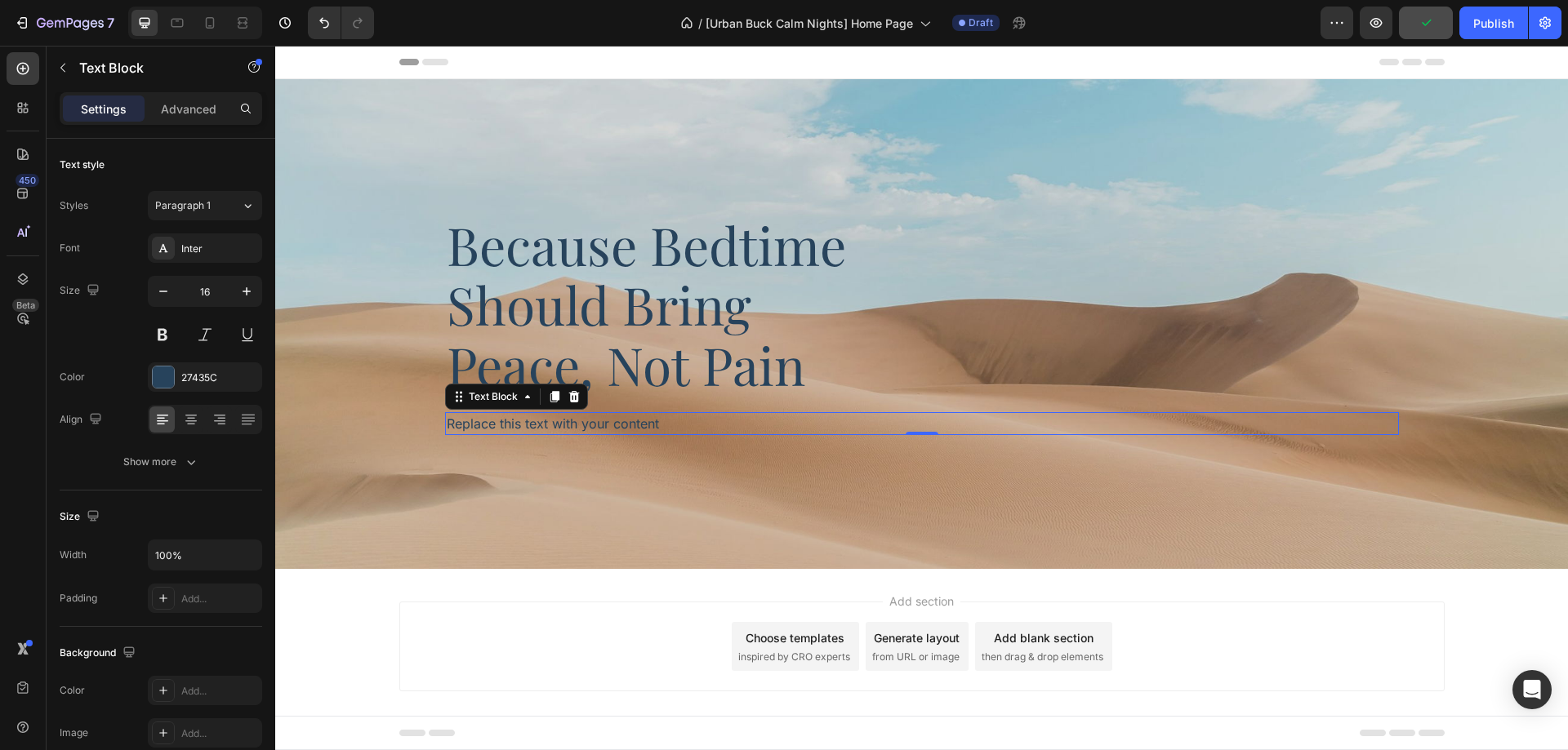
click at [597, 418] on div "Replace this text with your content" at bounding box center [921, 424] width 954 height 23
click at [597, 419] on p "Replace this text with your content" at bounding box center [921, 423] width 951 height 19
click at [597, 421] on p "Replace this text with your content" at bounding box center [921, 423] width 951 height 19
click at [193, 112] on p "Advanced" at bounding box center [189, 108] width 56 height 17
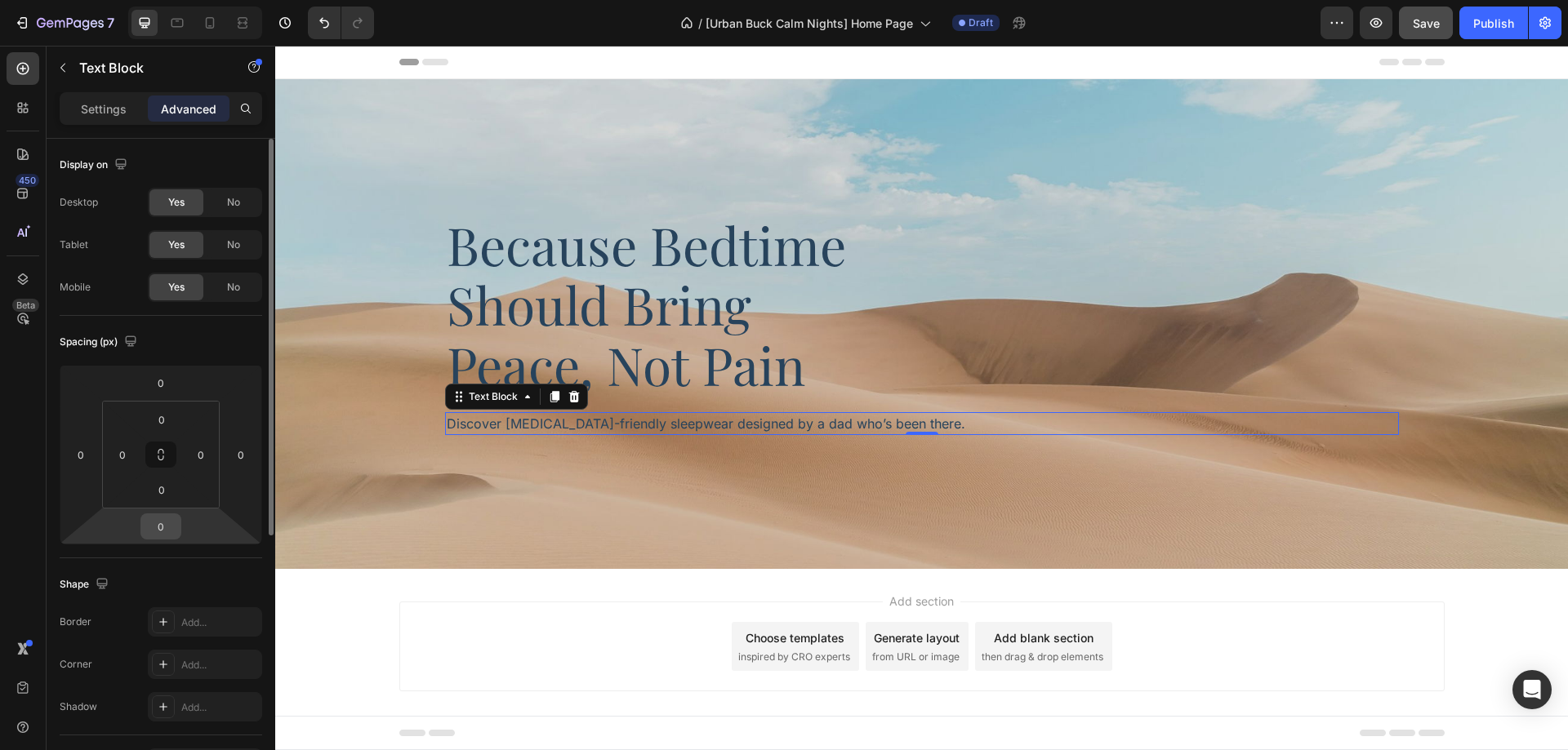
click at [162, 517] on input "0" at bounding box center [160, 527] width 33 height 25
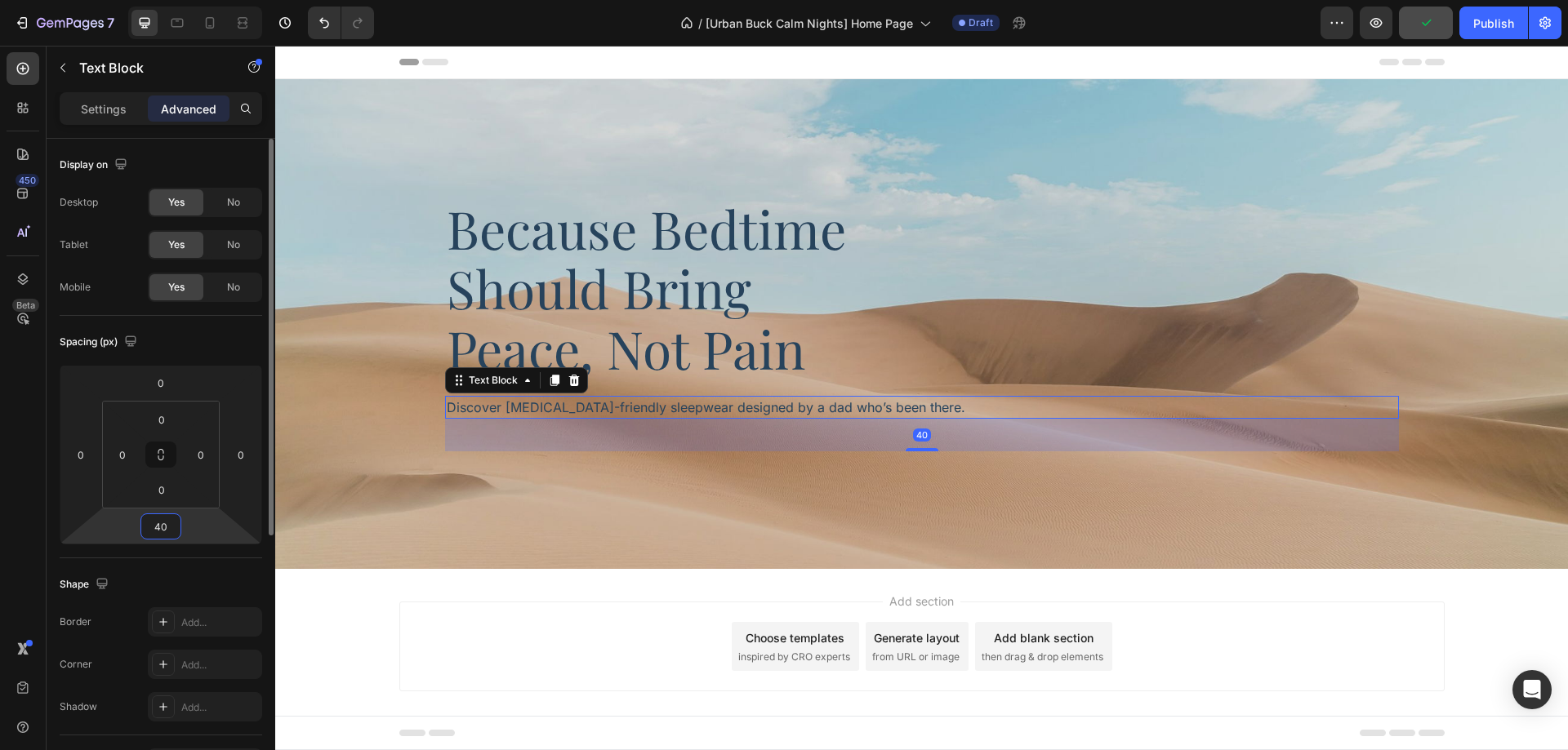
type input "40"
click at [224, 353] on div "Spacing (px)" at bounding box center [160, 343] width 203 height 27
click at [29, 71] on icon at bounding box center [23, 68] width 16 height 16
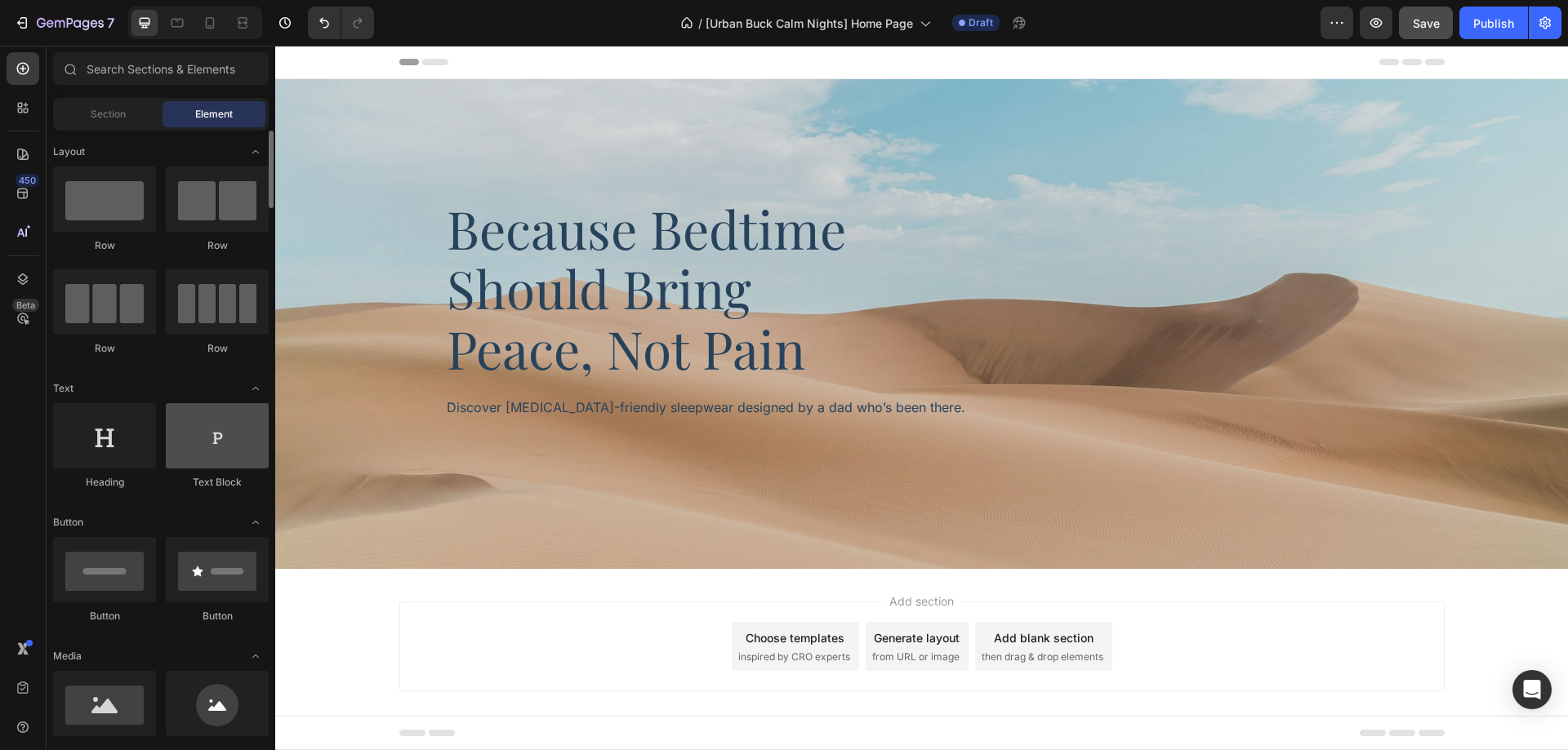
scroll to position [163, 0]
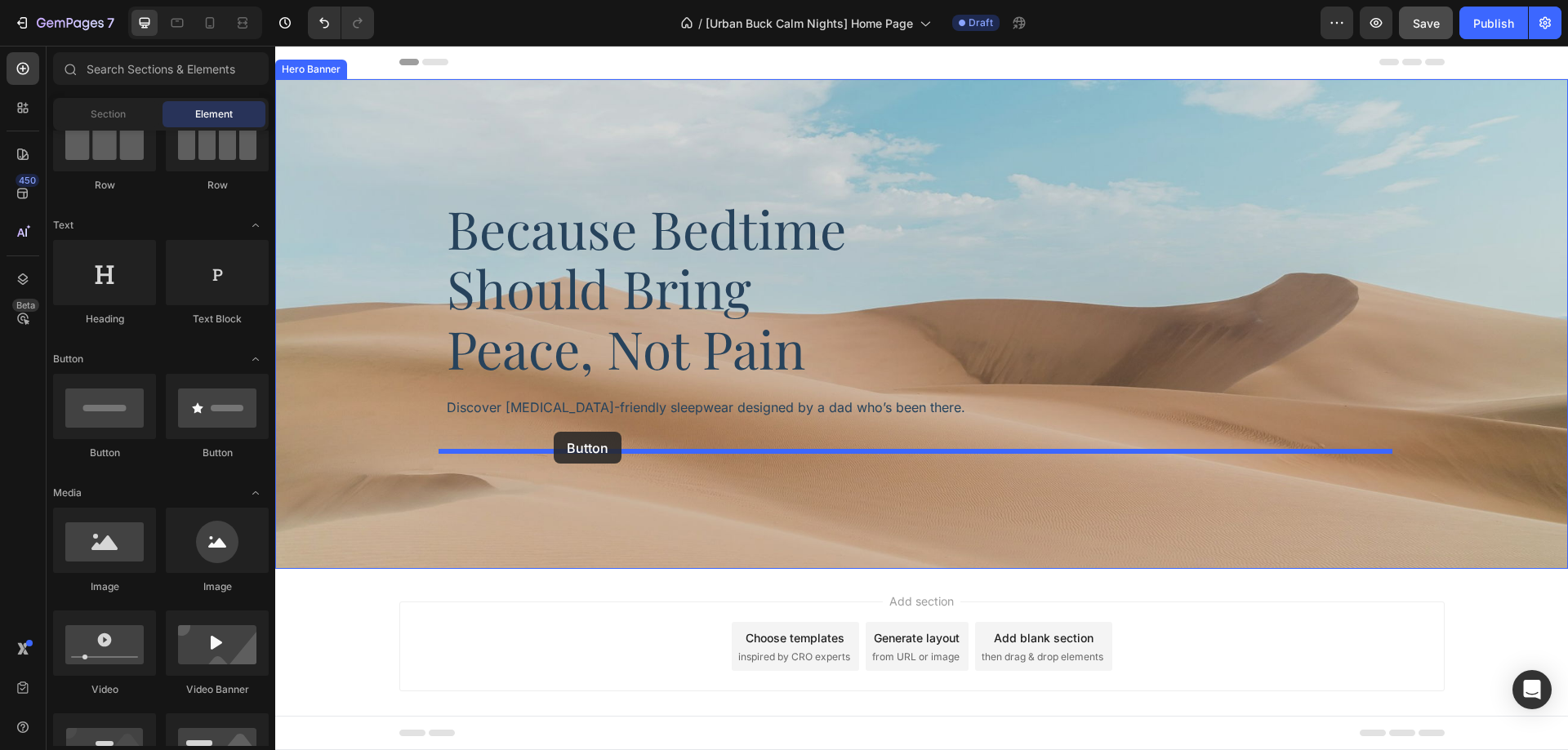
drag, startPoint x: 389, startPoint y: 454, endPoint x: 554, endPoint y: 432, distance: 166.5
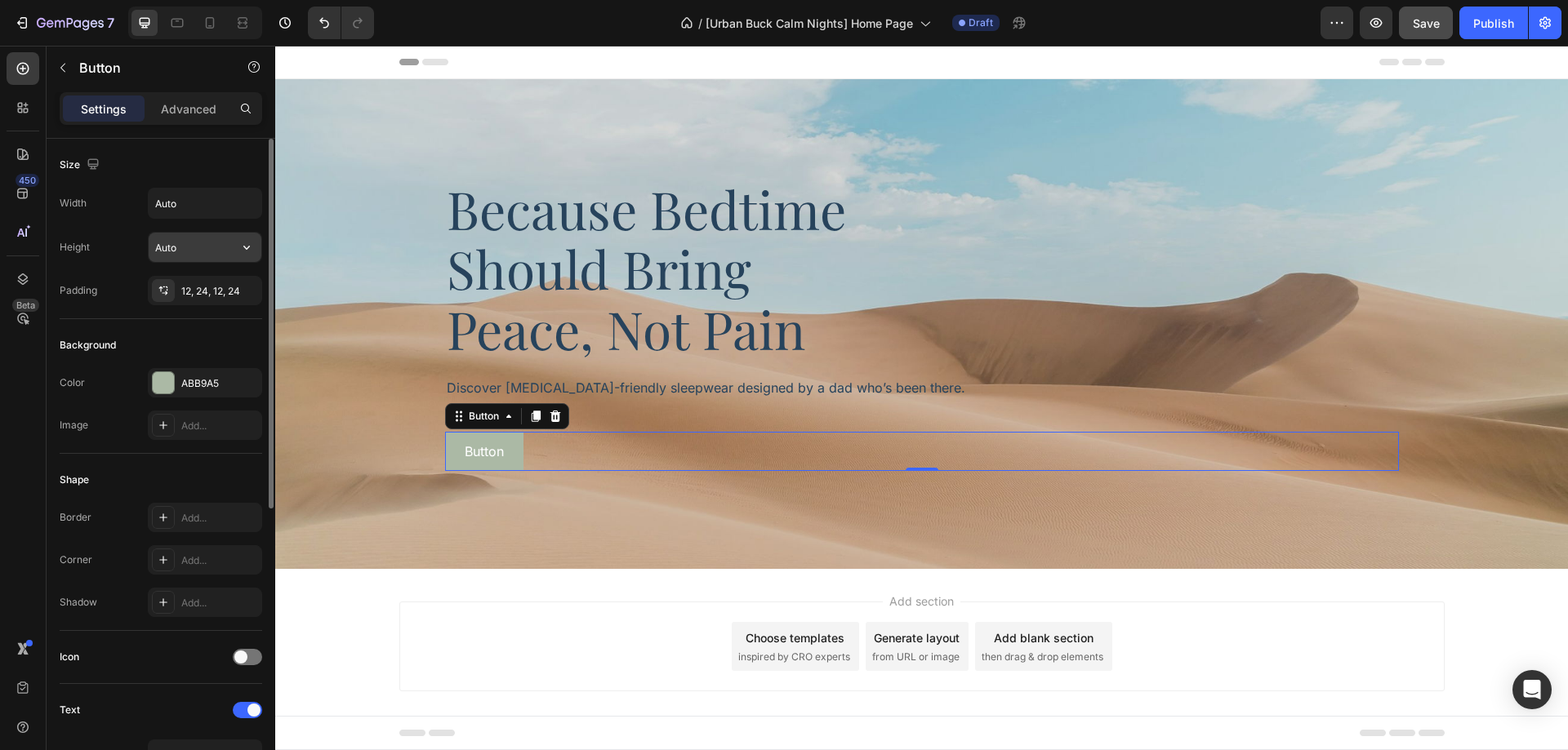
click at [183, 245] on input "Auto" at bounding box center [205, 247] width 113 height 29
type input "49"
click at [190, 332] on div "Background" at bounding box center [160, 345] width 203 height 27
click at [479, 449] on p "Button" at bounding box center [485, 452] width 39 height 19
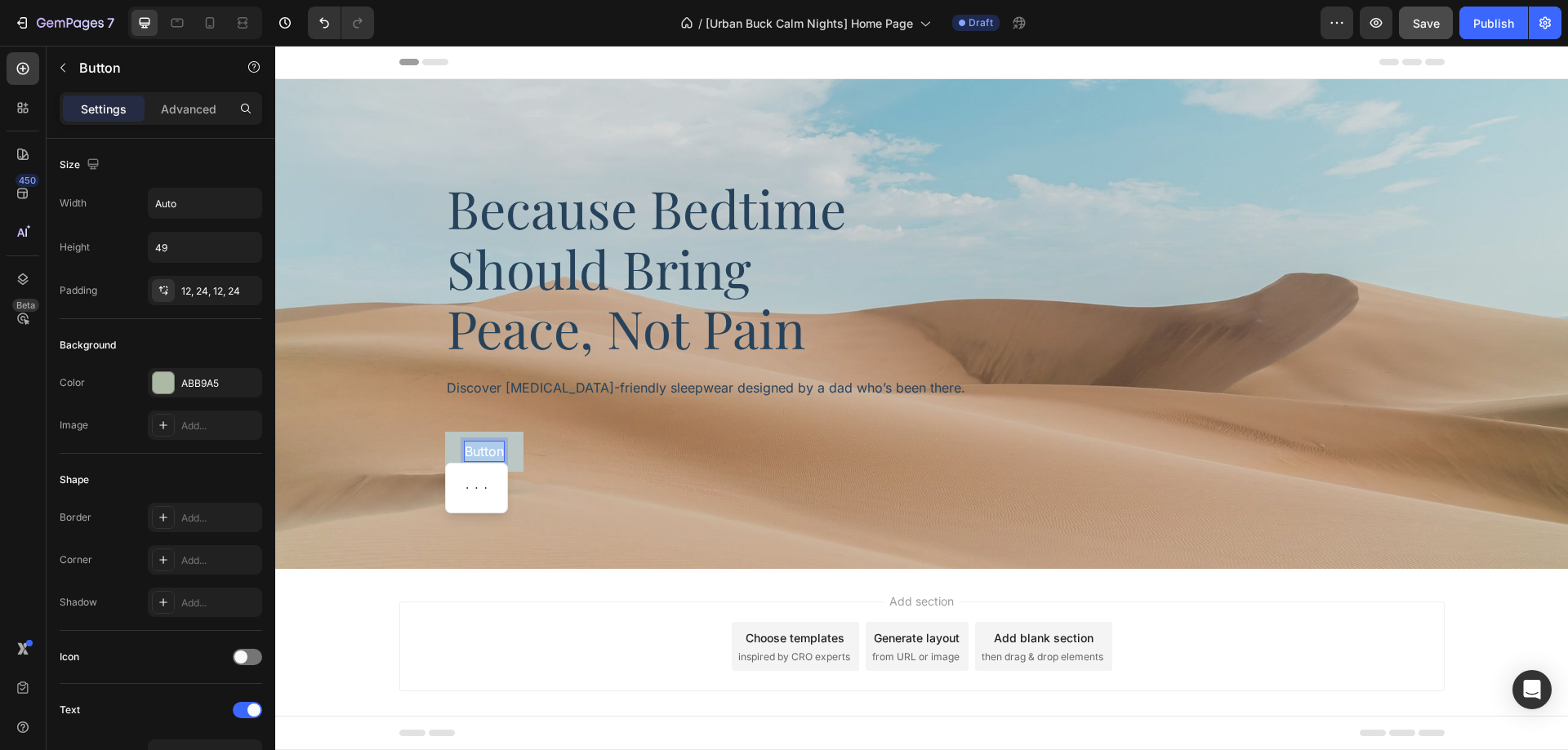
click at [479, 449] on p "Button" at bounding box center [485, 452] width 39 height 19
click at [234, 340] on div "Background" at bounding box center [160, 345] width 203 height 27
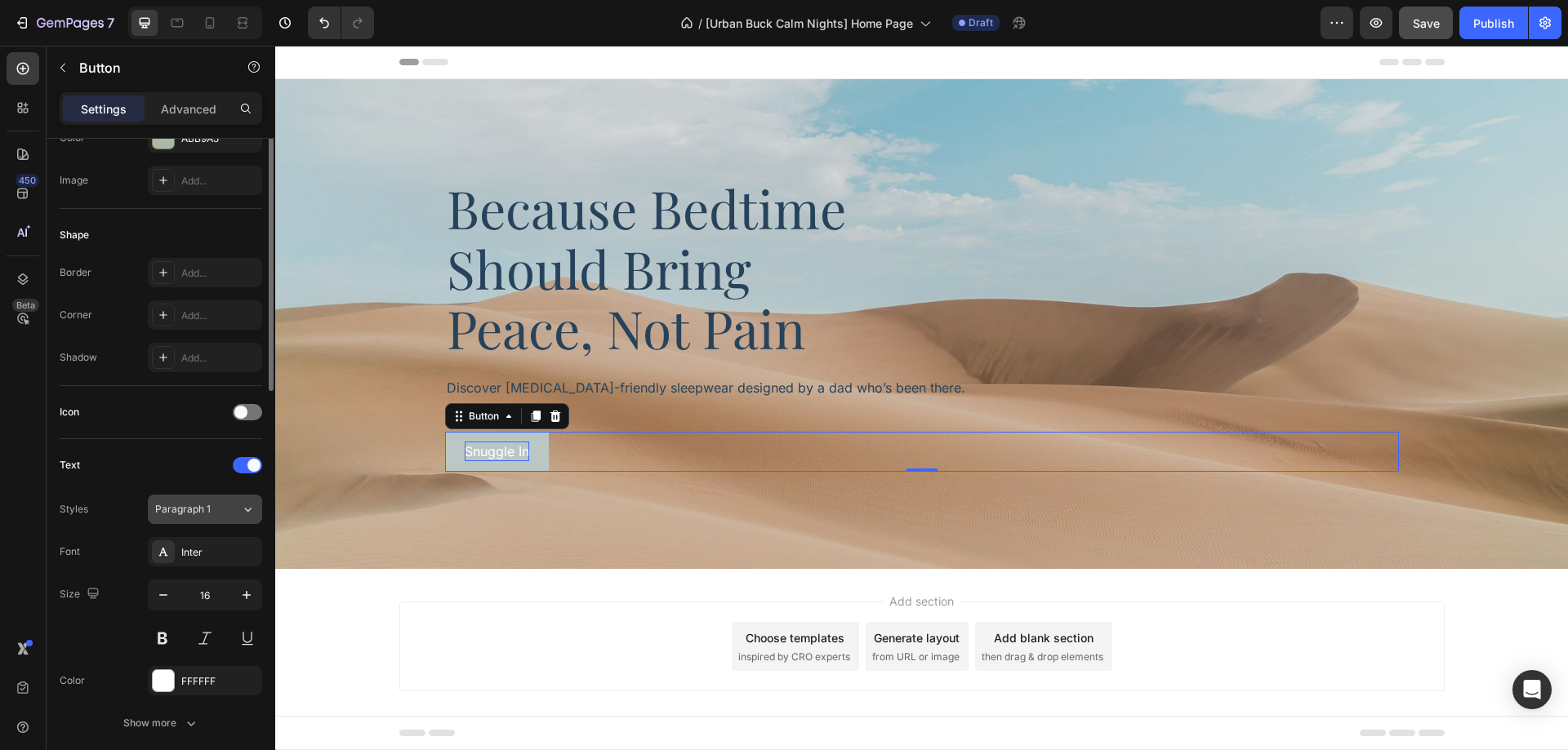
scroll to position [408, 0]
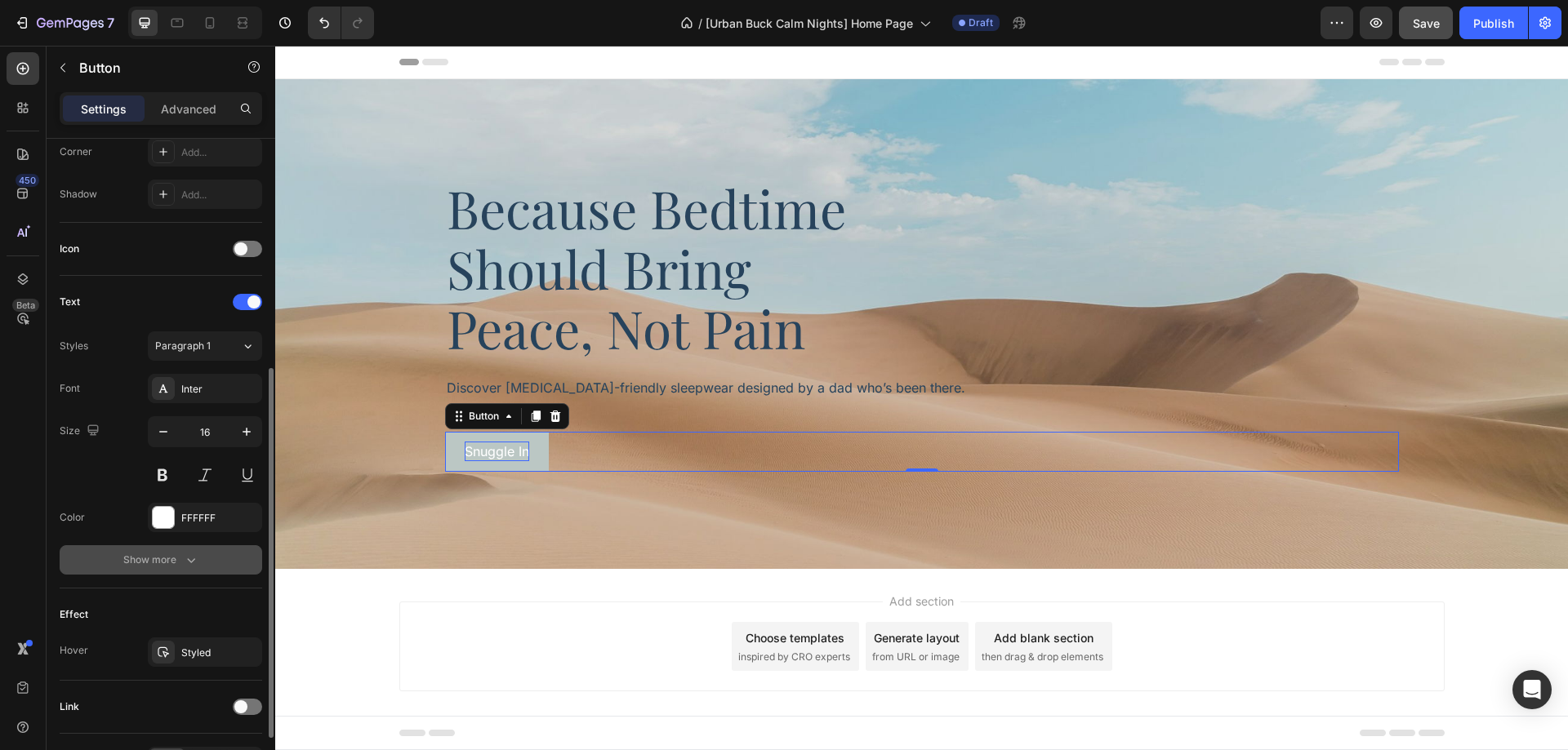
click at [205, 561] on button "Show more" at bounding box center [160, 560] width 203 height 29
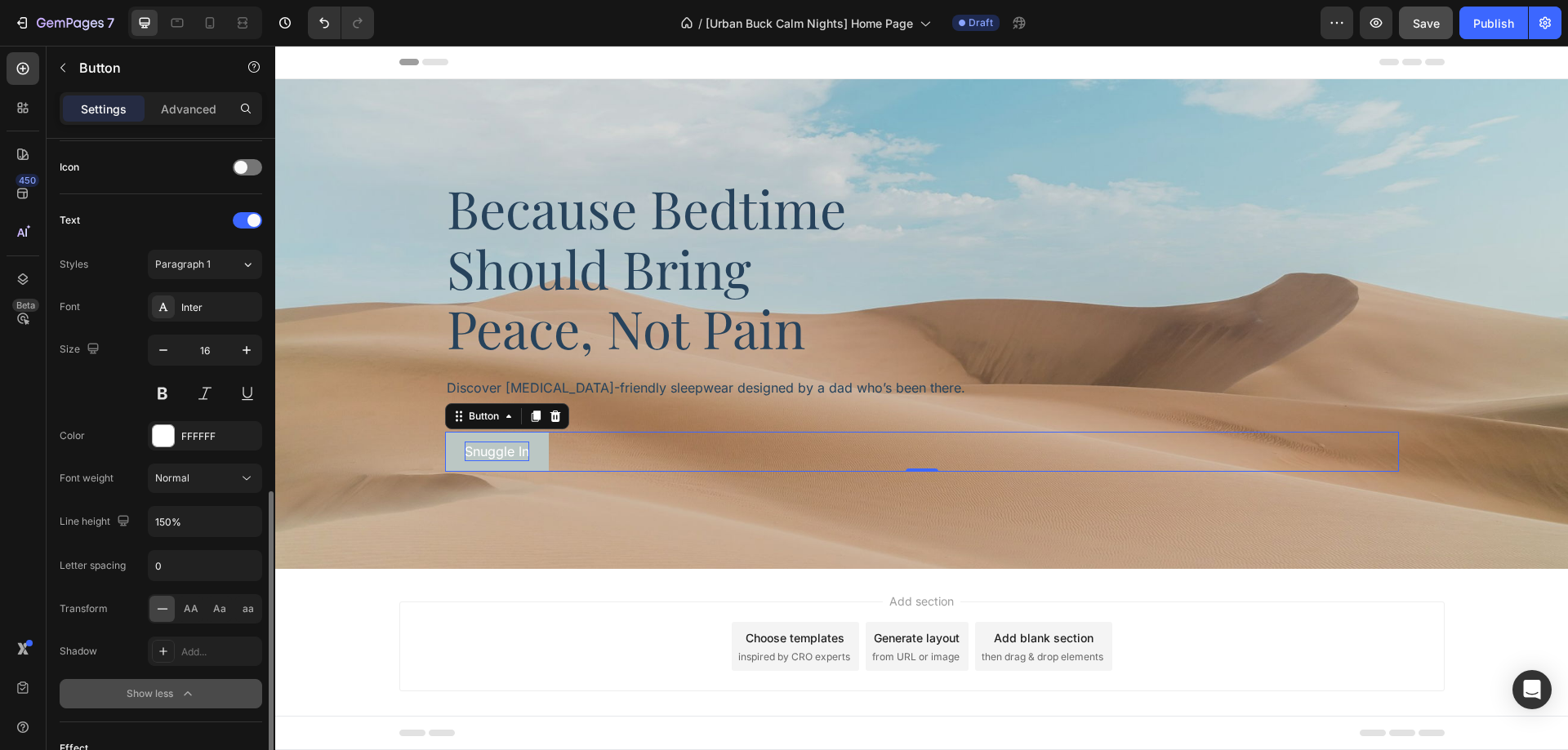
scroll to position [571, 0]
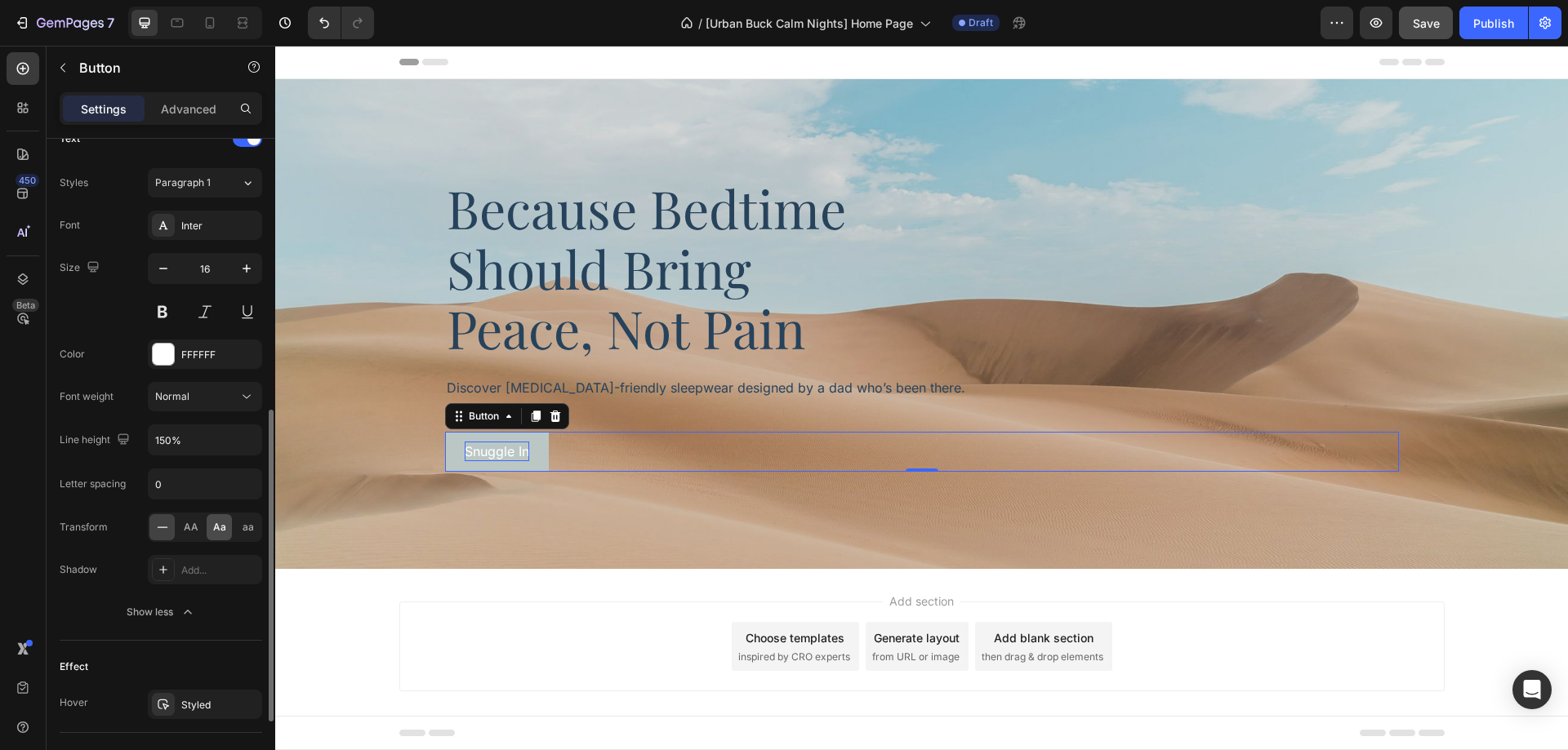
click at [217, 531] on span "Aa" at bounding box center [220, 527] width 13 height 15
click at [222, 395] on div "Normal" at bounding box center [197, 397] width 83 height 15
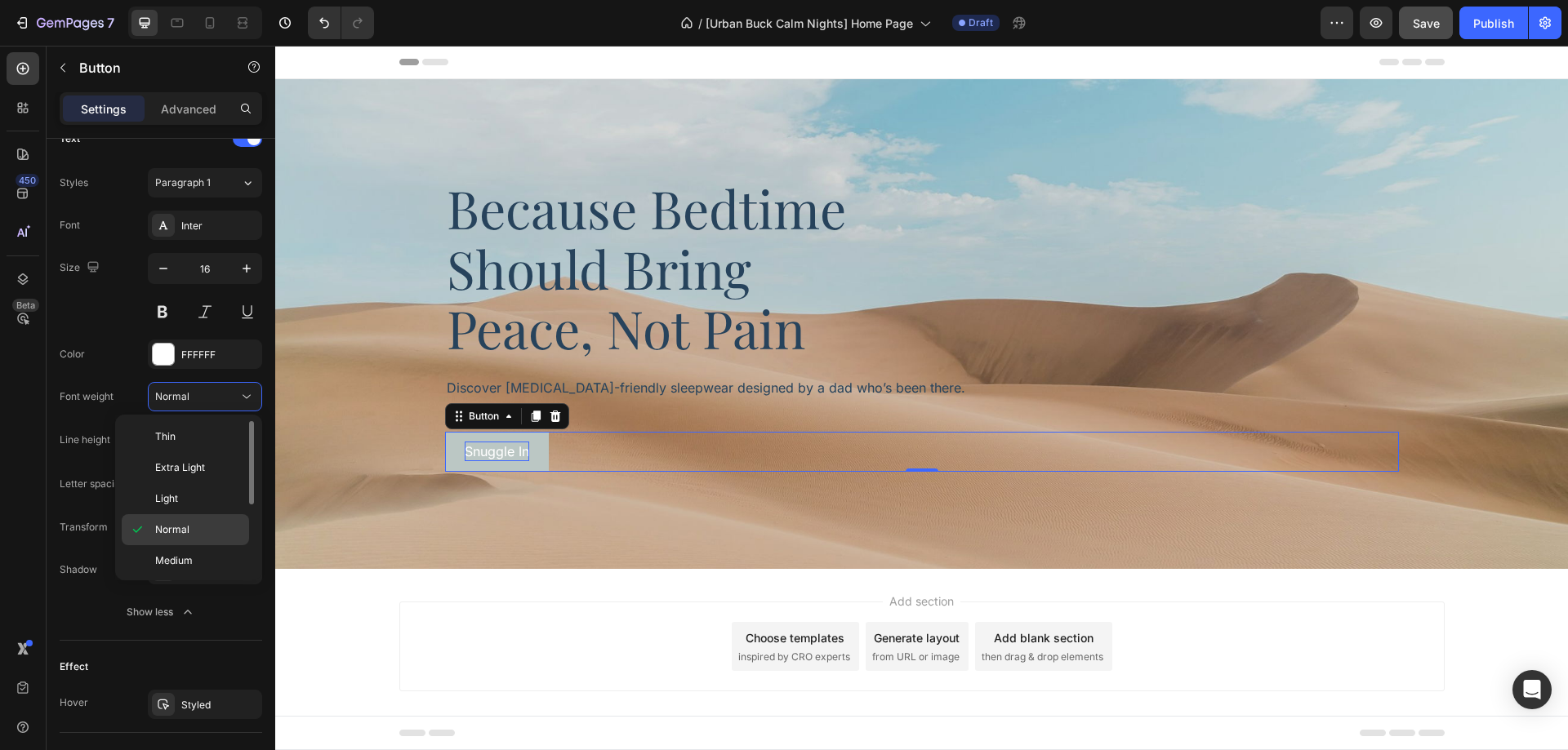
scroll to position [81, 0]
click at [213, 512] on p "Semi Bold" at bounding box center [198, 510] width 87 height 15
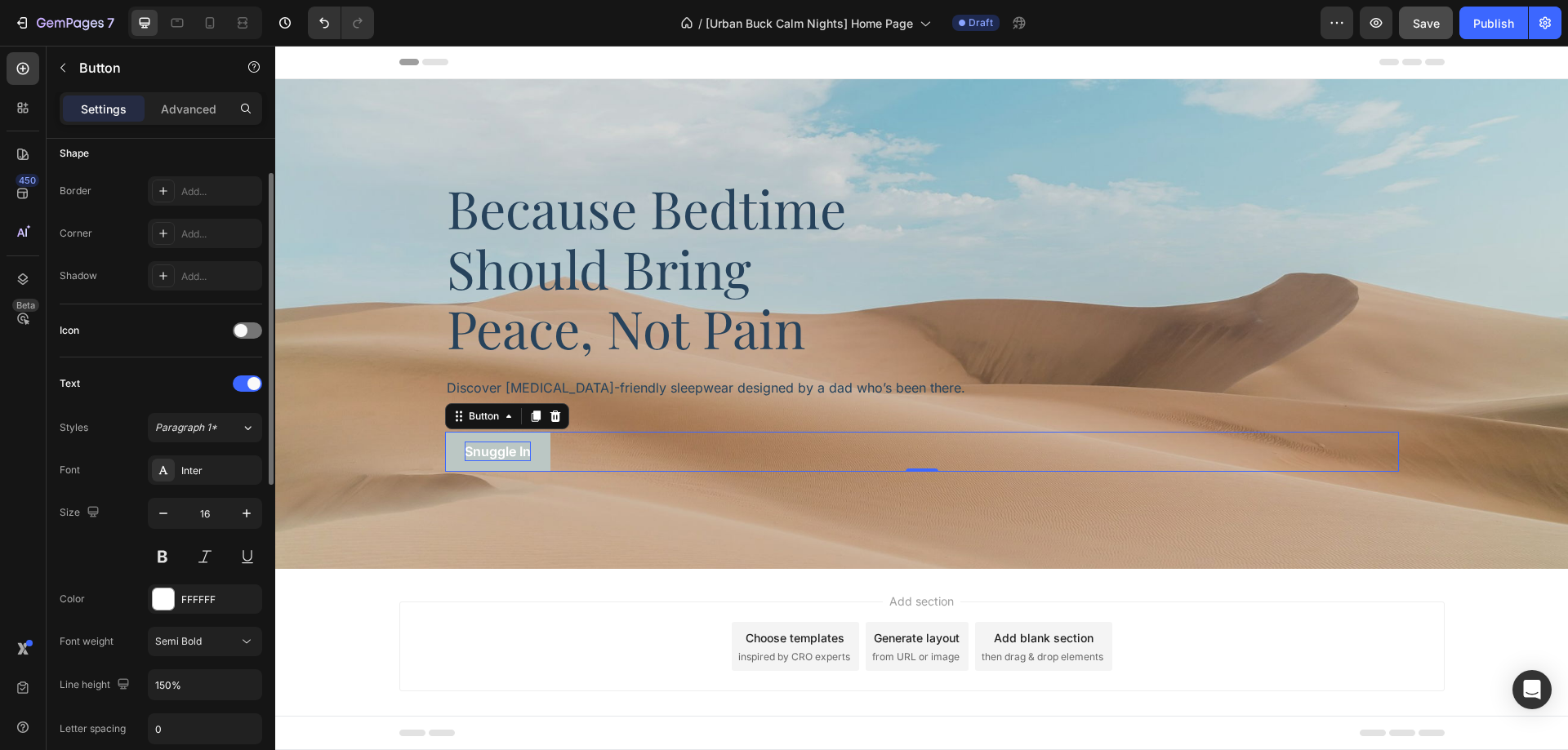
scroll to position [0, 0]
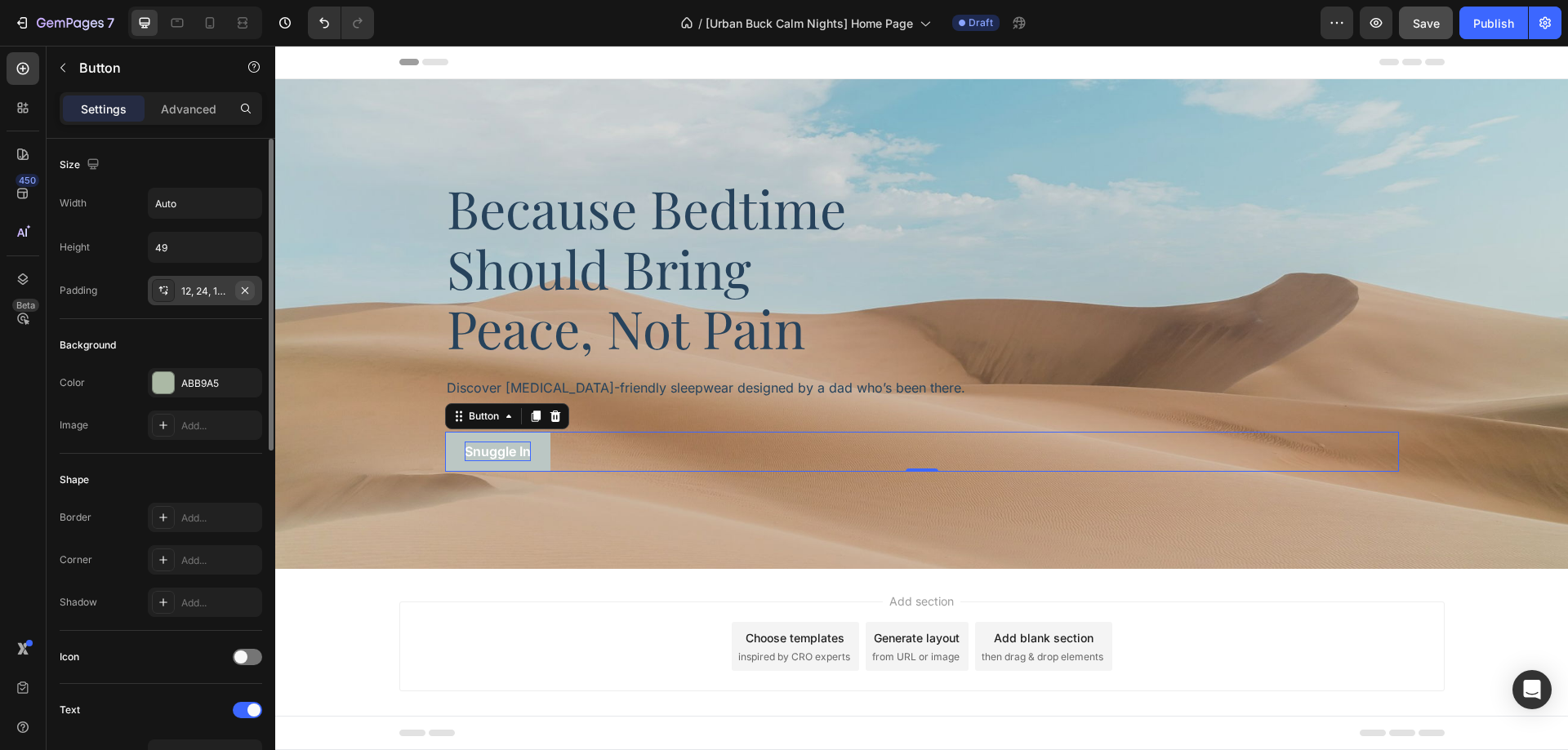
click at [246, 298] on button "button" at bounding box center [245, 290] width 19 height 19
click at [211, 294] on div "Add..." at bounding box center [220, 291] width 77 height 15
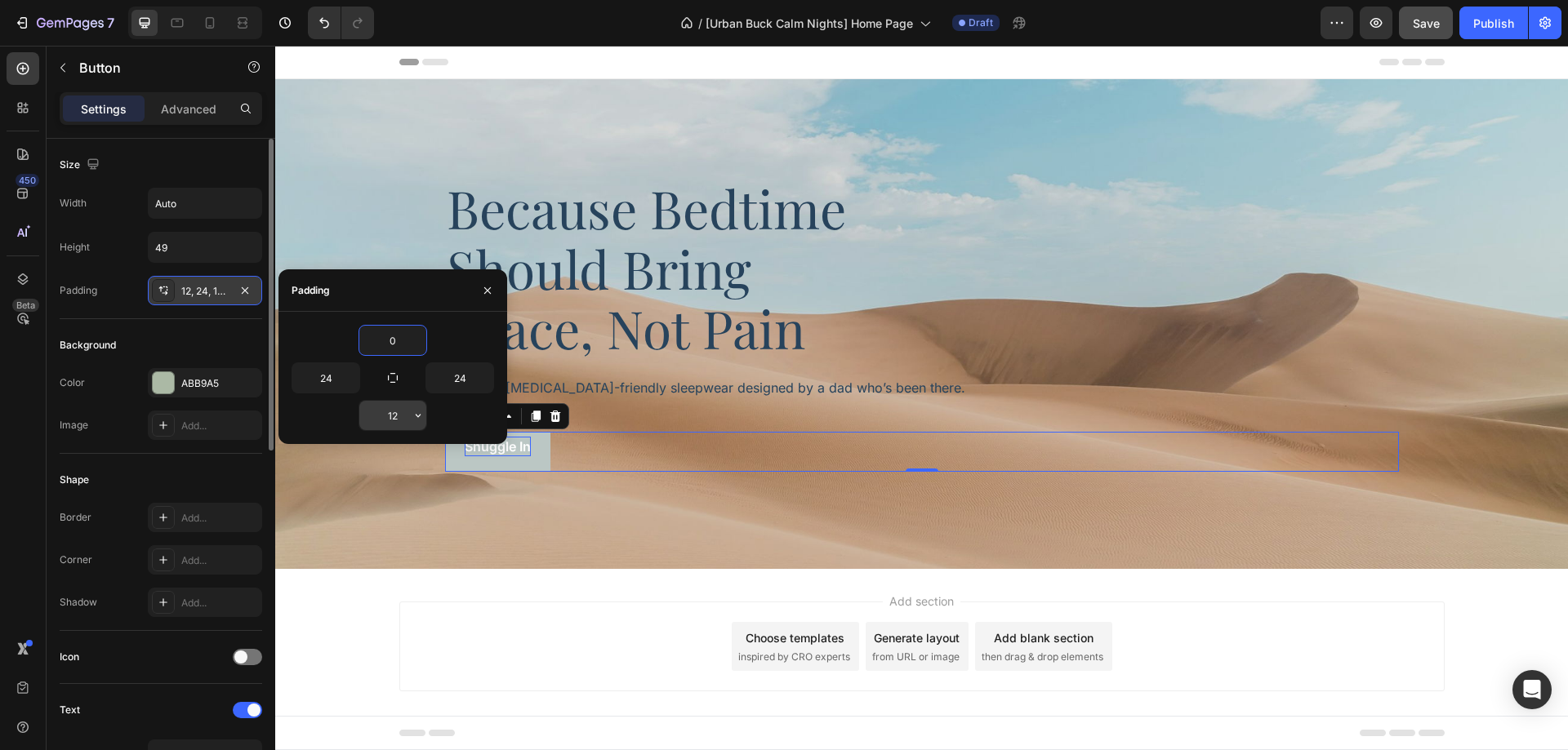
type input "0"
click at [390, 417] on input "12" at bounding box center [393, 415] width 67 height 29
type input "0"
click at [328, 379] on input "24" at bounding box center [326, 377] width 67 height 29
type input "40"
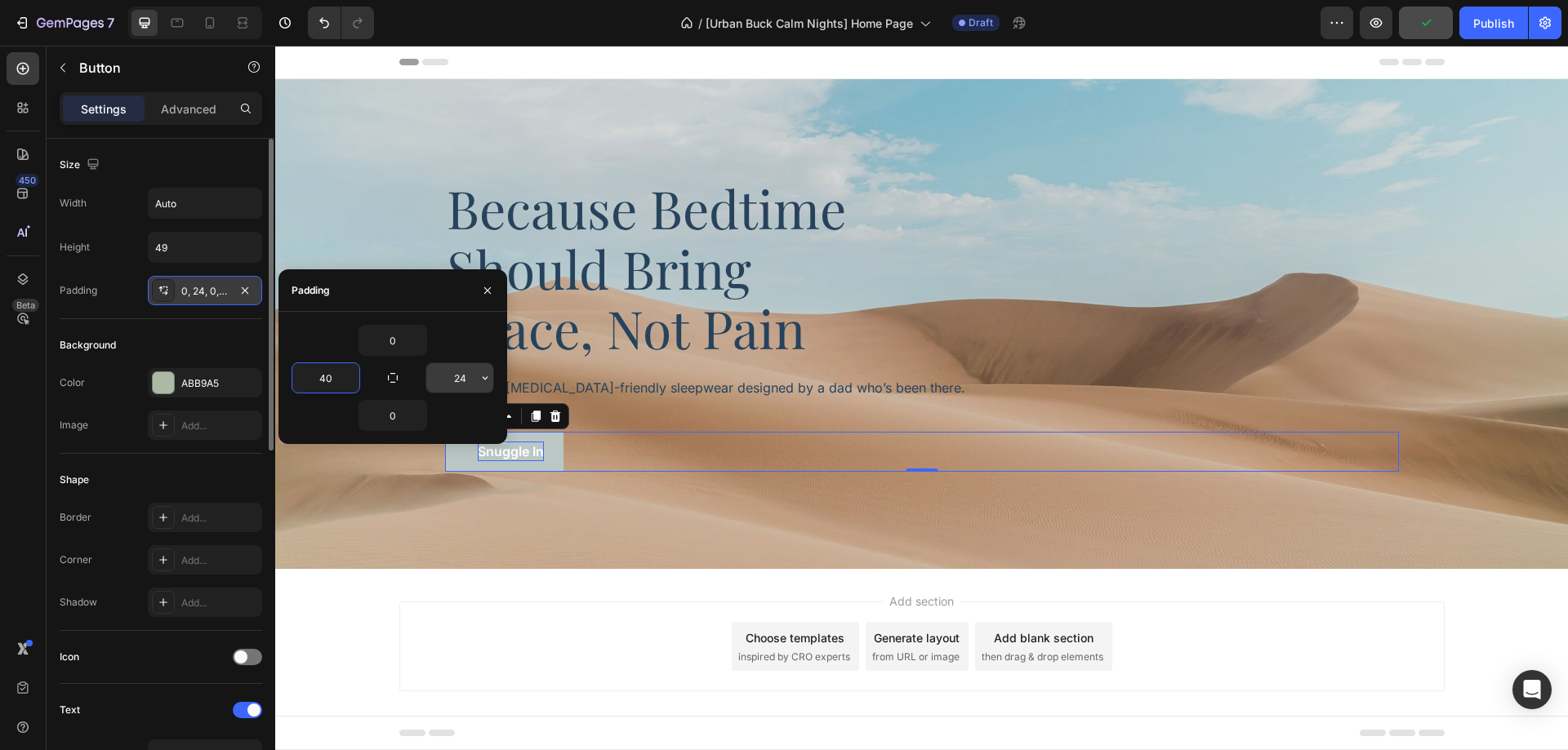
click at [446, 379] on input "24" at bounding box center [460, 377] width 67 height 29
type input "40"
click at [231, 340] on div "Background" at bounding box center [160, 345] width 203 height 27
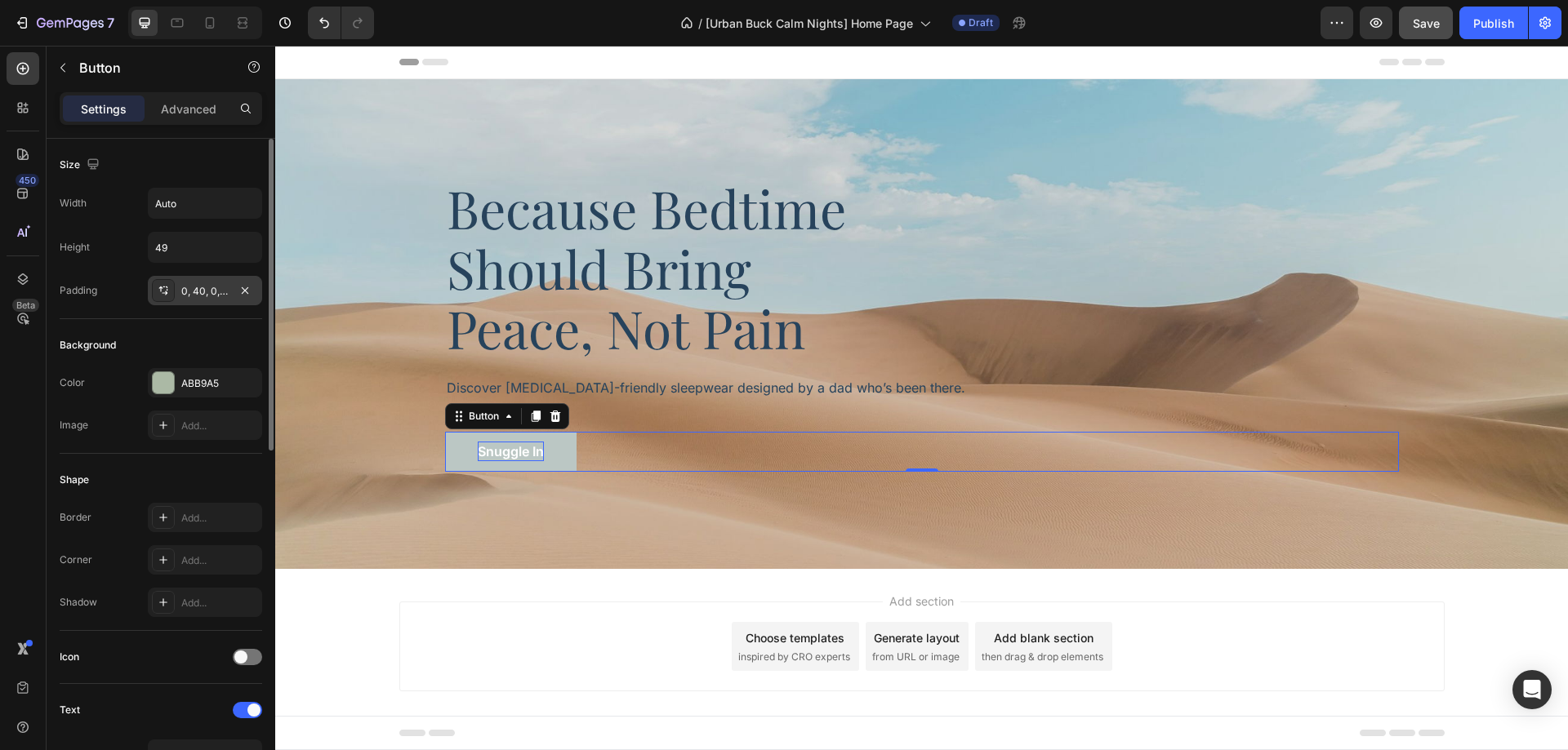
scroll to position [163, 0]
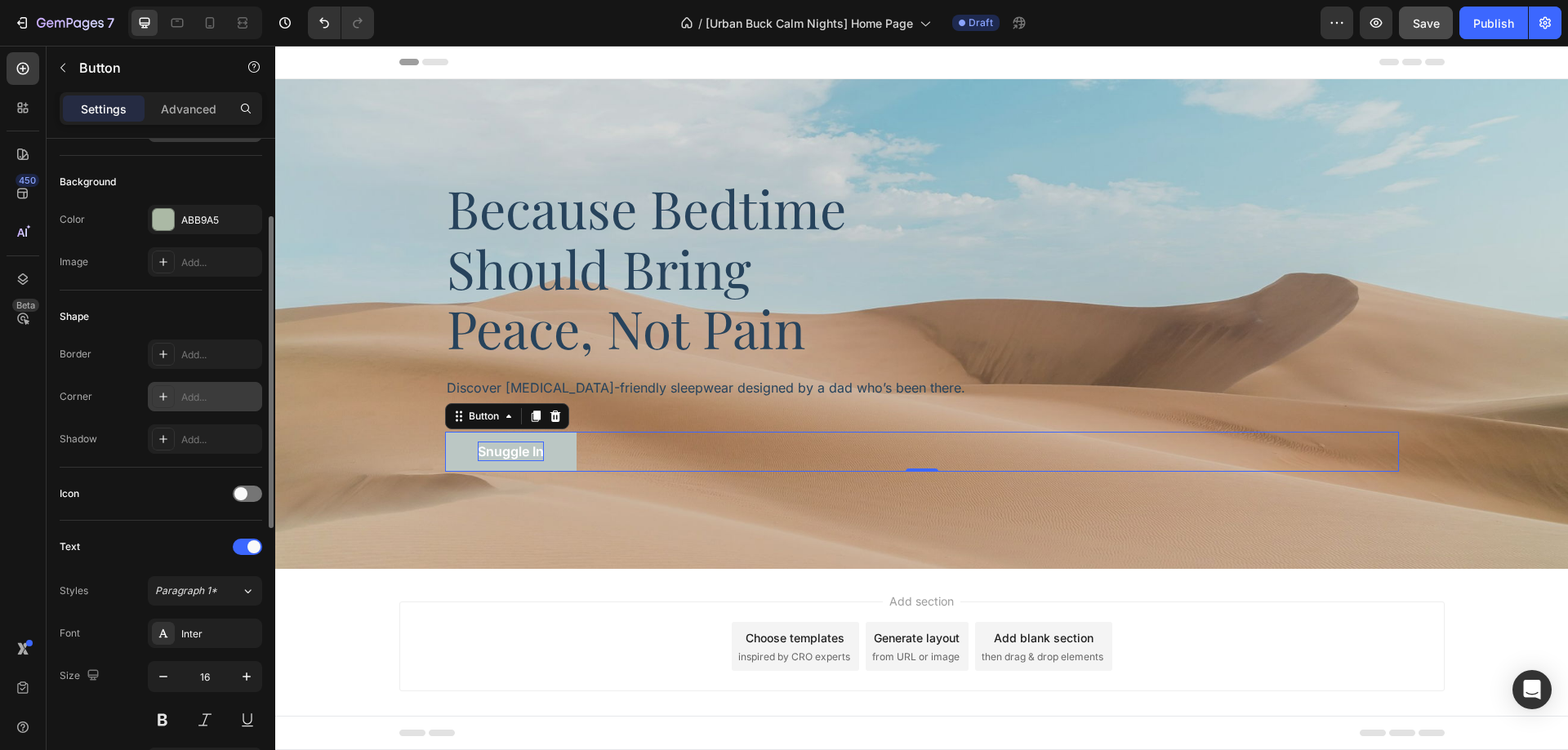
click at [207, 401] on div "Add..." at bounding box center [220, 398] width 77 height 15
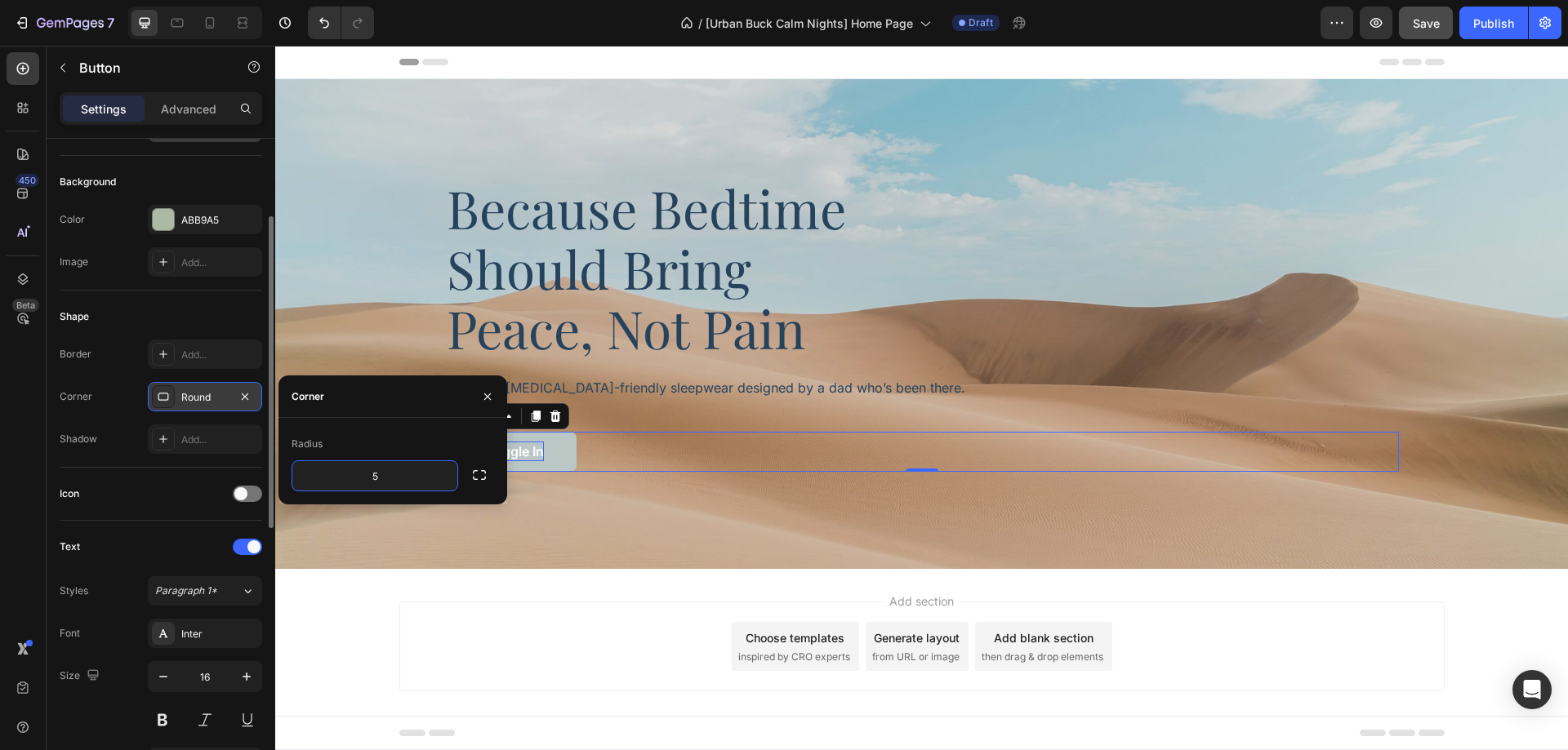
type input "55"
click at [120, 383] on div "Corner Round" at bounding box center [160, 396] width 203 height 29
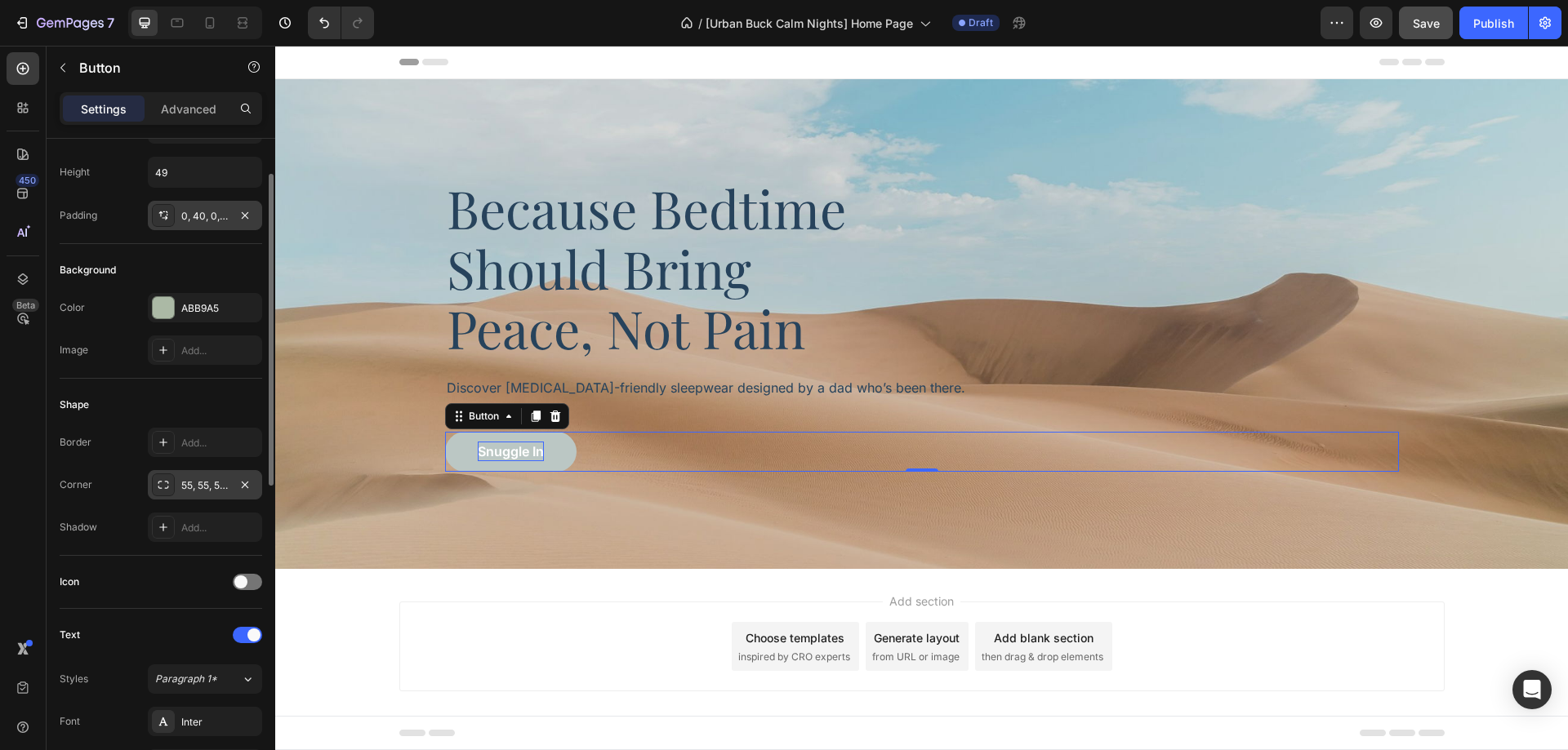
scroll to position [0, 0]
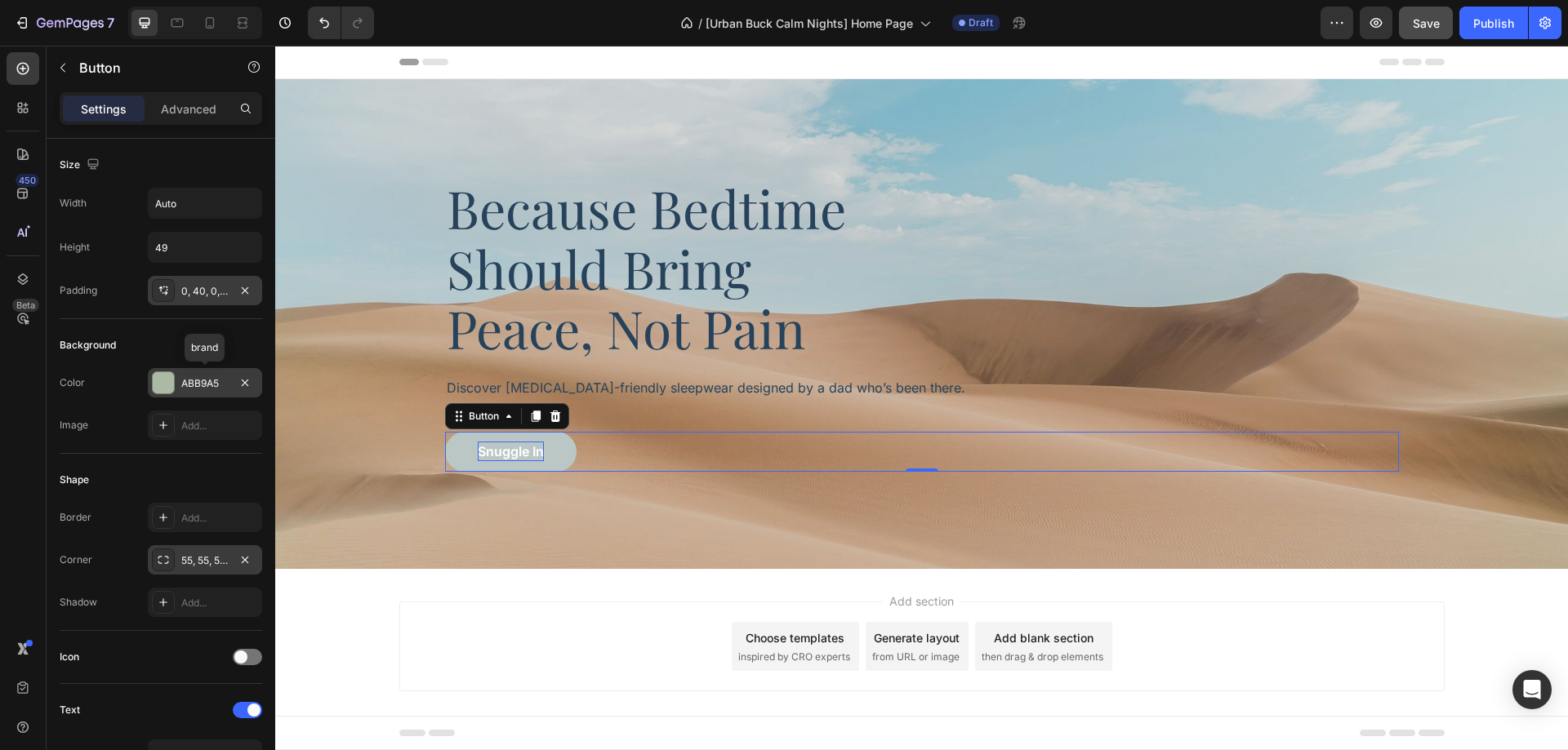
click at [195, 394] on div "ABB9A5" at bounding box center [205, 383] width 114 height 29
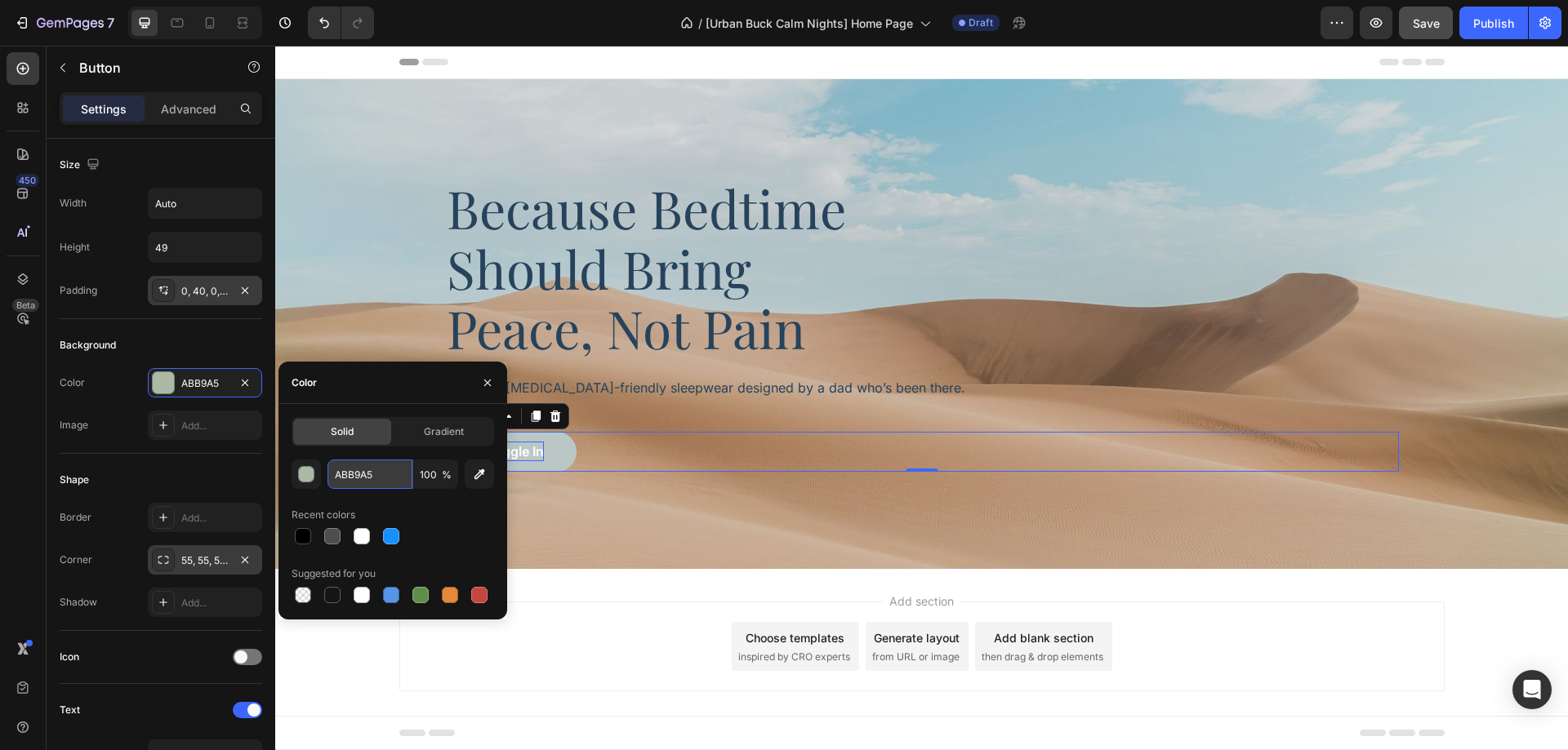
click at [360, 476] on input "ABB9A5" at bounding box center [370, 474] width 85 height 29
paste input "#A59282"
type input "#A59282"
click at [213, 332] on div "Background" at bounding box center [160, 345] width 203 height 27
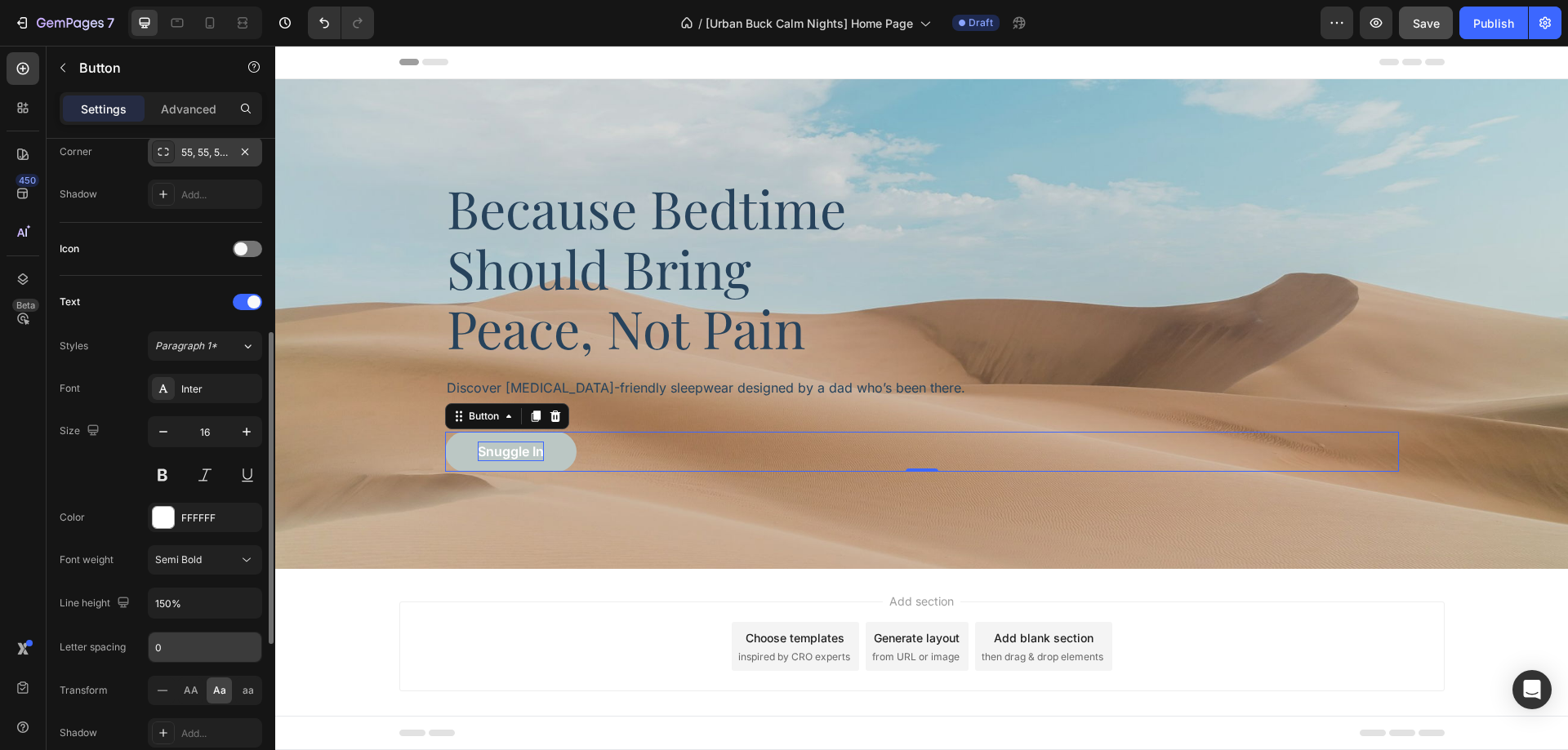
scroll to position [728, 0]
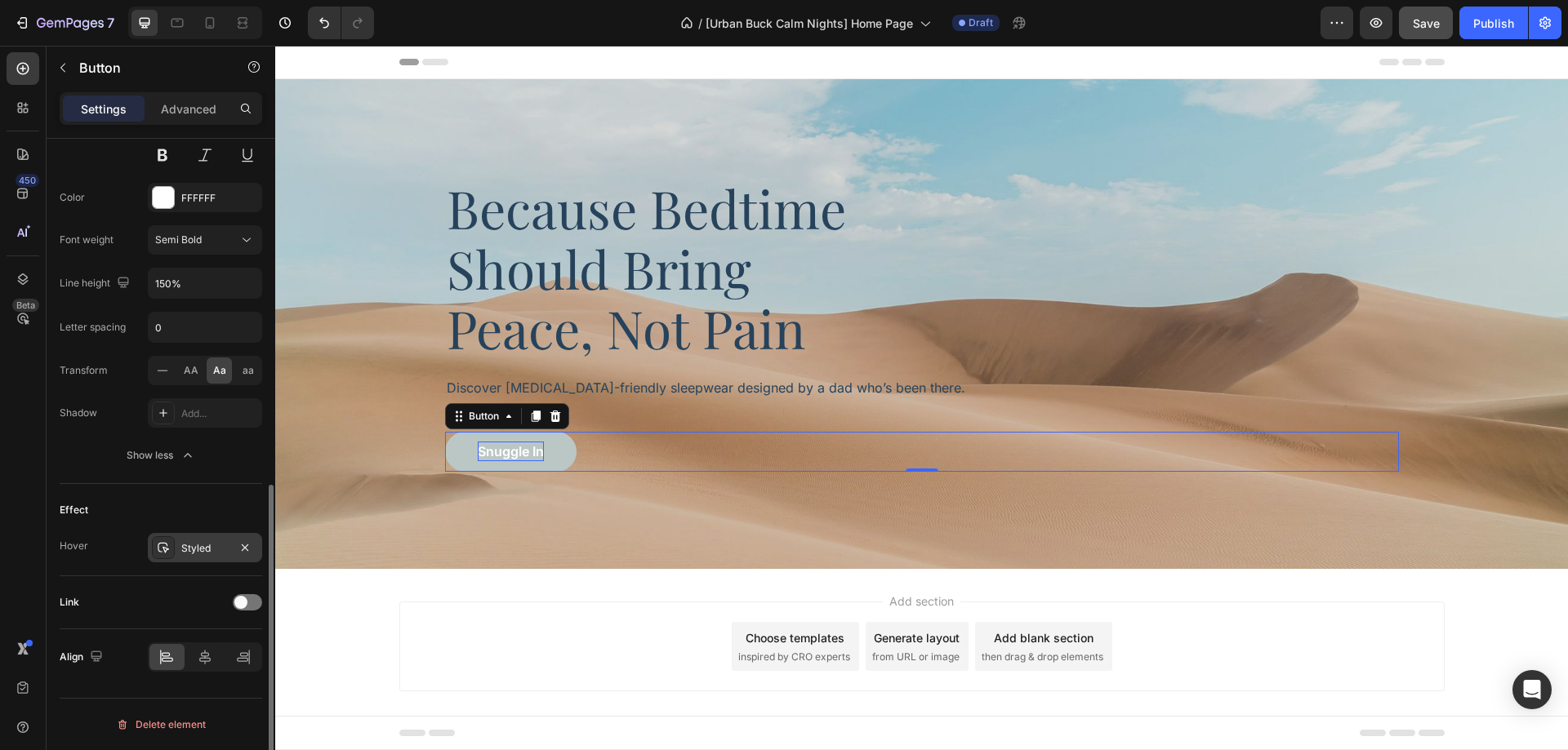
click at [204, 541] on div "Styled" at bounding box center [205, 548] width 47 height 15
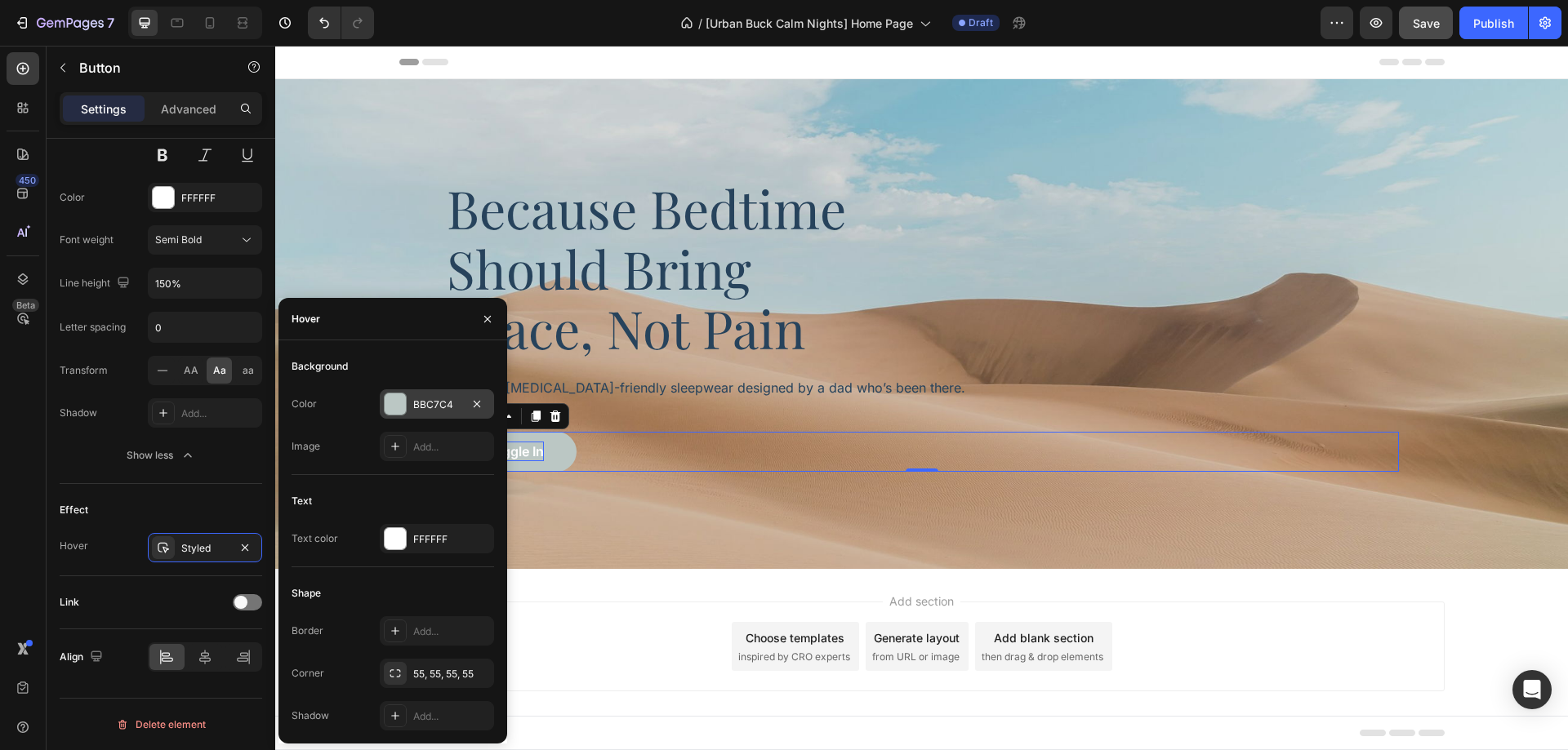
click at [422, 414] on div "BBC7C4" at bounding box center [437, 404] width 114 height 29
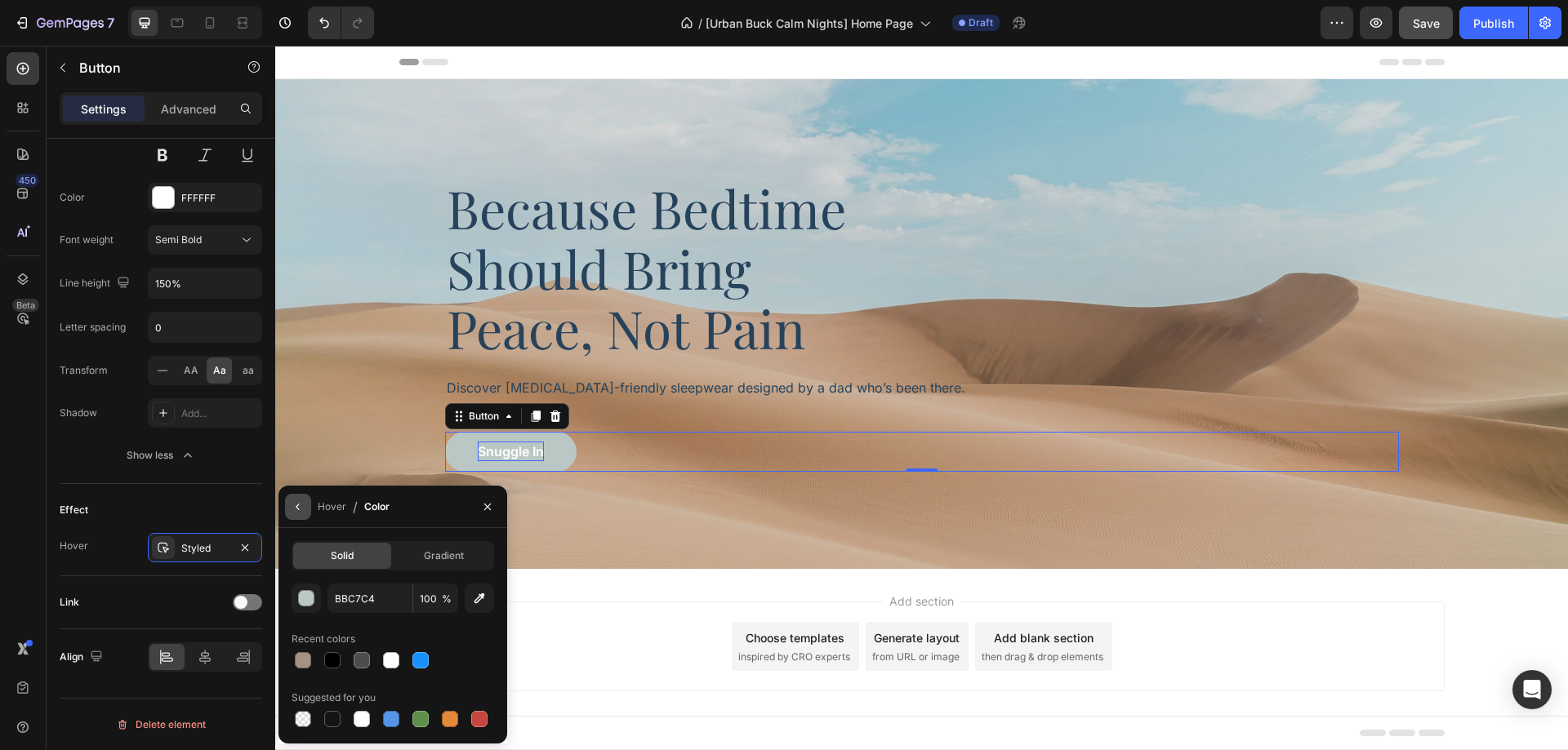
click at [296, 505] on icon "button" at bounding box center [298, 506] width 13 height 13
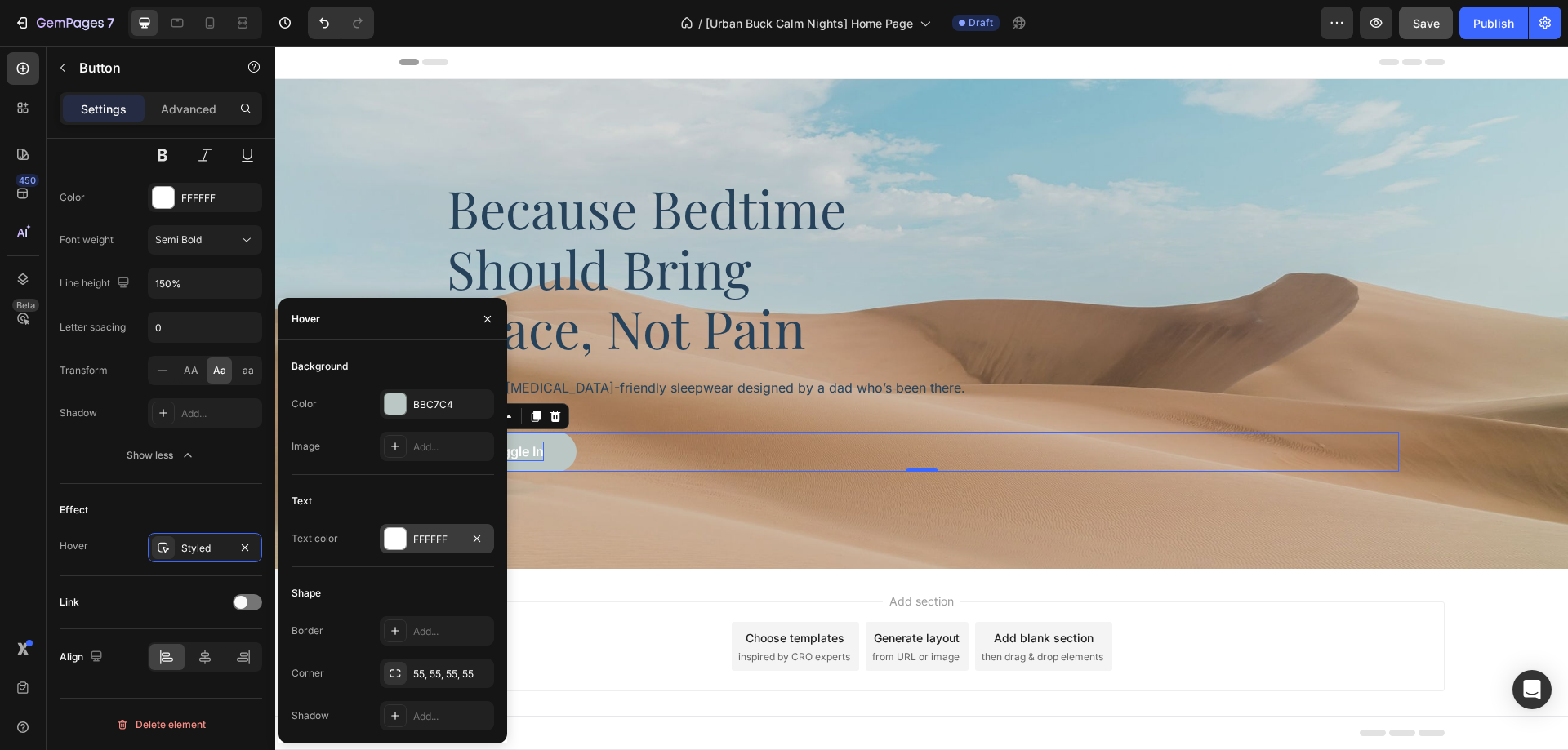
click at [423, 549] on div "FFFFFF" at bounding box center [437, 538] width 114 height 29
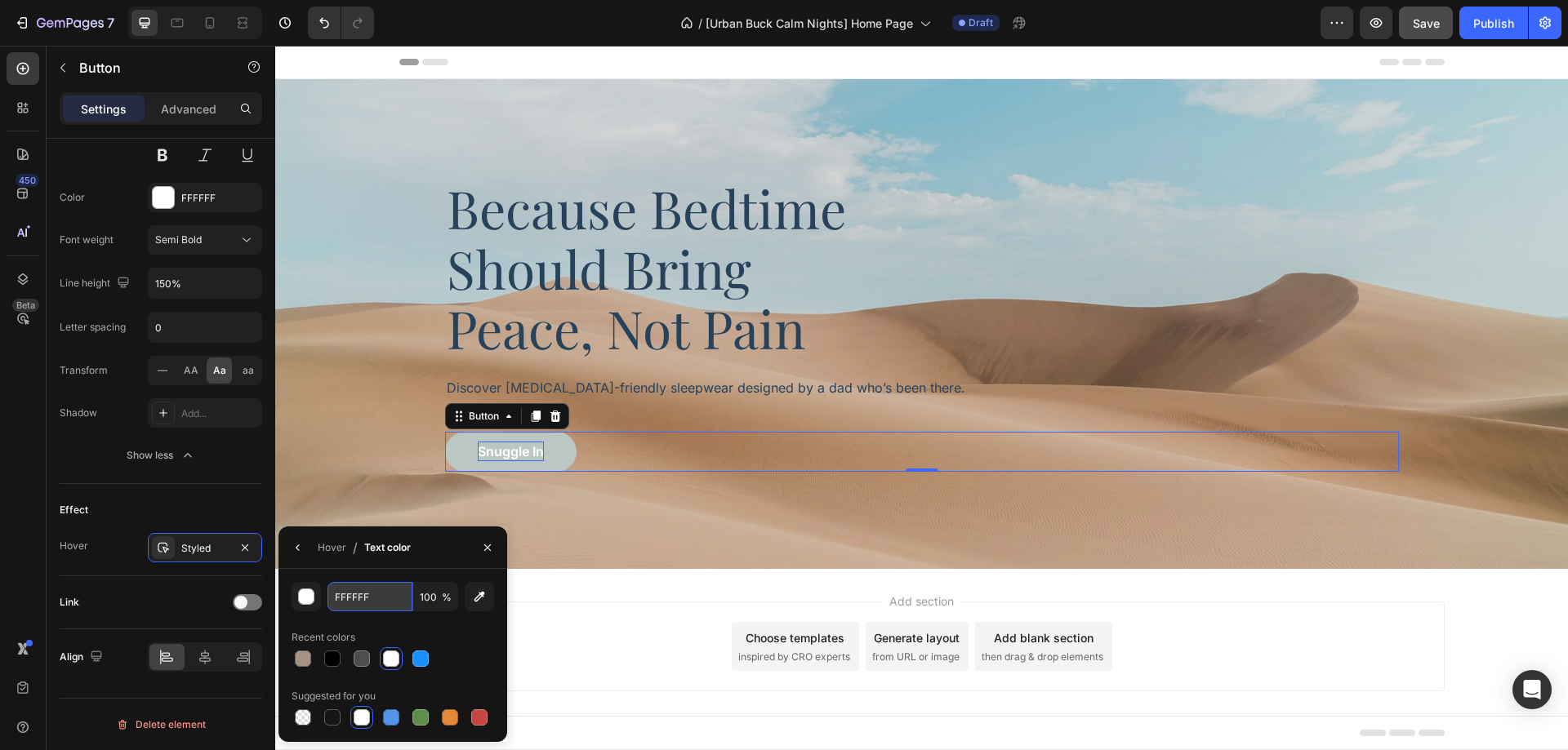
click at [0, 0] on input "FFFFFF" at bounding box center [0, 0] width 0 height 0
paste input "2F0EB"
click at [232, 491] on div "Effect Hover Styled" at bounding box center [160, 530] width 203 height 92
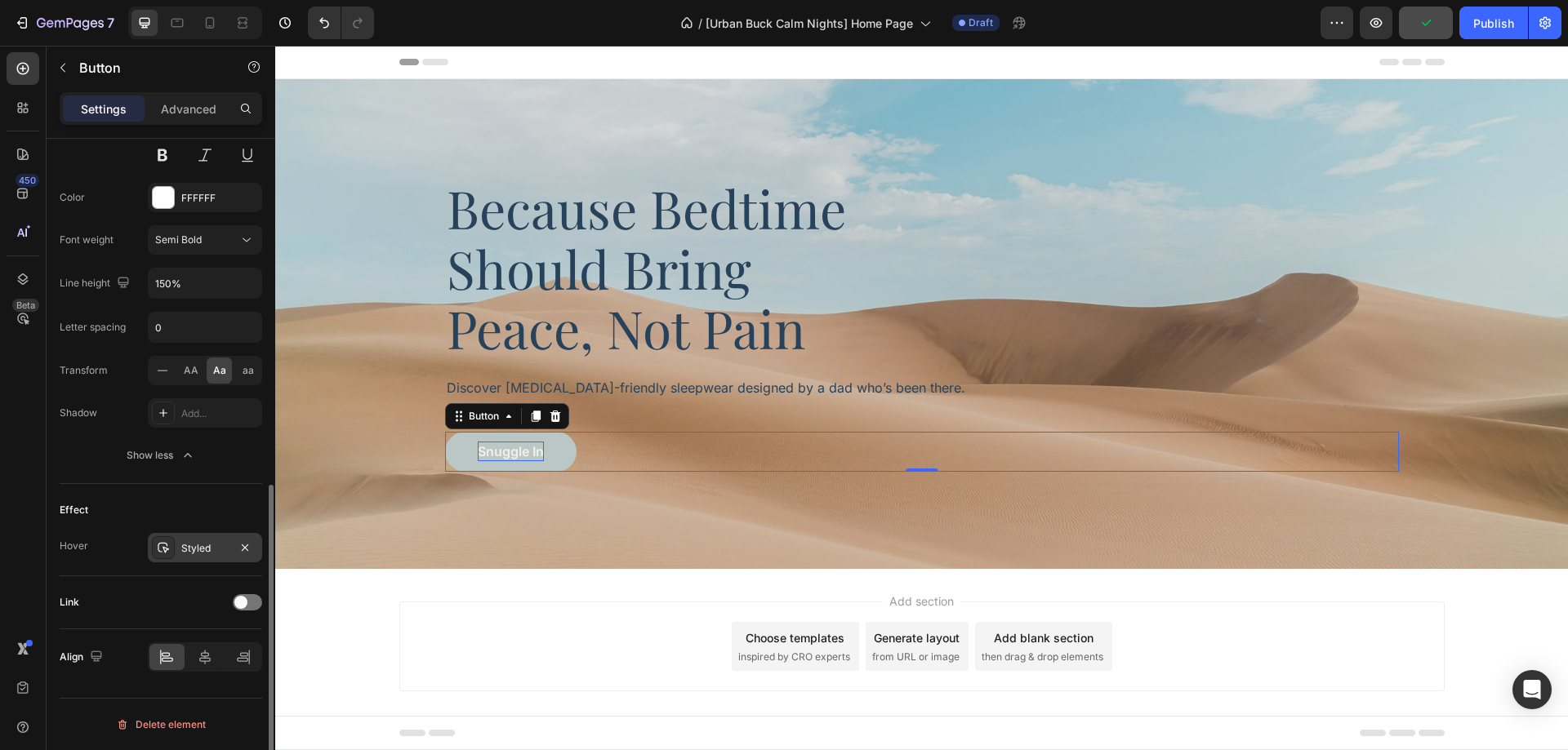
click at [200, 550] on div "Styled" at bounding box center [205, 548] width 47 height 15
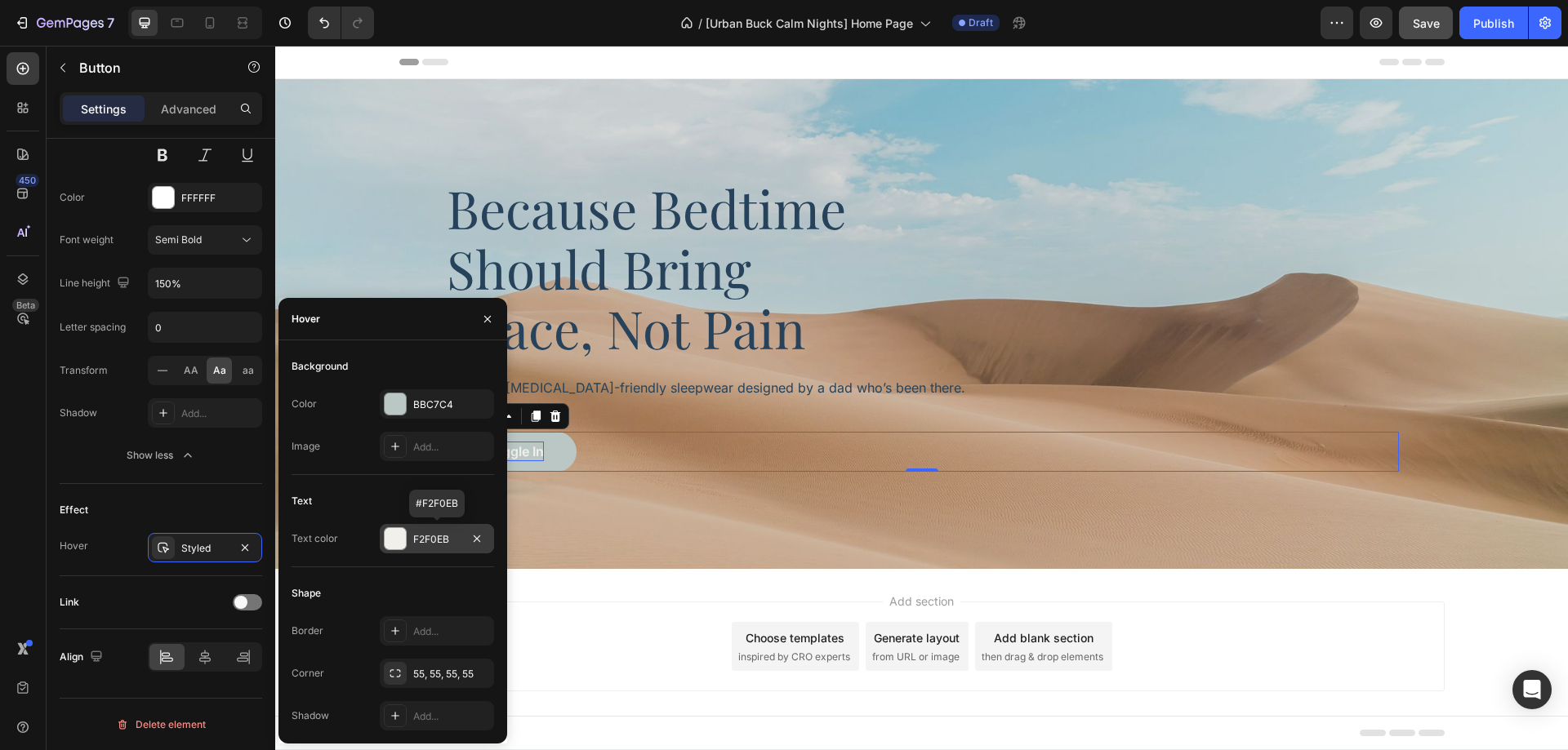
click at [421, 537] on div "F2F0EB" at bounding box center [436, 539] width 47 height 15
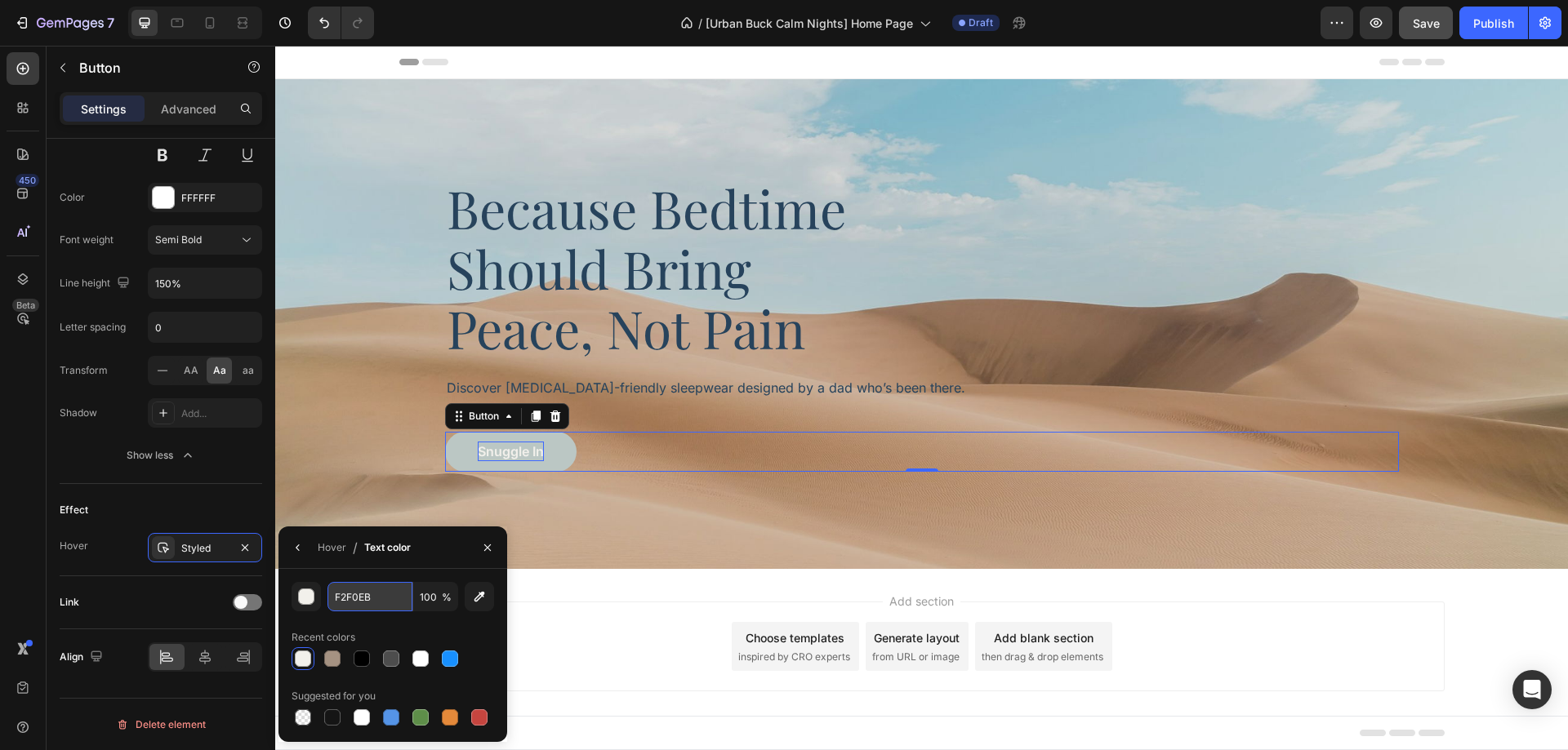
click at [0, 0] on input "F2F0EB" at bounding box center [0, 0] width 0 height 0
paste input "A59282"
type input "A59282"
click at [183, 513] on div "Effect" at bounding box center [160, 510] width 203 height 27
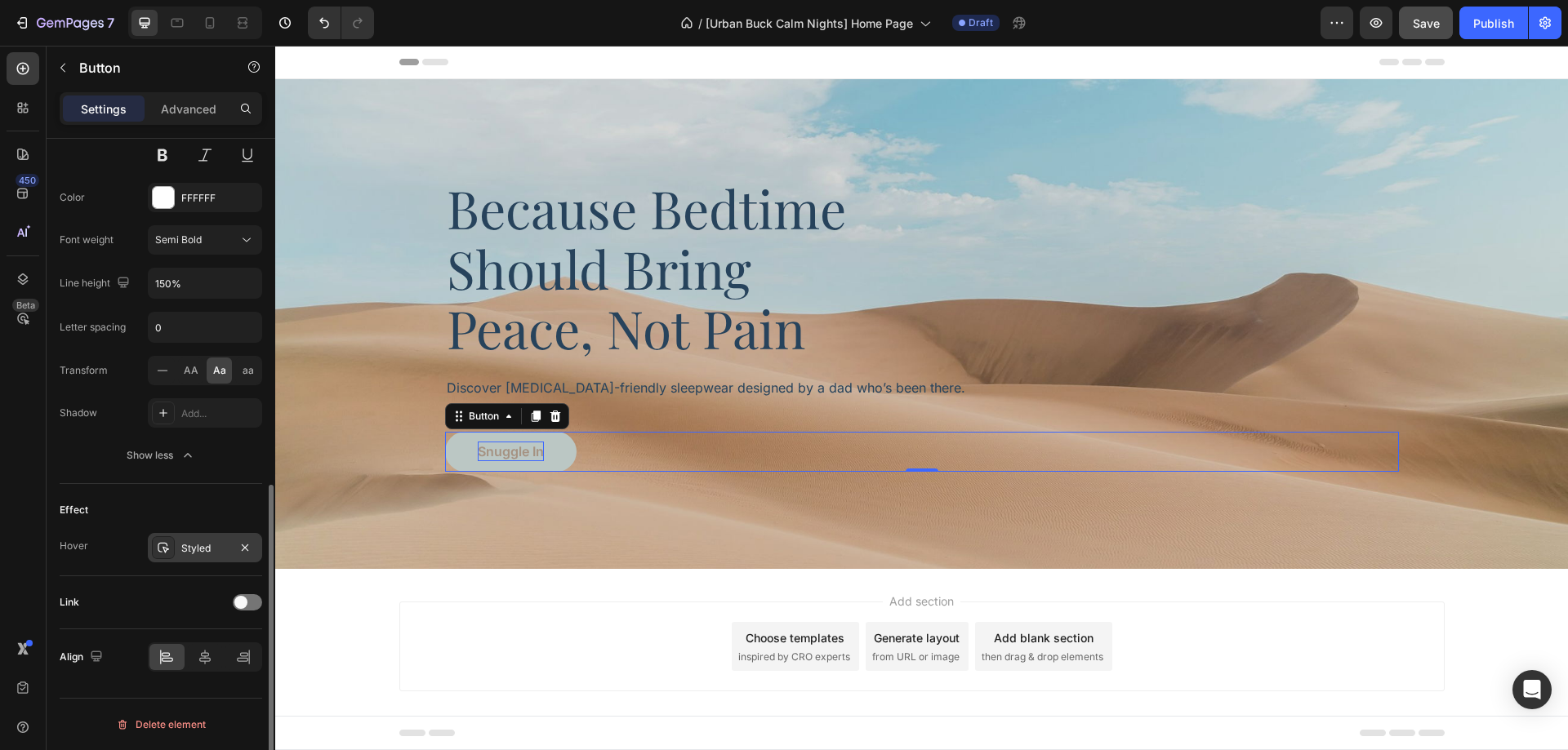
click at [192, 555] on div "Styled" at bounding box center [205, 548] width 47 height 15
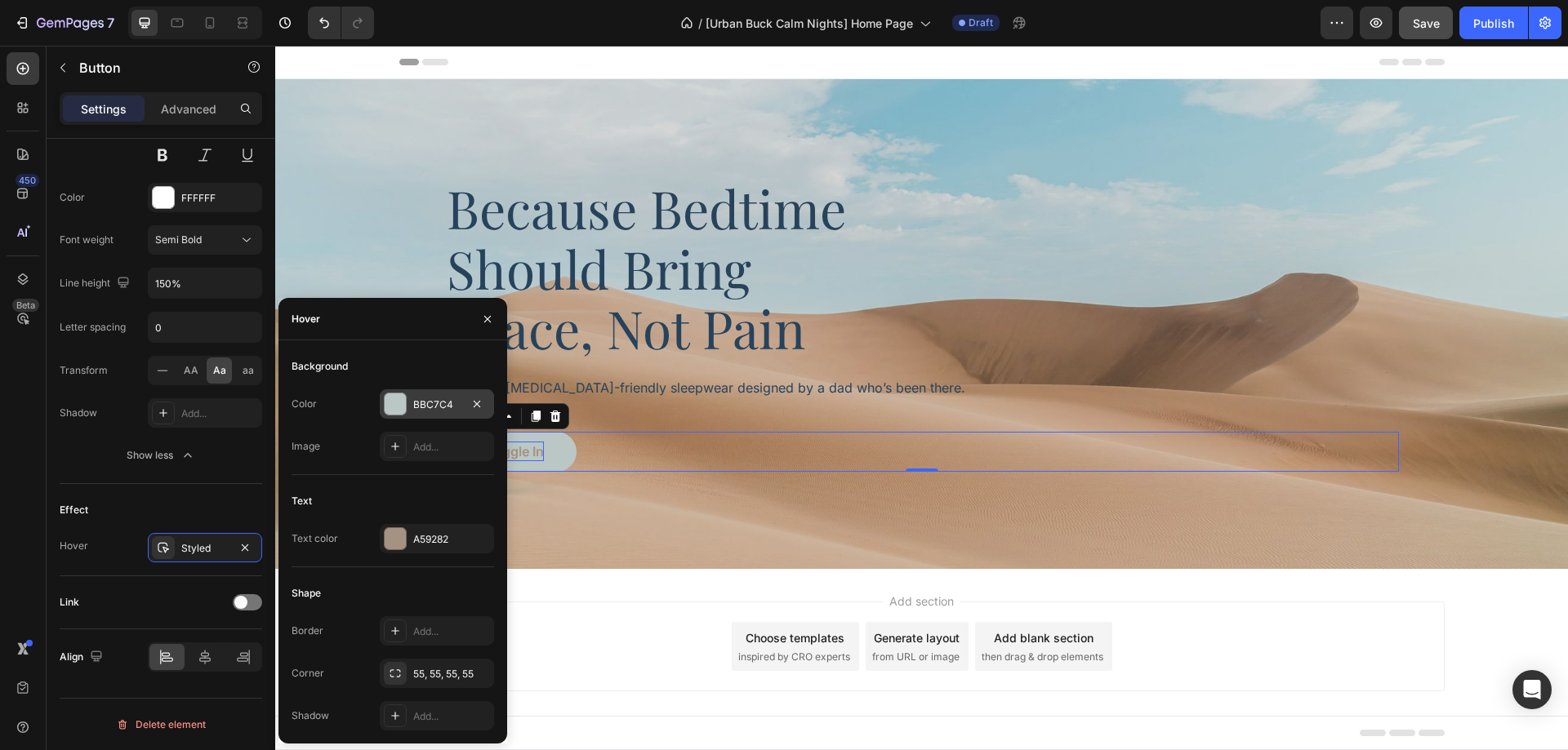
drag, startPoint x: 434, startPoint y: 405, endPoint x: 196, endPoint y: 399, distance: 238.1
click at [434, 405] on div "BBC7C4" at bounding box center [436, 405] width 47 height 15
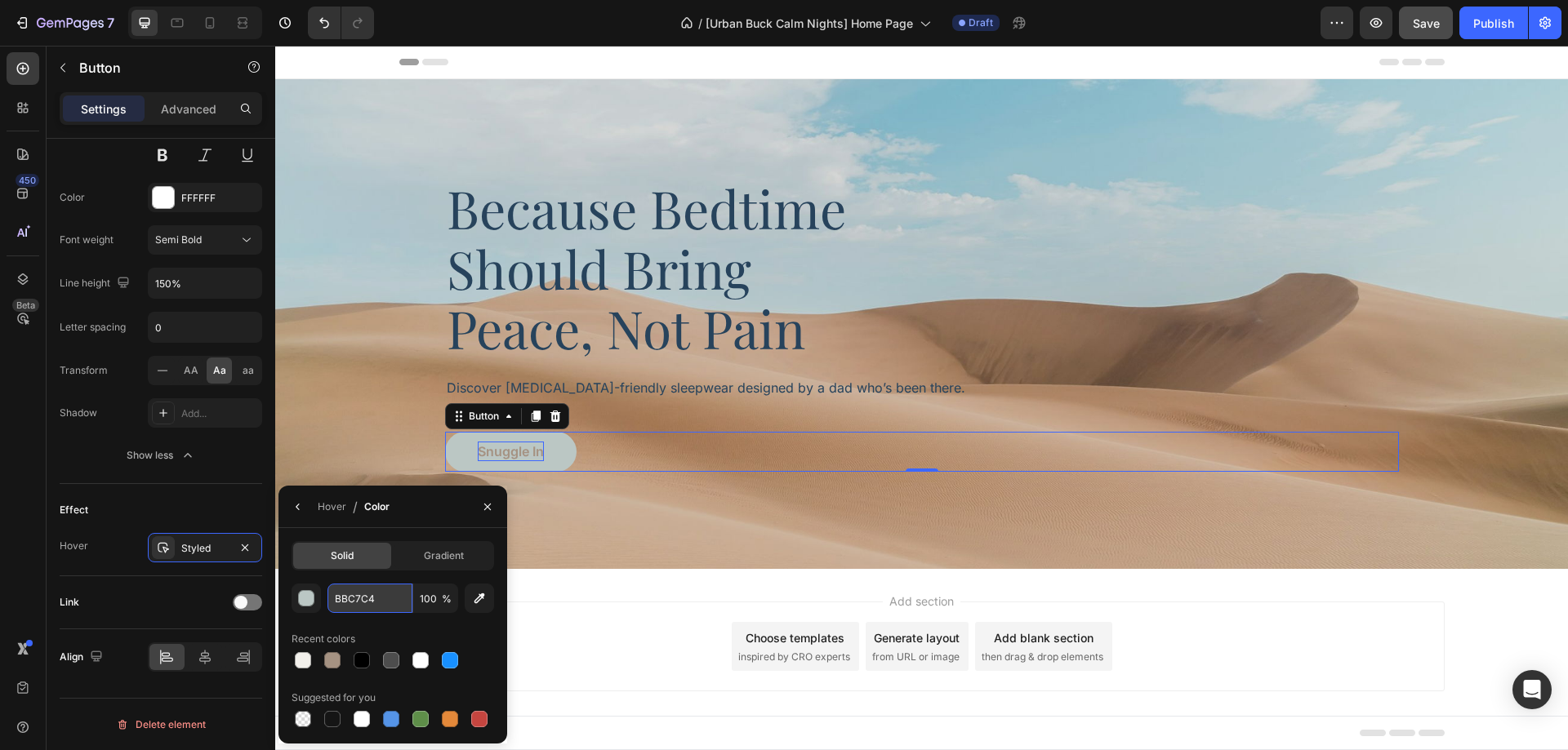
click at [0, 0] on input "BBC7C4" at bounding box center [0, 0] width 0 height 0
paste input "F2F0EB"
type input "F2F0EB"
click at [322, 512] on div "Hover" at bounding box center [332, 506] width 28 height 15
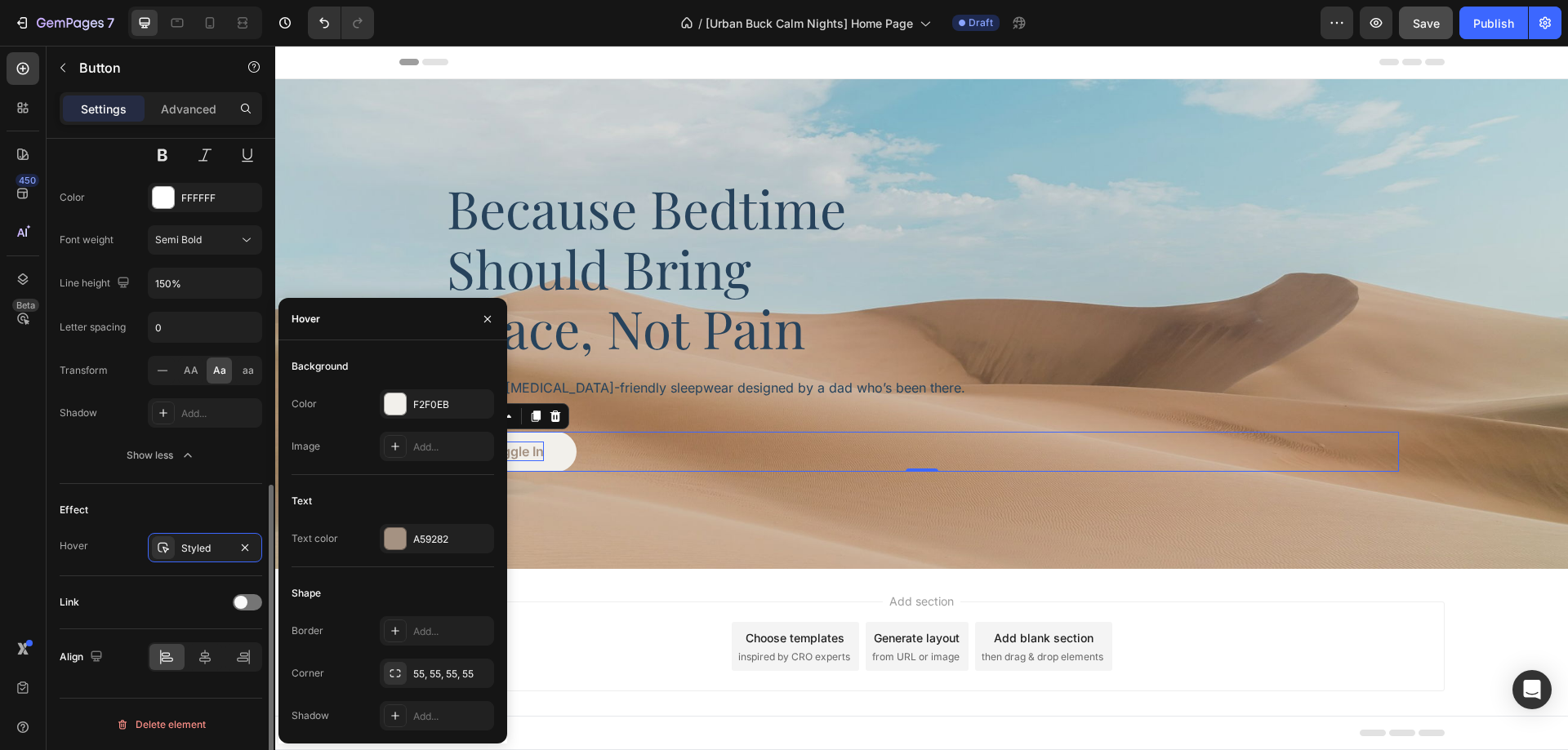
click at [198, 501] on div "Effect" at bounding box center [160, 510] width 203 height 27
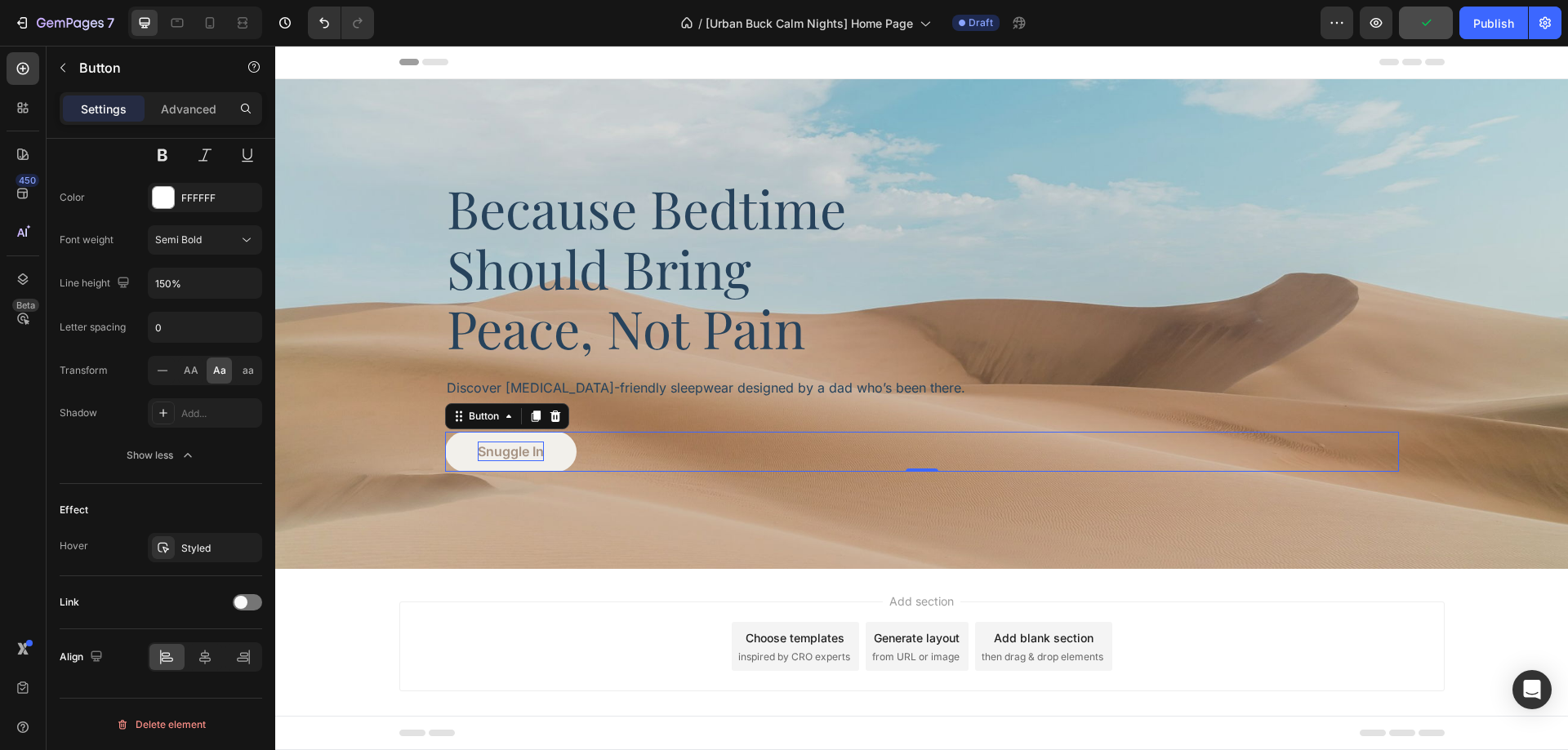
click at [552, 456] on button "Snuggle In" at bounding box center [510, 452] width 131 height 40
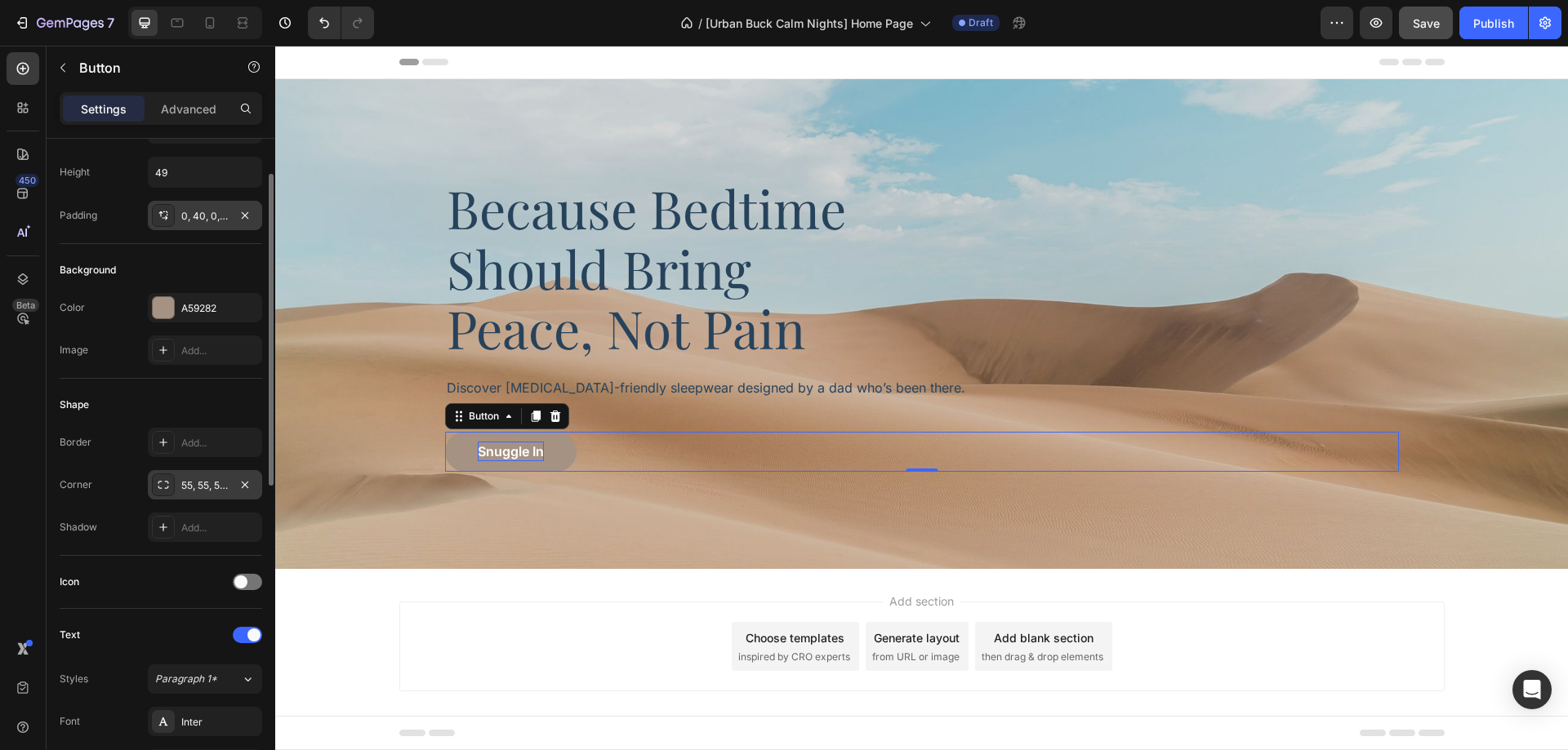
scroll to position [0, 0]
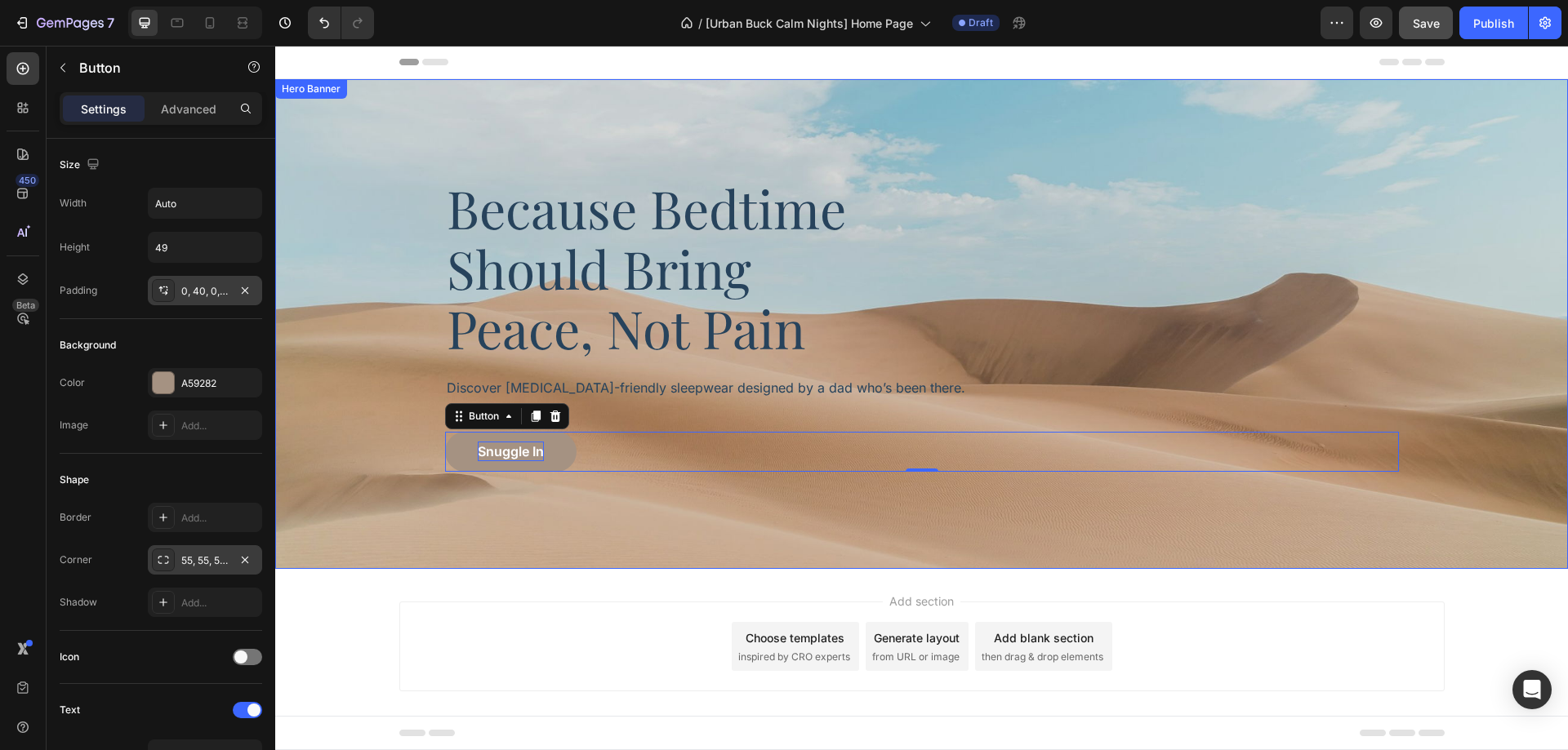
click at [800, 525] on div "Background Image" at bounding box center [921, 323] width 1292 height 490
